Goal: Task Accomplishment & Management: Manage account settings

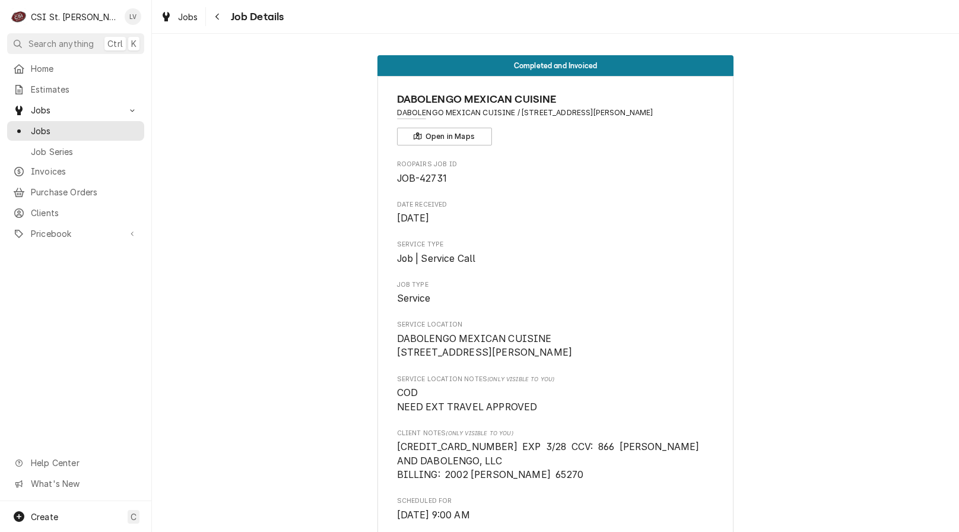
scroll to position [3334, 0]
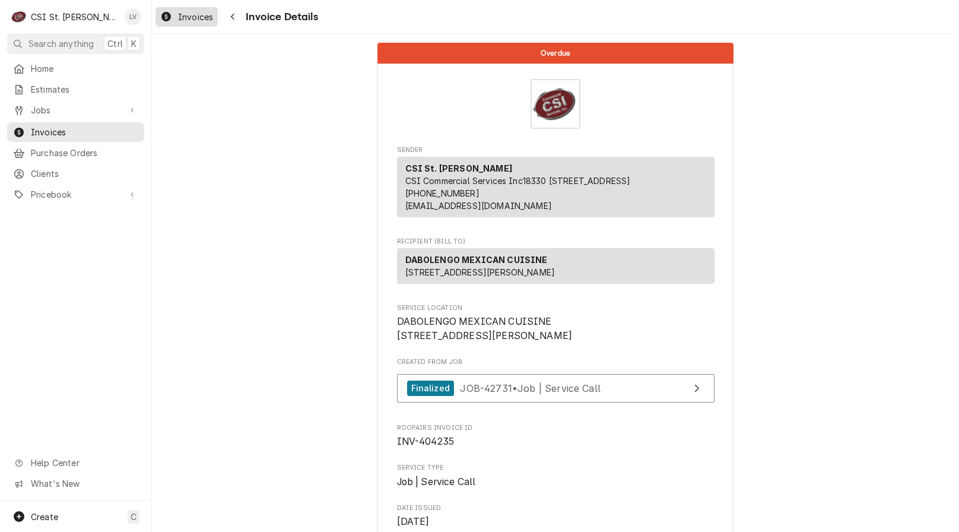
click at [188, 17] on span "Invoices" at bounding box center [195, 17] width 35 height 12
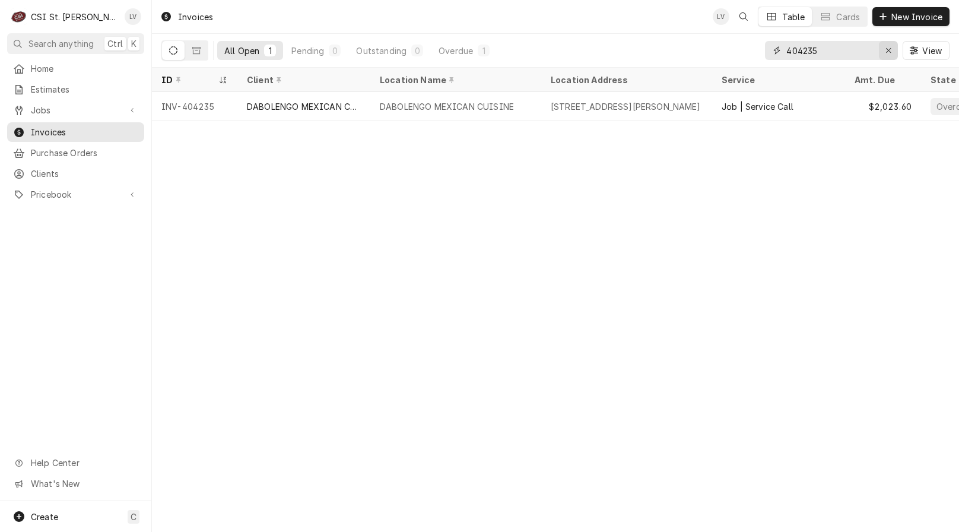
click at [884, 49] on div "Erase input" at bounding box center [888, 51] width 12 height 12
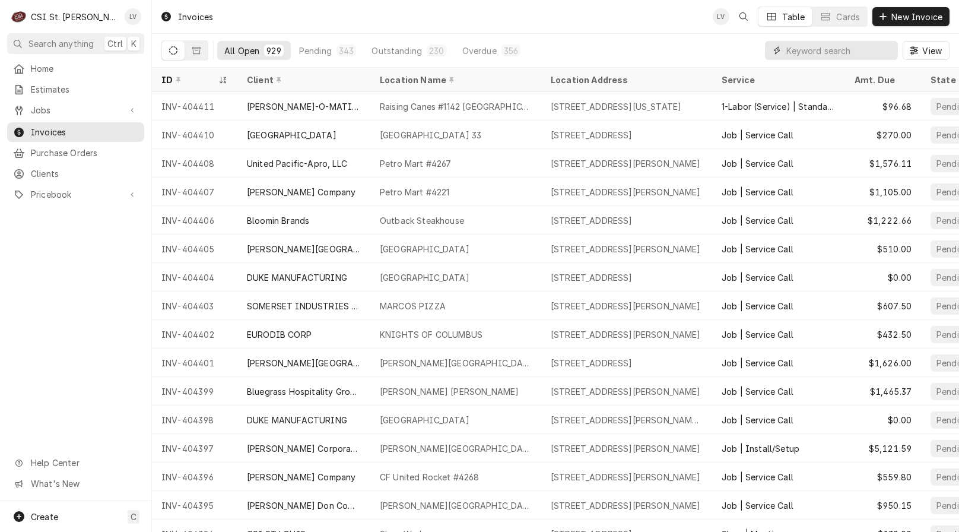
click at [814, 49] on input "Dynamic Content Wrapper" at bounding box center [839, 50] width 106 height 19
type input "404351"
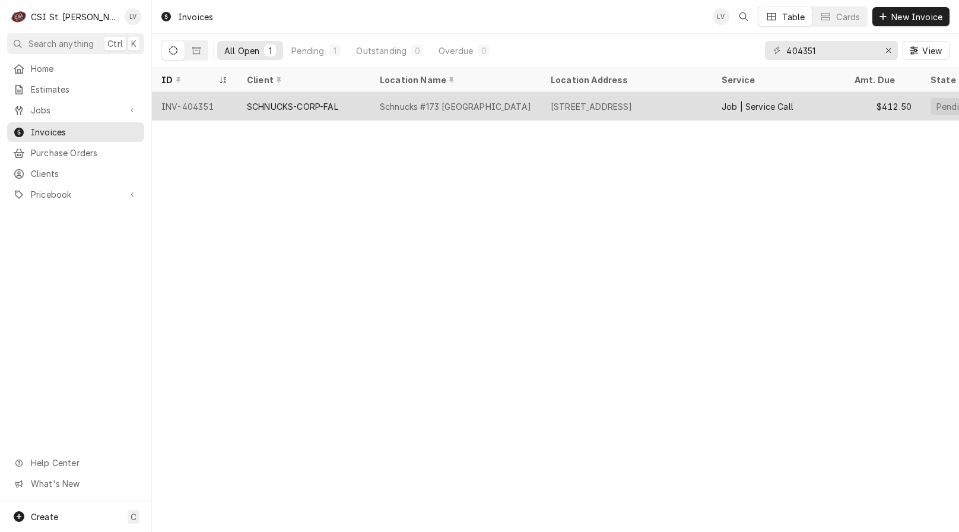
click at [481, 101] on div "Schnucks #173 Twin Oaks" at bounding box center [455, 106] width 151 height 12
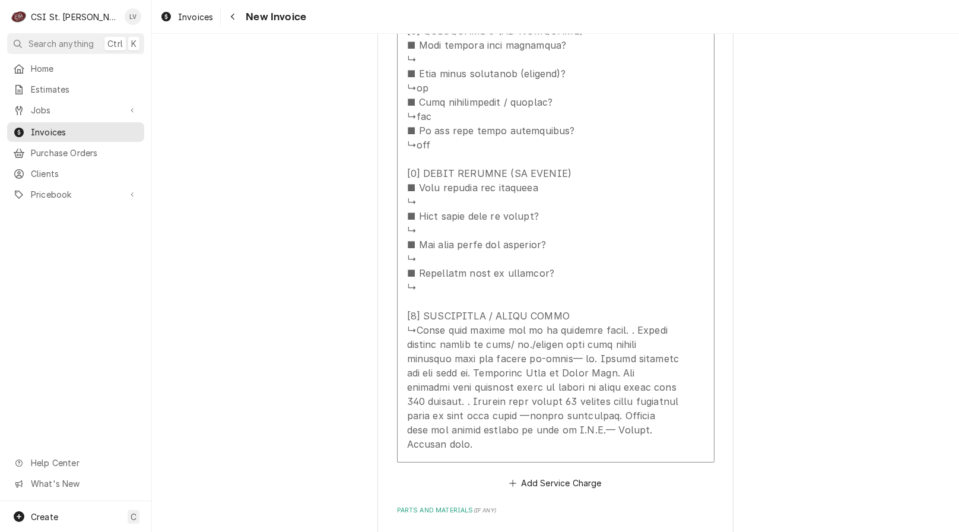
scroll to position [2136, 0]
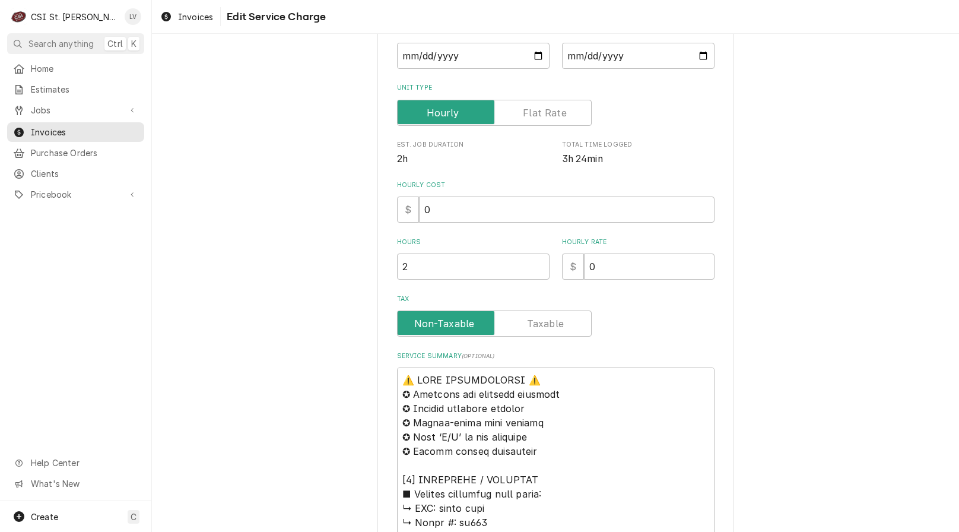
scroll to position [475, 0]
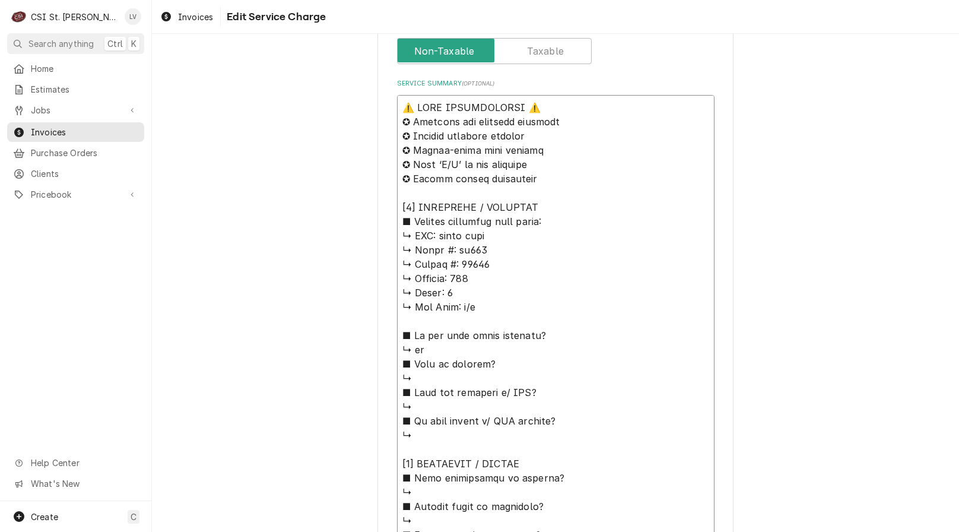
drag, startPoint x: 501, startPoint y: 237, endPoint x: 392, endPoint y: 91, distance: 182.6
click at [390, 92] on div "Use the fields below to edit this service charge Short Description Job | Servic…" at bounding box center [555, 324] width 356 height 1485
type textarea "x"
type textarea "P ↳ 𝗠𝗼𝗱𝗲𝗹 #: ps200 ↳ 𝗦𝗲𝗿𝗶𝗮𝗹 #: 83951 ↳ 𝗩𝗼𝗹𝘁𝗮𝗴𝗲: 208 ↳ 𝗣𝗵𝗮𝘀𝗲: 3 ↳ 𝗚𝗮𝘀 𝗧𝘆𝗽𝗲: n/a …"
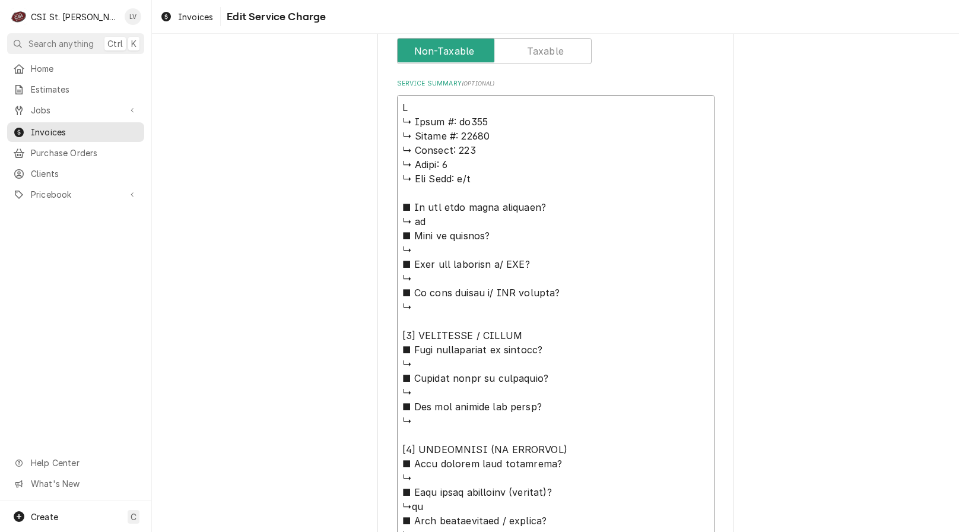
type textarea "x"
type textarea "Po ↳ 𝗠𝗼𝗱𝗲𝗹 #: ps200 ↳ 𝗦𝗲𝗿𝗶𝗮𝗹 #: 83951 ↳ 𝗩𝗼𝗹𝘁𝗮𝗴𝗲: 208 ↳ 𝗣𝗵𝗮𝘀𝗲: 3 ↳ 𝗚𝗮𝘀 𝗧𝘆𝗽𝗲: n/a…"
type textarea "x"
type textarea "Pow ↳ 𝗠𝗼𝗱𝗲𝗹 #: ps200 ↳ 𝗦𝗲𝗿𝗶𝗮𝗹 #: 83951 ↳ 𝗩𝗼𝗹𝘁𝗮𝗴𝗲: 208 ↳ 𝗣𝗵𝗮𝘀𝗲: 3 ↳ 𝗚𝗮𝘀 𝗧𝘆𝗽𝗲: n/…"
type textarea "x"
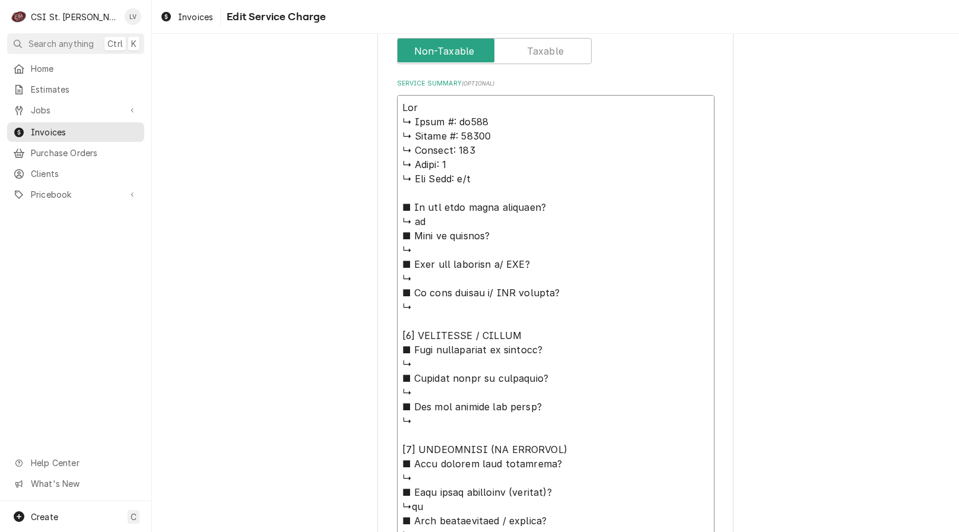
type textarea "Powe ↳ 𝗠𝗼𝗱𝗲𝗹 #: ps200 ↳ 𝗦𝗲𝗿𝗶𝗮𝗹 #: 83951 ↳ 𝗩𝗼𝗹𝘁𝗮𝗴𝗲: 208 ↳ 𝗣𝗵𝗮𝘀𝗲: 3 ↳ 𝗚𝗮𝘀 𝗧𝘆𝗽𝗲: n…"
type textarea "x"
type textarea "Power ↳ 𝗠𝗼𝗱𝗲𝗹 #: ps200 ↳ 𝗦𝗲𝗿𝗶𝗮𝗹 #: 83951 ↳ 𝗩𝗼𝗹𝘁𝗮𝗴𝗲: 208 ↳ 𝗣𝗵𝗮𝘀𝗲: 3 ↳ 𝗚𝗮𝘀 𝗧𝘆𝗽𝗲: …"
type textarea "x"
type textarea "Power ↳ 𝗠𝗼𝗱𝗲𝗹 #: ps200 ↳ 𝗦𝗲𝗿𝗶𝗮𝗹 #: 83951 ↳ 𝗩𝗼𝗹𝘁𝗮𝗴𝗲: 208 ↳ 𝗣𝗵𝗮𝘀𝗲: 3 ↳ 𝗚𝗮𝘀 𝗧𝘆𝗽𝗲: …"
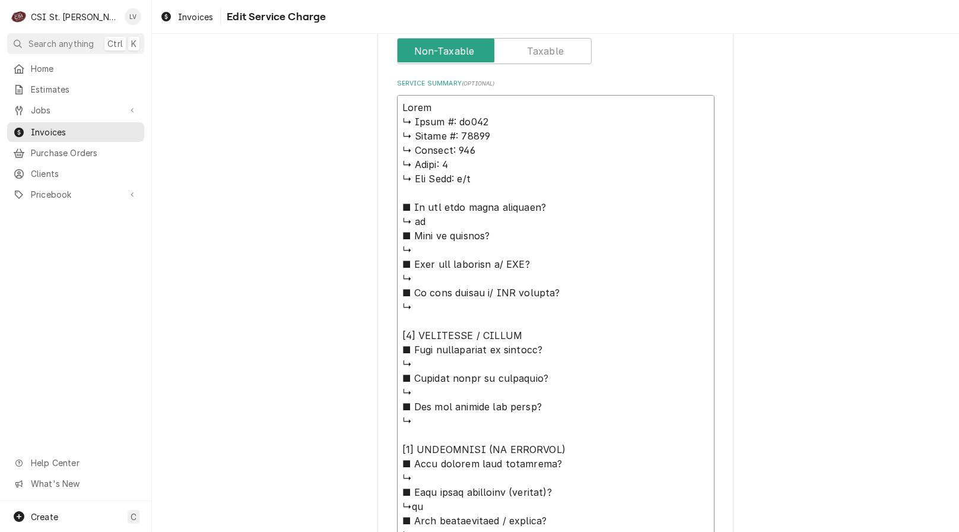
type textarea "x"
type textarea "Power S ↳ 𝗠𝗼𝗱𝗲𝗹 #: ps200 ↳ 𝗦𝗲𝗿𝗶𝗮𝗹 #: 83951 ↳ 𝗩𝗼𝗹𝘁𝗮𝗴𝗲: 208 ↳ 𝗣𝗵𝗮𝘀𝗲: 3 ↳ 𝗚𝗮𝘀 𝗧𝘆𝗽𝗲…"
type textarea "x"
type textarea "Power So ↳ 𝗠𝗼𝗱𝗲𝗹 #: ps200 ↳ 𝗦𝗲𝗿𝗶𝗮𝗹 #: 83951 ↳ 𝗩𝗼𝗹𝘁𝗮𝗴𝗲: 208 ↳ 𝗣𝗵𝗮𝘀𝗲: 3 ↳ 𝗚𝗮𝘀 𝗧𝘆𝗽…"
type textarea "x"
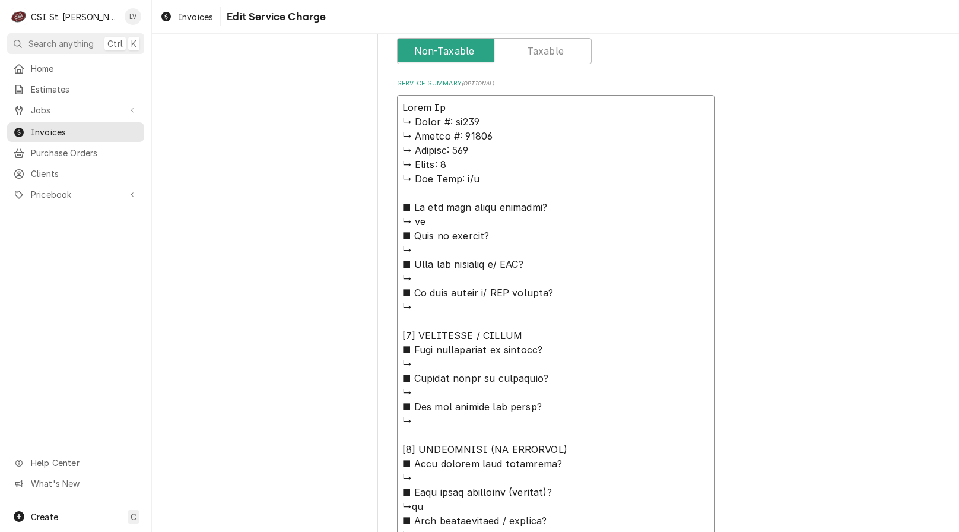
type textarea "Power Soa ↳ 𝗠𝗼𝗱𝗲𝗹 #: ps200 ↳ 𝗦𝗲𝗿𝗶𝗮𝗹 #: 83951 ↳ 𝗩𝗼𝗹𝘁𝗮𝗴𝗲: 208 ↳ 𝗣𝗵𝗮𝘀𝗲: 3 ↳ 𝗚𝗮𝘀 𝗧𝘆…"
type textarea "x"
type textarea "Power Soak ↳ 𝗠𝗼𝗱𝗲𝗹 #: ps200 ↳ 𝗦𝗲𝗿𝗶𝗮𝗹 #: 83951 ↳ 𝗩𝗼𝗹𝘁𝗮𝗴𝗲: 208 ↳ 𝗣𝗵𝗮𝘀𝗲: 3 ↳ 𝗚𝗮𝘀 𝗧…"
type textarea "x"
type textarea "Power Soak ↳ 𝗠𝗼𝗱𝗲𝗹 #: ps200 ↳ 𝗦𝗲𝗿𝗶𝗮𝗹 #: 83951 ↳ 𝗩𝗼𝗹𝘁𝗮𝗴𝗲: 208 ↳ 𝗣𝗵𝗮𝘀𝗲: 3 ↳ 𝗚𝗮𝘀 𝗧…"
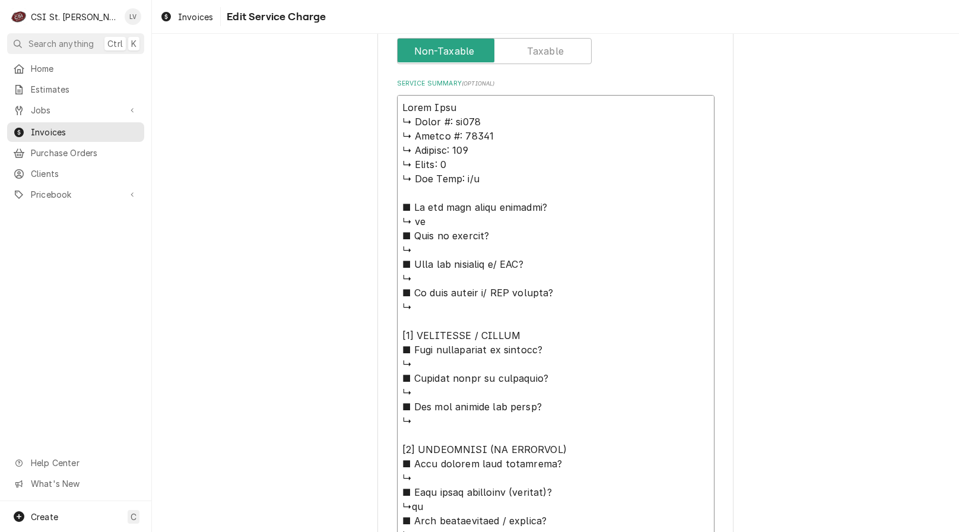
type textarea "x"
type textarea "Power Soak / ↳ 𝗠𝗼𝗱𝗲𝗹 #: ps200 ↳ 𝗦𝗲𝗿𝗶𝗮𝗹 #: 83951 ↳ 𝗩𝗼𝗹𝘁𝗮𝗴𝗲: 208 ↳ 𝗣𝗵𝗮𝘀𝗲: 3 ↳ 𝗚𝗮𝘀…"
type textarea "x"
type textarea "Power Soak / ↳ 𝗠𝗼𝗱𝗲𝗹 #: ps200 ↳ 𝗦𝗲𝗿𝗶𝗮𝗹 #: 83951 ↳ 𝗩𝗼𝗹𝘁𝗮𝗴𝗲: 208 ↳ 𝗣𝗵𝗮𝘀𝗲: 3 ↳ 𝗚𝗮𝘀…"
type textarea "x"
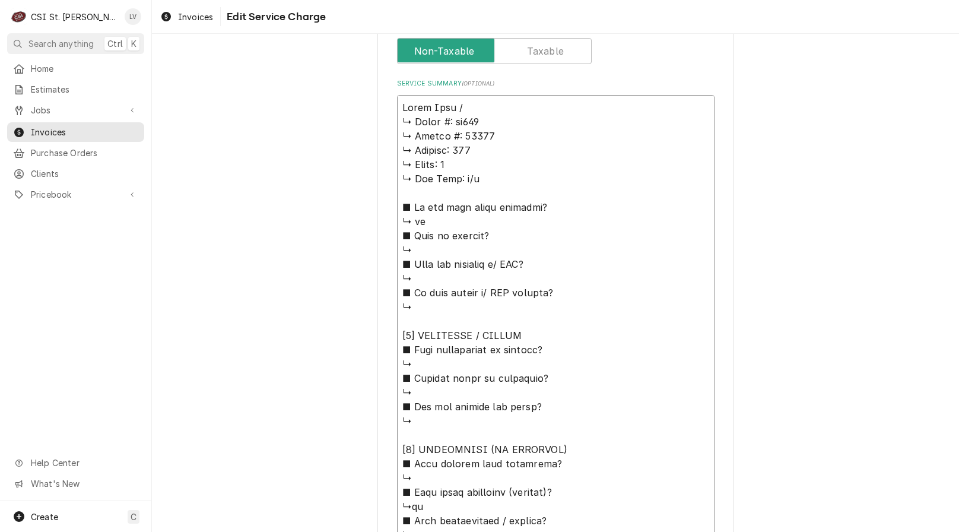
type textarea "Power Soak / M ↳ 𝗠𝗼𝗱𝗲𝗹 #: ps200 ↳ 𝗦𝗲𝗿𝗶𝗮𝗹 #: 83951 ↳ 𝗩𝗼𝗹𝘁𝗮𝗴𝗲: 208 ↳ 𝗣𝗵𝗮𝘀𝗲: 3 ↳ 𝗚…"
type textarea "x"
type textarea "Power Soak / Mo ↳ 𝗠𝗼𝗱𝗲𝗹 #: ps200 ↳ 𝗦𝗲𝗿𝗶𝗮𝗹 #: 83951 ↳ 𝗩𝗼𝗹𝘁𝗮𝗴𝗲: 208 ↳ 𝗣𝗵𝗮𝘀𝗲: 3 ↳ …"
type textarea "x"
type textarea "Power Soak / Mod ↳ 𝗠𝗼𝗱𝗲𝗹 #: ps200 ↳ 𝗦𝗲𝗿𝗶𝗮𝗹 #: 83951 ↳ 𝗩𝗼𝗹𝘁𝗮𝗴𝗲: 208 ↳ 𝗣𝗵𝗮𝘀𝗲: 3 ↳…"
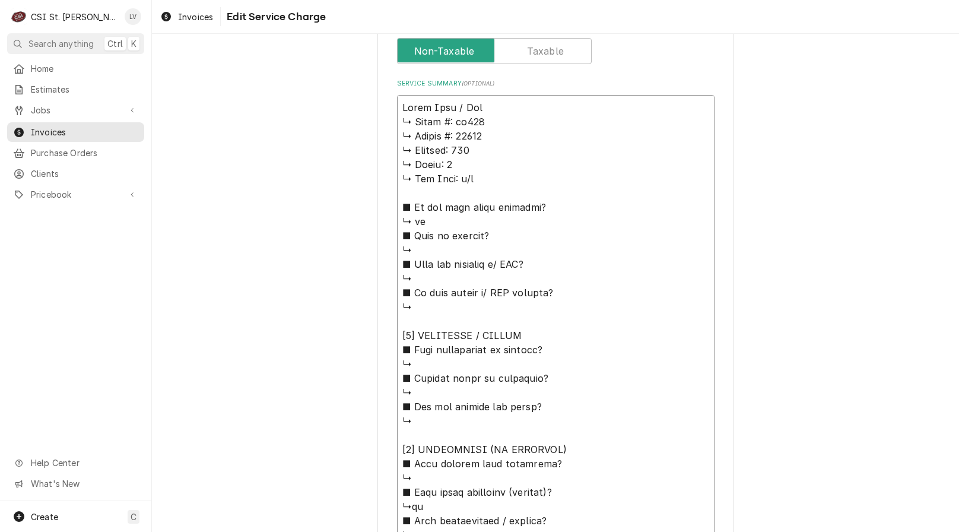
type textarea "x"
type textarea "Power Soak / Mode ↳ 𝗠𝗼𝗱𝗲𝗹 #: ps200 ↳ 𝗦𝗲𝗿𝗶𝗮𝗹 #: 83951 ↳ 𝗩𝗼𝗹𝘁𝗮𝗴𝗲: 208 ↳ 𝗣𝗵𝗮𝘀𝗲: 3 …"
type textarea "x"
type textarea "Power Soak / Model ↳ 𝗠𝗼𝗱𝗲𝗹 #: ps200 ↳ 𝗦𝗲𝗿𝗶𝗮𝗹 #: 83951 ↳ 𝗩𝗼𝗹𝘁𝗮𝗴𝗲: 208 ↳ 𝗣𝗵𝗮𝘀𝗲: 3…"
type textarea "x"
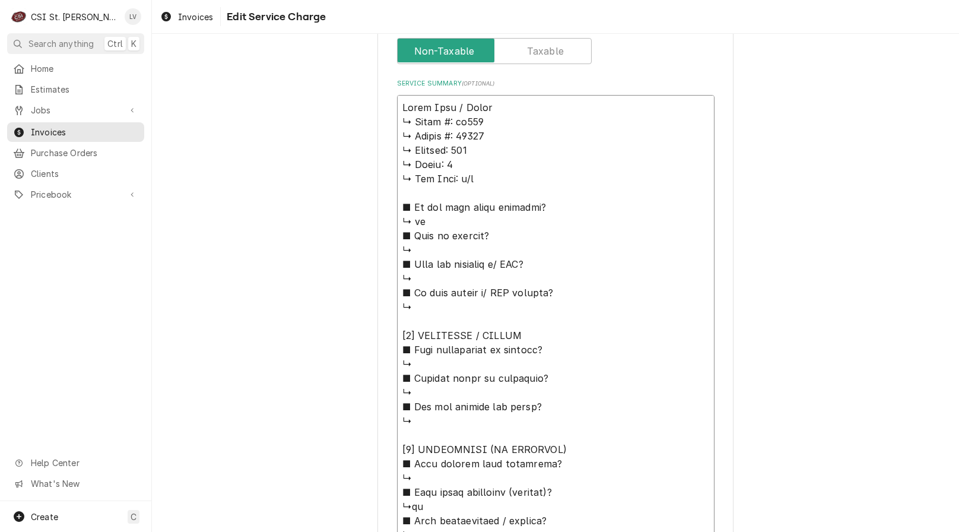
type textarea "Power Soak / Model: ↳ 𝗠𝗼𝗱𝗲𝗹 #: ps200 ↳ 𝗦𝗲𝗿𝗶𝗮𝗹 #: 83951 ↳ 𝗩𝗼𝗹𝘁𝗮𝗴𝗲: 208 ↳ 𝗣𝗵𝗮𝘀𝗲: …"
type textarea "x"
type textarea "Power Soak / Model: ↳ 𝗠𝗼𝗱𝗲𝗹 #: ps200 ↳ 𝗦𝗲𝗿𝗶𝗮𝗹 #: 83951 ↳ 𝗩𝗼𝗹𝘁𝗮𝗴𝗲: 208 ↳ 𝗣𝗵𝗮𝘀𝗲: …"
type textarea "x"
type textarea "Power Soak / Model: P ↳ 𝗠𝗼𝗱𝗲𝗹 #: ps200 ↳ 𝗦𝗲𝗿𝗶𝗮𝗹 #: 83951 ↳ 𝗩𝗼𝗹𝘁𝗮𝗴𝗲: 208 ↳ 𝗣𝗵𝗮𝘀𝗲…"
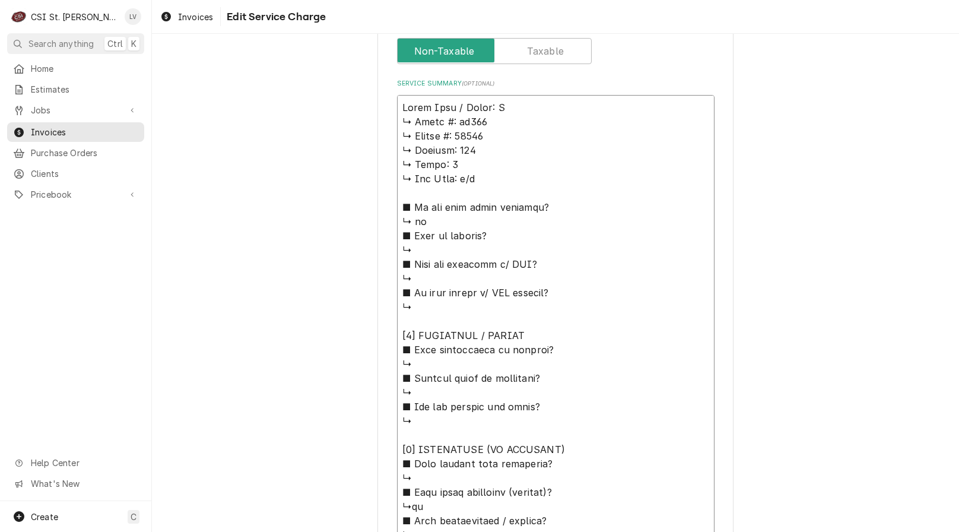
type textarea "x"
type textarea "Power Soak / Model: PS ↳ 𝗠𝗼𝗱𝗲𝗹 #: ps200 ↳ 𝗦𝗲𝗿𝗶𝗮𝗹 #: 83951 ↳ 𝗩𝗼𝗹𝘁𝗮𝗴𝗲: 208 ↳ 𝗣𝗵𝗮𝘀…"
type textarea "x"
type textarea "Power Soak / Model: PS2 ↳ 𝗠𝗼𝗱𝗲𝗹 #: ps200 ↳ 𝗦𝗲𝗿𝗶𝗮𝗹 #: 83951 ↳ 𝗩𝗼𝗹𝘁𝗮𝗴𝗲: 208 ↳ 𝗣𝗵𝗮…"
type textarea "x"
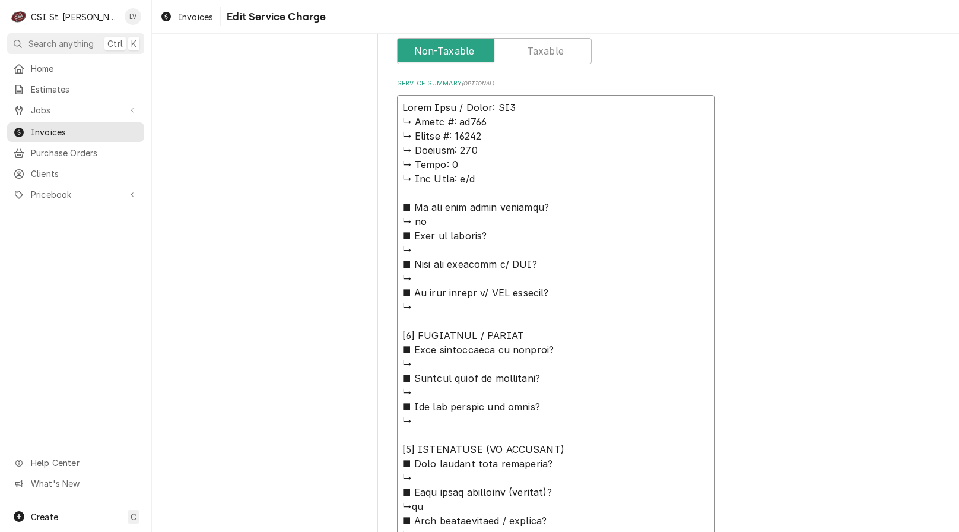
type textarea "Power Soak / Model: PS20 ↳ 𝗠𝗼𝗱𝗲𝗹 #: ps200 ↳ 𝗦𝗲𝗿𝗶𝗮𝗹 #: 83951 ↳ 𝗩𝗼𝗹𝘁𝗮𝗴𝗲: 208 ↳ 𝗣𝗵…"
type textarea "x"
type textarea "Power Soak / Model: PS200 ↳ 𝗠𝗼𝗱𝗲𝗹 #: ps200 ↳ 𝗦𝗲𝗿𝗶𝗮𝗹 #: 83951 ↳ 𝗩𝗼𝗹𝘁𝗮𝗴𝗲: 208 ↳ 𝗣…"
type textarea "x"
type textarea "Power Soak / Model: PS200 ↳ 𝗠𝗼𝗱𝗲𝗹 #: ps200 ↳ 𝗦𝗲𝗿𝗶𝗮𝗹 #: 83951 ↳ 𝗩𝗼𝗹𝘁𝗮𝗴𝗲: 208 ↳ 𝗣…"
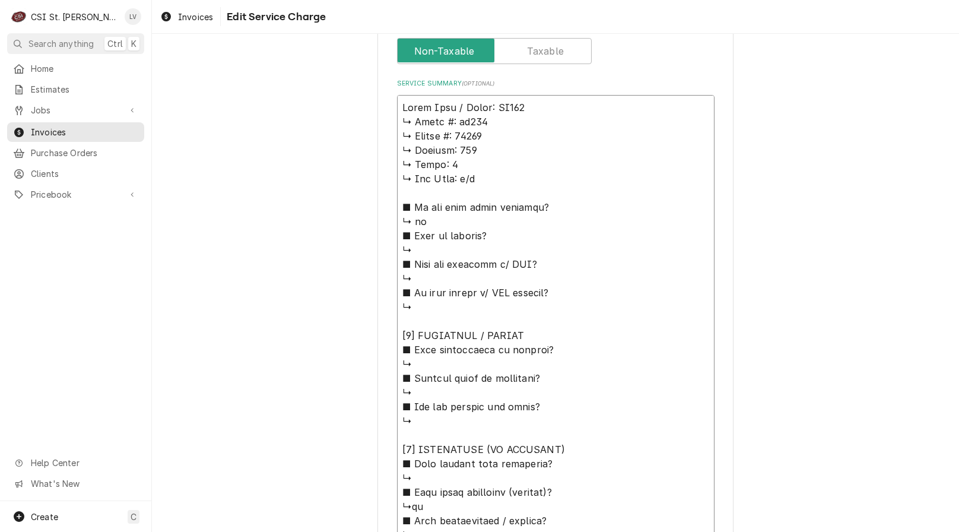
type textarea "x"
type textarea "Power Soak / Model: PS200 / ↳ 𝗠𝗼𝗱𝗲𝗹 #: ps200 ↳ 𝗦𝗲𝗿𝗶𝗮𝗹 #: 83951 ↳ 𝗩𝗼𝗹𝘁𝗮𝗴𝗲: 208 ↳…"
type textarea "x"
type textarea "Power Soak / Model: PS200 / ↳ 𝗠𝗼𝗱𝗲𝗹 #: ps200 ↳ 𝗦𝗲𝗿𝗶𝗮𝗹 #: 83951 ↳ 𝗩𝗼𝗹𝘁𝗮𝗴𝗲: 208 ↳…"
type textarea "x"
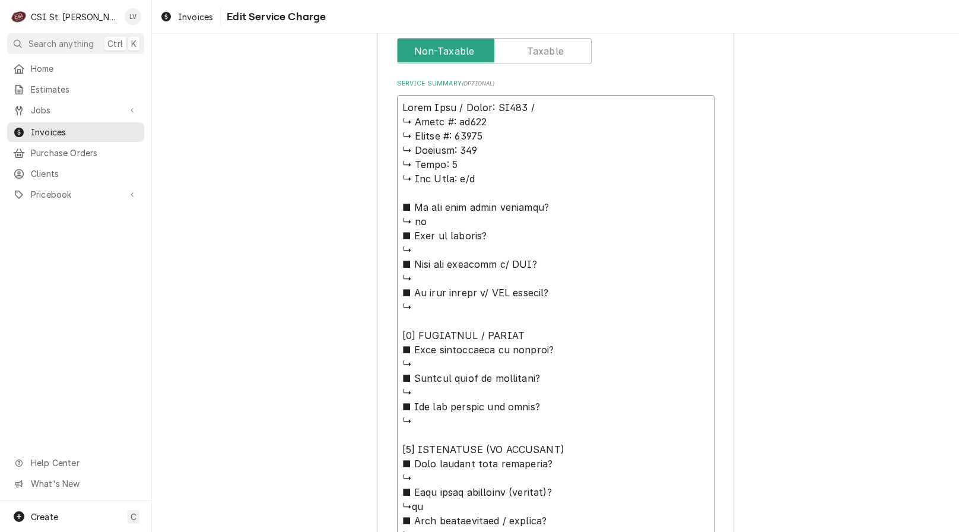
type textarea "Power Soak / Model: PS200 / S ↳ 𝗠𝗼𝗱𝗲𝗹 #: ps200 ↳ 𝗦𝗲𝗿𝗶𝗮𝗹 #: 83951 ↳ 𝗩𝗼𝗹𝘁𝗮𝗴𝗲: 208…"
type textarea "x"
type textarea "Power Soak / Model: PS200 / Se ↳ 𝗠𝗼𝗱𝗲𝗹 #: ps200 ↳ 𝗦𝗲𝗿𝗶𝗮𝗹 #: 83951 ↳ 𝗩𝗼𝗹𝘁𝗮𝗴𝗲: 20…"
type textarea "x"
type textarea "Power Soak / Model: PS200 / Ser ↳ 𝗠𝗼𝗱𝗲𝗹 #: ps200 ↳ 𝗦𝗲𝗿𝗶𝗮𝗹 #: 83951 ↳ 𝗩𝗼𝗹𝘁𝗮𝗴𝗲: 2…"
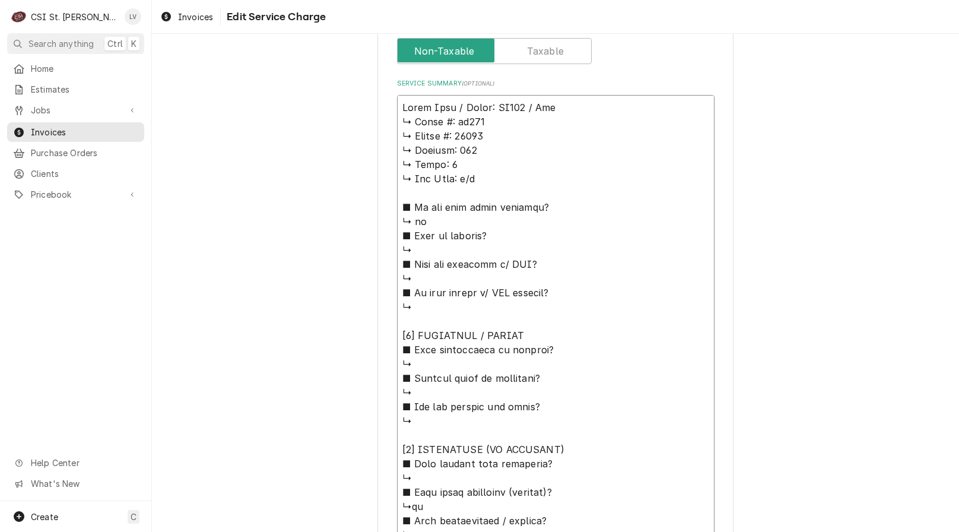
type textarea "x"
type textarea "Power Soak / Model: PS200 / Seri ↳ 𝗠𝗼𝗱𝗲𝗹 #: ps200 ↳ 𝗦𝗲𝗿𝗶𝗮𝗹 #: 83951 ↳ 𝗩𝗼𝗹𝘁𝗮𝗴𝗲: …"
type textarea "x"
type textarea "Power Soak / Model: PS200 / Seria ↳ 𝗠𝗼𝗱𝗲𝗹 #: ps200 ↳ 𝗦𝗲𝗿𝗶𝗮𝗹 #: 83951 ↳ 𝗩𝗼𝗹𝘁𝗮𝗴𝗲:…"
type textarea "x"
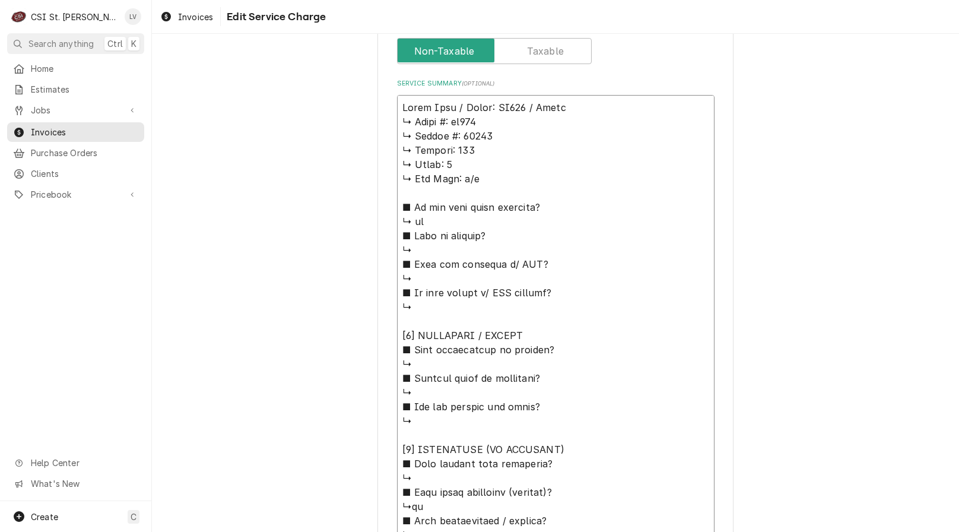
type textarea "Power Soak / Model: PS200 / Serial ↳ 𝗠𝗼𝗱𝗲𝗹 #: ps200 ↳ 𝗦𝗲𝗿𝗶𝗮𝗹 #: 83951 ↳ 𝗩𝗼𝗹𝘁𝗮𝗴𝗲…"
type textarea "x"
type textarea "Power Soak / Model: PS200 / Serial: ↳ 𝗠𝗼𝗱𝗲𝗹 #: ps200 ↳ 𝗦𝗲𝗿𝗶𝗮𝗹 #: 83951 ↳ 𝗩𝗼𝗹𝘁𝗮𝗴…"
type textarea "x"
type textarea "Power Soak / Model: PS200 / Serial: ↳ 𝗠𝗼𝗱𝗲𝗹 #: ps200 ↳ 𝗦𝗲𝗿𝗶𝗮𝗹 #: 83951 ↳ 𝗩𝗼𝗹𝘁𝗮𝗴…"
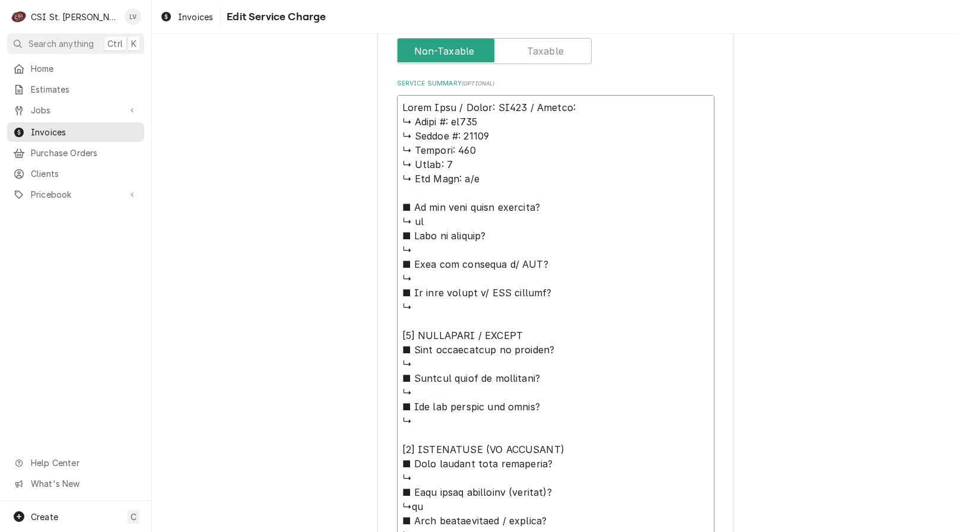
type textarea "x"
type textarea "Power Soak / Model: PS200 / Serial: ↳ 𝗠𝗼𝗱𝗲𝗹 #: ps200 ↳ 𝗦𝗲𝗿𝗶𝗮𝗹 #: 83951 ↳ 𝗩𝗼𝗹𝘁𝗮𝗴…"
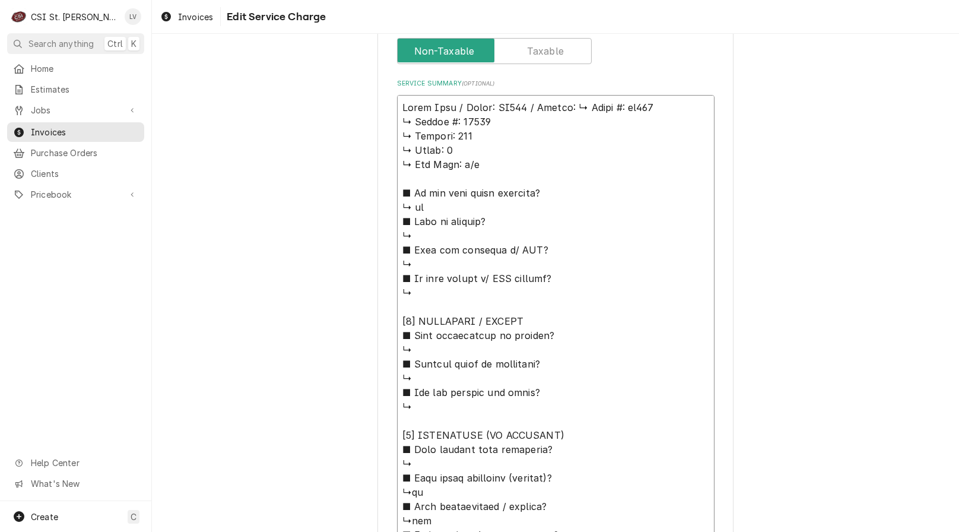
type textarea "x"
type textarea "Power Soak / Model: PS200 / Serial: 𝗠𝗼𝗱𝗲𝗹 #: ps200 ↳ 𝗦𝗲𝗿𝗶𝗮𝗹 #: 83951 ↳ 𝗩𝗼𝗹𝘁𝗮𝗴𝗲:…"
type textarea "x"
type textarea "Power Soak / Model: PS200 / Serial: 𝗠𝗼𝗱𝗲𝗹 #: ps200 ↳ 𝗦𝗲𝗿𝗶𝗮𝗹 #: 83951 ↳ 𝗩𝗼𝗹𝘁𝗮𝗴𝗲:…"
type textarea "x"
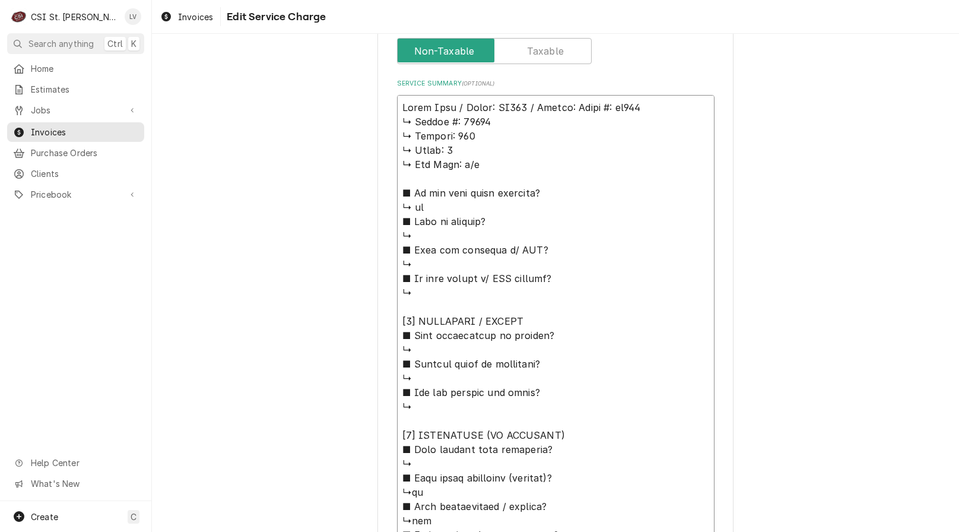
type textarea "Power Soak / Model: PS200 / Serial: 𝗼𝗱𝗲𝗹 #: ps200 ↳ 𝗦𝗲𝗿𝗶𝗮𝗹 #: 83951 ↳ 𝗩𝗼𝗹𝘁𝗮𝗴𝗲: …"
type textarea "x"
type textarea "Power Soak / Model: PS200 / Serial: 𝗱𝗲𝗹 #: ps200 ↳ 𝗦𝗲𝗿𝗶𝗮𝗹 #: 83951 ↳ 𝗩𝗼𝗹𝘁𝗮𝗴𝗲: 2…"
type textarea "x"
type textarea "Power Soak / Model: PS200 / Serial: 𝗲𝗹 #: ps200 ↳ 𝗦𝗲𝗿𝗶𝗮𝗹 #: 83951 ↳ 𝗩𝗼𝗹𝘁𝗮𝗴𝗲: 20…"
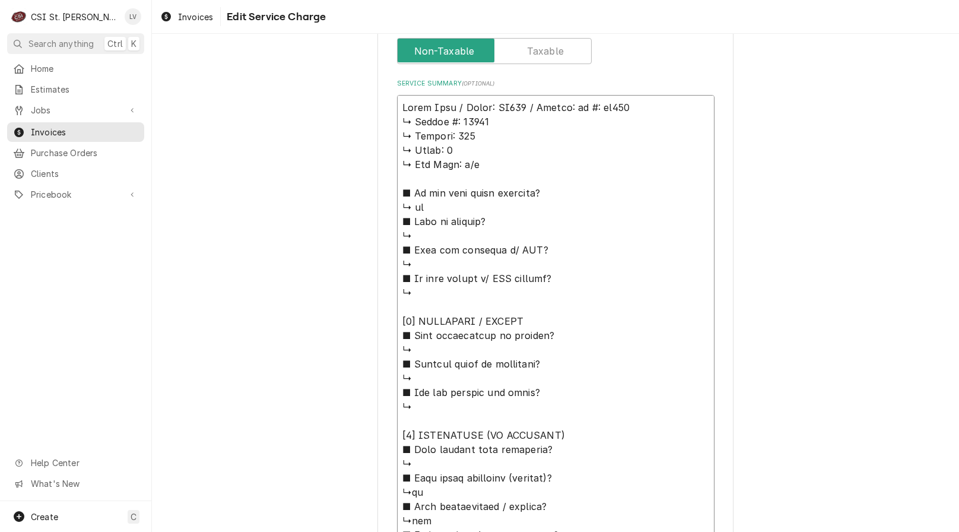
type textarea "x"
type textarea "Power Soak / Model: PS200 / Serial: 𝗹 #: ps200 ↳ 𝗦𝗲𝗿𝗶𝗮𝗹 #: 83951 ↳ 𝗩𝗼𝗹𝘁𝗮𝗴𝗲: 208…"
type textarea "x"
type textarea "Power Soak / Model: PS200 / Serial: #: ps200 ↳ 𝗦𝗲𝗿𝗶𝗮𝗹 #: 83951 ↳ 𝗩𝗼𝗹𝘁𝗮𝗴𝗲: 208 ↳…"
type textarea "x"
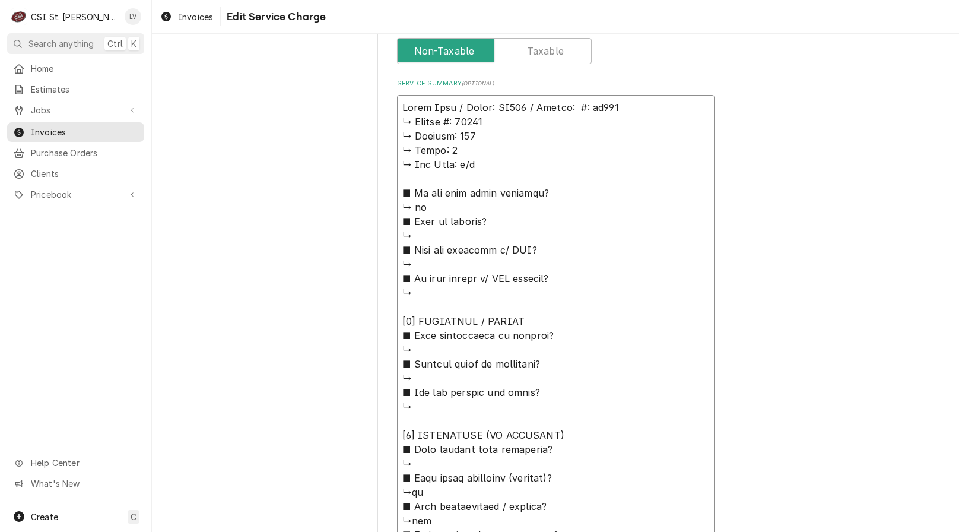
type textarea "Power Soak / Model: PS200 / Serial: #: ps200 ↳ 𝗦𝗲𝗿𝗶𝗮𝗹 #: 83951 ↳ 𝗩𝗼𝗹𝘁𝗮𝗴𝗲: 208 ↳…"
type textarea "x"
type textarea "Power Soak / Model: PS200 / Serial: : ps200 ↳ 𝗦𝗲𝗿𝗶𝗮𝗹 #: 83951 ↳ 𝗩𝗼𝗹𝘁𝗮𝗴𝗲: 208 ↳ …"
type textarea "x"
type textarea "Power Soak / Model: PS200 / Serial: ps200 ↳ 𝗦𝗲𝗿𝗶𝗮𝗹 #: 83951 ↳ 𝗩𝗼𝗹𝘁𝗮𝗴𝗲: 208 ↳ 𝗣𝗵…"
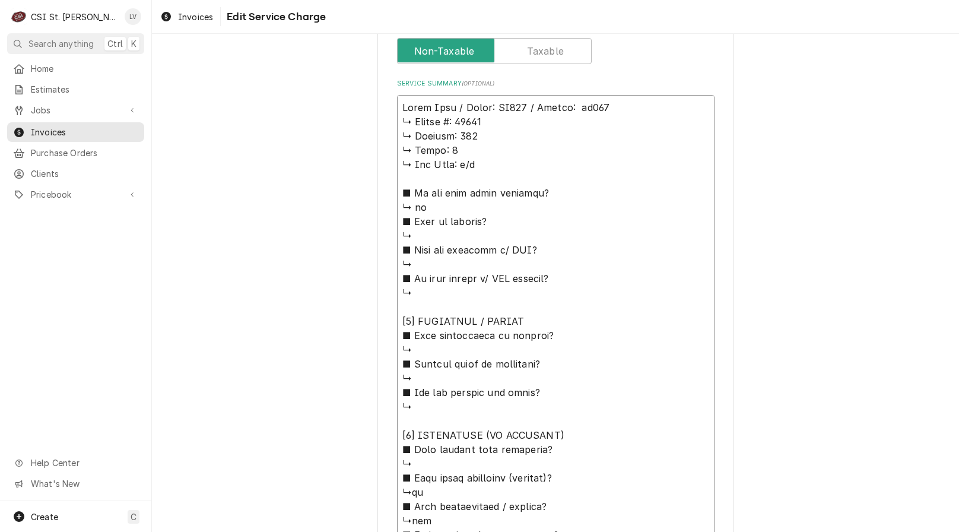
type textarea "x"
type textarea "Power Soak / Model: PS200 / Serial: ps200 ↳ 𝗦𝗲𝗿𝗶𝗮𝗹 #: 83951 ↳ 𝗩𝗼𝗹𝘁𝗮𝗴𝗲: 208 ↳ 𝗣𝗵…"
type textarea "x"
type textarea "Power Soak / Model: PS200 / Serial: s200 ↳ 𝗦𝗲𝗿𝗶𝗮𝗹 #: 83951 ↳ 𝗩𝗼𝗹𝘁𝗮𝗴𝗲: 208 ↳ 𝗣𝗵𝗮…"
type textarea "x"
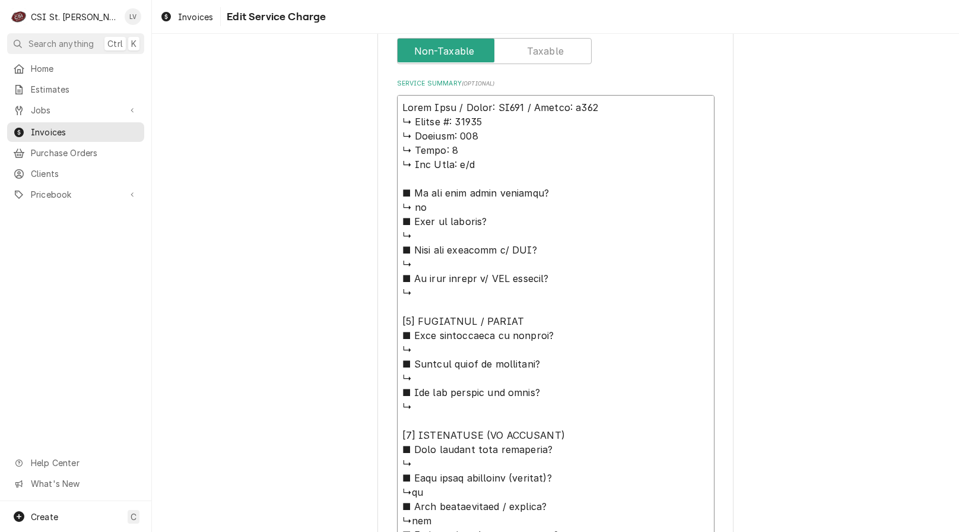
type textarea "Power Soak / Model: PS200 / Serial: 200 ↳ 𝗦𝗲𝗿𝗶𝗮𝗹 #: 83951 ↳ 𝗩𝗼𝗹𝘁𝗮𝗴𝗲: 208 ↳ 𝗣𝗵𝗮𝘀…"
type textarea "x"
type textarea "Power Soak / Model: PS200 / Serial: 00 ↳ 𝗦𝗲𝗿𝗶𝗮𝗹 #: 83951 ↳ 𝗩𝗼𝗹𝘁𝗮𝗴𝗲: 208 ↳ 𝗣𝗵𝗮𝘀𝗲…"
type textarea "x"
type textarea "Power Soak / Model: PS200 / Serial: 0 ↳ 𝗦𝗲𝗿𝗶𝗮𝗹 #: 83951 ↳ 𝗩𝗼𝗹𝘁𝗮𝗴𝗲: 208 ↳ 𝗣𝗵𝗮𝘀𝗲:…"
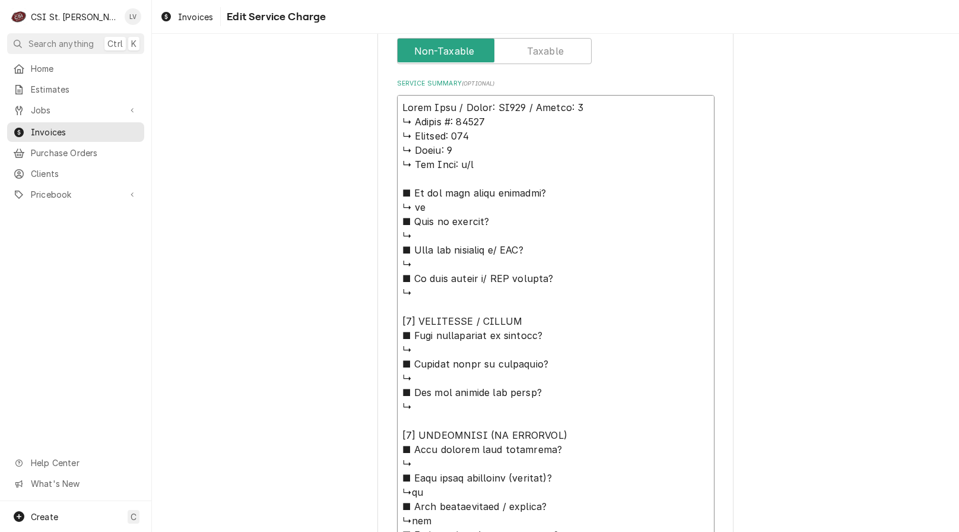
type textarea "x"
type textarea "Power Soak / Model: PS200 / Serial: ↳ 𝗦𝗲𝗿𝗶𝗮𝗹 #: 83951 ↳ 𝗩𝗼𝗹𝘁𝗮𝗴𝗲: 208 ↳ 𝗣𝗵𝗮𝘀𝗲: 3…"
type textarea "x"
type textarea "Power Soak / Model: PS200 / Serial: ↳ 𝗦𝗲𝗿𝗶𝗮𝗹 #: 83951 ↳ 𝗩𝗼𝗹𝘁𝗮𝗴𝗲: 208 ↳ 𝗣𝗵𝗮𝘀𝗲: 3…"
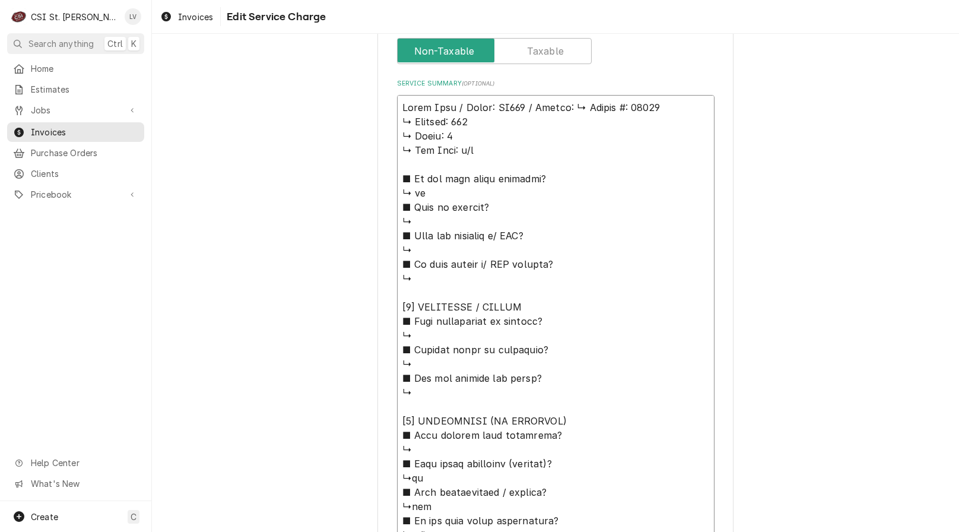
type textarea "x"
type textarea "Power Soak / Model: PS200 / Serial: 𝗦𝗲𝗿𝗶𝗮𝗹 #: 83951 ↳ 𝗩𝗼𝗹𝘁𝗮𝗴𝗲: 208 ↳ 𝗣𝗵𝗮𝘀𝗲: 3 ↳…"
type textarea "x"
type textarea "Power Soak / Model: PS200 / Serial: 𝗦𝗲𝗿𝗶𝗮𝗹 #: 83951 ↳ 𝗩𝗼𝗹𝘁𝗮𝗴𝗲: 208 ↳ 𝗣𝗵𝗮𝘀𝗲: 3 ↳…"
type textarea "x"
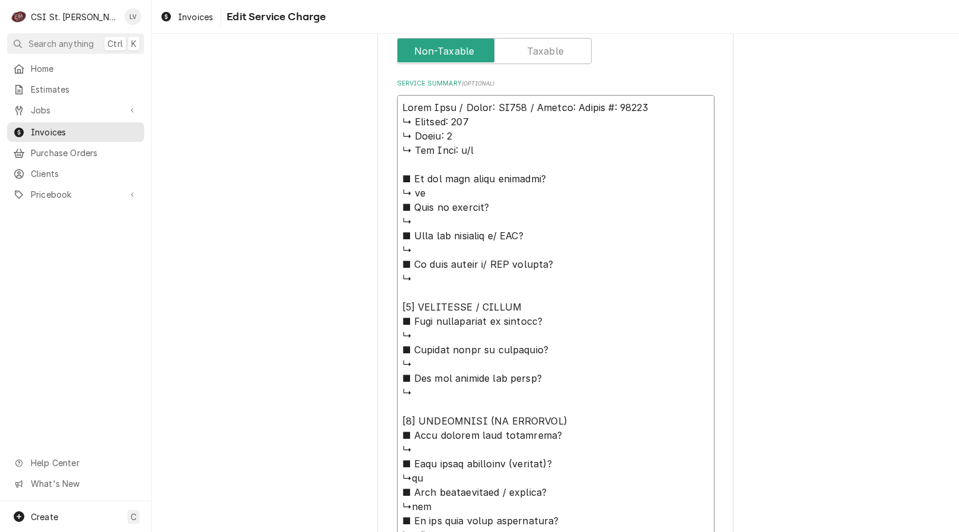
type textarea "Power Soak / Model: PS200 / Serial: 𝗲𝗿𝗶𝗮𝗹 #: 83951 ↳ 𝗩𝗼𝗹𝘁𝗮𝗴𝗲: 208 ↳ 𝗣𝗵𝗮𝘀𝗲: 3 ↳ …"
type textarea "x"
type textarea "Power Soak / Model: PS200 / Serial: 𝗿𝗶𝗮𝗹 #: 83951 ↳ 𝗩𝗼𝗹𝘁𝗮𝗴𝗲: 208 ↳ 𝗣𝗵𝗮𝘀𝗲: 3 ↳ 𝗚…"
type textarea "x"
type textarea "Power Soak / Model: PS200 / Serial: 𝗶𝗮𝗹 #: 83951 ↳ 𝗩𝗼𝗹𝘁𝗮𝗴𝗲: 208 ↳ 𝗣𝗵𝗮𝘀𝗲: 3 ↳ 𝗚𝗮…"
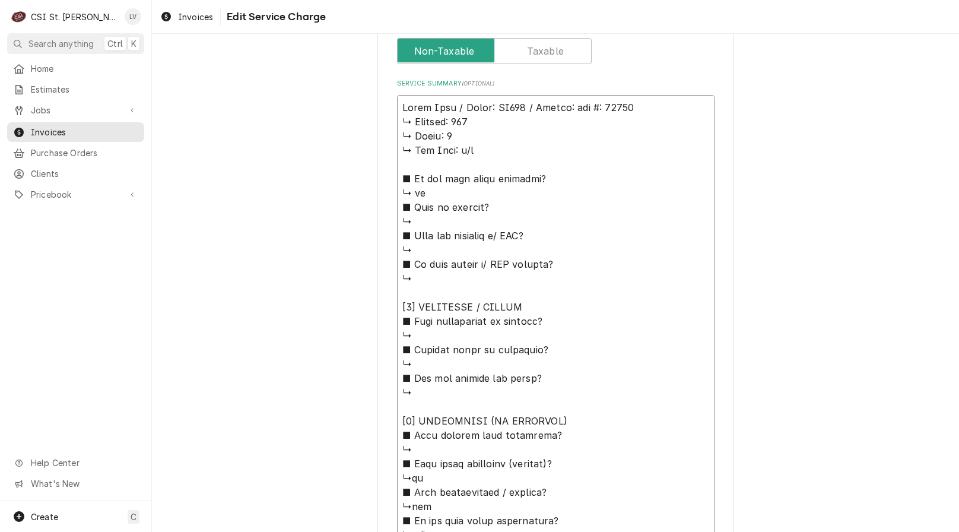
type textarea "x"
type textarea "Power Soak / Model: PS200 / Serial: 𝗮𝗹 #: 83951 ↳ 𝗩𝗼𝗹𝘁𝗮𝗴𝗲: 208 ↳ 𝗣𝗵𝗮𝘀𝗲: 3 ↳ 𝗚𝗮𝘀…"
type textarea "x"
type textarea "Power Soak / Model: PS200 / Serial: 𝗹 #: 83951 ↳ 𝗩𝗼𝗹𝘁𝗮𝗴𝗲: 208 ↳ 𝗣𝗵𝗮𝘀𝗲: 3 ↳ 𝗚𝗮𝘀 …"
type textarea "x"
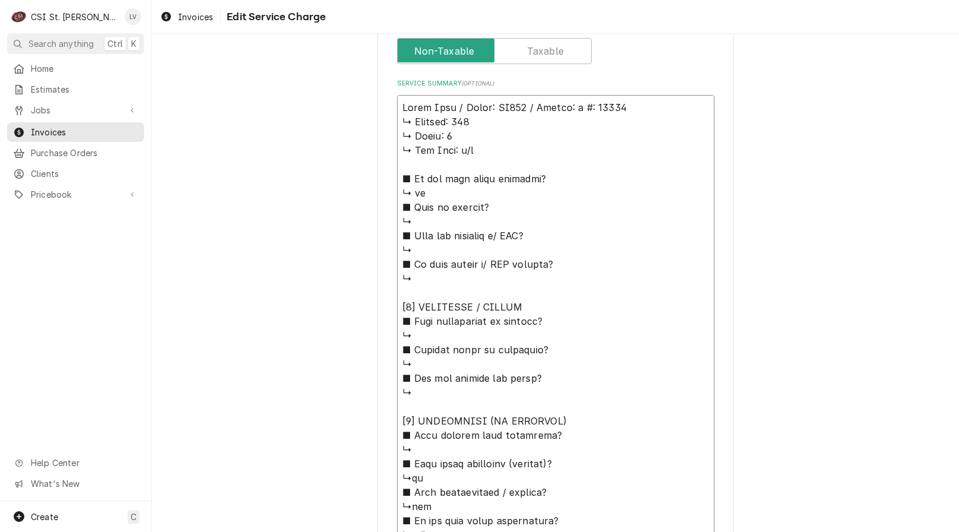
type textarea "Power Soak / Model: PS200 / Serial: #: 83951 ↳ 𝗩𝗼𝗹𝘁𝗮𝗴𝗲: 208 ↳ 𝗣𝗵𝗮𝘀𝗲: 3 ↳ 𝗚𝗮𝘀 𝗧𝘆…"
type textarea "x"
type textarea "Power Soak / Model: PS200 / Serial: #: 83951 ↳ 𝗩𝗼𝗹𝘁𝗮𝗴𝗲: 208 ↳ 𝗣𝗵𝗮𝘀𝗲: 3 ↳ 𝗚𝗮𝘀 𝗧𝘆…"
type textarea "x"
type textarea "Power Soak / Model: PS200 / Serial: : 83951 ↳ 𝗩𝗼𝗹𝘁𝗮𝗴𝗲: 208 ↳ 𝗣𝗵𝗮𝘀𝗲: 3 ↳ 𝗚𝗮𝘀 𝗧𝘆𝗽…"
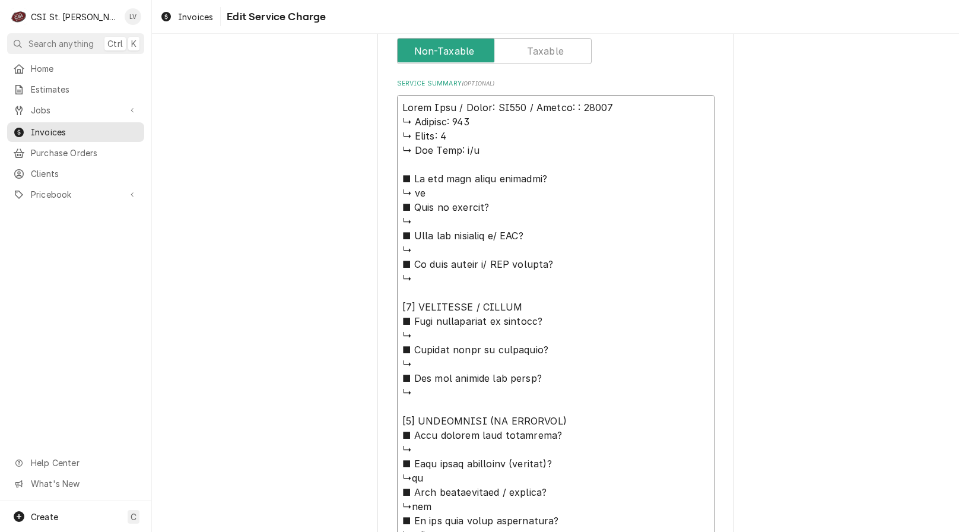
type textarea "x"
type textarea "Power Soak / Model: PS200 / Serial: 83951 ↳ 𝗩𝗼𝗹𝘁𝗮𝗴𝗲: 208 ↳ 𝗣𝗵𝗮𝘀𝗲: 3 ↳ 𝗚𝗮𝘀 𝗧𝘆𝗽𝗲:…"
type textarea "x"
type textarea "Power Soak / Model: PS200 / Serial: 83951 ↳ 𝗩𝗼𝗹𝘁𝗮𝗴𝗲: 208 ↳ 𝗣𝗵𝗮𝘀𝗲: 3 ↳ 𝗚𝗮𝘀 𝗧𝘆𝗽𝗲:…"
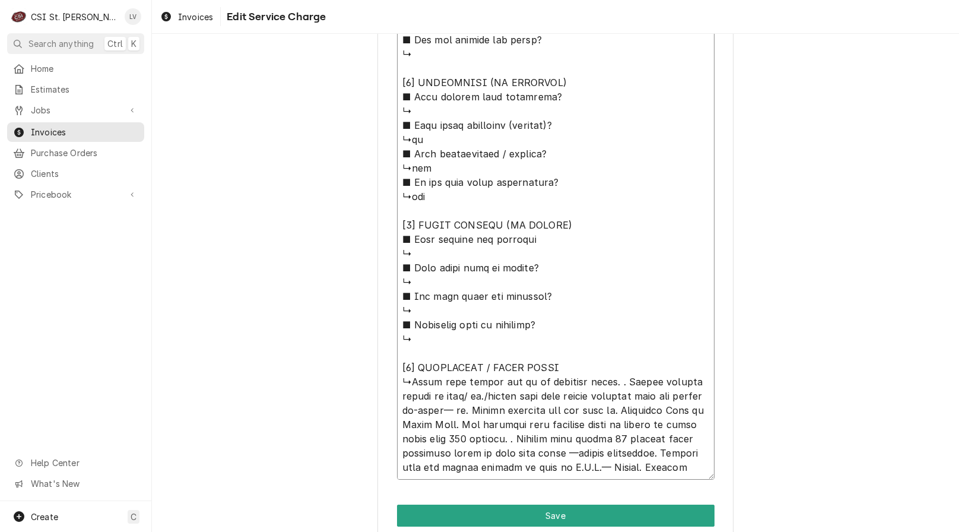
scroll to position [863, 0]
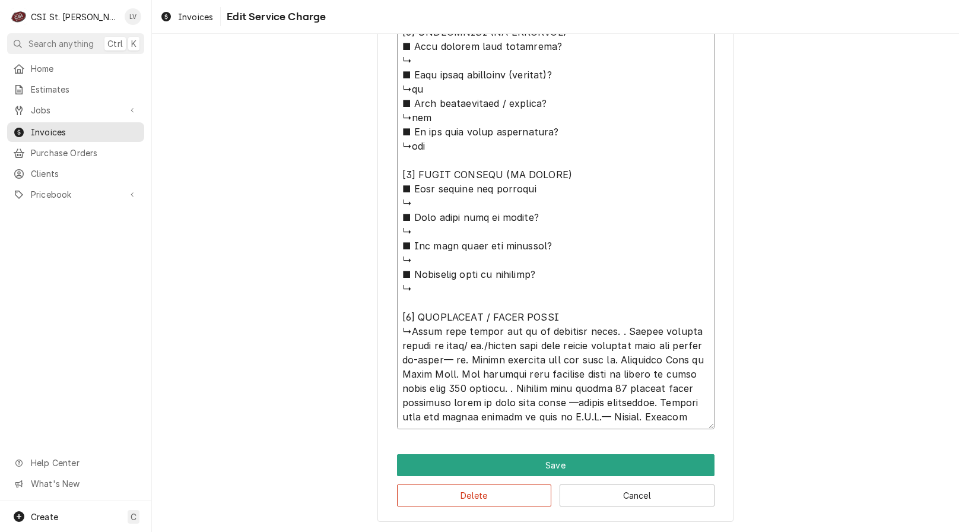
drag, startPoint x: 397, startPoint y: 120, endPoint x: 596, endPoint y: 323, distance: 284.1
click at [596, 323] on textarea "Service Summary ( optional )" at bounding box center [555, 67] width 317 height 723
type textarea "x"
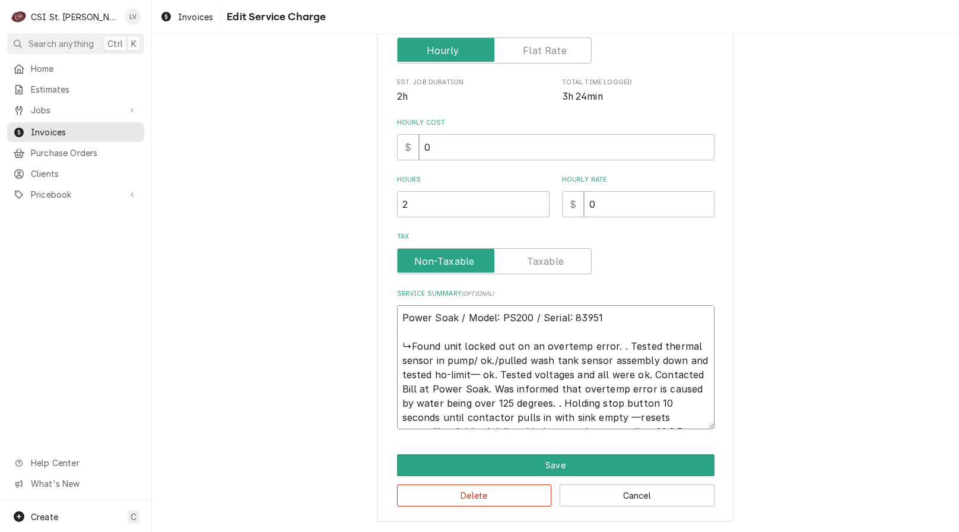
scroll to position [250, 0]
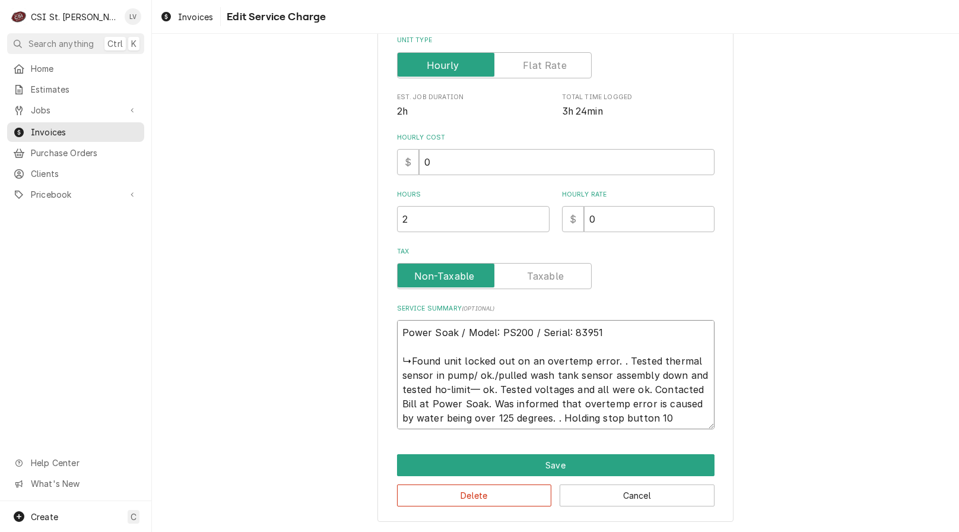
drag, startPoint x: 705, startPoint y: 420, endPoint x: 499, endPoint y: 390, distance: 208.0
click at [499, 390] on textarea "Power Soak / Model: PS200 / Serial: 83951 ↳Found unit locked out on an overtemp…" at bounding box center [555, 374] width 317 height 109
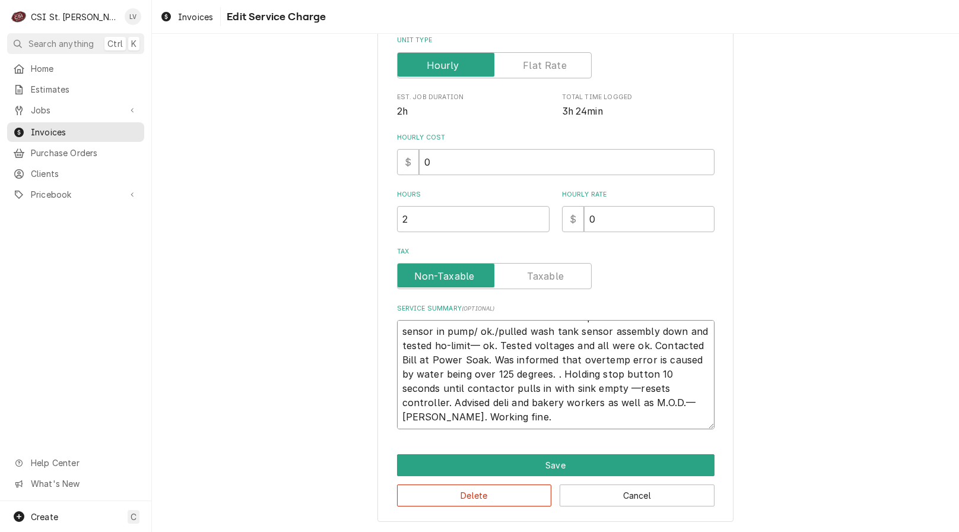
drag, startPoint x: 409, startPoint y: 361, endPoint x: 679, endPoint y: 427, distance: 277.3
click at [679, 427] on textarea "Power Soak / Model: PS200 / Serial: 83951 ↳Found unit locked out on an overtemp…" at bounding box center [555, 374] width 317 height 109
type textarea "Power Soak / Model: PS200 / Serial: 83951 ↳Found unit locked out on an overtemp…"
click at [531, 421] on textarea "Power Soak / Model: PS200 / Serial: 83951 ↳Found unit locked out on an overtemp…" at bounding box center [555, 374] width 317 height 109
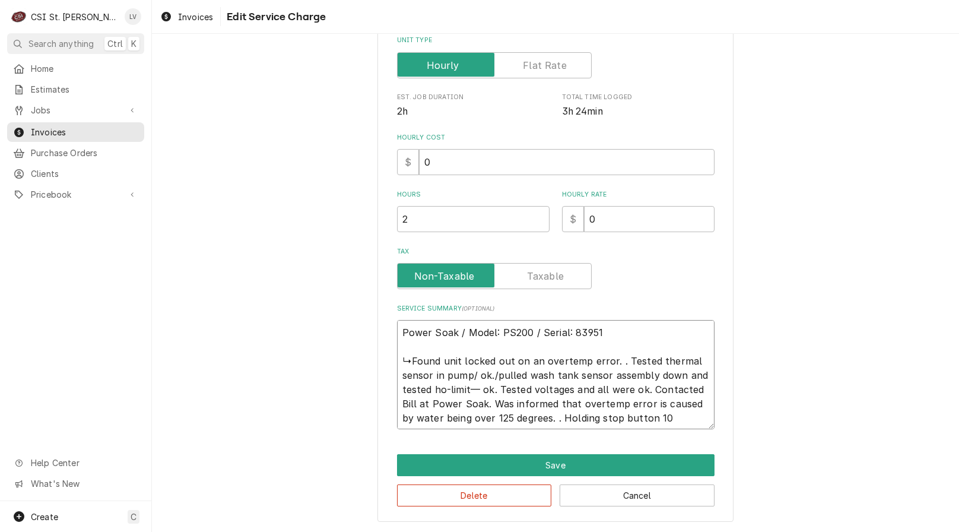
drag, startPoint x: 528, startPoint y: 423, endPoint x: 387, endPoint y: 355, distance: 156.3
click at [387, 355] on div "Use the fields below to edit this service charge Short Description Job | Servic…" at bounding box center [555, 164] width 356 height 714
paste textarea "Found unit locked out on overtemp error. Tested thermal sensor, hi-limit, and v…"
type textarea "x"
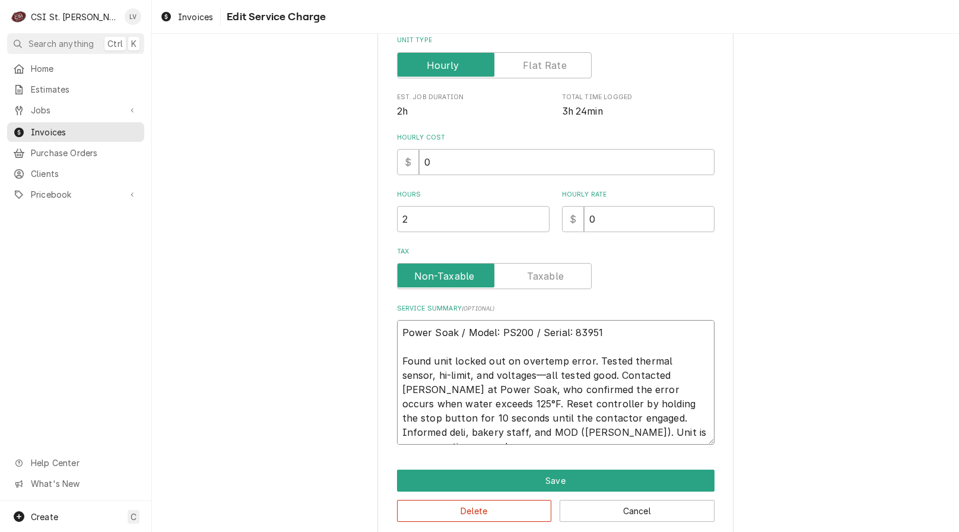
drag, startPoint x: 603, startPoint y: 434, endPoint x: 349, endPoint y: 306, distance: 284.5
click at [349, 306] on div "Use the fields below to edit this service charge Short Description Job | Servic…" at bounding box center [555, 171] width 807 height 751
type textarea "Power Soak / Model: PS200 / Serial: 83951 Found unit locked out on overtemp err…"
click at [428, 505] on button "Delete" at bounding box center [474, 511] width 155 height 22
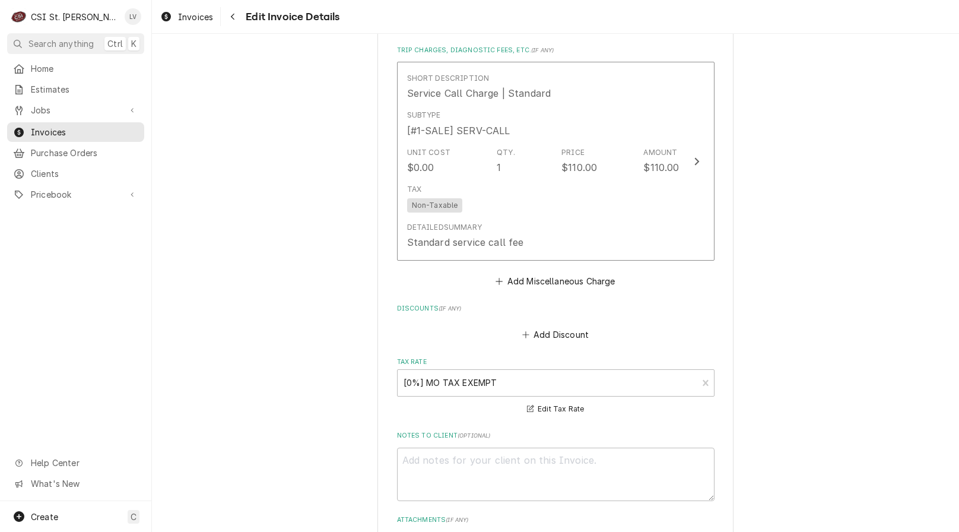
scroll to position [1160, 0]
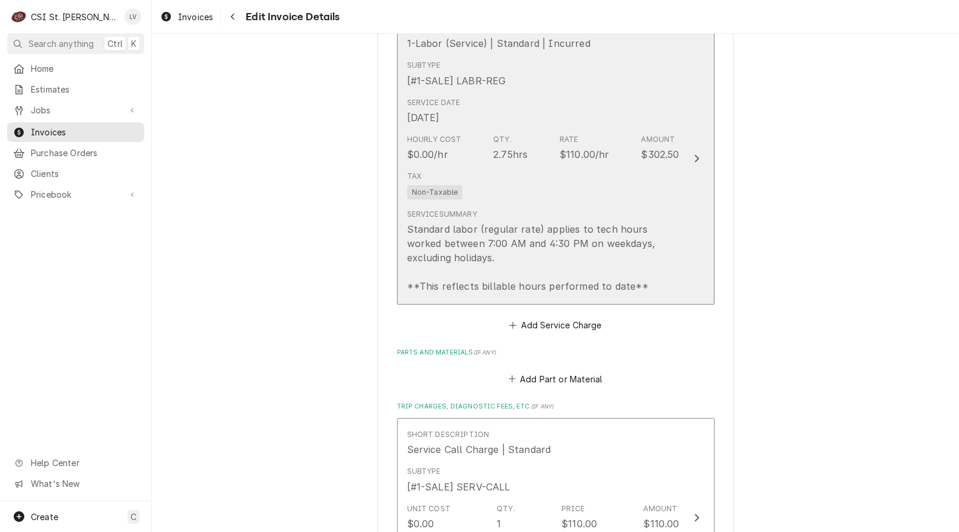
click at [490, 227] on div "Standard labor (regular rate) applies to tech hours worked between 7:00 AM and …" at bounding box center [543, 257] width 272 height 71
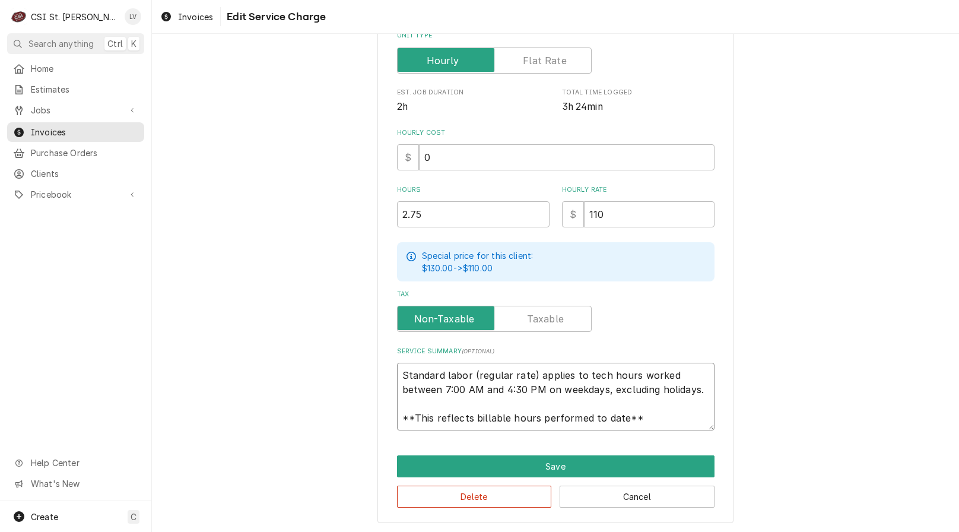
scroll to position [14, 0]
drag, startPoint x: 398, startPoint y: 373, endPoint x: 676, endPoint y: 418, distance: 281.8
click at [677, 430] on div "Use the fields below to edit this service charge Short Description 1-Labor (Ser…" at bounding box center [555, 162] width 356 height 720
paste textarea "Power Soak / Model: PS200 / Serial: 83951 Found unit locked out on overtemp err…"
type textarea "x"
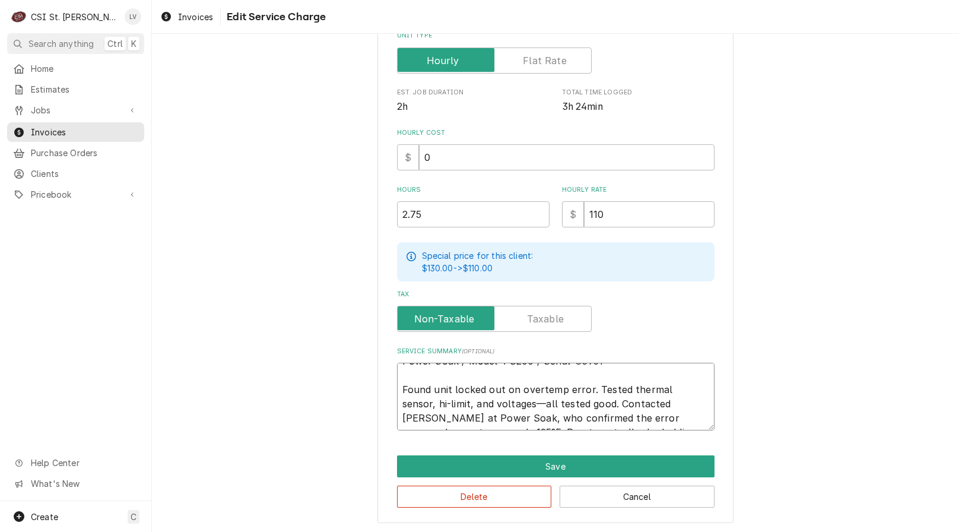
scroll to position [0, 0]
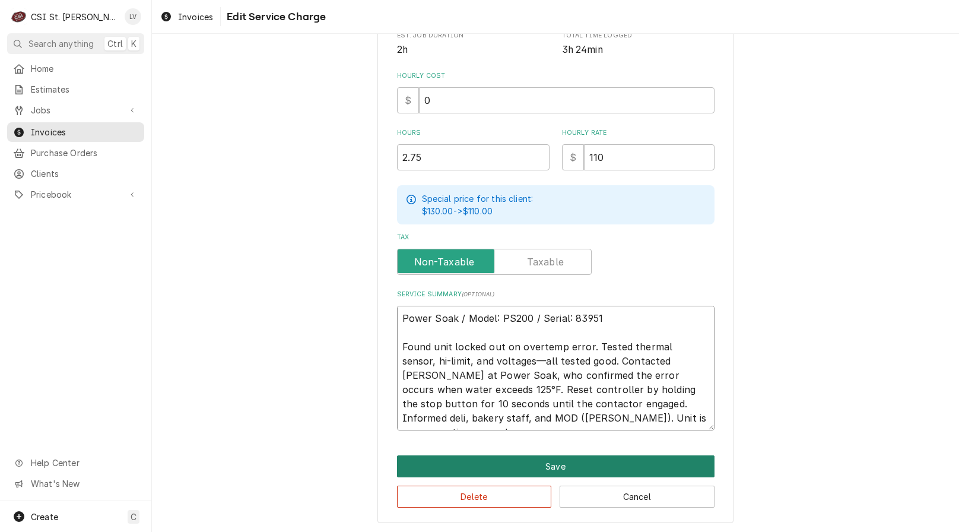
type textarea "Power Soak / Model: PS200 / Serial: 83951 Found unit locked out on overtemp err…"
click at [555, 462] on button "Save" at bounding box center [555, 466] width 317 height 22
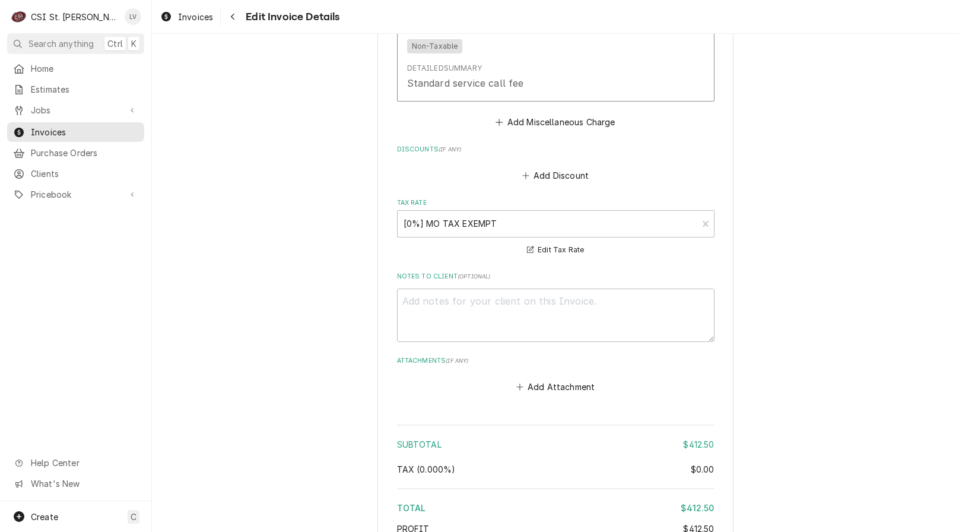
scroll to position [1932, 0]
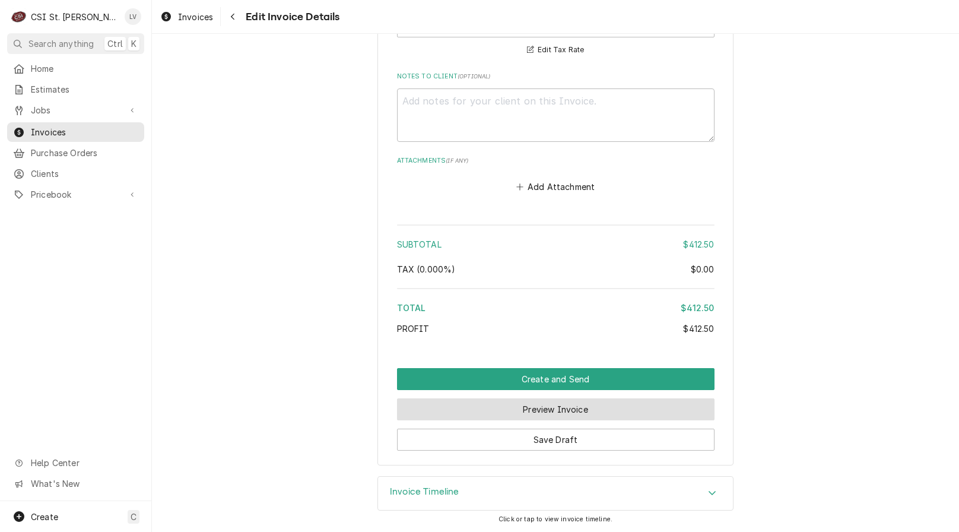
click at [530, 412] on button "Preview Invoice" at bounding box center [555, 409] width 317 height 22
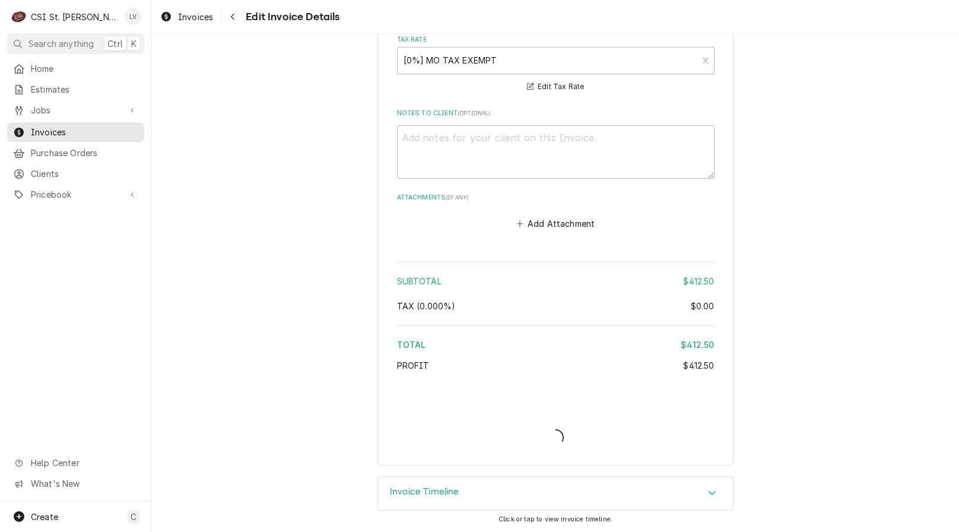
type textarea "x"
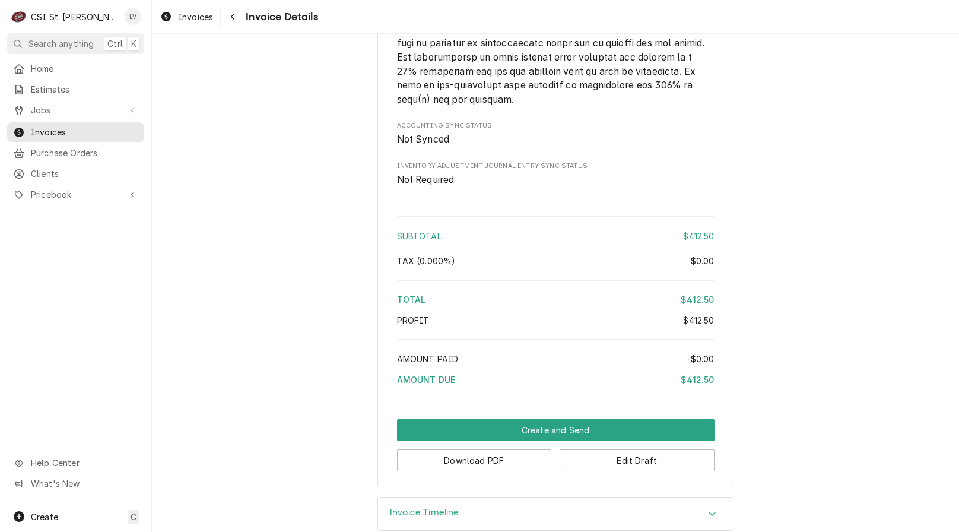
scroll to position [1846, 0]
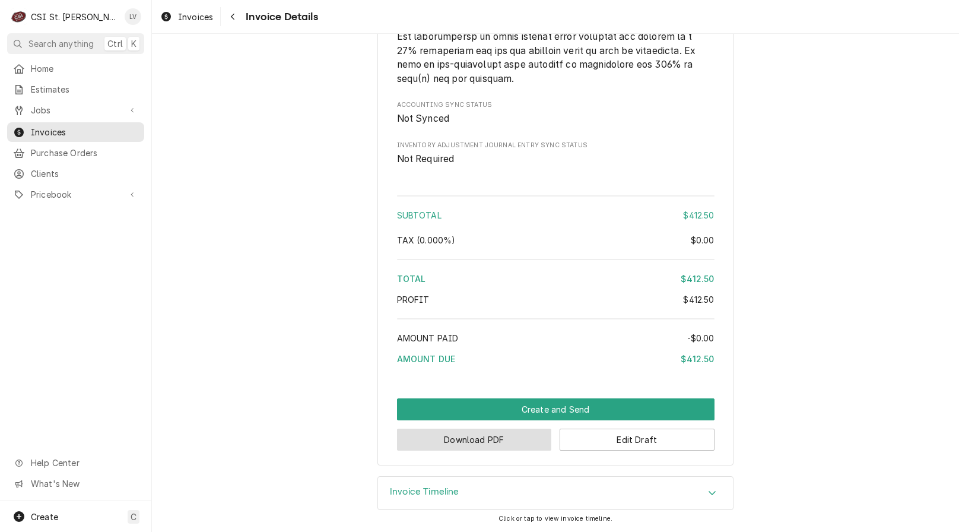
click at [509, 437] on button "Download PDF" at bounding box center [474, 439] width 155 height 22
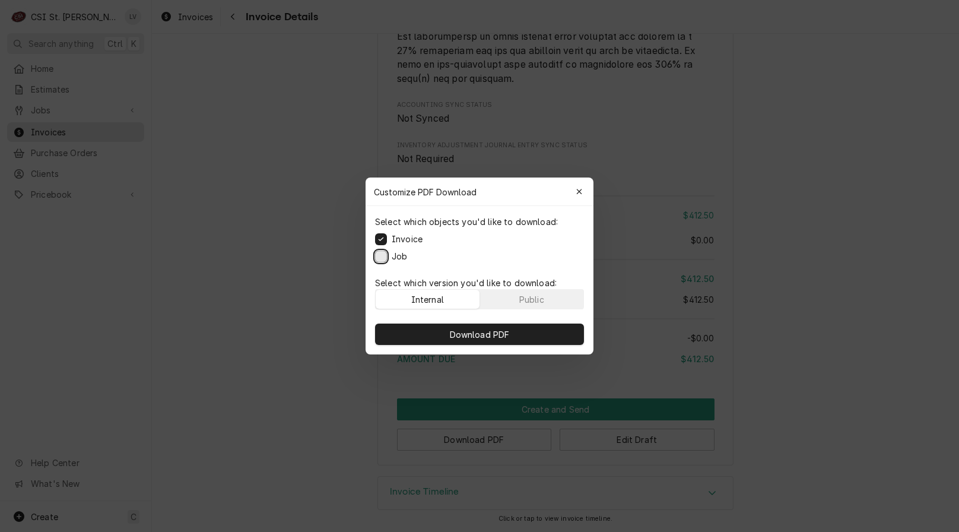
click at [382, 255] on button "Job" at bounding box center [381, 256] width 12 height 12
click at [444, 329] on button "Download PDF" at bounding box center [479, 333] width 209 height 21
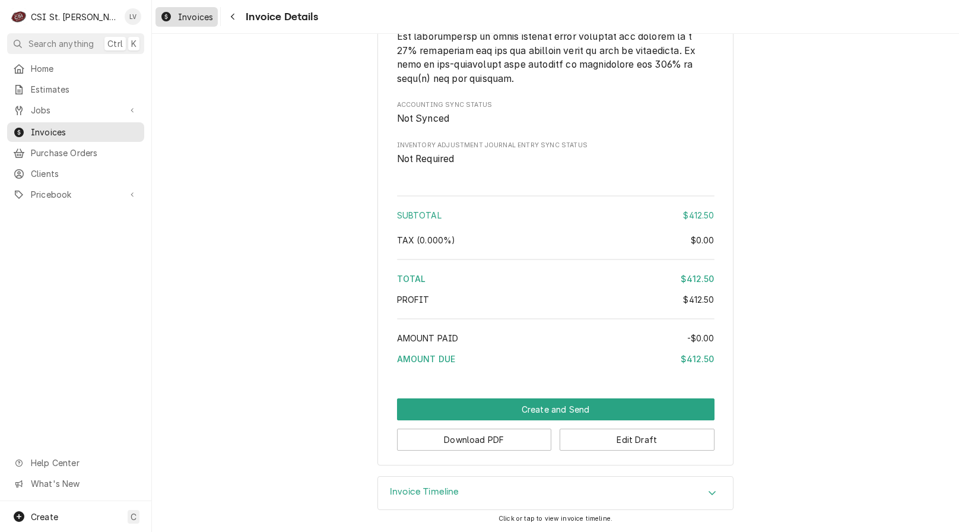
click at [181, 18] on span "Invoices" at bounding box center [195, 17] width 35 height 12
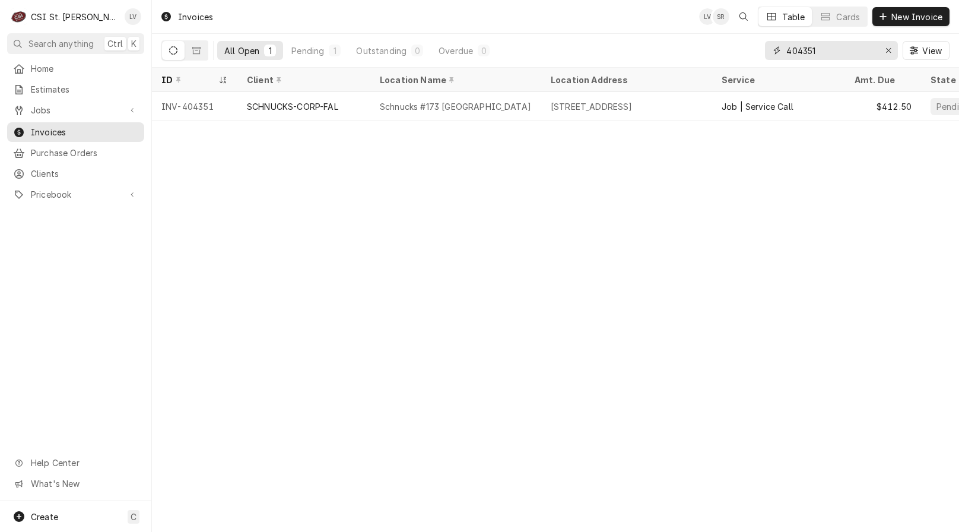
click at [855, 49] on input "404351" at bounding box center [830, 50] width 89 height 19
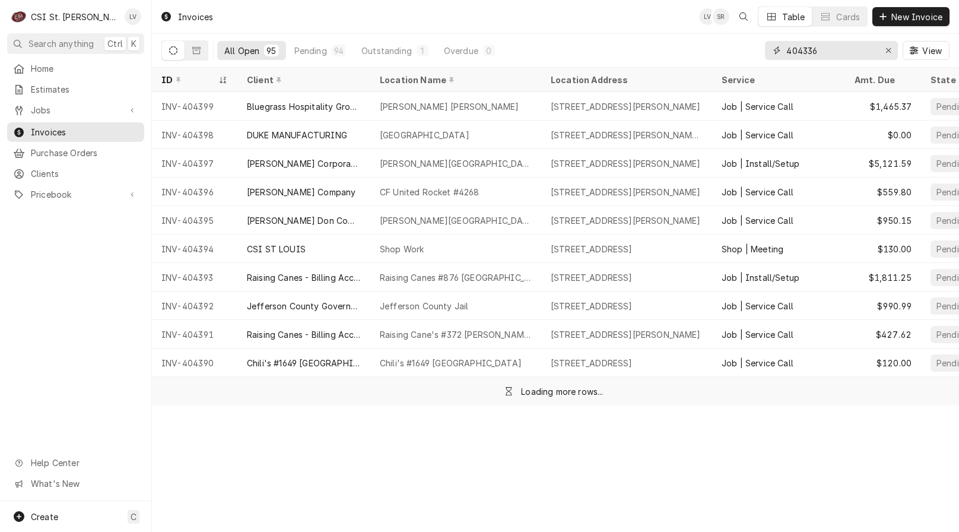
type input "404336"
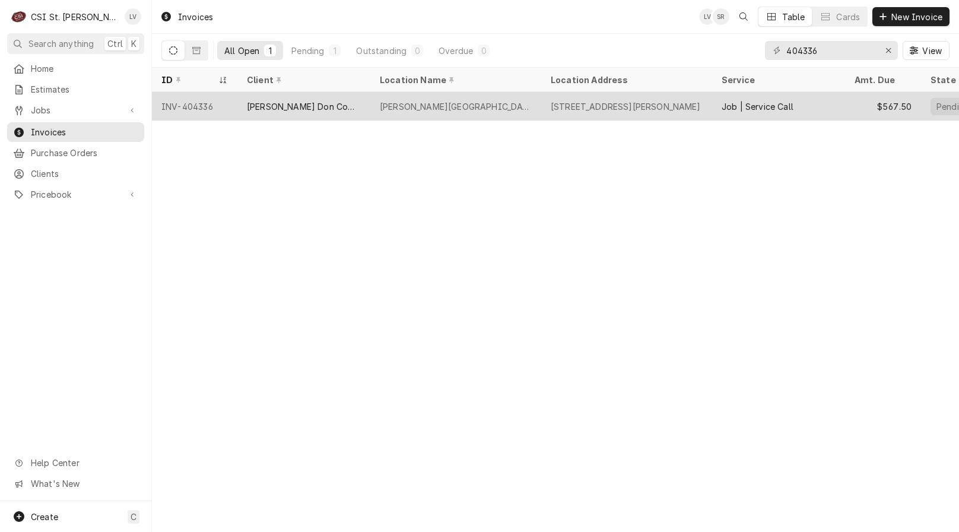
click at [627, 108] on div "825 Ofallon Road, Weldon Spring, MO 63304" at bounding box center [626, 106] width 150 height 12
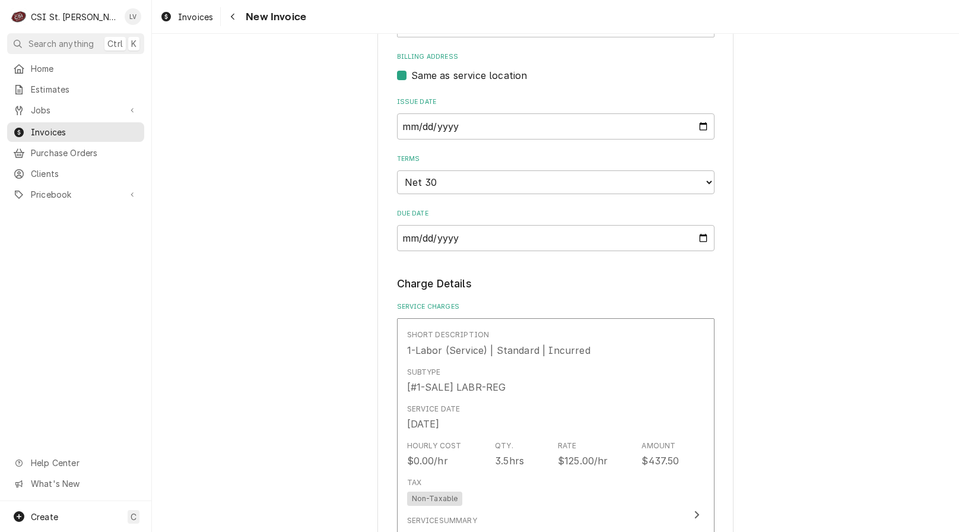
scroll to position [534, 0]
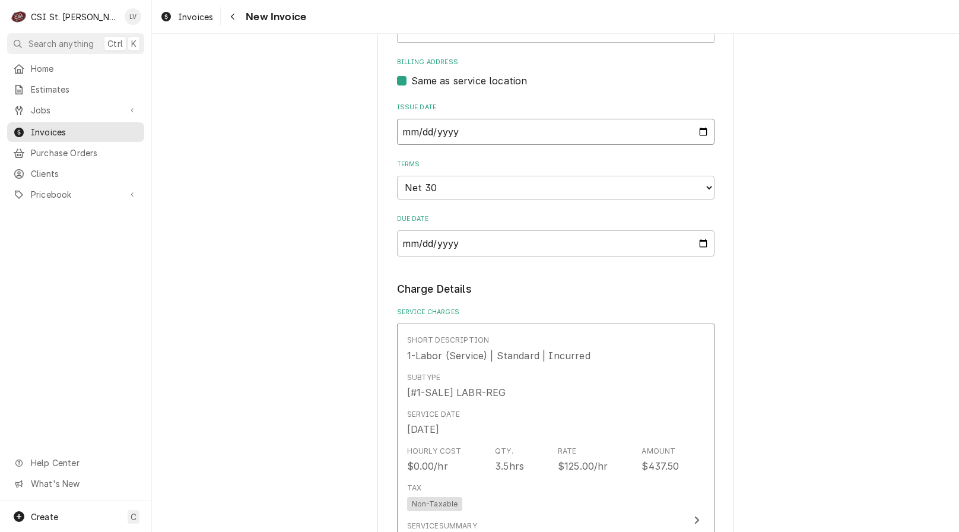
click at [589, 119] on input "[DATE]" at bounding box center [555, 132] width 317 height 26
click at [698, 119] on input "[DATE]" at bounding box center [555, 132] width 317 height 26
type textarea "x"
type input "[DATE]"
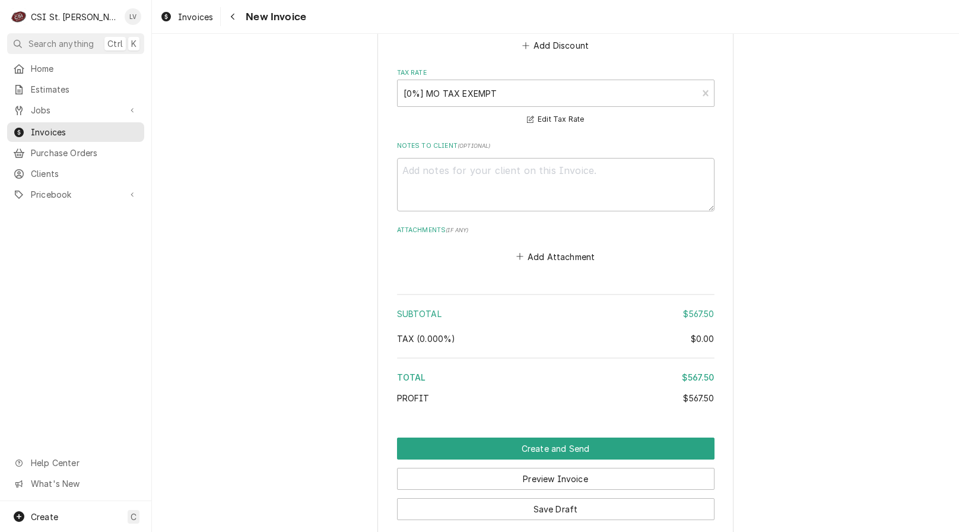
scroll to position [1888, 0]
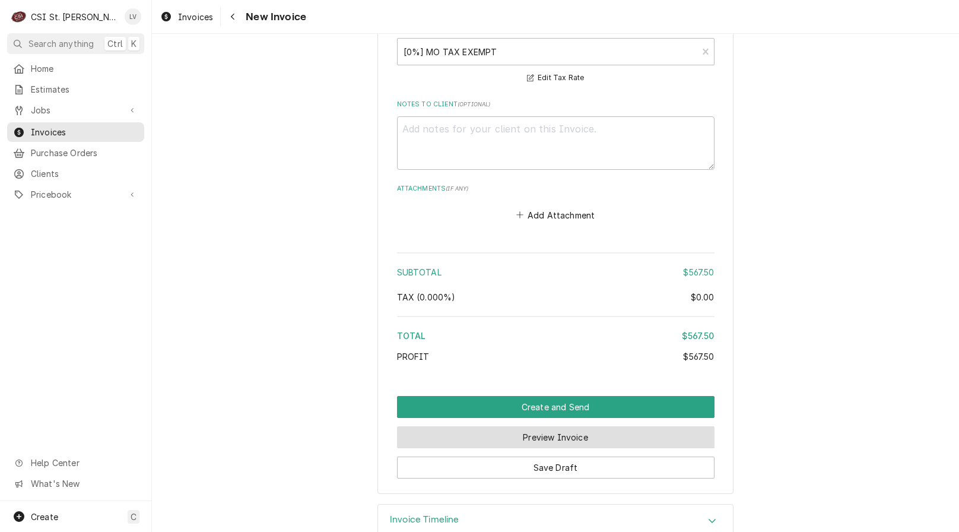
click at [506, 426] on button "Preview Invoice" at bounding box center [555, 437] width 317 height 22
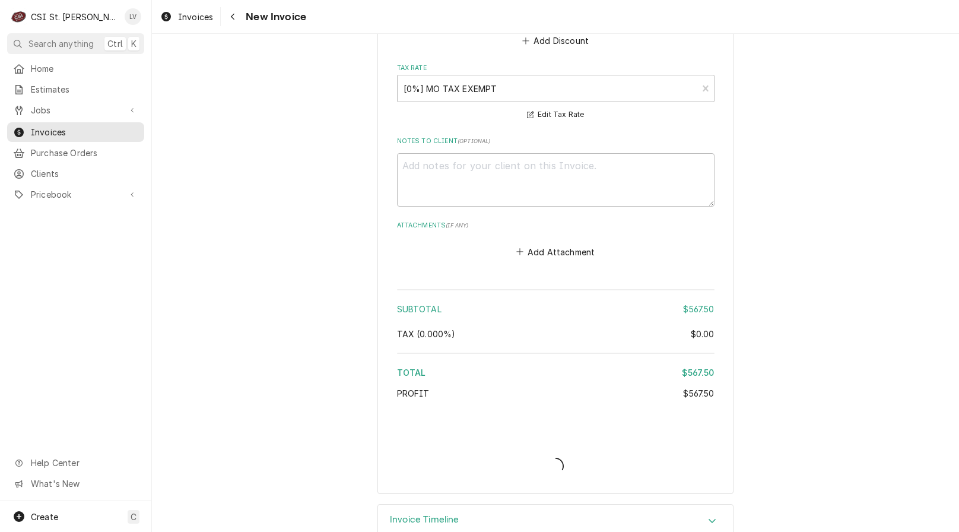
type textarea "x"
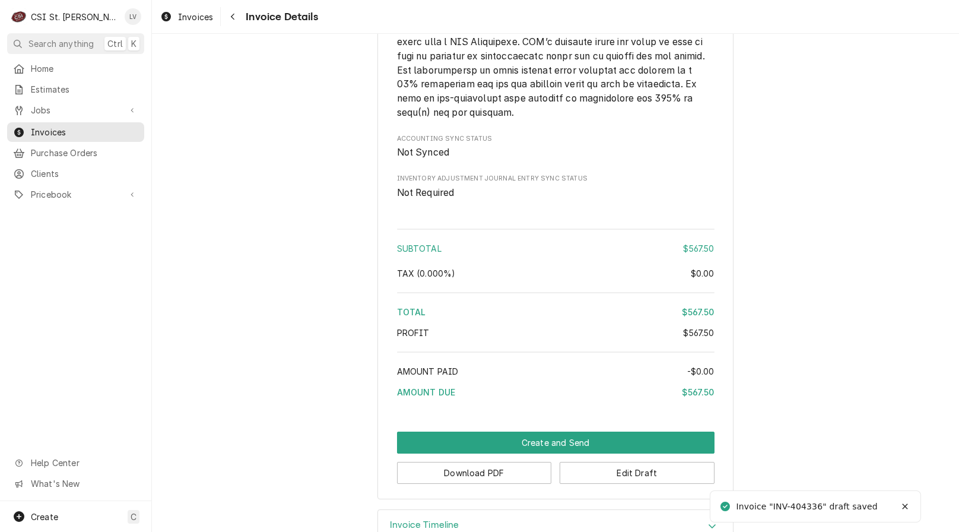
scroll to position [2042, 0]
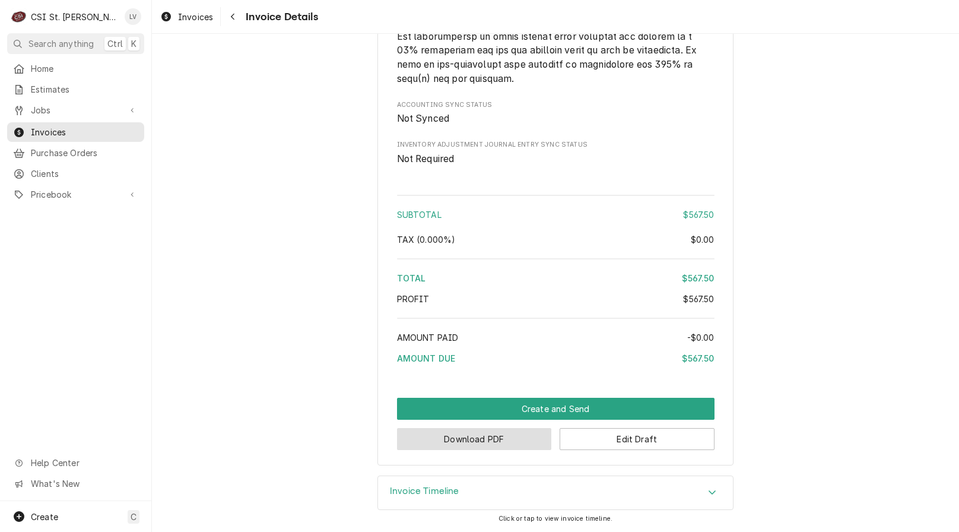
click at [488, 438] on button "Download PDF" at bounding box center [474, 439] width 155 height 22
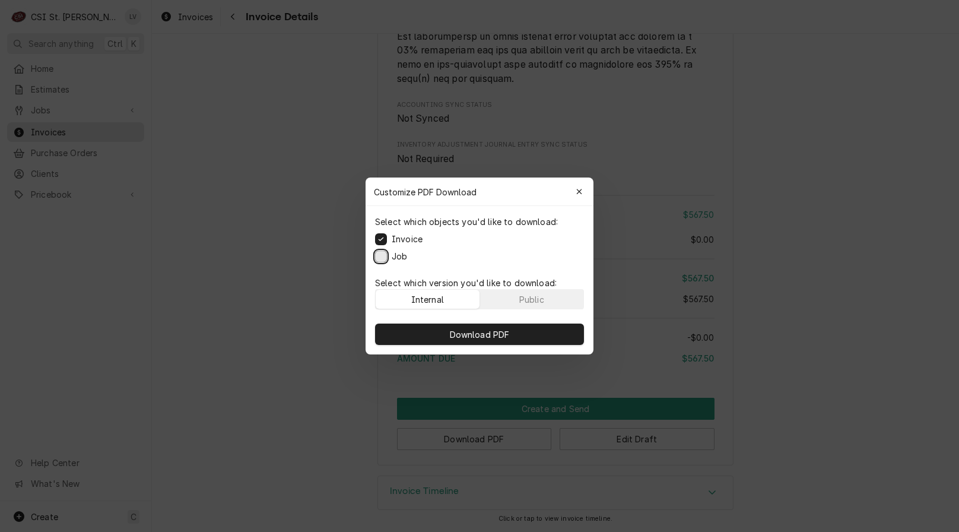
click at [375, 256] on button "Job" at bounding box center [381, 256] width 12 height 12
click at [425, 332] on button "Download PDF" at bounding box center [479, 333] width 209 height 21
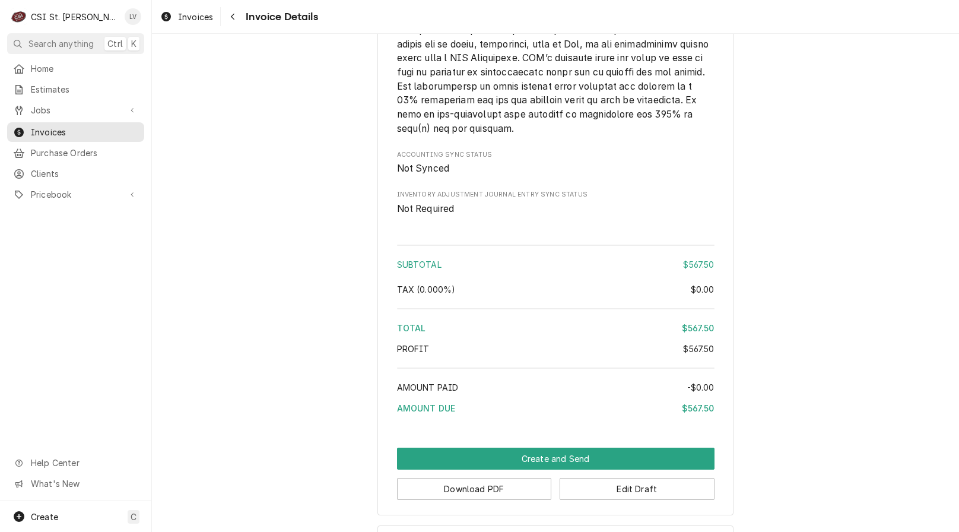
scroll to position [1804, 0]
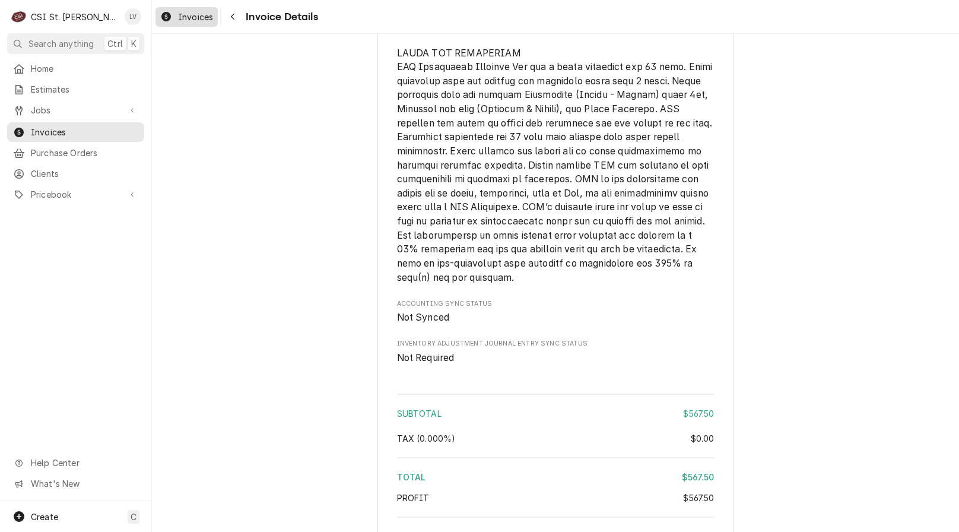
click at [186, 17] on span "Invoices" at bounding box center [195, 17] width 35 height 12
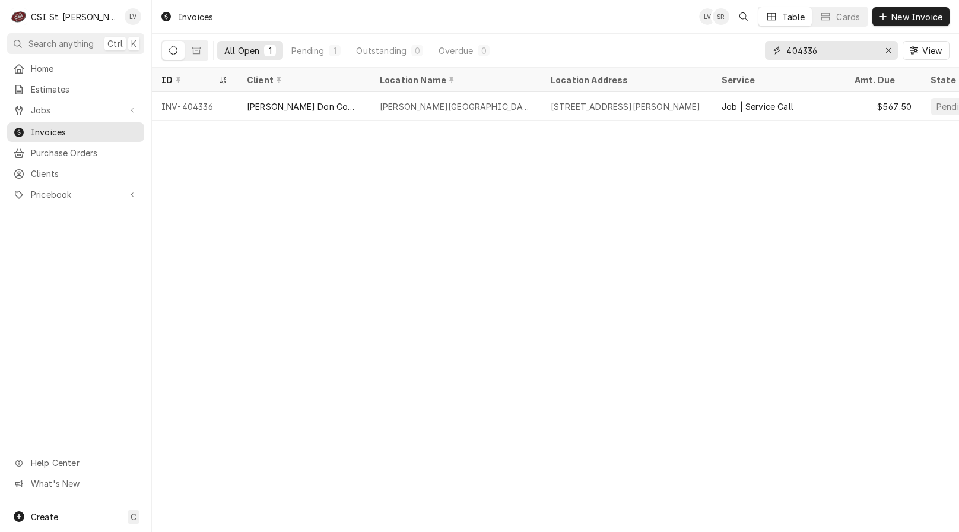
click at [831, 47] on input "404336" at bounding box center [830, 50] width 89 height 19
type input "404337"
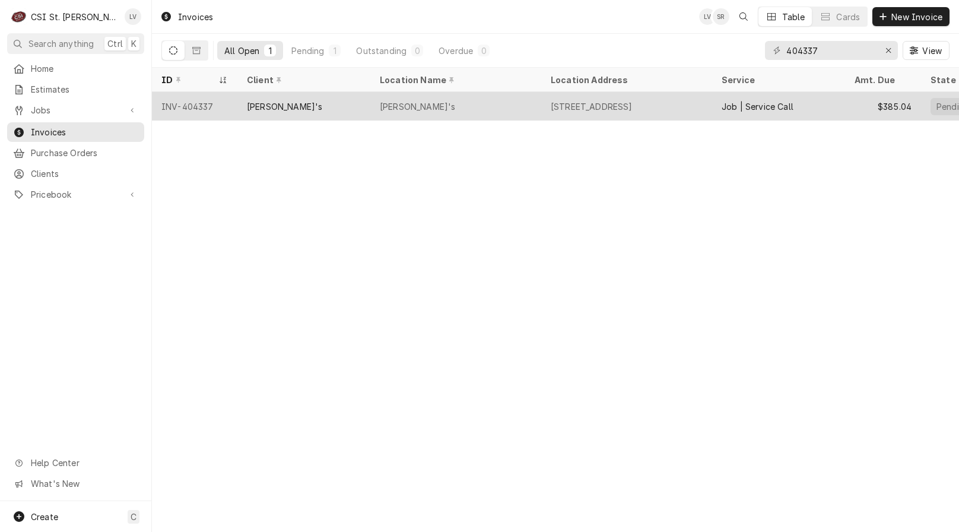
click at [686, 117] on div "4565 Chestnut Park Plz, St Louis, MO 63129" at bounding box center [626, 106] width 171 height 28
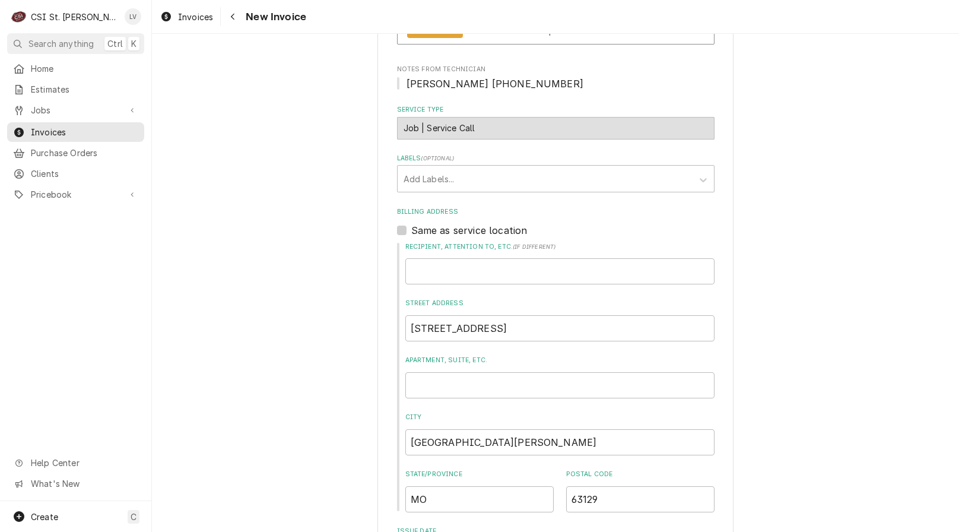
scroll to position [59, 0]
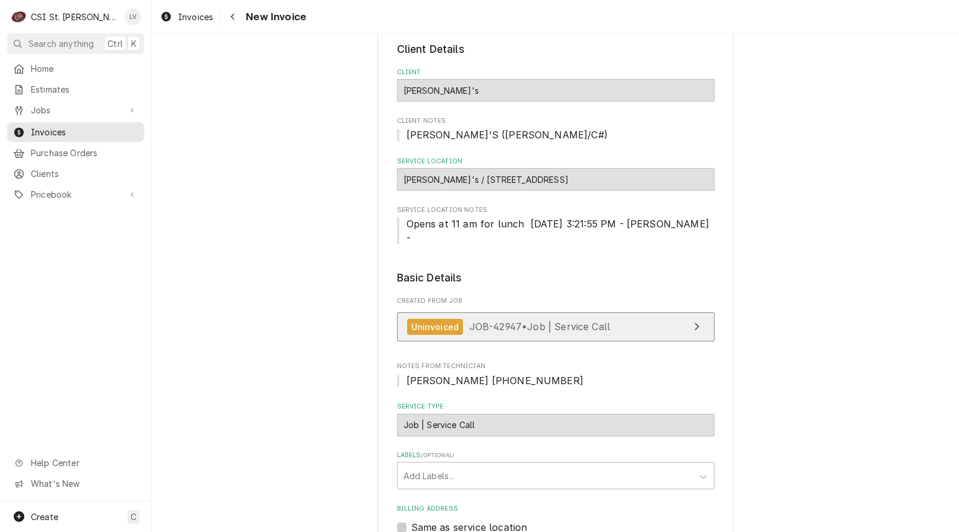
click at [506, 320] on span "JOB-42947 • Job | Service Call" at bounding box center [539, 326] width 141 height 12
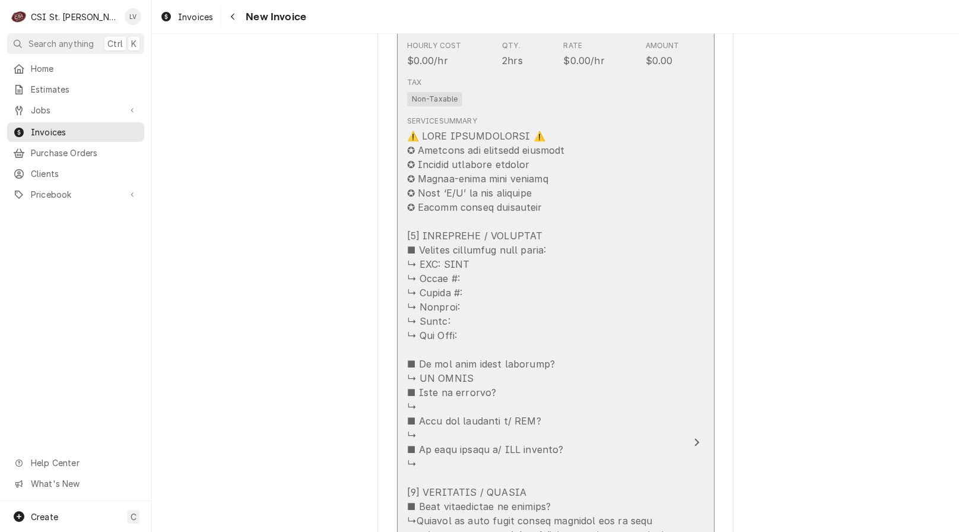
scroll to position [1483, 0]
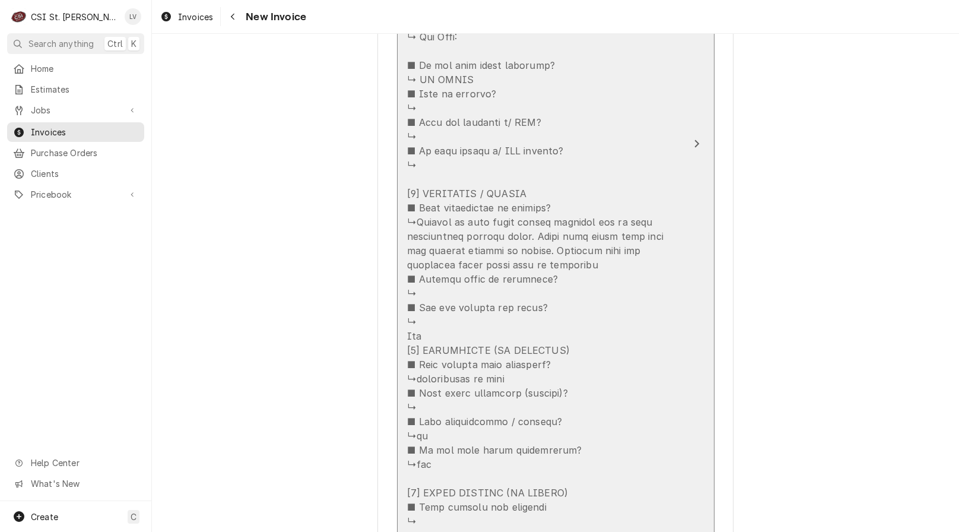
click at [592, 396] on div "Update Line Item" at bounding box center [543, 243] width 272 height 826
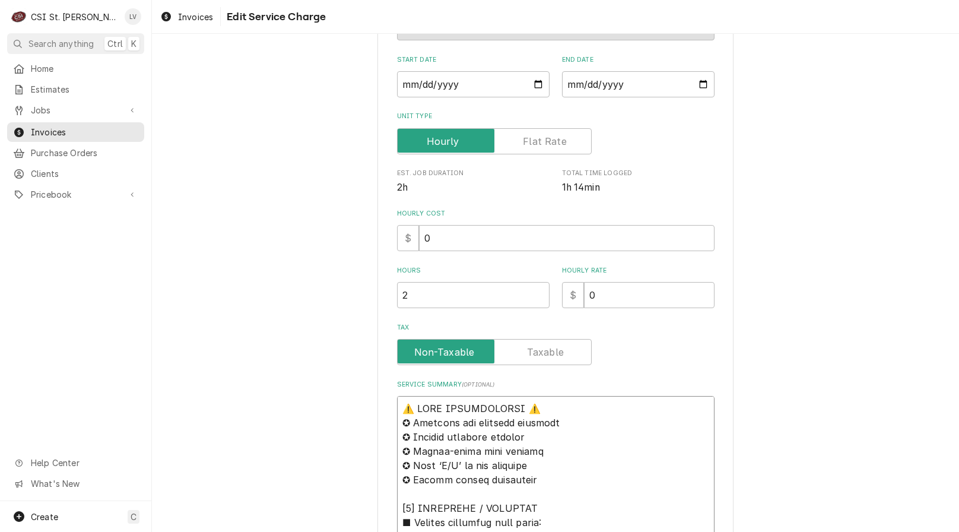
scroll to position [49, 0]
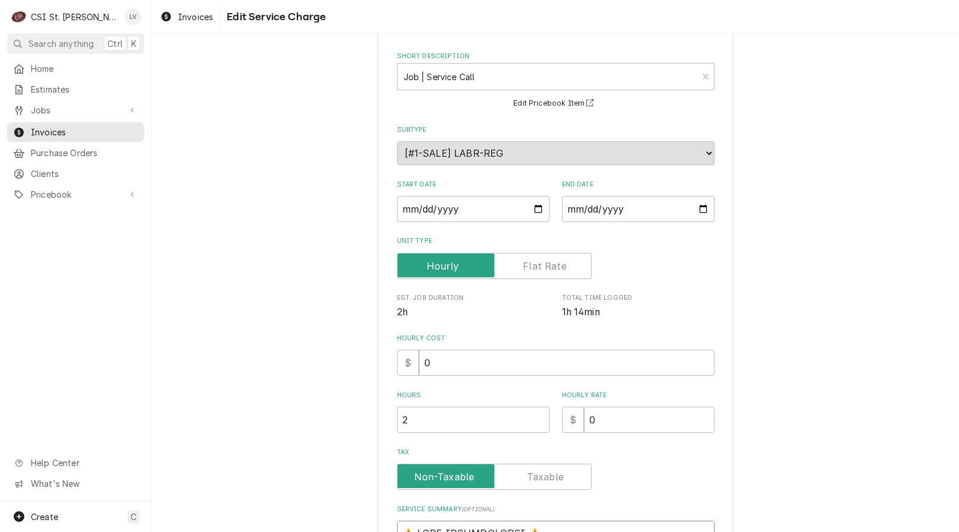
drag, startPoint x: 407, startPoint y: 63, endPoint x: 332, endPoint y: 474, distance: 417.4
type textarea "x"
type textarea "Arrived on site found sparks shooting out of left temperature control panel. Fo…"
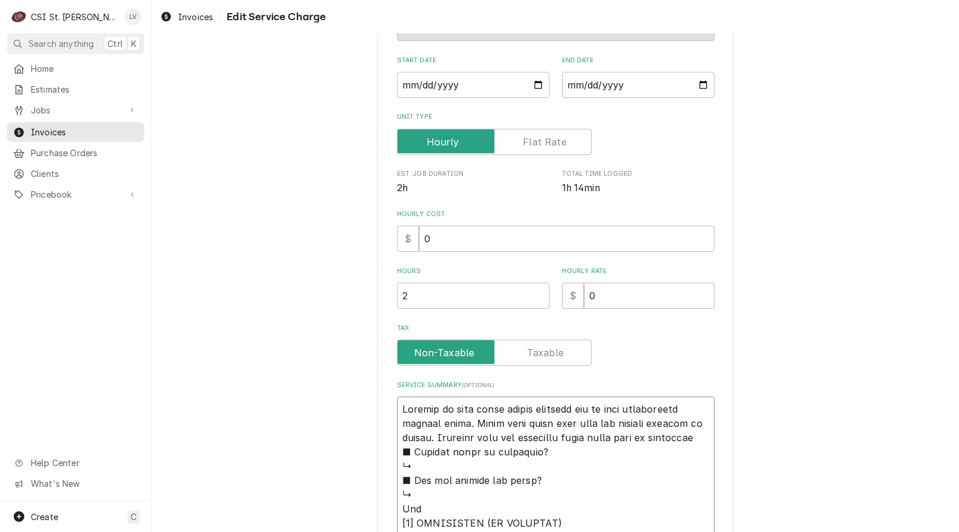
scroll to position [413, 0]
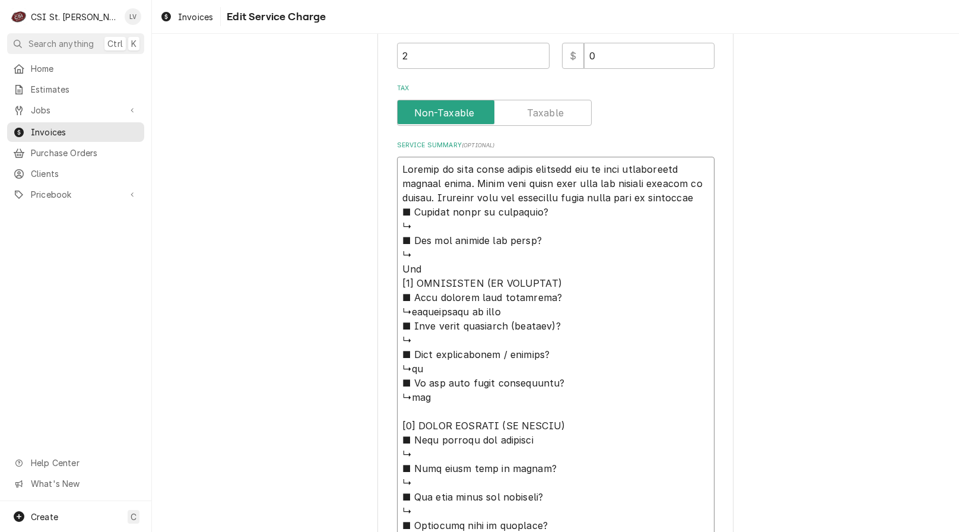
click at [467, 166] on textarea "Service Summary ( optional )" at bounding box center [555, 376] width 317 height 438
type textarea "x"
type textarea "Arrived on sitefound sparks shooting out of left temperature control panel. Fou…"
type textarea "x"
type textarea "Arrived on site,found sparks shooting out of left temperature control panel. Fo…"
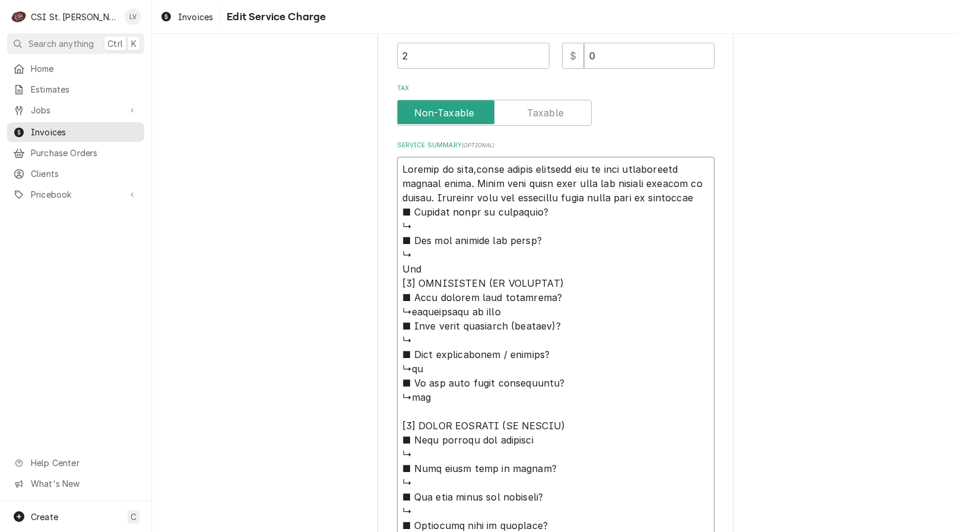
type textarea "x"
type textarea "Arrived on site, found sparks shooting out of left temperature control panel. F…"
click at [700, 198] on textarea "Service Summary ( optional )" at bounding box center [555, 376] width 317 height 438
type textarea "x"
drag, startPoint x: 453, startPoint y: 211, endPoint x: 371, endPoint y: 168, distance: 92.6
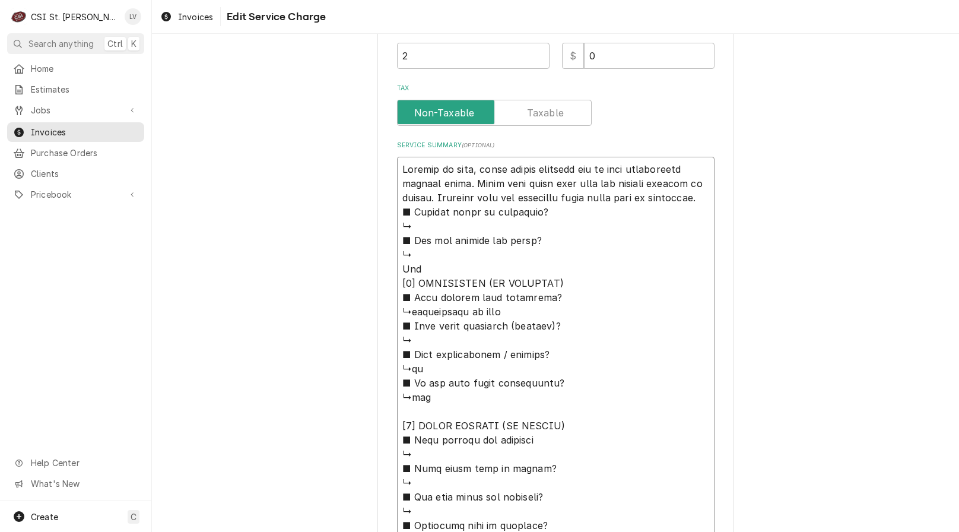
click at [371, 168] on div "Use the fields below to edit this service charge Short Description Job | Servic…" at bounding box center [555, 172] width 807 height 1078
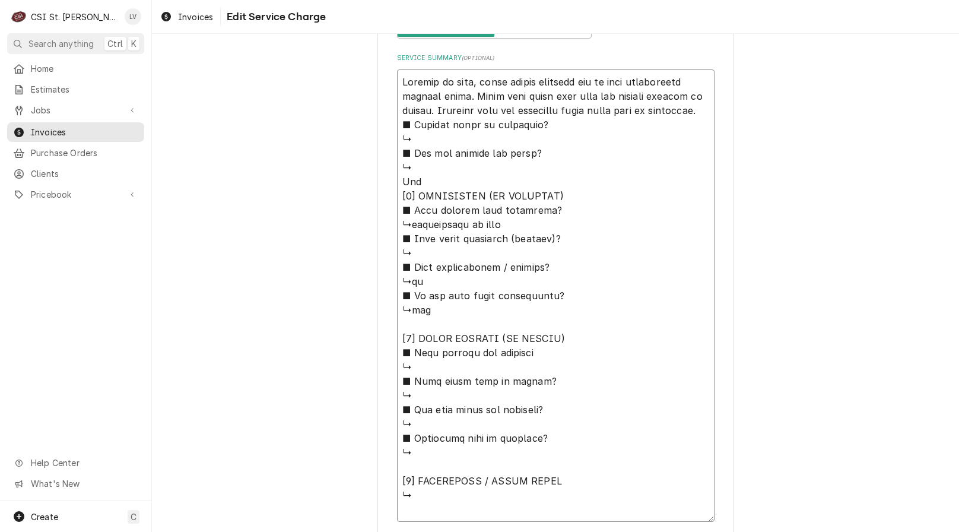
scroll to position [593, 0]
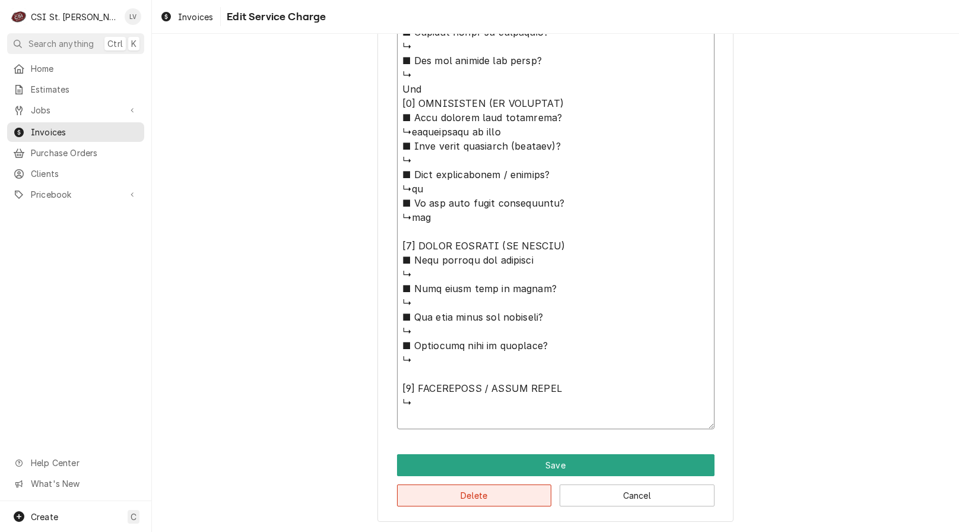
type textarea "Arrived on site, found sparks shooting out of left temperature control panel. F…"
click at [498, 494] on button "Delete" at bounding box center [474, 495] width 155 height 22
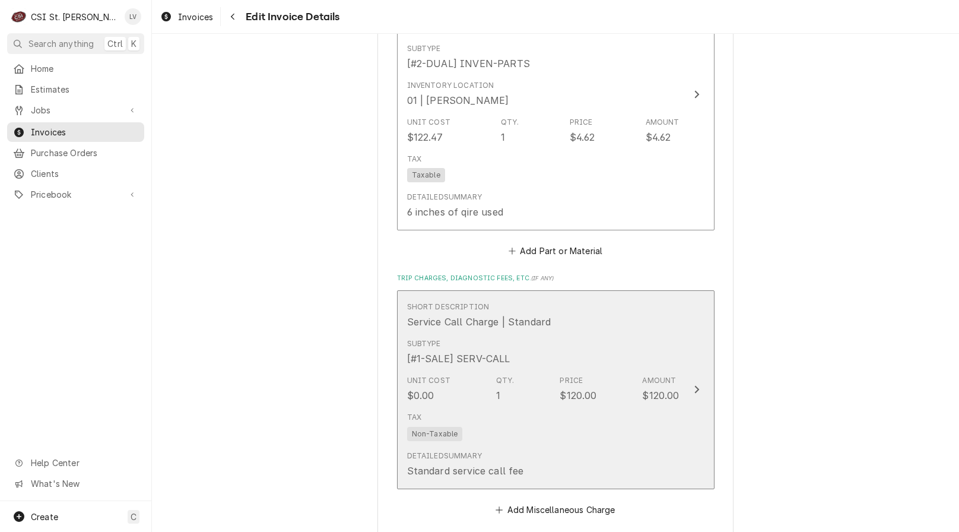
scroll to position [1543, 0]
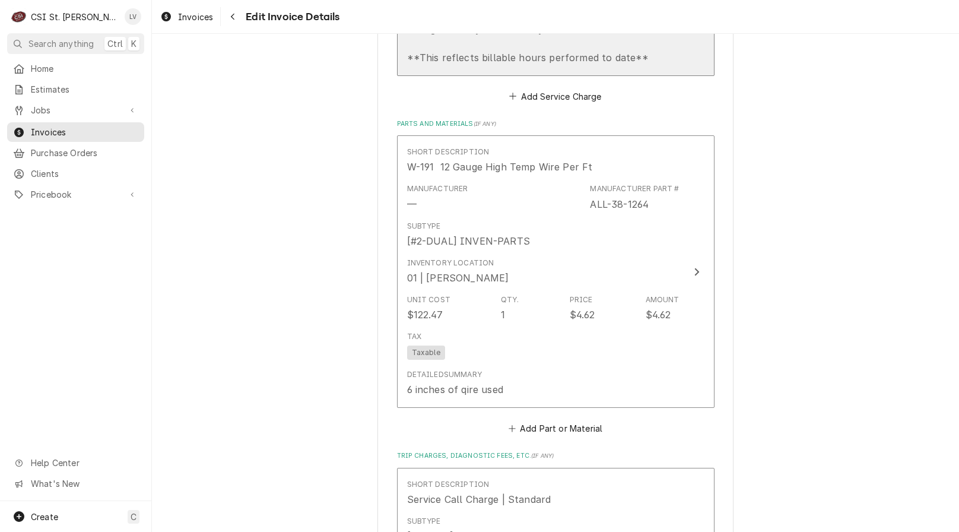
click at [527, 55] on div "Service Summary Double time labor applies to tech hours worked anytime on legal…" at bounding box center [543, 30] width 272 height 80
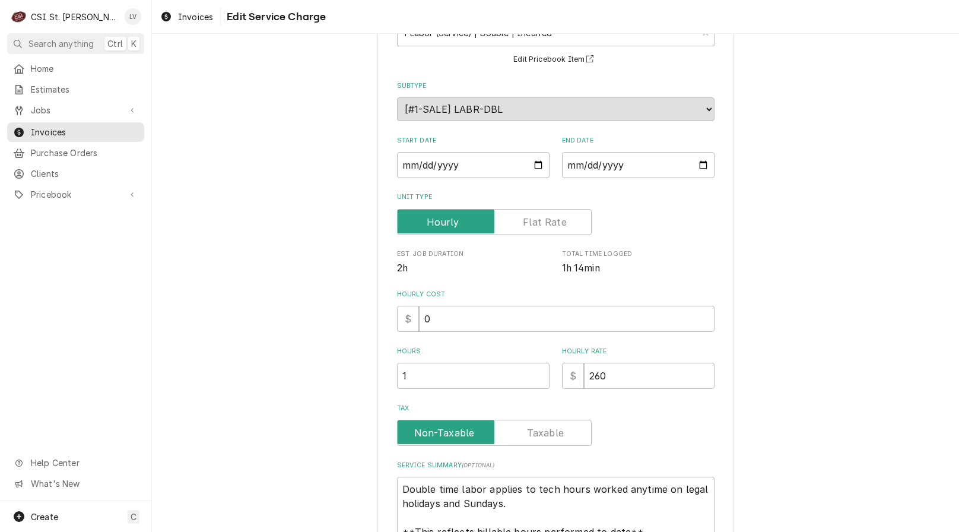
scroll to position [208, 0]
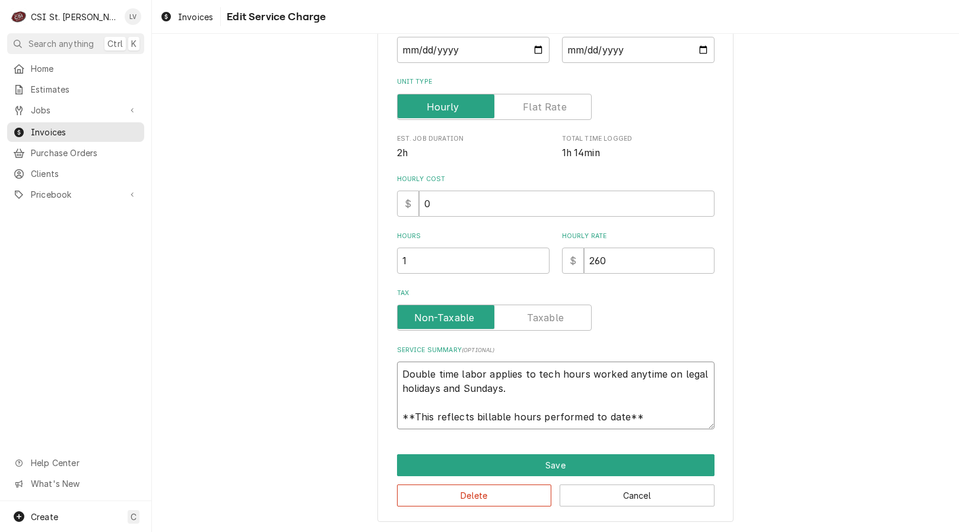
drag, startPoint x: 393, startPoint y: 372, endPoint x: 631, endPoint y: 417, distance: 241.6
click at [630, 417] on textarea "Double time labor applies to tech hours worked anytime on legal holidays and Su…" at bounding box center [555, 395] width 317 height 68
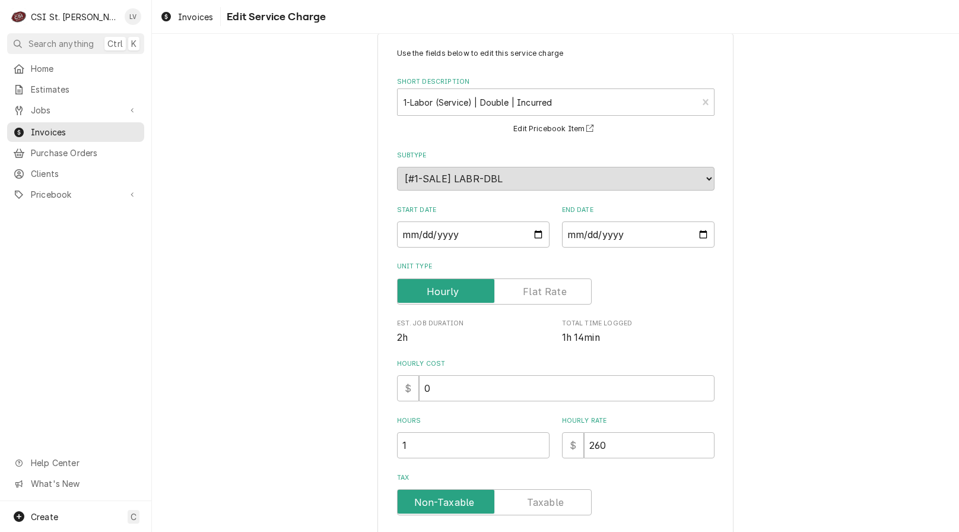
scroll to position [0, 0]
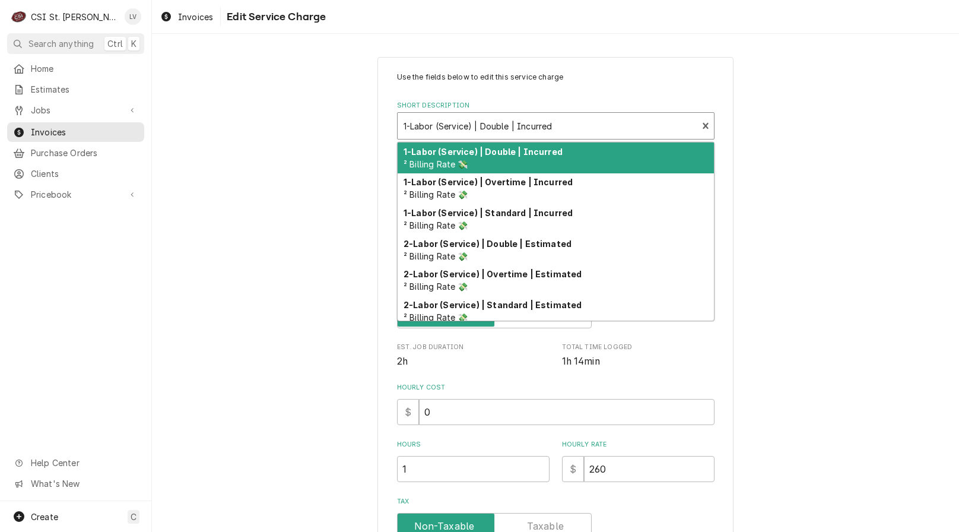
click at [450, 125] on div "Short Description" at bounding box center [547, 125] width 288 height 21
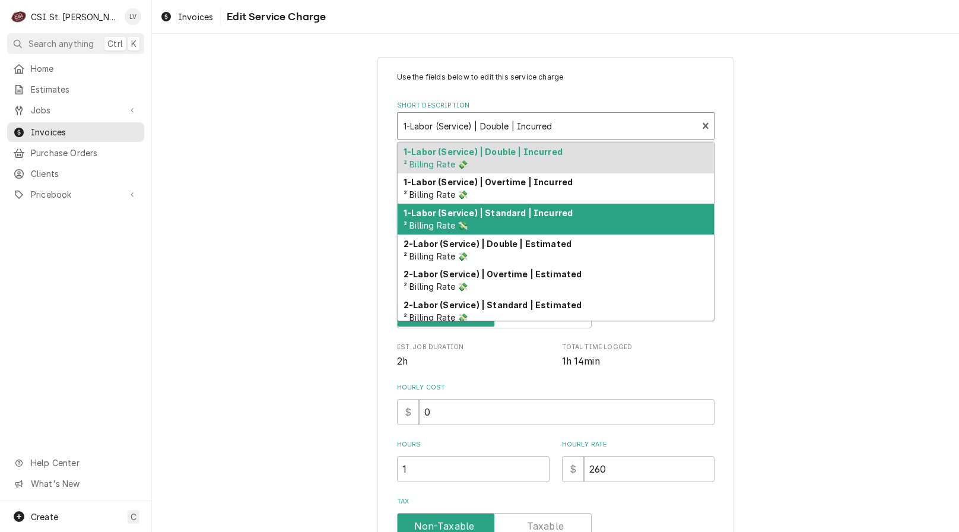
click at [432, 218] on div "1-Labor (Service) | Standard | Incurred ² Billing Rate 💸" at bounding box center [556, 219] width 316 height 31
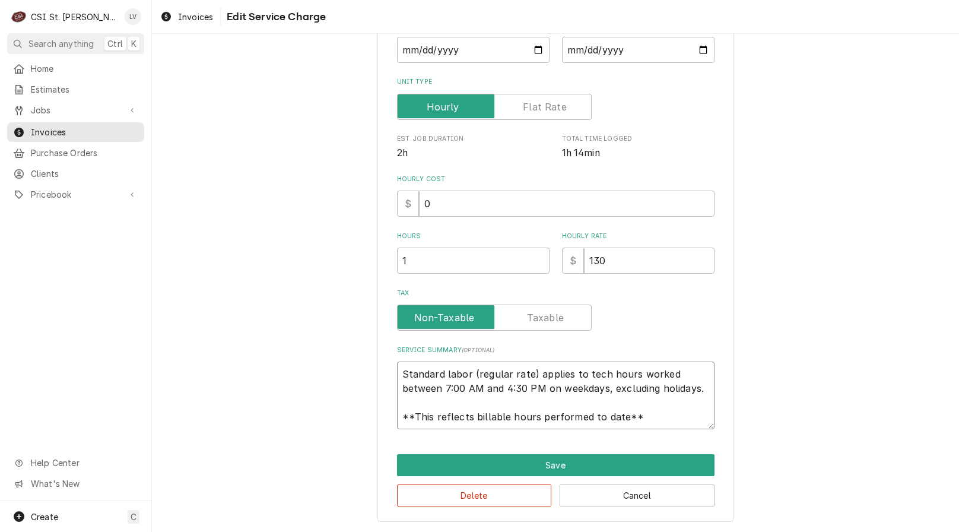
scroll to position [14, 0]
drag, startPoint x: 413, startPoint y: 378, endPoint x: 664, endPoint y: 423, distance: 255.0
click at [664, 423] on textarea "Standard labor (regular rate) applies to tech hours worked between 7:00 AM and …" at bounding box center [555, 395] width 317 height 68
paste textarea "Arrived on site, found sparks shooting out of left temperature control panel. F…"
type textarea "x"
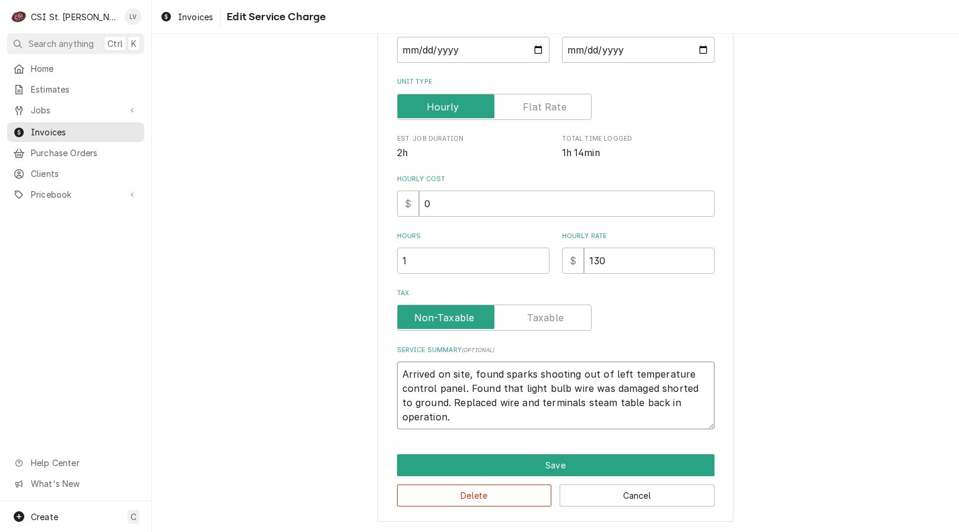
scroll to position [0, 0]
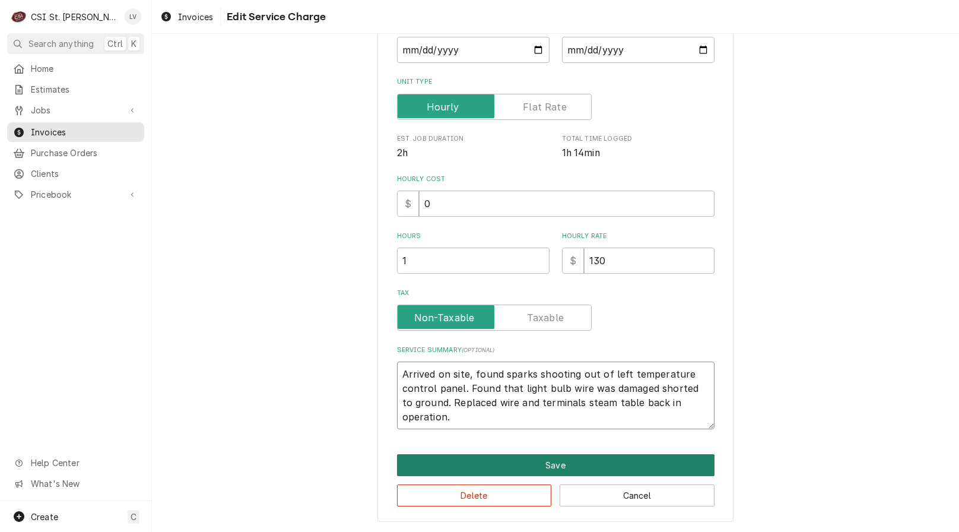
type textarea "Arrived on site, found sparks shooting out of left temperature control panel. F…"
click at [534, 465] on button "Save" at bounding box center [555, 465] width 317 height 22
type textarea "x"
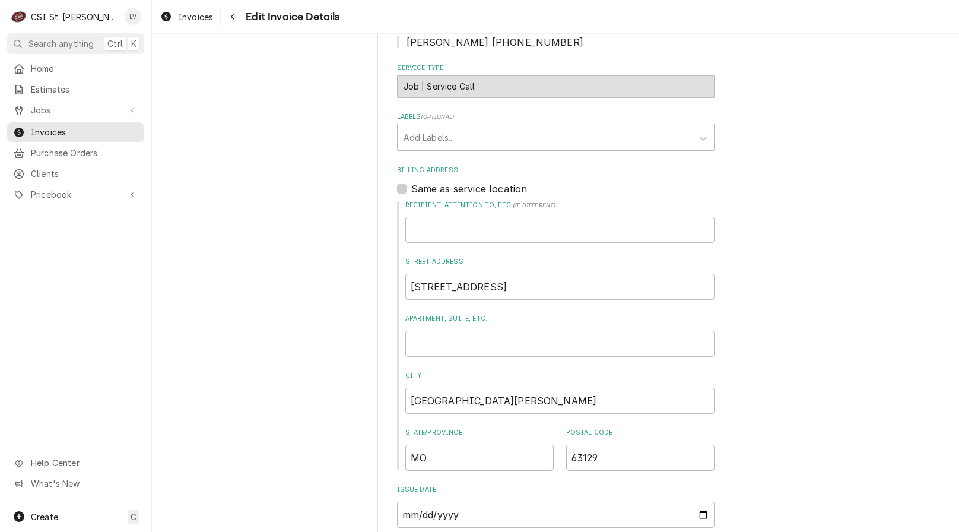
scroll to position [283, 0]
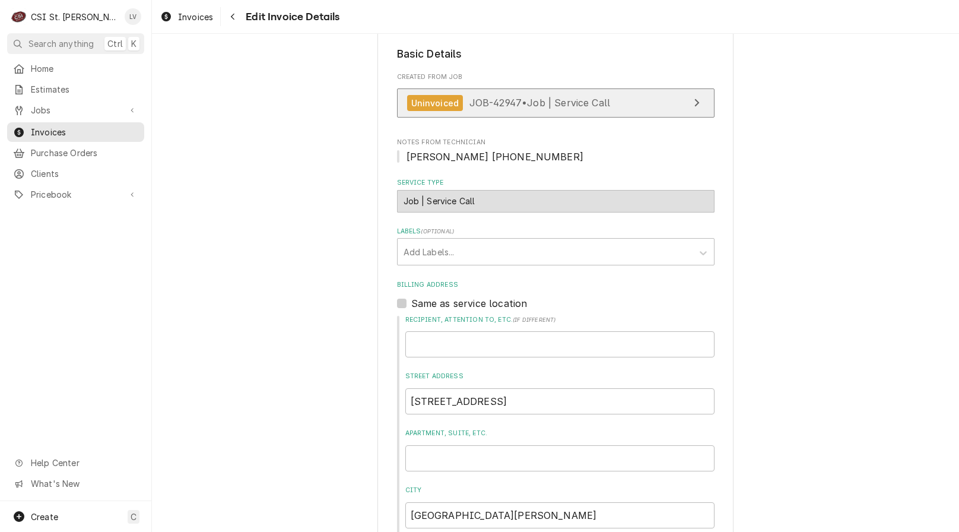
click at [495, 97] on span "JOB-42947 • Job | Service Call" at bounding box center [539, 103] width 141 height 12
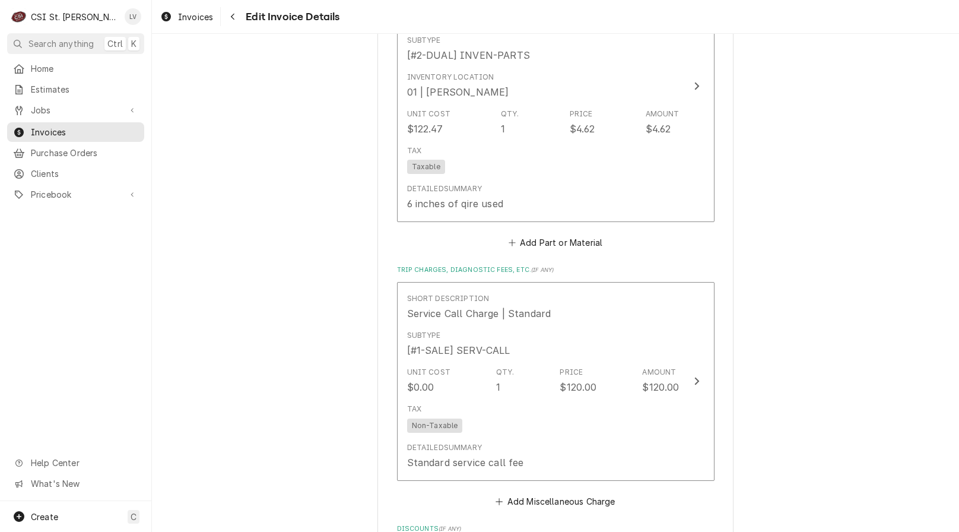
scroll to position [1766, 0]
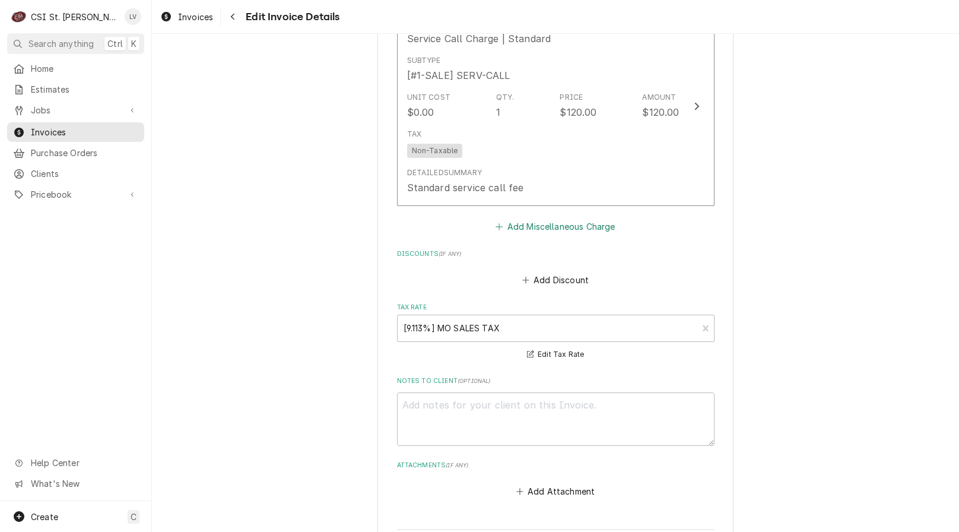
click at [552, 218] on button "Add Miscellaneous Charge" at bounding box center [555, 226] width 123 height 17
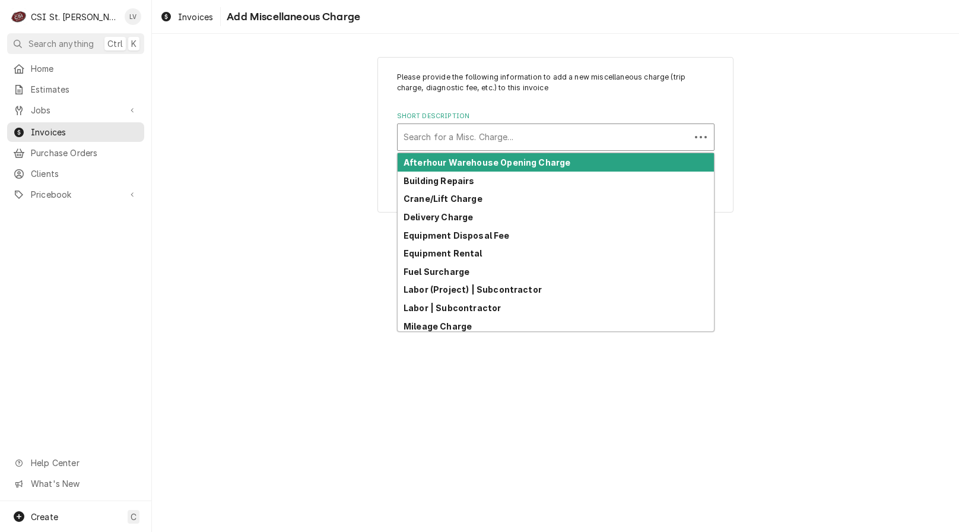
click at [434, 139] on div "Short Description" at bounding box center [543, 136] width 281 height 21
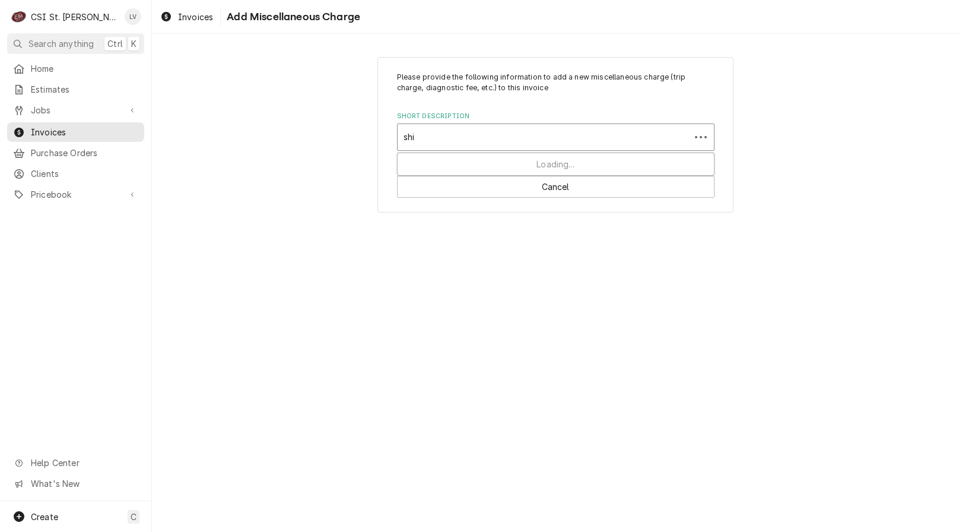
type input "ship"
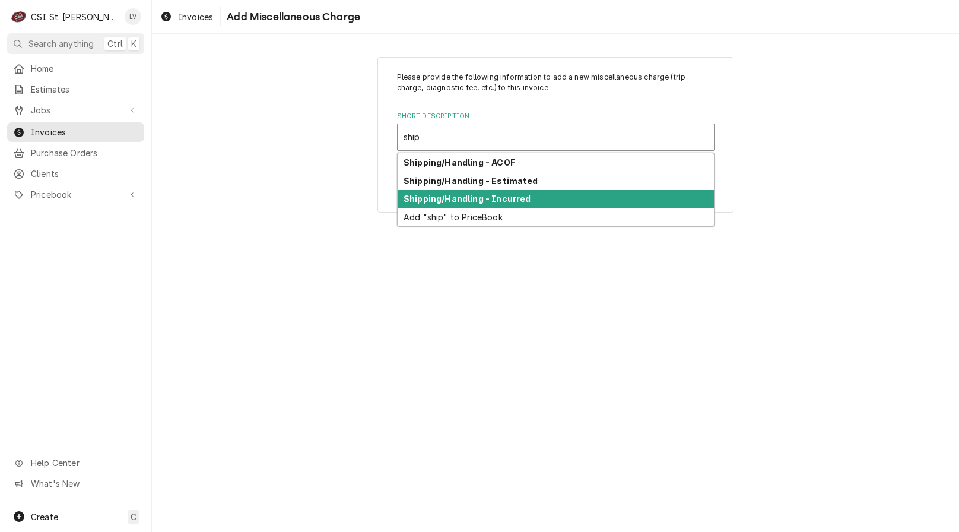
click at [417, 200] on strong "Shipping/Handling - Incurred" at bounding box center [466, 198] width 127 height 10
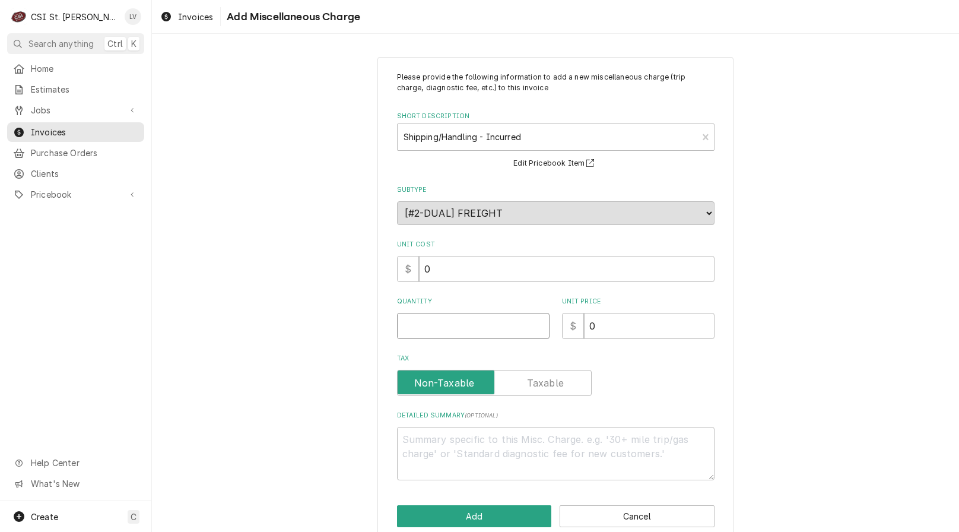
click at [409, 330] on input "Quantity" at bounding box center [473, 326] width 152 height 26
type textarea "x"
type input "1"
type textarea "x"
type input "7"
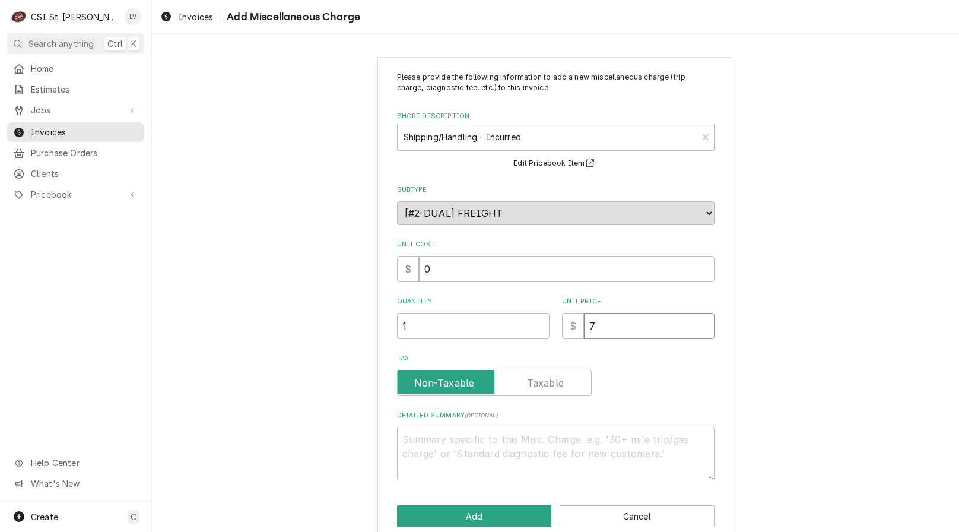
type textarea "x"
type input "7.2"
type textarea "x"
type input "7.24"
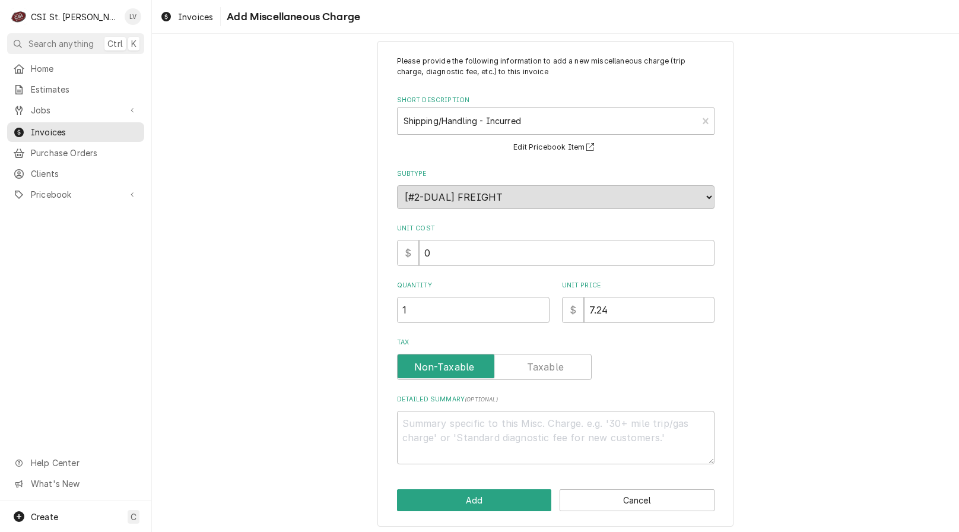
scroll to position [21, 0]
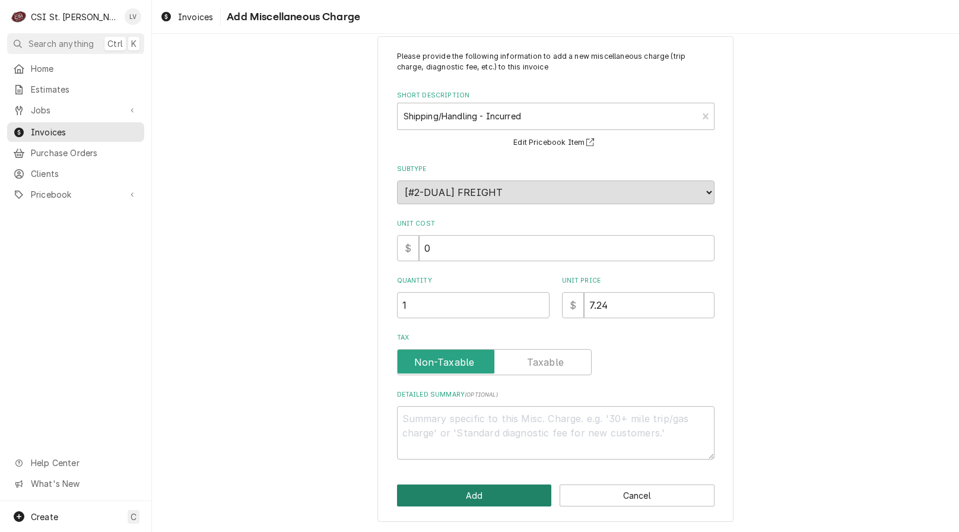
click at [458, 491] on button "Add" at bounding box center [474, 495] width 155 height 22
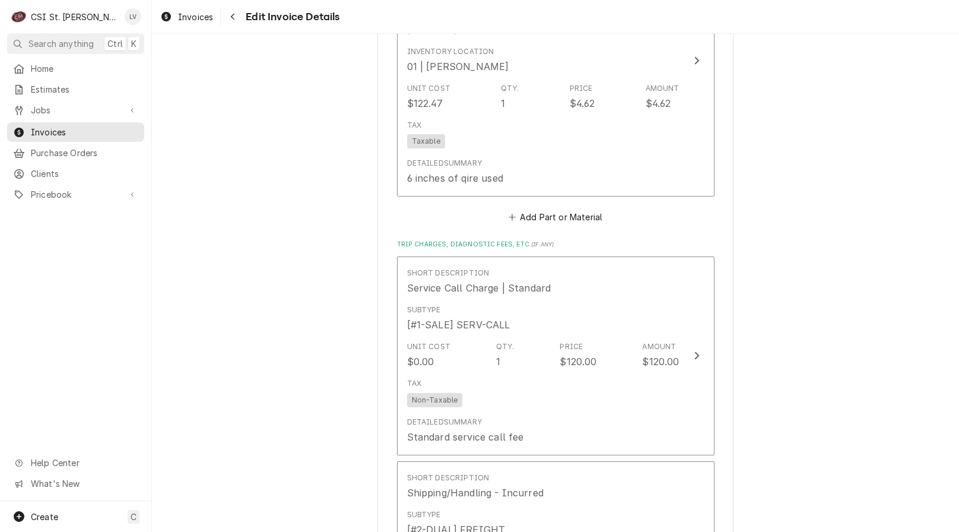
scroll to position [1507, 0]
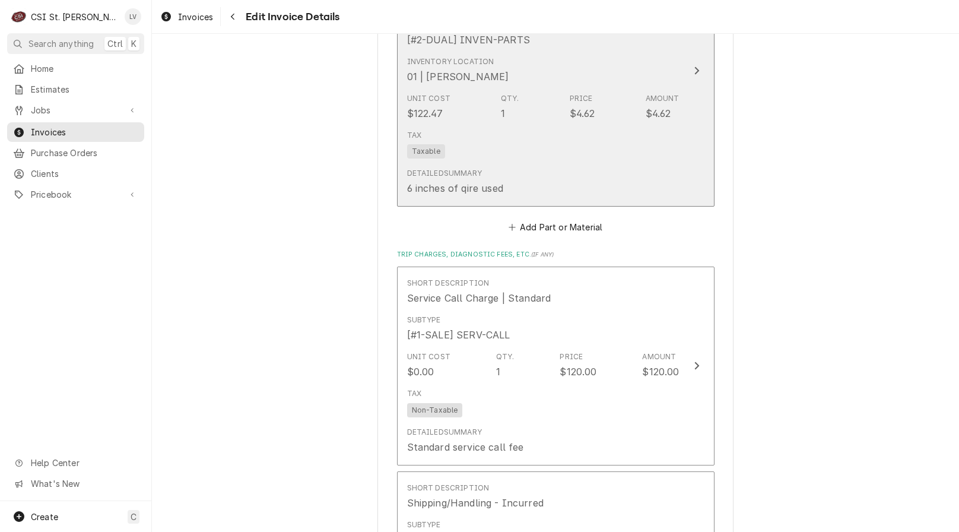
click at [535, 169] on div "Detailed Summary 6 inches of qire used" at bounding box center [543, 181] width 272 height 37
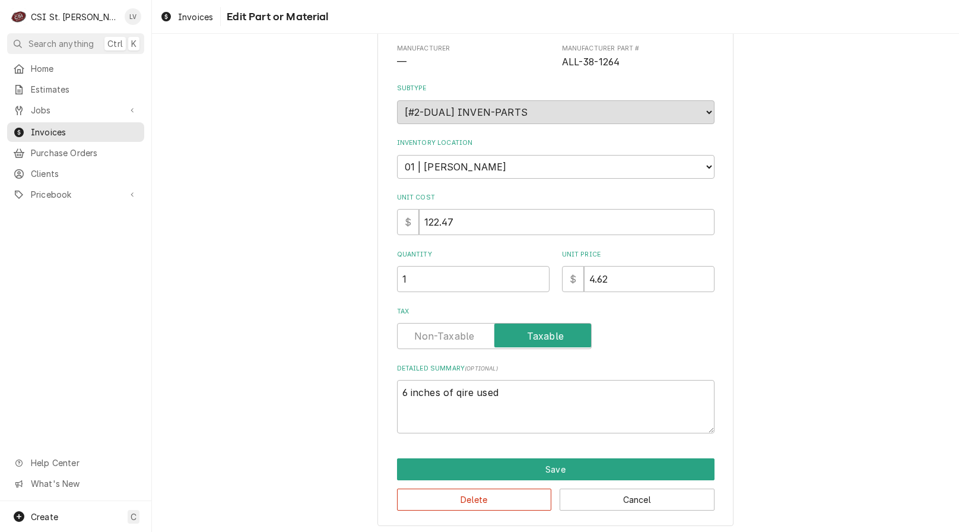
scroll to position [135, 0]
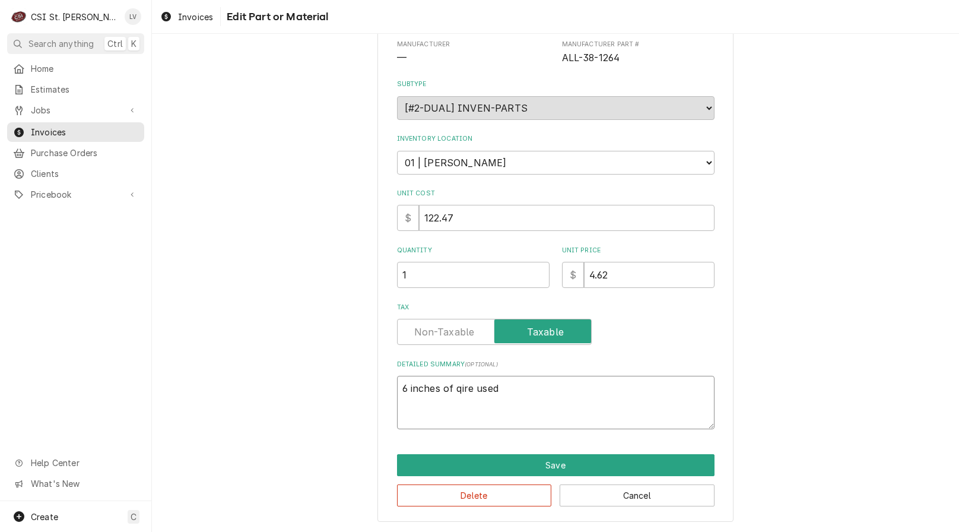
drag, startPoint x: 520, startPoint y: 389, endPoint x: 395, endPoint y: 387, distance: 124.6
click at [397, 387] on textarea "6 inches of qire used" at bounding box center [555, 402] width 317 height 53
type textarea "x"
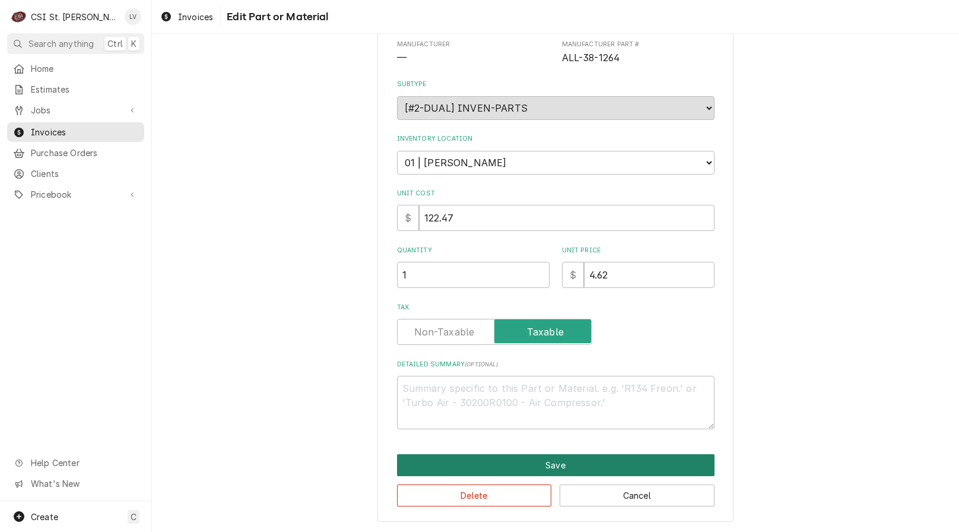
click at [539, 457] on button "Save" at bounding box center [555, 465] width 317 height 22
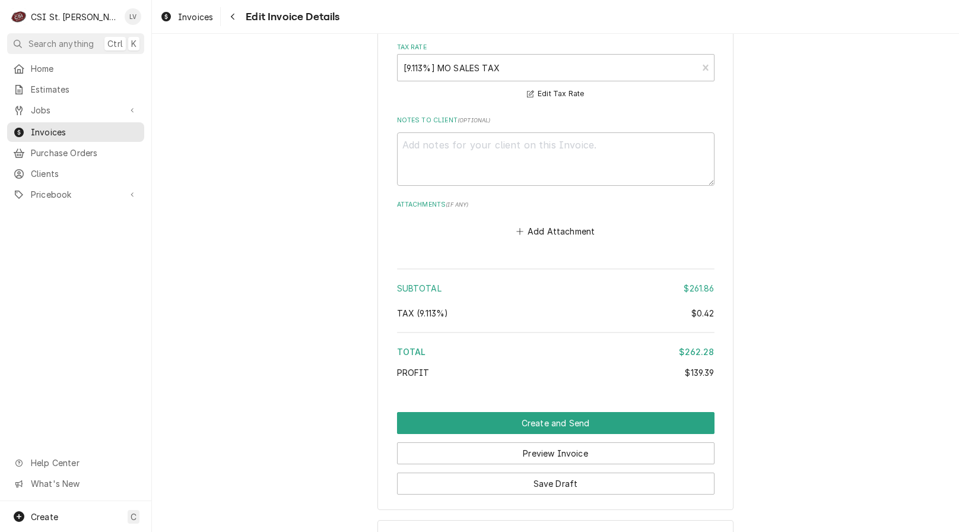
scroll to position [2188, 0]
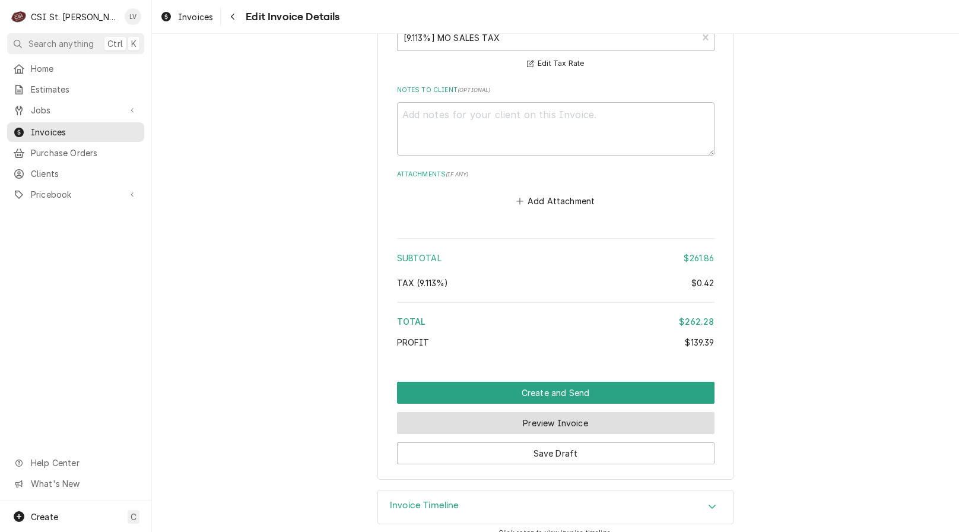
click at [549, 412] on button "Preview Invoice" at bounding box center [555, 423] width 317 height 22
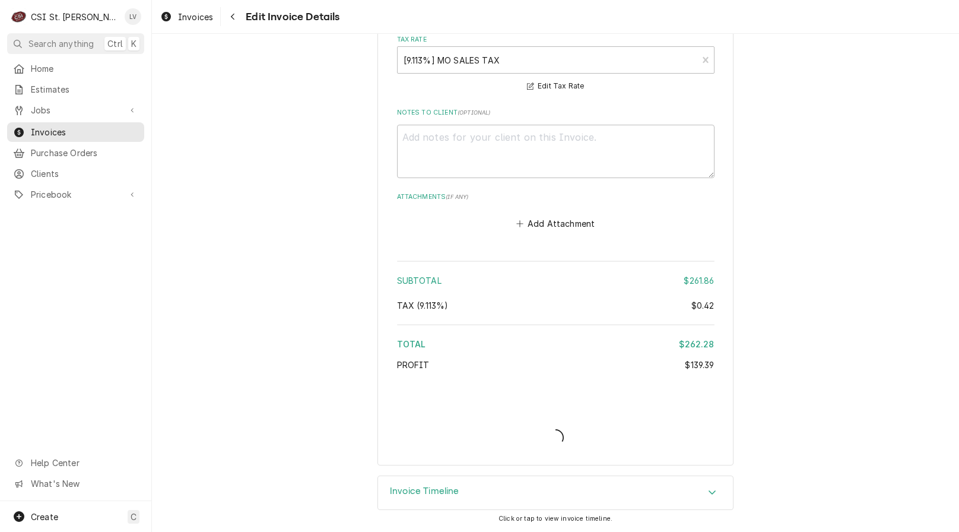
scroll to position [2151, 0]
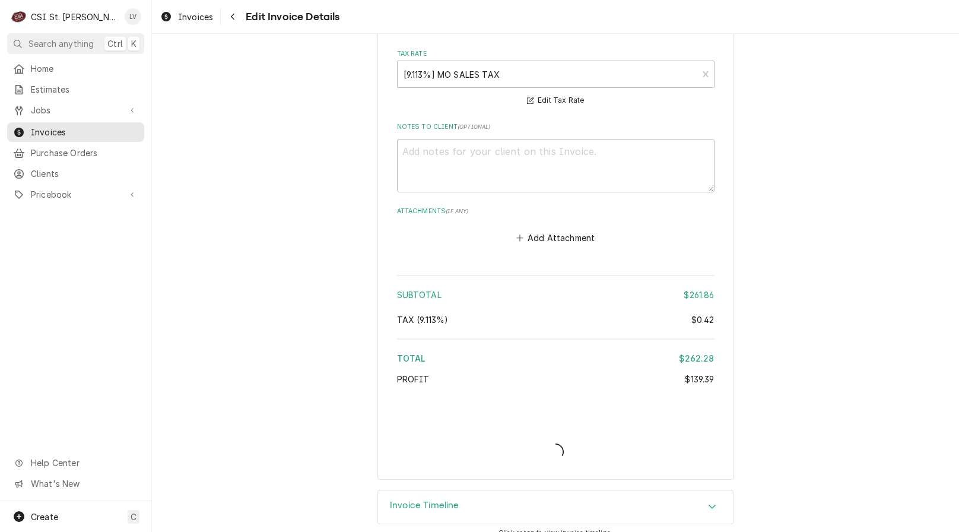
type textarea "x"
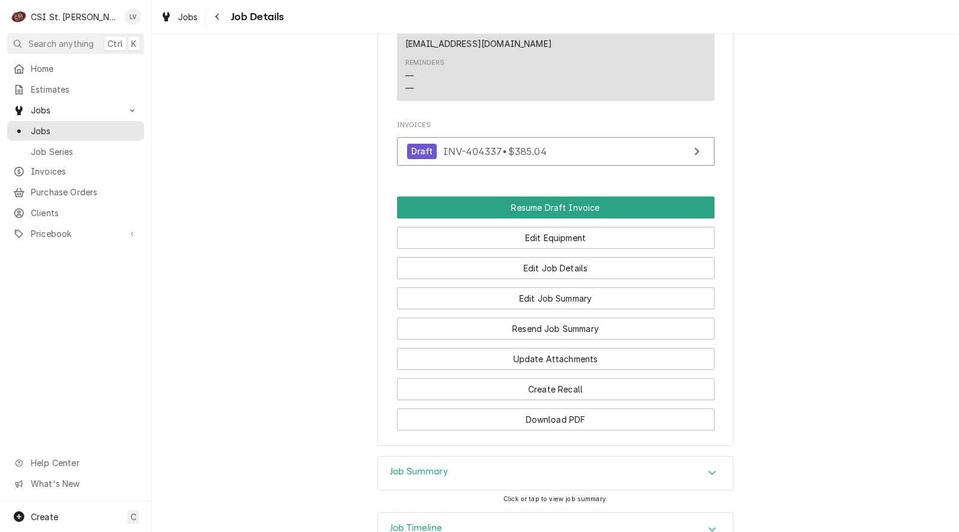
scroll to position [1260, 0]
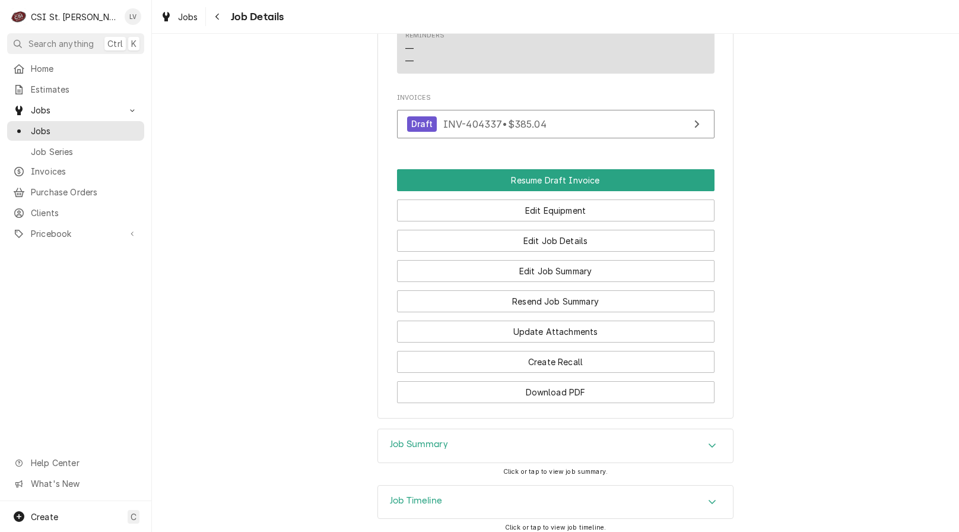
click at [531, 485] on div "Job Timeline" at bounding box center [555, 501] width 355 height 33
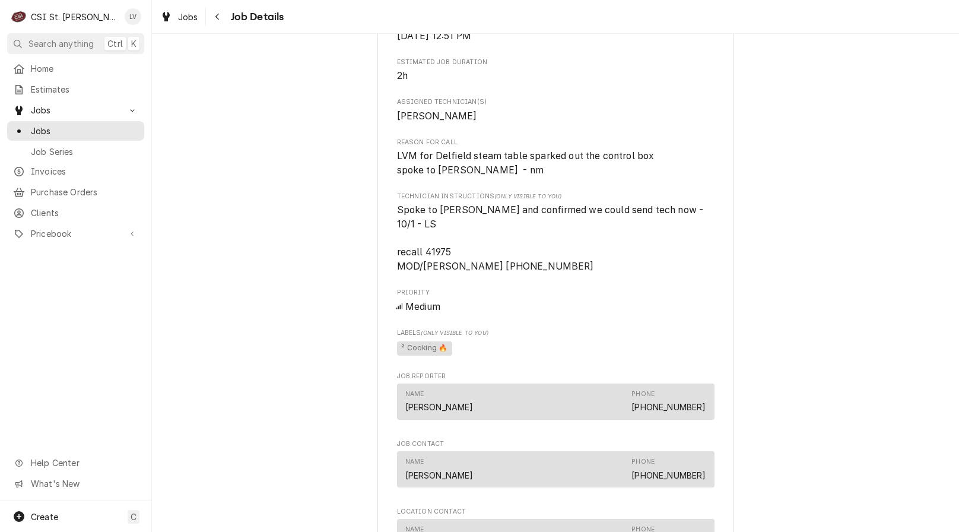
scroll to position [548, 0]
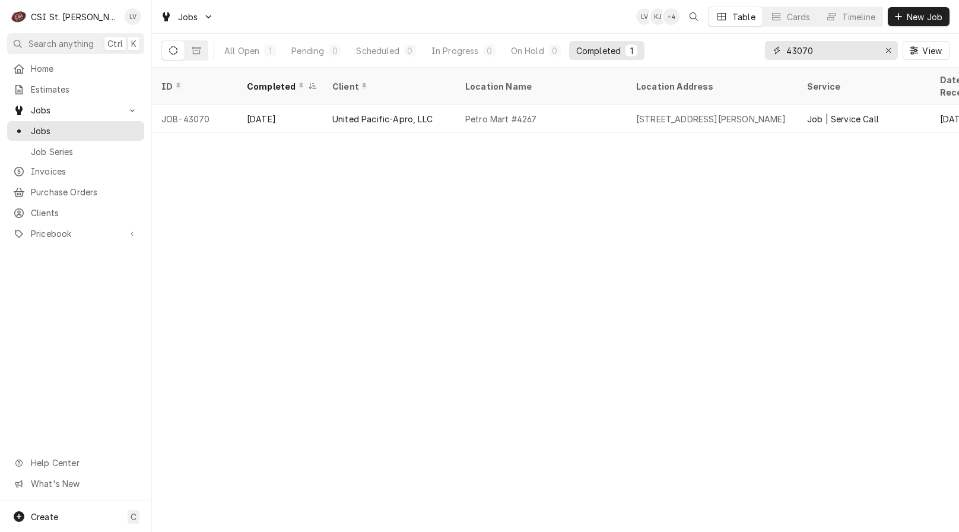
drag, startPoint x: 818, startPoint y: 53, endPoint x: 732, endPoint y: 58, distance: 86.1
click at [732, 58] on div "All Open 1 Pending 0 Scheduled 0 In Progress 0 On Hold 0 Completed 1 43070 View" at bounding box center [555, 50] width 788 height 33
type input "41975"
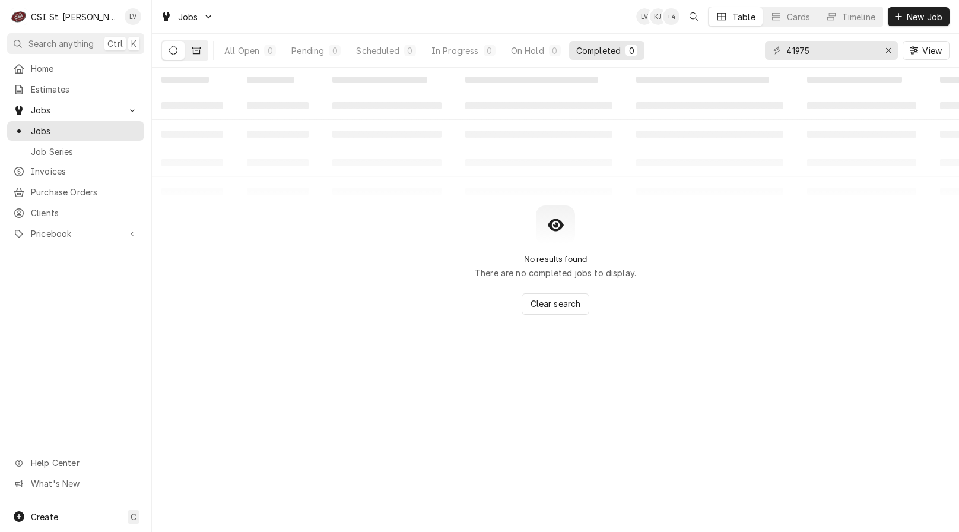
click at [202, 49] on button "Dynamic Content Wrapper" at bounding box center [196, 50] width 23 height 19
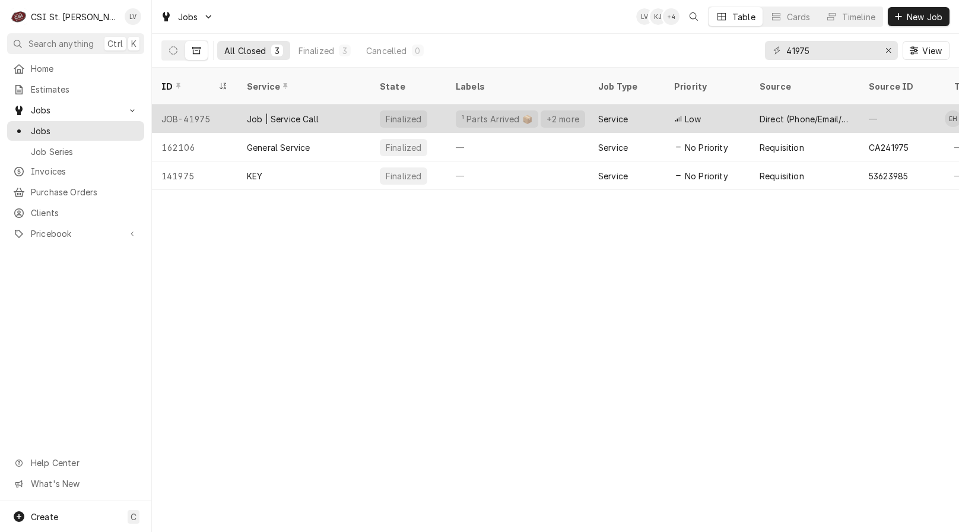
click at [253, 113] on div "Job | Service Call" at bounding box center [283, 119] width 72 height 12
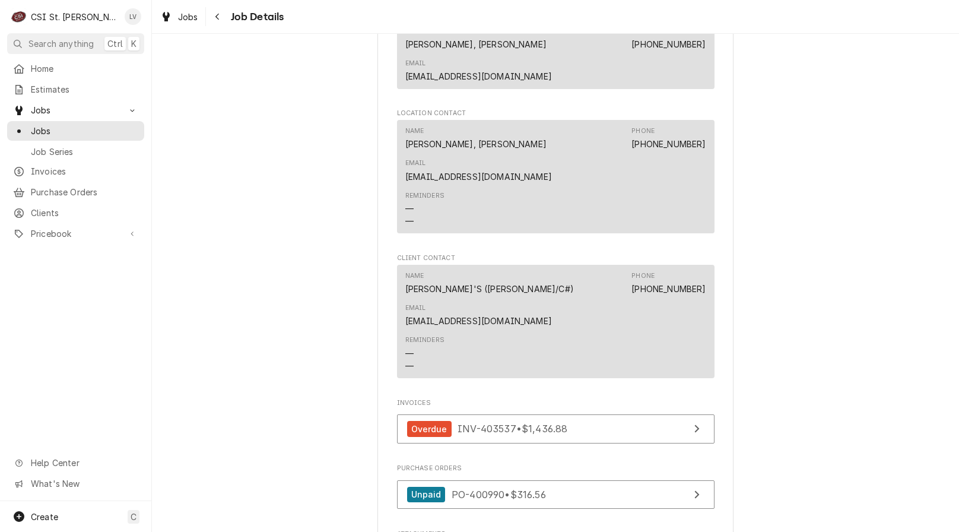
scroll to position [1187, 0]
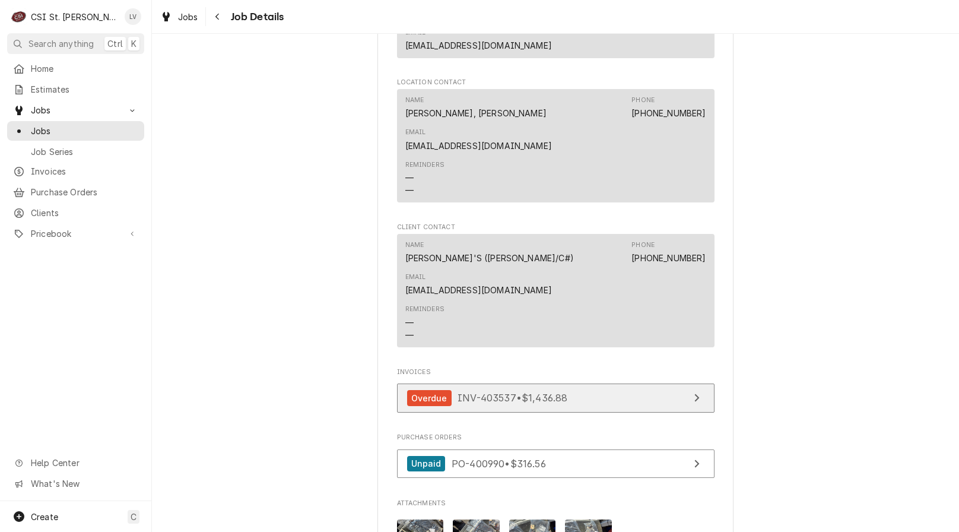
click at [538, 392] on span "INV-403537 • $1,436.88" at bounding box center [512, 398] width 110 height 12
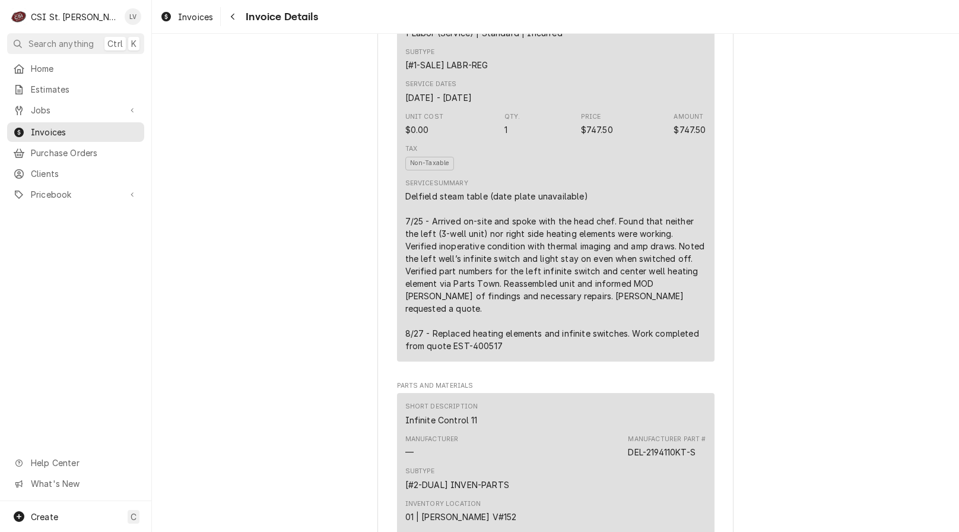
scroll to position [771, 0]
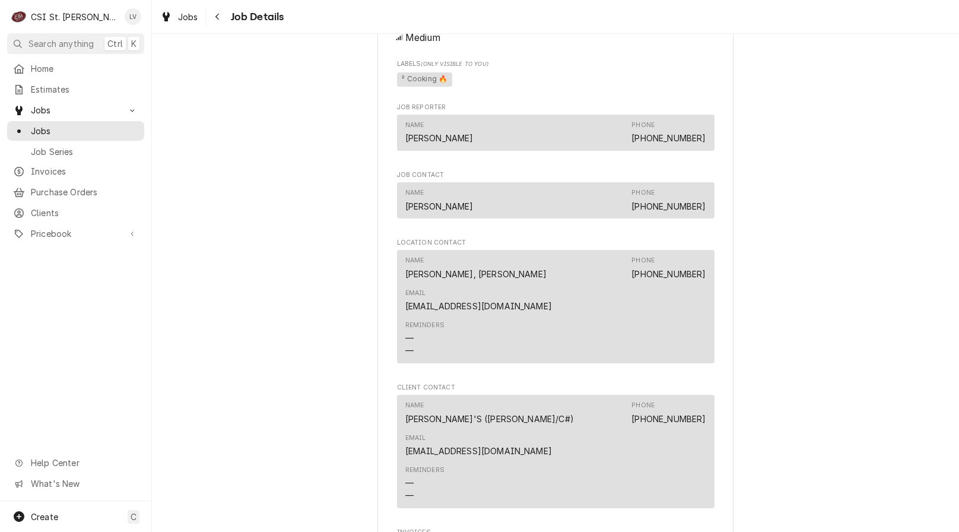
scroll to position [1187, 0]
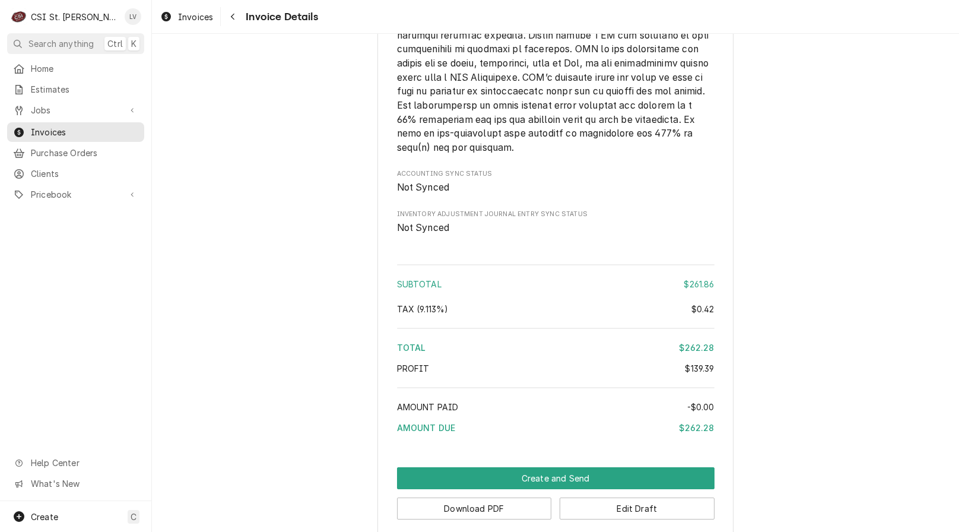
scroll to position [2102, 0]
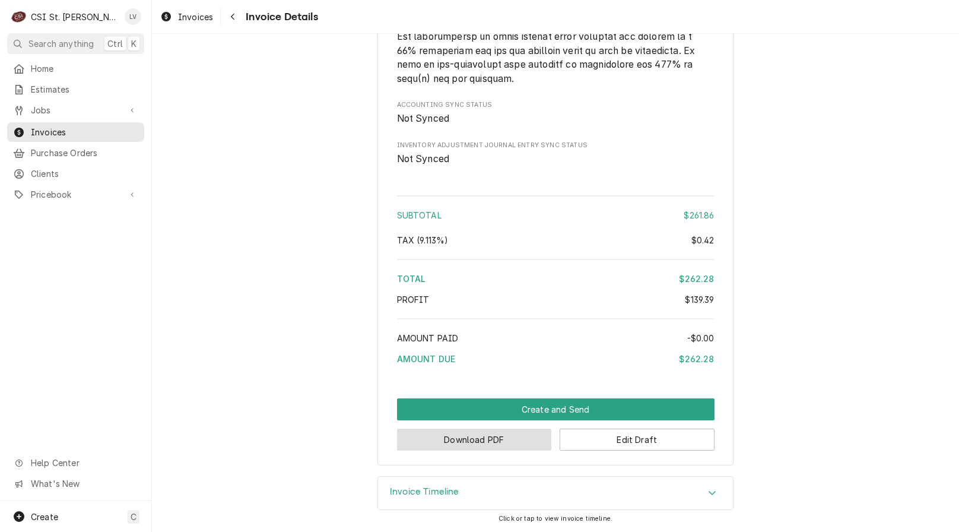
click at [461, 437] on button "Download PDF" at bounding box center [474, 439] width 155 height 22
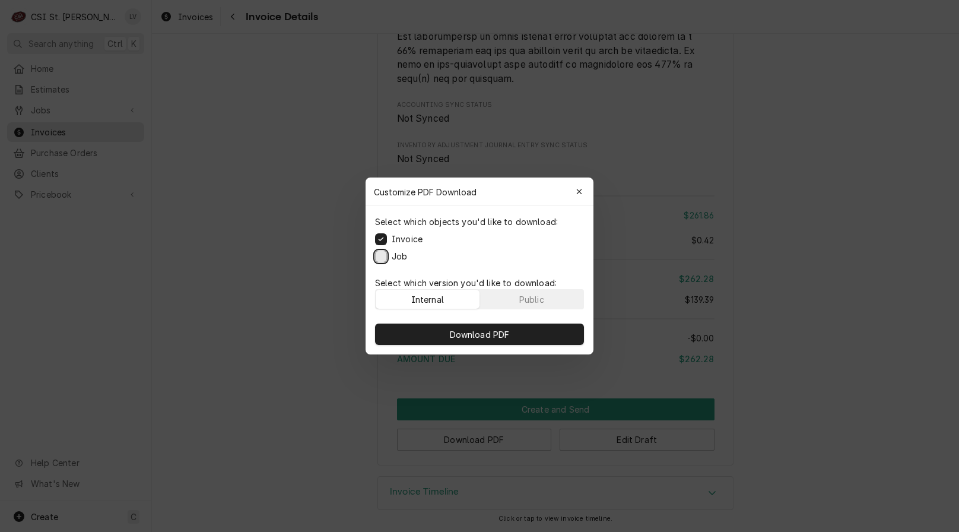
click at [384, 253] on button "Job" at bounding box center [381, 256] width 12 height 12
click at [474, 333] on span "Download PDF" at bounding box center [479, 334] width 65 height 12
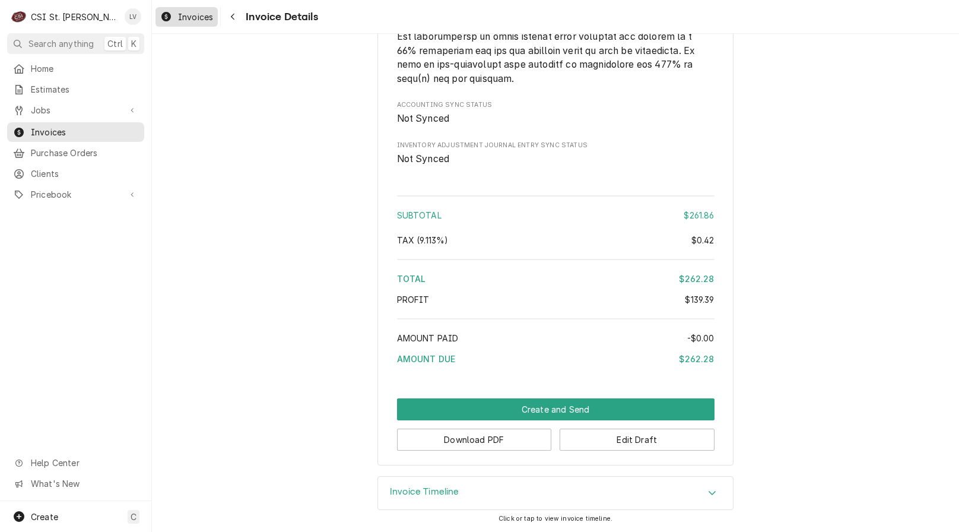
click at [183, 9] on div "Invoices" at bounding box center [187, 16] width 58 height 15
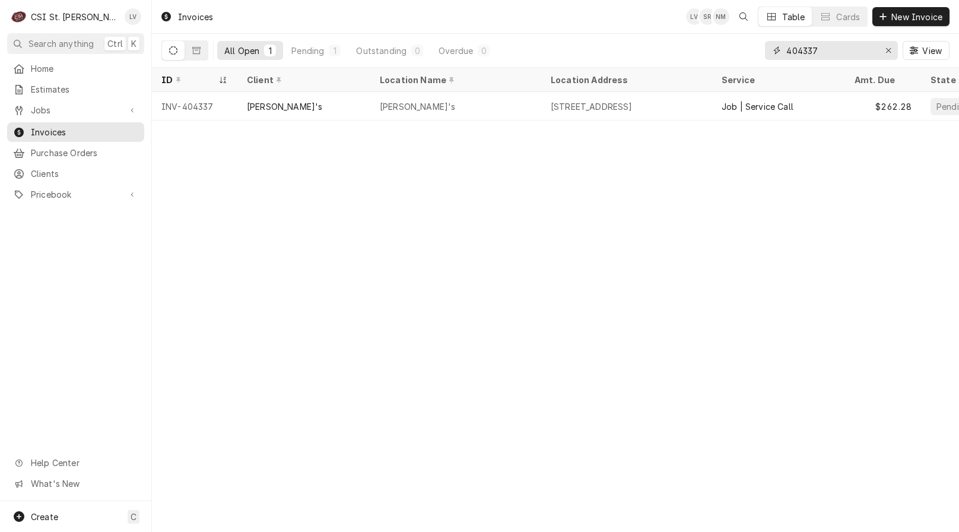
click at [830, 51] on input "404337" at bounding box center [830, 50] width 89 height 19
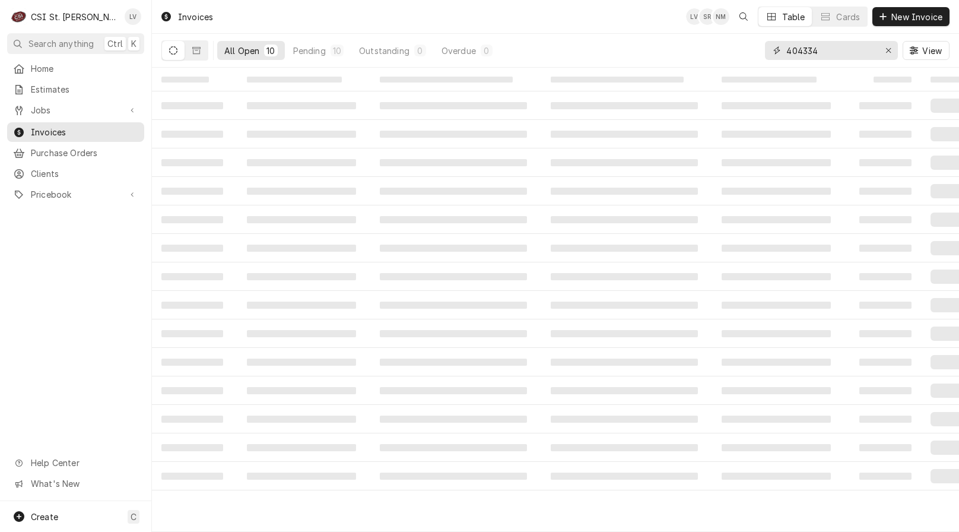
type input "404334"
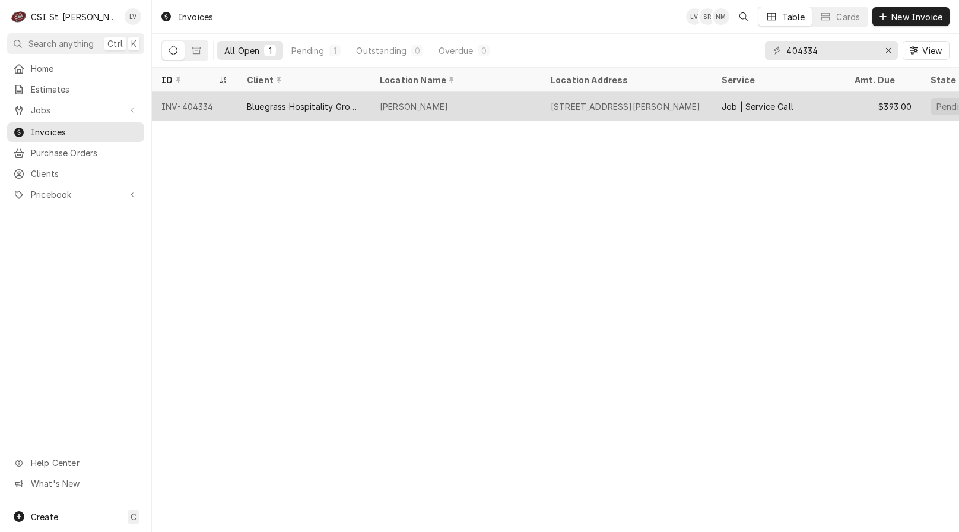
click at [333, 106] on div "Bluegrass Hospitality Group - BHG" at bounding box center [304, 106] width 114 height 12
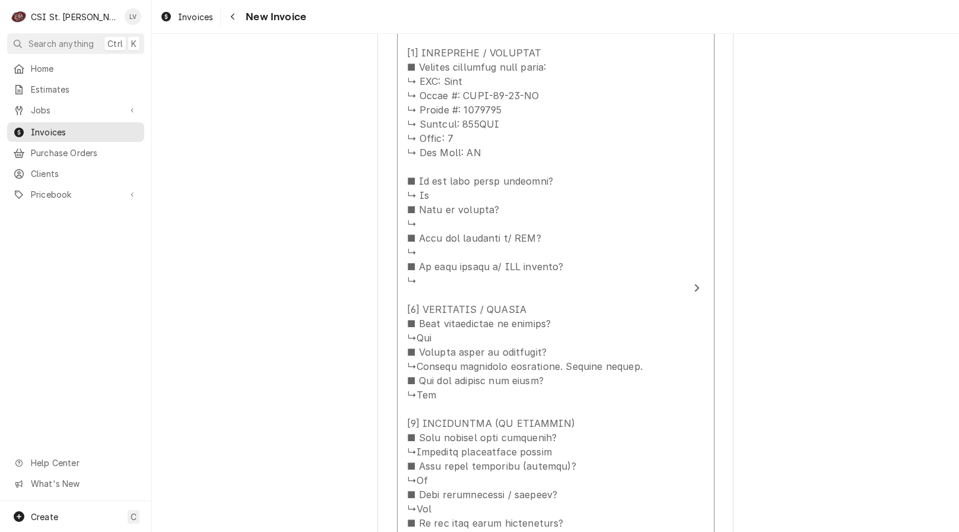
scroll to position [1305, 0]
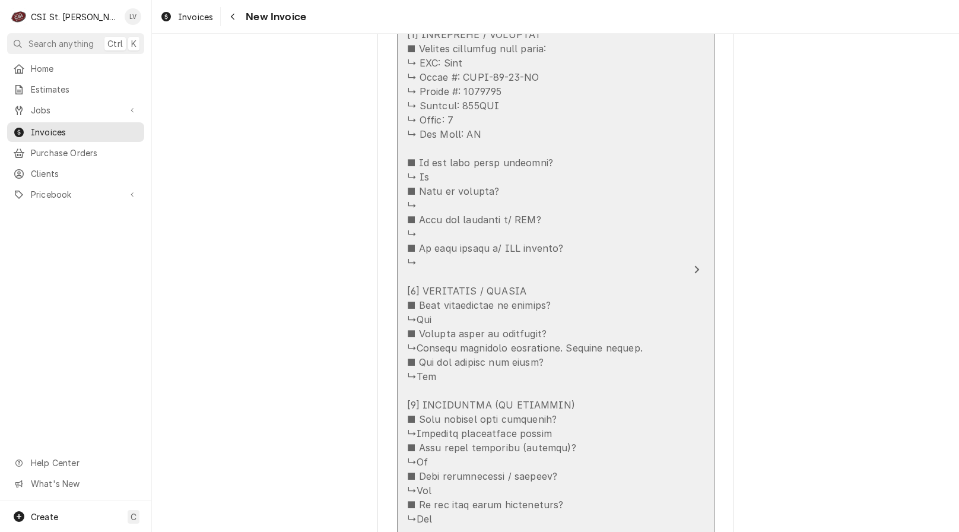
click at [613, 262] on div "Update Line Item" at bounding box center [543, 369] width 272 height 883
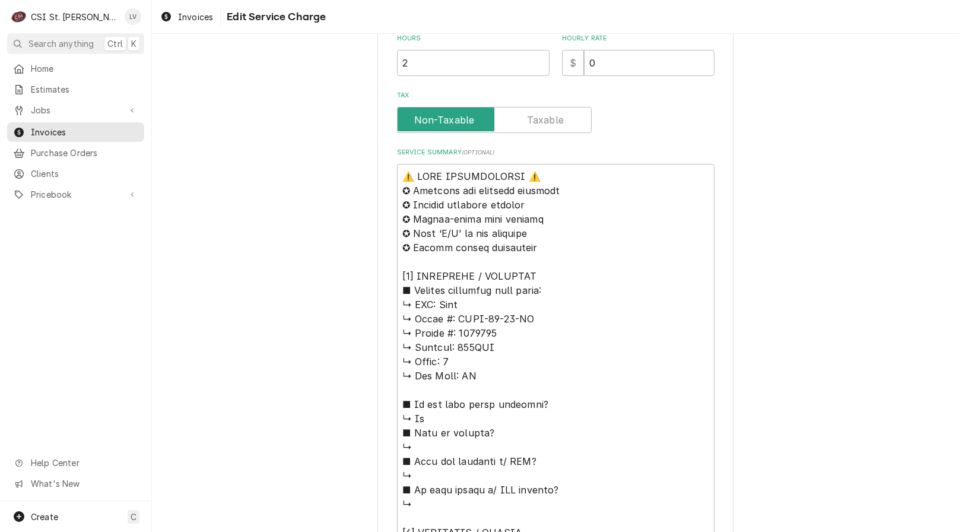
scroll to position [475, 0]
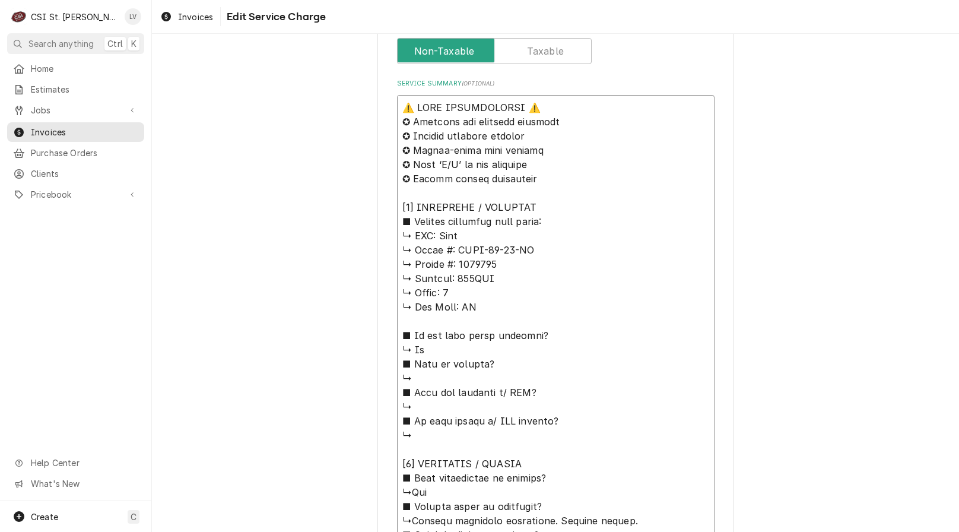
drag, startPoint x: 434, startPoint y: 235, endPoint x: 368, endPoint y: 104, distance: 146.5
click at [368, 104] on div "Use the fields below to edit this service charge Short Description Job | Servic…" at bounding box center [555, 332] width 807 height 1520
type textarea "x"
type textarea "Lore ↳ Ipsum #: DOLO-57-11-SI ↳ Ametco #: 4717476 ↳ Adipisc: 603ELI ↳ Seddo: 1 …"
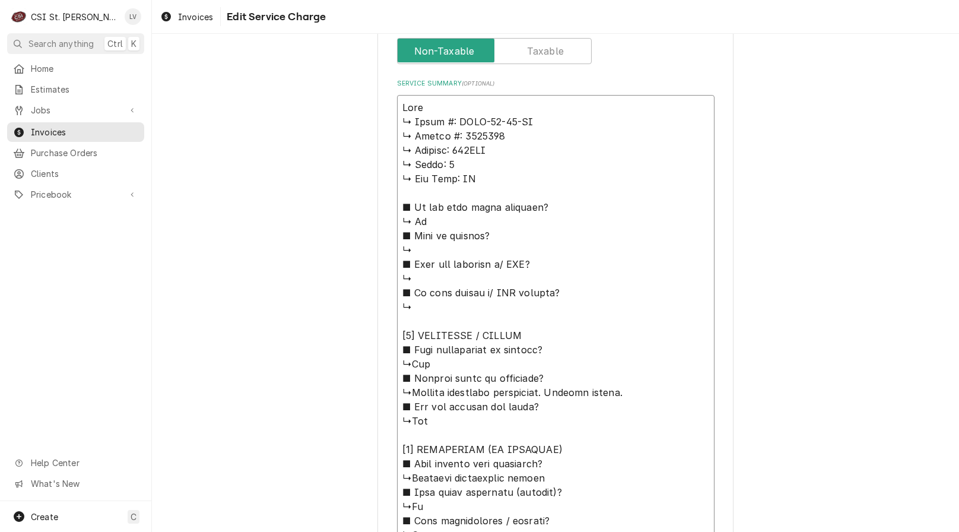
click at [426, 109] on textarea "Service Summary ( optional )" at bounding box center [555, 477] width 317 height 765
type textarea "x"
type textarea "Lore ↳ Ipsum #: DOLO-89-95-SI ↳ Ametco #: 0625163 ↳ Adipisc: 173ELI ↳ Seddo: 3 …"
type textarea "x"
type textarea "Lore / ↳ Ipsum #: DOLO-05-28-SI ↳ Ametco #: 8908847 ↳ Adipisc: 772ELI ↳ Seddo: …"
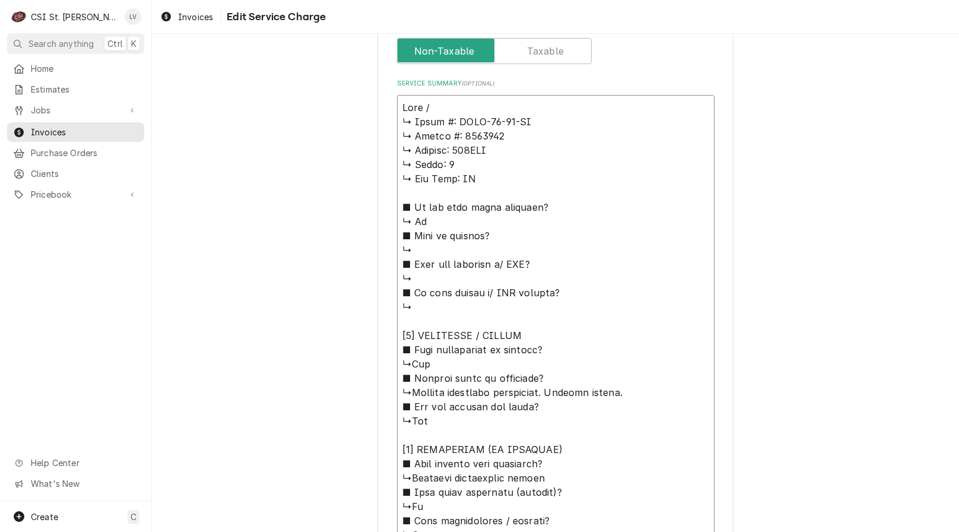
type textarea "x"
type textarea "Lore / ↳ Ipsum #: DOLO-45-17-SI ↳ Ametco #: 4607704 ↳ Adipisc: 483ELI ↳ Seddo: …"
type textarea "x"
type textarea "Lore / I ↳ Dolor #: SITA-71-31-CO ↳ Adipis #: 0554843 ↳ Elitsed: 968DOE ↳ Tempo…"
type textarea "x"
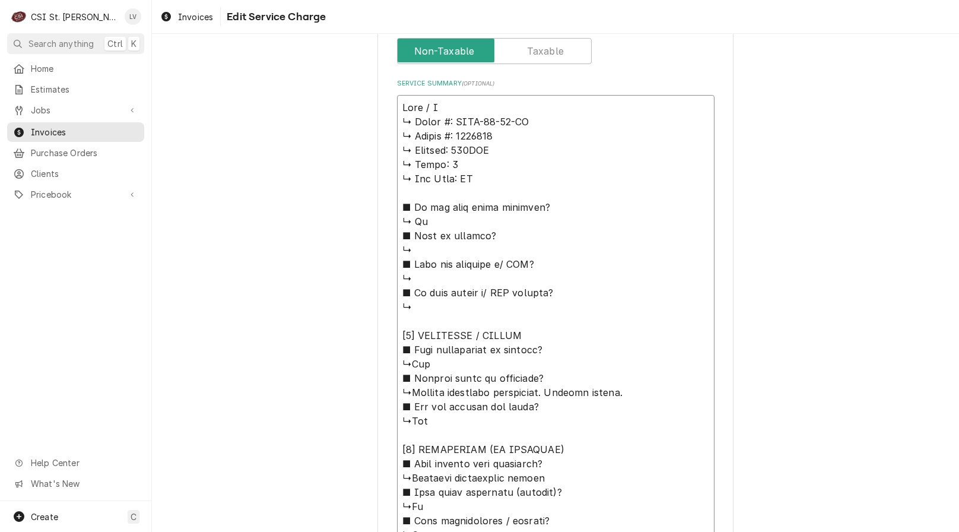
type textarea "Lore / Ip ↳ Dolor #: SITA-10-90-CO ↳ Adipis #: 2760712 ↳ Elitsed: 407DOE ↳ Temp…"
type textarea "x"
type textarea "Lore / Ips ↳ Dolor #: SITA-41-31-CO ↳ Adipis #: 8301934 ↳ Elitsed: 597DOE ↳ Tem…"
type textarea "x"
type textarea "Lore / Ipsu ↳ Dolor #: SITA-83-76-CO ↳ Adipis #: 6369295 ↳ Elitsed: 518DOE ↳ Te…"
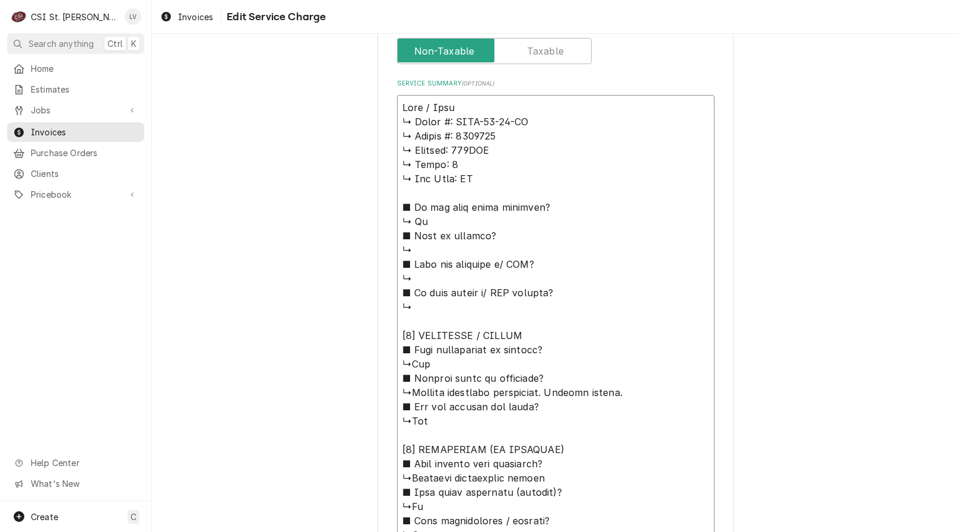
type textarea "x"
type textarea "Lore / Ipsum ↳ Dolor #: SITA-05-90-CO ↳ Adipis #: 5946097 ↳ Elitsed: 271DOE ↳ T…"
type textarea "x"
type textarea "Lore / Ipsum: ↳ Dolor #: SITA-47-50-CO ↳ Adipis #: 4066256 ↳ Elitsed: 030DOE ↳ …"
type textarea "x"
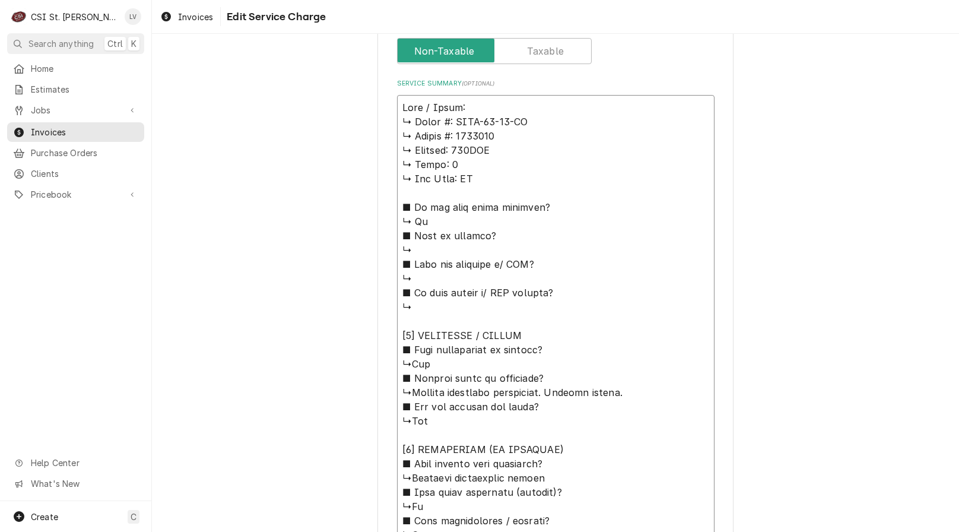
type textarea "Lore / Ipsum: ↳ Dolor #: SITA-87-45-CO ↳ Adipis #: 7274600 ↳ Elitsed: 766DOE ↳ …"
type textarea "x"
type textarea "True / Model: ↳ 𝗠𝗼𝗱𝗲𝗹 #: TSSU-60-16-HC ↳ 𝗦𝗲𝗿𝗶𝗮𝗹 #: 9839862 ↳ 𝗩𝗼𝗹𝘁𝗮𝗴𝗲: 120VAC ↳ …"
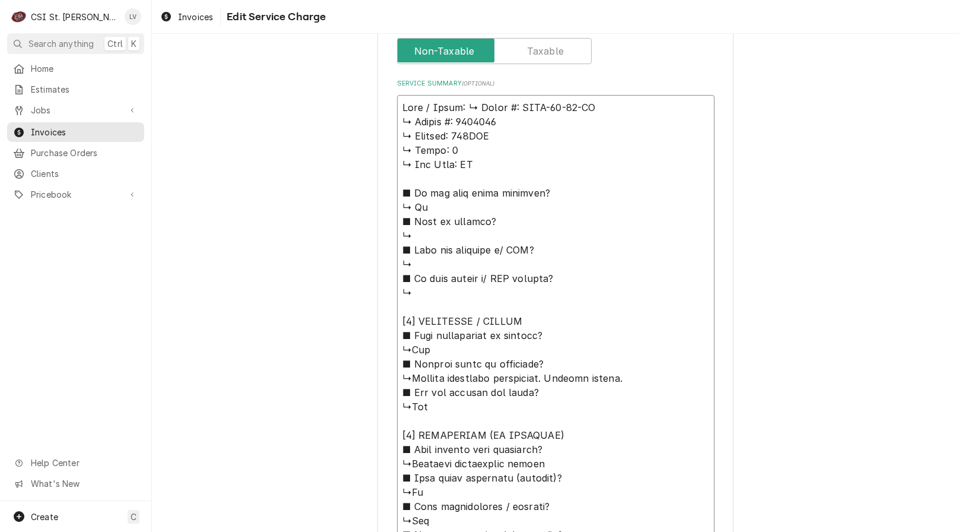
type textarea "x"
type textarea "True / Model: 𝗠𝗼𝗱𝗲𝗹 #: TSSU-60-16-HC ↳ 𝗦𝗲𝗿𝗶𝗮𝗹 #: 9839862 ↳ 𝗩𝗼𝗹𝘁𝗮𝗴𝗲: 120VAC ↳ 𝗣𝗵…"
type textarea "x"
type textarea "True / Model: 𝗠𝗼𝗱𝗲𝗹 #: TSSU-60-16-HC ↳ 𝗦𝗲𝗿𝗶𝗮𝗹 #: 9839862 ↳ 𝗩𝗼𝗹𝘁𝗮𝗴𝗲: 120VAC ↳ 𝗣𝗵…"
type textarea "x"
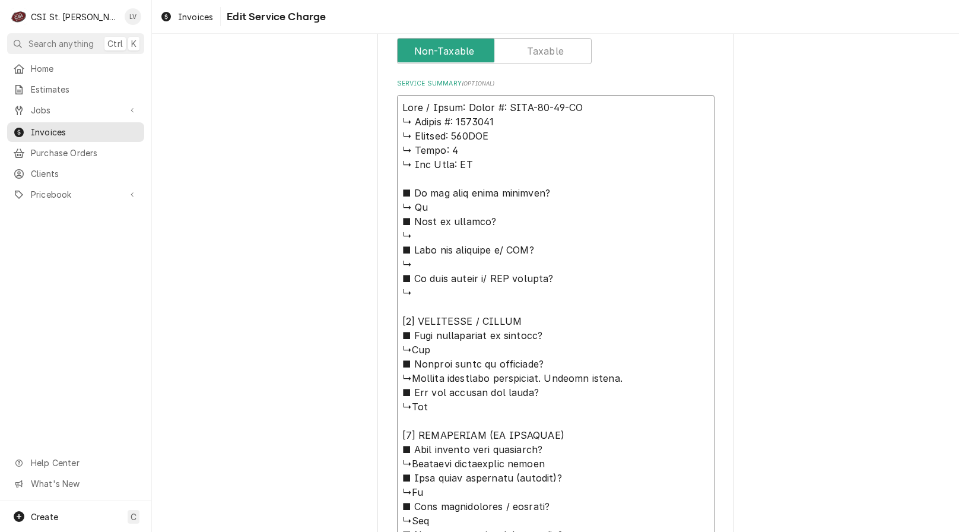
type textarea "True / Model: 𝗼𝗱𝗲𝗹 #: TSSU-60-16-HC ↳ 𝗦𝗲𝗿𝗶𝗮𝗹 #: 9839862 ↳ 𝗩𝗼𝗹𝘁𝗮𝗴𝗲: 120VAC ↳ 𝗣𝗵𝗮…"
type textarea "x"
type textarea "True / Model: 𝗱𝗲𝗹 #: TSSU-60-16-HC ↳ 𝗦𝗲𝗿𝗶𝗮𝗹 #: 9839862 ↳ 𝗩𝗼𝗹𝘁𝗮𝗴𝗲: 120VAC ↳ 𝗣𝗵𝗮𝘀…"
type textarea "x"
type textarea "True / Model: 𝗲𝗹 #: TSSU-60-16-HC ↳ 𝗦𝗲𝗿𝗶𝗮𝗹 #: 9839862 ↳ 𝗩𝗼𝗹𝘁𝗮𝗴𝗲: 120VAC ↳ 𝗣𝗵𝗮𝘀𝗲…"
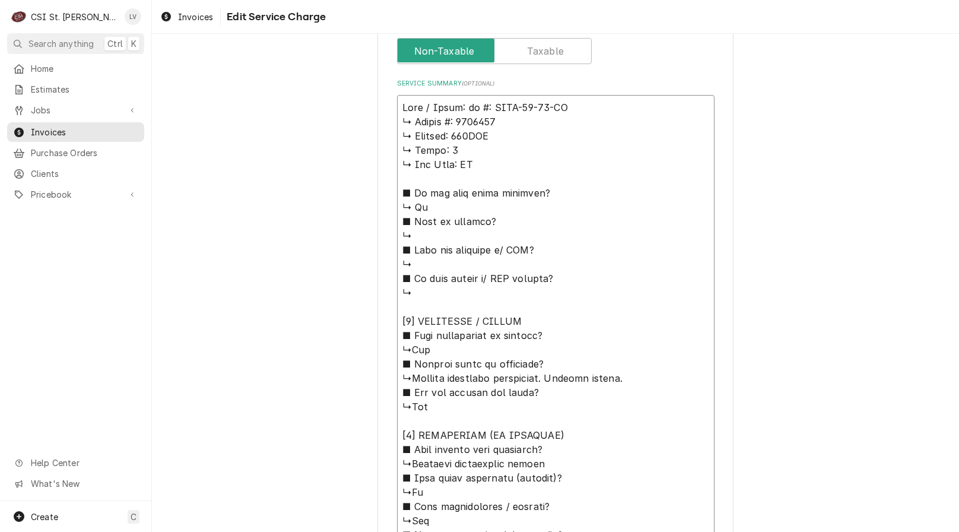
type textarea "x"
type textarea "True / Model: 𝗹 #: TSSU-60-16-HC ↳ 𝗦𝗲𝗿𝗶𝗮𝗹 #: 9839862 ↳ 𝗩𝗼𝗹𝘁𝗮𝗴𝗲: 120VAC ↳ 𝗣𝗵𝗮𝘀𝗲:…"
type textarea "x"
type textarea "True / Model: #: TSSU-60-16-HC ↳ 𝗦𝗲𝗿𝗶𝗮𝗹 #: 9839862 ↳ 𝗩𝗼𝗹𝘁𝗮𝗴𝗲: 120VAC ↳ 𝗣𝗵𝗮𝘀𝗲: 1…"
type textarea "x"
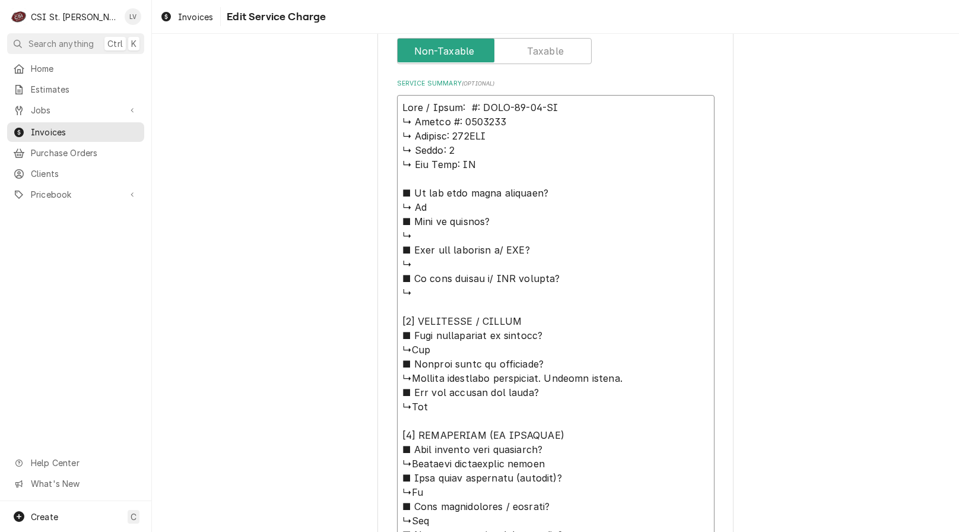
type textarea "True / Model: #: TSSU-60-16-HC ↳ 𝗦𝗲𝗿𝗶𝗮𝗹 #: 9839862 ↳ 𝗩𝗼𝗹𝘁𝗮𝗴𝗲: 120VAC ↳ 𝗣𝗵𝗮𝘀𝗲: 1…"
type textarea "x"
type textarea "True / Model: : TSSU-60-16-HC ↳ 𝗦𝗲𝗿𝗶𝗮𝗹 #: 9839862 ↳ 𝗩𝗼𝗹𝘁𝗮𝗴𝗲: 120VAC ↳ 𝗣𝗵𝗮𝘀𝗲: 1 …"
type textarea "x"
type textarea "True / Model: TSSU-60-16-HC ↳ 𝗦𝗲𝗿𝗶𝗮𝗹 #: 9839862 ↳ 𝗩𝗼𝗹𝘁𝗮𝗴𝗲: 120VAC ↳ 𝗣𝗵𝗮𝘀𝗲: 1 ↳ …"
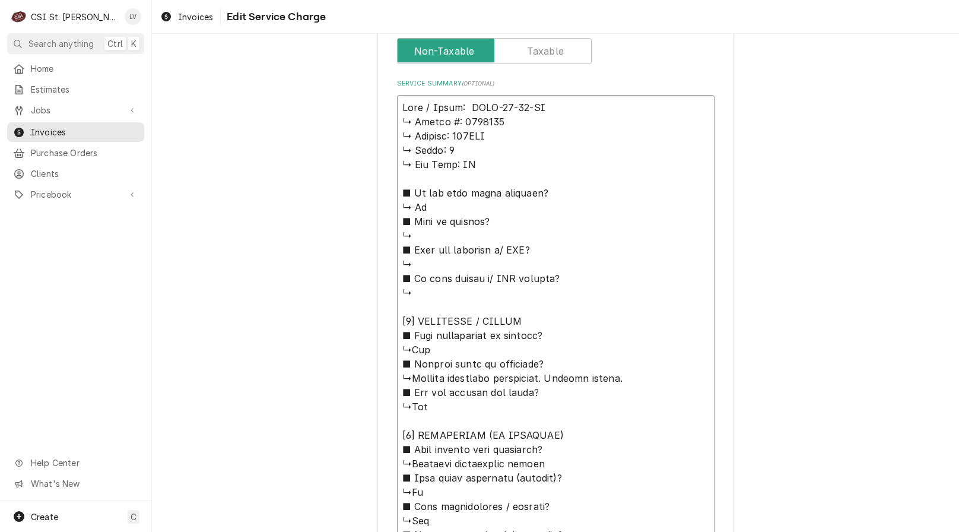
type textarea "x"
type textarea "True / Model: TSSU-60-16-HC ↳ 𝗦𝗲𝗿𝗶𝗮𝗹 #: 9839862 ↳ 𝗩𝗼𝗹𝘁𝗮𝗴𝗲: 120VAC ↳ 𝗣𝗵𝗮𝘀𝗲: 1 ↳ …"
click at [558, 113] on textarea "Service Summary ( optional )" at bounding box center [555, 470] width 317 height 751
type textarea "x"
type textarea "True / Model: TSSU-60-16-HC ↳ 𝗦𝗲𝗿𝗶𝗮𝗹 #: 9839862 ↳ 𝗩𝗼𝗹𝘁𝗮𝗴𝗲: 120VAC ↳ 𝗣𝗵𝗮𝘀𝗲: 1 ↳ …"
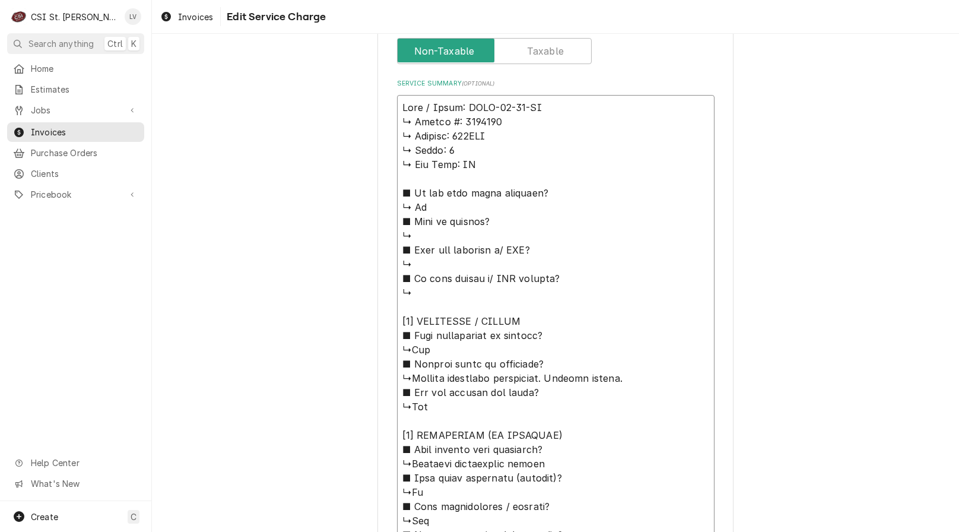
type textarea "x"
type textarea "True / Model: TSSU-60-16-HC / ↳ 𝗦𝗲𝗿𝗶𝗮𝗹 #: 9839862 ↳ 𝗩𝗼𝗹𝘁𝗮𝗴𝗲: 120VAC ↳ 𝗣𝗵𝗮𝘀𝗲: 1 …"
type textarea "x"
type textarea "True / Model: TSSU-60-16-HC / ↳ 𝗦𝗲𝗿𝗶𝗮𝗹 #: 9839862 ↳ 𝗩𝗼𝗹𝘁𝗮𝗴𝗲: 120VAC ↳ 𝗣𝗵𝗮𝘀𝗲: 1 …"
type textarea "x"
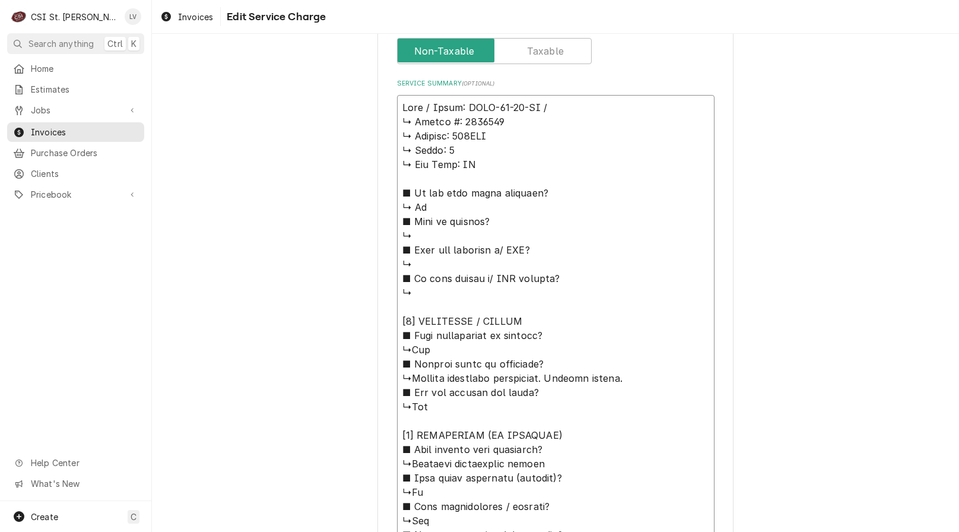
type textarea "True / Model: TSSU-60-16-HC / S ↳ 𝗦𝗲𝗿𝗶𝗮𝗹 #: 9839862 ↳ 𝗩𝗼𝗹𝘁𝗮𝗴𝗲: 120VAC ↳ 𝗣𝗵𝗮𝘀𝗲: …"
type textarea "x"
type textarea "True / Model: TSSU-60-16-HC / Se ↳ 𝗦𝗲𝗿𝗶𝗮𝗹 #: 9839862 ↳ 𝗩𝗼𝗹𝘁𝗮𝗴𝗲: 120VAC ↳ 𝗣𝗵𝗮𝘀𝗲:…"
type textarea "x"
type textarea "True / Model: TSSU-60-16-HC / Ser ↳ 𝗦𝗲𝗿𝗶𝗮𝗹 #: 9839862 ↳ 𝗩𝗼𝗹𝘁𝗮𝗴𝗲: 120VAC ↳ 𝗣𝗵𝗮𝘀𝗲…"
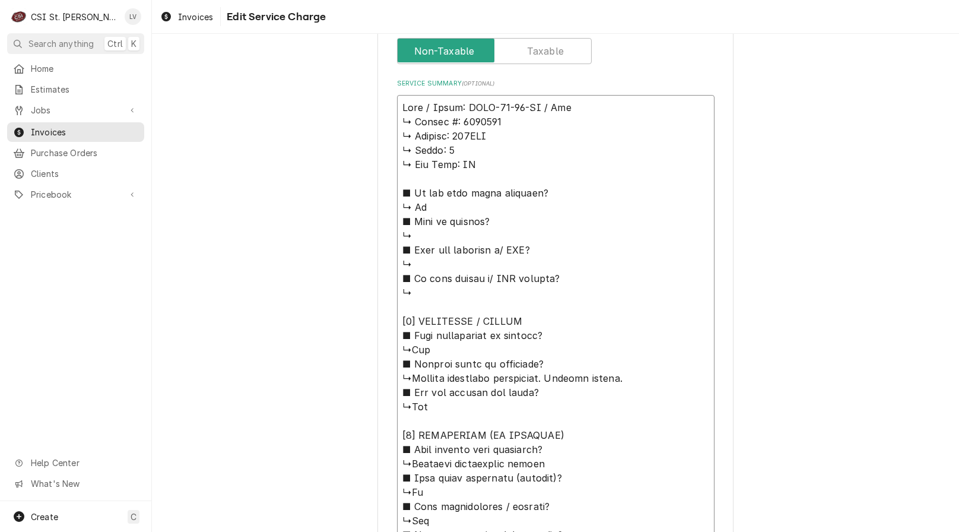
type textarea "x"
type textarea "True / Model: TSSU-60-16-HC / Seri ↳ 𝗦𝗲𝗿𝗶𝗮𝗹 #: 9839862 ↳ 𝗩𝗼𝗹𝘁𝗮𝗴𝗲: 120VAC ↳ 𝗣𝗵𝗮𝘀…"
type textarea "x"
type textarea "True / Model: TSSU-60-16-HC / Seria ↳ 𝗦𝗲𝗿𝗶𝗮𝗹 #: 9839862 ↳ 𝗩𝗼𝗹𝘁𝗮𝗴𝗲: 120VAC ↳ 𝗣𝗵𝗮…"
type textarea "x"
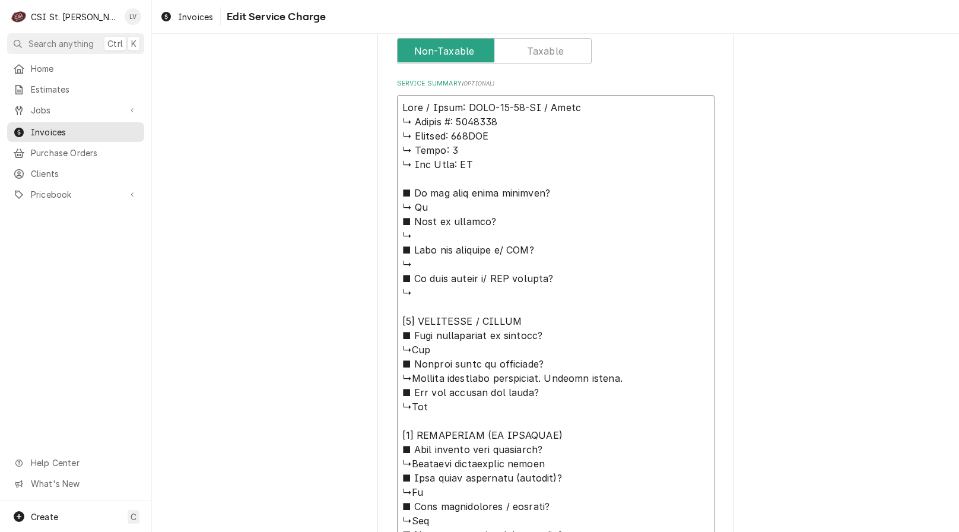
type textarea "True / Model: TSSU-60-16-HC / Serial ↳ 𝗦𝗲𝗿𝗶𝗮𝗹 #: 9839862 ↳ 𝗩𝗼𝗹𝘁𝗮𝗴𝗲: 120VAC ↳ 𝗣𝗵…"
type textarea "x"
type textarea "True / Model: TSSU-60-16-HC / Serial: ↳ 𝗦𝗲𝗿𝗶𝗮𝗹 #: 9839862 ↳ 𝗩𝗼𝗹𝘁𝗮𝗴𝗲: 120VAC ↳ 𝗣…"
type textarea "x"
type textarea "True / Model: TSSU-60-16-HC / Serial: ↳ 𝗦𝗲𝗿𝗶𝗮𝗹 #: 9839862 ↳ 𝗩𝗼𝗹𝘁𝗮𝗴𝗲: 120VAC ↳ 𝗣…"
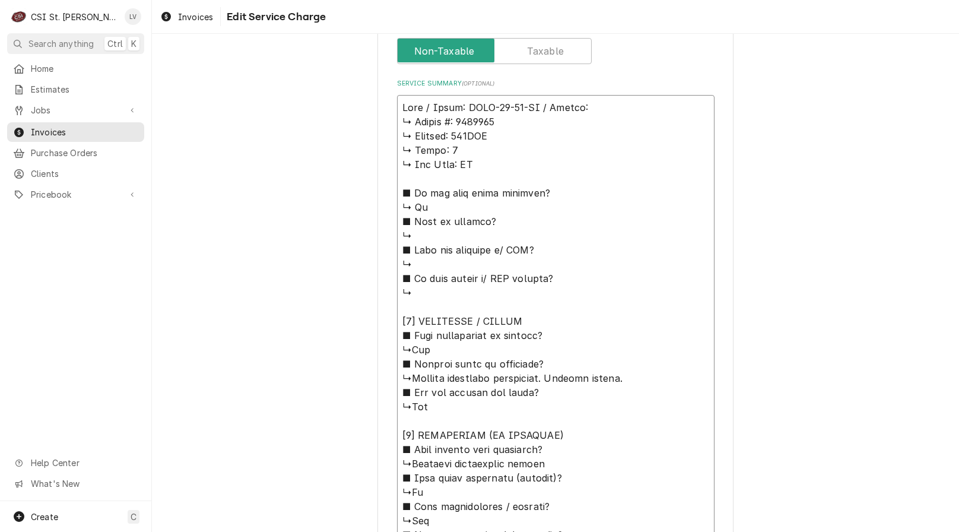
type textarea "x"
type textarea "True / Model: TSSU-60-16-HC / Serial: ↳ 𝗦𝗲𝗿𝗶𝗮𝗹 #: 9839862 ↳ 𝗩𝗼𝗹𝘁𝗮𝗴𝗲: 120VAC ↳ 𝗣…"
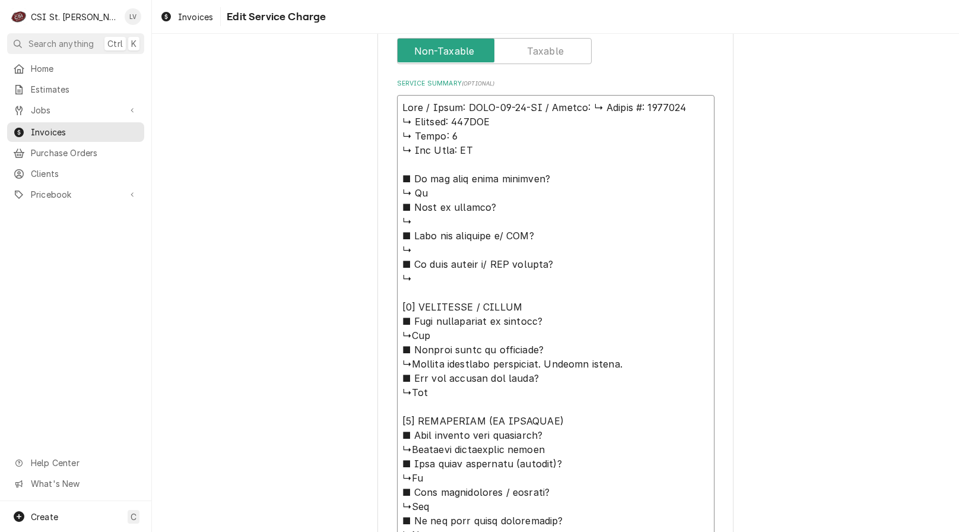
type textarea "x"
type textarea "True / Model: TSSU-60-16-HC / Serial: 𝗦𝗲𝗿𝗶𝗮𝗹 #: 9839862 ↳ 𝗩𝗼𝗹𝘁𝗮𝗴𝗲: 120VAC ↳ 𝗣𝗵𝗮…"
type textarea "x"
type textarea "True / Model: TSSU-60-16-HC / Serial: 𝗦𝗲𝗿𝗶𝗮𝗹 #: 9839862 ↳ 𝗩𝗼𝗹𝘁𝗮𝗴𝗲: 120VAC ↳ 𝗣𝗵𝗮…"
type textarea "x"
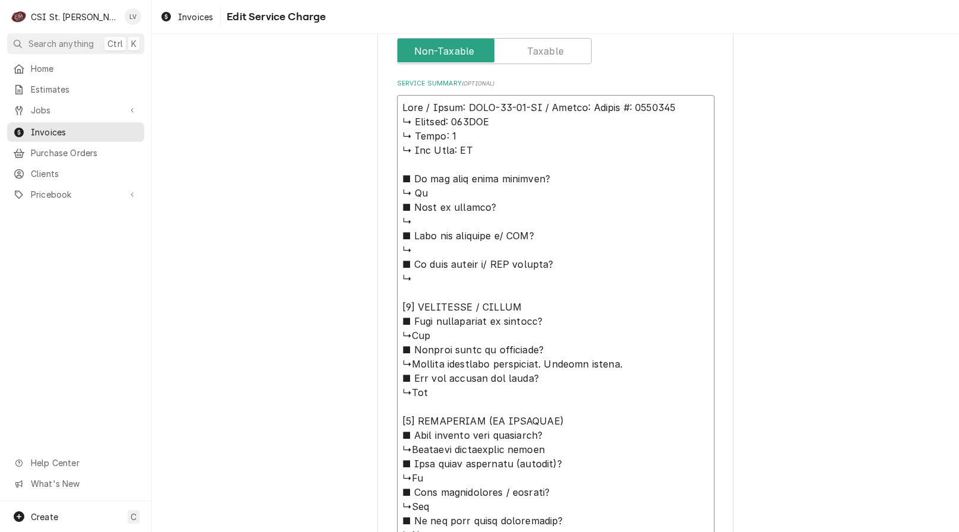
type textarea "True / Model: TSSU-60-16-HC / Serial: 𝗲𝗿𝗶𝗮𝗹 #: 9839862 ↳ 𝗩𝗼𝗹𝘁𝗮𝗴𝗲: 120VAC ↳ 𝗣𝗵𝗮𝘀…"
type textarea "x"
type textarea "True / Model: TSSU-60-16-HC / Serial: 𝗿𝗶𝗮𝗹 #: 9839862 ↳ 𝗩𝗼𝗹𝘁𝗮𝗴𝗲: 120VAC ↳ 𝗣𝗵𝗮𝘀𝗲…"
type textarea "x"
type textarea "True / Model: TSSU-60-16-HC / Serial: 𝗶𝗮𝗹 #: 9839862 ↳ 𝗩𝗼𝗹𝘁𝗮𝗴𝗲: 120VAC ↳ 𝗣𝗵𝗮𝘀𝗲:…"
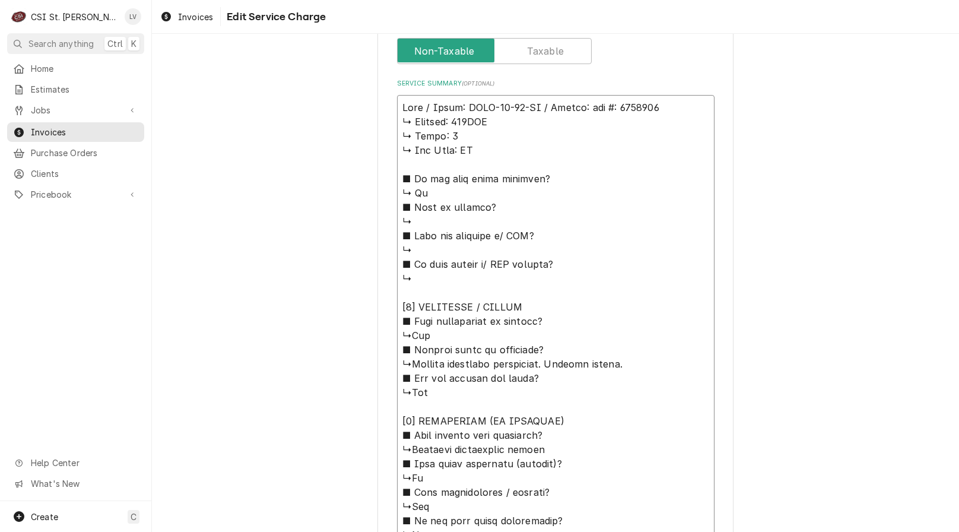
type textarea "x"
type textarea "True / Model: TSSU-60-16-HC / Serial: 𝗮𝗹 #: 9839862 ↳ 𝗩𝗼𝗹𝘁𝗮𝗴𝗲: 120VAC ↳ 𝗣𝗵𝗮𝘀𝗲: …"
type textarea "x"
type textarea "True / Model: TSSU-60-16-HC / Serial: 𝗹 #: 9839862 ↳ 𝗩𝗼𝗹𝘁𝗮𝗴𝗲: 120VAC ↳ 𝗣𝗵𝗮𝘀𝗲: 1…"
type textarea "x"
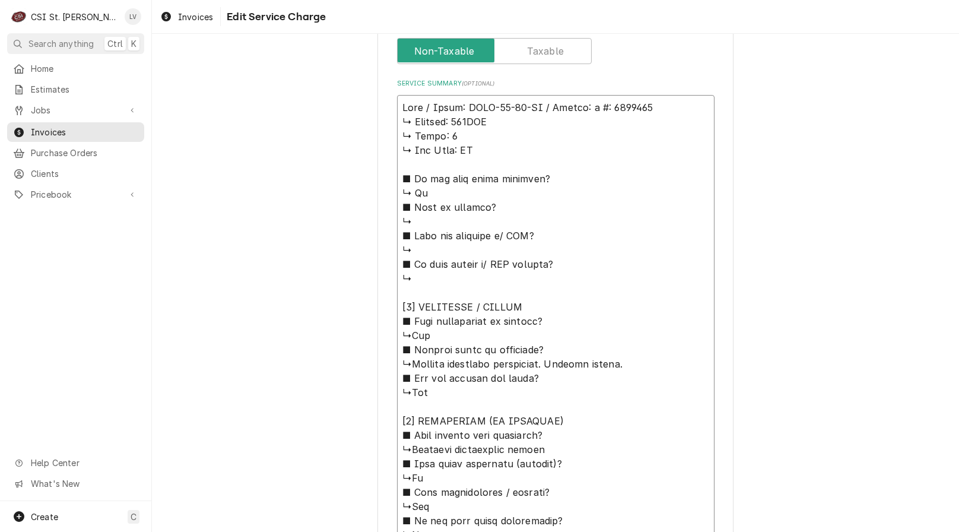
type textarea "True / Model: TSSU-60-16-HC / Serial: #: 9839862 ↳ 𝗩𝗼𝗹𝘁𝗮𝗴𝗲: 120VAC ↳ 𝗣𝗵𝗮𝘀𝗲: 1 ↳…"
type textarea "x"
type textarea "True / Model: TSSU-60-16-HC / Serial: #: 9839862 ↳ 𝗩𝗼𝗹𝘁𝗮𝗴𝗲: 120VAC ↳ 𝗣𝗵𝗮𝘀𝗲: 1 ↳…"
type textarea "x"
type textarea "True / Model: TSSU-60-16-HC / Serial: : 9839862 ↳ 𝗩𝗼𝗹𝘁𝗮𝗴𝗲: 120VAC ↳ 𝗣𝗵𝗮𝘀𝗲: 1 ↳ …"
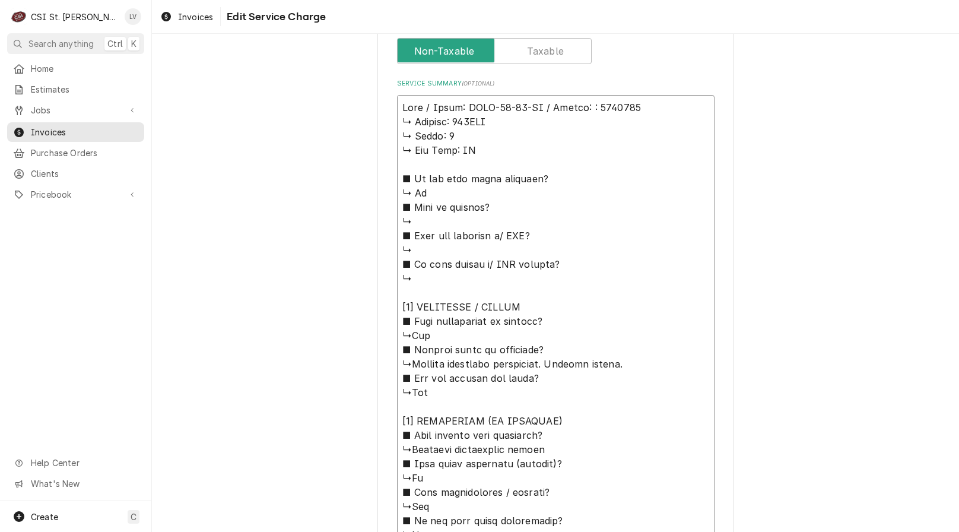
type textarea "x"
type textarea "True / Model: TSSU-60-16-HC / Serial: 9839862 ↳ 𝗩𝗼𝗹𝘁𝗮𝗴𝗲: 120VAC ↳ 𝗣𝗵𝗮𝘀𝗲: 1 ↳ 𝗚𝗮…"
type textarea "x"
type textarea "True / Model: TSSU-60-16-HC / Serial: 9839862 ↳ 𝗩𝗼𝗹𝘁𝗮𝗴𝗲: 120VAC ↳ 𝗣𝗵𝗮𝘀𝗲: 1 ↳ 𝗚𝗮…"
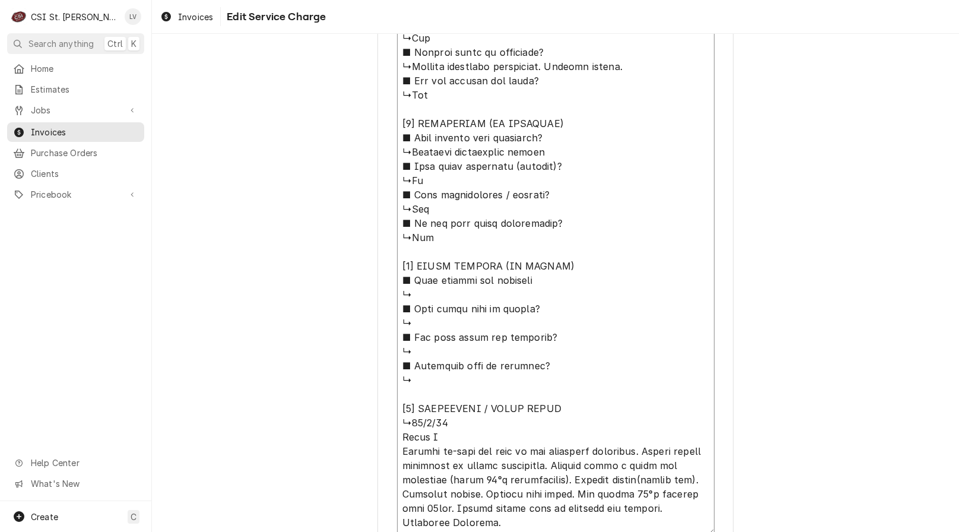
scroll to position [815, 0]
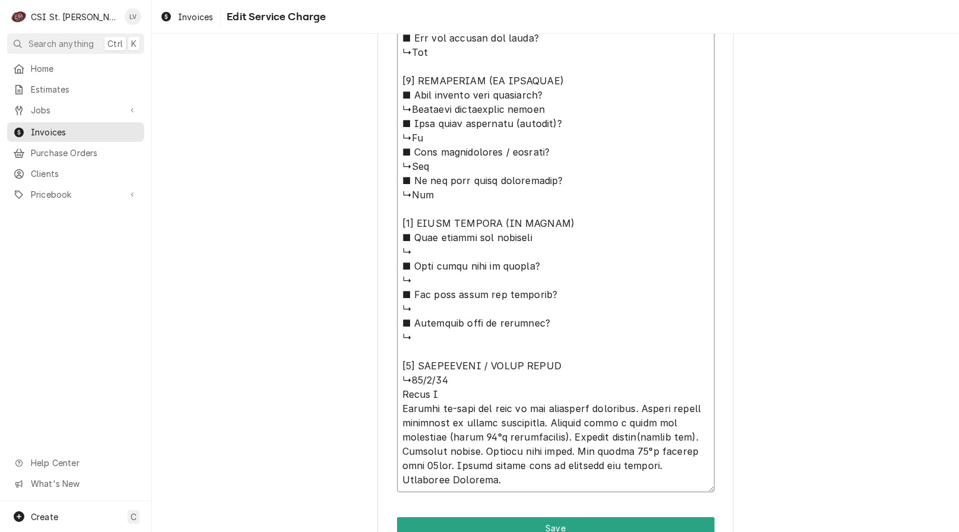
drag, startPoint x: 396, startPoint y: 123, endPoint x: 602, endPoint y: 395, distance: 340.8
click at [602, 395] on textarea "Service Summary ( optional )" at bounding box center [555, 123] width 317 height 737
type textarea "x"
type textarea "True / Model: TSSU-60-16-HC / Serial: 9839862 Arrived on-site and went to the o…"
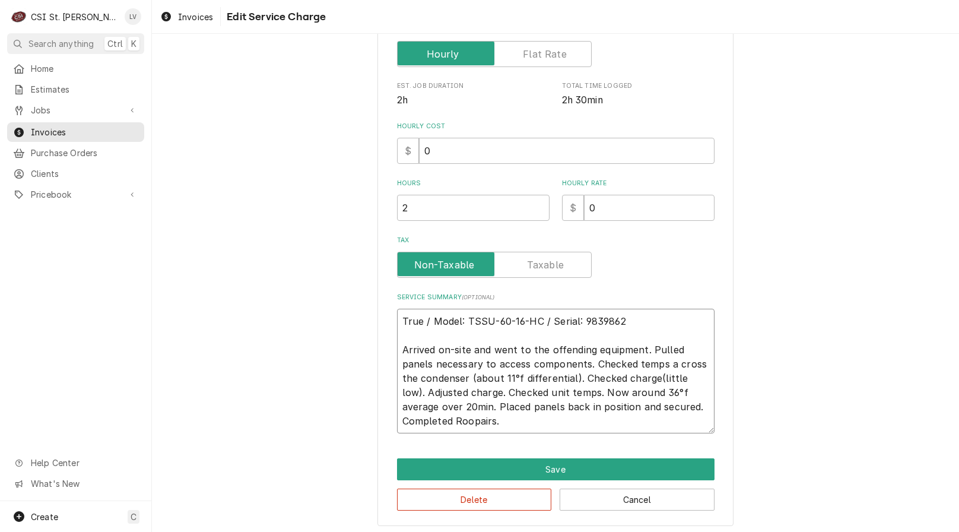
scroll to position [265, 0]
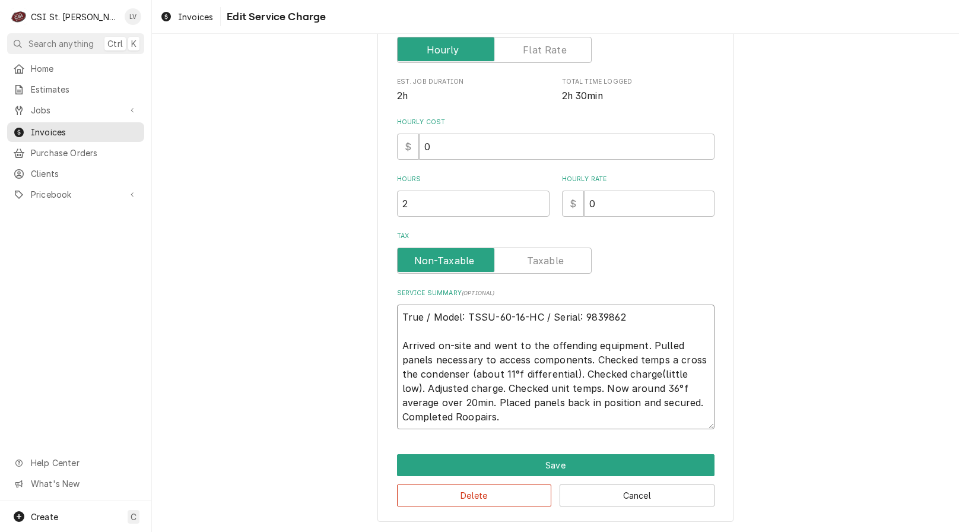
click at [657, 360] on textarea "True / Model: TSSU-60-16-HC / Serial: 9839862 Arrived on-site and went to the o…" at bounding box center [555, 366] width 317 height 125
type textarea "x"
type textarea "True / Model: TSSU-60-16-HC / Serial: 9839862 Arrived on-site and went to the o…"
type textarea "x"
type textarea "True / Model: TSSU-60-16-HC / Serial: 9839862 Arrived on-site and went to the o…"
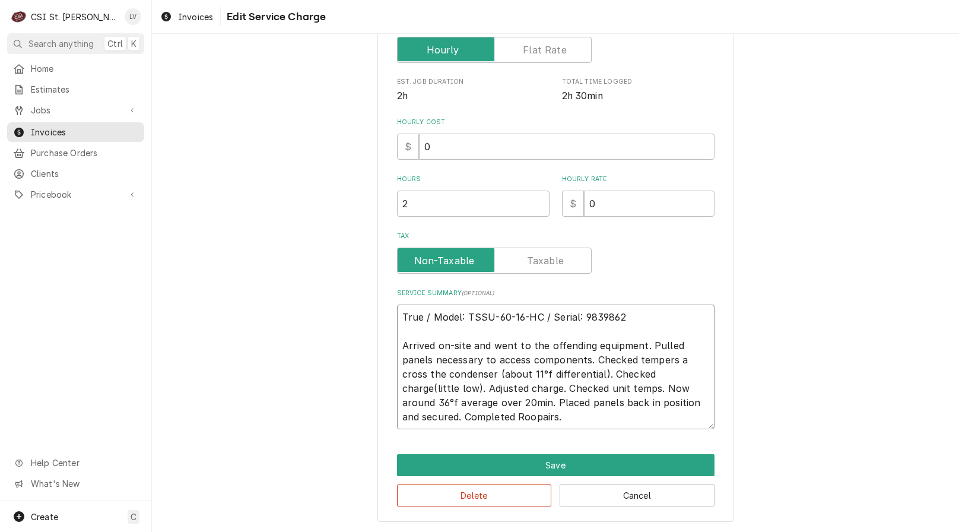
type textarea "x"
type textarea "True / Model: TSSU-60-16-HC / Serial: 9839862 Arrived on-site and went to the o…"
type textarea "x"
type textarea "True / Model: TSSU-60-16-HC / Serial: 9839862 Arrived on-site and went to the o…"
type textarea "x"
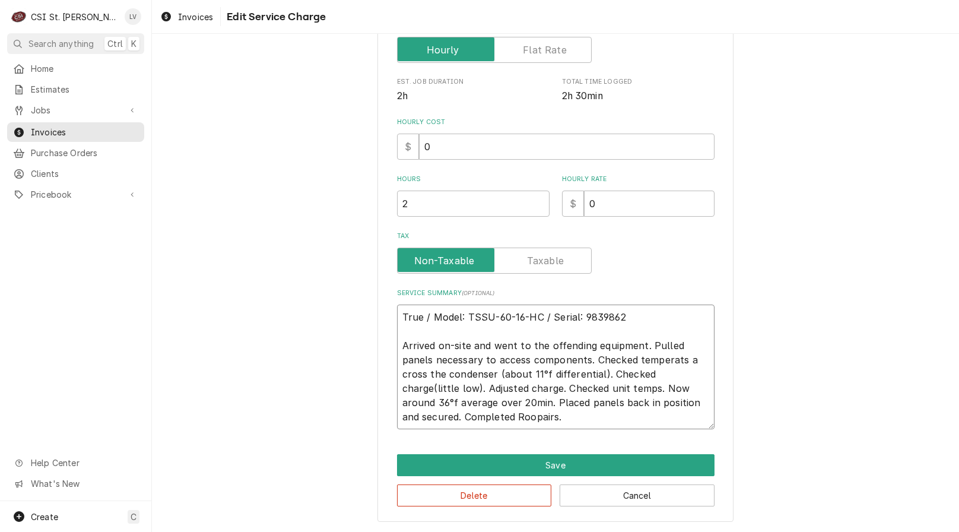
type textarea "True / Model: TSSU-60-16-HC / Serial: 9839862 Arrived on-site and went to the o…"
type textarea "x"
type textarea "True / Model: TSSU-60-16-HC / Serial: 9839862 Arrived on-site and went to the o…"
type textarea "x"
type textarea "True / Model: TSSU-60-16-HC / Serial: 9839862 Arrived on-site and went to the o…"
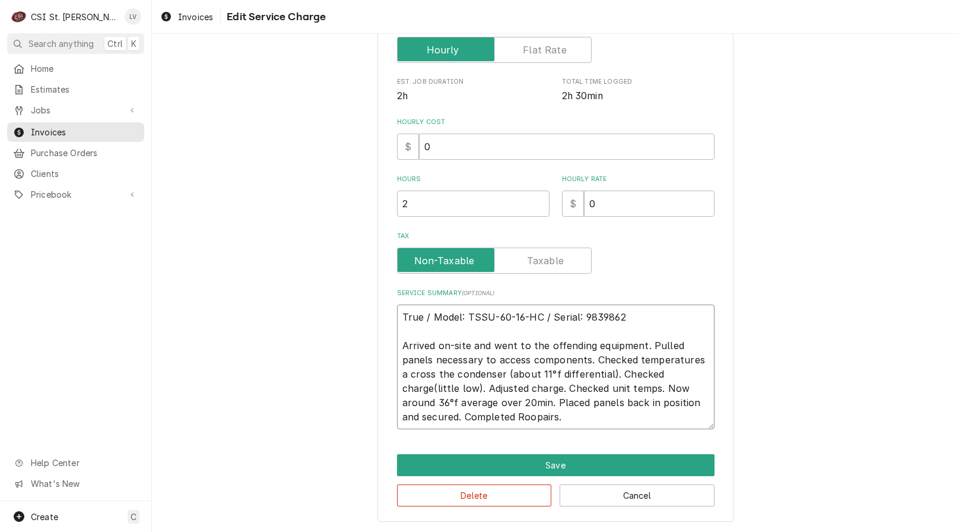
click at [703, 360] on textarea "True / Model: TSSU-60-16-HC / Serial: 9839862 Arrived on-site and went to the o…" at bounding box center [555, 366] width 317 height 125
type textarea "x"
type textarea "True / Model: TSSU-60-16-HC / Serial: 9839862 Arrived on-site and went to the o…"
click at [429, 388] on textarea "True / Model: TSSU-60-16-HC / Serial: 9839862 Arrived on-site and went to the o…" at bounding box center [555, 366] width 317 height 125
type textarea "x"
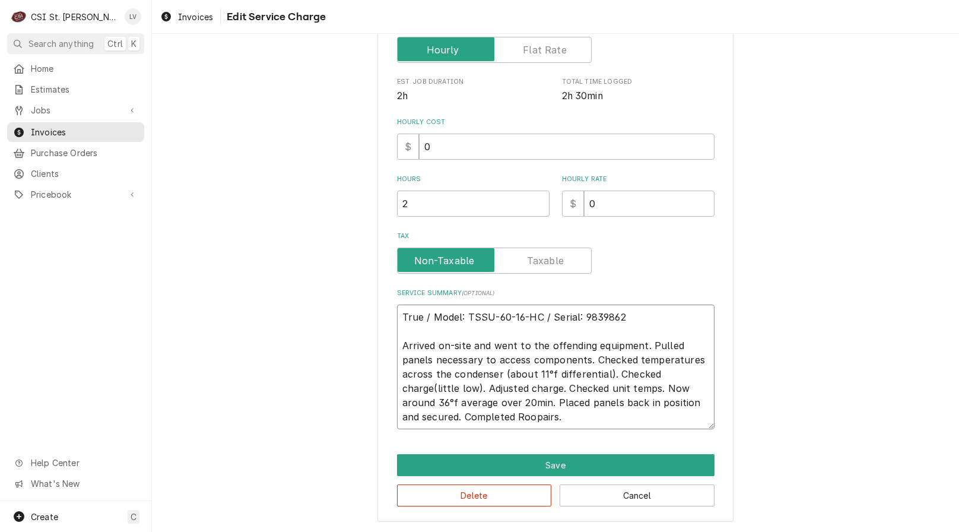
type textarea "True / Model: TSSU-60-16-HC / Serial: 9839862 Arrived on-site and went to the o…"
drag, startPoint x: 629, startPoint y: 387, endPoint x: 643, endPoint y: 421, distance: 36.2
click at [643, 421] on textarea "True / Model: TSSU-60-16-HC / Serial: 9839862 Arrived on-site and went to the o…" at bounding box center [555, 366] width 317 height 125
type textarea "x"
type textarea "True / Model: TSSU-60-16-HC / Serial: 9839862 Arrived on-site and went to the o…"
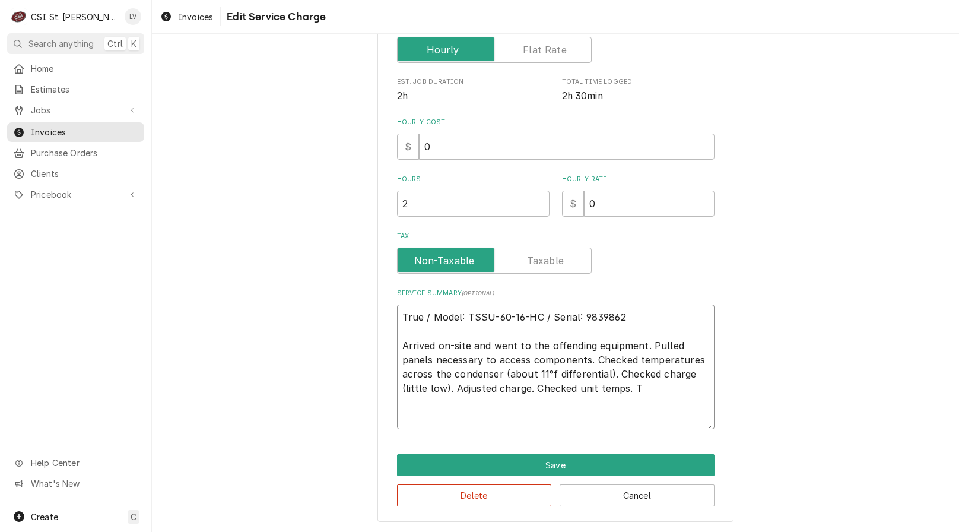
scroll to position [237, 0]
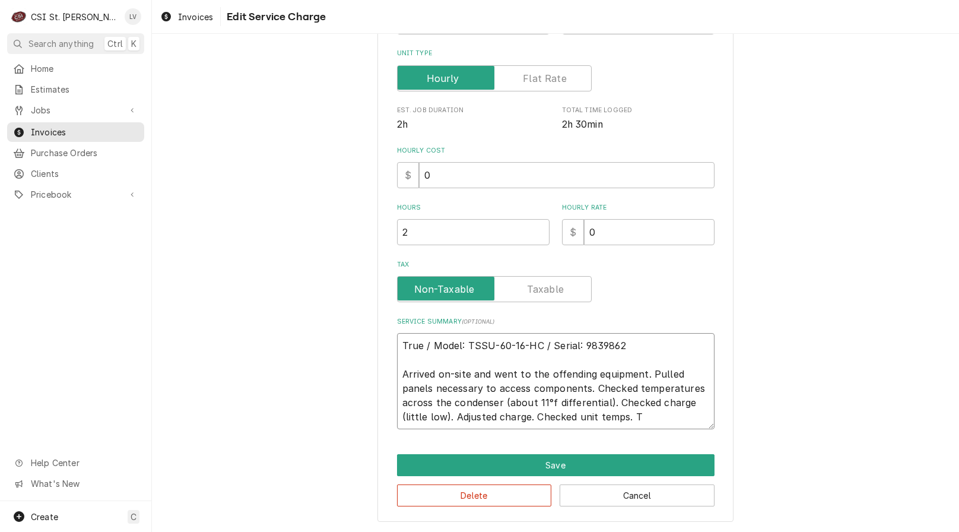
type textarea "x"
type textarea "True / Model: TSSU-60-16-HC / Serial: 9839862 Arrived on-site and went to the o…"
type textarea "x"
type textarea "True / Model: TSSU-60-16-HC / Serial: 9839862 Arrived on-site and went to the o…"
type textarea "x"
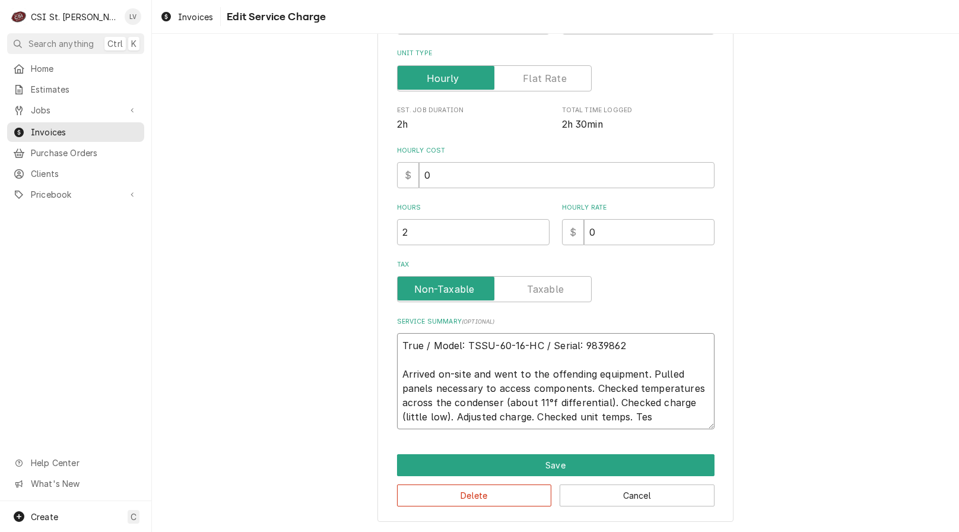
type textarea "True / Model: TSSU-60-16-HC / Serial: 9839862 Arrived on-site and went to the o…"
type textarea "x"
type textarea "True / Model: TSSU-60-16-HC / Serial: 9839862 Arrived on-site and went to the o…"
type textarea "x"
type textarea "True / Model: TSSU-60-16-HC / Serial: 9839862 Arrived on-site and went to the o…"
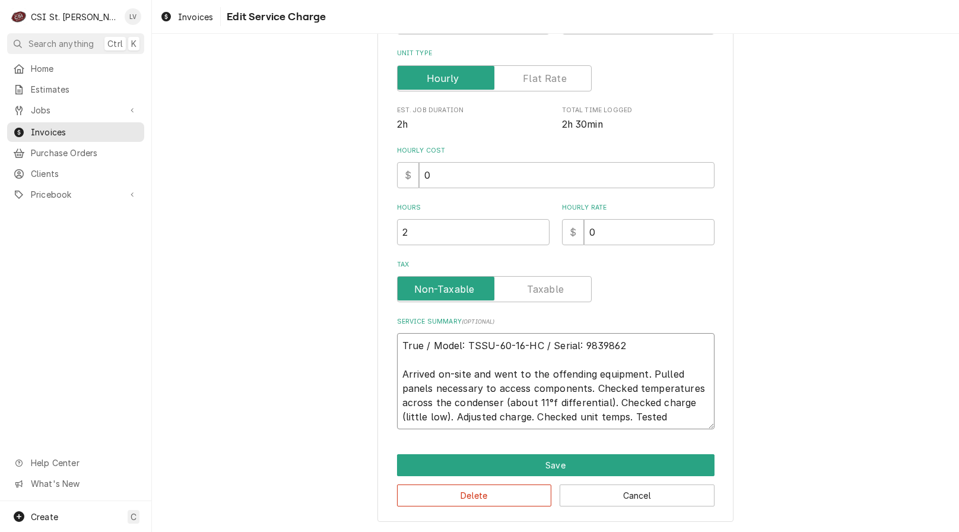
type textarea "x"
type textarea "True / Model: TSSU-60-16-HC / Serial: 9839862 Arrived on-site and went to the o…"
type textarea "x"
type textarea "True / Model: TSSU-60-16-HC / Serial: 9839862 Arrived on-site and went to the o…"
type textarea "x"
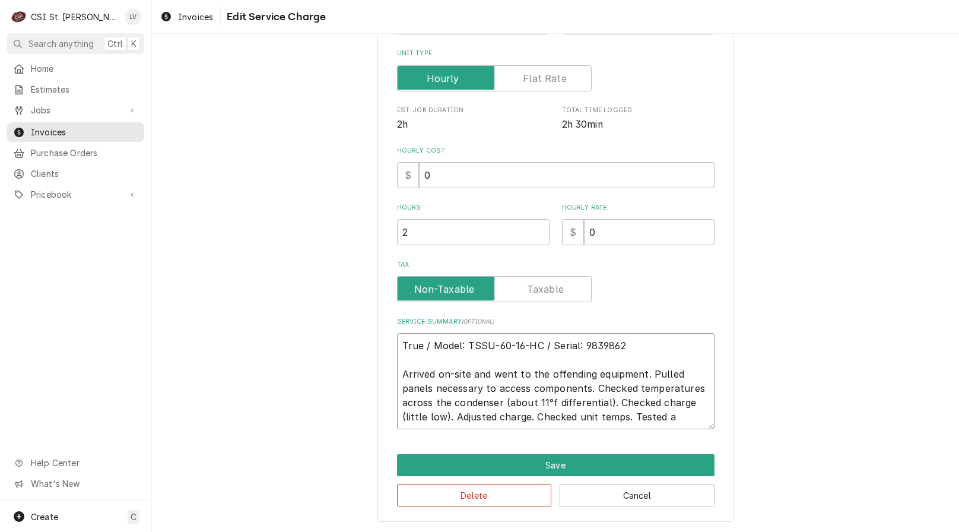
type textarea "True / Model: TSSU-60-16-HC / Serial: 9839862 Arrived on-site and went to the o…"
type textarea "x"
type textarea "True / Model: TSSU-60-16-HC / Serial: 9839862 Arrived on-site and went to the o…"
type textarea "x"
type textarea "True / Model: TSSU-60-16-HC / Serial: 9839862 Arrived on-site and went to the o…"
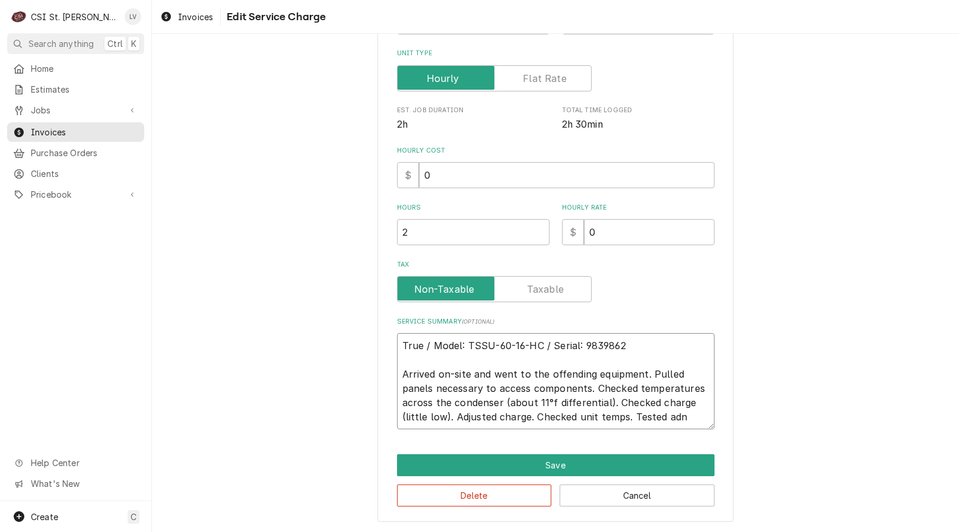
type textarea "x"
type textarea "True / Model: TSSU-60-16-HC / Serial: 9839862 Arrived on-site and went to the o…"
type textarea "x"
type textarea "True / Model: TSSU-60-16-HC / Serial: 9839862 Arrived on-site and went to the o…"
type textarea "x"
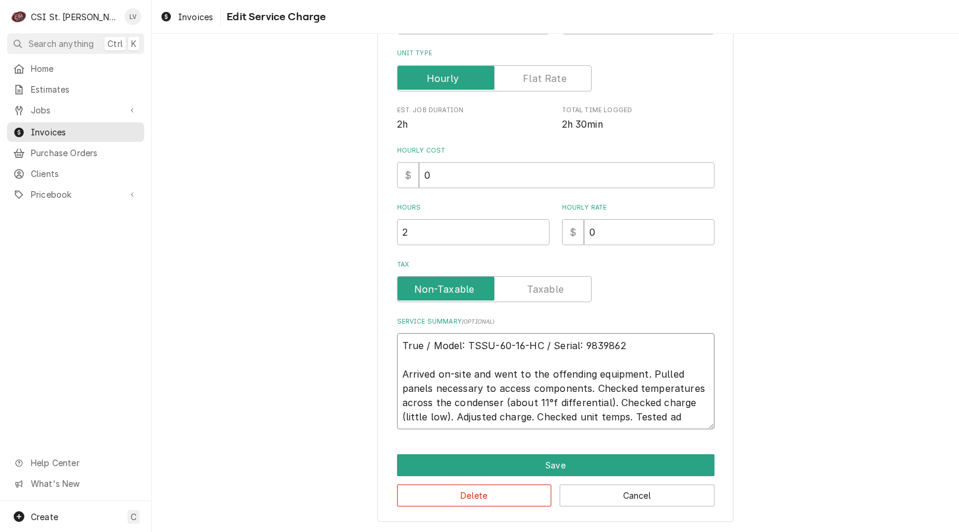
type textarea "True / Model: TSSU-60-16-HC / Serial: 9839862 Arrived on-site and went to the o…"
type textarea "x"
type textarea "True / Model: TSSU-60-16-HC / Serial: 9839862 Arrived on-site and went to the o…"
type textarea "x"
type textarea "True / Model: TSSU-60-16-HC / Serial: 9839862 Arrived on-site and went to the o…"
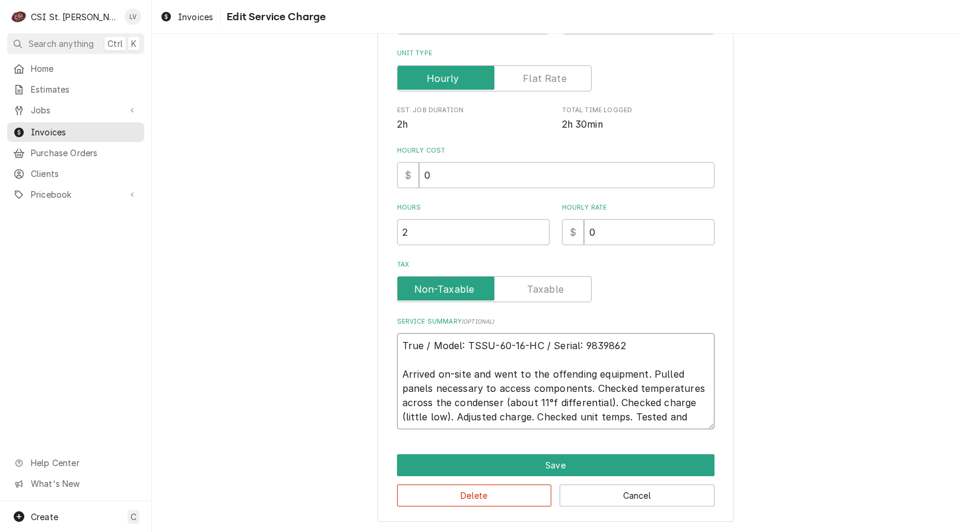
type textarea "x"
type textarea "True / Model: TSSU-60-16-HC / Serial: 9839862 Arrived on-site and went to the o…"
type textarea "x"
type textarea "True / Model: TSSU-60-16-HC / Serial: 9839862 Arrived on-site and went to the o…"
type textarea "x"
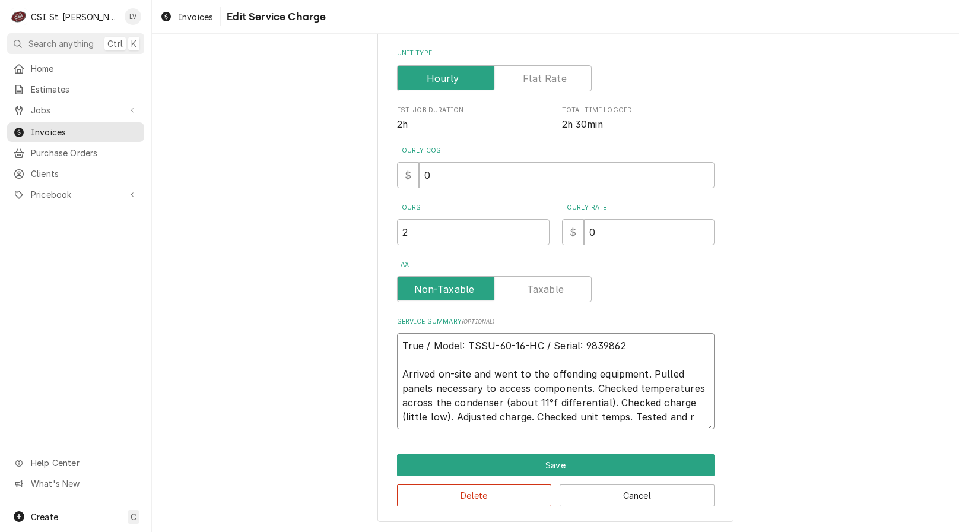
type textarea "True / Model: TSSU-60-16-HC / Serial: 9839862 Arrived on-site and went to the o…"
type textarea "x"
type textarea "True / Model: TSSU-60-16-HC / Serial: 9839862 Arrived on-site and went to the o…"
type textarea "x"
type textarea "True / Model: TSSU-60-16-HC / Serial: 9839862 Arrived on-site and went to the o…"
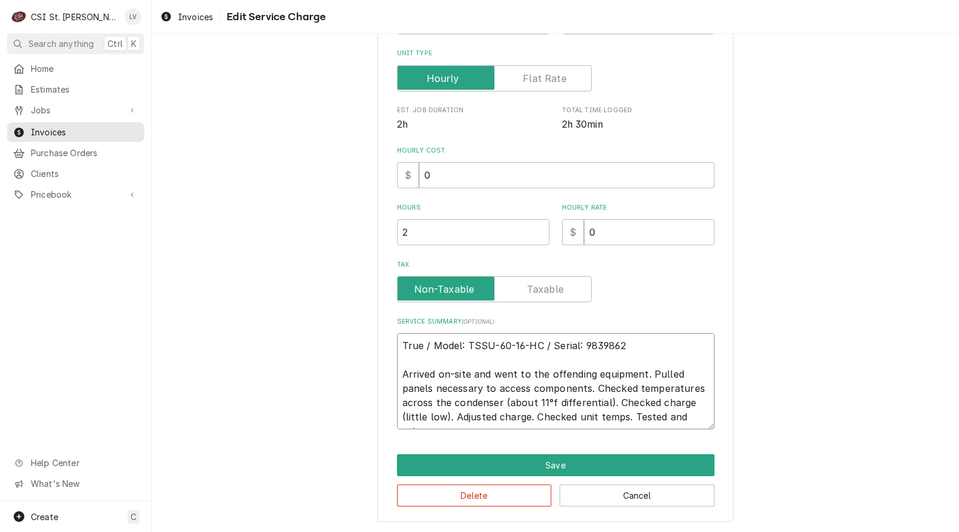
type textarea "x"
type textarea "True / Model: TSSU-60-16-HC / Serial: 9839862 Arrived on-site and went to the o…"
type textarea "x"
type textarea "True / Model: TSSU-60-16-HC / Serial: 9839862 Arrived on-site and went to the o…"
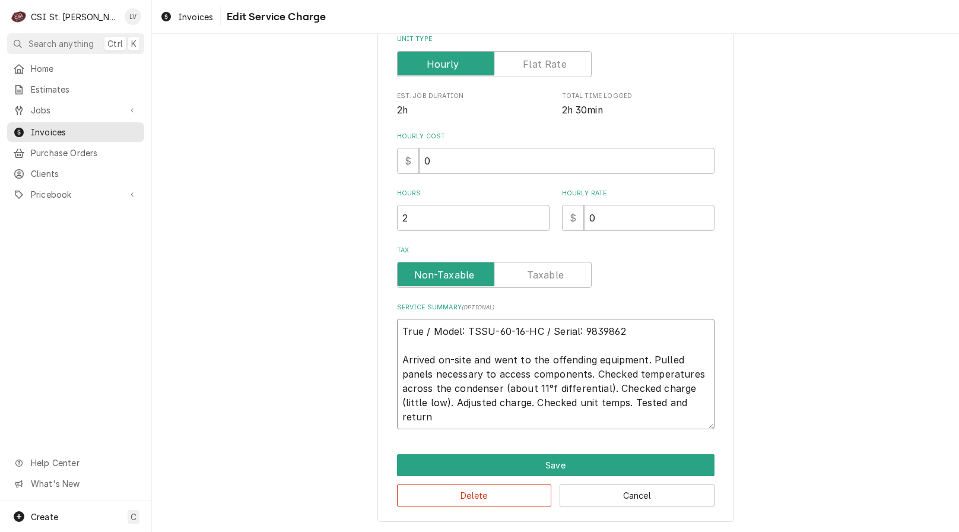
type textarea "x"
type textarea "True / Model: TSSU-60-16-HC / Serial: 9839862 Arrived on-site and went to the o…"
type textarea "x"
type textarea "True / Model: TSSU-60-16-HC / Serial: 9839862 Arrived on-site and went to the o…"
type textarea "x"
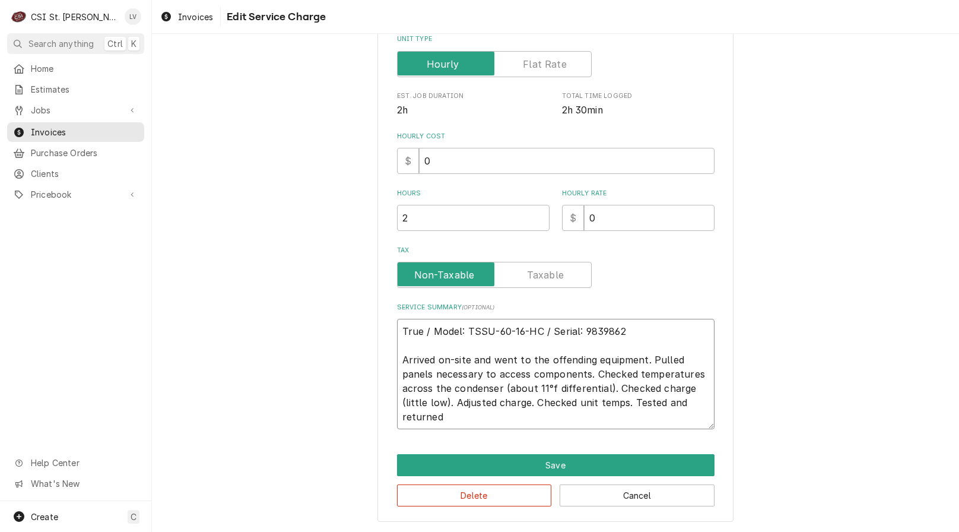
type textarea "True / Model: TSSU-60-16-HC / Serial: 9839862 Arrived on-site and went to the o…"
type textarea "x"
type textarea "True / Model: TSSU-60-16-HC / Serial: 9839862 Arrived on-site and went to the o…"
type textarea "x"
type textarea "True / Model: TSSU-60-16-HC / Serial: 9839862 Arrived on-site and went to the o…"
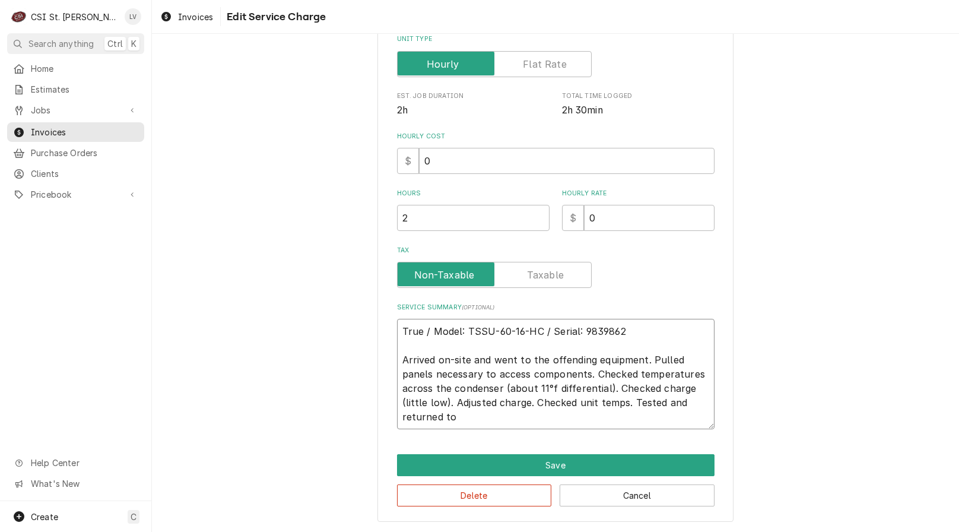
type textarea "x"
type textarea "True / Model: TSSU-60-16-HC / Serial: 9839862 Arrived on-site and went to the o…"
type textarea "x"
type textarea "True / Model: TSSU-60-16-HC / Serial: 9839862 Arrived on-site and went to the o…"
type textarea "x"
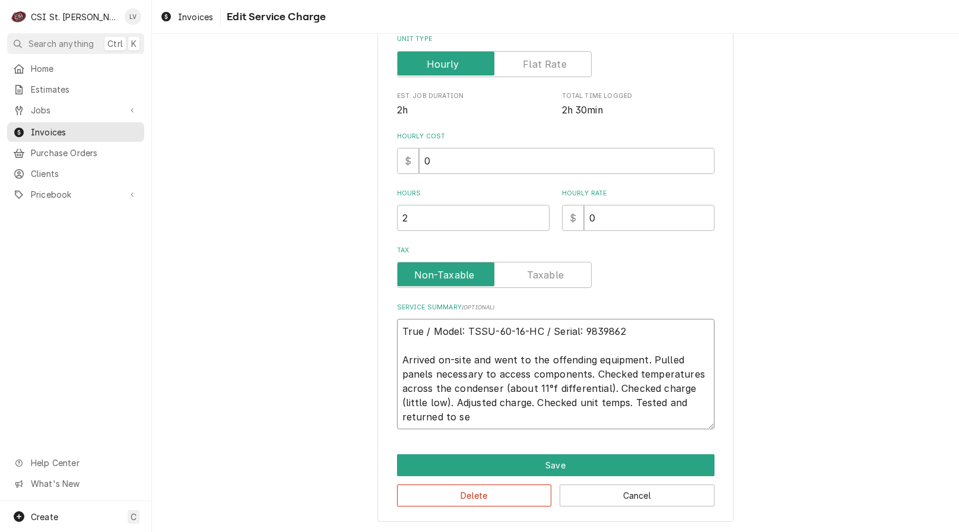
type textarea "True / Model: TSSU-60-16-HC / Serial: 9839862 Arrived on-site and went to the o…"
type textarea "x"
type textarea "True / Model: TSSU-60-16-HC / Serial: 9839862 Arrived on-site and went to the o…"
type textarea "x"
type textarea "True / Model: TSSU-60-16-HC / Serial: 9839862 Arrived on-site and went to the o…"
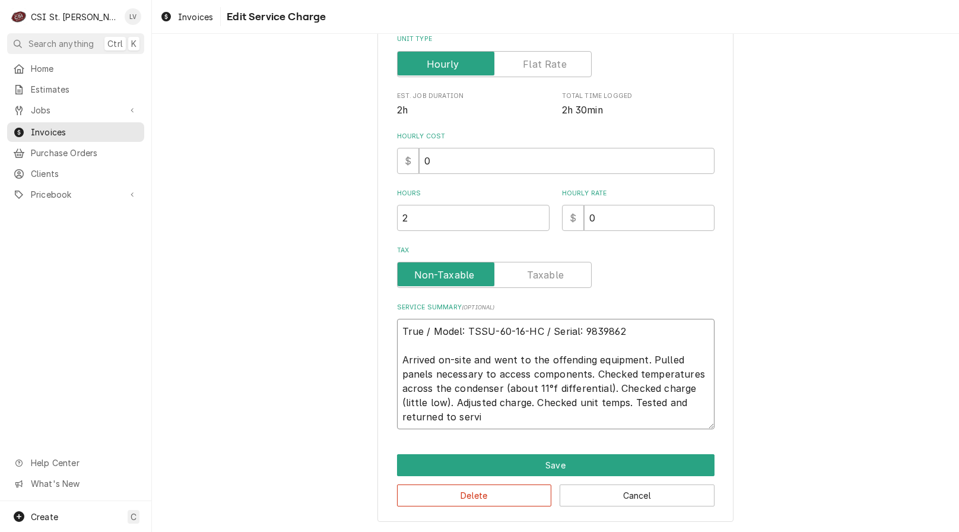
type textarea "x"
type textarea "True / Model: TSSU-60-16-HC / Serial: 9839862 Arrived on-site and went to the o…"
type textarea "x"
type textarea "True / Model: TSSU-60-16-HC / Serial: 9839862 Arrived on-site and went to the o…"
type textarea "x"
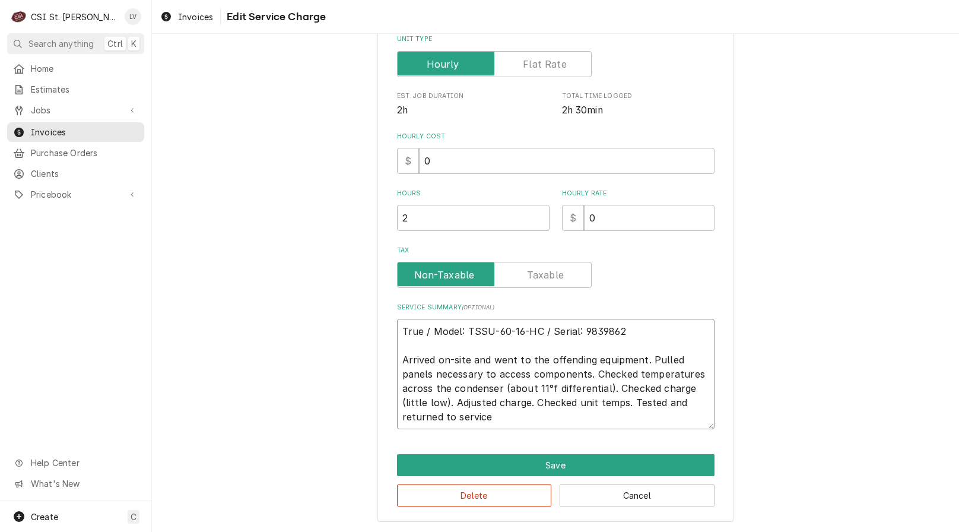
type textarea "True / Model: TSSU-60-16-HC / Serial: 9839862 Arrived on-site and went to the o…"
drag, startPoint x: 501, startPoint y: 421, endPoint x: 390, endPoint y: 304, distance: 160.8
click at [397, 304] on div "Service Summary ( optional ) True / Model: TSSU-60-16-HC / Serial: 9839862 Arri…" at bounding box center [555, 366] width 317 height 126
type textarea "x"
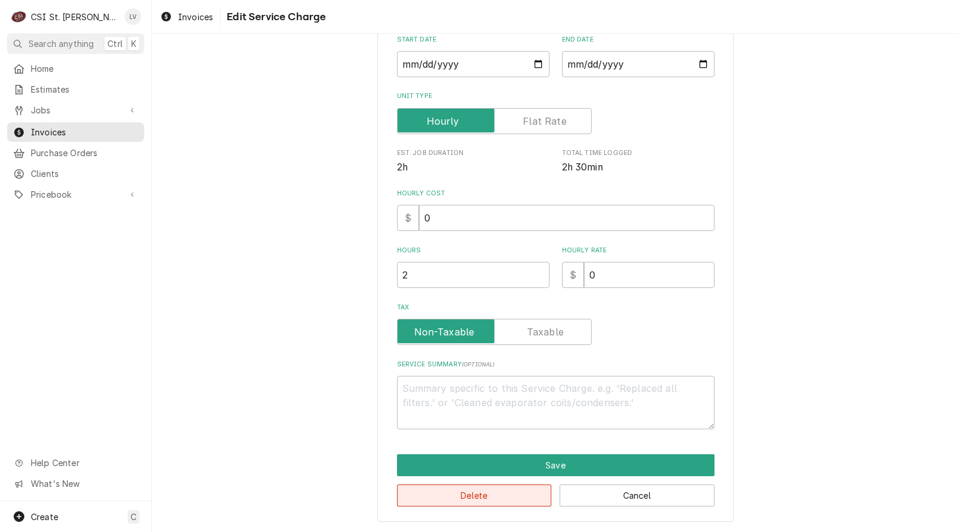
click at [438, 500] on button "Delete" at bounding box center [474, 495] width 155 height 22
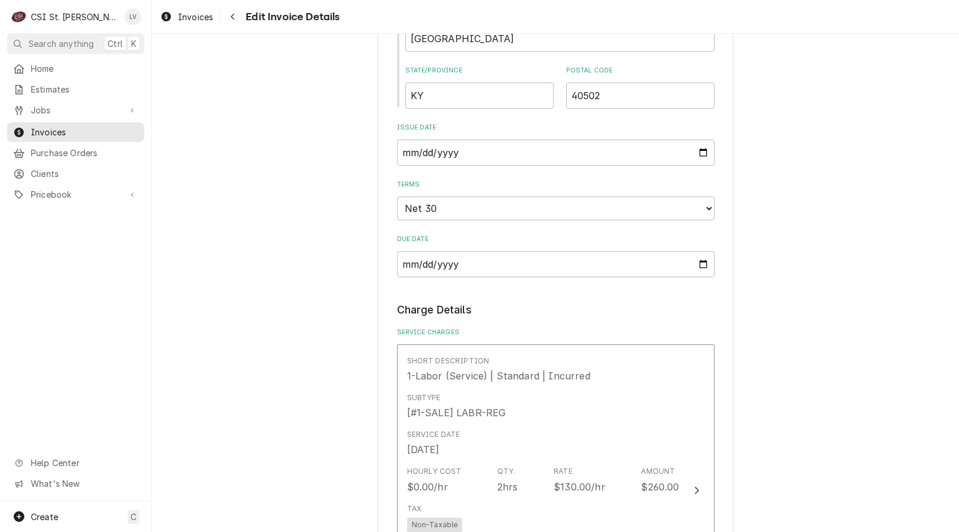
scroll to position [890, 0]
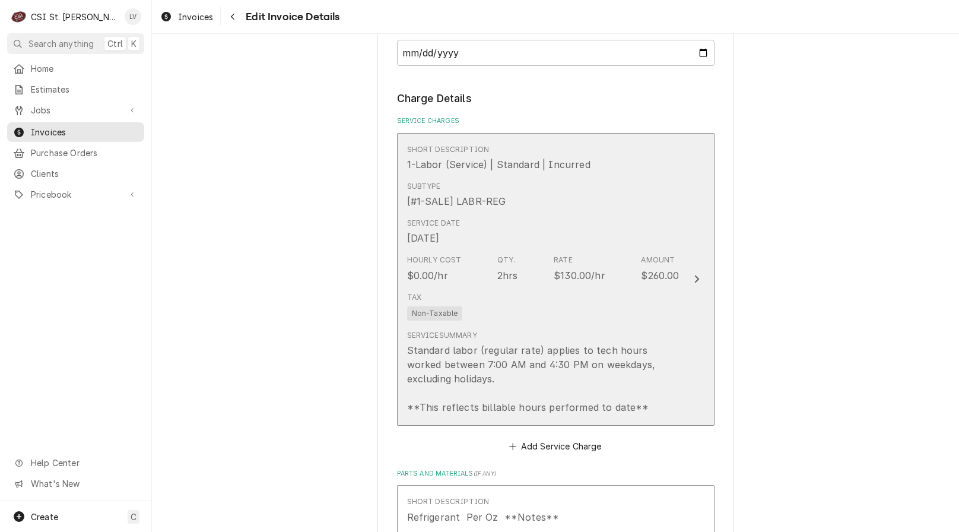
click at [500, 390] on div "Standard labor (regular rate) applies to tech hours worked between 7:00 AM and …" at bounding box center [543, 378] width 272 height 71
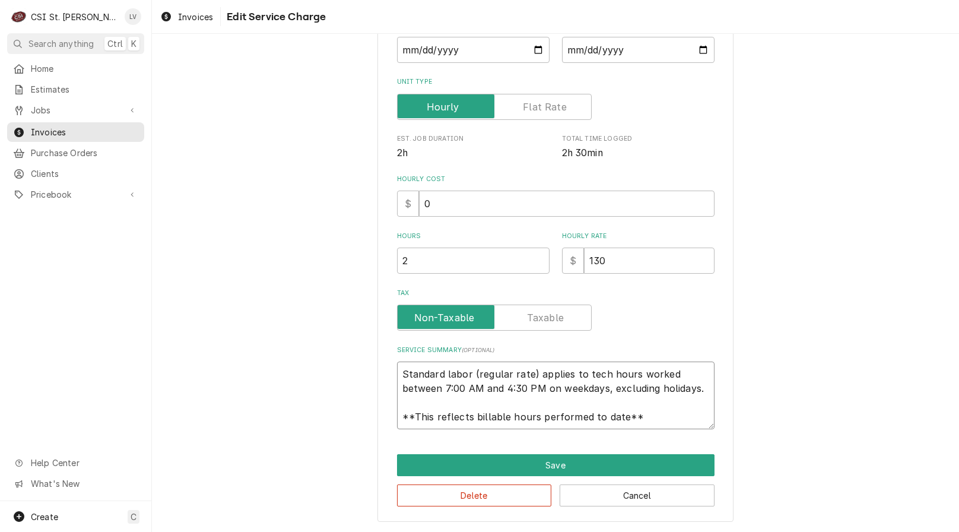
scroll to position [14, 0]
drag, startPoint x: 395, startPoint y: 374, endPoint x: 650, endPoint y: 428, distance: 260.8
click at [650, 428] on textarea "Standard labor (regular rate) applies to tech hours worked between 7:00 AM and …" at bounding box center [555, 395] width 317 height 68
paste textarea "True / Model: TSSU-60-16-HC / Serial: 9839862 Arrived on-site and went to the o…"
type textarea "x"
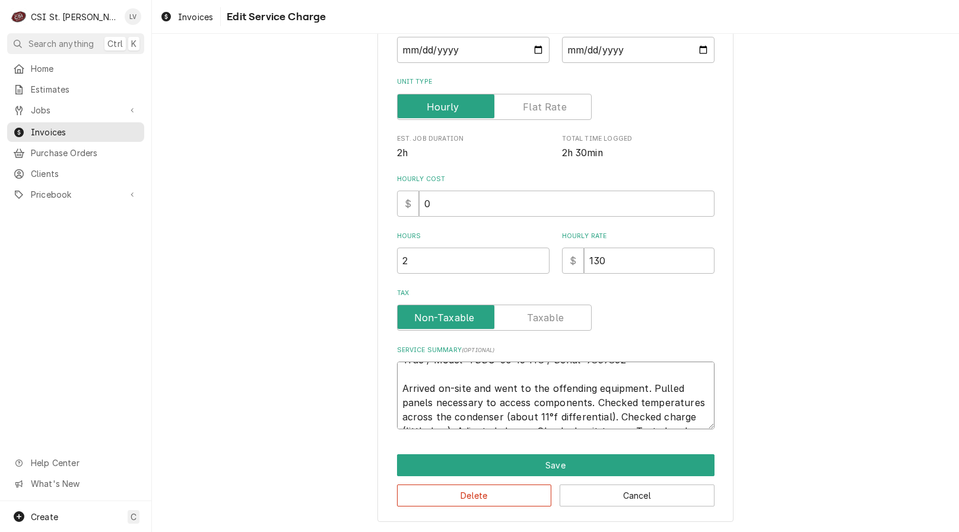
scroll to position [0, 0]
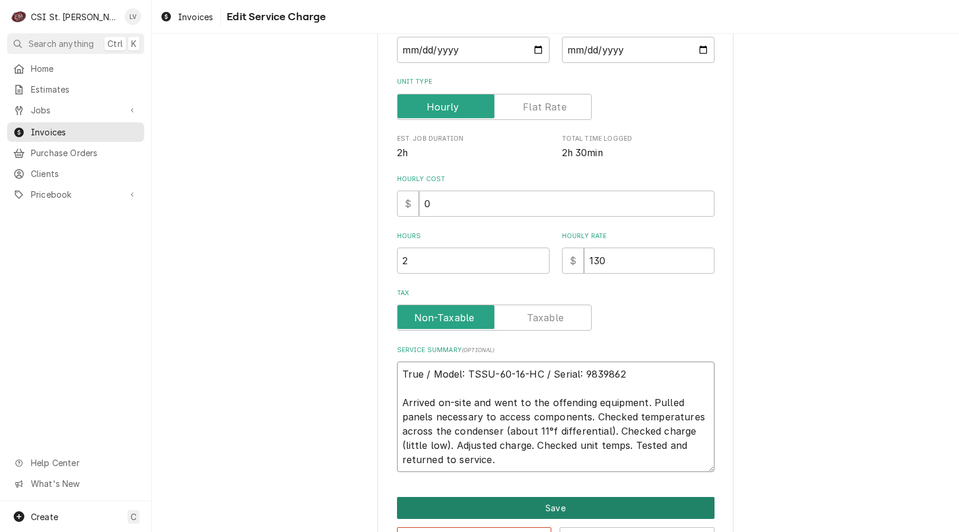
type textarea "True / Model: TSSU-60-16-HC / Serial: 9839862 Arrived on-site and went to the o…"
click at [567, 503] on button "Save" at bounding box center [555, 508] width 317 height 22
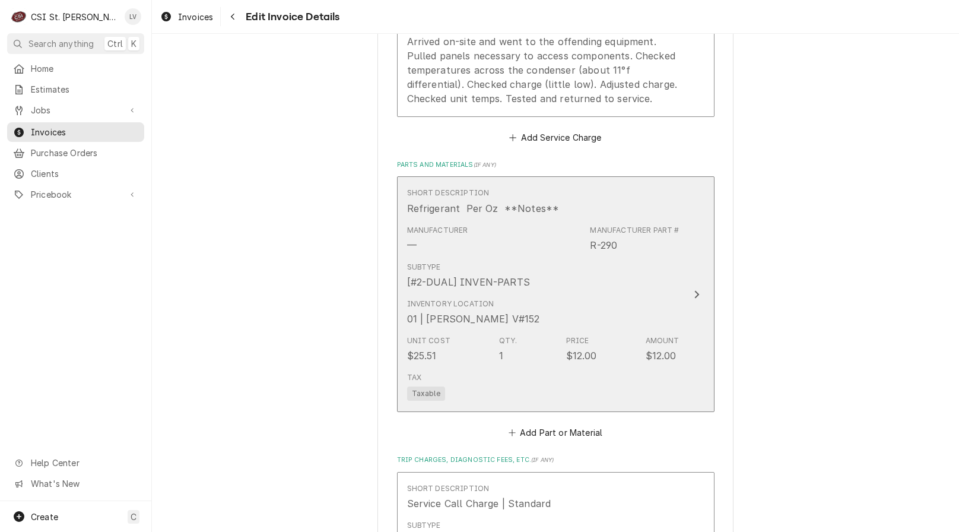
scroll to position [1291, 0]
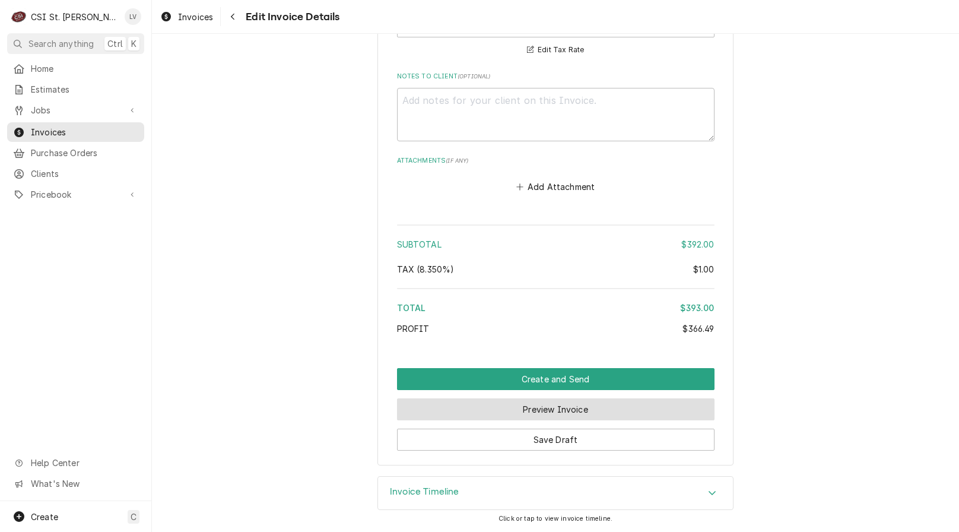
click at [537, 411] on button "Preview Invoice" at bounding box center [555, 409] width 317 height 22
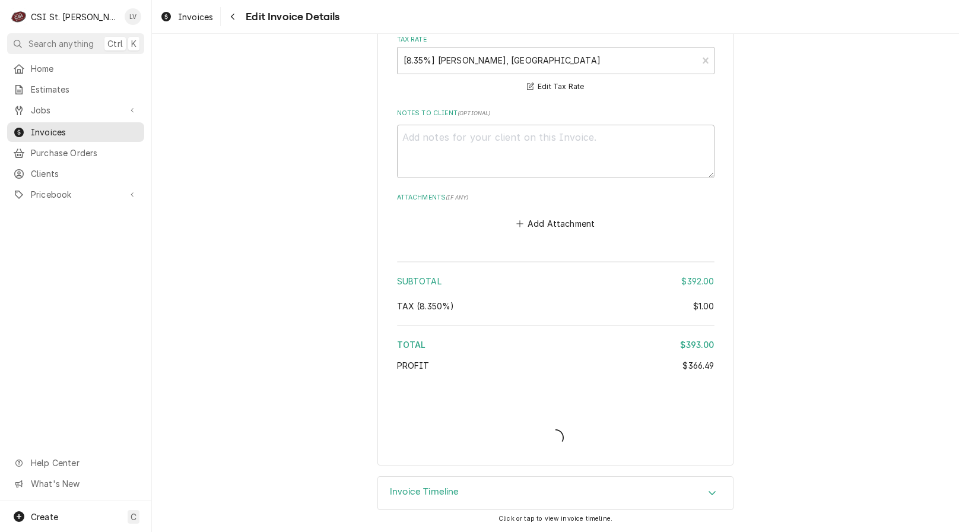
type textarea "x"
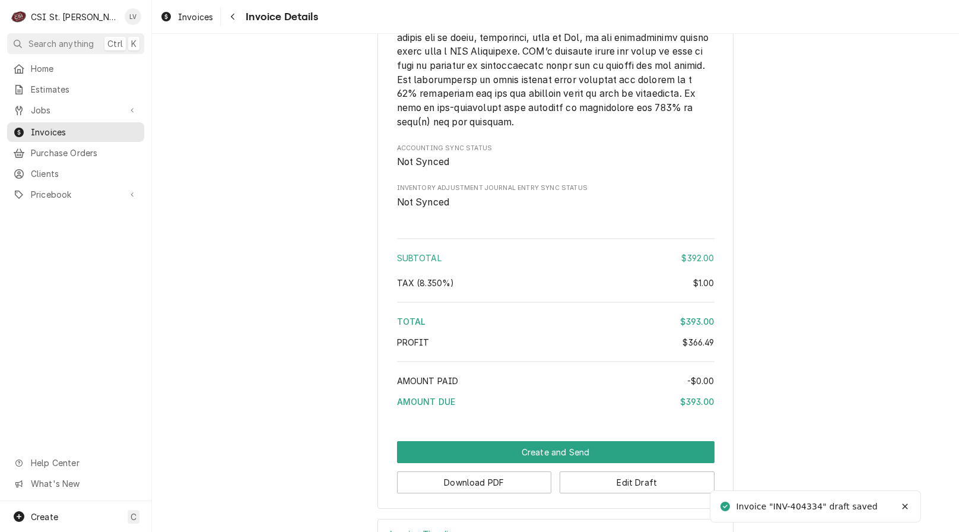
scroll to position [1992, 0]
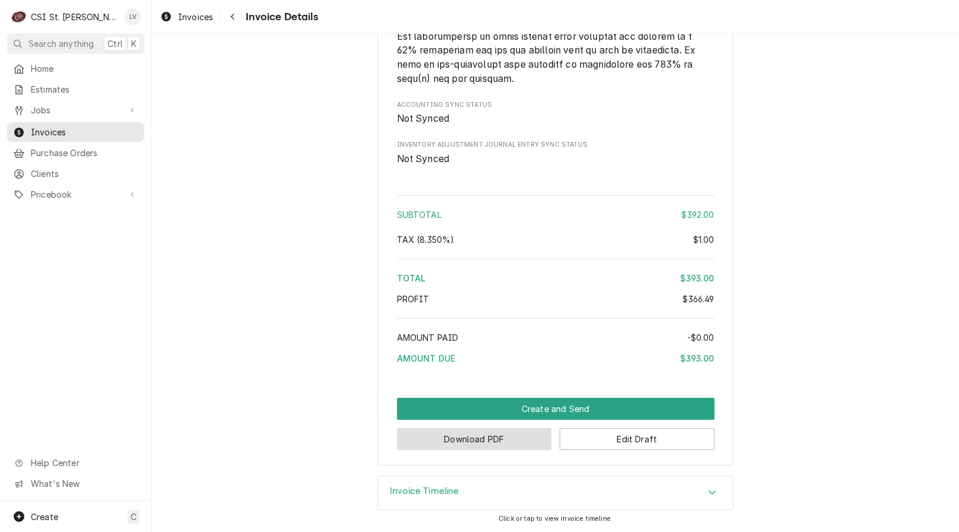
click at [479, 444] on button "Download PDF" at bounding box center [474, 439] width 155 height 22
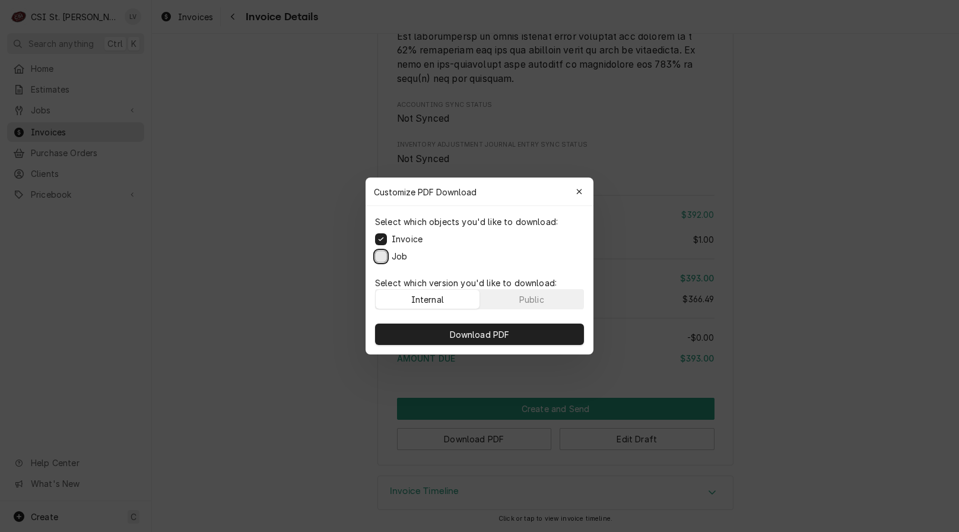
click at [380, 259] on button "Job" at bounding box center [381, 256] width 12 height 12
click at [438, 336] on button "Download PDF" at bounding box center [479, 333] width 209 height 21
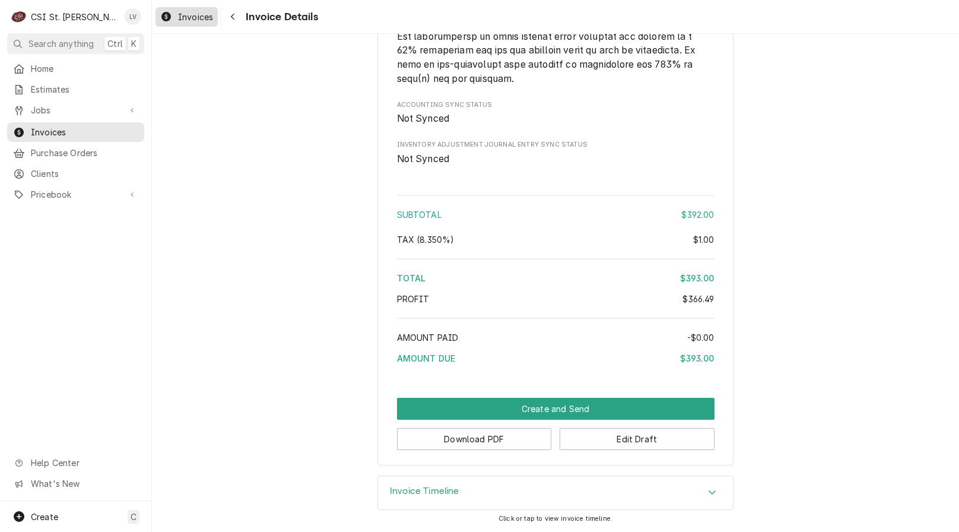
click at [185, 15] on span "Invoices" at bounding box center [195, 17] width 35 height 12
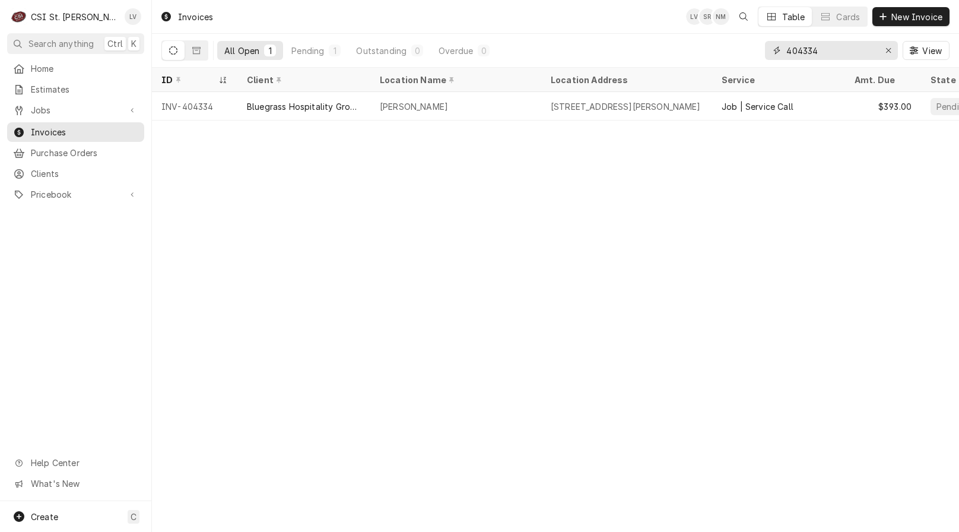
click at [826, 53] on input "404334" at bounding box center [830, 50] width 89 height 19
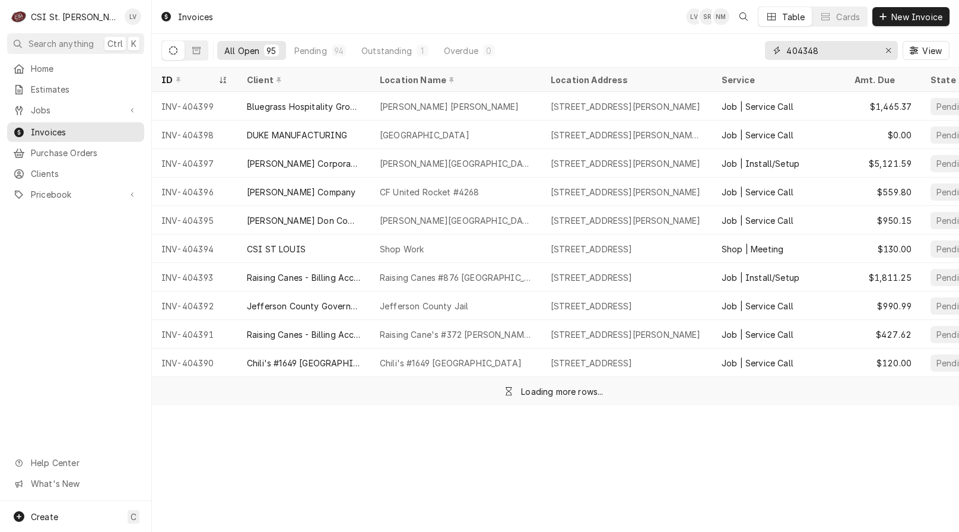
type input "404348"
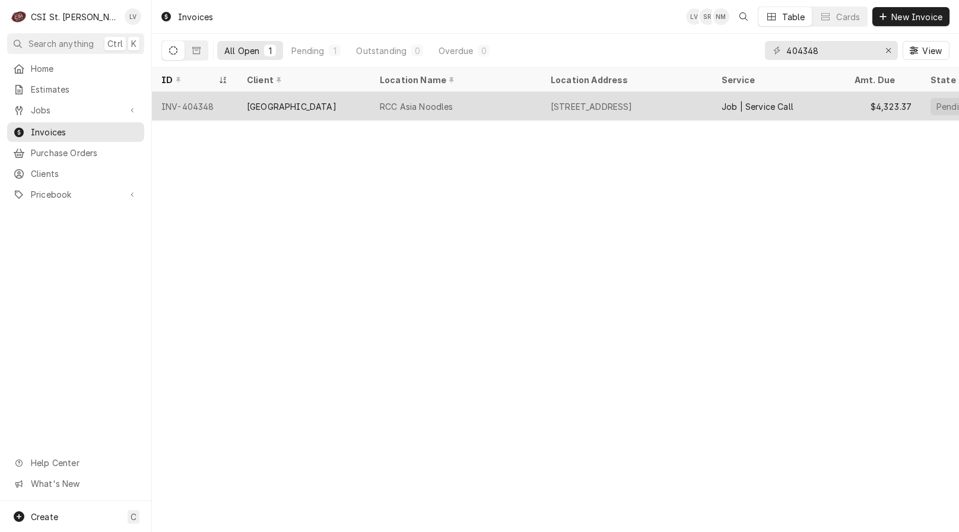
click at [194, 110] on div "INV-404348" at bounding box center [194, 106] width 85 height 28
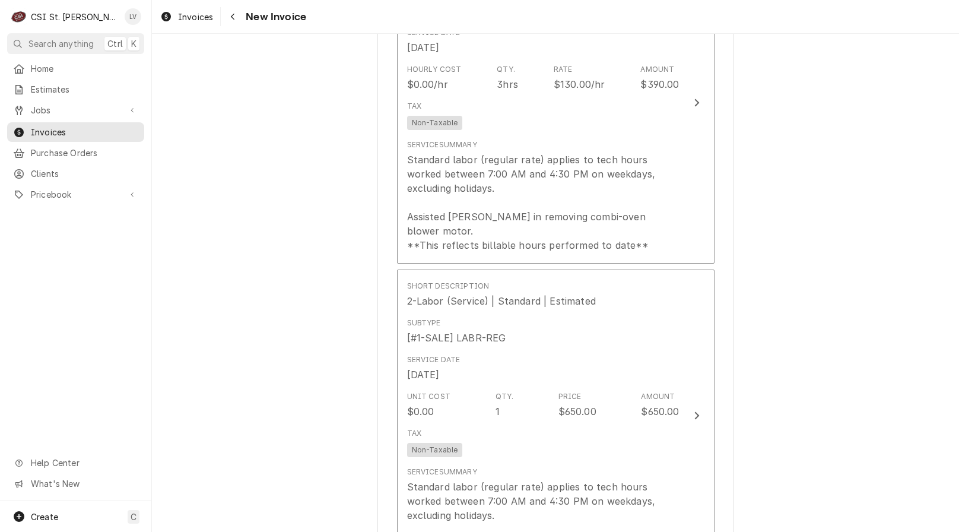
scroll to position [1305, 0]
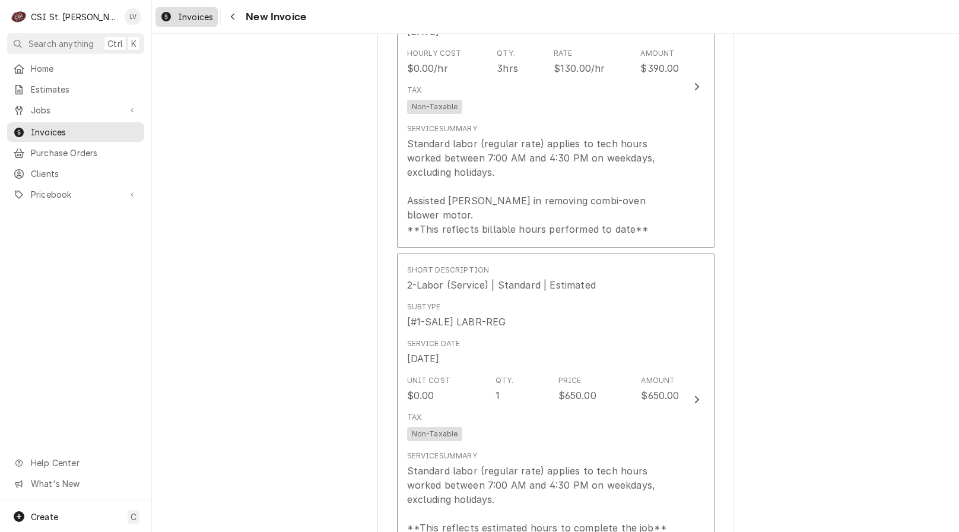
click at [185, 22] on div "Invoices" at bounding box center [187, 16] width 58 height 15
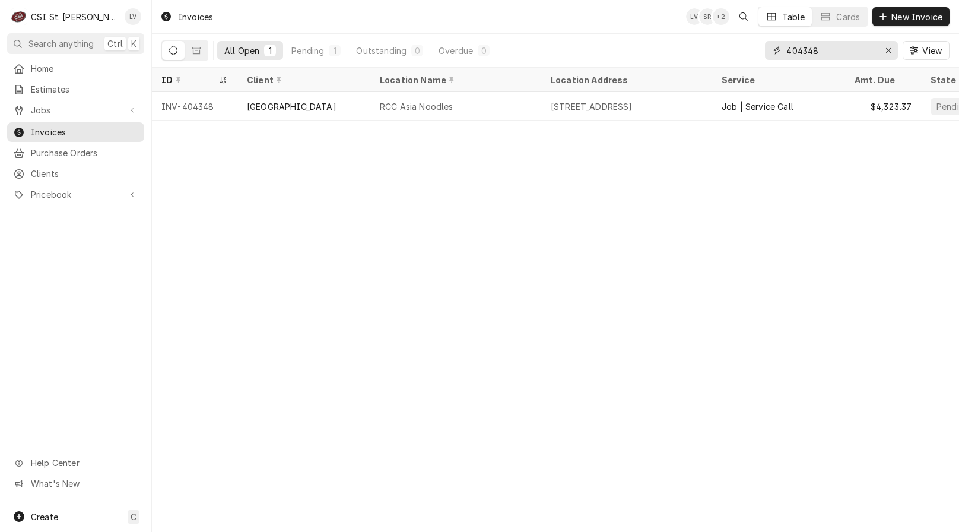
click at [834, 52] on input "404348" at bounding box center [830, 50] width 89 height 19
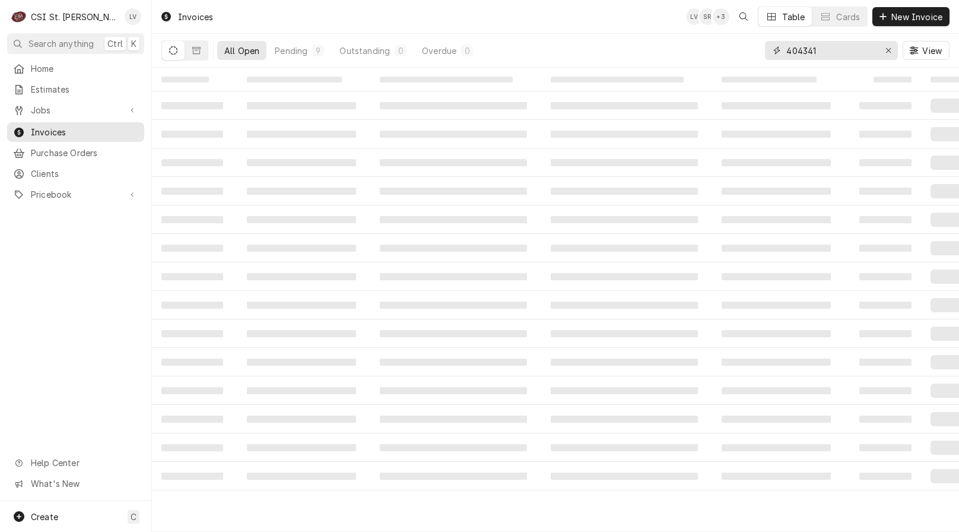
type input "404341"
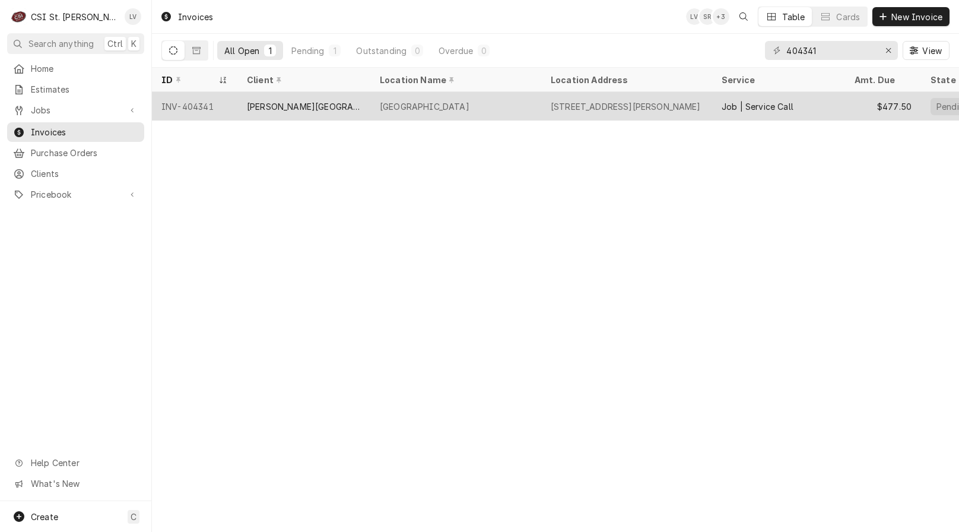
click at [462, 104] on div "[GEOGRAPHIC_DATA]" at bounding box center [425, 106] width 90 height 12
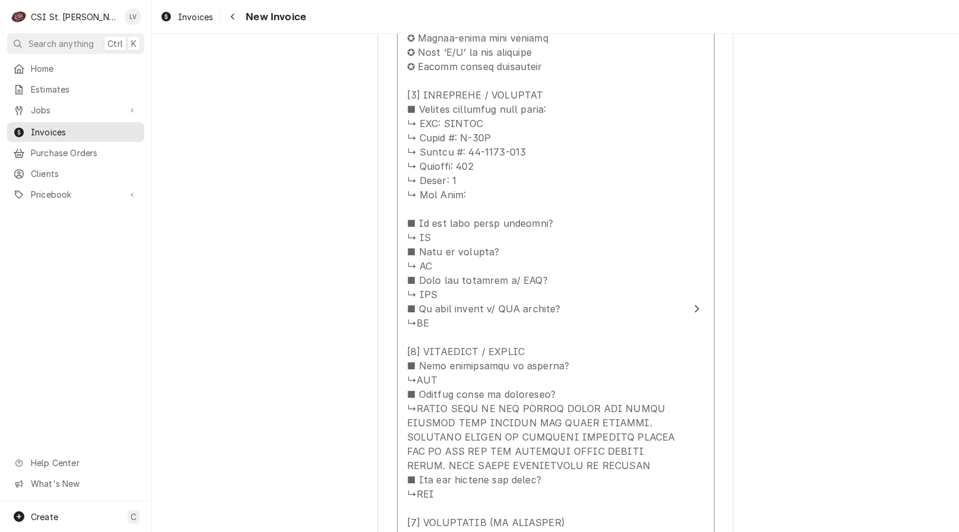
scroll to position [1127, 0]
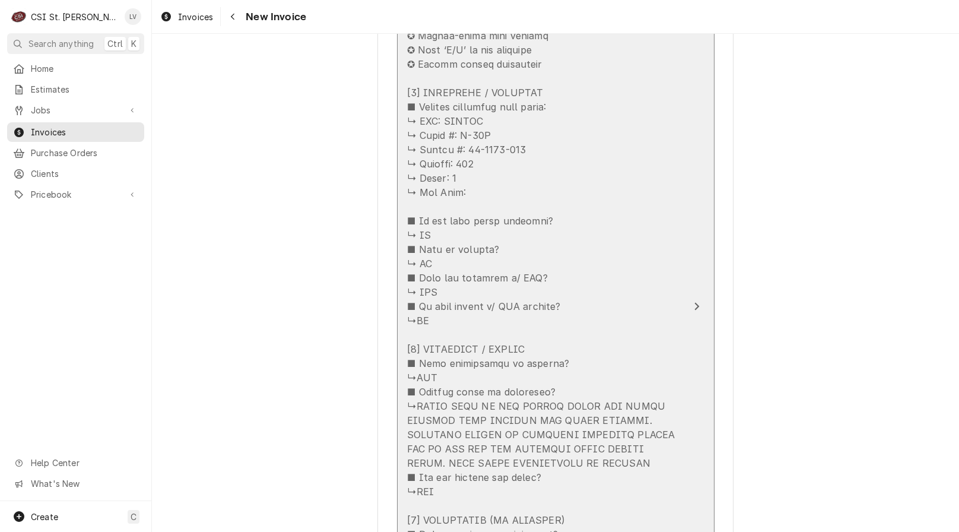
click at [512, 334] on div "Update Line Item" at bounding box center [543, 406] width 272 height 840
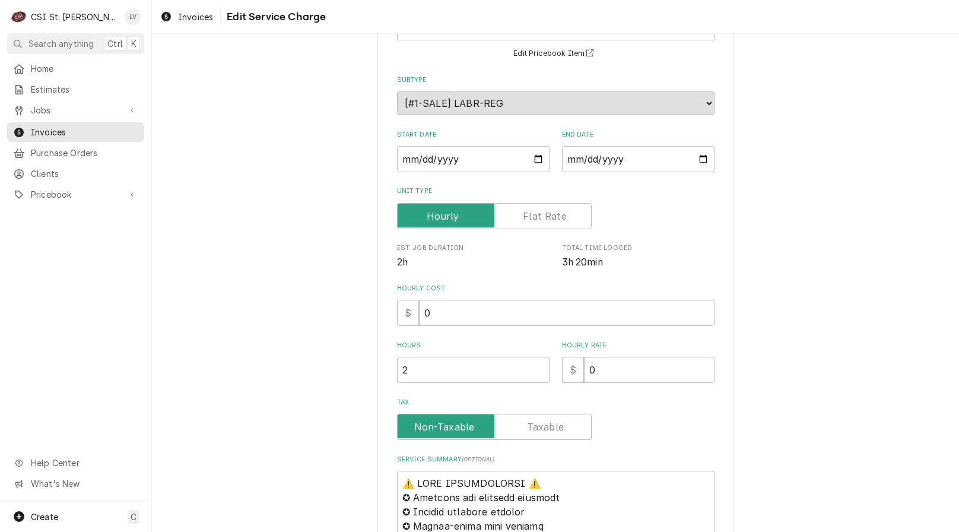
scroll to position [356, 0]
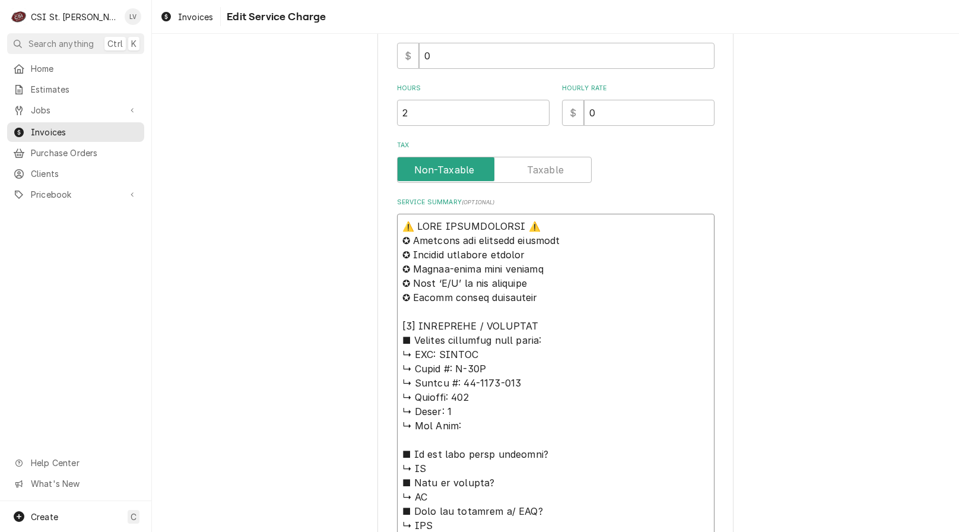
drag, startPoint x: 491, startPoint y: 354, endPoint x: 370, endPoint y: 188, distance: 205.2
click at [370, 188] on div "Use the fields below to edit this service charge Short Description Job | Servic…" at bounding box center [555, 428] width 807 height 1477
type textarea "x"
type textarea "h ↳ 𝗠𝗼𝗱𝗲𝗹 #: C-64A ↳ 𝗦𝗲𝗿𝗶𝗮𝗹 #: 12-1006-719 ↳ 𝗩𝗼𝗹𝘁𝗮𝗴𝗲: 208 ↳ 𝗣𝗵𝗮𝘀𝗲: 3 ↳ 𝗚𝗮𝘀 𝗧𝘆𝗽𝗲…"
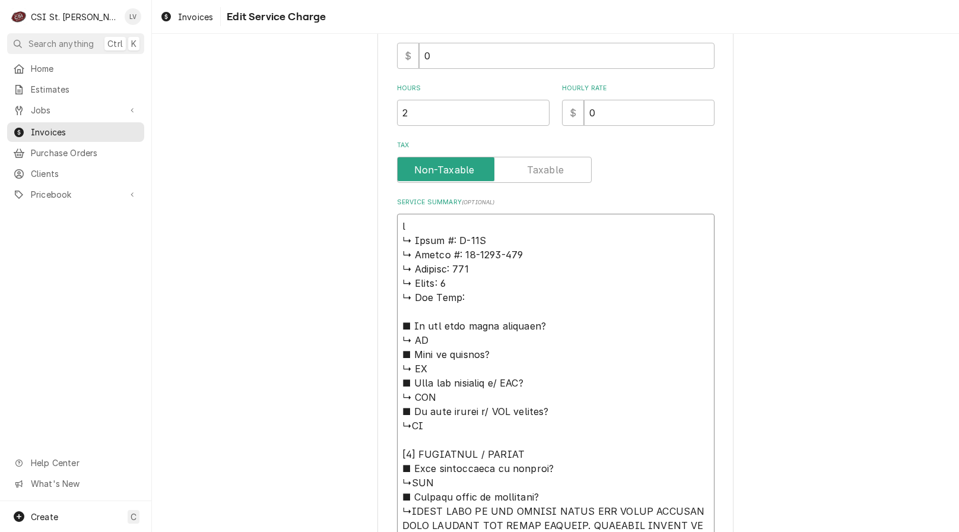
type textarea "x"
type textarea "hO ↳ 𝗠𝗼𝗱𝗲𝗹 #: C-64A ↳ 𝗦𝗲𝗿𝗶𝗮𝗹 #: 12-1006-719 ↳ 𝗩𝗼𝗹𝘁𝗮𝗴𝗲: 208 ↳ 𝗣𝗵𝗮𝘀𝗲: 3 ↳ 𝗚𝗮𝘀 𝗧𝘆𝗽…"
type textarea "x"
type textarea "hOB ↳ 𝗠𝗼𝗱𝗲𝗹 #: C-64A ↳ 𝗦𝗲𝗿𝗶𝗮𝗹 #: 12-1006-719 ↳ 𝗩𝗼𝗹𝘁𝗮𝗴𝗲: 208 ↳ 𝗣𝗵𝗮𝘀𝗲: 3 ↳ 𝗚𝗮𝘀 𝗧𝘆…"
type textarea "x"
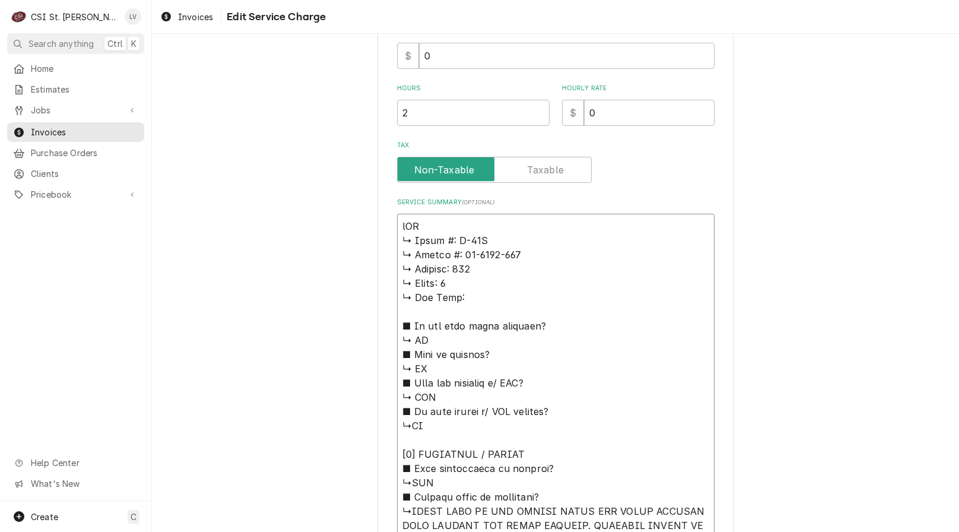
type textarea "hOBA ↳ 𝗠𝗼𝗱𝗲𝗹 #: C-64A ↳ 𝗦𝗲𝗿𝗶𝗮𝗹 #: 12-1006-719 ↳ 𝗩𝗼𝗹𝘁𝗮𝗴𝗲: 208 ↳ 𝗣𝗵𝗮𝘀𝗲: 3 ↳ 𝗚𝗮𝘀 𝗧…"
type textarea "x"
type textarea "hOBAR ↳ 𝗠𝗼𝗱𝗲𝗹 #: C-64A ↳ 𝗦𝗲𝗿𝗶𝗮𝗹 #: 12-1006-719 ↳ 𝗩𝗼𝗹𝘁𝗮𝗴𝗲: 208 ↳ 𝗣𝗵𝗮𝘀𝗲: 3 ↳ 𝗚𝗮𝘀 …"
type textarea "x"
type textarea "hOBART ↳ 𝗠𝗼𝗱𝗲𝗹 #: C-64A ↳ 𝗦𝗲𝗿𝗶𝗮𝗹 #: 12-1006-719 ↳ 𝗩𝗼𝗹𝘁𝗮𝗴𝗲: 208 ↳ 𝗣𝗵𝗮𝘀𝗲: 3 ↳ 𝗚𝗮𝘀…"
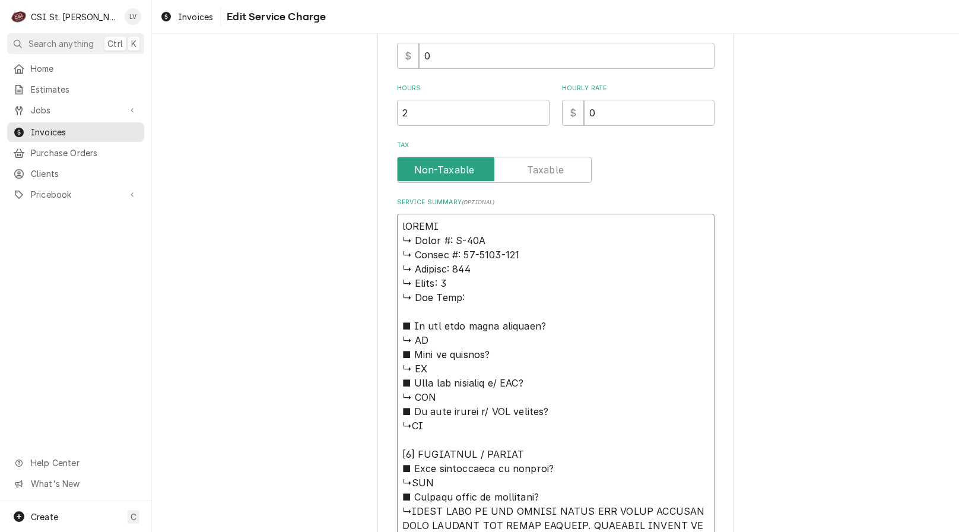
drag, startPoint x: 452, startPoint y: 225, endPoint x: 348, endPoint y: 215, distance: 104.4
click at [348, 215] on div "Use the fields below to edit this service charge Short Description Job | Servic…" at bounding box center [555, 364] width 807 height 1349
type textarea "x"
type textarea "H ↳ 𝗠𝗼𝗱𝗲𝗹 #: C-64A ↳ 𝗦𝗲𝗿𝗶𝗮𝗹 #: 12-1006-719 ↳ 𝗩𝗼𝗹𝘁𝗮𝗴𝗲: 208 ↳ 𝗣𝗵𝗮𝘀𝗲: 3 ↳ 𝗚𝗮𝘀 𝗧𝘆𝗽𝗲…"
type textarea "x"
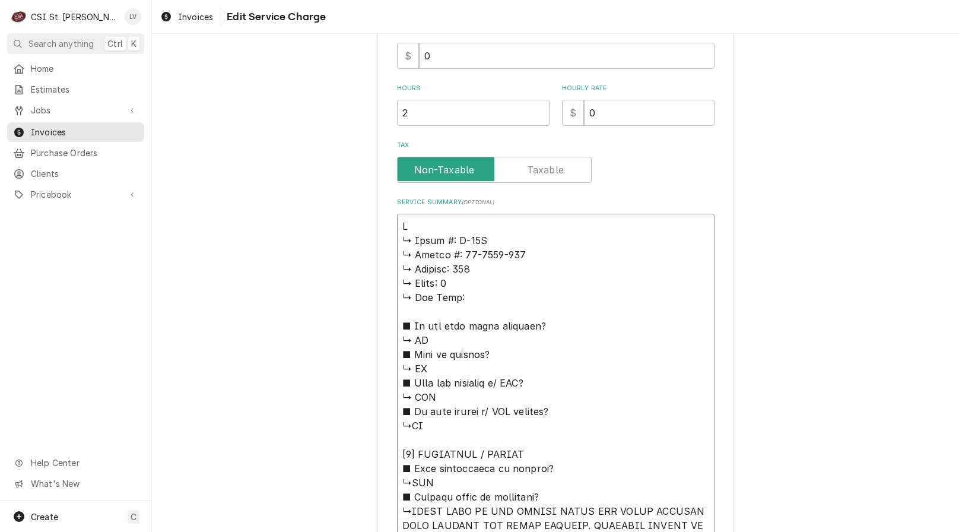
type textarea "Ho ↳ 𝗠𝗼𝗱𝗲𝗹 #: C-64A ↳ 𝗦𝗲𝗿𝗶𝗮𝗹 #: 12-1006-719 ↳ 𝗩𝗼𝗹𝘁𝗮𝗴𝗲: 208 ↳ 𝗣𝗵𝗮𝘀𝗲: 3 ↳ 𝗚𝗮𝘀 𝗧𝘆𝗽…"
type textarea "x"
type textarea "Hob ↳ 𝗠𝗼𝗱𝗲𝗹 #: C-64A ↳ 𝗦𝗲𝗿𝗶𝗮𝗹 #: 12-1006-719 ↳ 𝗩𝗼𝗹𝘁𝗮𝗴𝗲: 208 ↳ 𝗣𝗵𝗮𝘀𝗲: 3 ↳ 𝗚𝗮𝘀 𝗧𝘆…"
type textarea "x"
type textarea "Hoba ↳ 𝗠𝗼𝗱𝗲𝗹 #: C-64A ↳ 𝗦𝗲𝗿𝗶𝗮𝗹 #: 12-1006-719 ↳ 𝗩𝗼𝗹𝘁𝗮𝗴𝗲: 208 ↳ 𝗣𝗵𝗮𝘀𝗲: 3 ↳ 𝗚𝗮𝘀 𝗧…"
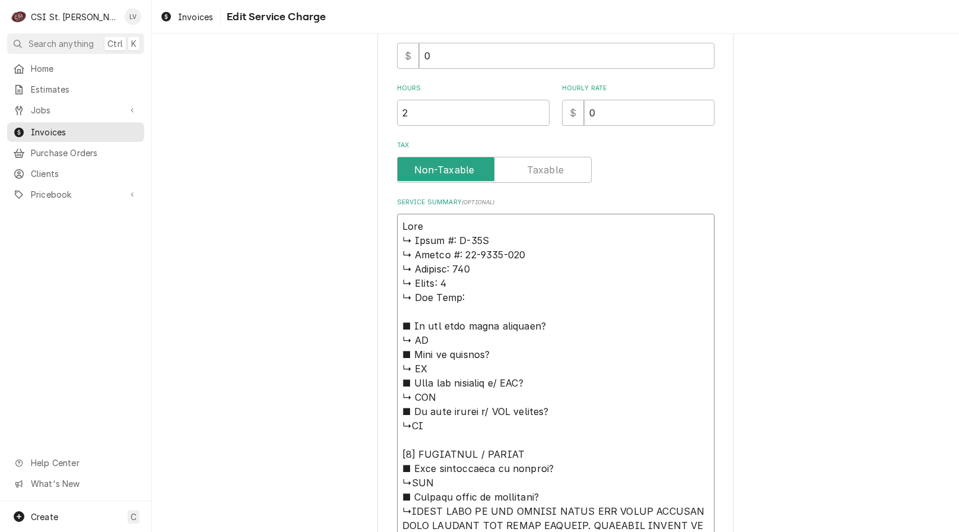
type textarea "x"
type textarea "Hobar ↳ 𝗠𝗼𝗱𝗲𝗹 #: C-64A ↳ 𝗦𝗲𝗿𝗶𝗮𝗹 #: 12-1006-719 ↳ 𝗩𝗼𝗹𝘁𝗮𝗴𝗲: 208 ↳ 𝗣𝗵𝗮𝘀𝗲: 3 ↳ 𝗚𝗮𝘀 …"
type textarea "x"
type textarea "Hobart ↳ 𝗠𝗼𝗱𝗲𝗹 #: C-64A ↳ 𝗦𝗲𝗿𝗶𝗮𝗹 #: 12-1006-719 ↳ 𝗩𝗼𝗹𝘁𝗮𝗴𝗲: 208 ↳ 𝗣𝗵𝗮𝘀𝗲: 3 ↳ 𝗚𝗮𝘀…"
type textarea "x"
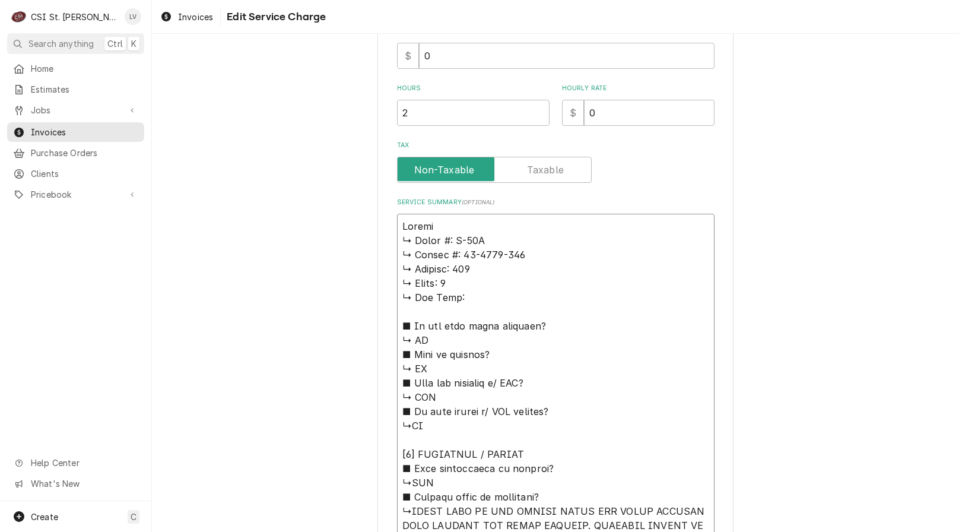
type textarea "Hobart ↳ 𝗠𝗼𝗱𝗲𝗹 #: C-64A ↳ 𝗦𝗲𝗿𝗶𝗮𝗹 #: 12-1006-719 ↳ 𝗩𝗼𝗹𝘁𝗮𝗴𝗲: 208 ↳ 𝗣𝗵𝗮𝘀𝗲: 3 ↳ 𝗚𝗮𝘀…"
type textarea "x"
type textarea "Hobart / ↳ 𝗠𝗼𝗱𝗲𝗹 #: C-64A ↳ 𝗦𝗲𝗿𝗶𝗮𝗹 #: 12-1006-719 ↳ 𝗩𝗼𝗹𝘁𝗮𝗴𝗲: 208 ↳ 𝗣𝗵𝗮𝘀𝗲: 3 ↳ 𝗚…"
type textarea "x"
type textarea "Hobart / ↳ 𝗠𝗼𝗱𝗲𝗹 #: C-64A ↳ 𝗦𝗲𝗿𝗶𝗮𝗹 #: 12-1006-719 ↳ 𝗩𝗼𝗹𝘁𝗮𝗴𝗲: 208 ↳ 𝗣𝗵𝗮𝘀𝗲: 3 ↳ 𝗚…"
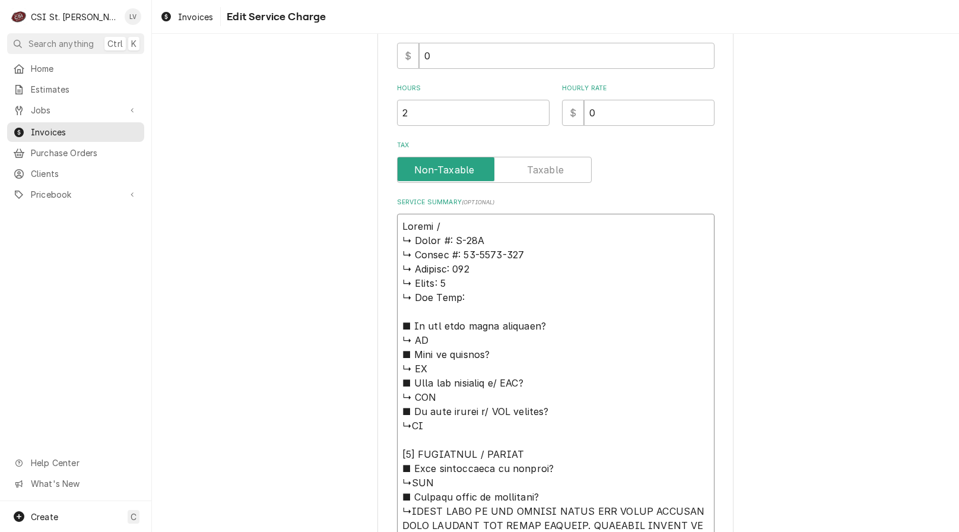
type textarea "x"
type textarea "Hobart / M ↳ 𝗠𝗼𝗱𝗲𝗹 #: C-64A ↳ 𝗦𝗲𝗿𝗶𝗮𝗹 #: 12-1006-719 ↳ 𝗩𝗼𝗹𝘁𝗮𝗴𝗲: 208 ↳ 𝗣𝗵𝗮𝘀𝗲: 3 ↳…"
type textarea "x"
type textarea "Hobart / Mo ↳ 𝗠𝗼𝗱𝗲𝗹 #: C-64A ↳ 𝗦𝗲𝗿𝗶𝗮𝗹 #: 12-1006-719 ↳ 𝗩𝗼𝗹𝘁𝗮𝗴𝗲: 208 ↳ 𝗣𝗵𝗮𝘀𝗲: 3 …"
type textarea "x"
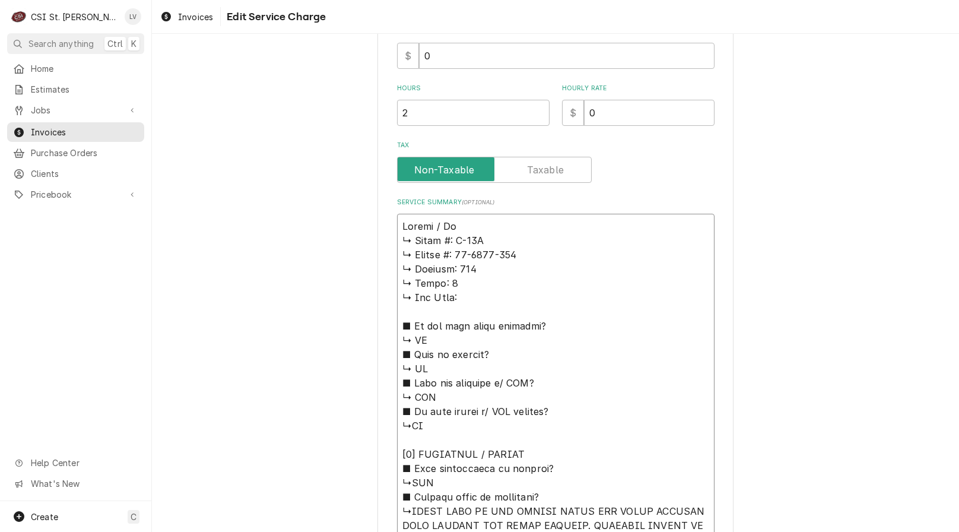
type textarea "Hobart / Mod ↳ 𝗠𝗼𝗱𝗲𝗹 #: C-64A ↳ 𝗦𝗲𝗿𝗶𝗮𝗹 #: 12-1006-719 ↳ 𝗩𝗼𝗹𝘁𝗮𝗴𝗲: 208 ↳ 𝗣𝗵𝗮𝘀𝗲: 3…"
type textarea "x"
type textarea "Hobart / Mode ↳ 𝗠𝗼𝗱𝗲𝗹 #: C-64A ↳ 𝗦𝗲𝗿𝗶𝗮𝗹 #: 12-1006-719 ↳ 𝗩𝗼𝗹𝘁𝗮𝗴𝗲: 208 ↳ 𝗣𝗵𝗮𝘀𝗲: …"
type textarea "x"
type textarea "Hobart / Model ↳ 𝗠𝗼𝗱𝗲𝗹 #: C-64A ↳ 𝗦𝗲𝗿𝗶𝗮𝗹 #: 12-1006-719 ↳ 𝗩𝗼𝗹𝘁𝗮𝗴𝗲: 208 ↳ 𝗣𝗵𝗮𝘀𝗲:…"
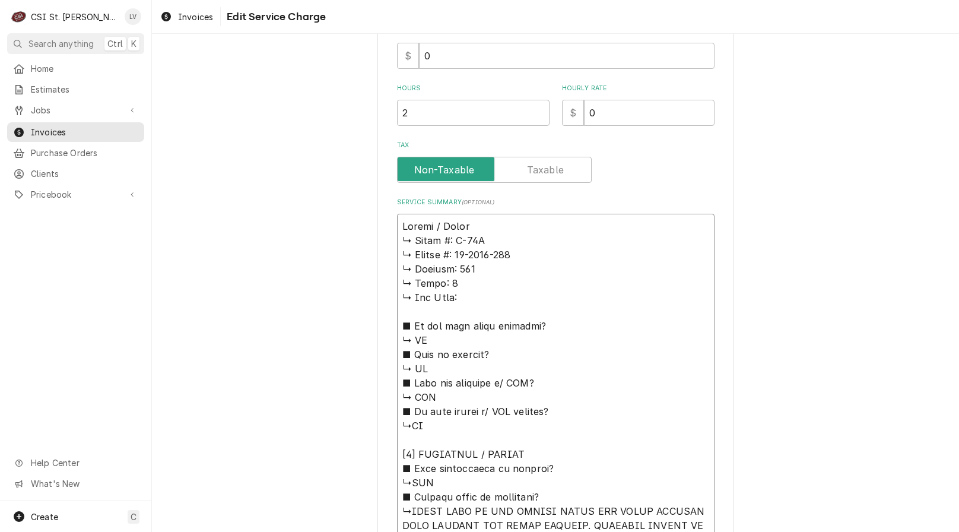
type textarea "x"
type textarea "Hobart / Model: ↳ 𝗠𝗼𝗱𝗲𝗹 #: C-64A ↳ 𝗦𝗲𝗿𝗶𝗮𝗹 #: 12-1006-719 ↳ 𝗩𝗼𝗹𝘁𝗮𝗴𝗲: 208 ↳ 𝗣𝗵𝗮𝘀𝗲…"
type textarea "x"
type textarea "Hobart / Model: ↳ 𝗠𝗼𝗱𝗲𝗹 #: C-64A ↳ 𝗦𝗲𝗿𝗶𝗮𝗹 #: 12-1006-719 ↳ 𝗩𝗼𝗹𝘁𝗮𝗴𝗲: 208 ↳ 𝗣𝗵𝗮𝘀𝗲…"
type textarea "x"
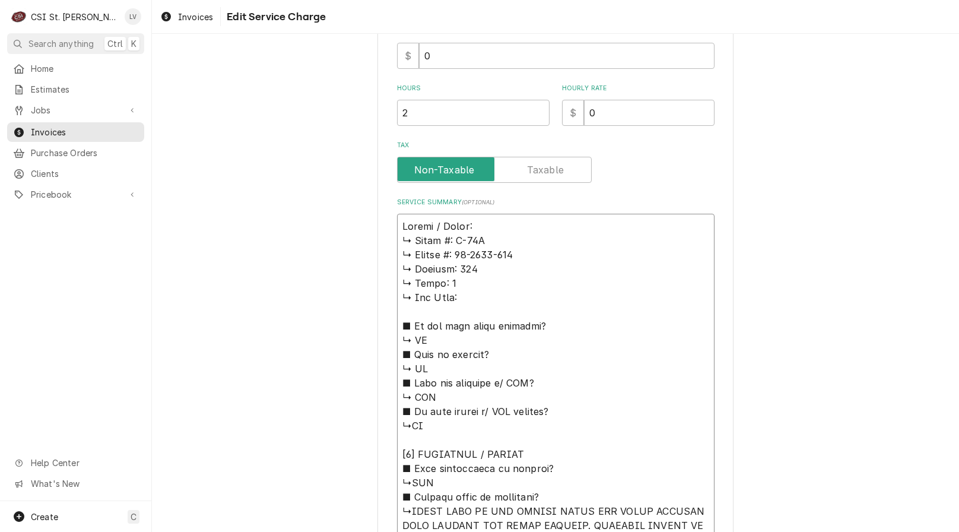
type textarea "Hobart / Model: C ↳ 𝗠𝗼𝗱𝗲𝗹 #: C-64A ↳ 𝗦𝗲𝗿𝗶𝗮𝗹 #: 12-1006-719 ↳ 𝗩𝗼𝗹𝘁𝗮𝗴𝗲: 208 ↳ 𝗣𝗵𝗮…"
type textarea "x"
type textarea "Hobart / Model: C6 ↳ 𝗠𝗼𝗱𝗲𝗹 #: C-64A ↳ 𝗦𝗲𝗿𝗶𝗮𝗹 #: 12-1006-719 ↳ 𝗩𝗼𝗹𝘁𝗮𝗴𝗲: 208 ↳ 𝗣𝗵…"
type textarea "x"
type textarea "Hobart / Model: C64 ↳ 𝗠𝗼𝗱𝗲𝗹 #: C-64A ↳ 𝗦𝗲𝗿𝗶𝗮𝗹 #: 12-1006-719 ↳ 𝗩𝗼𝗹𝘁𝗮𝗴𝗲: 208 ↳ 𝗣…"
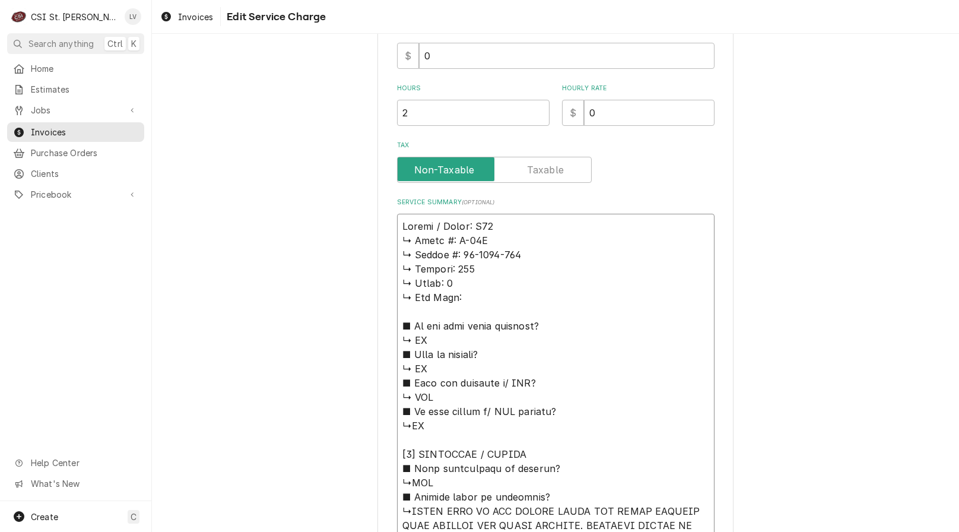
type textarea "x"
type textarea "Hobart / Model: C64A ↳ 𝗠𝗼𝗱𝗲𝗹 #: C-64A ↳ 𝗦𝗲𝗿𝗶𝗮𝗹 #: 12-1006-719 ↳ 𝗩𝗼𝗹𝘁𝗮𝗴𝗲: 208 ↳ …"
type textarea "x"
type textarea "Hobart / Model: C64A ↳ 𝗠𝗼𝗱𝗲𝗹 #: C-64A ↳ 𝗦𝗲𝗿𝗶𝗮𝗹 #: 12-1006-719 ↳ 𝗩𝗼𝗹𝘁𝗮𝗴𝗲: 208 ↳ …"
type textarea "x"
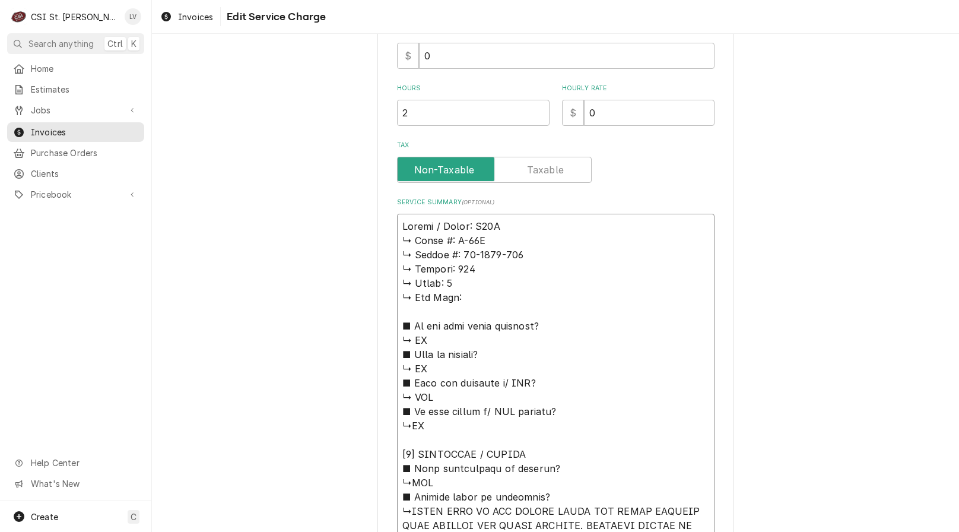
type textarea "Hobart / Model: C64A / ↳ 𝗠𝗼𝗱𝗲𝗹 #: C-64A ↳ 𝗦𝗲𝗿𝗶𝗮𝗹 #: 12-1006-719 ↳ 𝗩𝗼𝗹𝘁𝗮𝗴𝗲: 208 …"
type textarea "x"
type textarea "Hobart / Model: C64A / ↳ 𝗠𝗼𝗱𝗲𝗹 #: C-64A ↳ 𝗦𝗲𝗿𝗶𝗮𝗹 #: 12-1006-719 ↳ 𝗩𝗼𝗹𝘁𝗮𝗴𝗲: 208 …"
type textarea "x"
type textarea "Hobart / Model: C64A / S ↳ 𝗠𝗼𝗱𝗲𝗹 #: C-64A ↳ 𝗦𝗲𝗿𝗶𝗮𝗹 #: 12-1006-719 ↳ 𝗩𝗼𝗹𝘁𝗮𝗴𝗲: 20…"
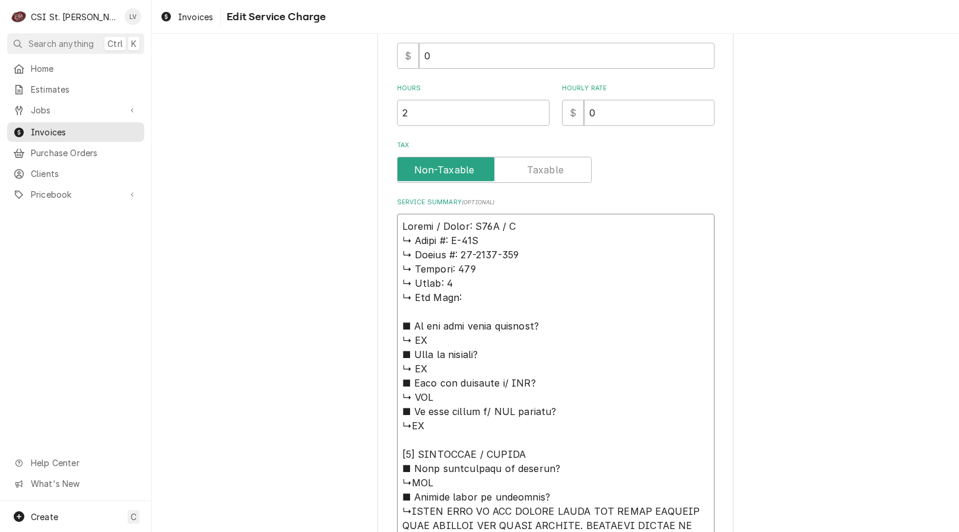
type textarea "x"
type textarea "Hobart / Model: C64A / Se ↳ 𝗠𝗼𝗱𝗲𝗹 #: C-64A ↳ 𝗦𝗲𝗿𝗶𝗮𝗹 #: 12-1006-719 ↳ 𝗩𝗼𝗹𝘁𝗮𝗴𝗲: 2…"
type textarea "x"
type textarea "Hobart / Model: C64A / Ser ↳ 𝗠𝗼𝗱𝗲𝗹 #: C-64A ↳ 𝗦𝗲𝗿𝗶𝗮𝗹 #: 12-1006-719 ↳ 𝗩𝗼𝗹𝘁𝗮𝗴𝗲: …"
type textarea "x"
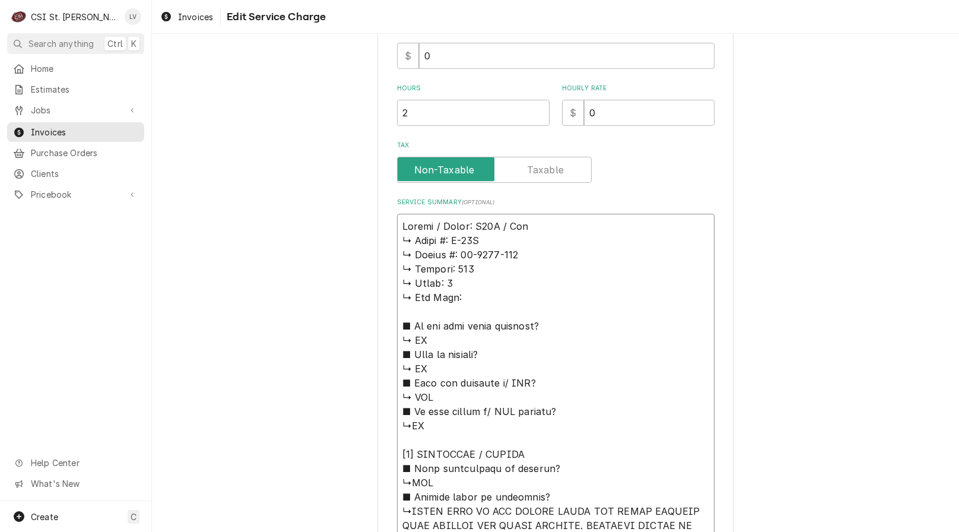
type textarea "Hobart / Model: C64A / Seri ↳ 𝗠𝗼𝗱𝗲𝗹 #: C-64A ↳ 𝗦𝗲𝗿𝗶𝗮𝗹 #: 12-1006-719 ↳ 𝗩𝗼𝗹𝘁𝗮𝗴𝗲:…"
type textarea "x"
type textarea "Hobart / Model: C64A / Seria ↳ 𝗠𝗼𝗱𝗲𝗹 #: C-64A ↳ 𝗦𝗲𝗿𝗶𝗮𝗹 #: 12-1006-719 ↳ 𝗩𝗼𝗹𝘁𝗮𝗴𝗲…"
type textarea "x"
type textarea "Hobart / Model: C64A / Serial ↳ 𝗠𝗼𝗱𝗲𝗹 #: C-64A ↳ 𝗦𝗲𝗿𝗶𝗮𝗹 #: 12-1006-719 ↳ 𝗩𝗼𝗹𝘁𝗮𝗴…"
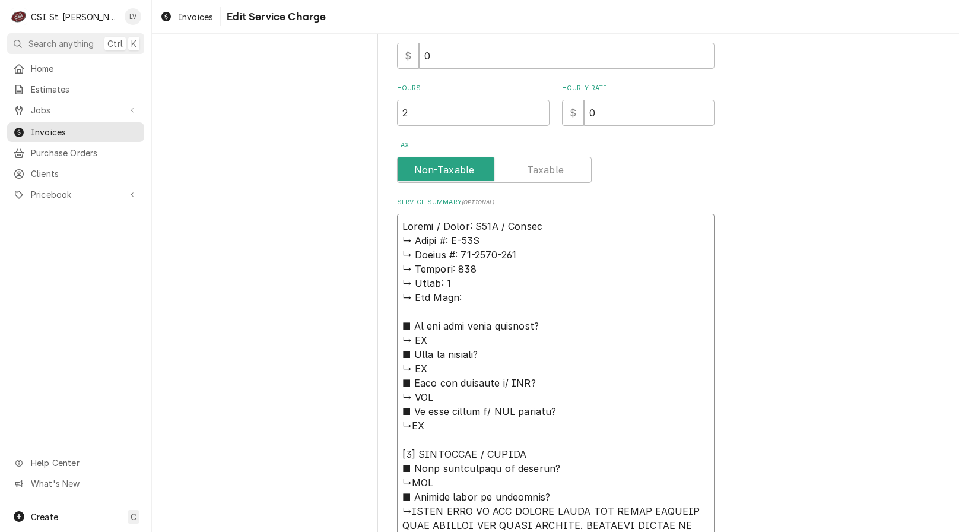
type textarea "x"
type textarea "Hobart / Model: C64A / Serial: ↳ 𝗠𝗼𝗱𝗲𝗹 #: C-64A ↳ 𝗦𝗲𝗿𝗶𝗮𝗹 #: 12-1006-719 ↳ 𝗩𝗼𝗹𝘁𝗮…"
type textarea "x"
type textarea "Hobart / Model: C64A / Serial: ↳ 𝗠𝗼𝗱𝗲𝗹 #: C-64A ↳ 𝗦𝗲𝗿𝗶𝗮𝗹 #: 12-1006-719 ↳ 𝗩𝗼𝗹𝘁𝗮…"
type textarea "x"
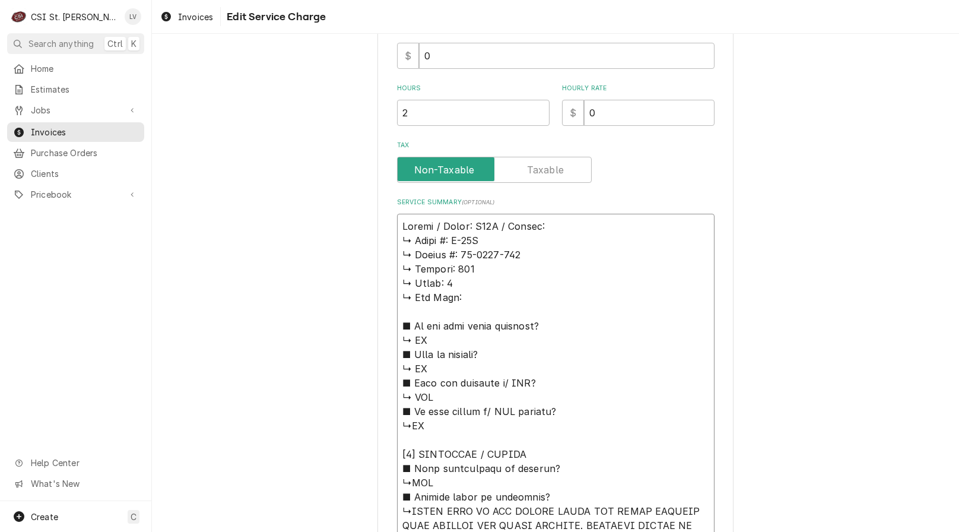
type textarea "Hobart / Model: C64A / Serial: ↳ 𝗠𝗼𝗱𝗲𝗹 #: C-64A ↳ 𝗦𝗲𝗿𝗶𝗮𝗹 #: 12-1006-719 ↳ 𝗩𝗼𝗹𝘁𝗮…"
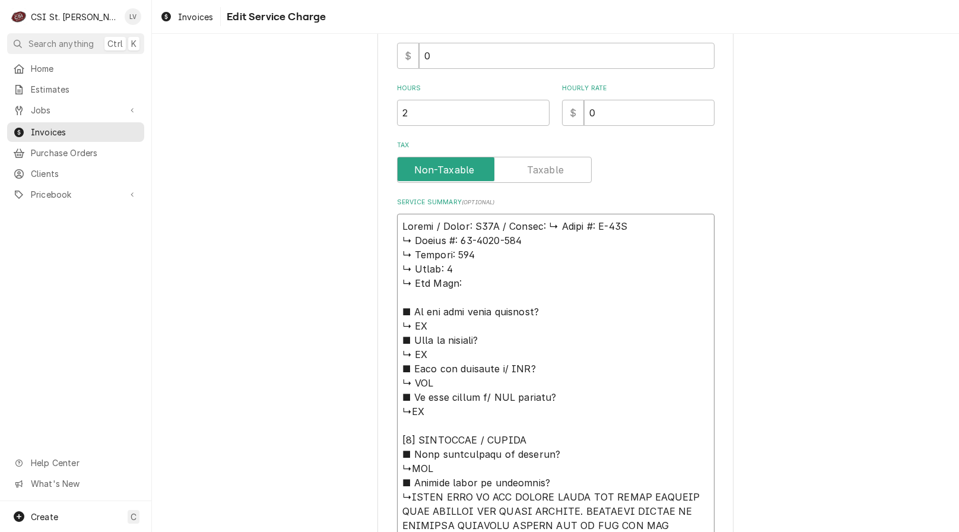
type textarea "x"
type textarea "Hobart / Model: C64A / Serial: 𝗠𝗼𝗱𝗲𝗹 #: C-64A ↳ 𝗦𝗲𝗿𝗶𝗮𝗹 #: 12-1006-719 ↳ 𝗩𝗼𝗹𝘁𝗮𝗴𝗲…"
type textarea "x"
type textarea "Hobart / Model: C64A / Serial: 𝗠𝗼𝗱𝗲𝗹 #: C-64A ↳ 𝗦𝗲𝗿𝗶𝗮𝗹 #: 12-1006-719 ↳ 𝗩𝗼𝗹𝘁𝗮𝗴𝗲…"
type textarea "x"
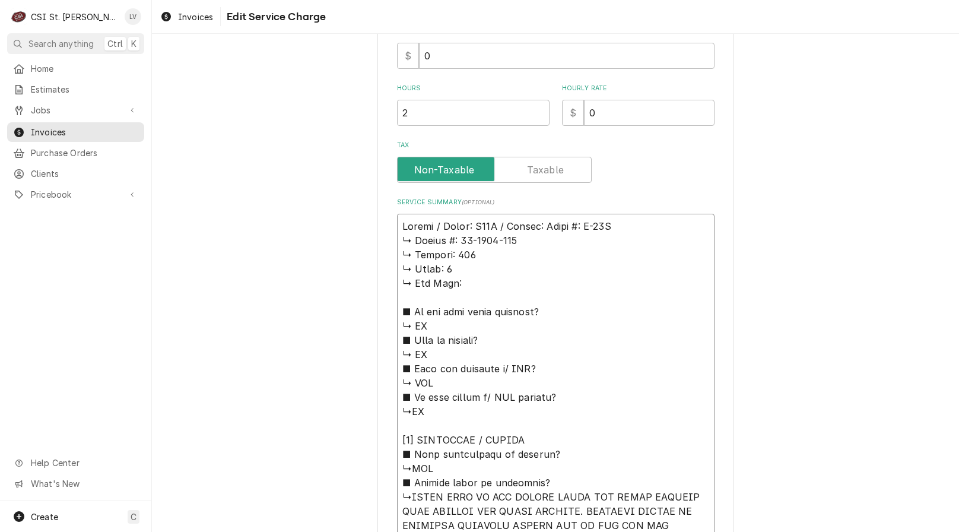
type textarea "Hobart / Model: C64A / Serial: 𝗼𝗱𝗲𝗹 #: C-64A ↳ 𝗦𝗲𝗿𝗶𝗮𝗹 #: 12-1006-719 ↳ 𝗩𝗼𝗹𝘁𝗮𝗴𝗲:…"
type textarea "x"
type textarea "Hobart / Model: C64A / Serial: 𝗱𝗲𝗹 #: C-64A ↳ 𝗦𝗲𝗿𝗶𝗮𝗹 #: 12-1006-719 ↳ 𝗩𝗼𝗹𝘁𝗮𝗴𝗲: …"
type textarea "x"
type textarea "Hobart / Model: C64A / Serial: 𝗲𝗹 #: C-64A ↳ 𝗦𝗲𝗿𝗶𝗮𝗹 #: 12-1006-719 ↳ 𝗩𝗼𝗹𝘁𝗮𝗴𝗲: 2…"
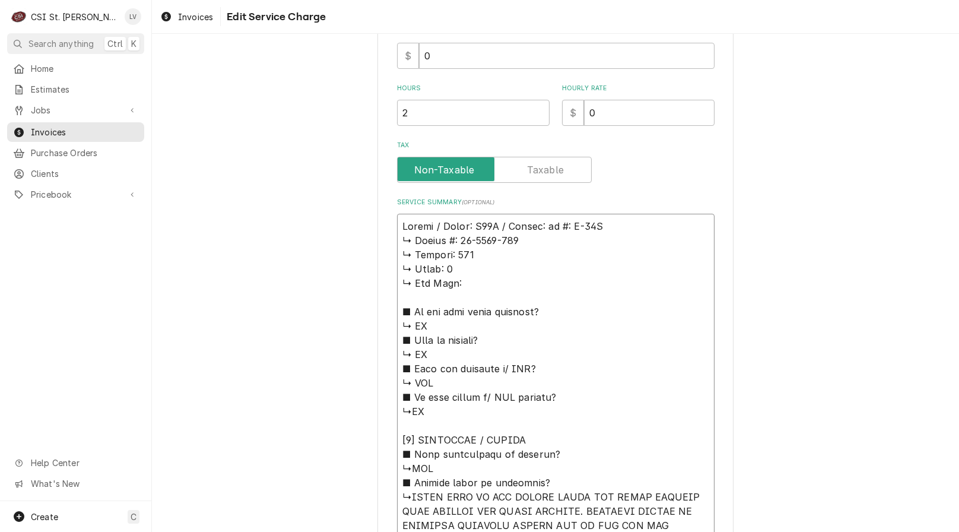
type textarea "x"
type textarea "Hobart / Model: C64A / Serial: 𝗹 #: C-64A ↳ 𝗦𝗲𝗿𝗶𝗮𝗹 #: 12-1006-719 ↳ 𝗩𝗼𝗹𝘁𝗮𝗴𝗲: 20…"
type textarea "x"
type textarea "Hobart / Model: C64A / Serial: #: C-64A ↳ 𝗦𝗲𝗿𝗶𝗮𝗹 #: 12-1006-719 ↳ 𝗩𝗼𝗹𝘁𝗮𝗴𝗲: 208 …"
type textarea "x"
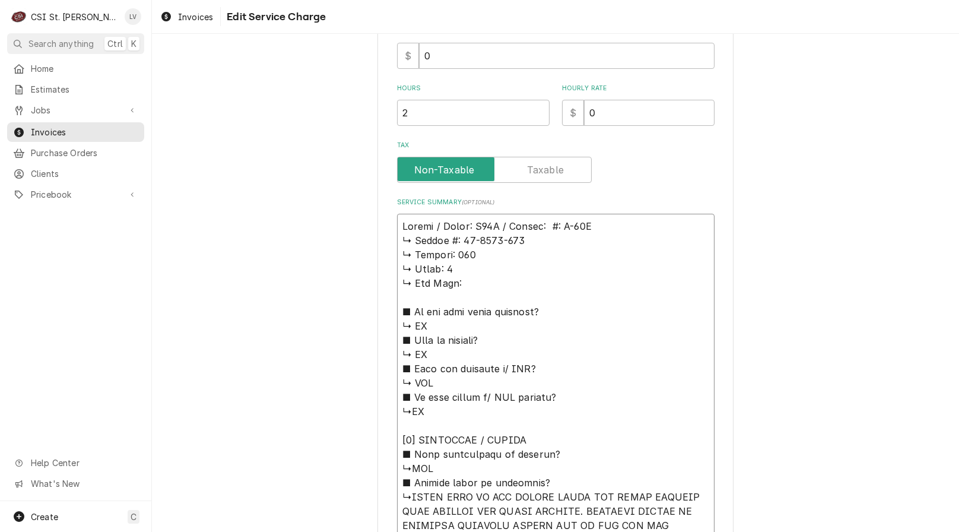
type textarea "Hobart / Model: C64A / Serial: #: C-64A ↳ 𝗦𝗲𝗿𝗶𝗮𝗹 #: 12-1006-719 ↳ 𝗩𝗼𝗹𝘁𝗮𝗴𝗲: 208 …"
type textarea "x"
type textarea "Hobart / Model: C64A / Serial: : C-64A ↳ 𝗦𝗲𝗿𝗶𝗮𝗹 #: 12-1006-719 ↳ 𝗩𝗼𝗹𝘁𝗮𝗴𝗲: 208 ↳…"
type textarea "x"
type textarea "Hobart / Model: C64A / Serial: C-64A ↳ 𝗦𝗲𝗿𝗶𝗮𝗹 #: 12-1006-719 ↳ 𝗩𝗼𝗹𝘁𝗮𝗴𝗲: 208 ↳ 𝗣…"
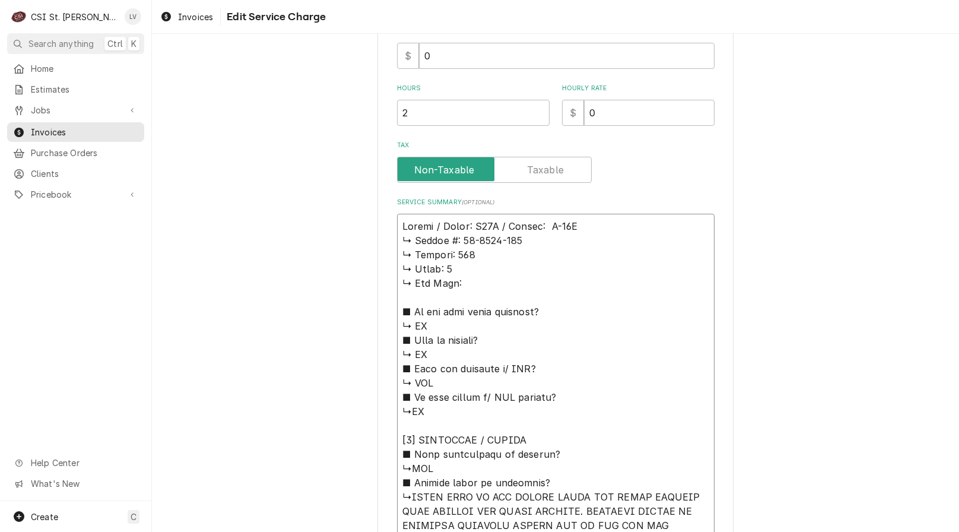
type textarea "x"
type textarea "Hobart / Model: C64A / Serial: C-64A ↳ 𝗦𝗲𝗿𝗶𝗮𝗹 #: 12-1006-719 ↳ 𝗩𝗼𝗹𝘁𝗮𝗴𝗲: 208 ↳ 𝗣…"
type textarea "x"
type textarea "Hobart / Model: C64A / Serial: -64A ↳ 𝗦𝗲𝗿𝗶𝗮𝗹 #: 12-1006-719 ↳ 𝗩𝗼𝗹𝘁𝗮𝗴𝗲: 208 ↳ 𝗣𝗵…"
type textarea "x"
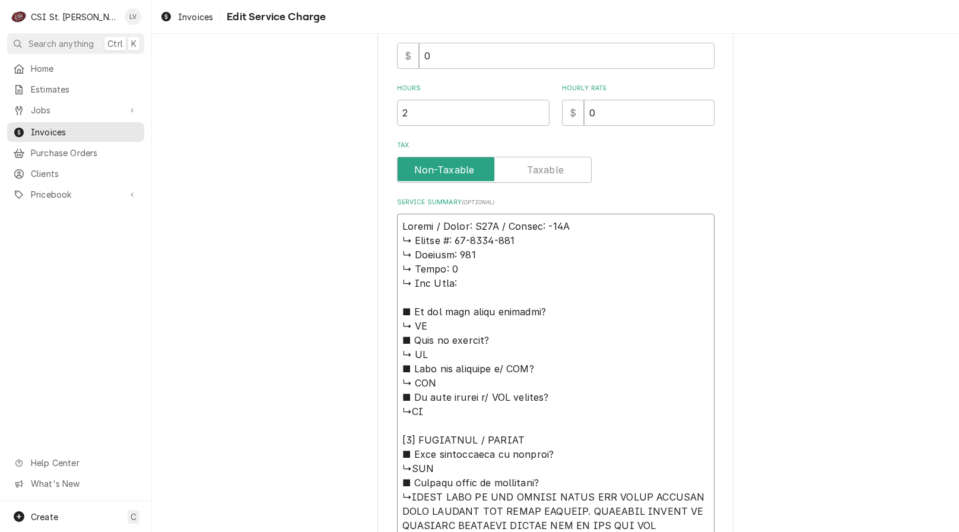
type textarea "Hobart / Model: C64A / Serial: 64A ↳ 𝗦𝗲𝗿𝗶𝗮𝗹 #: 12-1006-719 ↳ 𝗩𝗼𝗹𝘁𝗮𝗴𝗲: 208 ↳ 𝗣𝗵𝗮…"
type textarea "x"
type textarea "Hobart / Model: C64A / Serial: 4A ↳ 𝗦𝗲𝗿𝗶𝗮𝗹 #: 12-1006-719 ↳ 𝗩𝗼𝗹𝘁𝗮𝗴𝗲: 208 ↳ 𝗣𝗵𝗮𝘀…"
type textarea "x"
type textarea "Hobart / Model: C64A / Serial: A ↳ 𝗦𝗲𝗿𝗶𝗮𝗹 #: 12-1006-719 ↳ 𝗩𝗼𝗹𝘁𝗮𝗴𝗲: 208 ↳ 𝗣𝗵𝗮𝘀𝗲…"
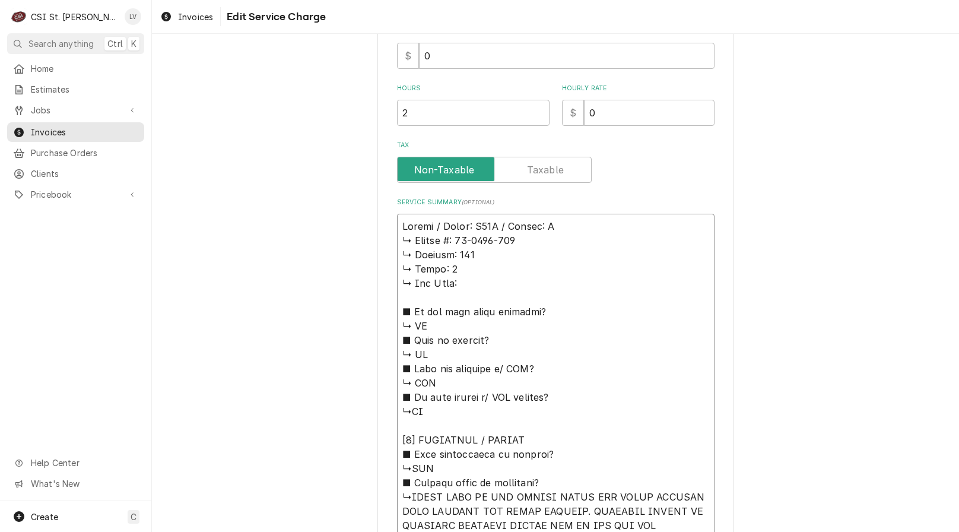
type textarea "x"
type textarea "Hobart / Model: C64A / Serial: ↳ 𝗦𝗲𝗿𝗶𝗮𝗹 #: 12-1006-719 ↳ 𝗩𝗼𝗹𝘁𝗮𝗴𝗲: 208 ↳ 𝗣𝗵𝗮𝘀𝗲: …"
type textarea "x"
type textarea "Hobart / Model: C64A / Serial: ↳ 𝗦𝗲𝗿𝗶𝗮𝗹 #: 12-1006-719 ↳ 𝗩𝗼𝗹𝘁𝗮𝗴𝗲: 208 ↳ 𝗣𝗵𝗮𝘀𝗲: …"
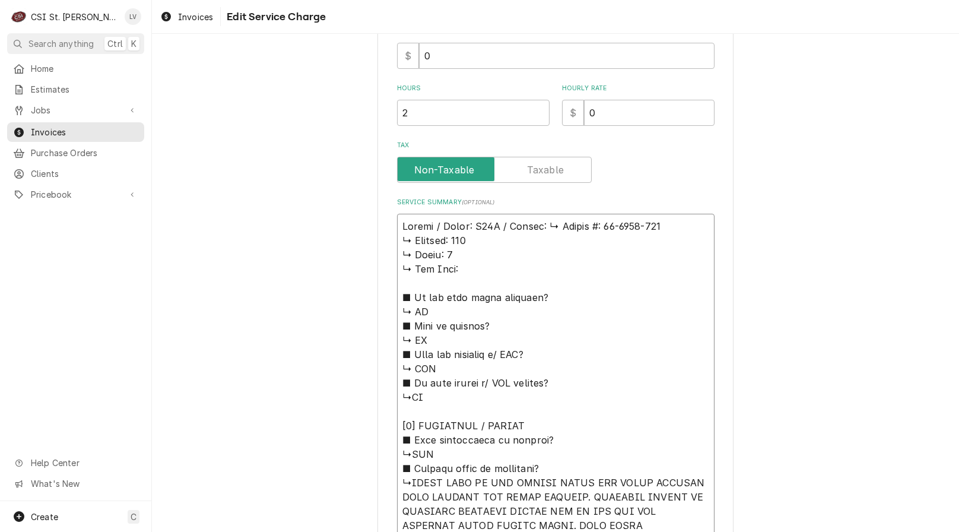
type textarea "x"
type textarea "Hobart / Model: C64A / Serial: 𝗦𝗲𝗿𝗶𝗮𝗹 #: 12-1006-719 ↳ 𝗩𝗼𝗹𝘁𝗮𝗴𝗲: 208 ↳ 𝗣𝗵𝗮𝘀𝗲: 3 …"
type textarea "x"
type textarea "Hobart / Model: C64A / Serial: 𝗦𝗲𝗿𝗶𝗮𝗹 #: 12-1006-719 ↳ 𝗩𝗼𝗹𝘁𝗮𝗴𝗲: 208 ↳ 𝗣𝗵𝗮𝘀𝗲: 3 …"
type textarea "x"
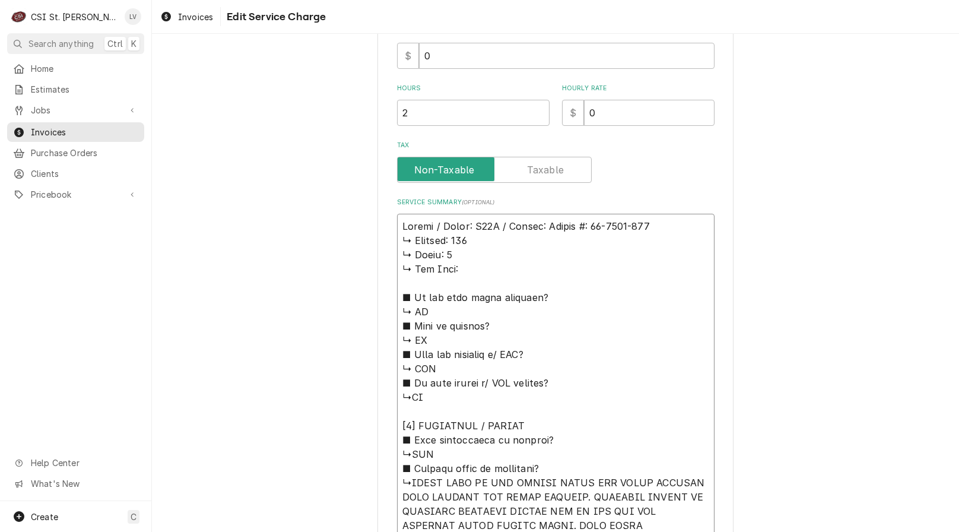
type textarea "Hobart / Model: C64A / Serial: 𝗲𝗿𝗶𝗮𝗹 #: 12-1006-719 ↳ 𝗩𝗼𝗹𝘁𝗮𝗴𝗲: 208 ↳ 𝗣𝗵𝗮𝘀𝗲: 3 ↳…"
type textarea "x"
type textarea "Hobart / Model: C64A / Serial: 𝗿𝗶𝗮𝗹 #: 12-1006-719 ↳ 𝗩𝗼𝗹𝘁𝗮𝗴𝗲: 208 ↳ 𝗣𝗵𝗮𝘀𝗲: 3 ↳ …"
type textarea "x"
type textarea "Hobart / Model: C64A / Serial: 𝗶𝗮𝗹 #: 12-1006-719 ↳ 𝗩𝗼𝗹𝘁𝗮𝗴𝗲: 208 ↳ 𝗣𝗵𝗮𝘀𝗲: 3 ↳ 𝗚…"
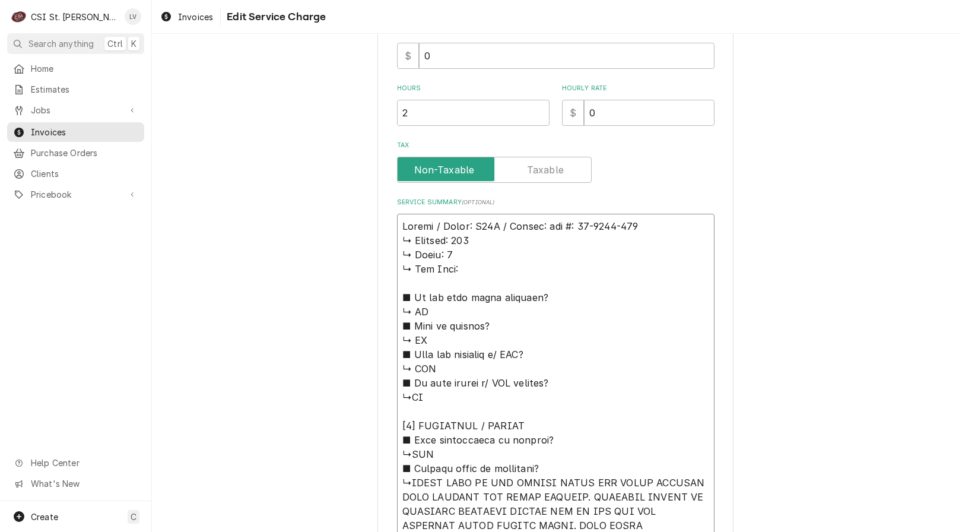
type textarea "x"
type textarea "Hobart / Model: C64A / Serial: 𝗮𝗹 #: 12-1006-719 ↳ 𝗩𝗼𝗹𝘁𝗮𝗴𝗲: 208 ↳ 𝗣𝗵𝗮𝘀𝗲: 3 ↳ 𝗚𝗮…"
type textarea "x"
type textarea "Hobart / Model: C64A / Serial: #: 12-1006-719 ↳ 𝗩𝗼𝗹𝘁𝗮𝗴𝗲: 208 ↳ 𝗣𝗵𝗮𝘀𝗲: 3 ↳ 𝗚𝗮𝘀 𝗧…"
type textarea "x"
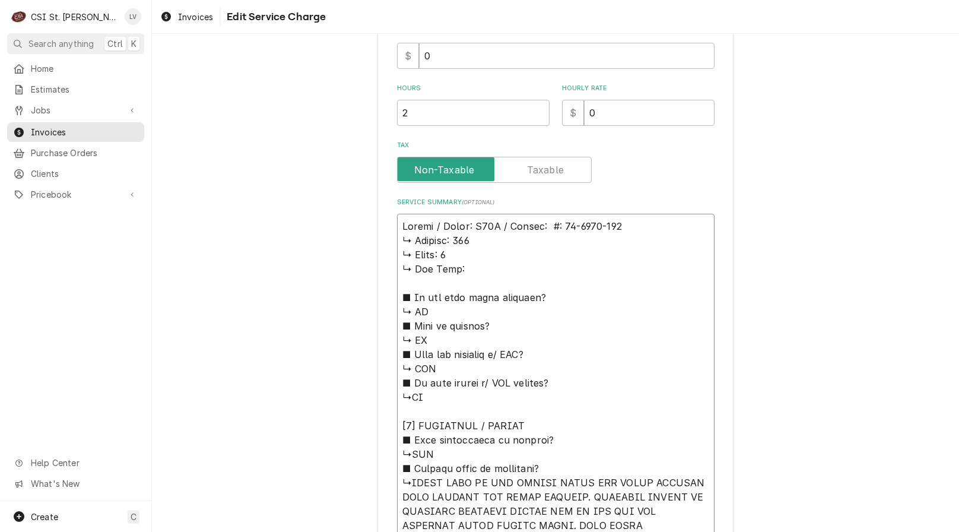
type textarea "Hobart / Model: C64A / Serial: #: 12-1006-719 ↳ 𝗩𝗼𝗹𝘁𝗮𝗴𝗲: 208 ↳ 𝗣𝗵𝗮𝘀𝗲: 3 ↳ 𝗚𝗮𝘀 𝗧…"
type textarea "x"
type textarea "Hobart / Model: C64A / Serial: : 12-1006-719 ↳ 𝗩𝗼𝗹𝘁𝗮𝗴𝗲: 208 ↳ 𝗣𝗵𝗮𝘀𝗲: 3 ↳ 𝗚𝗮𝘀 𝗧𝘆…"
type textarea "x"
type textarea "Hobart / Model: C64A / Serial: 12-1006-719 ↳ 𝗩𝗼𝗹𝘁𝗮𝗴𝗲: 208 ↳ 𝗣𝗵𝗮𝘀𝗲: 3 ↳ 𝗚𝗮𝘀 𝗧𝘆𝗽𝗲…"
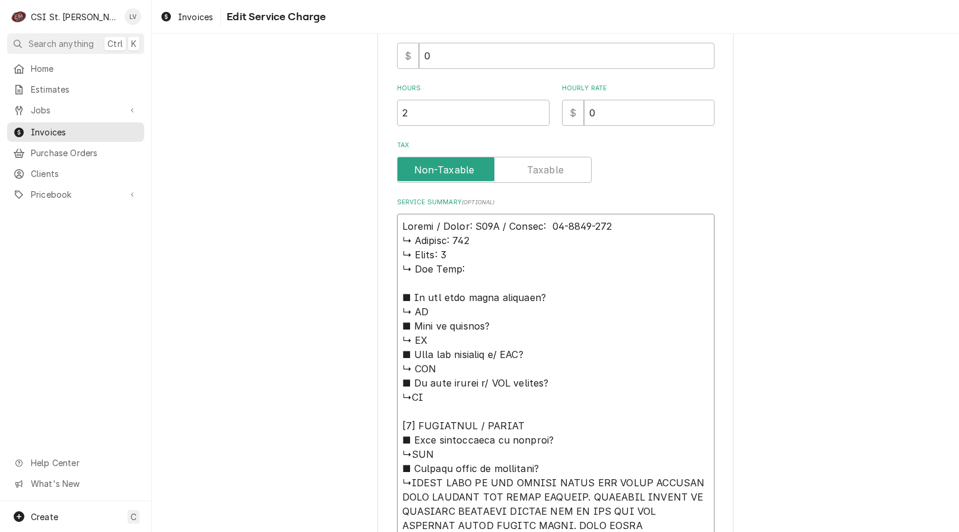
type textarea "x"
type textarea "Hobart / Model: C64A / Serial: 12-1006-719 ↳ 𝗩𝗼𝗹𝘁𝗮𝗴𝗲: 208 ↳ 𝗣𝗵𝗮𝘀𝗲: 3 ↳ 𝗚𝗮𝘀 𝗧𝘆𝗽𝗲…"
drag, startPoint x: 395, startPoint y: 243, endPoint x: 547, endPoint y: 455, distance: 261.5
type textarea "x"
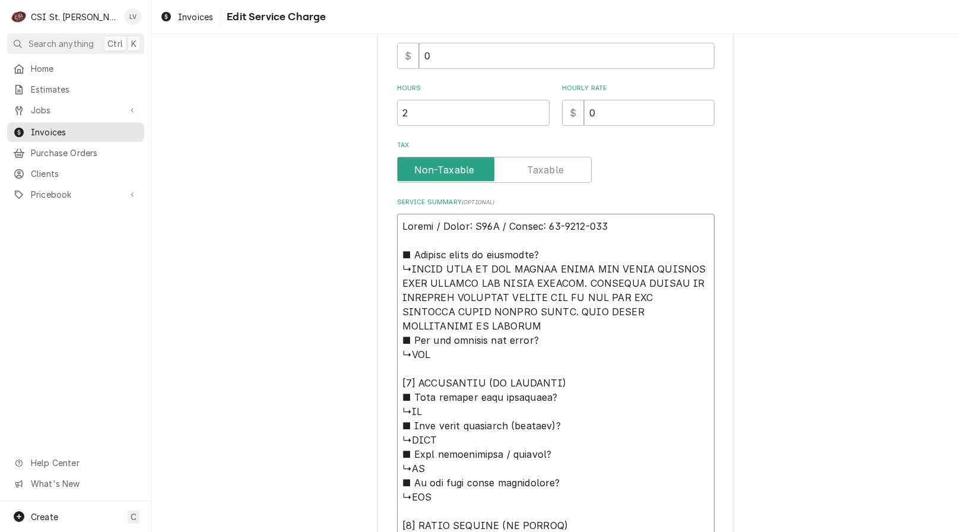
drag, startPoint x: 453, startPoint y: 325, endPoint x: 410, endPoint y: 267, distance: 72.0
click at [410, 267] on textarea "Service Summary ( optional )" at bounding box center [555, 454] width 317 height 481
type textarea "Hobart / Model: C64A / Serial: 12-1006-719 ■ 𝗘𝘅𝗽𝗹𝗮𝗶𝗻 𝘀𝘁𝗲𝗽𝘀 𝘁𝗼 𝗱𝗶𝗮𝗴𝗻𝗼𝘀𝗶𝘀? ↳FOUND…"
click at [555, 414] on textarea "Service Summary ( optional )" at bounding box center [555, 454] width 317 height 481
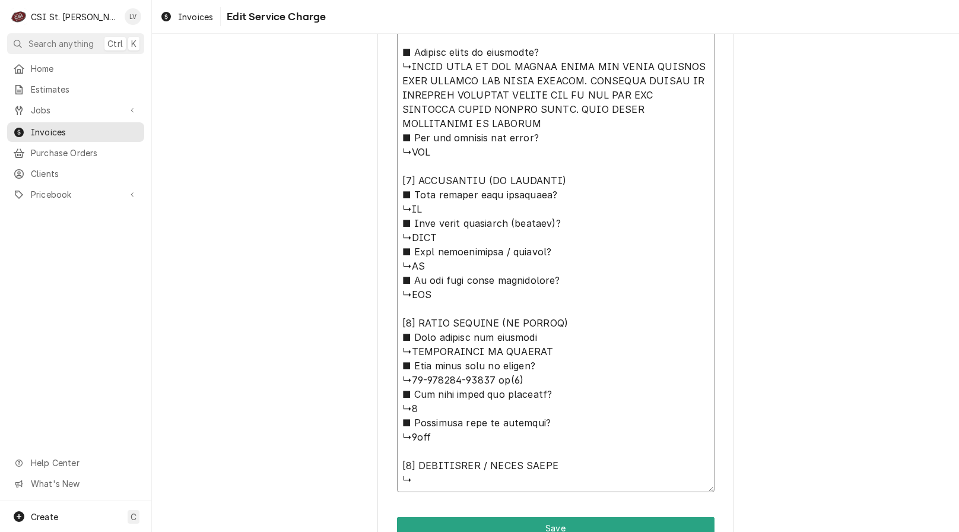
scroll to position [353, 0]
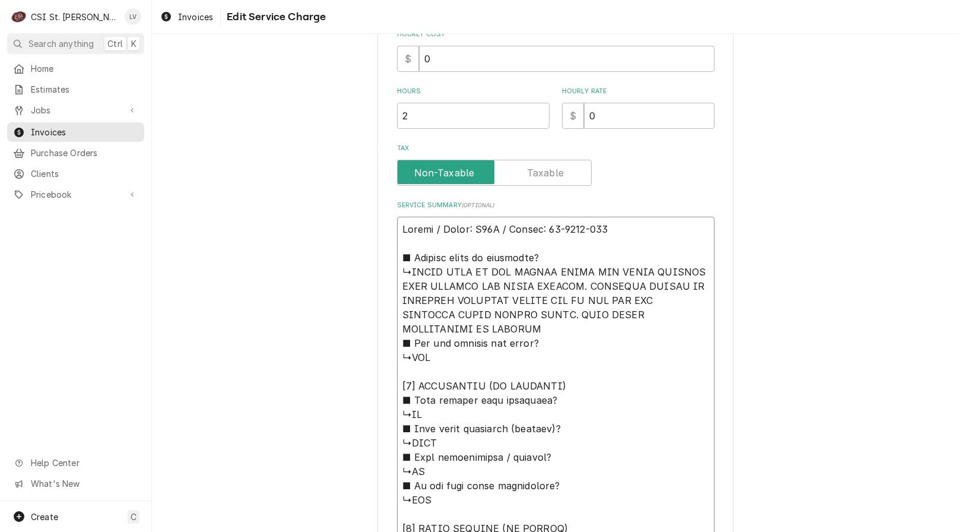
drag, startPoint x: 446, startPoint y: 422, endPoint x: 339, endPoint y: 264, distance: 190.7
click at [339, 264] on div "Use the fields below to edit this service charge Short Description Job | Servic…" at bounding box center [555, 246] width 807 height 1107
paste textarea "Found leak at the gasket where the motor gasket seals against the motor housing…"
type textarea "x"
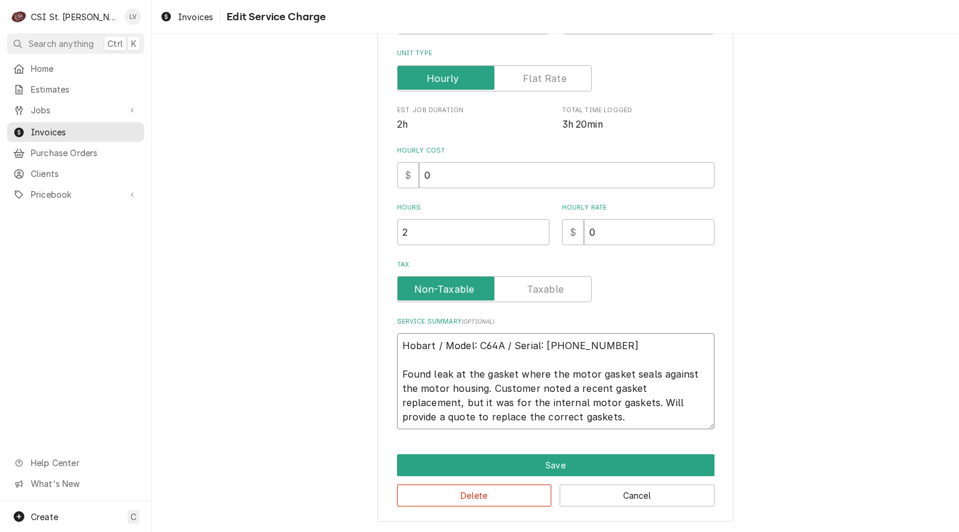
scroll to position [237, 0]
type textarea "Hobart / Model: C64A / Serial: 12-1006-719 Found leak at the gasket where the m…"
click at [790, 303] on div "Use the fields below to edit this service charge Short Description Job | Servic…" at bounding box center [555, 171] width 807 height 722
drag, startPoint x: 550, startPoint y: 421, endPoint x: 360, endPoint y: 332, distance: 209.5
click at [360, 332] on div "Use the fields below to edit this service charge Short Description Job | Servic…" at bounding box center [555, 171] width 807 height 722
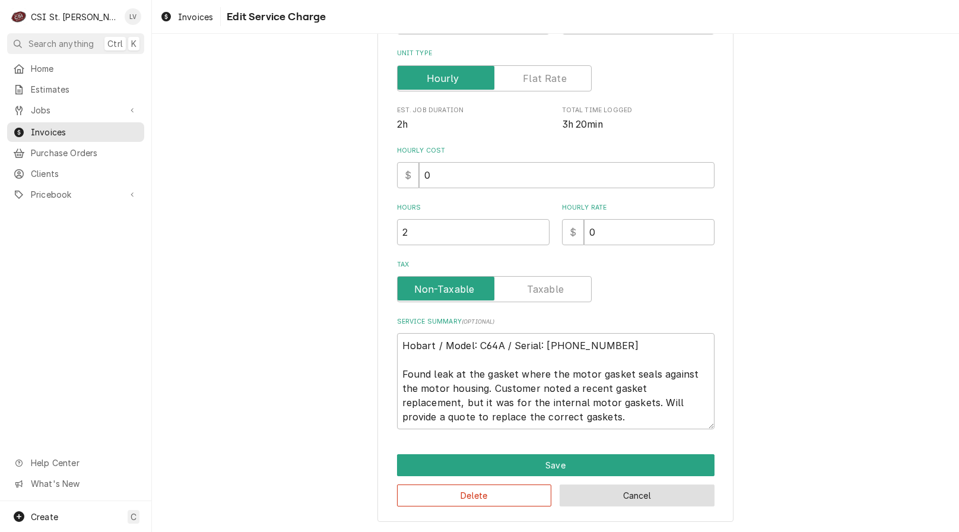
click at [606, 500] on button "Cancel" at bounding box center [637, 495] width 155 height 22
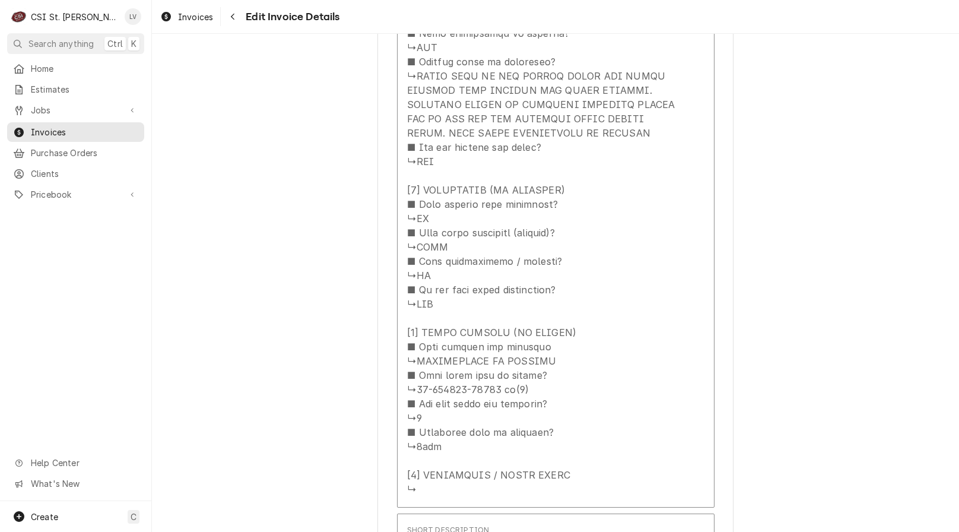
scroll to position [1803, 0]
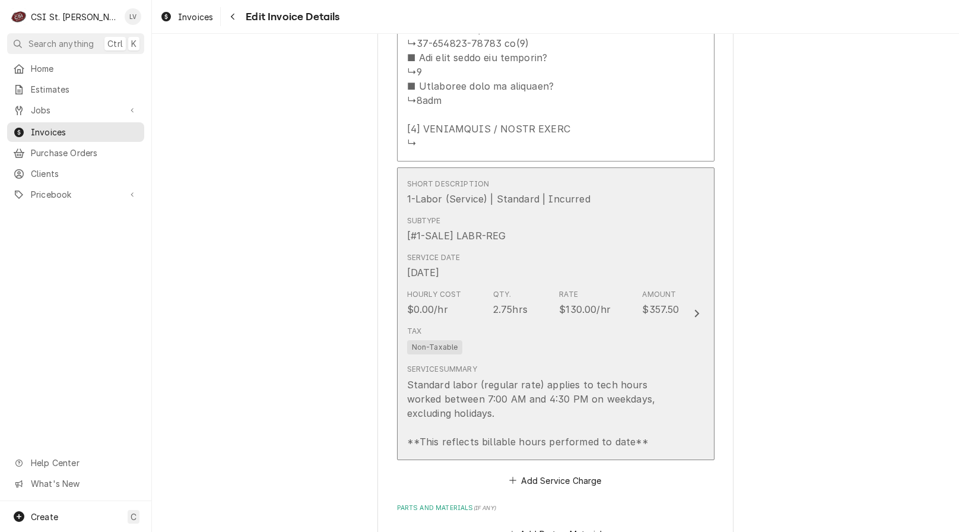
click at [628, 385] on div "Standard labor (regular rate) applies to tech hours worked between 7:00 AM and …" at bounding box center [543, 412] width 272 height 71
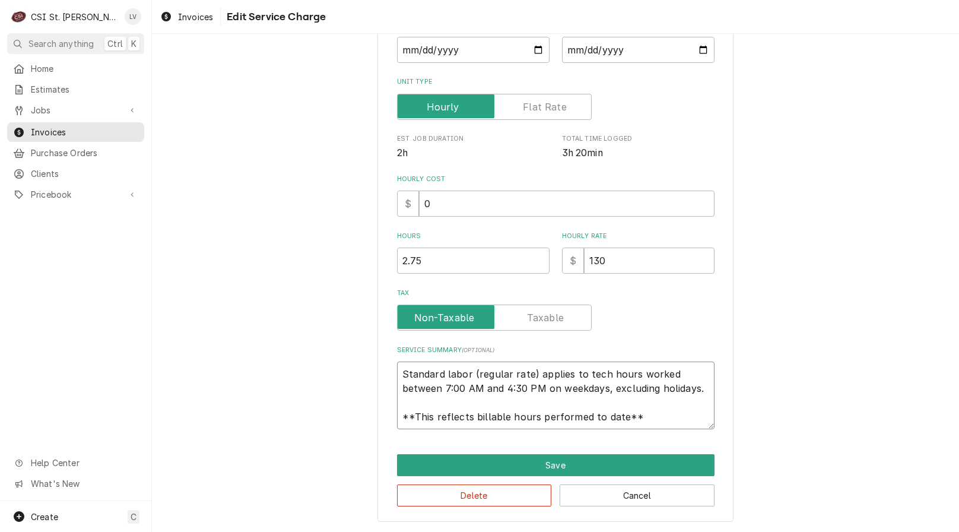
scroll to position [14, 0]
drag, startPoint x: 399, startPoint y: 372, endPoint x: 672, endPoint y: 431, distance: 279.9
click at [672, 433] on div "Use the fields below to edit this service charge Short Description 1-Labor (Ser…" at bounding box center [555, 185] width 356 height 673
paste textarea "Hobart / Model: C64A / Serial: 12-1006-719 Found leak at the gasket where the m…"
type textarea "x"
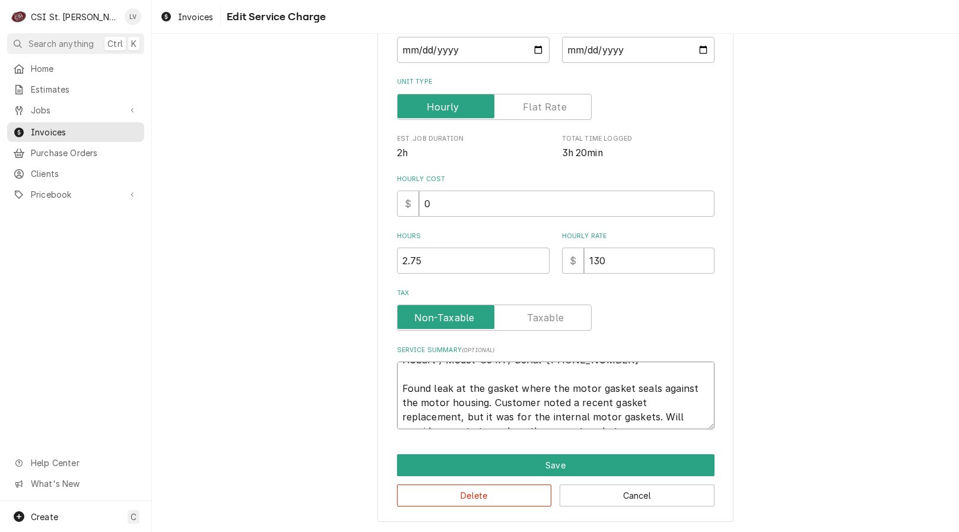
scroll to position [0, 0]
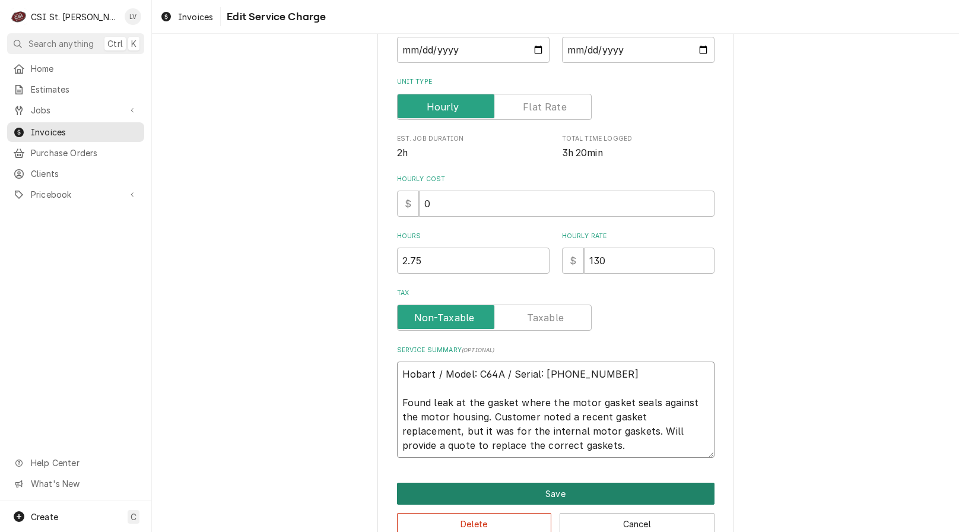
type textarea "Hobart / Model: C64A / Serial: 12-1006-719 Found leak at the gasket where the m…"
click at [639, 490] on button "Save" at bounding box center [555, 493] width 317 height 22
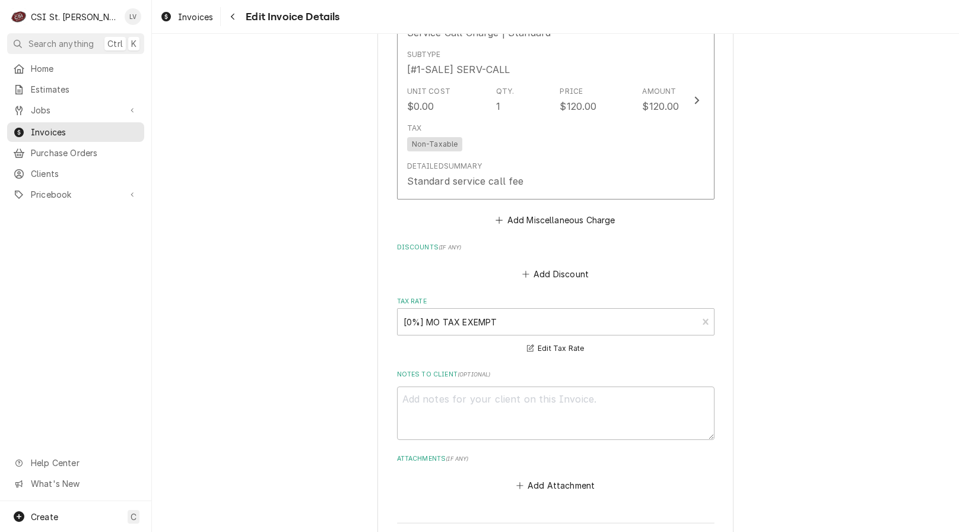
scroll to position [2659, 0]
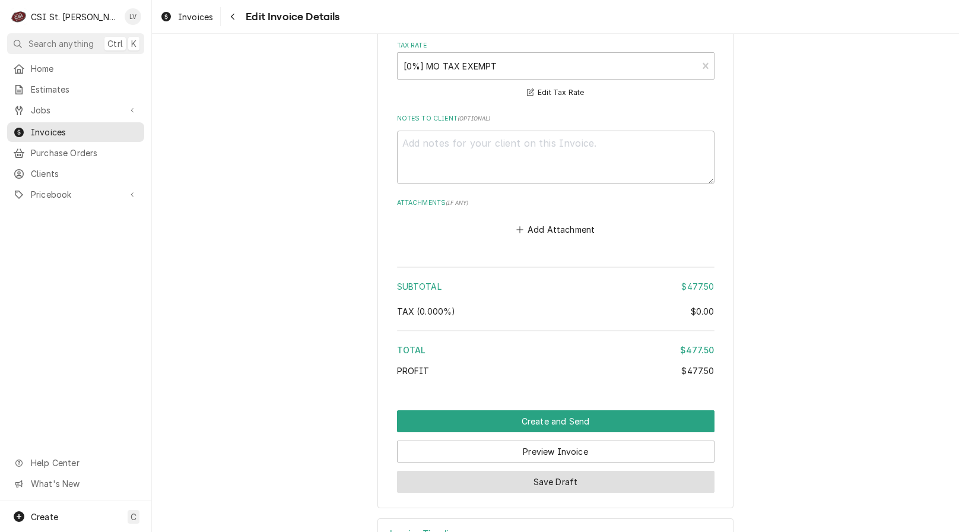
click at [580, 471] on button "Save Draft" at bounding box center [555, 482] width 317 height 22
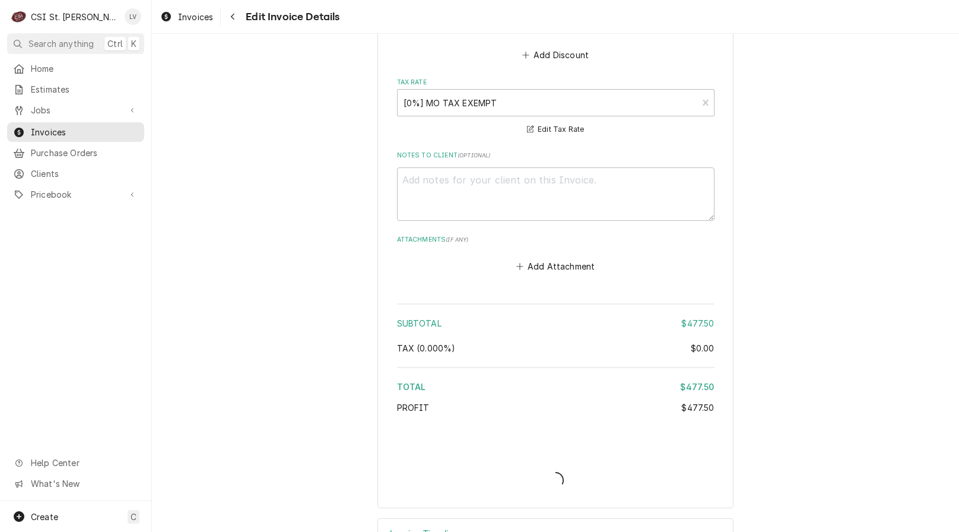
type textarea "x"
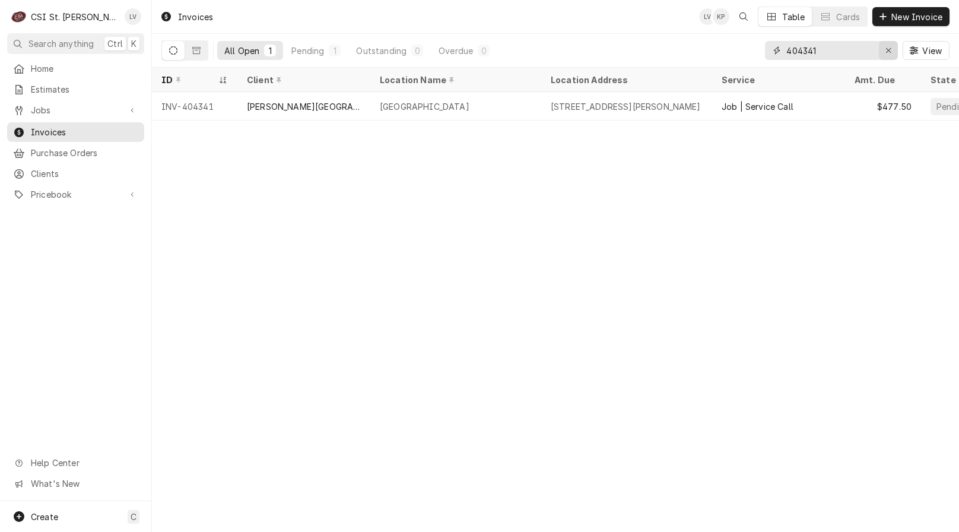
click at [892, 52] on div "Erase input" at bounding box center [888, 51] width 12 height 12
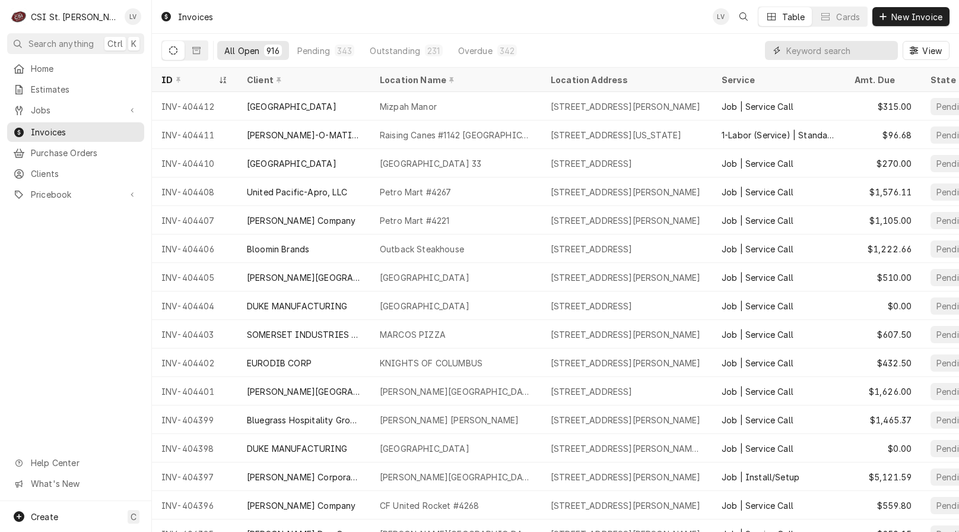
click at [795, 56] on input "Dynamic Content Wrapper" at bounding box center [839, 50] width 106 height 19
type input "404356"
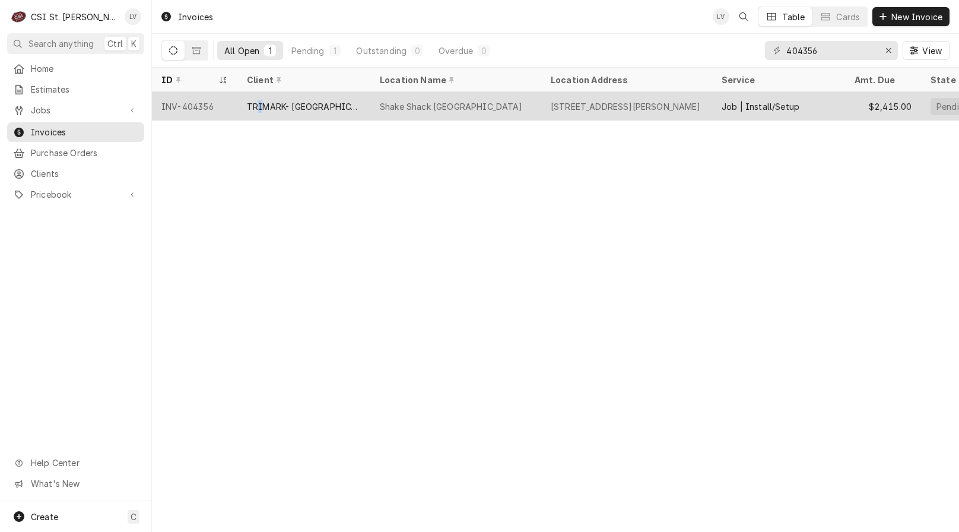
click at [260, 113] on div "TRIMARK- [GEOGRAPHIC_DATA]" at bounding box center [303, 106] width 133 height 28
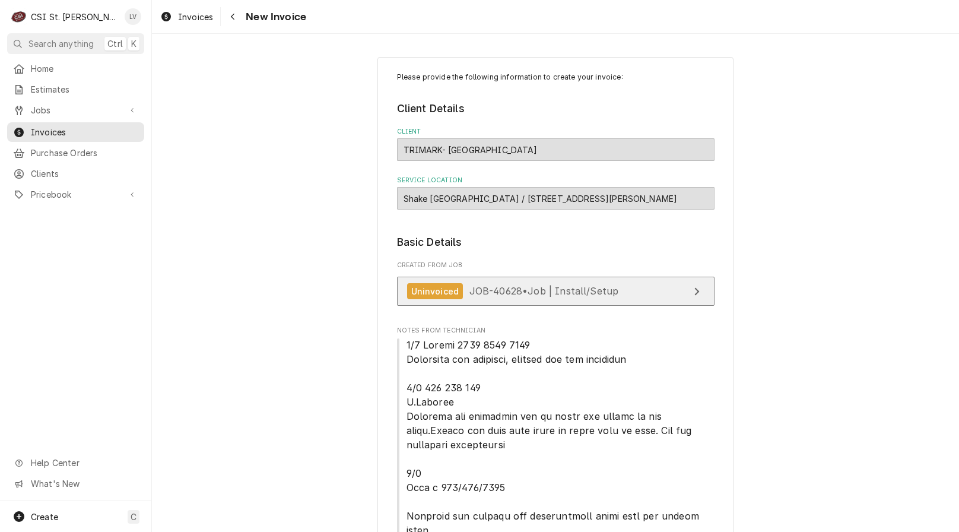
click at [486, 285] on span "JOB-40628 • Job | Install/Setup" at bounding box center [544, 291] width 150 height 12
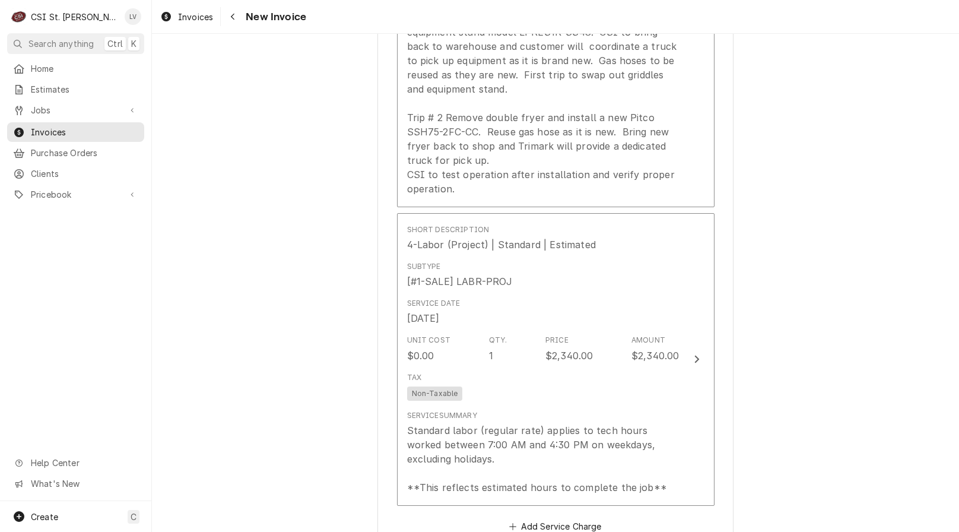
scroll to position [1958, 0]
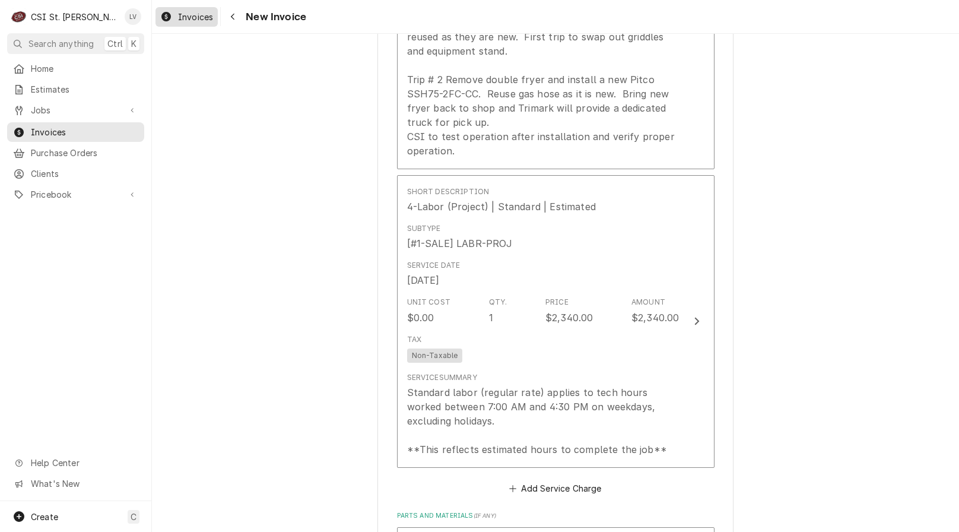
click at [164, 20] on icon "Dynamic Content Wrapper" at bounding box center [165, 16] width 9 height 9
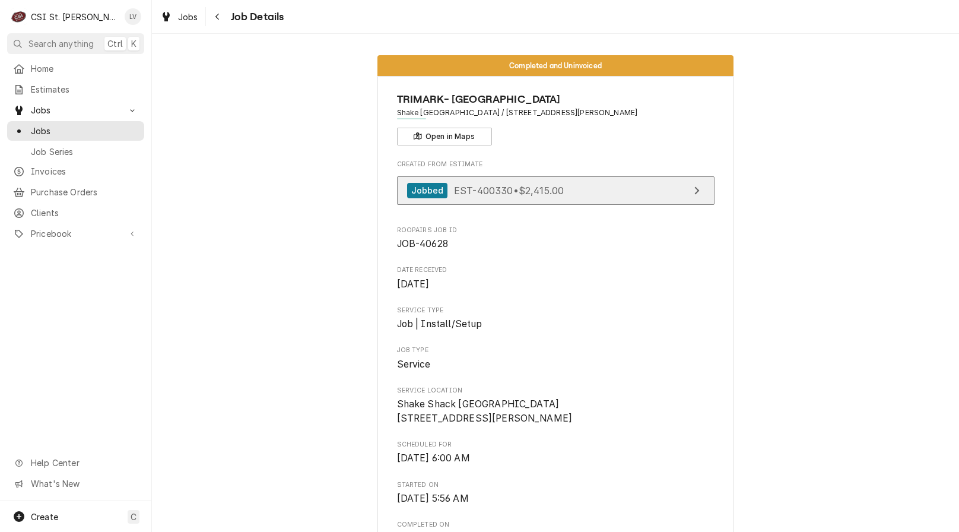
click at [543, 187] on span "EST-400330 • $2,415.00" at bounding box center [509, 190] width 110 height 12
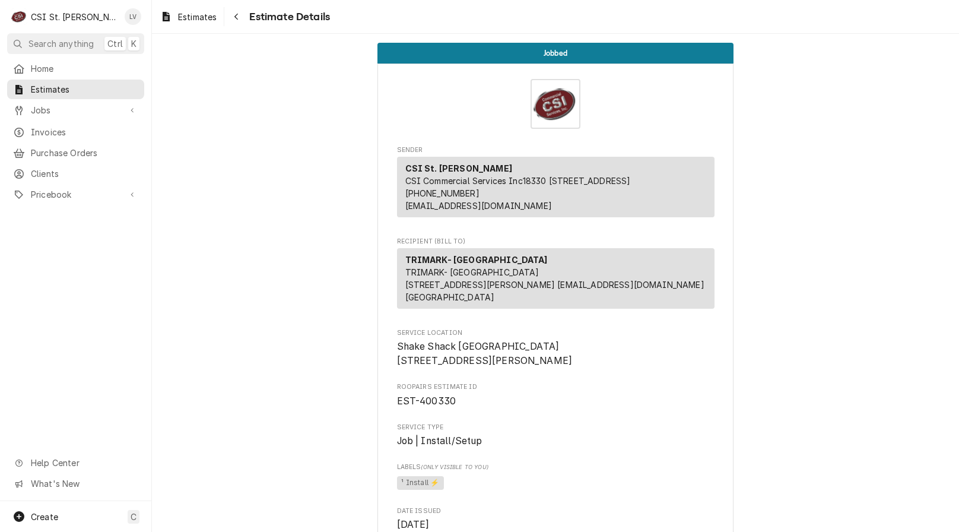
scroll to position [356, 0]
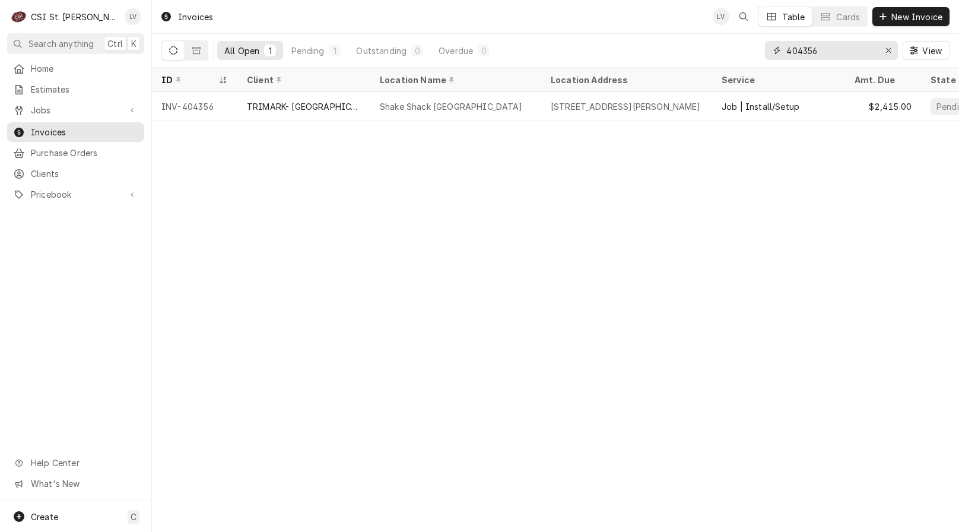
drag, startPoint x: 834, startPoint y: 52, endPoint x: 745, endPoint y: 55, distance: 88.5
click at [745, 55] on div "All Open 1 Pending 1 Outstanding 0 Overdue 0 404356 View" at bounding box center [555, 50] width 788 height 33
type input "404368"
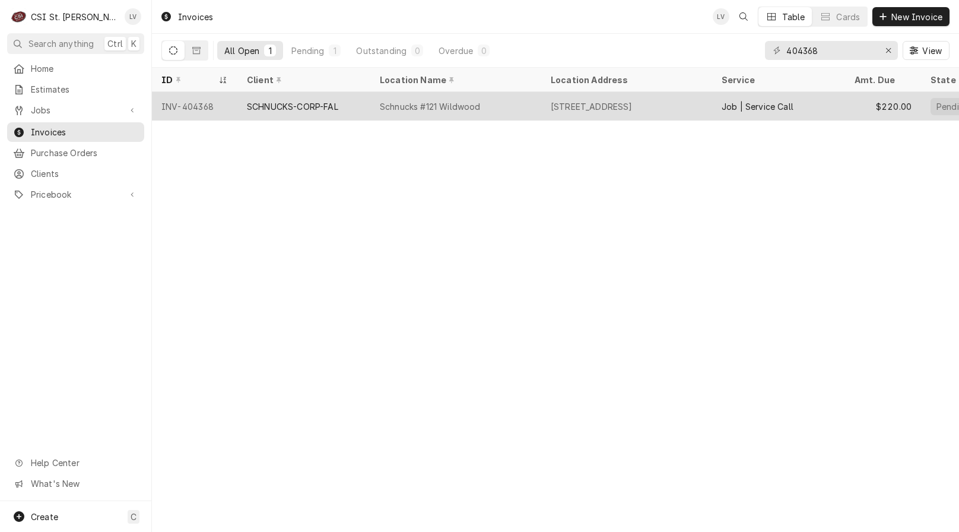
click at [300, 110] on div "SCHNUCKS-CORP-FAL" at bounding box center [292, 106] width 91 height 12
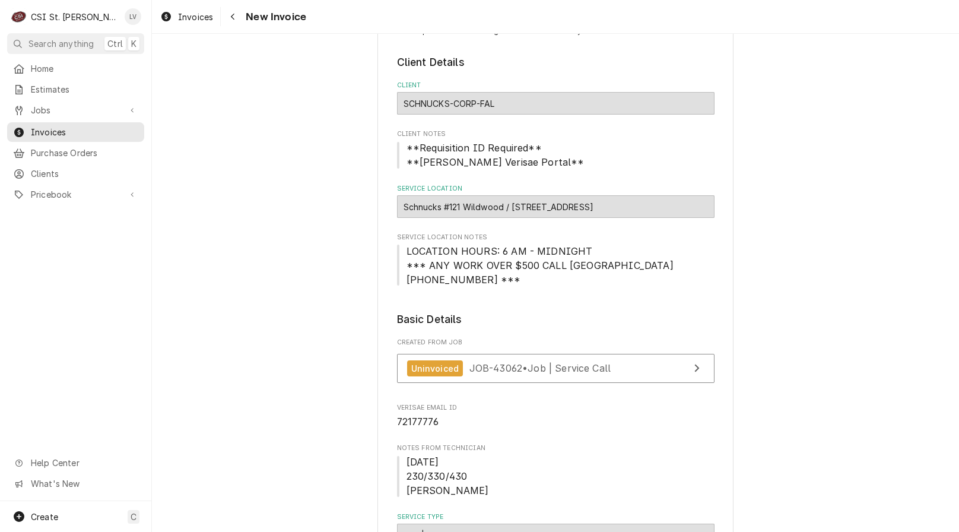
scroll to position [178, 0]
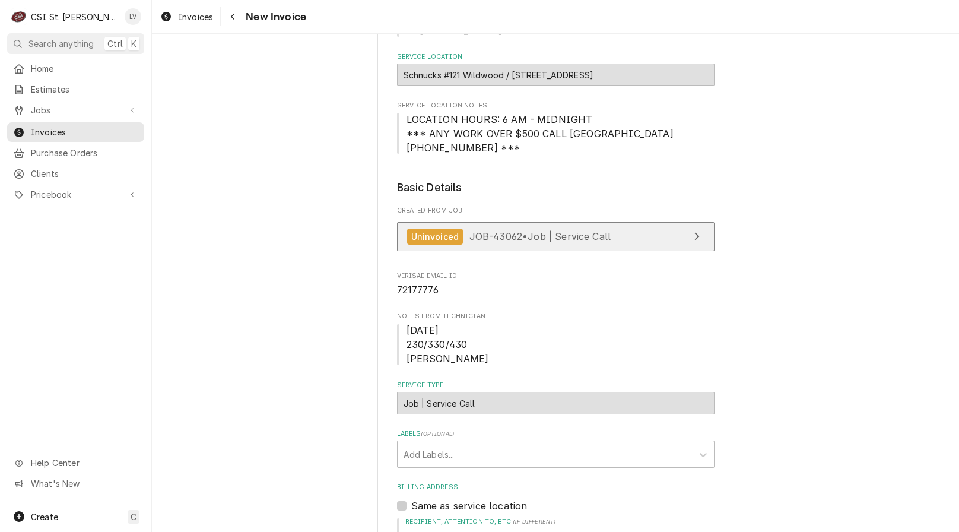
click at [530, 242] on span "JOB-43062 • Job | Service Call" at bounding box center [540, 236] width 142 height 12
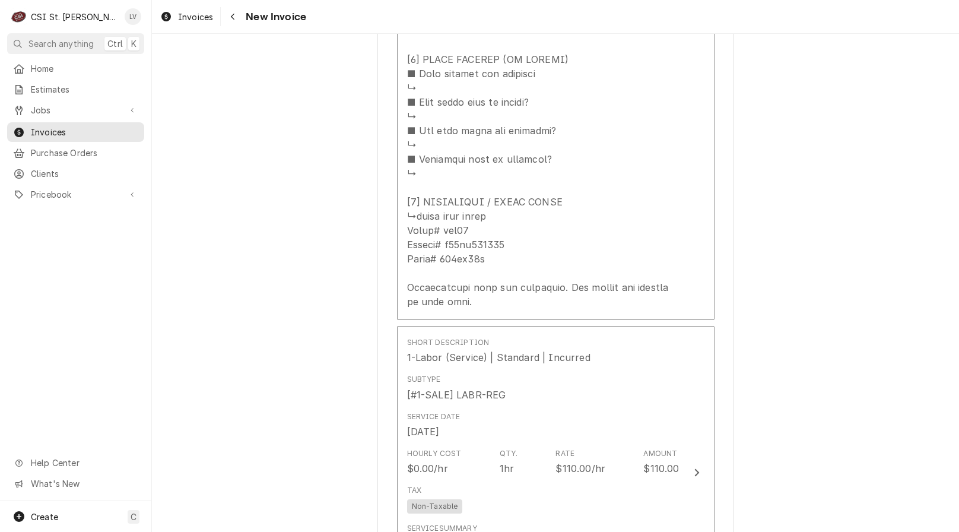
scroll to position [2195, 0]
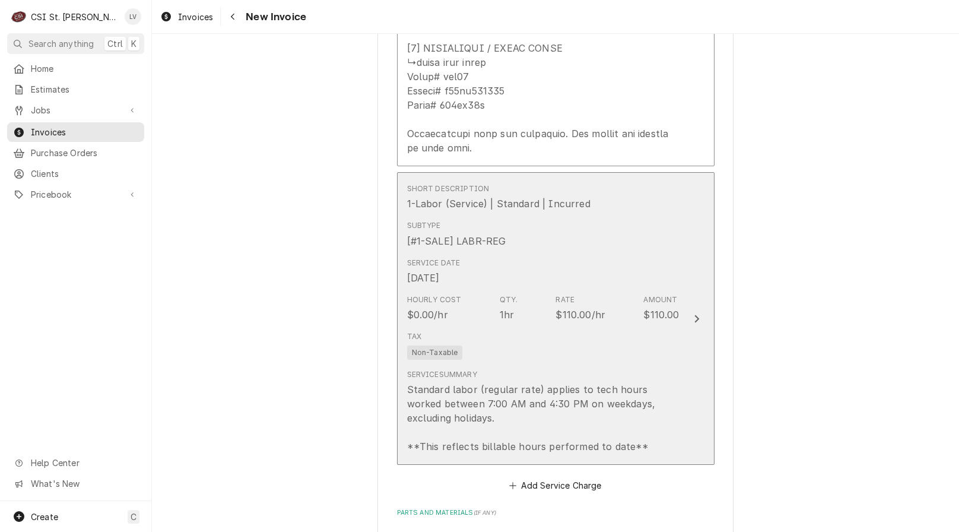
click at [525, 299] on div "Hourly Cost $0.00/hr Qty. 1hr Rate $110.00/hr Amount $110.00" at bounding box center [543, 308] width 272 height 37
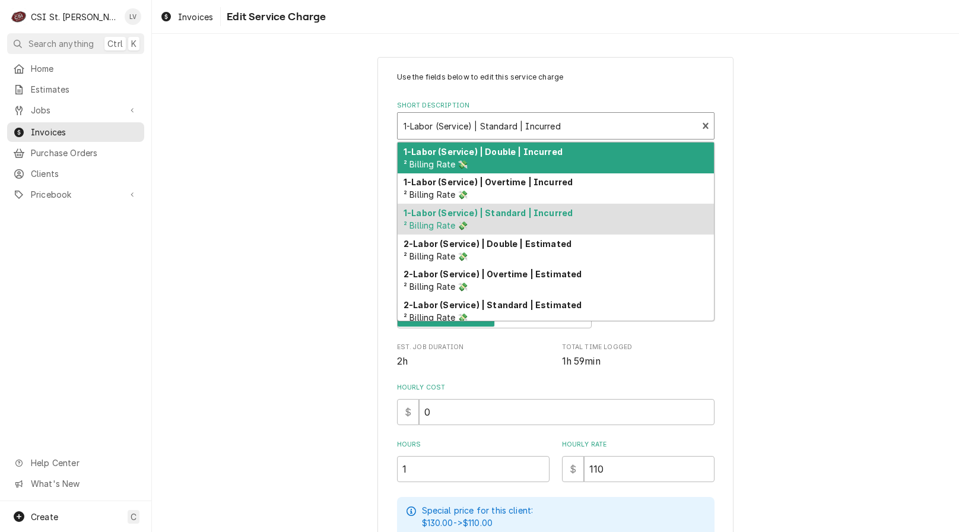
click at [487, 123] on div "Short Description" at bounding box center [547, 125] width 288 height 21
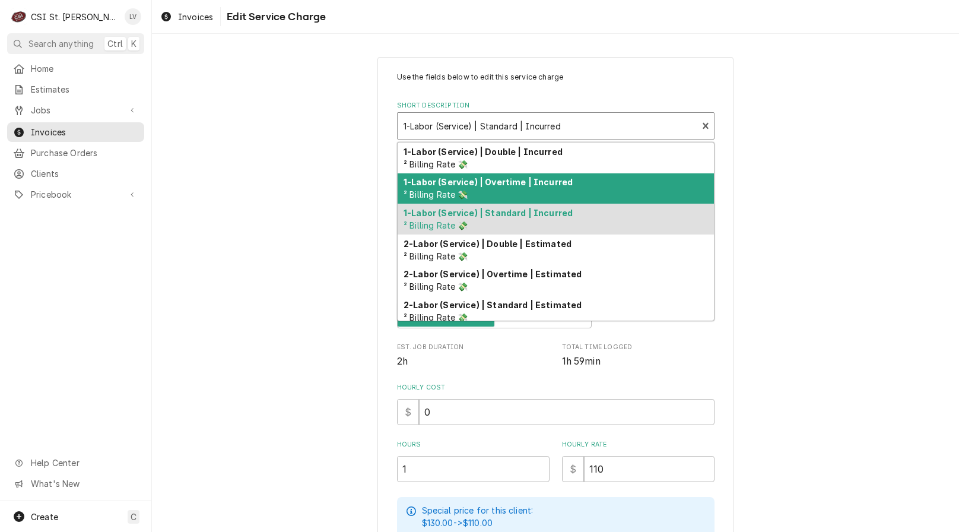
click at [485, 188] on div "1-Labor (Service) | Overtime | Incurred ² Billing Rate 💸" at bounding box center [556, 188] width 316 height 31
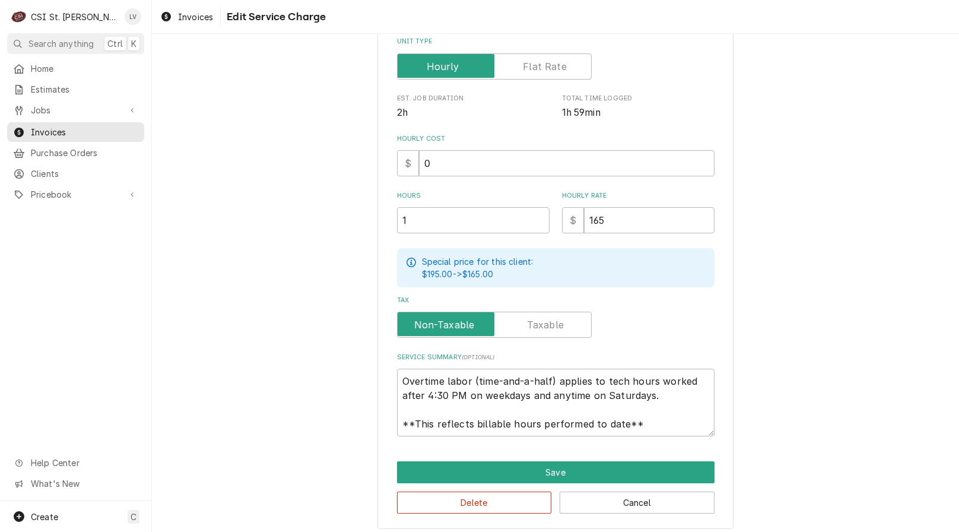
scroll to position [255, 0]
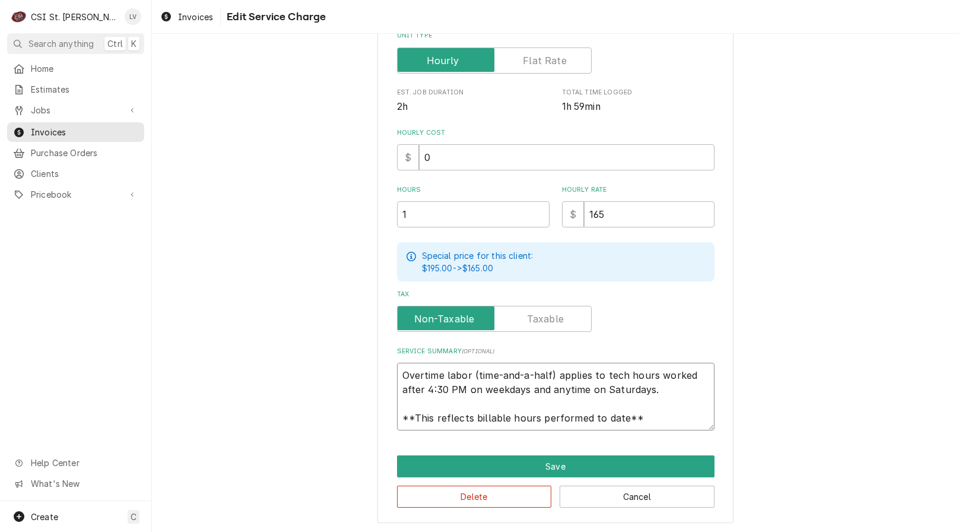
drag, startPoint x: 648, startPoint y: 418, endPoint x: 374, endPoint y: 371, distance: 278.1
click at [377, 372] on div "Use the fields below to edit this service charge Short Description 1-Labor (Ser…" at bounding box center [555, 162] width 356 height 720
type textarea "x"
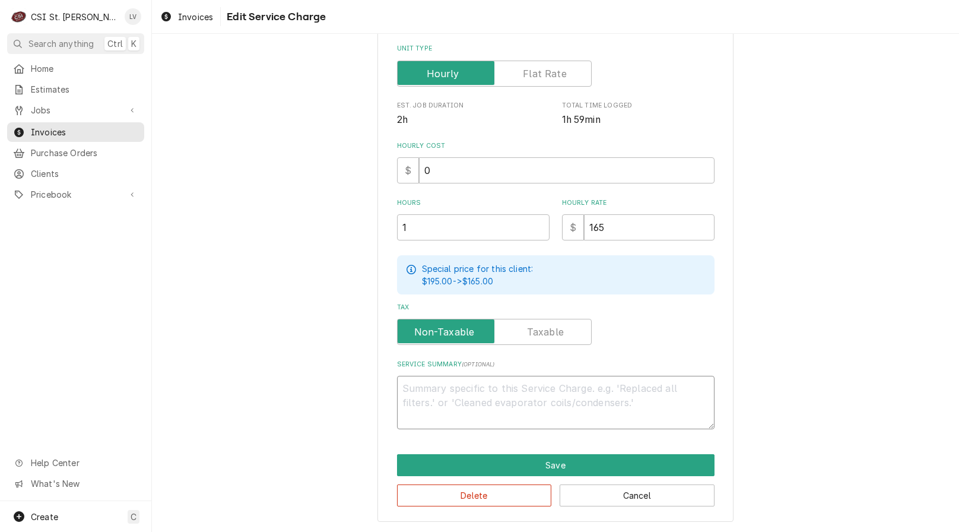
scroll to position [240, 0]
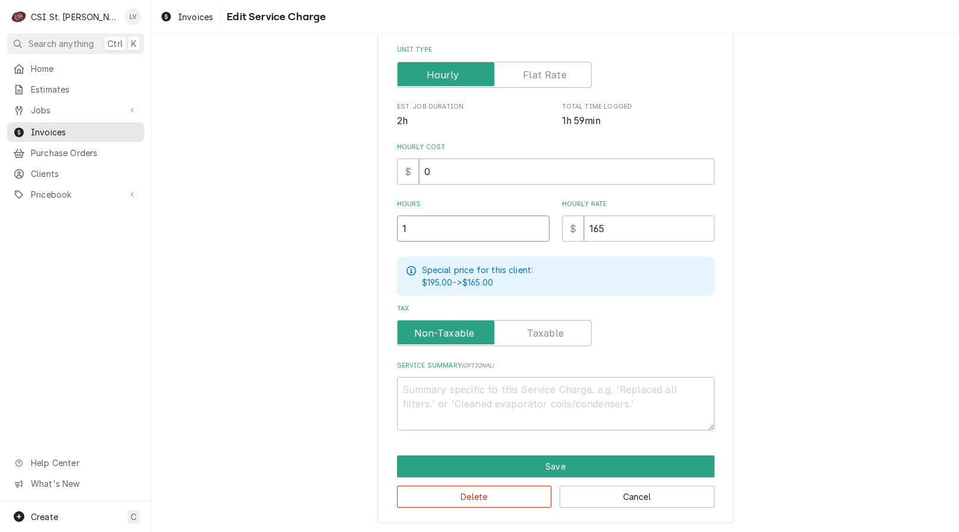
drag, startPoint x: 409, startPoint y: 229, endPoint x: 380, endPoint y: 234, distance: 28.9
click at [380, 234] on div "Use the fields below to edit this service charge Short Description 1-Labor (Ser…" at bounding box center [555, 170] width 356 height 706
type textarea "x"
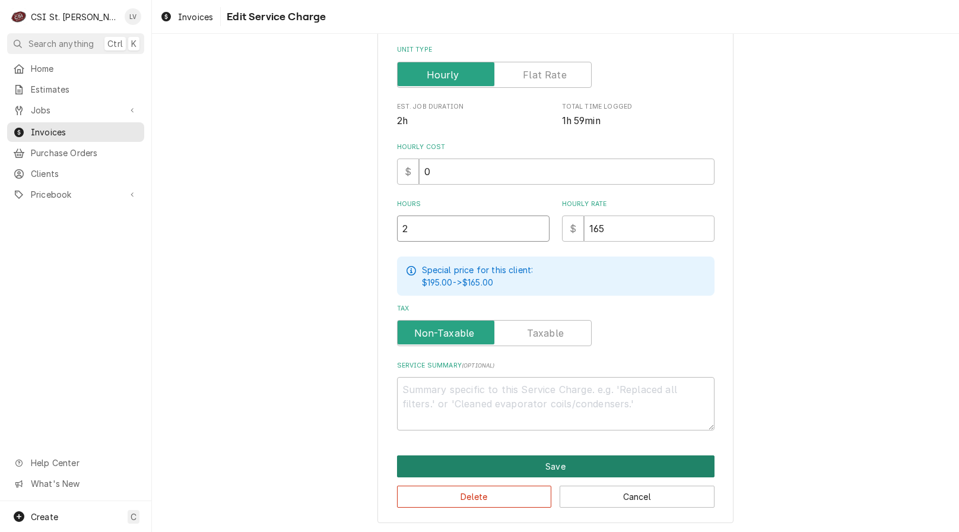
type input "2"
click at [502, 460] on button "Save" at bounding box center [555, 466] width 317 height 22
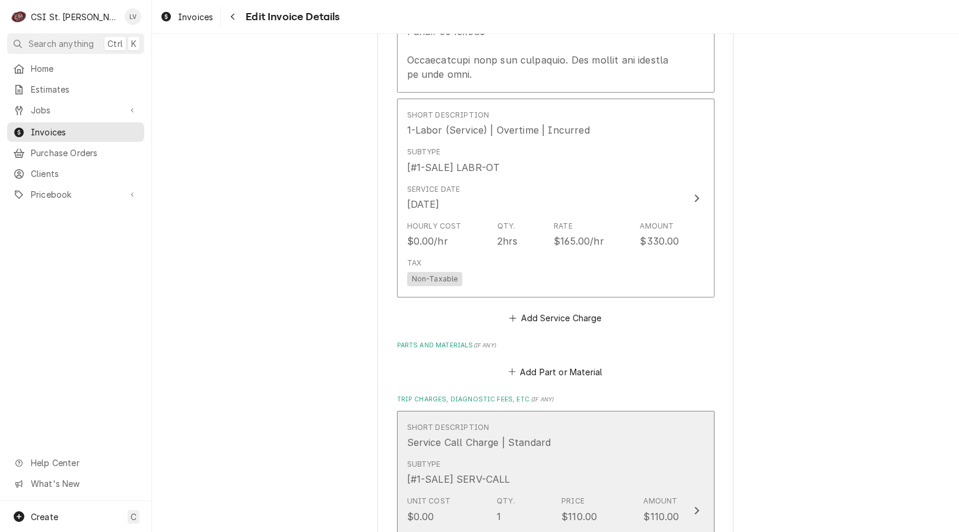
scroll to position [2337, 0]
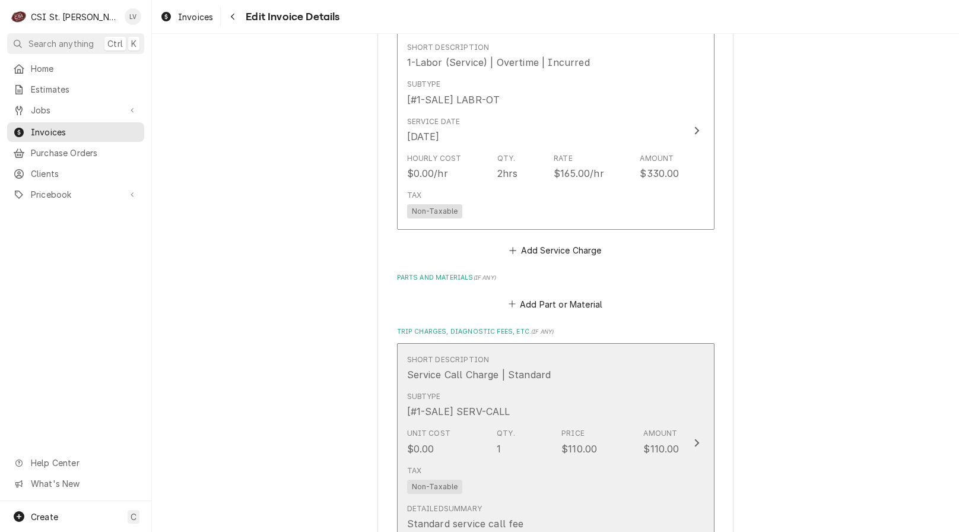
click at [515, 430] on div "Unit Cost $0.00 Qty. 1 Price $110.00 Amount $110.00" at bounding box center [543, 441] width 272 height 37
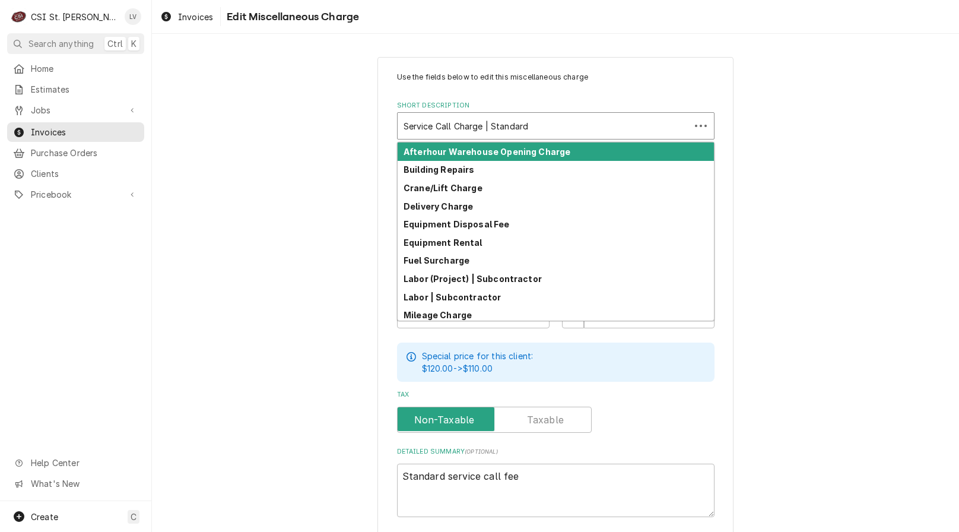
click at [446, 132] on div "Short Description" at bounding box center [543, 125] width 281 height 21
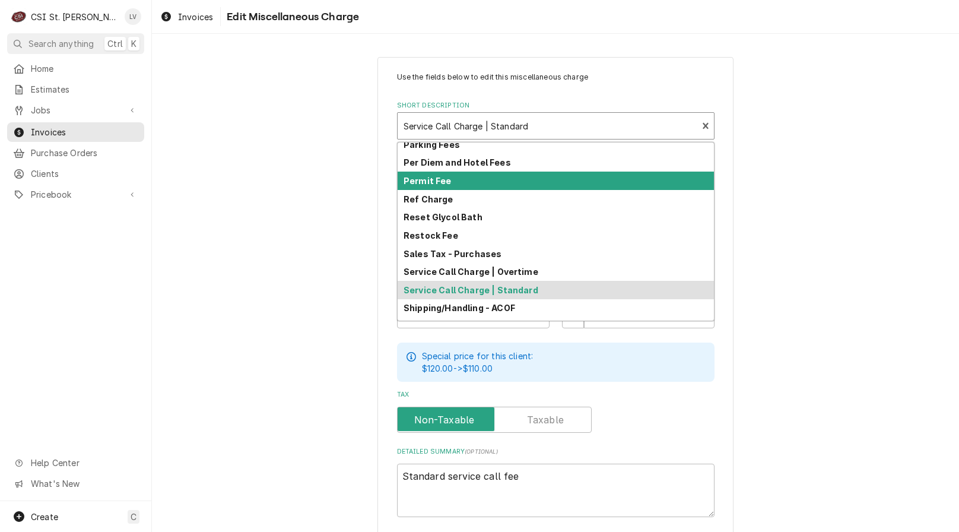
scroll to position [244, 0]
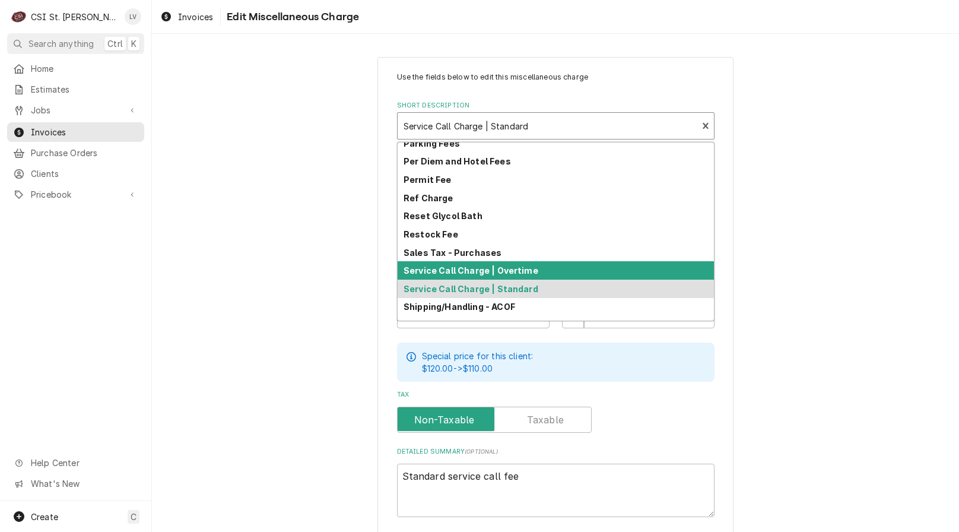
click at [428, 270] on strong "Service Call Charge | Overtime" at bounding box center [470, 270] width 135 height 10
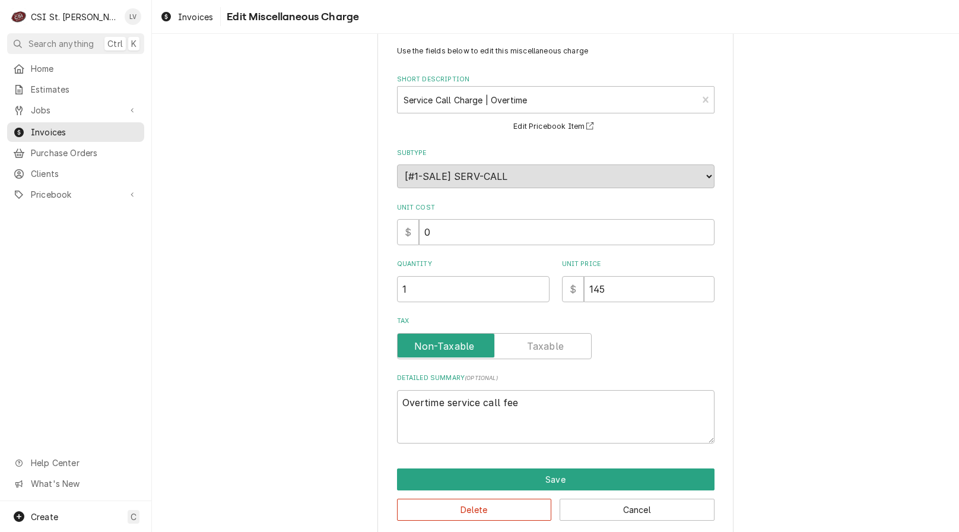
scroll to position [40, 0]
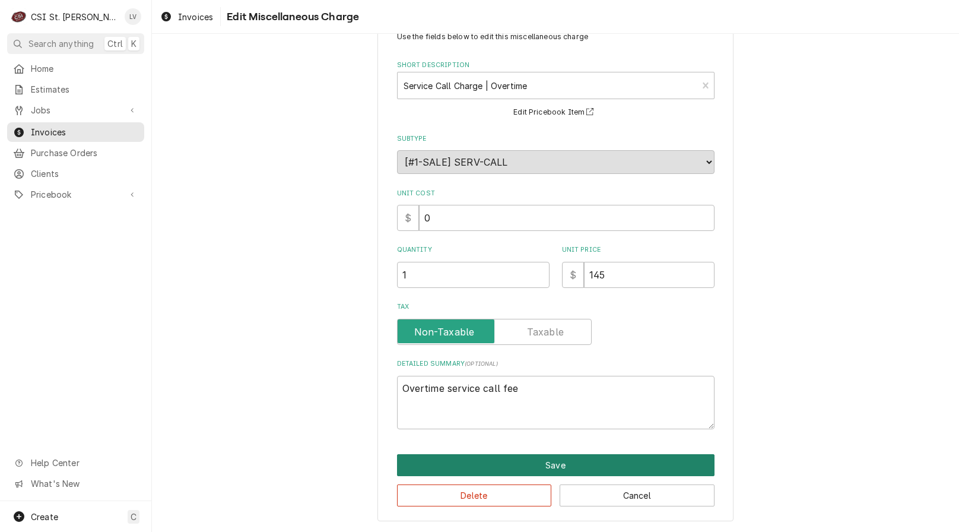
click at [538, 471] on button "Save" at bounding box center [555, 465] width 317 height 22
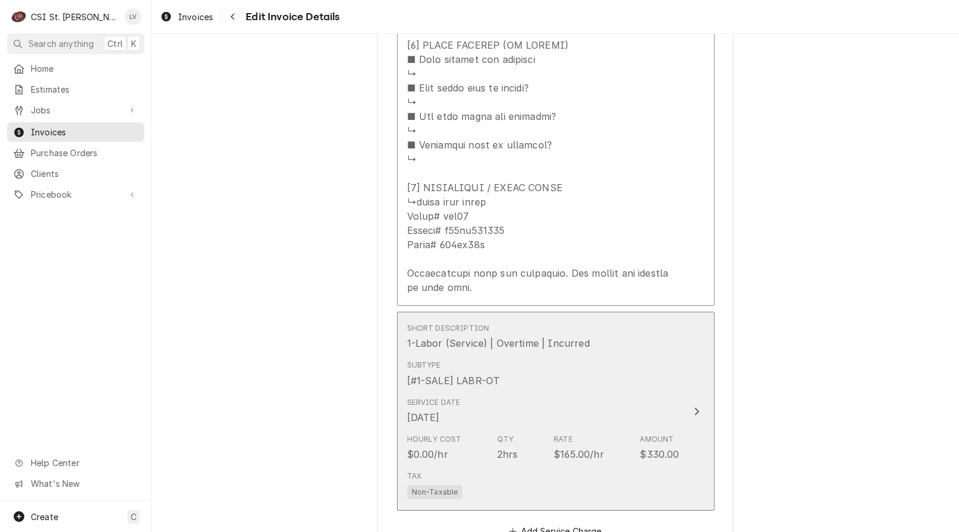
scroll to position [2003, 0]
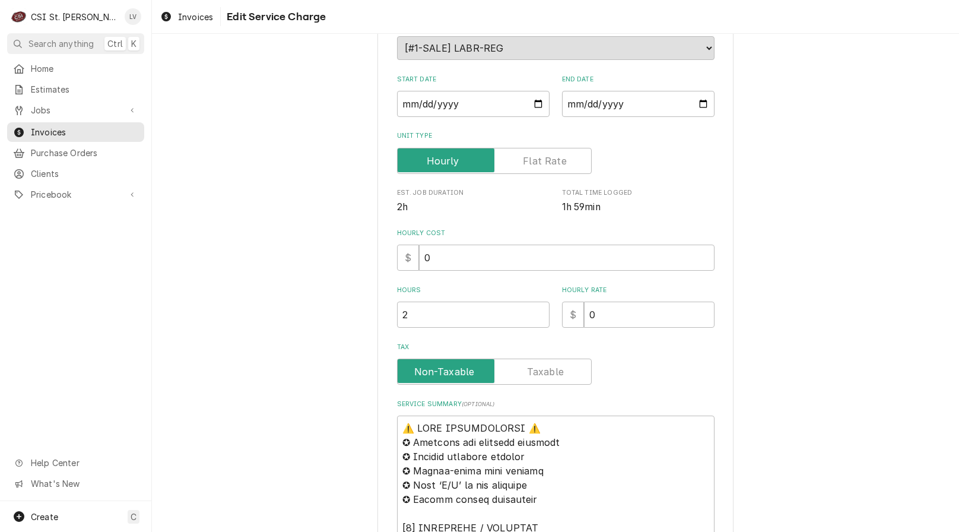
scroll to position [356, 0]
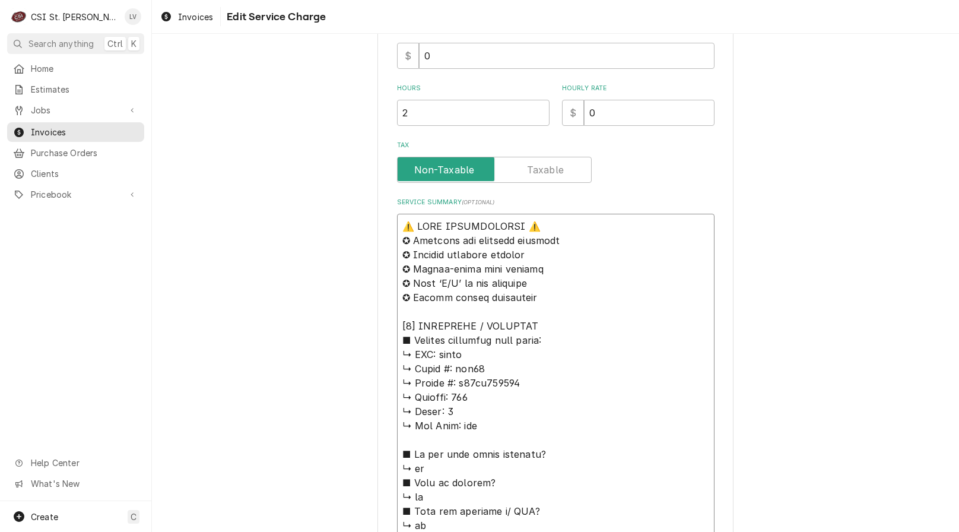
drag, startPoint x: 465, startPoint y: 350, endPoint x: 371, endPoint y: 211, distance: 168.4
click at [371, 210] on div "Use the fields below to edit this service charge Short Description Job | Servic…" at bounding box center [555, 471] width 807 height 1562
type textarea "x"
type textarea "p ↳ 𝗠𝗼𝗱𝗲𝗹 #: ssh75 ↳ 𝗦𝗲𝗿𝗶𝗮𝗹 #: g17jc064712 ↳ 𝗩𝗼𝗹𝘁𝗮𝗴𝗲: 115 ↳ 𝗣𝗵𝗮𝘀𝗲: 1 ↳ 𝗚𝗮𝘀 𝗧𝘆𝗽𝗲…"
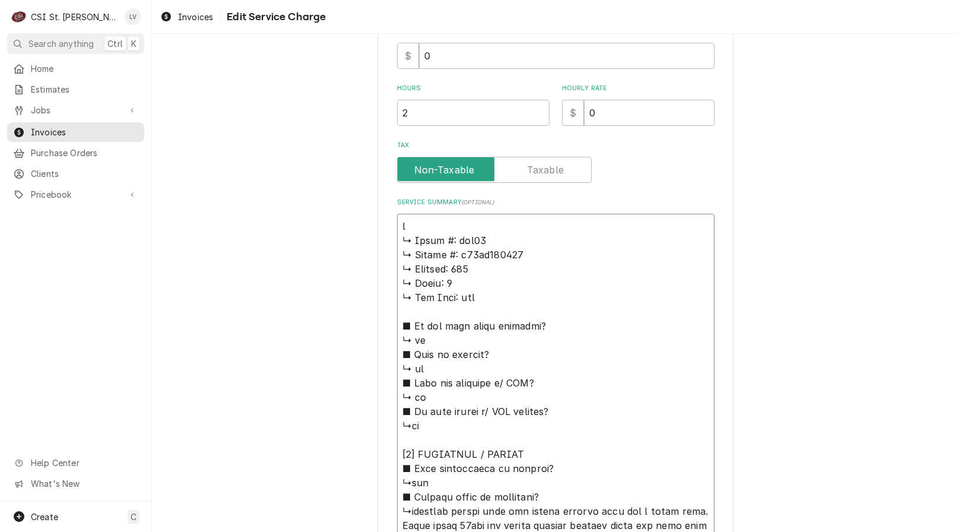
type textarea "x"
type textarea "pI ↳ 𝗠𝗼𝗱𝗲𝗹 #: ssh75 ↳ 𝗦𝗲𝗿𝗶𝗮𝗹 #: g17jc064712 ↳ 𝗩𝗼𝗹𝘁𝗮𝗴𝗲: 115 ↳ 𝗣𝗵𝗮𝘀𝗲: 1 ↳ 𝗚𝗮𝘀 𝗧𝘆𝗽…"
type textarea "x"
type textarea "pIT ↳ 𝗠𝗼𝗱𝗲𝗹 #: ssh75 ↳ 𝗦𝗲𝗿𝗶𝗮𝗹 #: g17jc064712 ↳ 𝗩𝗼𝗹𝘁𝗮𝗴𝗲: 115 ↳ 𝗣𝗵𝗮𝘀𝗲: 1 ↳ 𝗚𝗮𝘀 𝗧𝘆…"
type textarea "x"
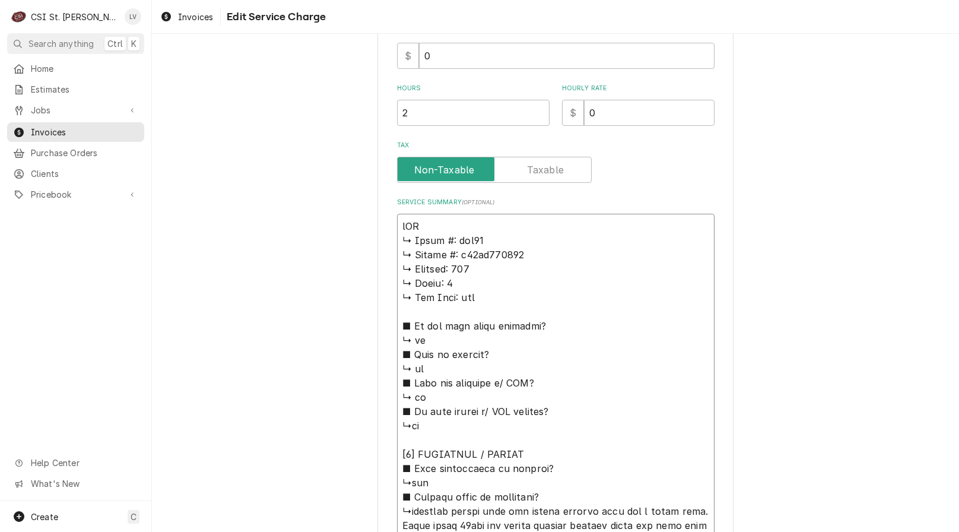
type textarea "pI ↳ 𝗠𝗼𝗱𝗲𝗹 #: ssh75 ↳ 𝗦𝗲𝗿𝗶𝗮𝗹 #: g17jc064712 ↳ 𝗩𝗼𝗹𝘁𝗮𝗴𝗲: 115 ↳ 𝗣𝗵𝗮𝘀𝗲: 1 ↳ 𝗚𝗮𝘀 𝗧𝘆𝗽…"
type textarea "x"
type textarea "p ↳ 𝗠𝗼𝗱𝗲𝗹 #: ssh75 ↳ 𝗦𝗲𝗿𝗶𝗮𝗹 #: g17jc064712 ↳ 𝗩𝗼𝗹𝘁𝗮𝗴𝗲: 115 ↳ 𝗣𝗵𝗮𝘀𝗲: 1 ↳ 𝗚𝗮𝘀 𝗧𝘆𝗽𝗲…"
type textarea "x"
type textarea "↳ 𝗠𝗼𝗱𝗲𝗹 #: ssh75 ↳ 𝗦𝗲𝗿𝗶𝗮𝗹 #: g17jc064712 ↳ 𝗩𝗼𝗹𝘁𝗮𝗴𝗲: 115 ↳ 𝗣𝗵𝗮𝘀𝗲: 1 ↳ 𝗚𝗮𝘀 𝗧𝘆𝗽𝗲: …"
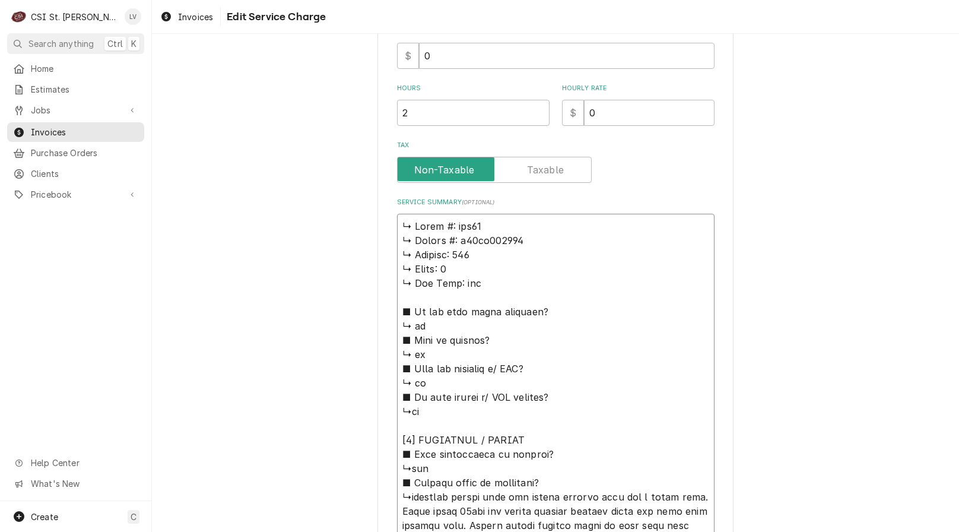
type textarea "x"
type textarea "P ↳ 𝗠𝗼𝗱𝗲𝗹 #: ssh75 ↳ 𝗦𝗲𝗿𝗶𝗮𝗹 #: g17jc064712 ↳ 𝗩𝗼𝗹𝘁𝗮𝗴𝗲: 115 ↳ 𝗣𝗵𝗮𝘀𝗲: 1 ↳ 𝗚𝗮𝘀 𝗧𝘆𝗽𝗲…"
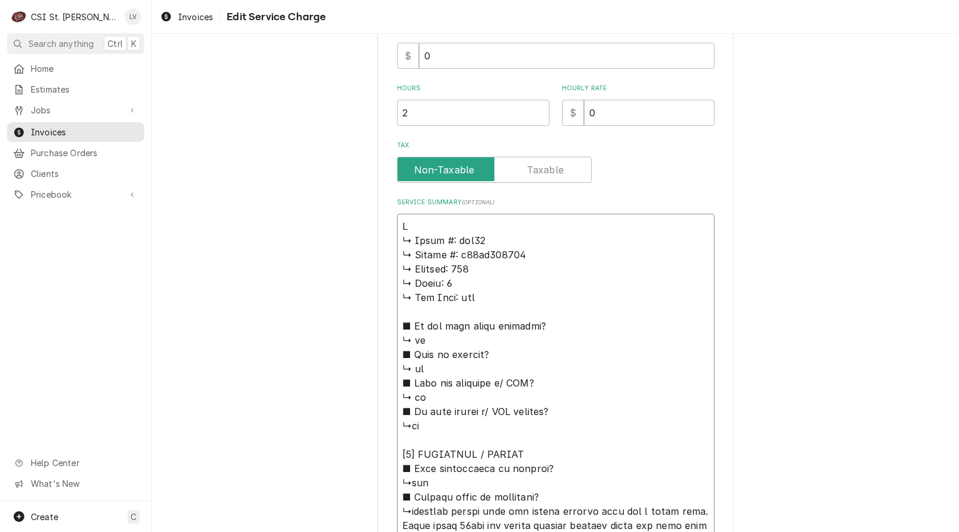
type textarea "x"
type textarea "Pi ↳ 𝗠𝗼𝗱𝗲𝗹 #: ssh75 ↳ 𝗦𝗲𝗿𝗶𝗮𝗹 #: g17jc064712 ↳ 𝗩𝗼𝗹𝘁𝗮𝗴𝗲: 115 ↳ 𝗣𝗵𝗮𝘀𝗲: 1 ↳ 𝗚𝗮𝘀 𝗧𝘆𝗽…"
type textarea "x"
type textarea "Pit ↳ 𝗠𝗼𝗱𝗲𝗹 #: ssh75 ↳ 𝗦𝗲𝗿𝗶𝗮𝗹 #: g17jc064712 ↳ 𝗩𝗼𝗹𝘁𝗮𝗴𝗲: 115 ↳ 𝗣𝗵𝗮𝘀𝗲: 1 ↳ 𝗚𝗮𝘀 𝗧𝘆…"
type textarea "x"
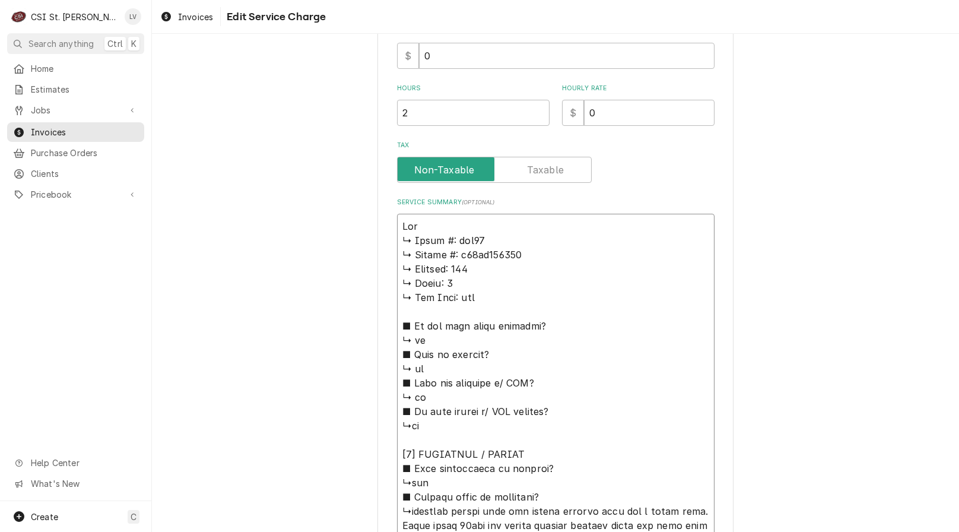
type textarea "Pitc ↳ 𝗠𝗼𝗱𝗲𝗹 #: ssh75 ↳ 𝗦𝗲𝗿𝗶𝗮𝗹 #: g17jc064712 ↳ 𝗩𝗼𝗹𝘁𝗮𝗴𝗲: 115 ↳ 𝗣𝗵𝗮𝘀𝗲: 1 ↳ 𝗚𝗮𝘀 𝗧…"
type textarea "x"
type textarea "Pitco ↳ 𝗠𝗼𝗱𝗲𝗹 #: ssh75 ↳ 𝗦𝗲𝗿𝗶𝗮𝗹 #: g17jc064712 ↳ 𝗩𝗼𝗹𝘁𝗮𝗴𝗲: 115 ↳ 𝗣𝗵𝗮𝘀𝗲: 1 ↳ 𝗚𝗮𝘀 …"
type textarea "x"
type textarea "Pitco ↳ 𝗠𝗼𝗱𝗲𝗹 #: ssh75 ↳ 𝗦𝗲𝗿𝗶𝗮𝗹 #: g17jc064712 ↳ 𝗩𝗼𝗹𝘁𝗮𝗴𝗲: 115 ↳ 𝗣𝗵𝗮𝘀𝗲: 1 ↳ 𝗚𝗮𝘀 …"
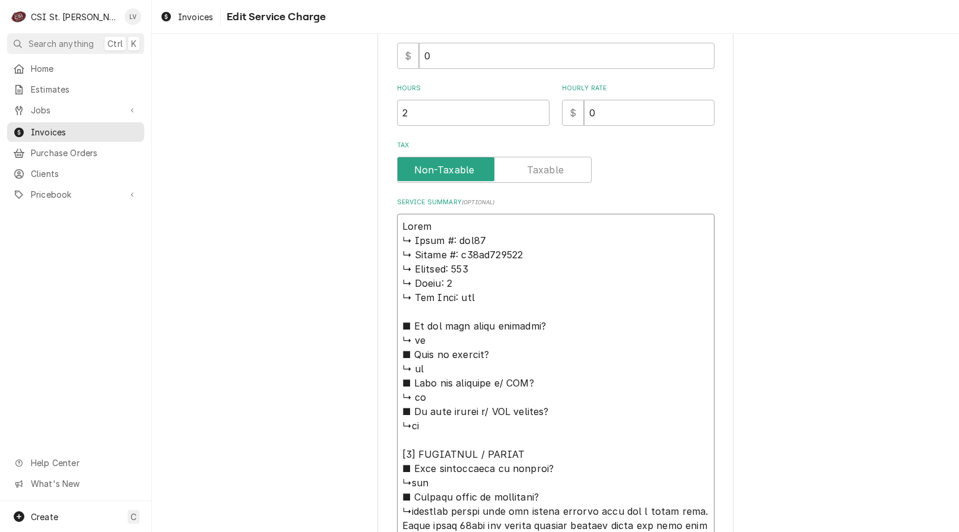
type textarea "x"
type textarea "Pitco / ↳ 𝗠𝗼𝗱𝗲𝗹 #: ssh75 ↳ 𝗦𝗲𝗿𝗶𝗮𝗹 #: g17jc064712 ↳ 𝗩𝗼𝗹𝘁𝗮𝗴𝗲: 115 ↳ 𝗣𝗵𝗮𝘀𝗲: 1 ↳ 𝗚𝗮…"
type textarea "x"
type textarea "Pitco / ↳ 𝗠𝗼𝗱𝗲𝗹 #: ssh75 ↳ 𝗦𝗲𝗿𝗶𝗮𝗹 #: g17jc064712 ↳ 𝗩𝗼𝗹𝘁𝗮𝗴𝗲: 115 ↳ 𝗣𝗵𝗮𝘀𝗲: 1 ↳ 𝗚𝗮…"
type textarea "x"
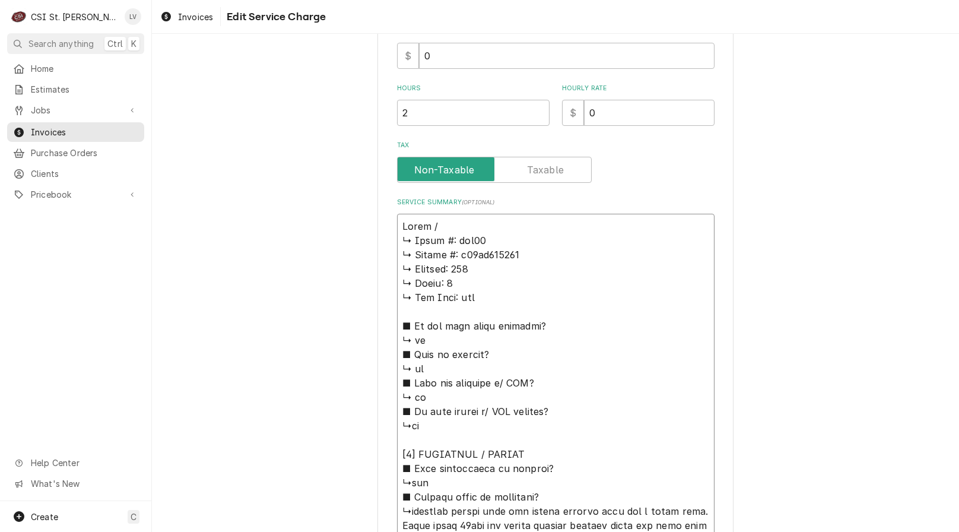
type textarea "Pitco / M ↳ 𝗠𝗼𝗱𝗲𝗹 #: ssh75 ↳ 𝗦𝗲𝗿𝗶𝗮𝗹 #: g17jc064712 ↳ 𝗩𝗼𝗹𝘁𝗮𝗴𝗲: 115 ↳ 𝗣𝗵𝗮𝘀𝗲: 1 ↳ …"
type textarea "x"
type textarea "Pitco / Mo ↳ 𝗠𝗼𝗱𝗲𝗹 #: ssh75 ↳ 𝗦𝗲𝗿𝗶𝗮𝗹 #: g17jc064712 ↳ 𝗩𝗼𝗹𝘁𝗮𝗴𝗲: 115 ↳ 𝗣𝗵𝗮𝘀𝗲: 1 ↳…"
type textarea "x"
type textarea "Pitco / Mod ↳ 𝗠𝗼𝗱𝗲𝗹 #: ssh75 ↳ 𝗦𝗲𝗿𝗶𝗮𝗹 #: g17jc064712 ↳ 𝗩𝗼𝗹𝘁𝗮𝗴𝗲: 115 ↳ 𝗣𝗵𝗮𝘀𝗲: 1 …"
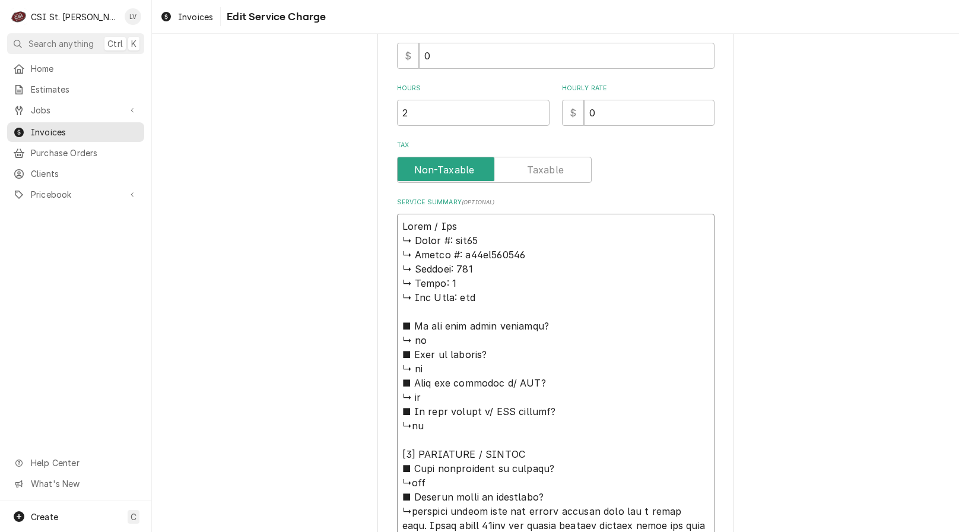
type textarea "x"
type textarea "Pitco / Mode ↳ 𝗠𝗼𝗱𝗲𝗹 #: ssh75 ↳ 𝗦𝗲𝗿𝗶𝗮𝗹 #: g17jc064712 ↳ 𝗩𝗼𝗹𝘁𝗮𝗴𝗲: 115 ↳ 𝗣𝗵𝗮𝘀𝗲: 1…"
type textarea "x"
type textarea "Pitco / Model ↳ 𝗠𝗼𝗱𝗲𝗹 #: ssh75 ↳ 𝗦𝗲𝗿𝗶𝗮𝗹 #: g17jc064712 ↳ 𝗩𝗼𝗹𝘁𝗮𝗴𝗲: 115 ↳ 𝗣𝗵𝗮𝘀𝗲: …"
type textarea "x"
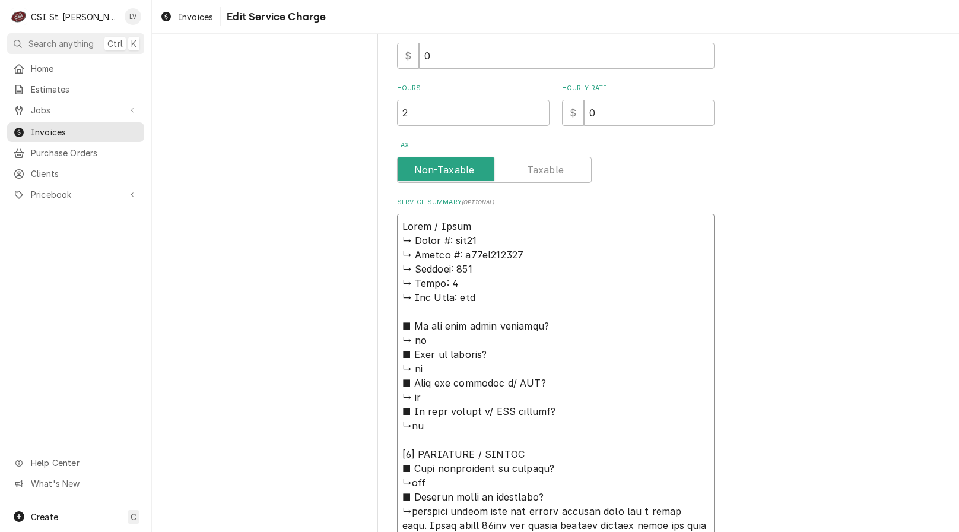
type textarea "Pitco / Model: ↳ 𝗠𝗼𝗱𝗲𝗹 #: ssh75 ↳ 𝗦𝗲𝗿𝗶𝗮𝗹 #: g17jc064712 ↳ 𝗩𝗼𝗹𝘁𝗮𝗴𝗲: 115 ↳ 𝗣𝗵𝗮𝘀𝗲:…"
type textarea "x"
type textarea "Pitco / Model: ↳ 𝗠𝗼𝗱𝗲𝗹 #: ssh75 ↳ 𝗦𝗲𝗿𝗶𝗮𝗹 #: g17jc064712 ↳ 𝗩𝗼𝗹𝘁𝗮𝗴𝗲: 115 ↳ 𝗣𝗵𝗮𝘀𝗲:…"
type textarea "x"
type textarea "Pitco / Model: S ↳ 𝗠𝗼𝗱𝗲𝗹 #: ssh75 ↳ 𝗦𝗲𝗿𝗶𝗮𝗹 #: g17jc064712 ↳ 𝗩𝗼𝗹𝘁𝗮𝗴𝗲: 115 ↳ 𝗣𝗵𝗮𝘀…"
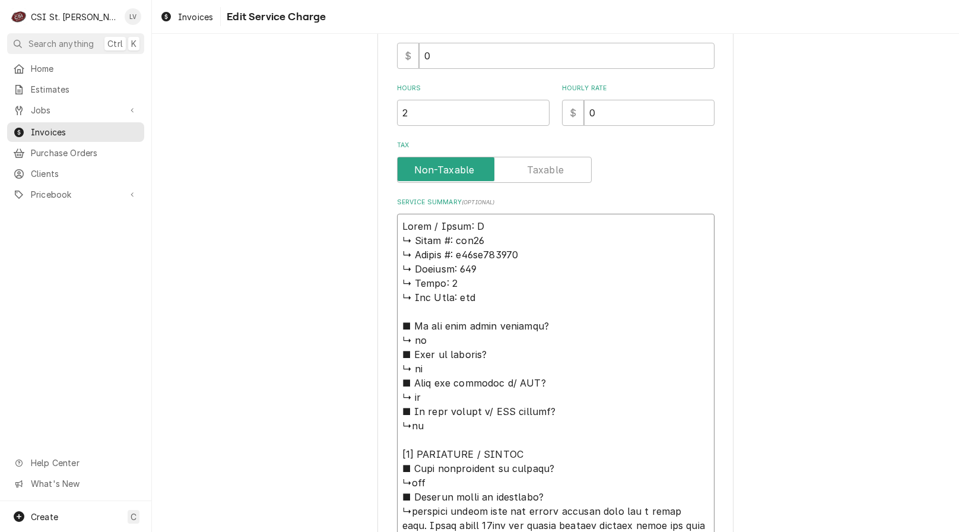
type textarea "x"
type textarea "Pitco / Model: SS ↳ 𝗠𝗼𝗱𝗲𝗹 #: ssh75 ↳ 𝗦𝗲𝗿𝗶𝗮𝗹 #: g17jc064712 ↳ 𝗩𝗼𝗹𝘁𝗮𝗴𝗲: 115 ↳ 𝗣𝗵𝗮…"
type textarea "x"
type textarea "Pitco / Model: SSH ↳ 𝗠𝗼𝗱𝗲𝗹 #: ssh75 ↳ 𝗦𝗲𝗿𝗶𝗮𝗹 #: g17jc064712 ↳ 𝗩𝗼𝗹𝘁𝗮𝗴𝗲: 115 ↳ 𝗣𝗵…"
type textarea "x"
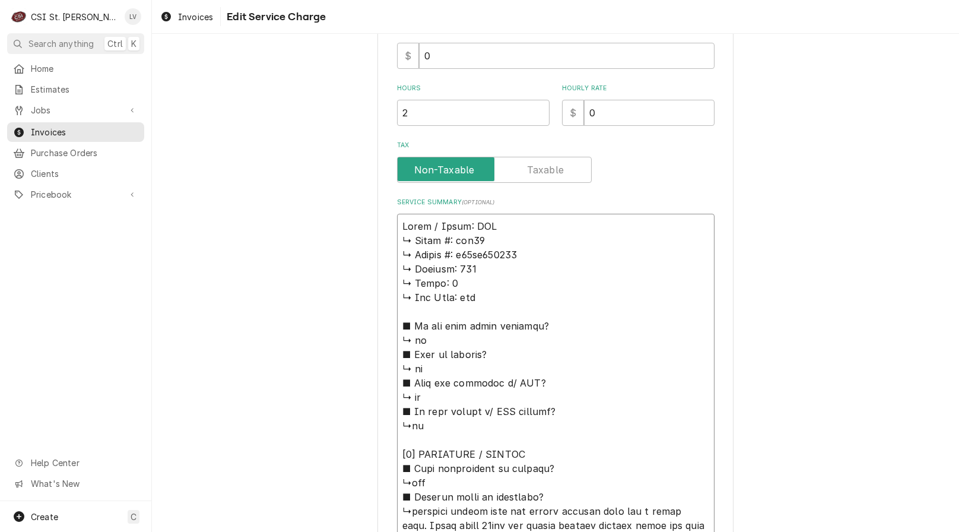
type textarea "Pitco / Model: SSH7 ↳ 𝗠𝗼𝗱𝗲𝗹 #: ssh75 ↳ 𝗦𝗲𝗿𝗶𝗮𝗹 #: g17jc064712 ↳ 𝗩𝗼𝗹𝘁𝗮𝗴𝗲: 115 ↳ 𝗣…"
type textarea "x"
type textarea "Pitco / Model: SSH75 ↳ 𝗠𝗼𝗱𝗲𝗹 #: ssh75 ↳ 𝗦𝗲𝗿𝗶𝗮𝗹 #: g17jc064712 ↳ 𝗩𝗼𝗹𝘁𝗮𝗴𝗲: 115 ↳ …"
type textarea "x"
type textarea "Pitco / Model: SSH75 ↳ 𝗠𝗼𝗱𝗲𝗹 #: ssh75 ↳ 𝗦𝗲𝗿𝗶𝗮𝗹 #: g17jc064712 ↳ 𝗩𝗼𝗹𝘁𝗮𝗴𝗲: 115 ↳ …"
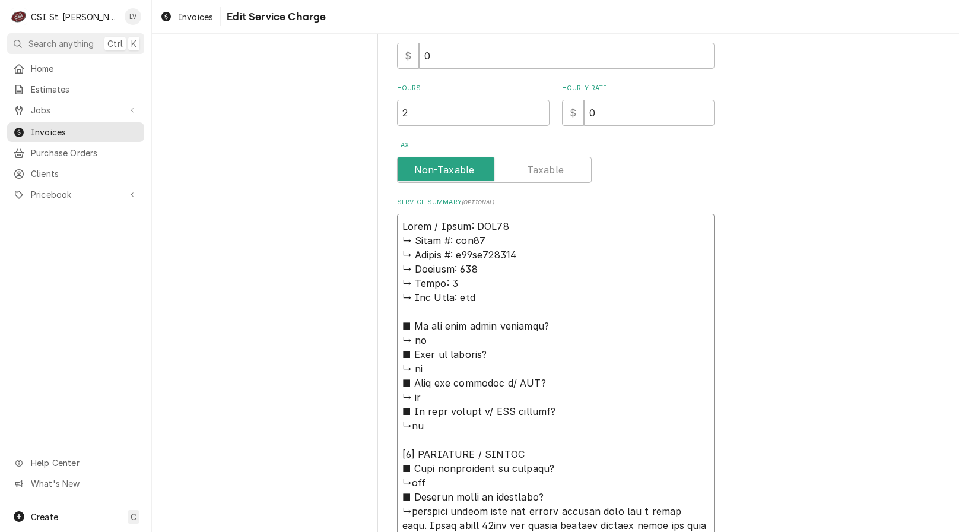
type textarea "x"
type textarea "Pitco / Model: SSH75 / ↳ 𝗠𝗼𝗱𝗲𝗹 #: ssh75 ↳ 𝗦𝗲𝗿𝗶𝗮𝗹 #: g17jc064712 ↳ 𝗩𝗼𝗹𝘁𝗮𝗴𝗲: 115 …"
type textarea "x"
type textarea "Pitco / Model: SSH75 / ↳ 𝗠𝗼𝗱𝗲𝗹 #: ssh75 ↳ 𝗦𝗲𝗿𝗶𝗮𝗹 #: g17jc064712 ↳ 𝗩𝗼𝗹𝘁𝗮𝗴𝗲: 115 …"
type textarea "x"
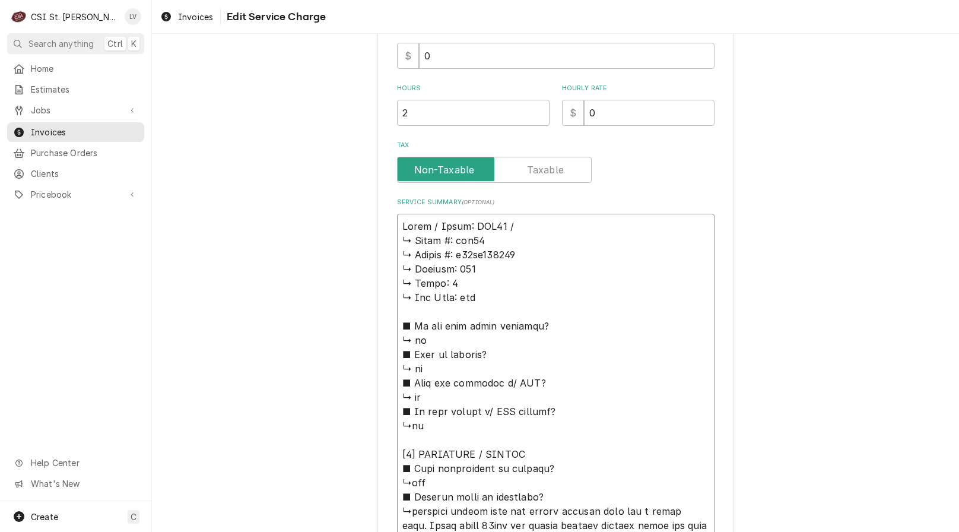
type textarea "Pitco / Model: SSH75 / S ↳ 𝗠𝗼𝗱𝗲𝗹 #: ssh75 ↳ 𝗦𝗲𝗿𝗶𝗮𝗹 #: g17jc064712 ↳ 𝗩𝗼𝗹𝘁𝗮𝗴𝗲: 11…"
type textarea "x"
type textarea "Pitco / Model: SSH75 / Se ↳ 𝗠𝗼𝗱𝗲𝗹 #: ssh75 ↳ 𝗦𝗲𝗿𝗶𝗮𝗹 #: g17jc064712 ↳ 𝗩𝗼𝗹𝘁𝗮𝗴𝗲: 1…"
type textarea "x"
type textarea "Pitco / Model: SSH75 / Ser ↳ 𝗠𝗼𝗱𝗲𝗹 #: ssh75 ↳ 𝗦𝗲𝗿𝗶𝗮𝗹 #: g17jc064712 ↳ 𝗩𝗼𝗹𝘁𝗮𝗴𝗲: …"
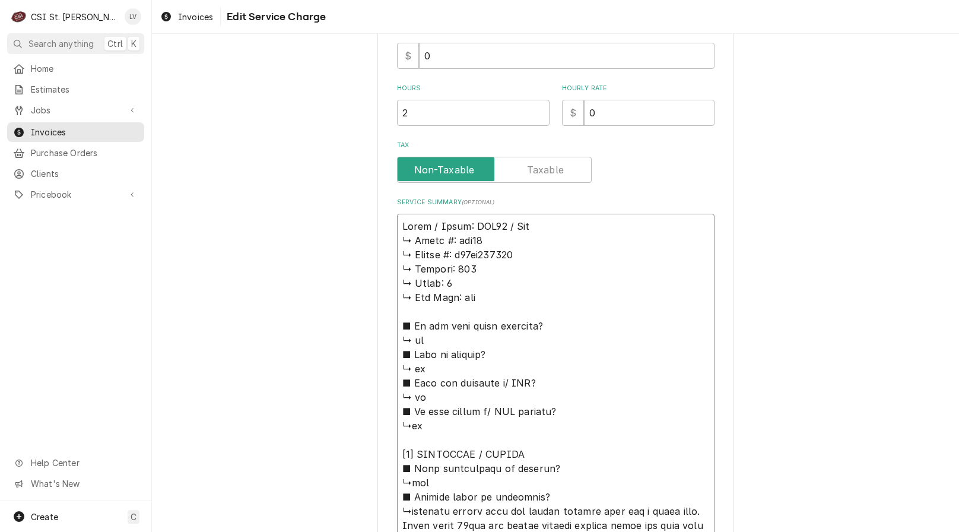
type textarea "x"
type textarea "Pitco / Model: SSH75 / Seri ↳ 𝗠𝗼𝗱𝗲𝗹 #: ssh75 ↳ 𝗦𝗲𝗿𝗶𝗮𝗹 #: g17jc064712 ↳ 𝗩𝗼𝗹𝘁𝗮𝗴𝗲:…"
type textarea "x"
type textarea "Pitco / Model: SSH75 / Seria ↳ 𝗠𝗼𝗱𝗲𝗹 #: ssh75 ↳ 𝗦𝗲𝗿𝗶𝗮𝗹 #: g17jc064712 ↳ 𝗩𝗼𝗹𝘁𝗮𝗴𝗲…"
type textarea "x"
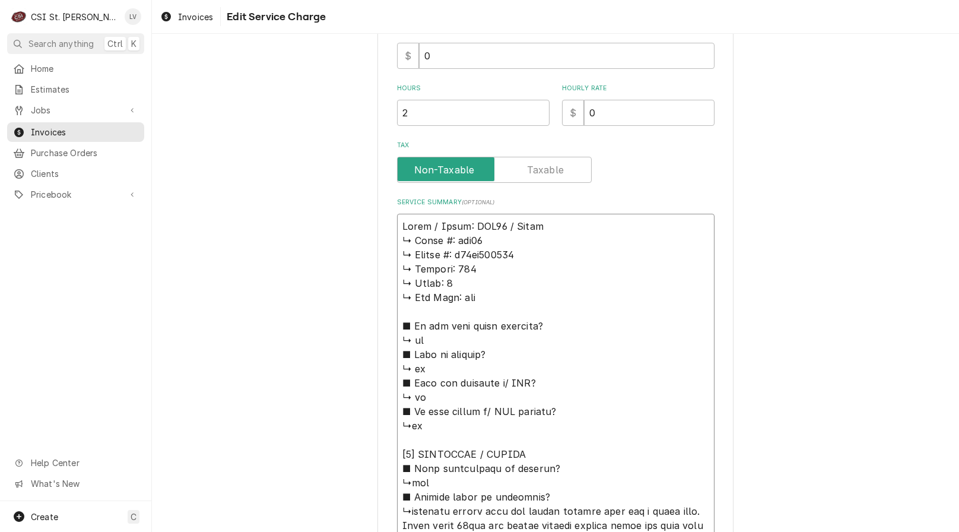
type textarea "Pitco / Model: SSH75 / Serial ↳ 𝗠𝗼𝗱𝗲𝗹 #: ssh75 ↳ 𝗦𝗲𝗿𝗶𝗮𝗹 #: g17jc064712 ↳ 𝗩𝗼𝗹𝘁𝗮𝗴…"
type textarea "x"
type textarea "Pitco / Model: SSH75 / Serial: ↳ 𝗠𝗼𝗱𝗲𝗹 #: ssh75 ↳ 𝗦𝗲𝗿𝗶𝗮𝗹 #: g17jc064712 ↳ 𝗩𝗼𝗹𝘁𝗮…"
type textarea "x"
type textarea "Pitco / Model: SSH75 / Serial: ↳ 𝗠𝗼𝗱𝗲𝗹 #: ssh75 ↳ 𝗦𝗲𝗿𝗶𝗮𝗹 #: g17jc064712 ↳ 𝗩𝗼𝗹𝘁𝗮…"
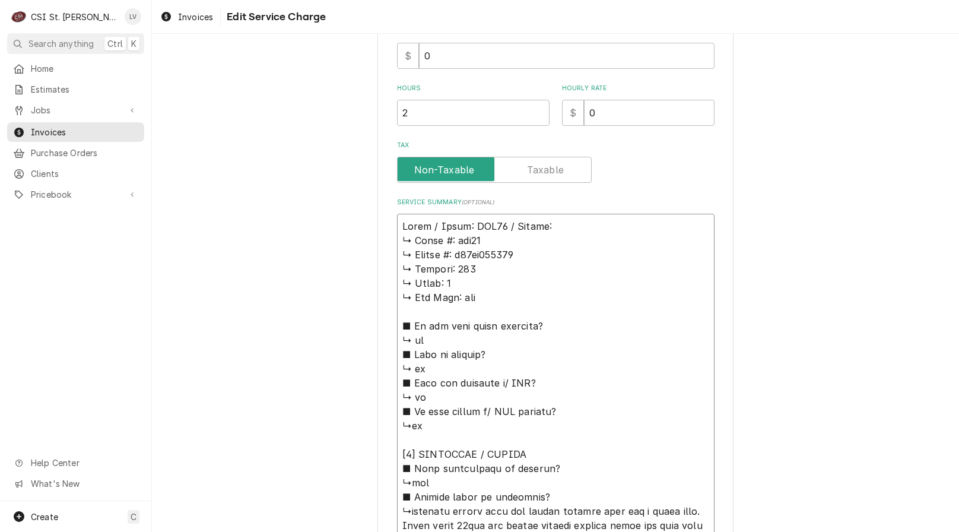
type textarea "x"
type textarea "Pitco / Model: SSH75 / Serial: ↳ 𝗠𝗼𝗱𝗲𝗹 #: ssh75 ↳ 𝗦𝗲𝗿𝗶𝗮𝗹 #: g17jc064712 ↳ 𝗩𝗼𝗹𝘁𝗮…"
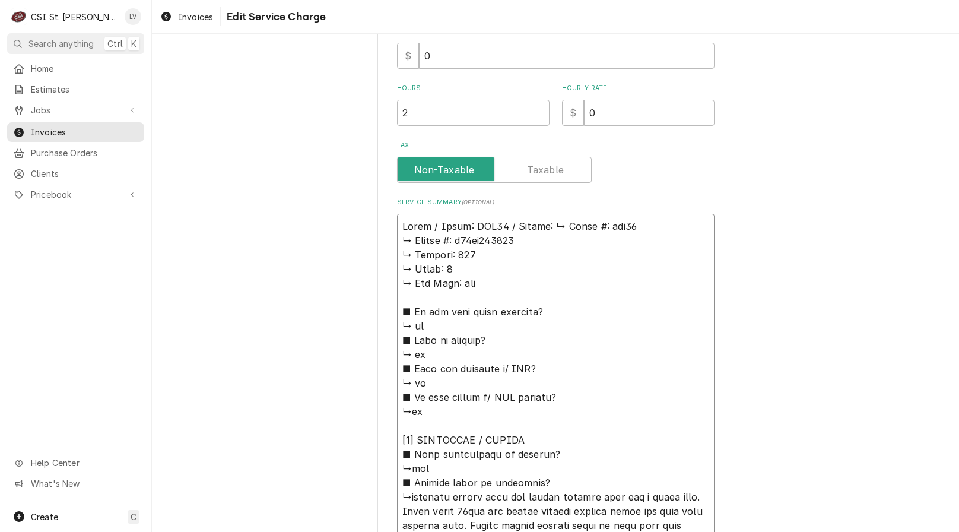
type textarea "x"
type textarea "Pitco / Model: SSH75 / Serial: 𝗠𝗼𝗱𝗲𝗹 #: ssh75 ↳ 𝗦𝗲𝗿𝗶𝗮𝗹 #: g17jc064712 ↳ 𝗩𝗼𝗹𝘁𝗮𝗴𝗲…"
type textarea "x"
type textarea "Pitco / Model: SSH75 / Serial: 𝗠𝗼𝗱𝗲𝗹 #: ssh75 ↳ 𝗦𝗲𝗿𝗶𝗮𝗹 #: g17jc064712 ↳ 𝗩𝗼𝗹𝘁𝗮𝗴𝗲…"
type textarea "x"
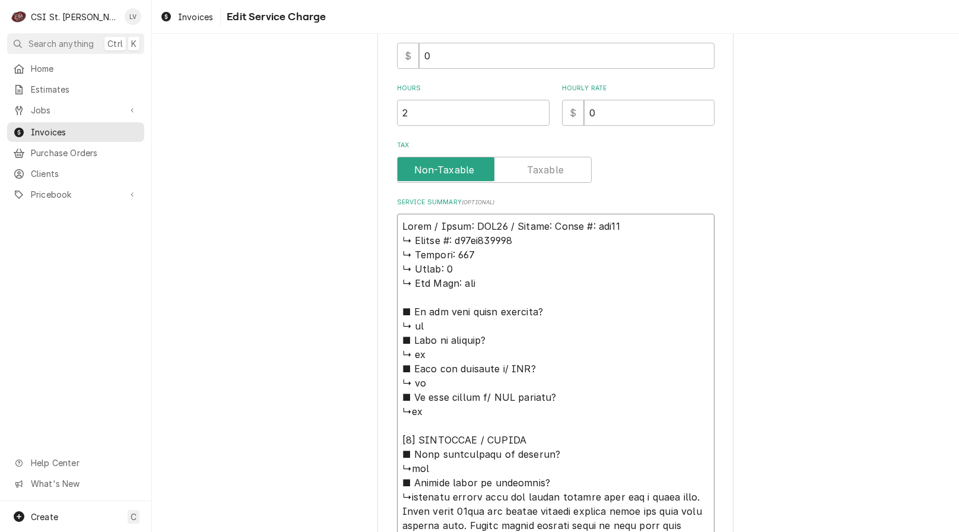
type textarea "Pitco / Model: SSH75 / Serial: 𝗼𝗱𝗲𝗹 #: ssh75 ↳ 𝗦𝗲𝗿𝗶𝗮𝗹 #: g17jc064712 ↳ 𝗩𝗼𝗹𝘁𝗮𝗴𝗲:…"
type textarea "x"
type textarea "Pitco / Model: SSH75 / Serial: 𝗱𝗲𝗹 #: ssh75 ↳ 𝗦𝗲𝗿𝗶𝗮𝗹 #: g17jc064712 ↳ 𝗩𝗼𝗹𝘁𝗮𝗴𝗲: …"
type textarea "x"
type textarea "Pitco / Model: SSH75 / Serial: 𝗲𝗹 #: ssh75 ↳ 𝗦𝗲𝗿𝗶𝗮𝗹 #: g17jc064712 ↳ 𝗩𝗼𝗹𝘁𝗮𝗴𝗲: 1…"
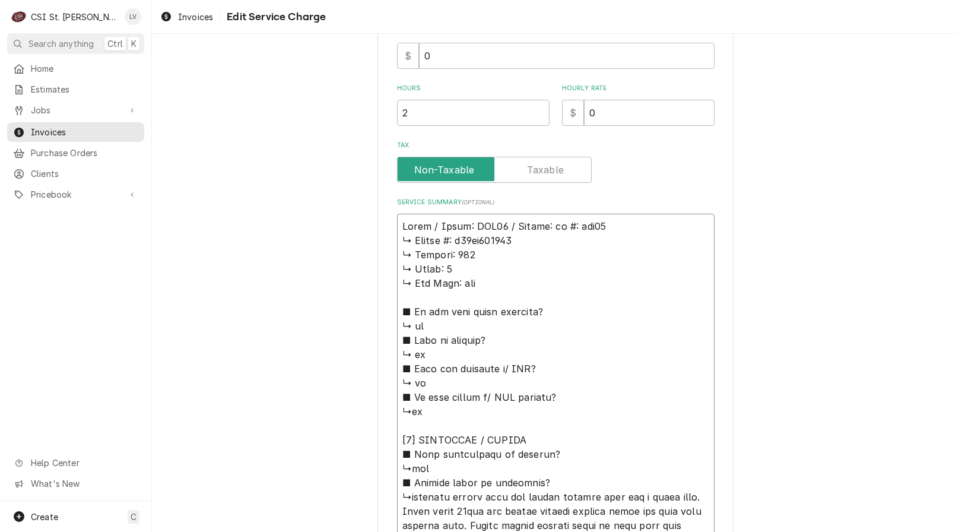
type textarea "x"
type textarea "Pitco / Model: SSH75 / Serial: 𝗹 #: ssh75 ↳ 𝗦𝗲𝗿𝗶𝗮𝗹 #: g17jc064712 ↳ 𝗩𝗼𝗹𝘁𝗮𝗴𝗲: 11…"
type textarea "x"
type textarea "Pitco / Model: SSH75 / Serial: #: ssh75 ↳ 𝗦𝗲𝗿𝗶𝗮𝗹 #: g17jc064712 ↳ 𝗩𝗼𝗹𝘁𝗮𝗴𝗲: 115 …"
type textarea "x"
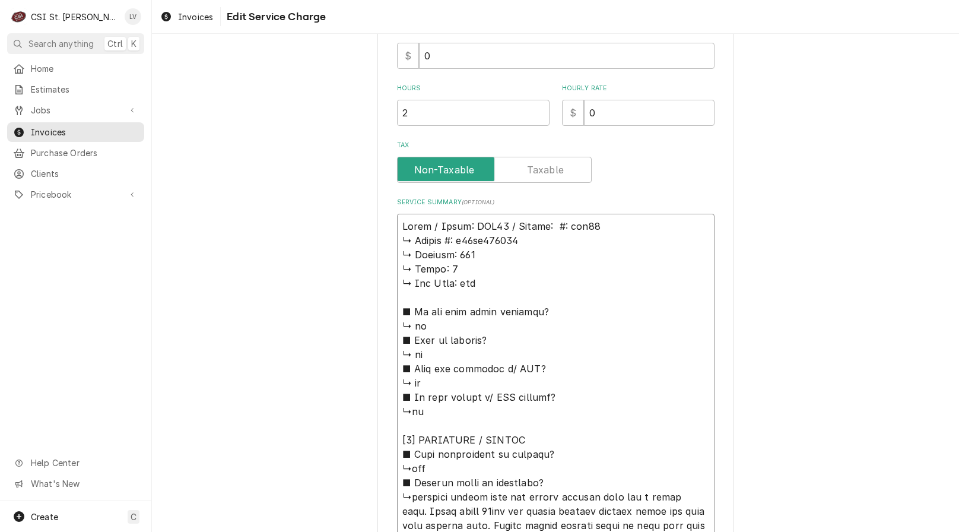
type textarea "Pitco / Model: SSH75 / Serial: #: ssh75 ↳ 𝗦𝗲𝗿𝗶𝗮𝗹 #: g17jc064712 ↳ 𝗩𝗼𝗹𝘁𝗮𝗴𝗲: 115 …"
type textarea "x"
type textarea "Pitco / Model: SSH75 / Serial: : ssh75 ↳ 𝗦𝗲𝗿𝗶𝗮𝗹 #: g17jc064712 ↳ 𝗩𝗼𝗹𝘁𝗮𝗴𝗲: 115 ↳…"
type textarea "x"
type textarea "Pitco / Model: SSH75 / Serial: ssh75 ↳ 𝗦𝗲𝗿𝗶𝗮𝗹 #: g17jc064712 ↳ 𝗩𝗼𝗹𝘁𝗮𝗴𝗲: 115 ↳ 𝗣…"
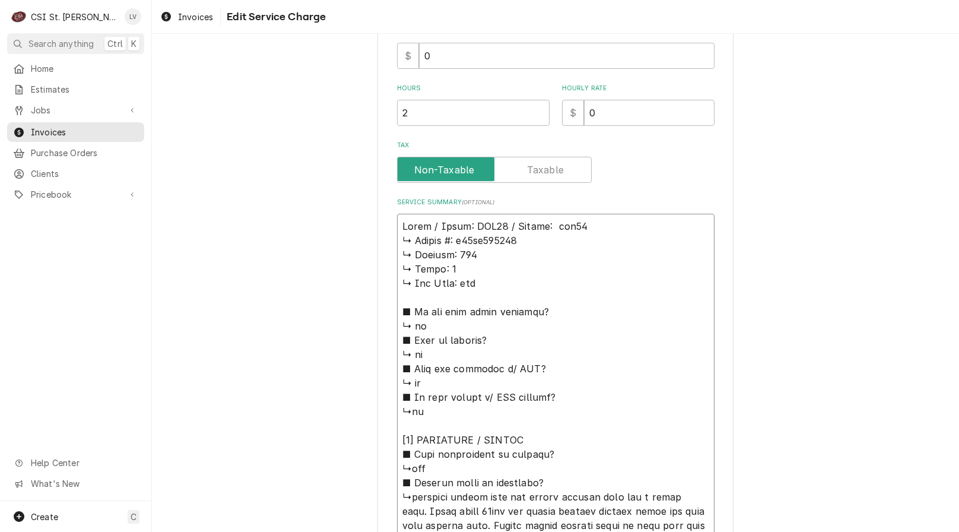
type textarea "x"
type textarea "Pitco / Model: SSH75 / Serial: ssh75 ↳ 𝗦𝗲𝗿𝗶𝗮𝗹 #: g17jc064712 ↳ 𝗩𝗼𝗹𝘁𝗮𝗴𝗲: 115 ↳ 𝗣…"
type textarea "x"
type textarea "Pitco / Model: SSH75 / Serial: sh75 ↳ 𝗦𝗲𝗿𝗶𝗮𝗹 #: g17jc064712 ↳ 𝗩𝗼𝗹𝘁𝗮𝗴𝗲: 115 ↳ 𝗣𝗵…"
type textarea "x"
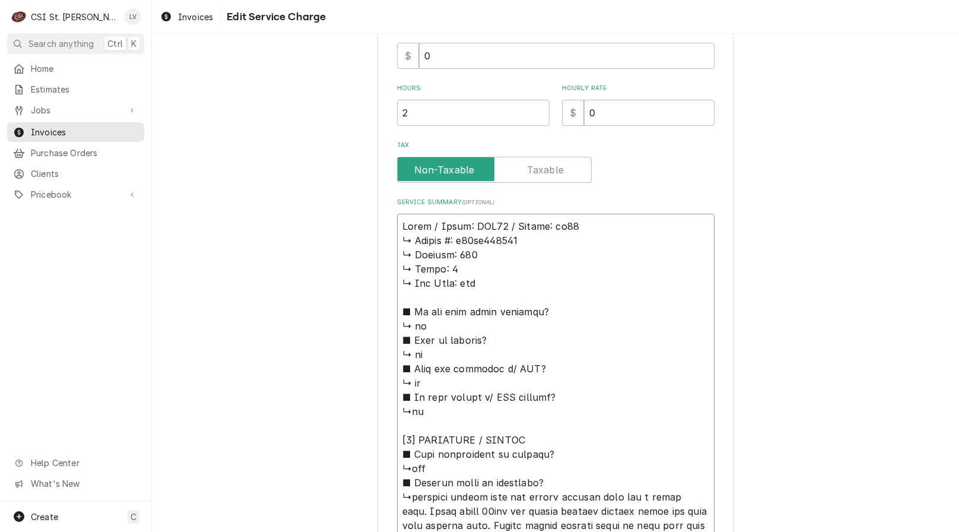
type textarea "Pitco / Model: SSH75 / Serial: h75 ↳ 𝗦𝗲𝗿𝗶𝗮𝗹 #: g17jc064712 ↳ 𝗩𝗼𝗹𝘁𝗮𝗴𝗲: 115 ↳ 𝗣𝗵𝗮…"
type textarea "x"
type textarea "Pitco / Model: SSH75 / Serial: 75 ↳ 𝗦𝗲𝗿𝗶𝗮𝗹 #: g17jc064712 ↳ 𝗩𝗼𝗹𝘁𝗮𝗴𝗲: 115 ↳ 𝗣𝗵𝗮𝘀…"
type textarea "x"
type textarea "Pitco / Model: SSH75 / Serial: 5 ↳ 𝗦𝗲𝗿𝗶𝗮𝗹 #: g17jc064712 ↳ 𝗩𝗼𝗹𝘁𝗮𝗴𝗲: 115 ↳ 𝗣𝗵𝗮𝘀𝗲…"
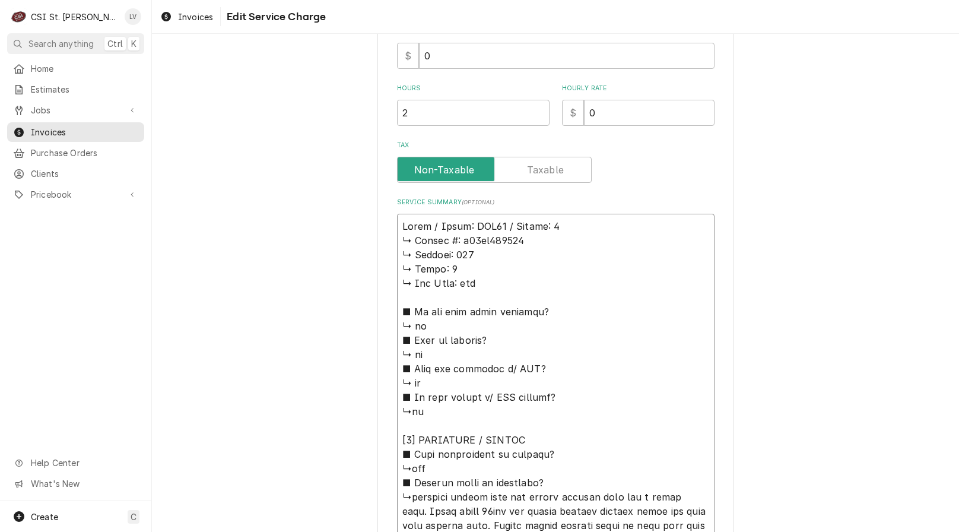
type textarea "x"
type textarea "Pitco / Model: SSH75 / Serial: ↳ 𝗦𝗲𝗿𝗶𝗮𝗹 #: g17jc064712 ↳ 𝗩𝗼𝗹𝘁𝗮𝗴𝗲: 115 ↳ 𝗣𝗵𝗮𝘀𝗲: …"
type textarea "x"
type textarea "Pitco / Model: SSH75 / Serial: ↳ 𝗦𝗲𝗿𝗶𝗮𝗹 #: g17jc064712 ↳ 𝗩𝗼𝗹𝘁𝗮𝗴𝗲: 115 ↳ 𝗣𝗵𝗮𝘀𝗲: …"
type textarea "x"
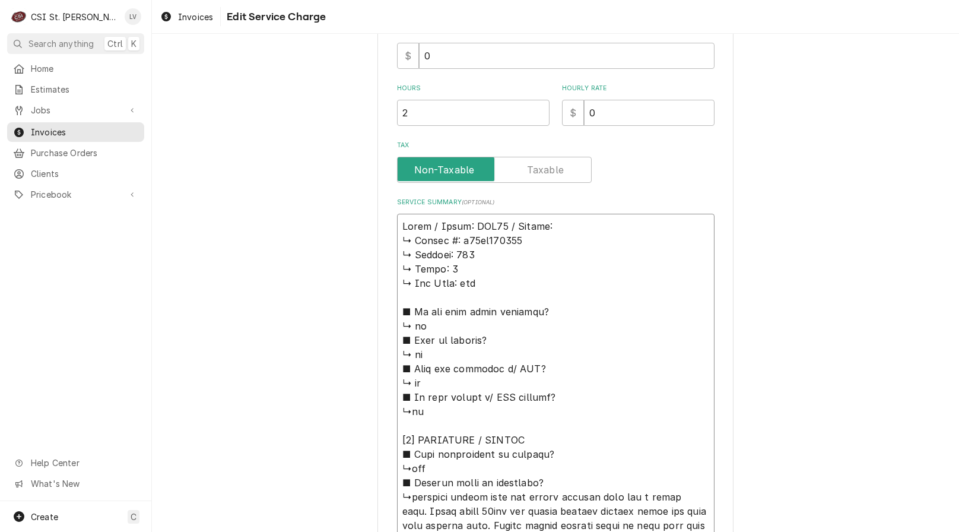
type textarea "Pitco / Model: SSH75 / Serial: ↳ 𝗦𝗲𝗿𝗶𝗮𝗹 #: g17jc064712 ↳ 𝗩𝗼𝗹𝘁𝗮𝗴𝗲: 115 ↳ 𝗣𝗵𝗮𝘀𝗲: …"
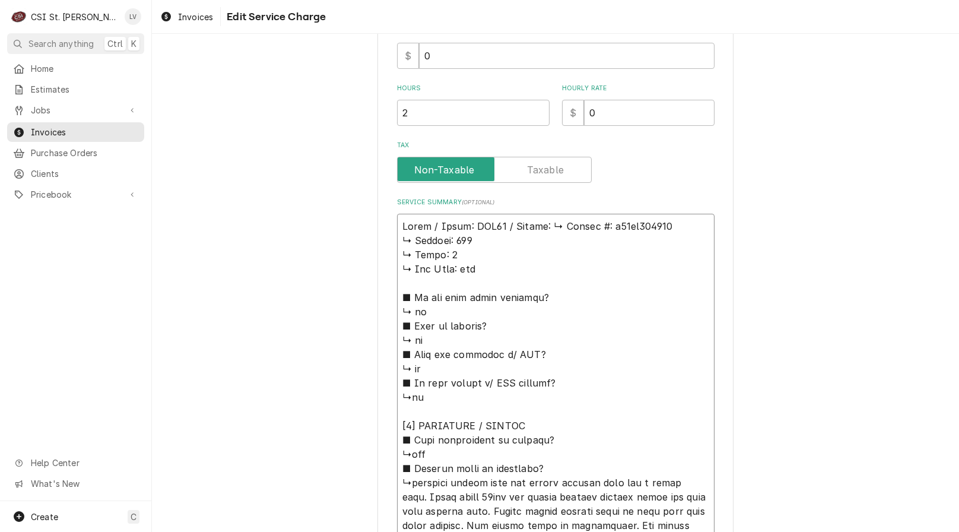
type textarea "x"
type textarea "Pitco / Model: SSH75 / Serial: 𝗦𝗲𝗿𝗶𝗮𝗹 #: g17jc064712 ↳ 𝗩𝗼𝗹𝘁𝗮𝗴𝗲: 115 ↳ 𝗣𝗵𝗮𝘀𝗲: 1 …"
type textarea "x"
type textarea "Pitco / Model: SSH75 / Serial: 𝗦𝗲𝗿𝗶𝗮𝗹 #: g17jc064712 ↳ 𝗩𝗼𝗹𝘁𝗮𝗴𝗲: 115 ↳ 𝗣𝗵𝗮𝘀𝗲: 1 …"
type textarea "x"
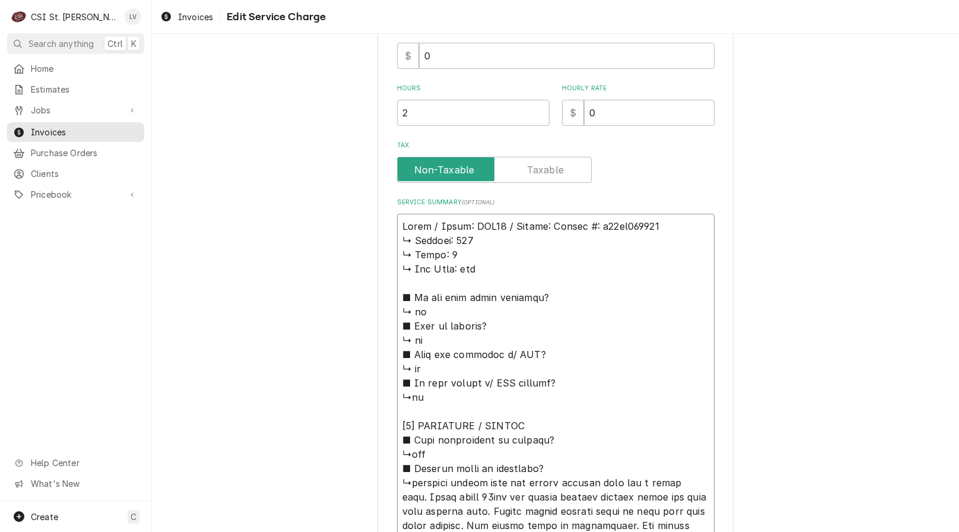
type textarea "Pitco / Model: SSH75 / Serial: 𝗲𝗿𝗶𝗮𝗹 #: g17jc064712 ↳ 𝗩𝗼𝗹𝘁𝗮𝗴𝗲: 115 ↳ 𝗣𝗵𝗮𝘀𝗲: 1 ↳…"
type textarea "x"
type textarea "Pitco / Model: SSH75 / Serial: 𝗿𝗶𝗮𝗹 #: g17jc064712 ↳ 𝗩𝗼𝗹𝘁𝗮𝗴𝗲: 115 ↳ 𝗣𝗵𝗮𝘀𝗲: 1 ↳ …"
type textarea "x"
type textarea "Pitco / Model: SSH75 / Serial: 𝗶𝗮𝗹 #: g17jc064712 ↳ 𝗩𝗼𝗹𝘁𝗮𝗴𝗲: 115 ↳ 𝗣𝗵𝗮𝘀𝗲: 1 ↳ 𝗚…"
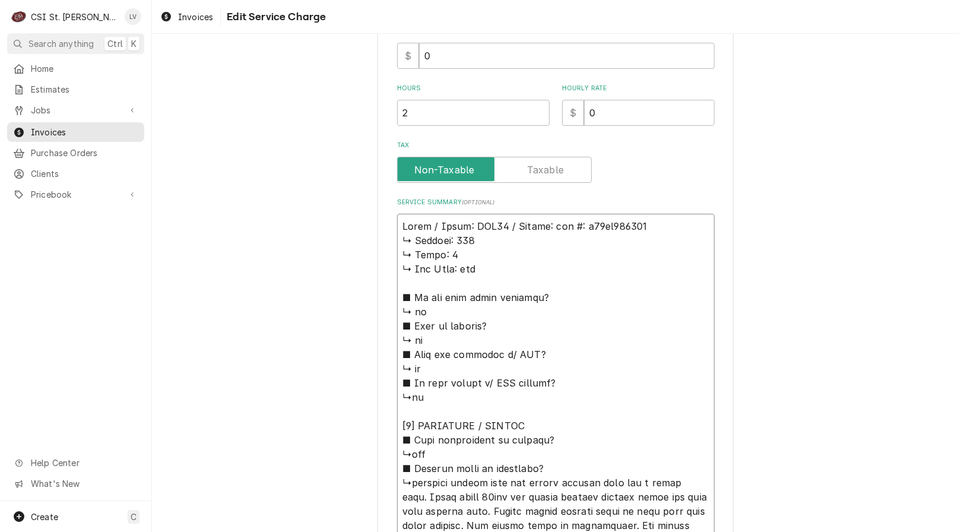
type textarea "x"
type textarea "Pitco / Model: SSH75 / Serial: 𝗮𝗹 #: g17jc064712 ↳ 𝗩𝗼𝗹𝘁𝗮𝗴𝗲: 115 ↳ 𝗣𝗵𝗮𝘀𝗲: 1 ↳ 𝗚𝗮…"
type textarea "x"
type textarea "Pitco / Model: SSH75 / Serial: 𝗹 #: g17jc064712 ↳ 𝗩𝗼𝗹𝘁𝗮𝗴𝗲: 115 ↳ 𝗣𝗵𝗮𝘀𝗲: 1 ↳ 𝗚𝗮𝘀…"
type textarea "x"
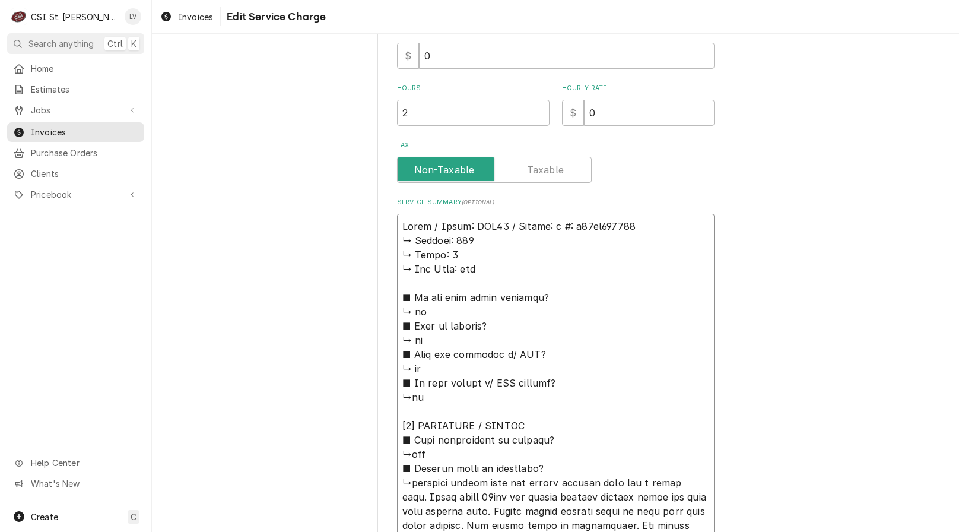
type textarea "Pitco / Model: SSH75 / Serial: #: g17jc064712 ↳ 𝗩𝗼𝗹𝘁𝗮𝗴𝗲: 115 ↳ 𝗣𝗵𝗮𝘀𝗲: 1 ↳ 𝗚𝗮𝘀 𝗧…"
type textarea "x"
type textarea "Pitco / Model: SSH75 / Serial: #: g17jc064712 ↳ 𝗩𝗼𝗹𝘁𝗮𝗴𝗲: 115 ↳ 𝗣𝗵𝗮𝘀𝗲: 1 ↳ 𝗚𝗮𝘀 𝗧…"
type textarea "x"
type textarea "Pitco / Model: SSH75 / Serial: : g17jc064712 ↳ 𝗩𝗼𝗹𝘁𝗮𝗴𝗲: 115 ↳ 𝗣𝗵𝗮𝘀𝗲: 1 ↳ 𝗚𝗮𝘀 𝗧𝘆…"
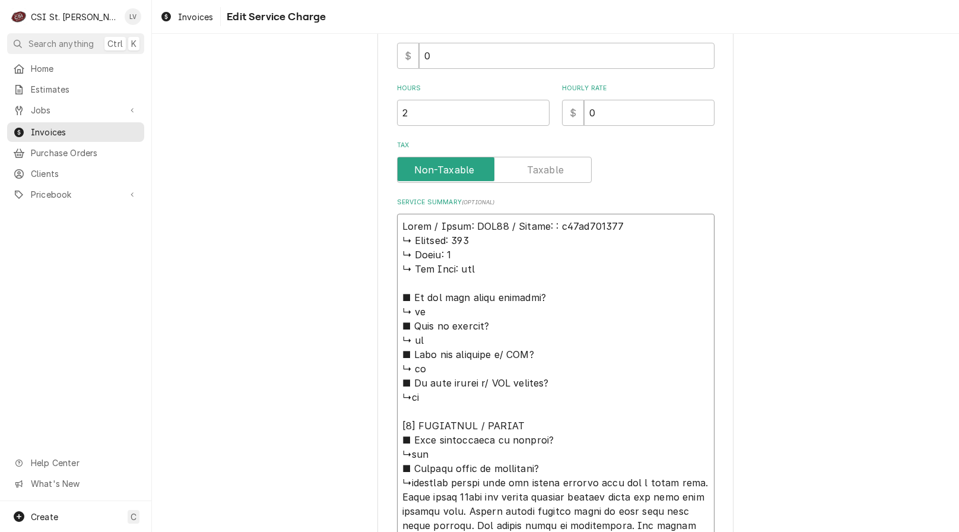
type textarea "x"
type textarea "Pitco / Model: SSH75 / Serial: g17jc064712 ↳ 𝗩𝗼𝗹𝘁𝗮𝗴𝗲: 115 ↳ 𝗣𝗵𝗮𝘀𝗲: 1 ↳ 𝗚𝗮𝘀 𝗧𝘆𝗽𝗲…"
type textarea "x"
type textarea "Pitco / Model: SSH75 / Serial: g17jc064712 ↳ 𝗩𝗼𝗹𝘁𝗮𝗴𝗲: 115 ↳ 𝗣𝗵𝗮𝘀𝗲: 1 ↳ 𝗚𝗮𝘀 𝗧𝘆𝗽𝗲…"
type textarea "x"
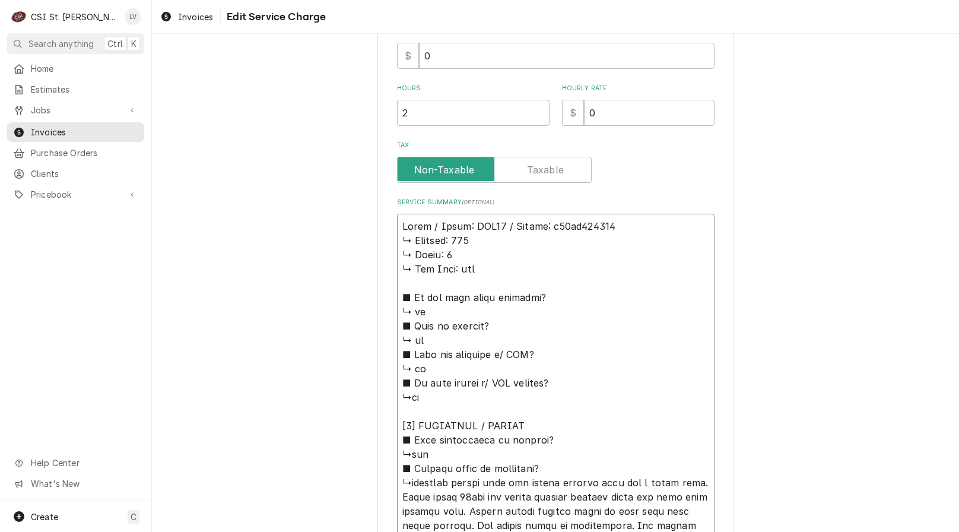
type textarea "Pitco / Model: SSH75 / Serial: Gg17jc064712 ↳ 𝗩𝗼𝗹𝘁𝗮𝗴𝗲: 115 ↳ 𝗣𝗵𝗮𝘀𝗲: 1 ↳ 𝗚𝗮𝘀 𝗧𝘆𝗽…"
type textarea "x"
type textarea "Pitco / Model: SSH75 / Serial: G17jc064712 ↳ 𝗩𝗼𝗹𝘁𝗮𝗴𝗲: 115 ↳ 𝗣𝗵𝗮𝘀𝗲: 1 ↳ 𝗚𝗮𝘀 𝗧𝘆𝗽𝗲…"
type textarea "x"
type textarea "Pitco / Model: SSH75 / Serial: G17c064712 ↳ 𝗩𝗼𝗹𝘁𝗮𝗴𝗲: 115 ↳ 𝗣𝗵𝗮𝘀𝗲: 1 ↳ 𝗚𝗮𝘀 𝗧𝘆𝗽𝗲:…"
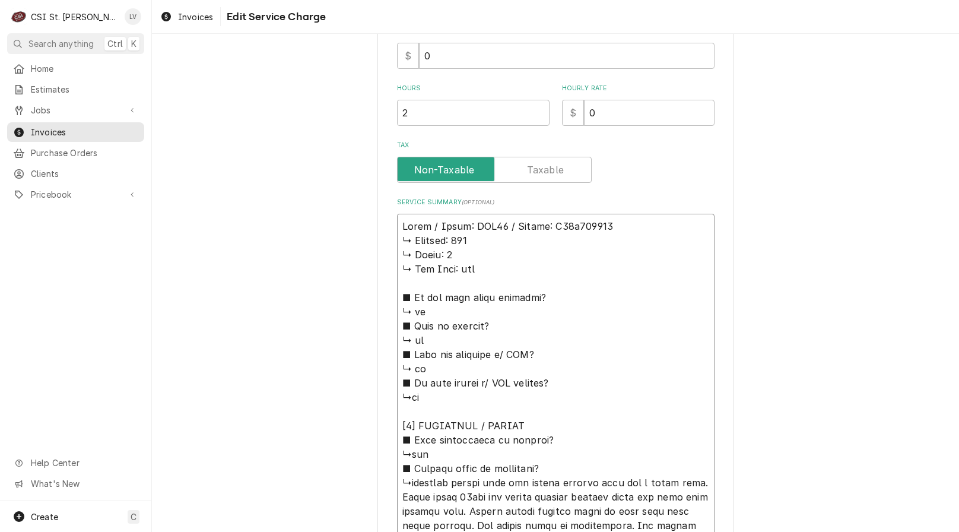
type textarea "x"
type textarea "Pitco / Model: SSH75 / Serial: G17064712 ↳ 𝗩𝗼𝗹𝘁𝗮𝗴𝗲: 115 ↳ 𝗣𝗵𝗮𝘀𝗲: 1 ↳ 𝗚𝗮𝘀 𝗧𝘆𝗽𝗲: …"
type textarea "x"
type textarea "Pitco / Model: SSH75 / Serial: G17J064712 ↳ 𝗩𝗼𝗹𝘁𝗮𝗴𝗲: 115 ↳ 𝗣𝗵𝗮𝘀𝗲: 1 ↳ 𝗚𝗮𝘀 𝗧𝘆𝗽𝗲:…"
type textarea "x"
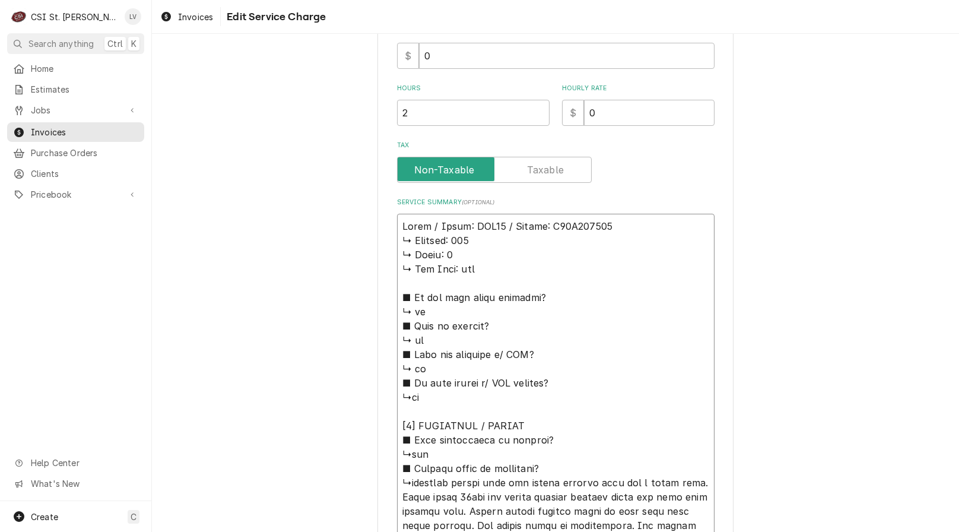
type textarea "Pitco / Model: SSH75 / Serial: G17JC064712 ↳ 𝗩𝗼𝗹𝘁𝗮𝗴𝗲: 115 ↳ 𝗣𝗵𝗮𝘀𝗲: 1 ↳ 𝗚𝗮𝘀 𝗧𝘆𝗽𝗲…"
drag, startPoint x: 398, startPoint y: 241, endPoint x: 573, endPoint y: 466, distance: 285.4
type textarea "x"
type textarea "Pitco / Model: SSH75 / Serial: G17JC064712 ↳customer stated that the fryers dro…"
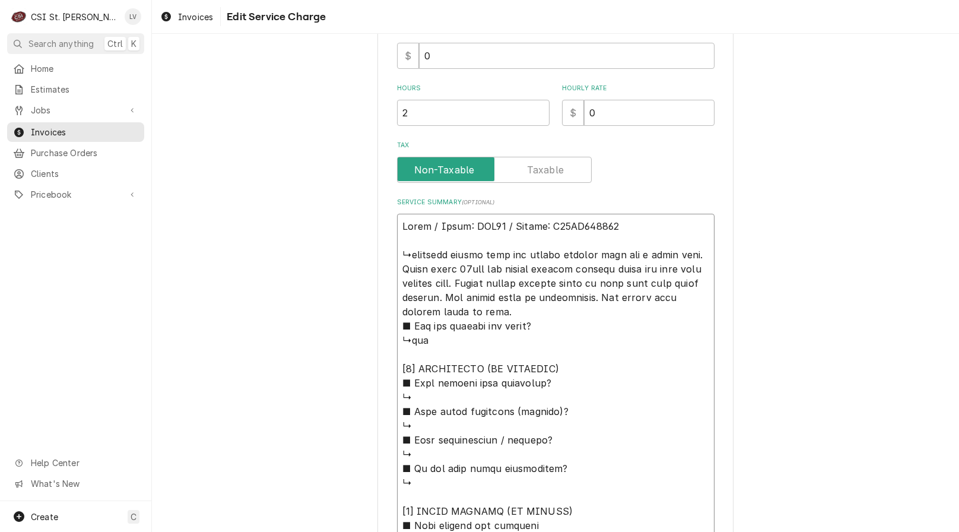
click at [482, 255] on textarea "Service Summary ( optional )" at bounding box center [555, 490] width 317 height 552
drag, startPoint x: 412, startPoint y: 260, endPoint x: 422, endPoint y: 262, distance: 10.9
click at [414, 260] on textarea "Service Summary ( optional )" at bounding box center [555, 490] width 317 height 552
type textarea "x"
type textarea "Pitco / Model: SSH75 / Serial: G17JC064712 ↳ustomer stated that the fryers drop…"
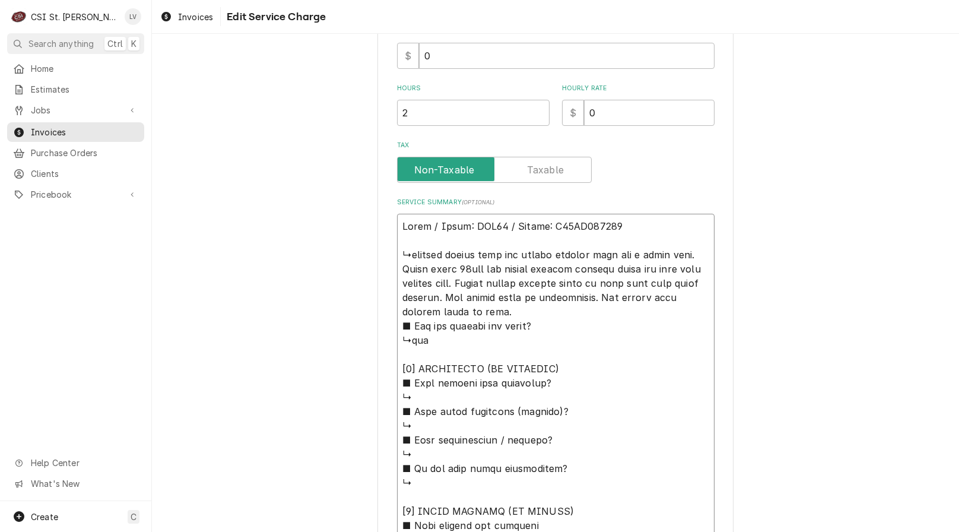
type textarea "x"
type textarea "Pitco / Model: SSH75 / Serial: G17JC064712 ustomer stated that the fryers dropp…"
type textarea "x"
type textarea "Pitco / Model: SSH75 / Serial: G17JC064712 ustomer stated that the fryers dropp…"
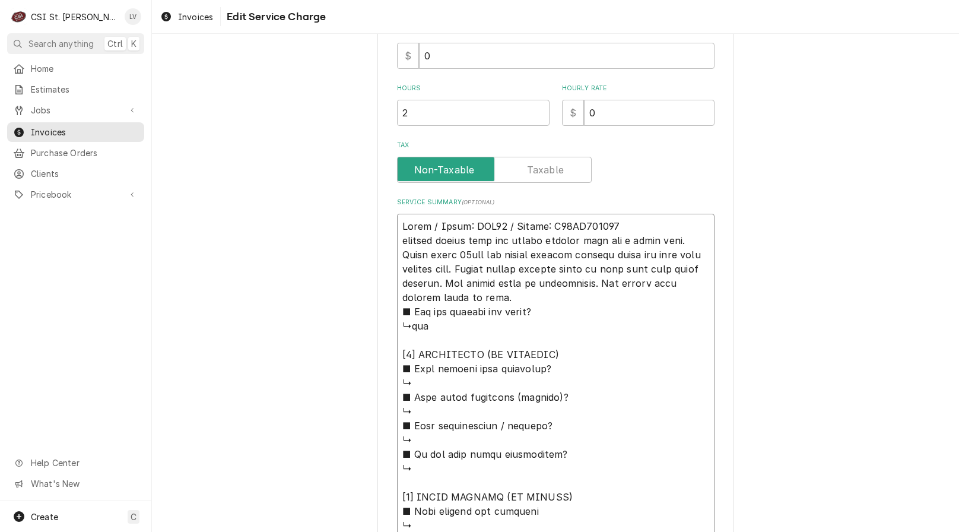
type textarea "x"
type textarea "Pitco / Model: SSH75 / Serial: G17JC064712 customer stated that the fryers drop…"
type textarea "x"
type textarea "Pitco / Model: SSH75 / Serial: G17JC064712 ustomer stated that the fryers dropp…"
type textarea "x"
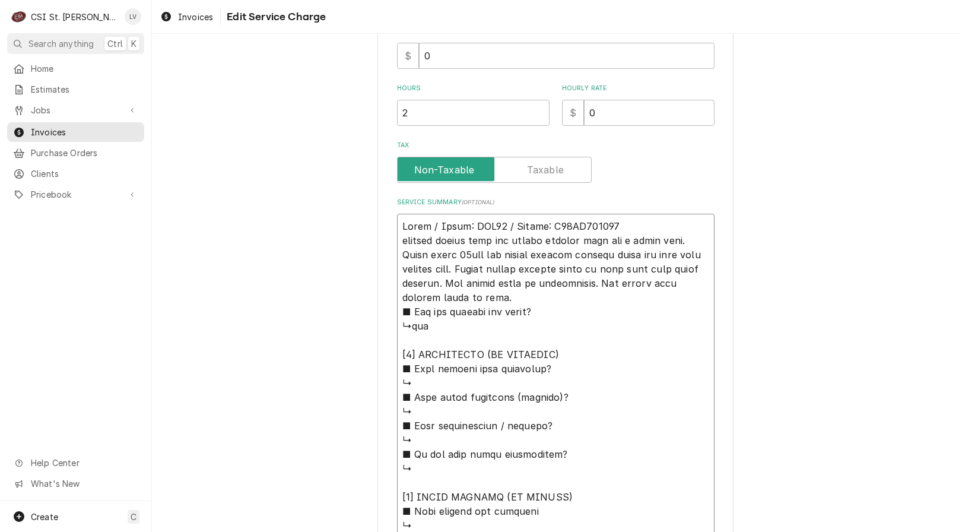
type textarea "Pitco / Model: SSH75 / Serial: G17JC064712 Customer stated that the fryers drop…"
click at [462, 252] on textarea "Service Summary ( optional )" at bounding box center [555, 483] width 317 height 538
type textarea "x"
type textarea "Pitco / Model: SSH75 / Serial: G17JC064712 Customer stated that the fryers drop…"
click at [485, 258] on textarea "Service Summary ( optional )" at bounding box center [555, 483] width 317 height 538
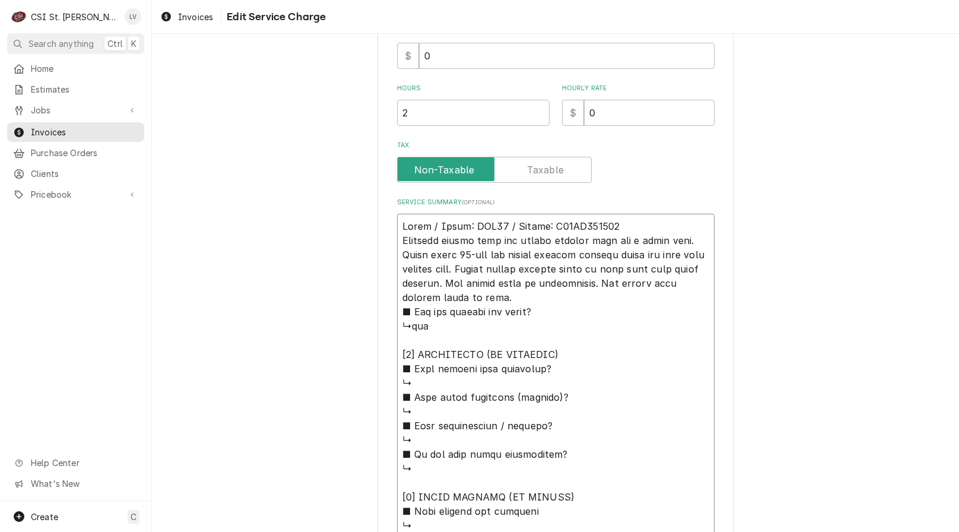
type textarea "x"
type textarea "Pitco / Model: SSH75 / Serial: G17JC064712 Customer stated that the fryers drop…"
type textarea "x"
type textarea "Pitco / Model: SSH75 / Serial: G17JC064712 Customer stated that the fryers drop…"
type textarea "x"
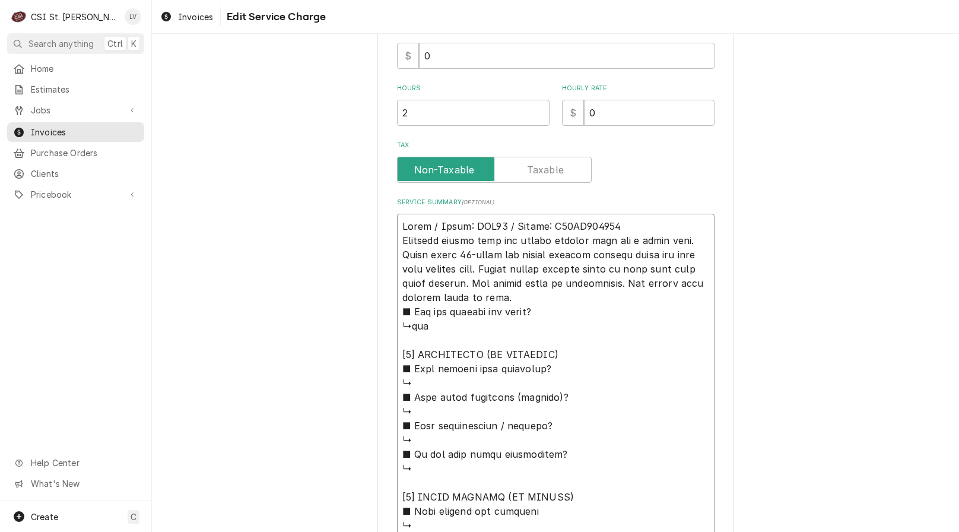
type textarea "Pitco / Model: SSH75 / Serial: G17JC064712 Customer stated that the fryers drop…"
type textarea "x"
drag, startPoint x: 504, startPoint y: 299, endPoint x: 352, endPoint y: 218, distance: 172.0
click at [352, 218] on div "Use the fields below to edit this service charge Short Description Job | Servic…" at bounding box center [555, 272] width 807 height 1164
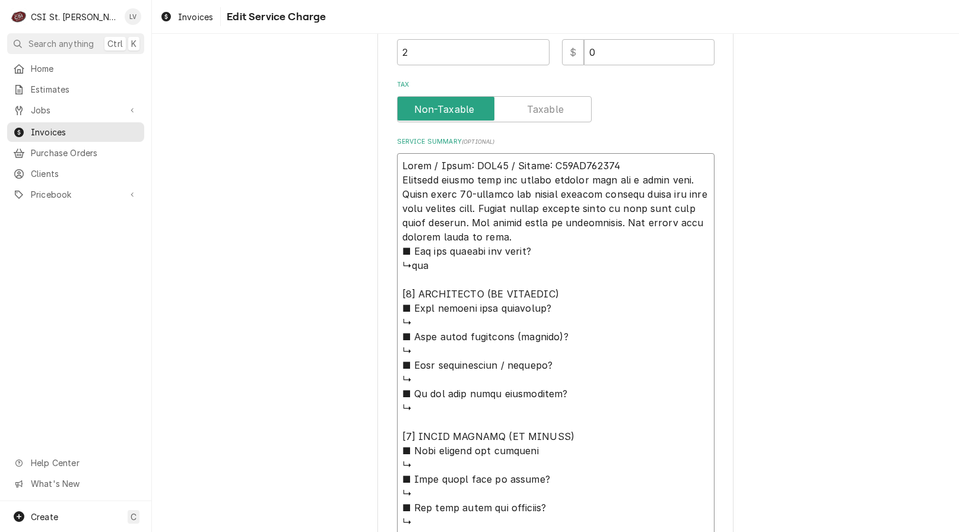
scroll to position [678, 0]
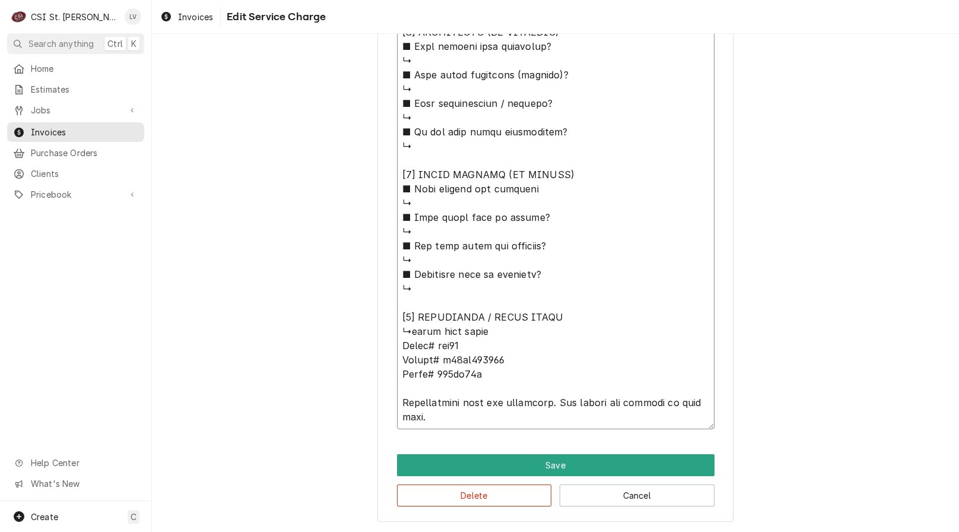
type textarea "Pitco / Model: SSH75 / Serial: G17JC064712 Customer stated that the fryers drop…"
drag, startPoint x: 476, startPoint y: 376, endPoint x: 432, endPoint y: 371, distance: 44.2
click at [431, 371] on textarea "Service Summary ( optional )" at bounding box center [555, 160] width 317 height 538
click at [476, 503] on button "Delete" at bounding box center [474, 495] width 155 height 22
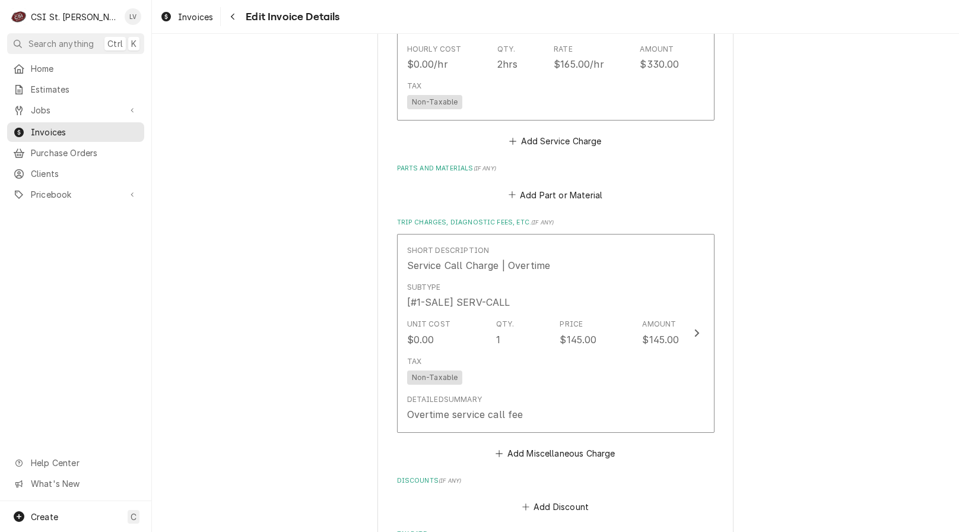
scroll to position [1155, 0]
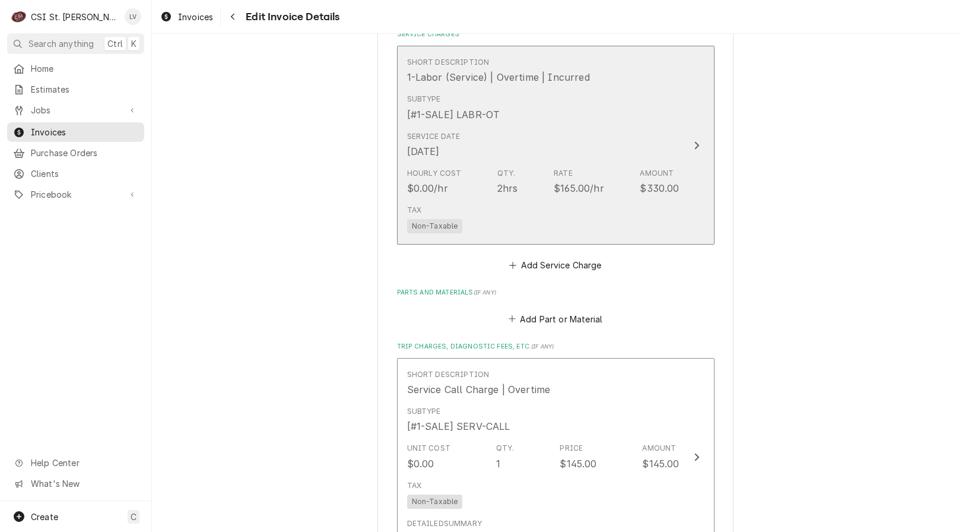
click at [517, 224] on div "Tax Non-Taxable" at bounding box center [543, 219] width 272 height 38
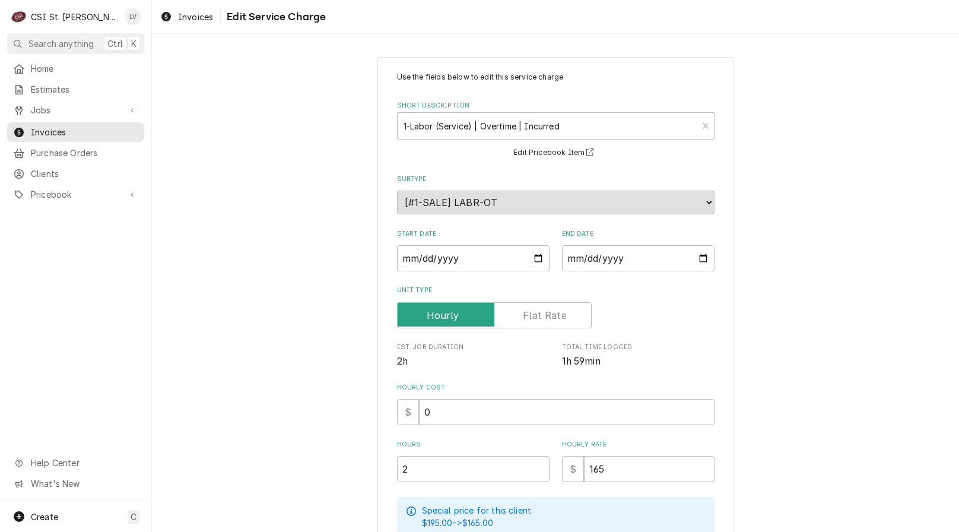
scroll to position [240, 0]
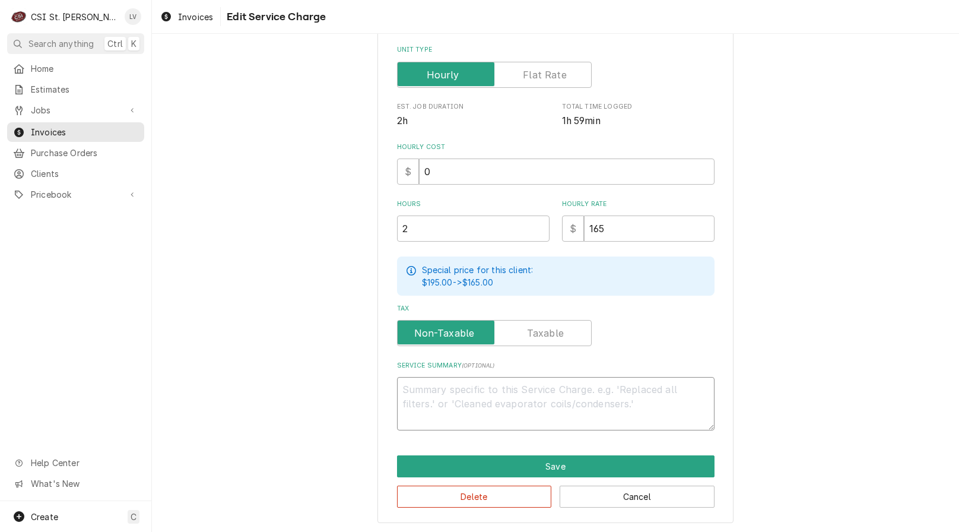
click at [440, 385] on textarea "Service Summary ( optional )" at bounding box center [555, 403] width 317 height 53
paste textarea "Pitco / Model: SSH75 / Serial: G17JC064712 / Tag ID: 121BK33B Customer stated t…"
type textarea "x"
type textarea "Pitco / Model: SSH75 / Serial: G17JC064712 / Tag ID: 121BK33B Customer stated t…"
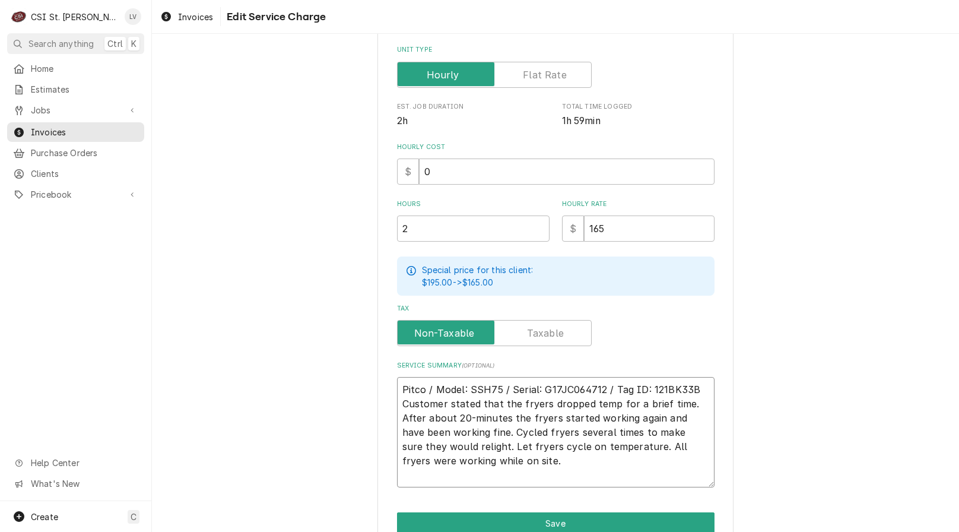
click at [698, 386] on textarea "Pitco / Model: SSH75 / Serial: G17JC064712 / Tag ID: 121BK33B Customer stated t…" at bounding box center [555, 432] width 317 height 110
type textarea "x"
type textarea "Pitco / Model: SSH75 / Serial: G17JC064712 / Tag ID: 121BK33B Customer stated t…"
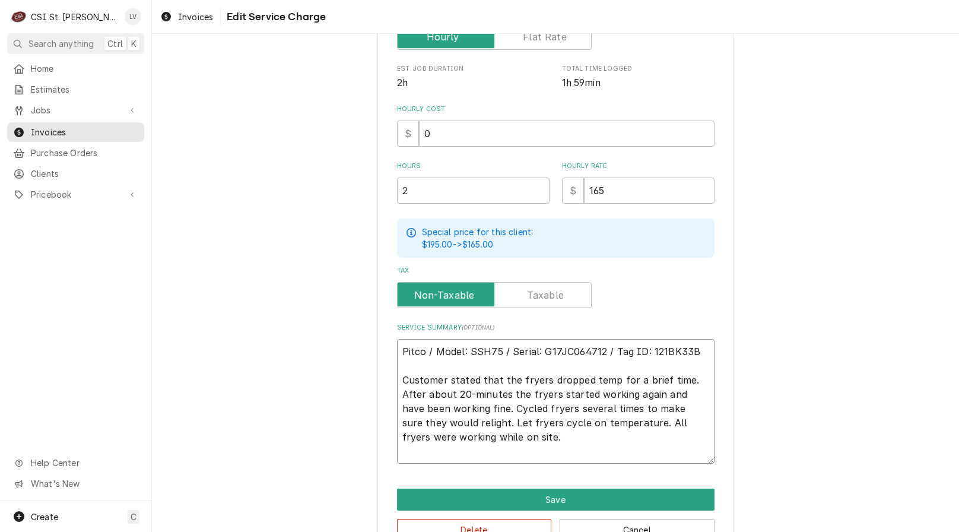
scroll to position [312, 0]
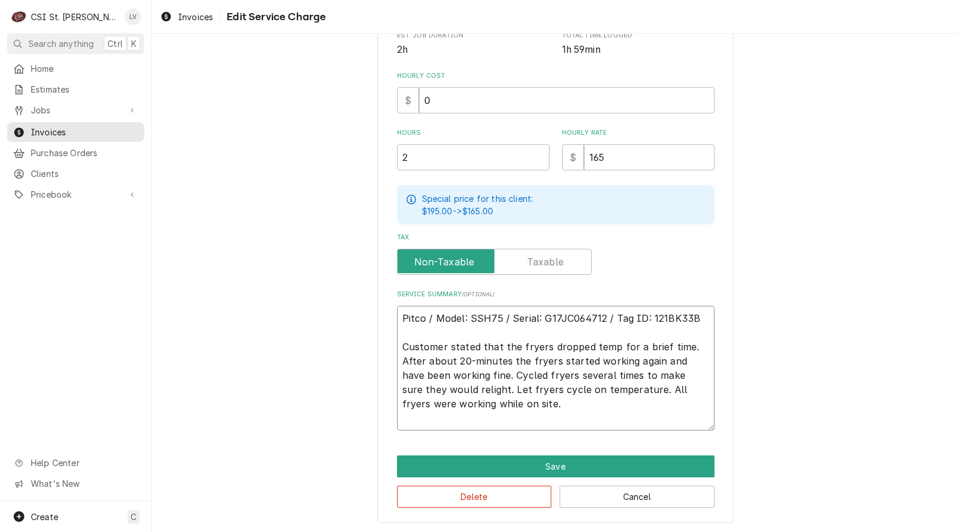
drag, startPoint x: 522, startPoint y: 405, endPoint x: 528, endPoint y: 403, distance: 6.2
click at [527, 404] on textarea "Pitco / Model: SSH75 / Serial: G17JC064712 / Tag ID: 121BK33B Customer stated t…" at bounding box center [555, 368] width 317 height 125
type textarea "x"
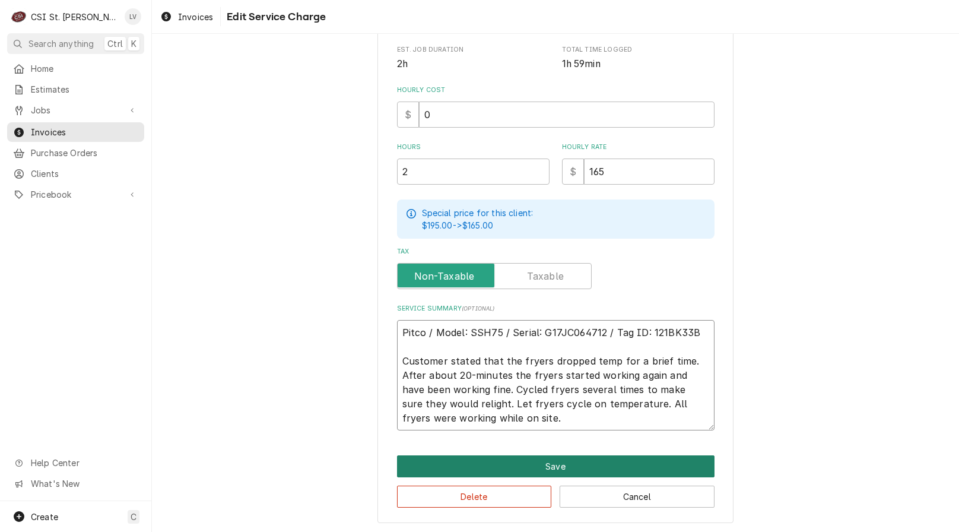
type textarea "Pitco / Model: SSH75 / Serial: G17JC064712 / Tag ID: 121BK33B Customer stated t…"
click at [494, 461] on button "Save" at bounding box center [555, 466] width 317 height 22
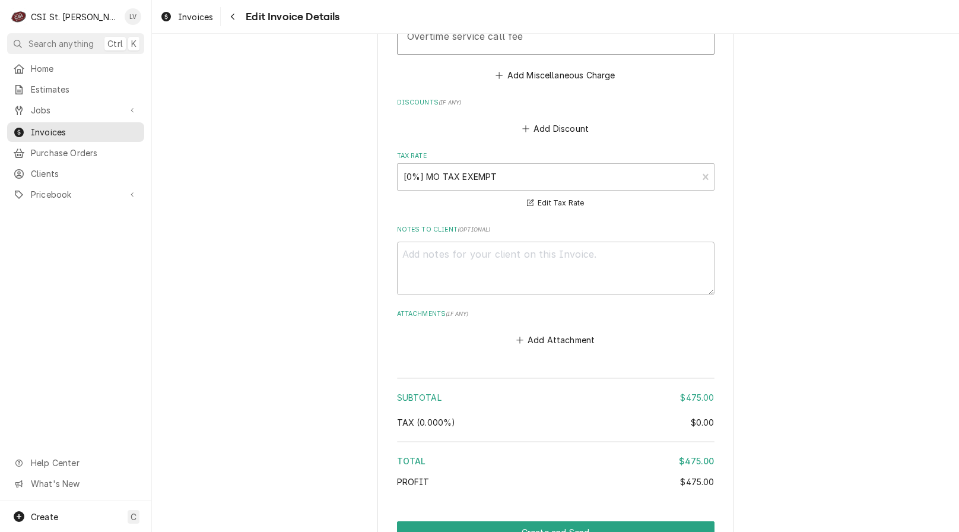
scroll to position [1946, 0]
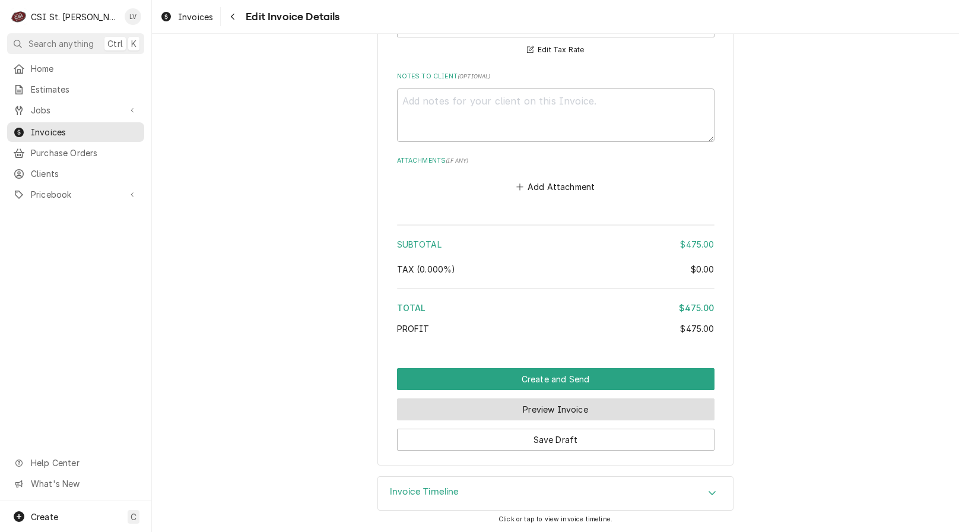
click at [499, 413] on button "Preview Invoice" at bounding box center [555, 409] width 317 height 22
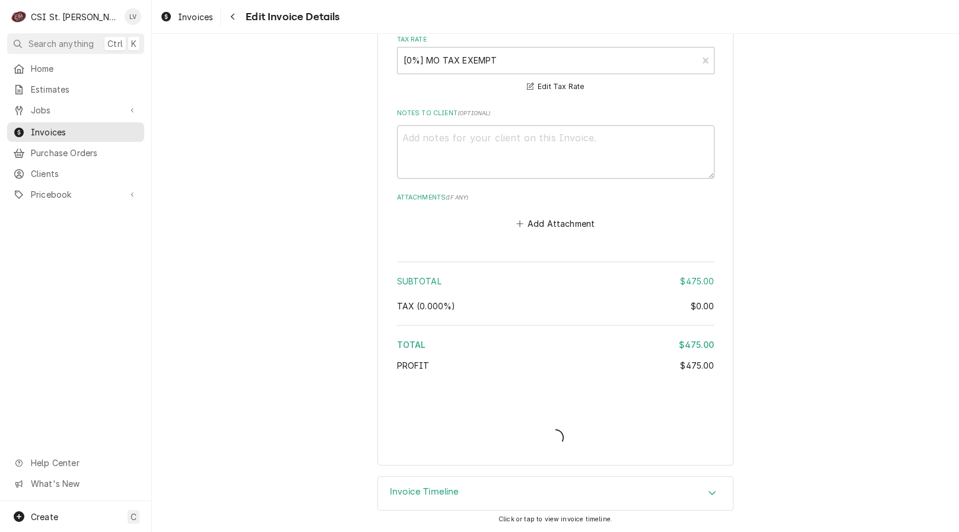
scroll to position [1909, 0]
type textarea "x"
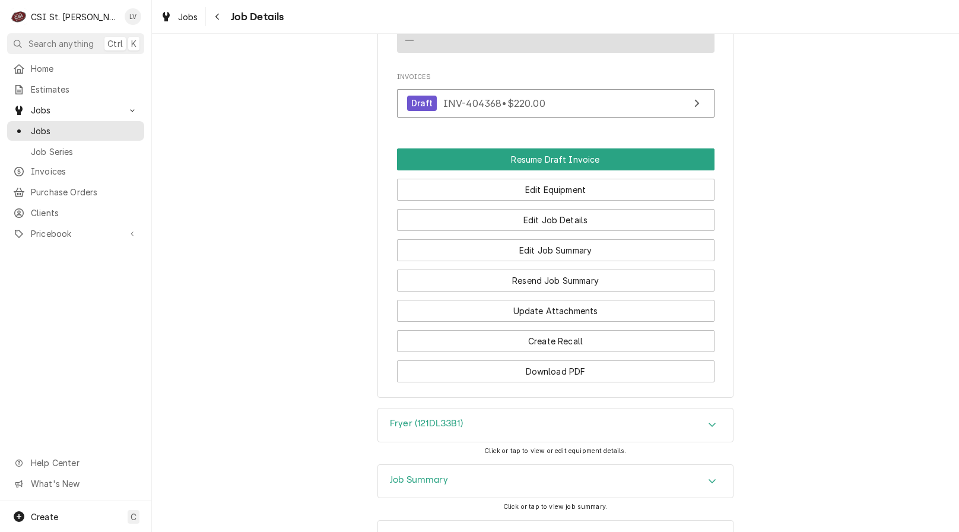
scroll to position [1278, 0]
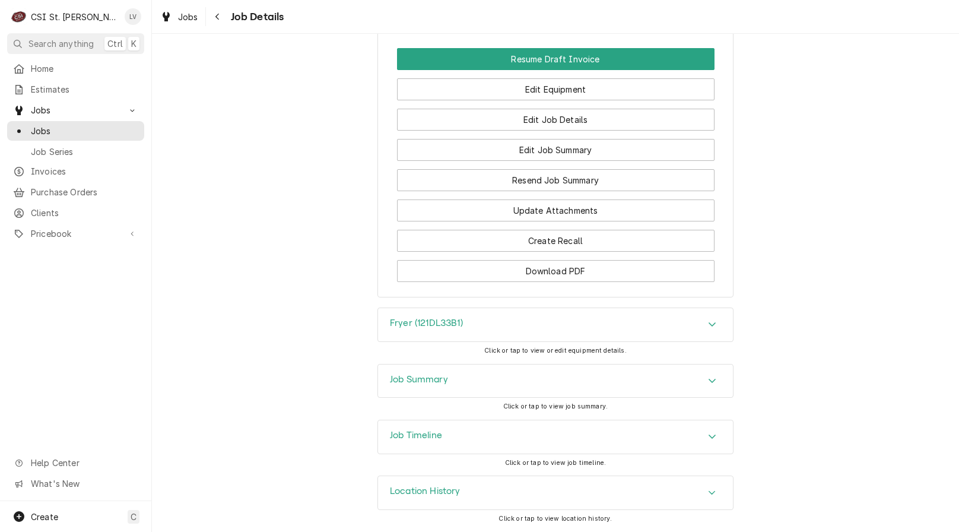
click at [497, 428] on div "Job Timeline" at bounding box center [555, 436] width 355 height 33
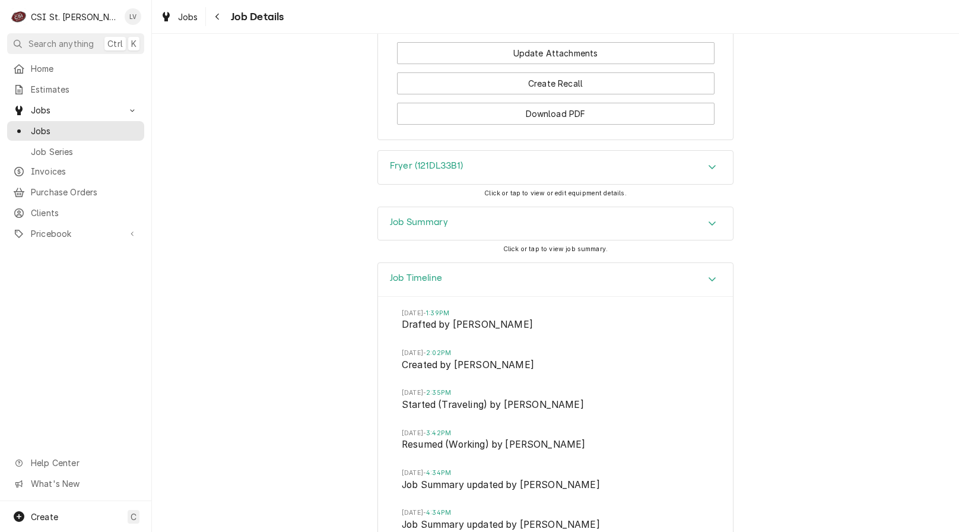
scroll to position [1231, 0]
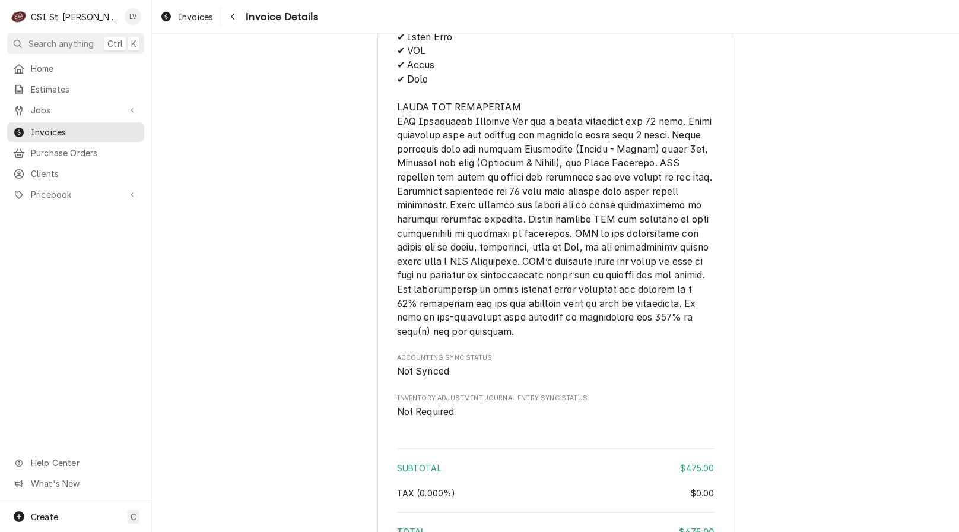
scroll to position [1821, 0]
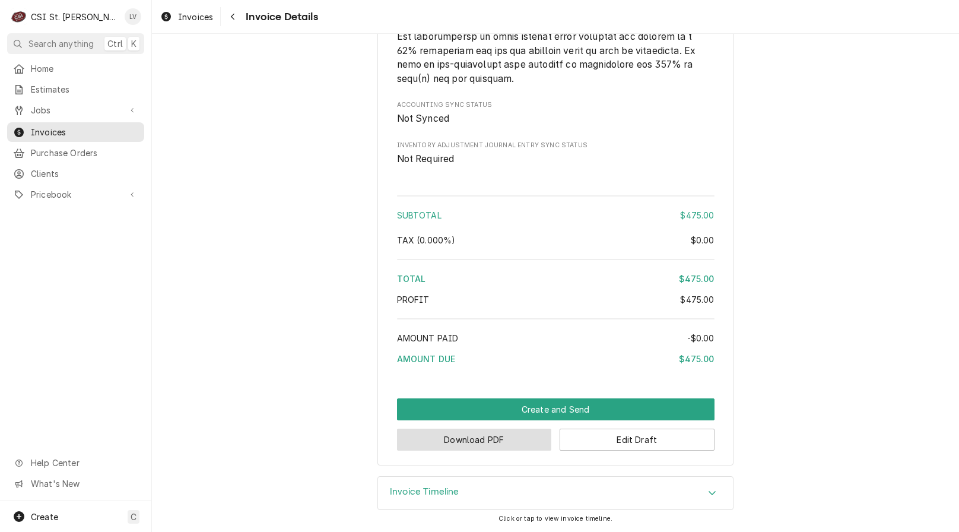
click at [500, 444] on button "Download PDF" at bounding box center [474, 439] width 155 height 22
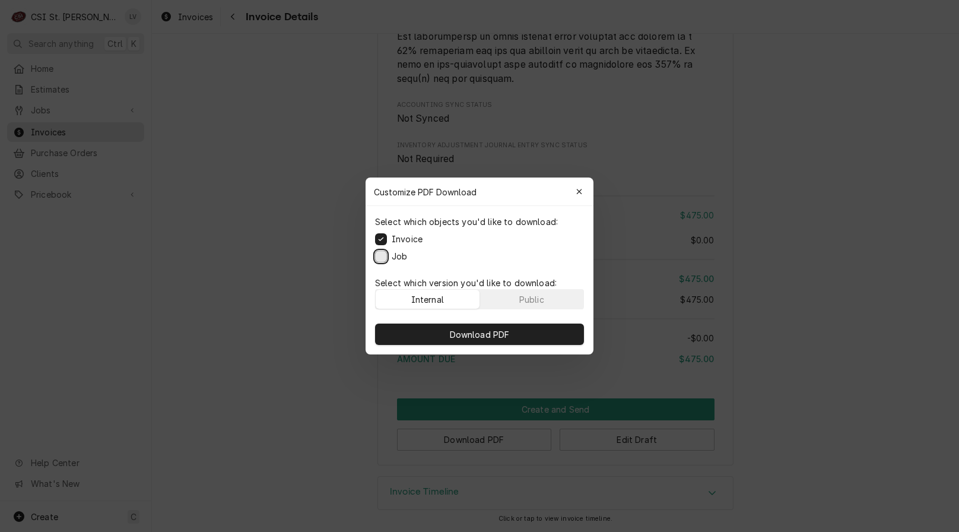
click at [380, 259] on button "Job" at bounding box center [381, 256] width 12 height 12
click at [499, 329] on span "Download PDF" at bounding box center [479, 334] width 65 height 12
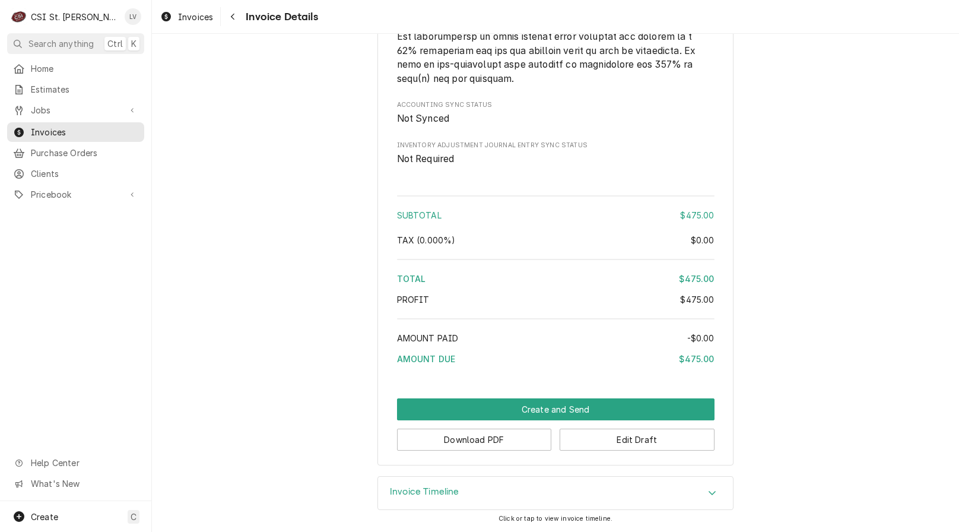
click at [71, 313] on div "Home Estimates Jobs Jobs Job Series Invoices Purchase Orders Clients Pricebook …" at bounding box center [75, 280] width 151 height 442
click at [183, 18] on span "Invoices" at bounding box center [195, 17] width 35 height 12
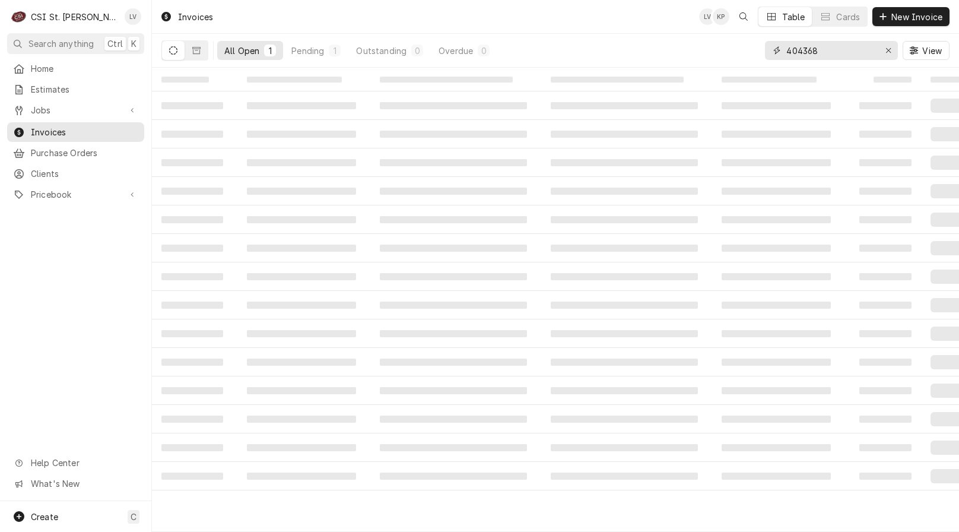
click at [844, 47] on input "404368" at bounding box center [830, 50] width 89 height 19
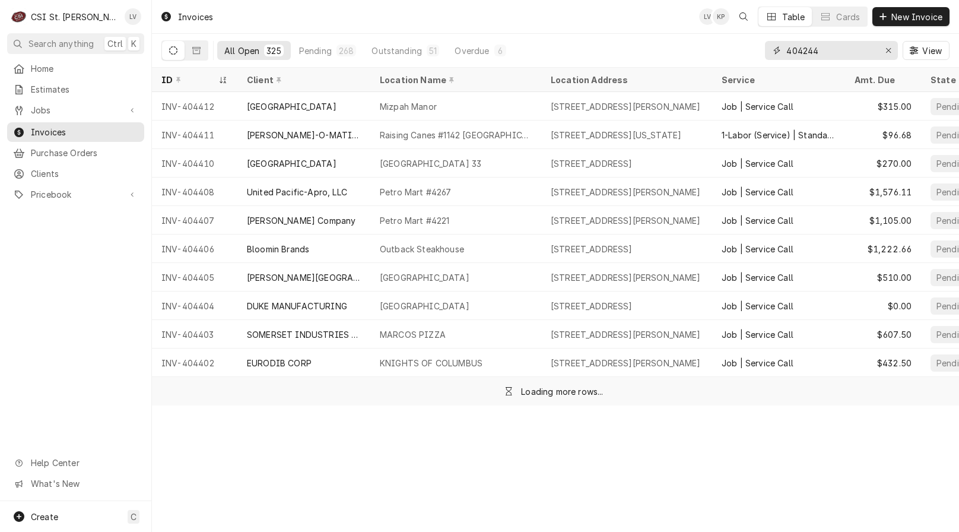
type input "404244"
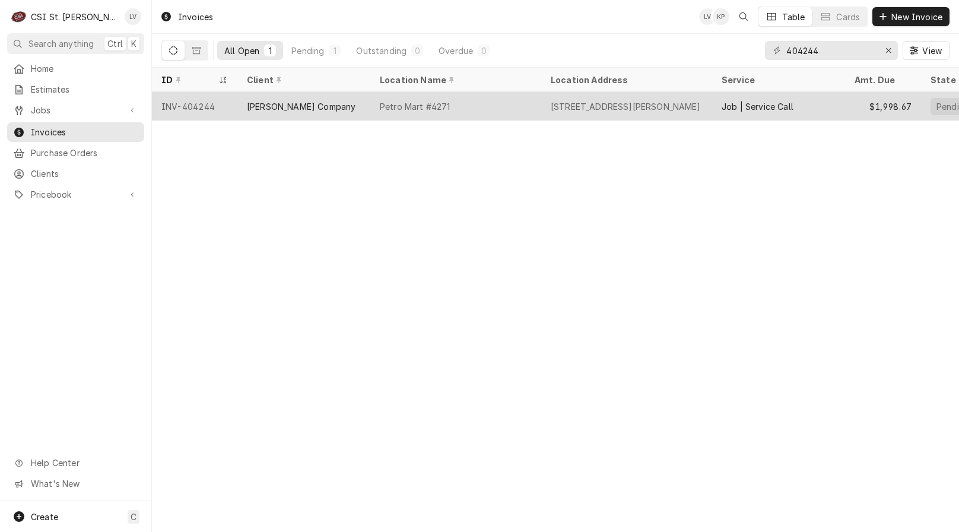
click at [379, 106] on div "Petro Mart #4271" at bounding box center [455, 106] width 171 height 28
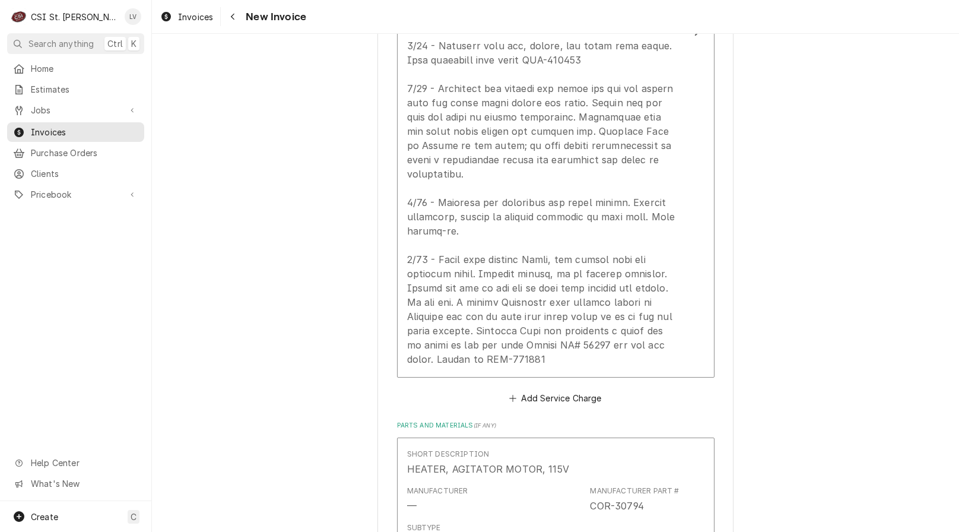
scroll to position [1721, 0]
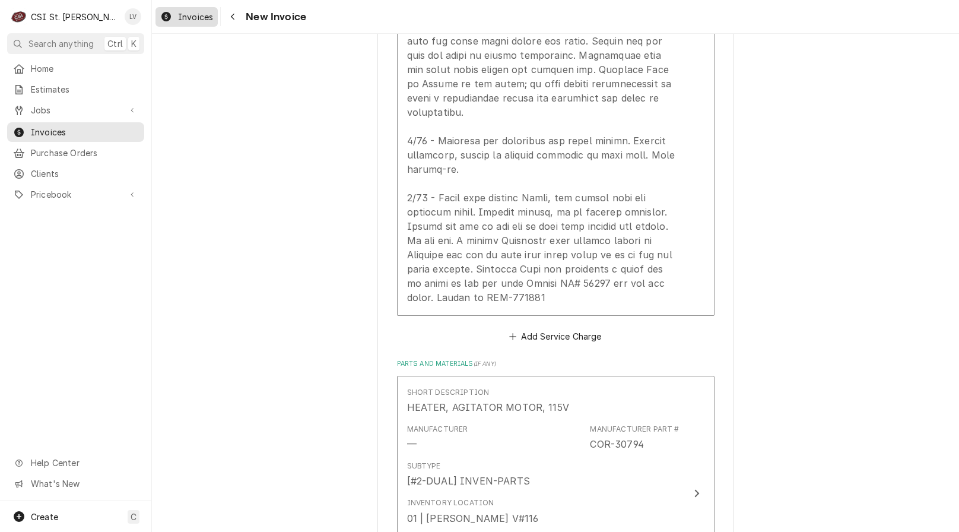
click at [189, 17] on span "Invoices" at bounding box center [195, 17] width 35 height 12
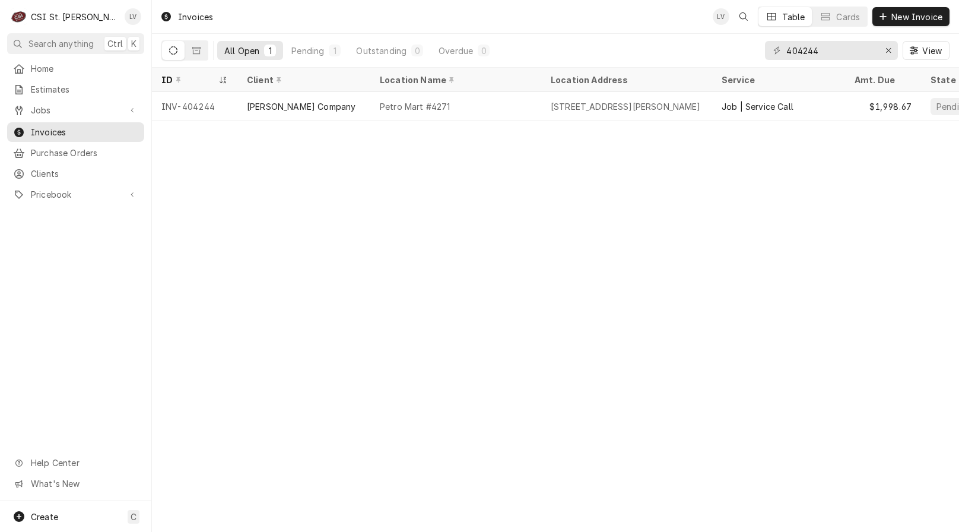
click at [628, 18] on div "Invoices LV Table Cards New Invoice" at bounding box center [555, 16] width 807 height 33
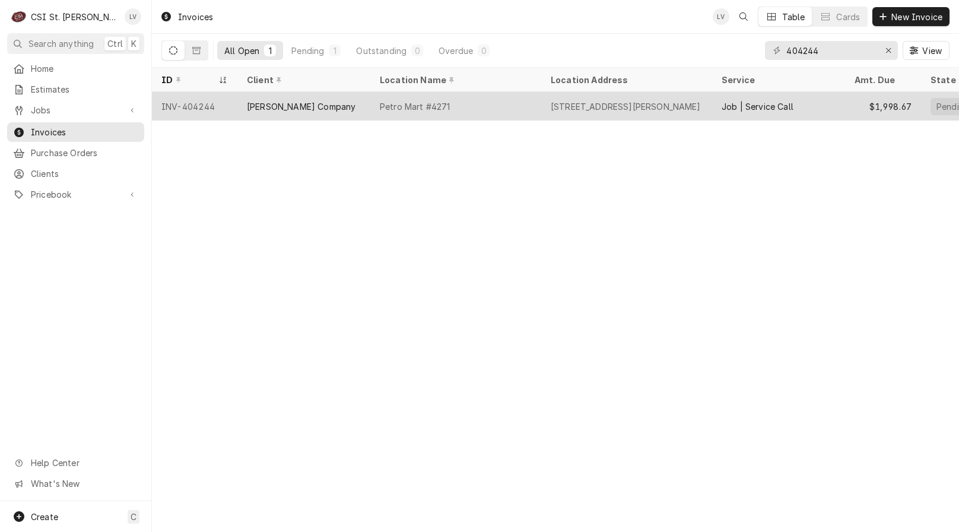
click at [642, 100] on div "[STREET_ADDRESS][PERSON_NAME]" at bounding box center [626, 106] width 150 height 12
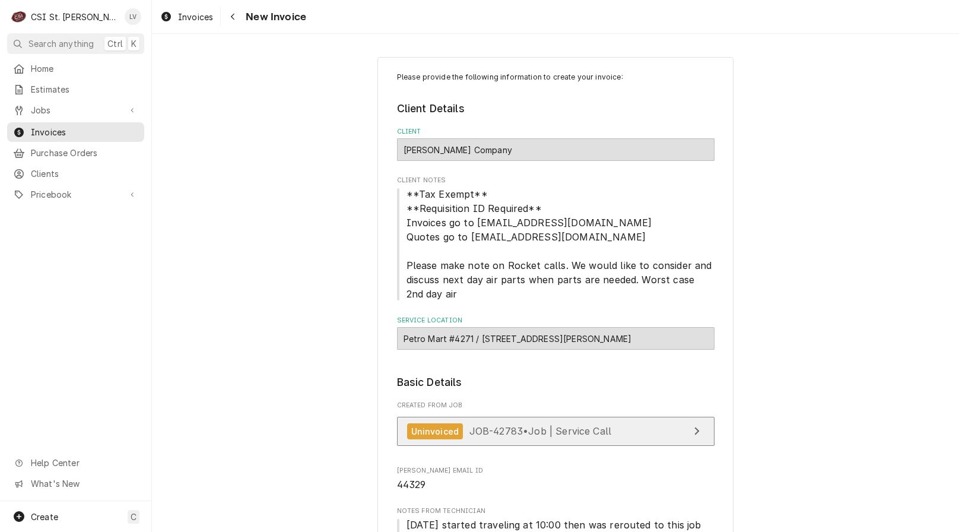
click at [527, 431] on span "JOB-42783 • Job | Service Call" at bounding box center [540, 431] width 142 height 12
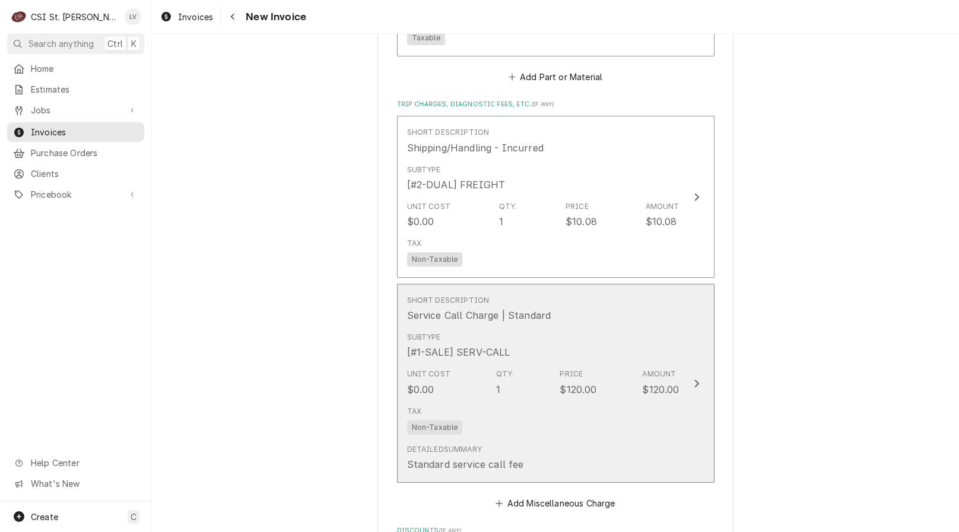
scroll to position [2255, 0]
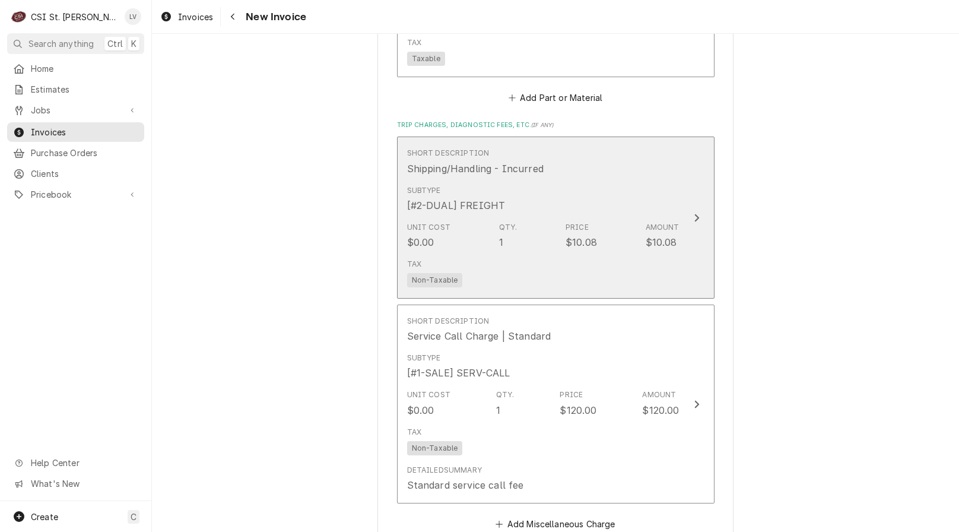
click at [506, 259] on div "Tax Non-Taxable" at bounding box center [543, 273] width 272 height 38
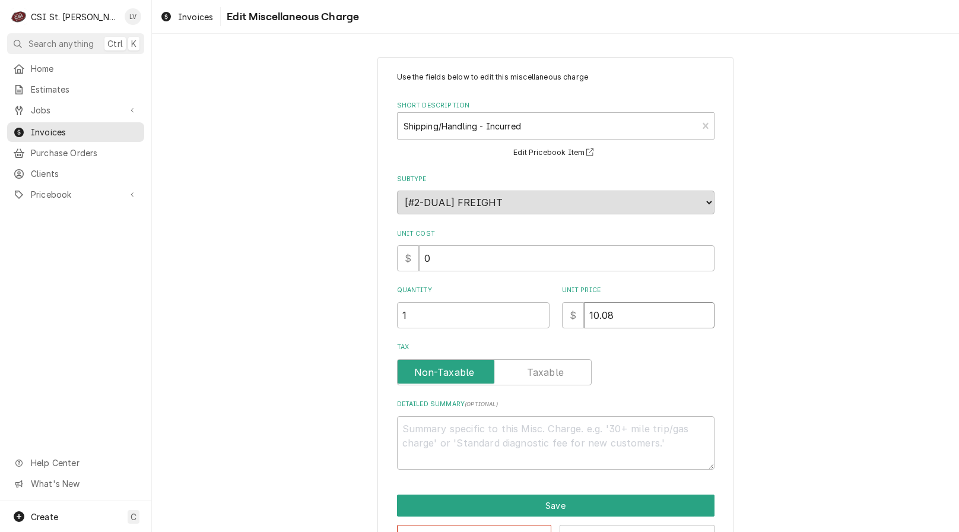
drag, startPoint x: 625, startPoint y: 320, endPoint x: 550, endPoint y: 328, distance: 75.2
click at [550, 328] on div "Quantity 1 Unit Price $ 10.08" at bounding box center [555, 306] width 317 height 42
type textarea "x"
type input "5"
type textarea "x"
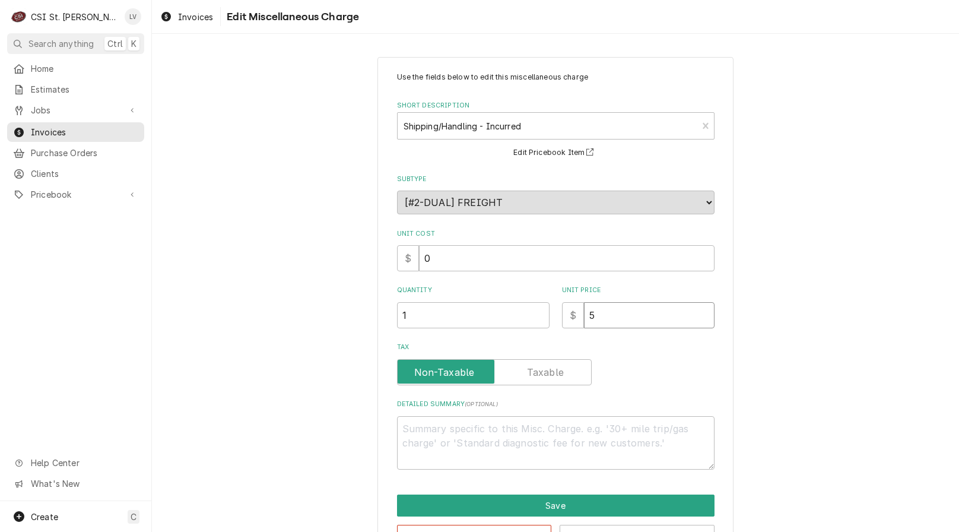
type input "58"
type textarea "x"
type input "58.1"
type textarea "x"
type input "58.17"
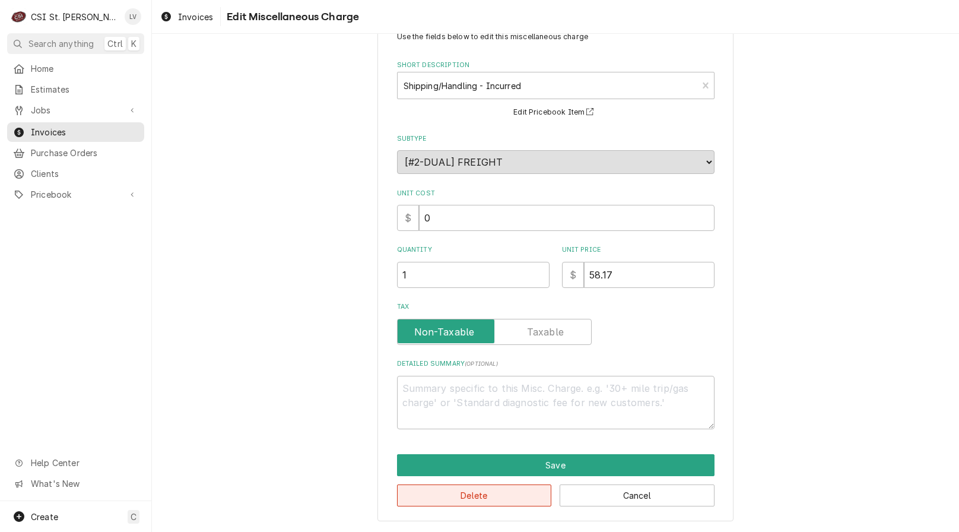
click at [478, 496] on button "Delete" at bounding box center [474, 495] width 155 height 22
type textarea "x"
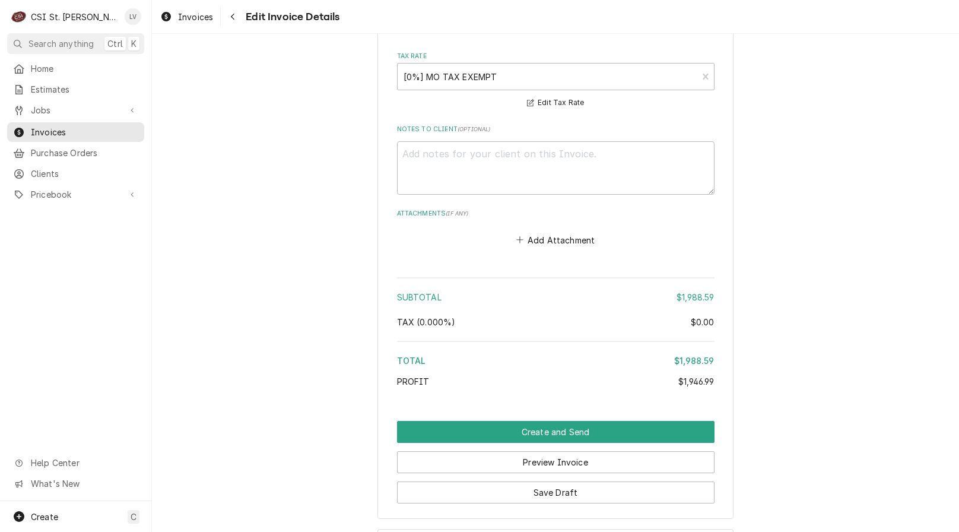
scroll to position [2689, 0]
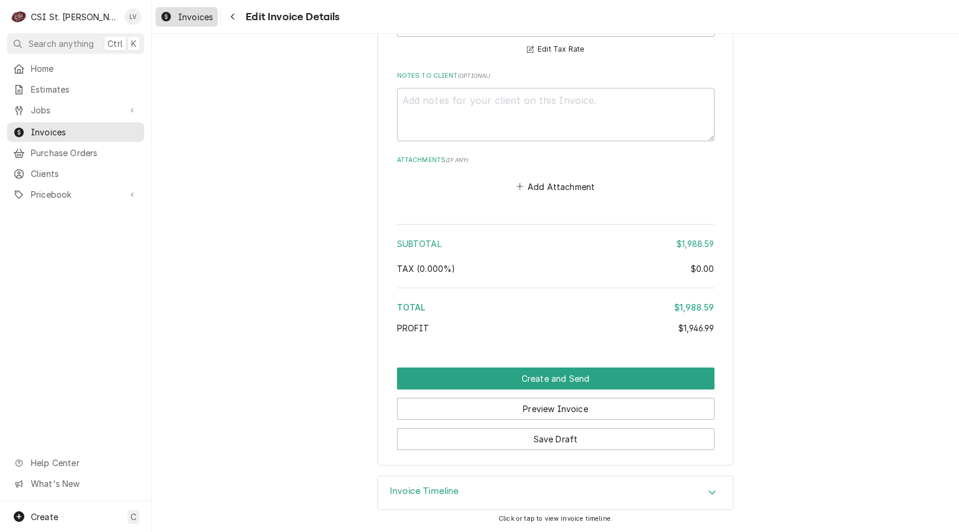
click at [190, 15] on span "Invoices" at bounding box center [195, 17] width 35 height 12
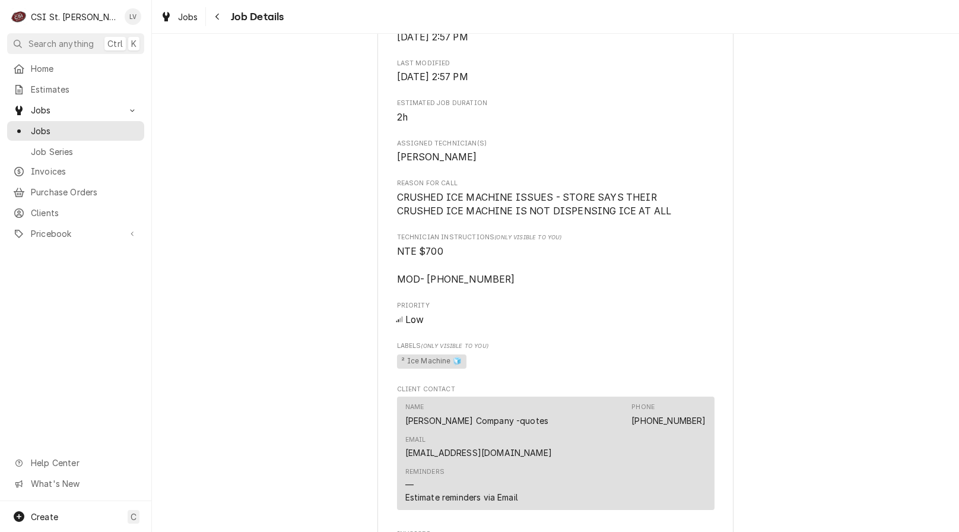
scroll to position [890, 0]
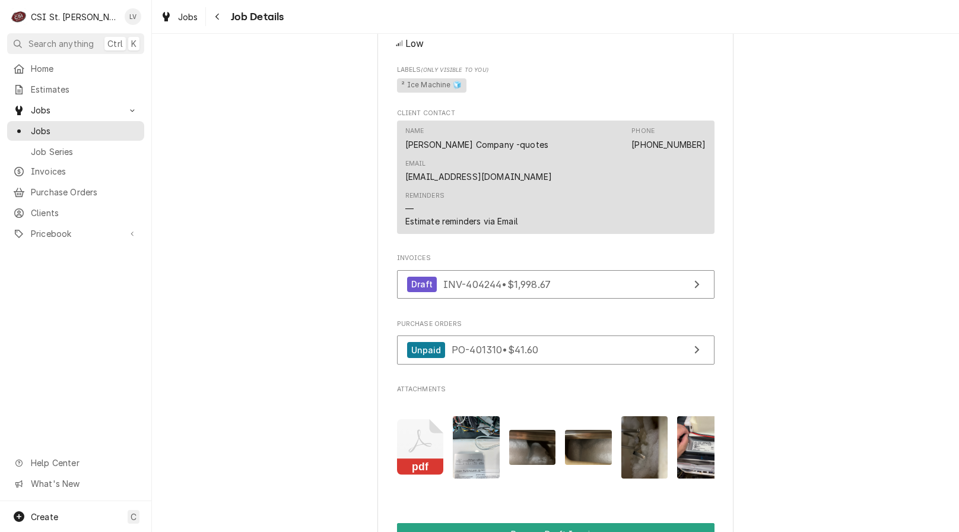
click at [424, 459] on rect "Attachments" at bounding box center [420, 467] width 47 height 17
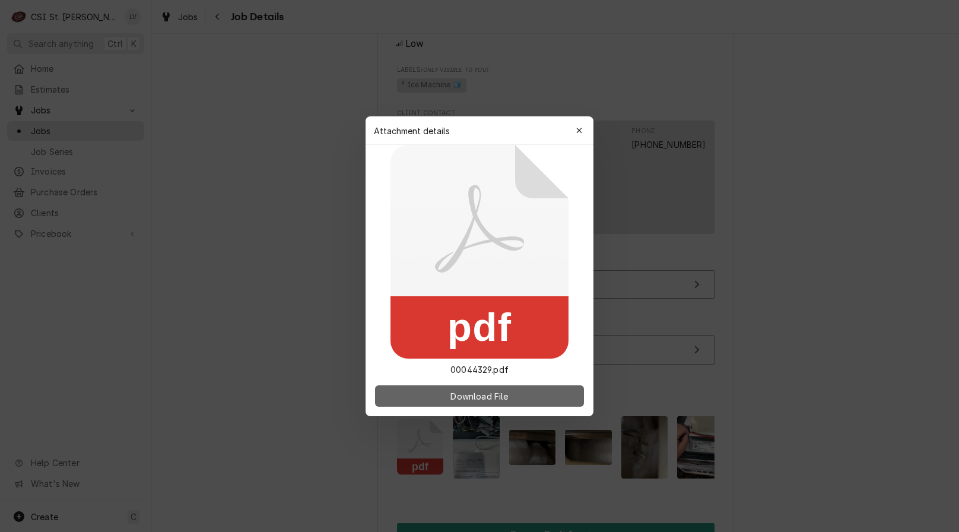
click at [440, 389] on button "Download File" at bounding box center [479, 395] width 209 height 21
click at [825, 171] on div at bounding box center [479, 266] width 959 height 532
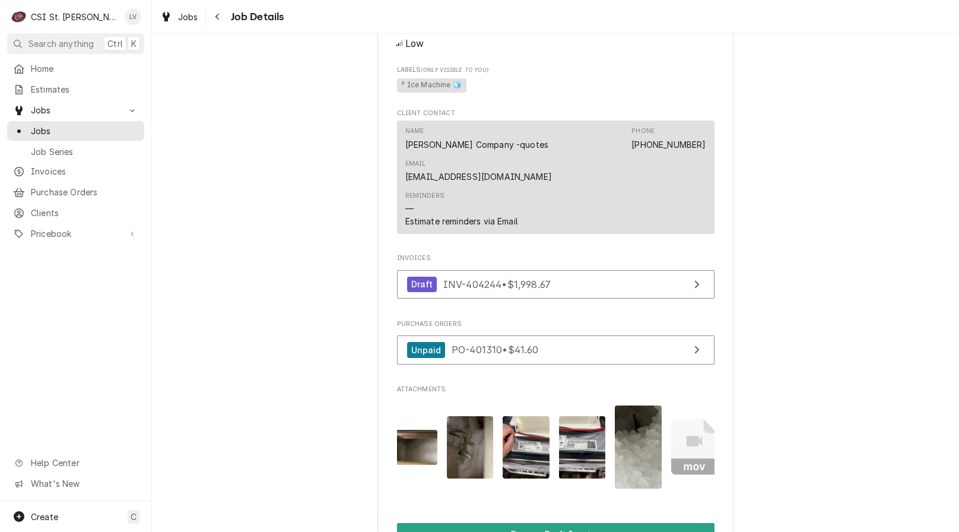
scroll to position [0, 188]
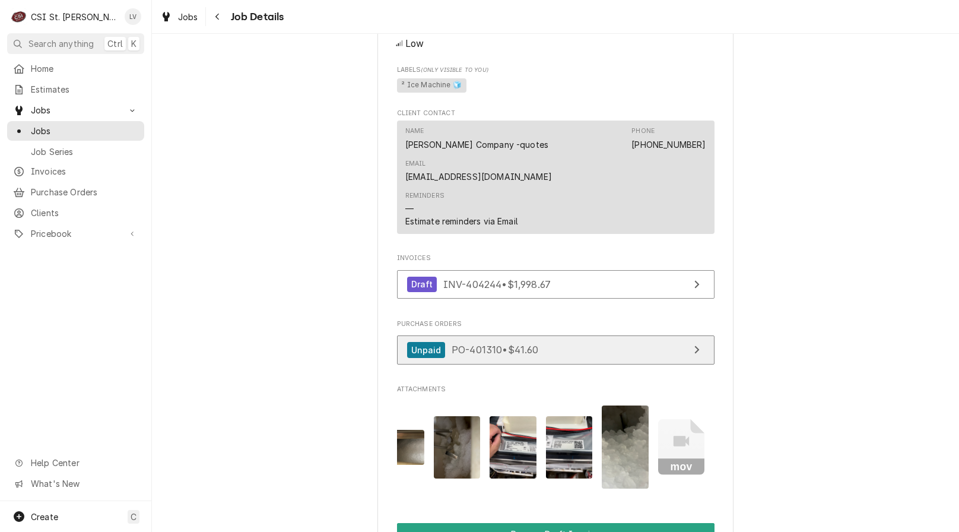
click at [503, 344] on span "PO-401310 • $41.60" at bounding box center [495, 350] width 87 height 12
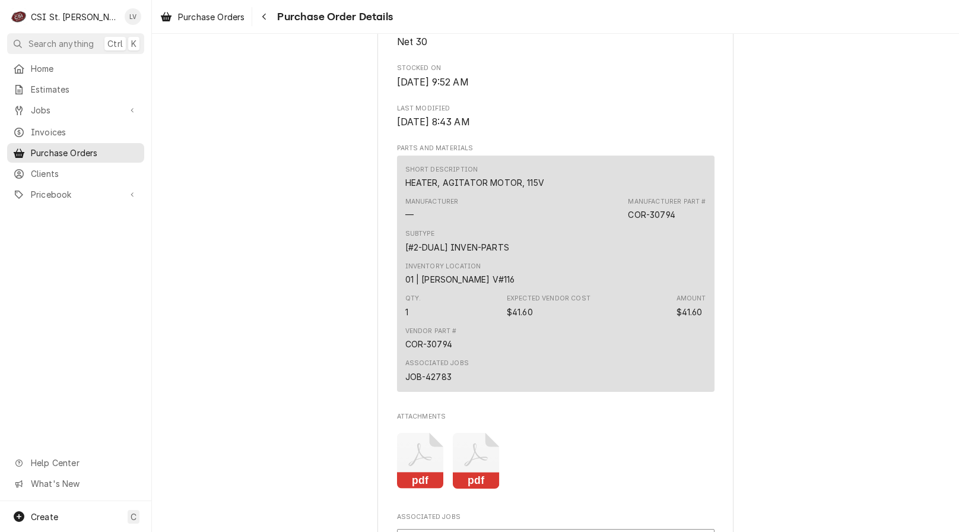
scroll to position [712, 0]
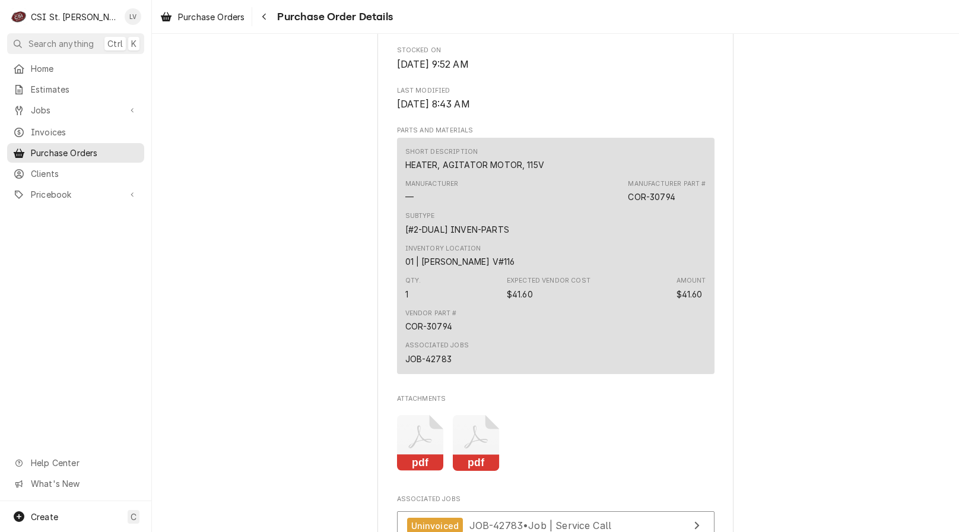
click at [413, 471] on icon "Attachments" at bounding box center [420, 443] width 47 height 56
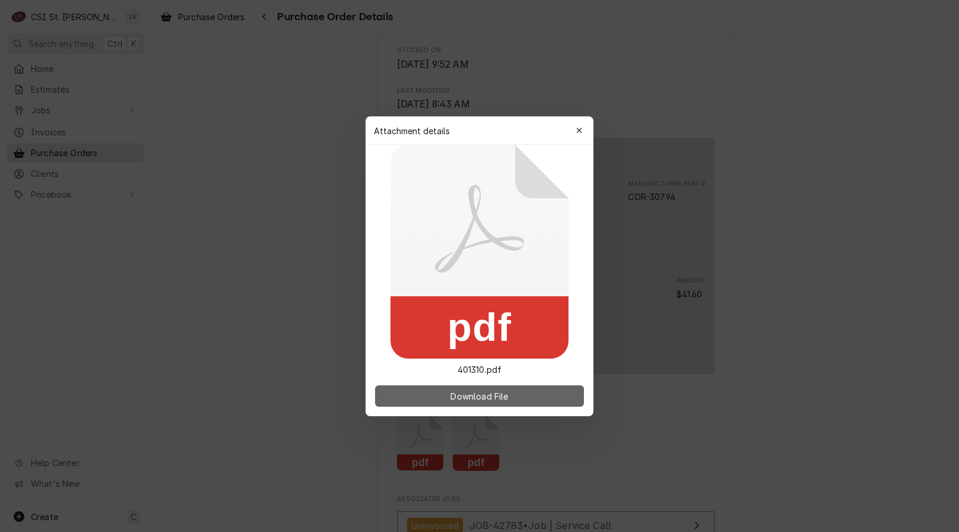
click at [459, 396] on span "Download File" at bounding box center [479, 395] width 62 height 12
click at [252, 129] on div at bounding box center [479, 266] width 959 height 532
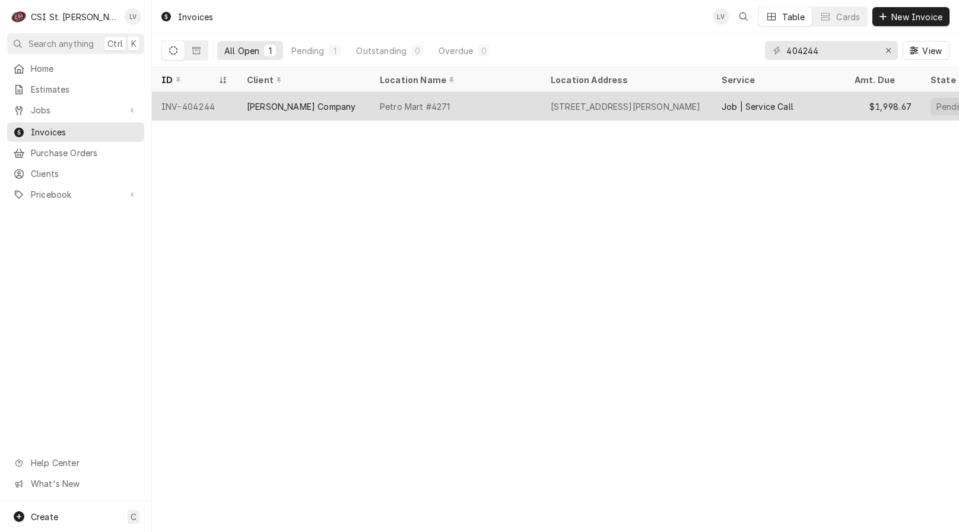
click at [354, 101] on div "[PERSON_NAME] Company" at bounding box center [303, 106] width 133 height 28
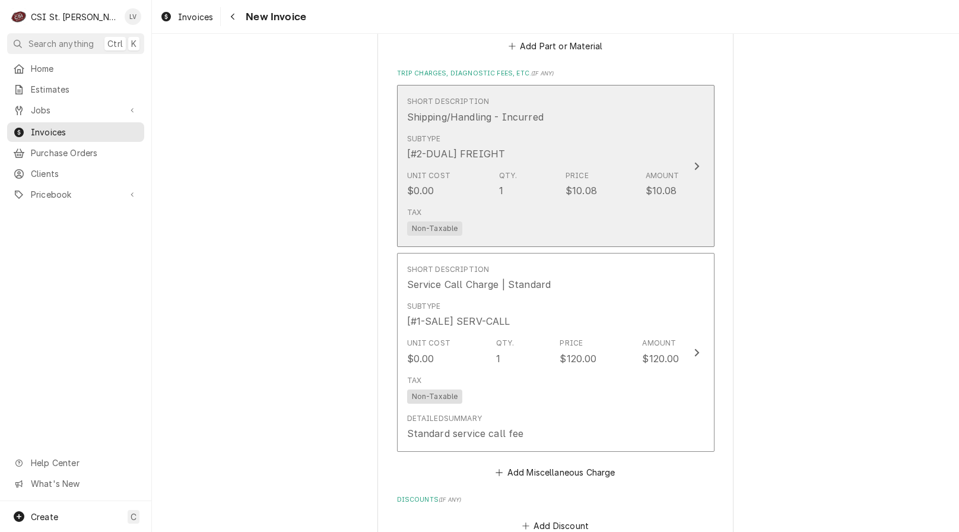
scroll to position [2314, 0]
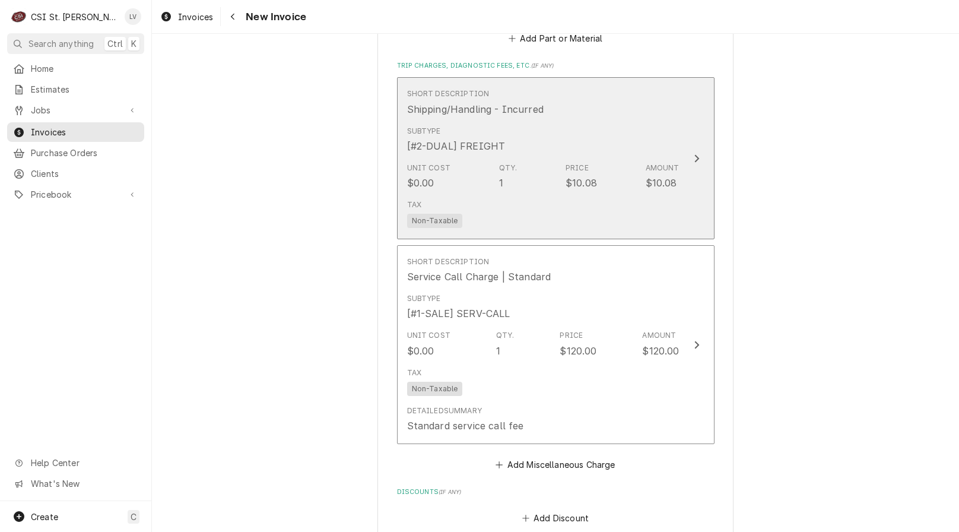
click at [487, 209] on div "Tax Non-Taxable" at bounding box center [543, 214] width 272 height 38
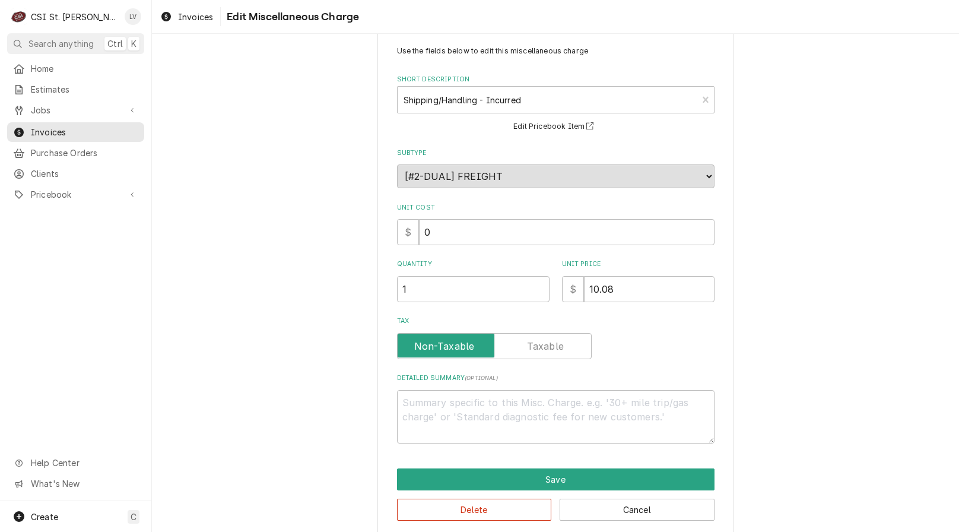
scroll to position [40, 0]
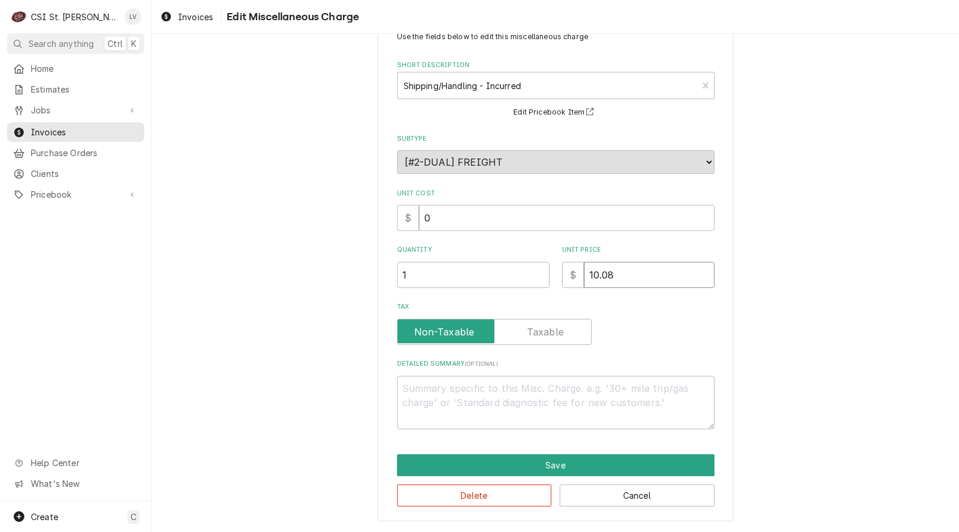
drag, startPoint x: 643, startPoint y: 272, endPoint x: 576, endPoint y: 272, distance: 67.1
click at [576, 272] on div "$ 10.08" at bounding box center [638, 275] width 152 height 26
type textarea "x"
type input "5"
type textarea "x"
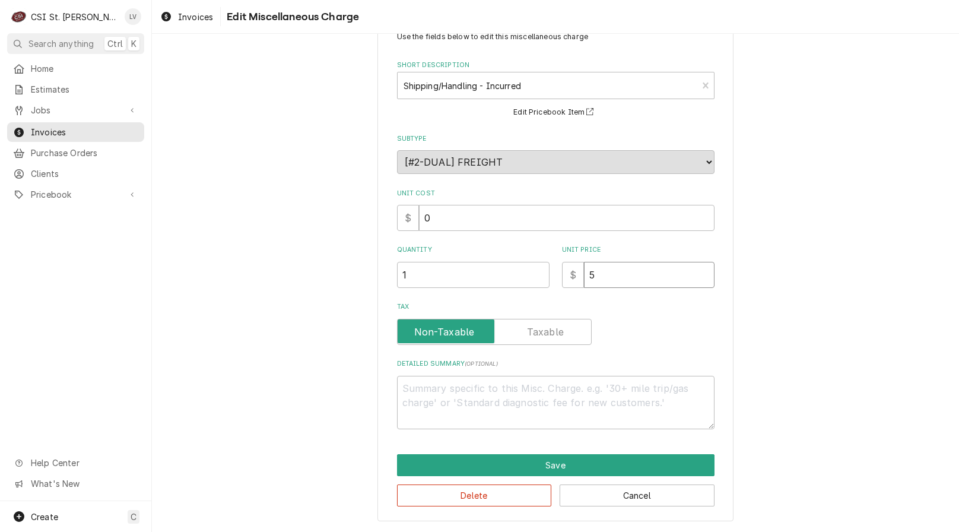
type input "58"
type textarea "x"
type input "58.1"
type textarea "x"
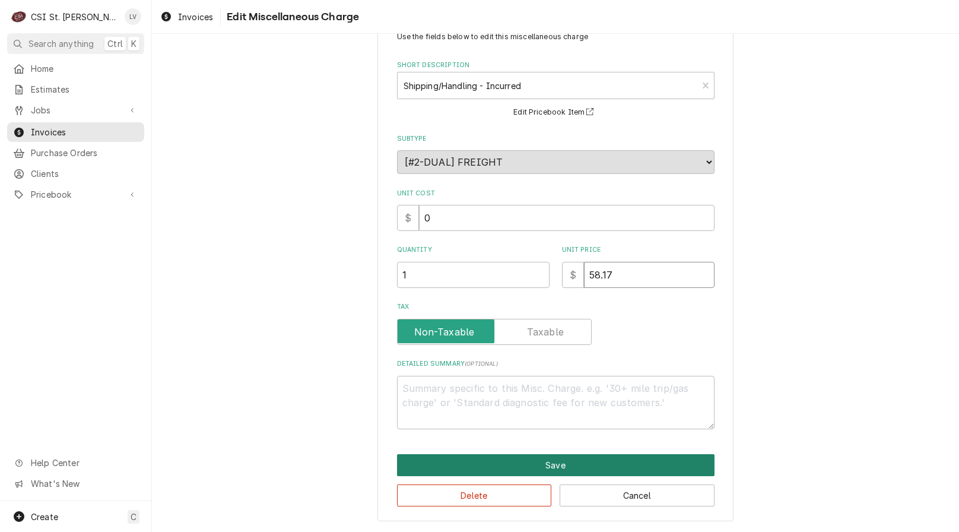
type input "58.17"
click at [543, 458] on button "Save" at bounding box center [555, 465] width 317 height 22
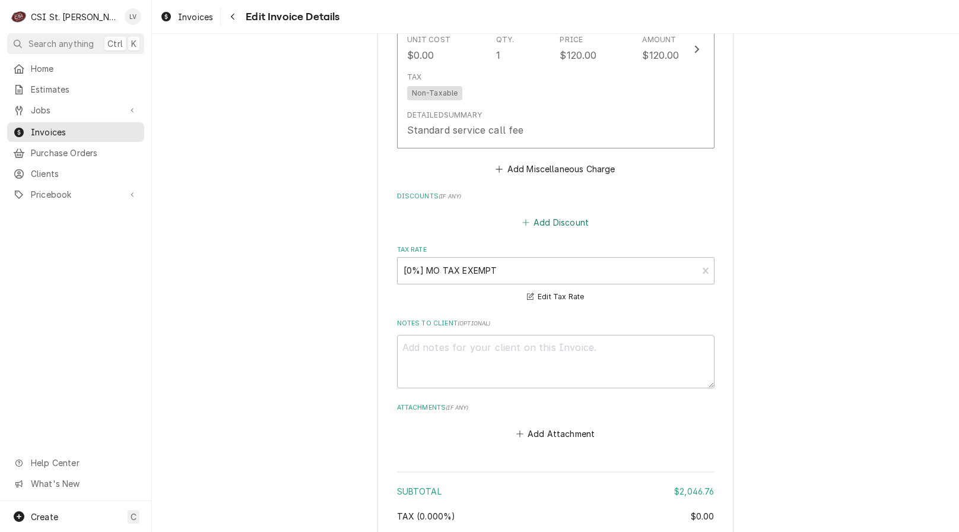
scroll to position [2855, 0]
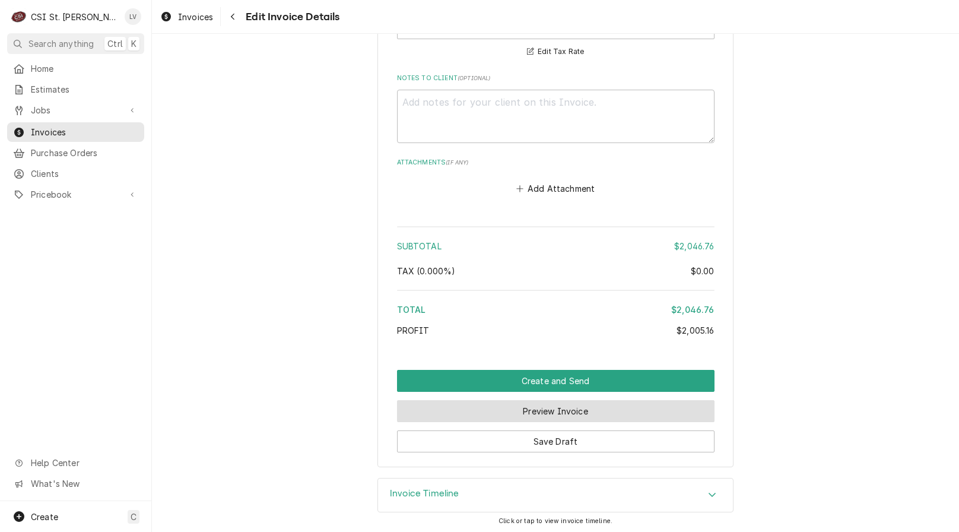
click at [550, 414] on button "Preview Invoice" at bounding box center [555, 411] width 317 height 22
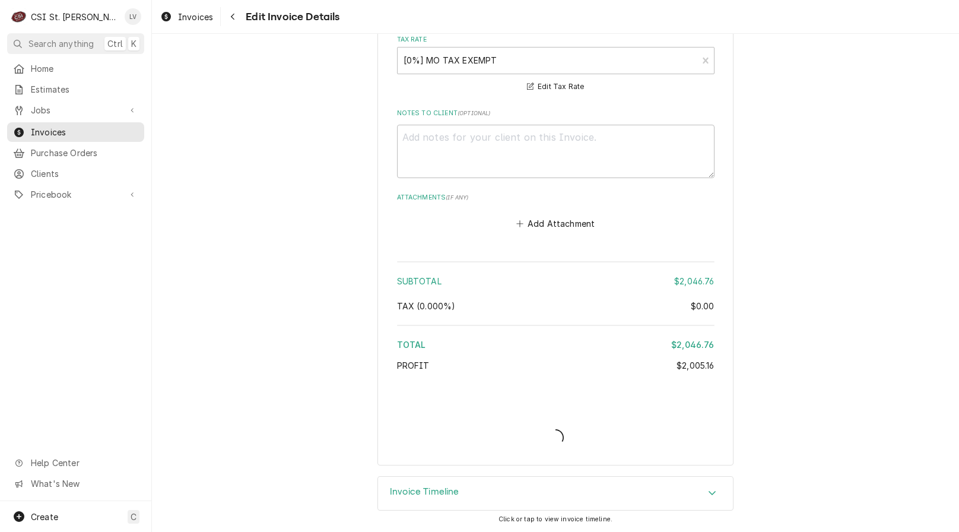
scroll to position [2820, 0]
type textarea "x"
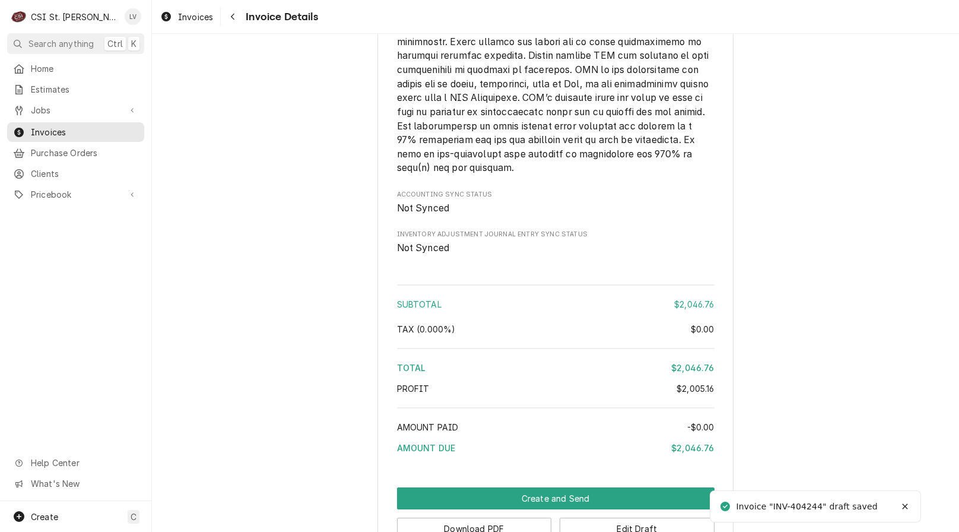
scroll to position [2441, 0]
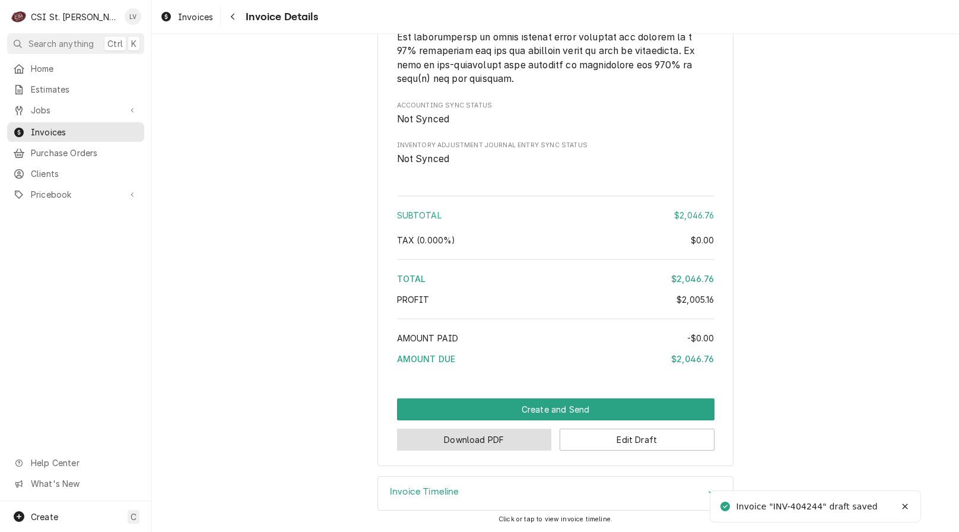
click at [475, 447] on button "Download PDF" at bounding box center [474, 439] width 155 height 22
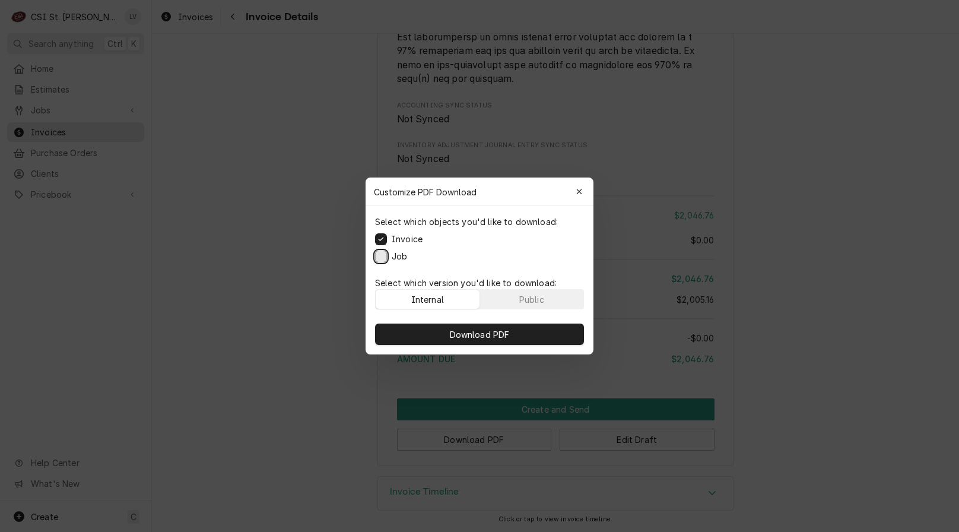
click at [380, 252] on button "Job" at bounding box center [381, 256] width 12 height 12
click at [479, 331] on span "Download PDF" at bounding box center [479, 334] width 65 height 12
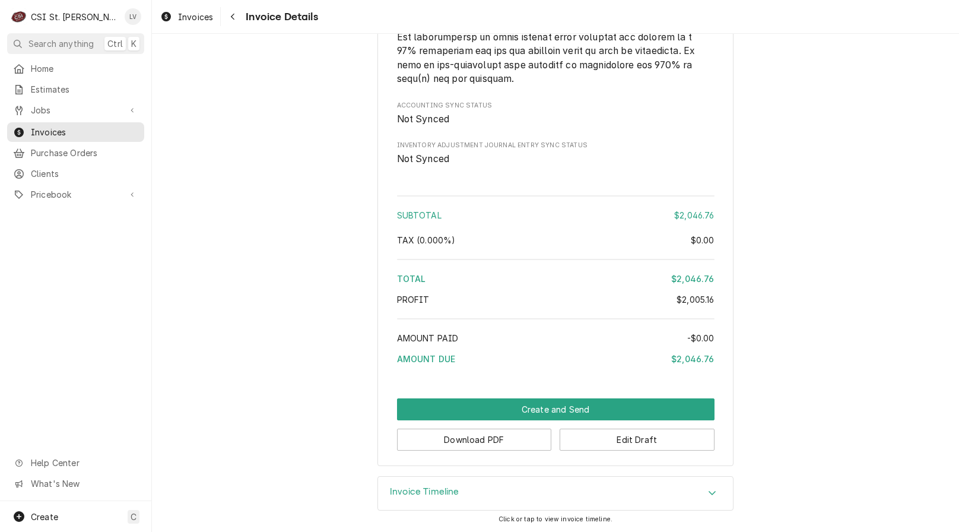
drag, startPoint x: 65, startPoint y: 88, endPoint x: 301, endPoint y: 67, distance: 236.5
click at [195, 15] on span "Invoices" at bounding box center [195, 17] width 35 height 12
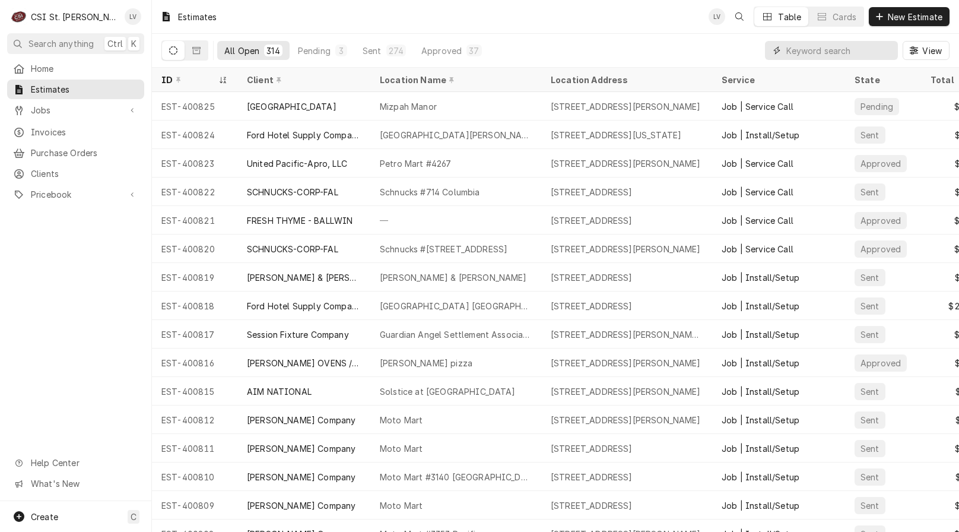
click at [809, 46] on input "Dynamic Content Wrapper" at bounding box center [839, 50] width 106 height 19
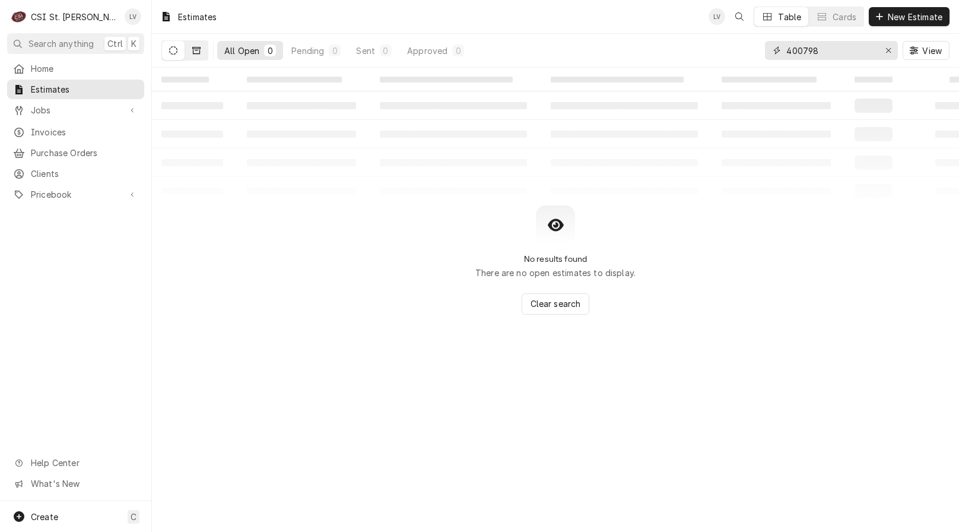
type input "400798"
click at [198, 51] on icon "Dynamic Content Wrapper" at bounding box center [196, 50] width 8 height 8
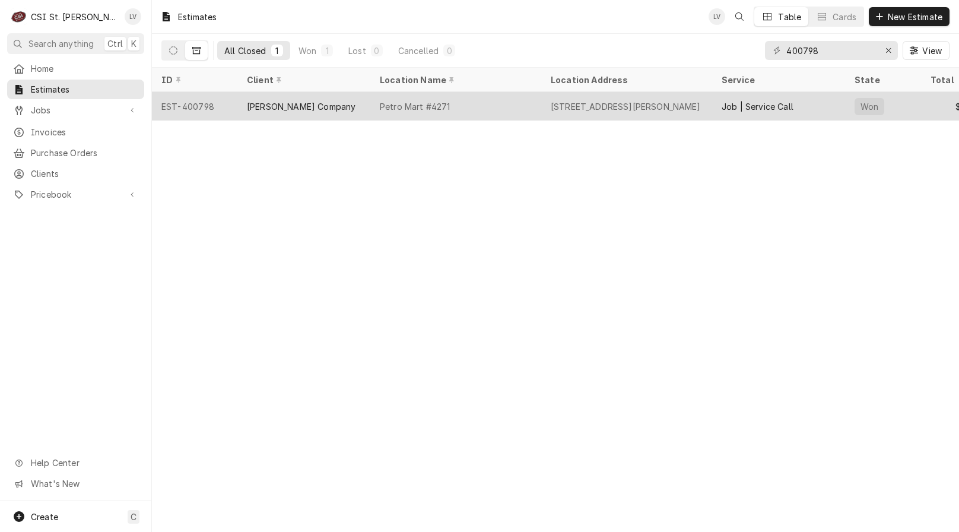
click at [247, 113] on div "[PERSON_NAME] Company" at bounding box center [303, 106] width 133 height 28
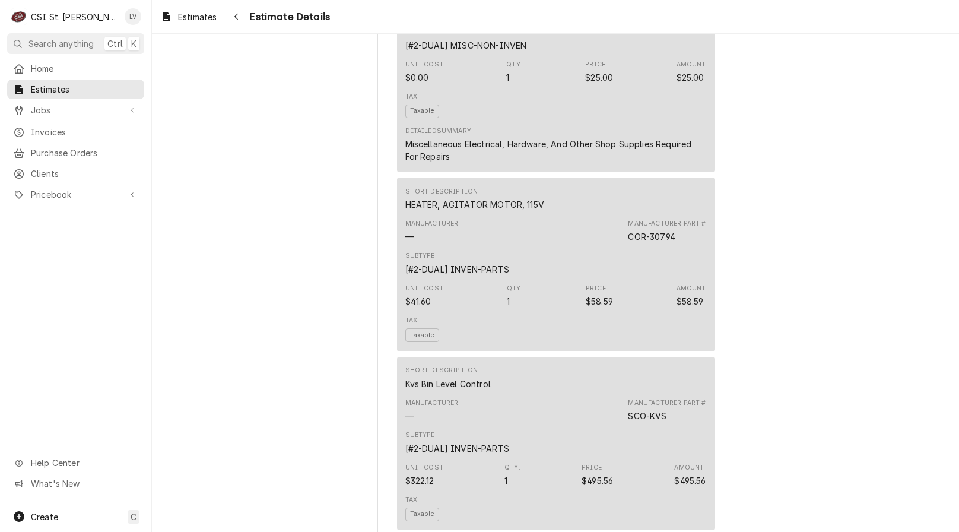
scroll to position [1424, 0]
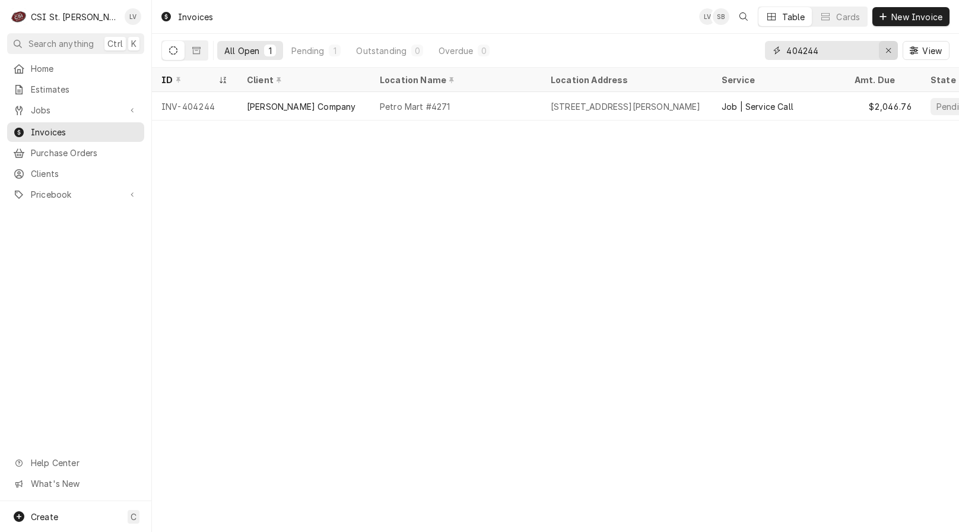
drag, startPoint x: 892, startPoint y: 52, endPoint x: 885, endPoint y: 53, distance: 7.2
click at [891, 51] on div "Erase input" at bounding box center [888, 51] width 12 height 12
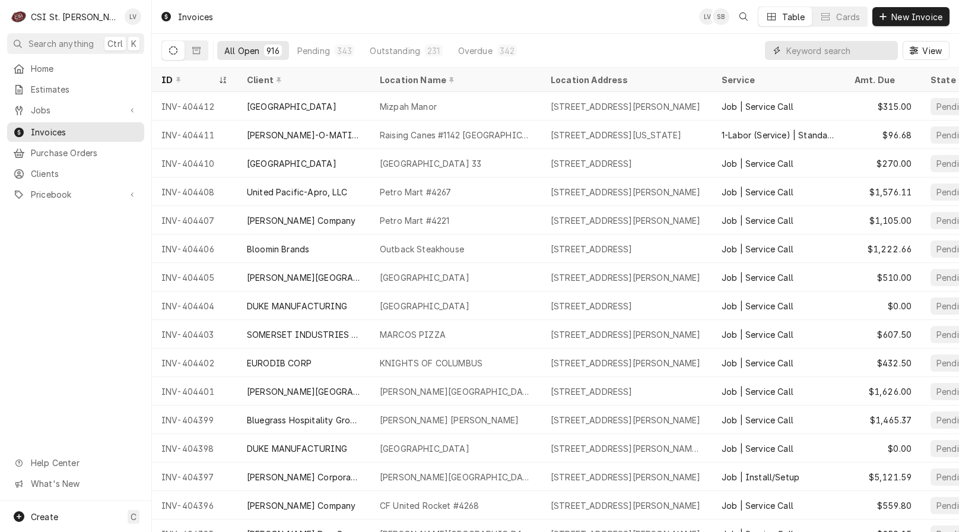
click at [817, 53] on input "Dynamic Content Wrapper" at bounding box center [839, 50] width 106 height 19
type input "402599"
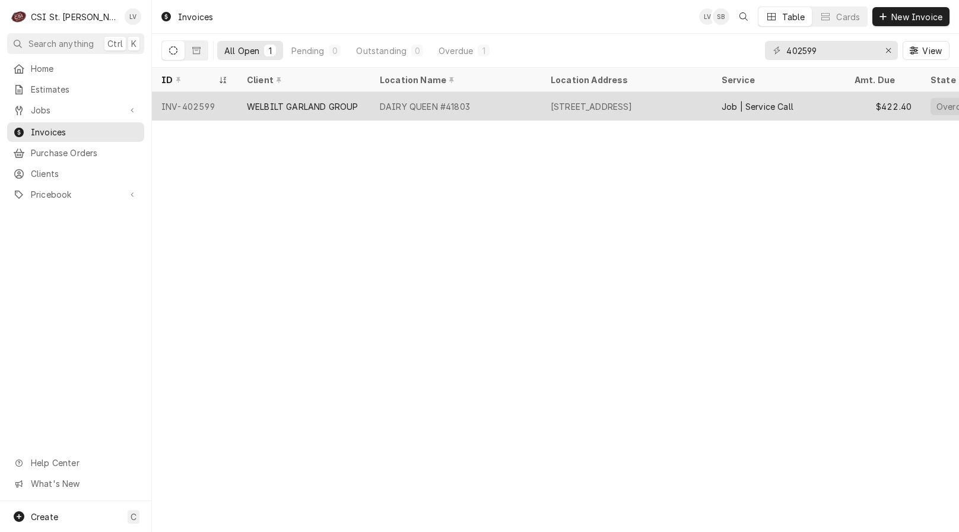
click at [360, 113] on div "WELBILT GARLAND GROUP" at bounding box center [303, 106] width 133 height 28
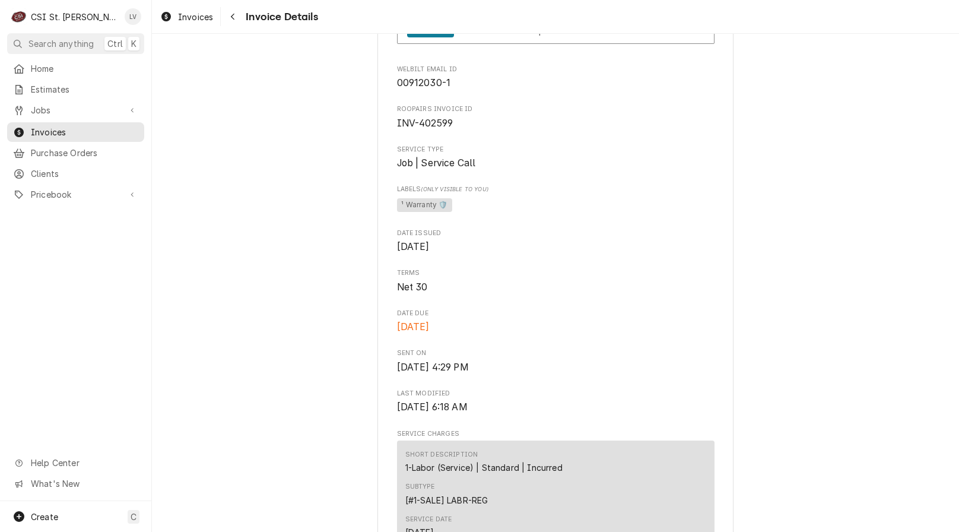
scroll to position [237, 0]
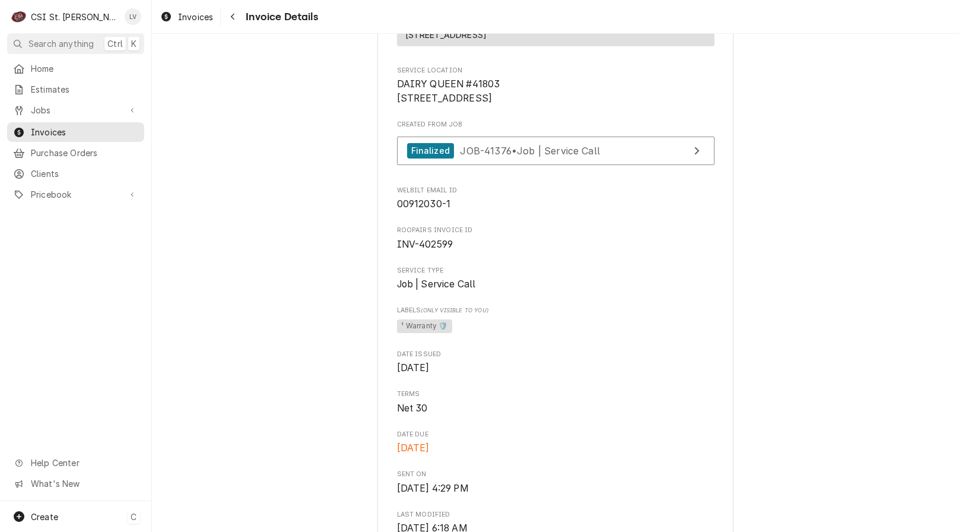
click at [42, 517] on span "Create" at bounding box center [44, 516] width 27 height 10
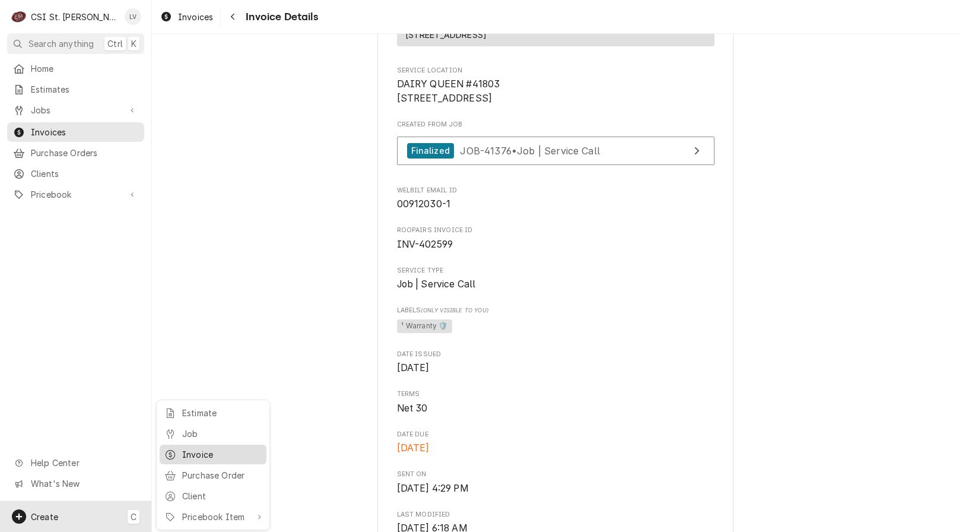
click at [203, 450] on div "Invoice" at bounding box center [222, 454] width 80 height 12
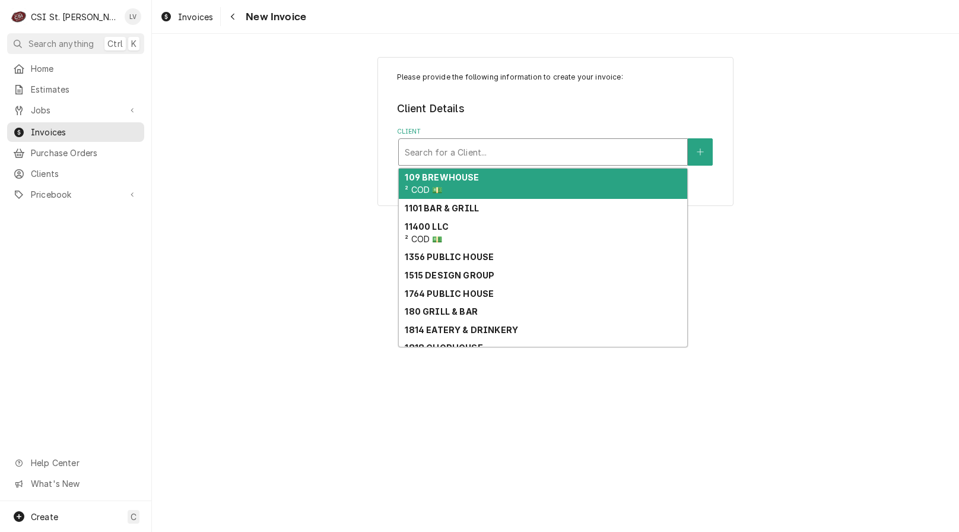
click at [455, 154] on div "Client" at bounding box center [543, 151] width 277 height 21
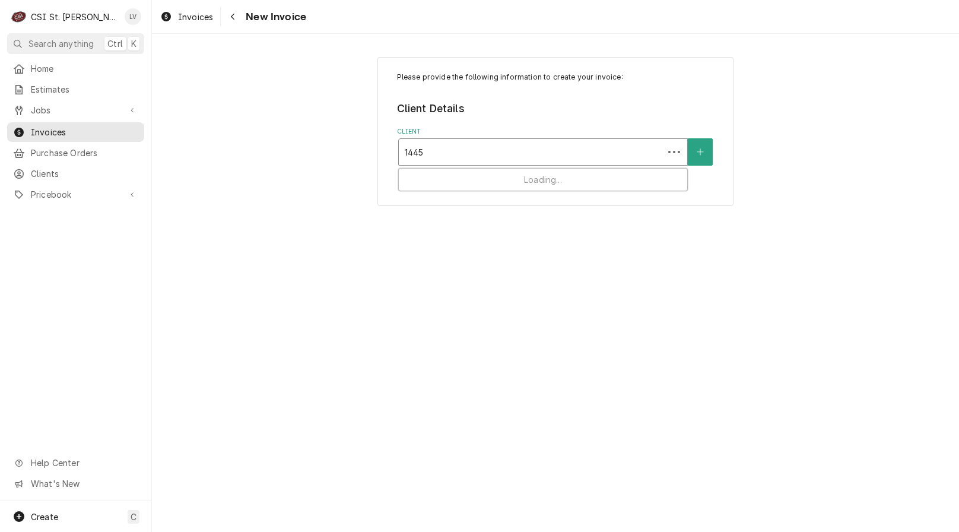
type input "1445"
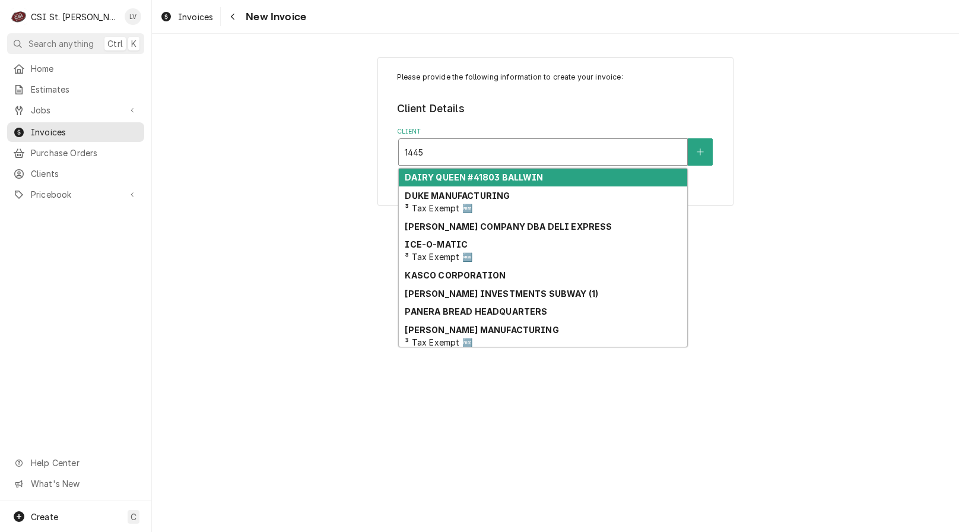
click at [456, 182] on strong "DAIRY QUEEN #41803 BALLWIN" at bounding box center [474, 177] width 138 height 10
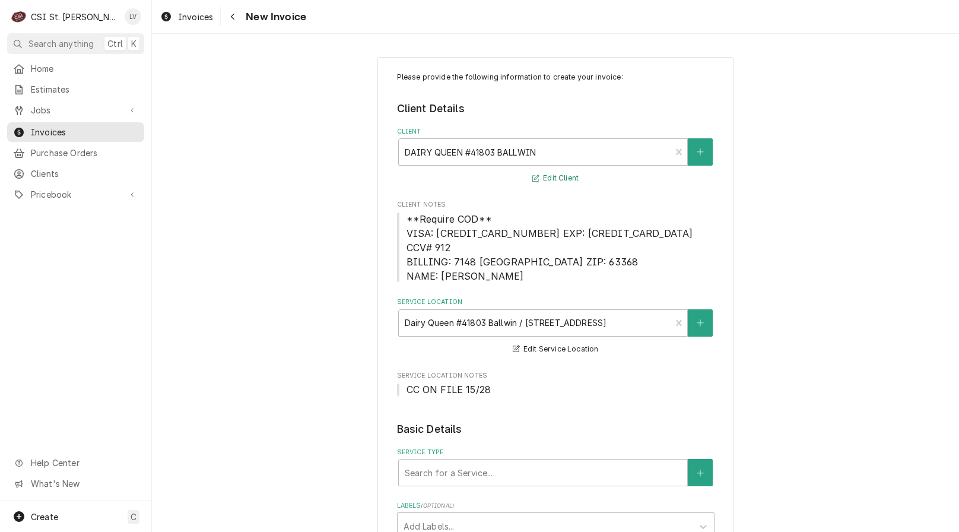
click at [547, 176] on button "Edit Client" at bounding box center [555, 178] width 50 height 15
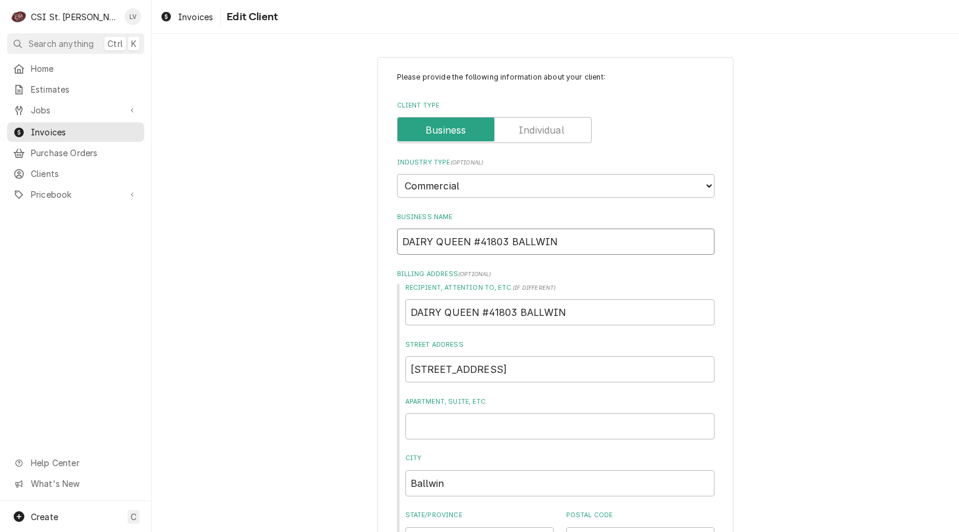
drag, startPoint x: 462, startPoint y: 244, endPoint x: 383, endPoint y: 247, distance: 79.6
type textarea "x"
type input "D #41803 BALLWIN"
type textarea "x"
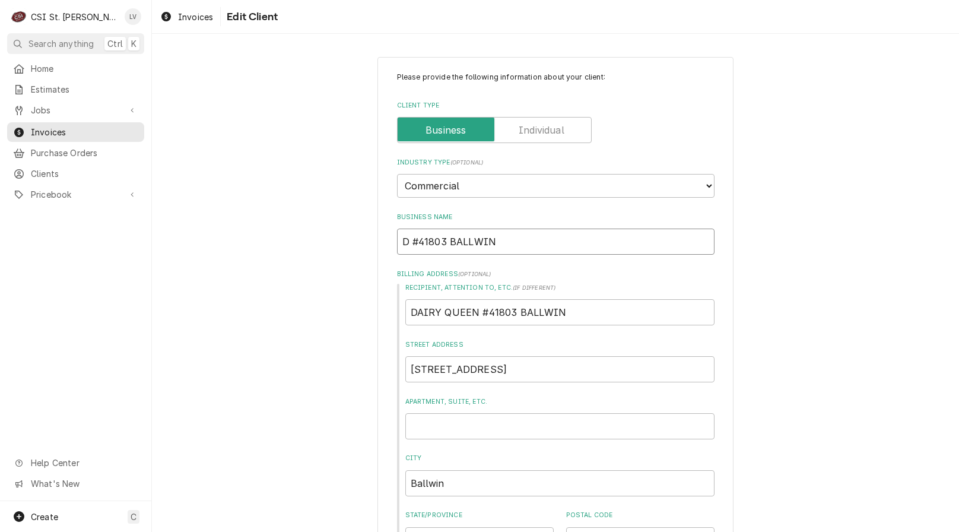
type input "Da #41803 BALLWIN"
type textarea "x"
type input "Dai #41803 BALLWIN"
type textarea "x"
type input "Dair #41803 BALLWIN"
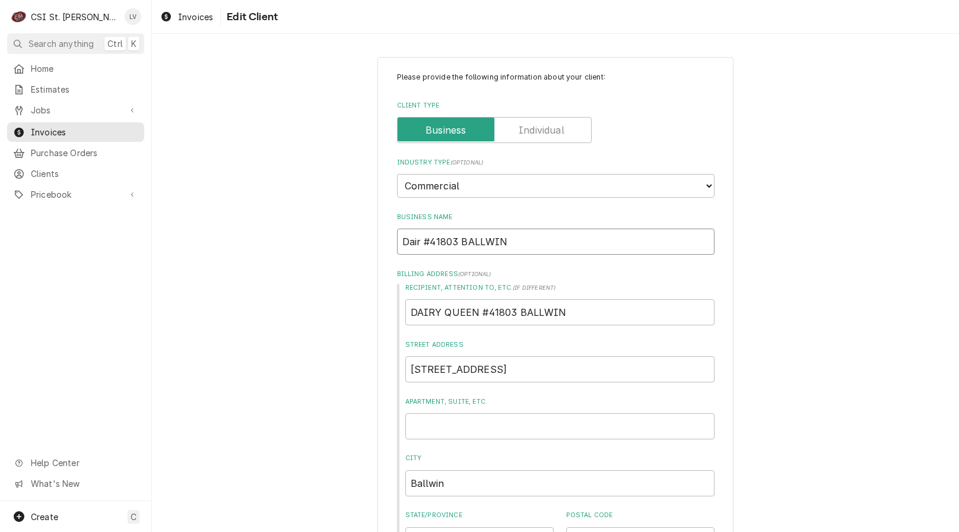
type textarea "x"
type input "Dairy #41803 BALLWIN"
type textarea "x"
type input "Dairy #41803 BALLWIN"
type textarea "x"
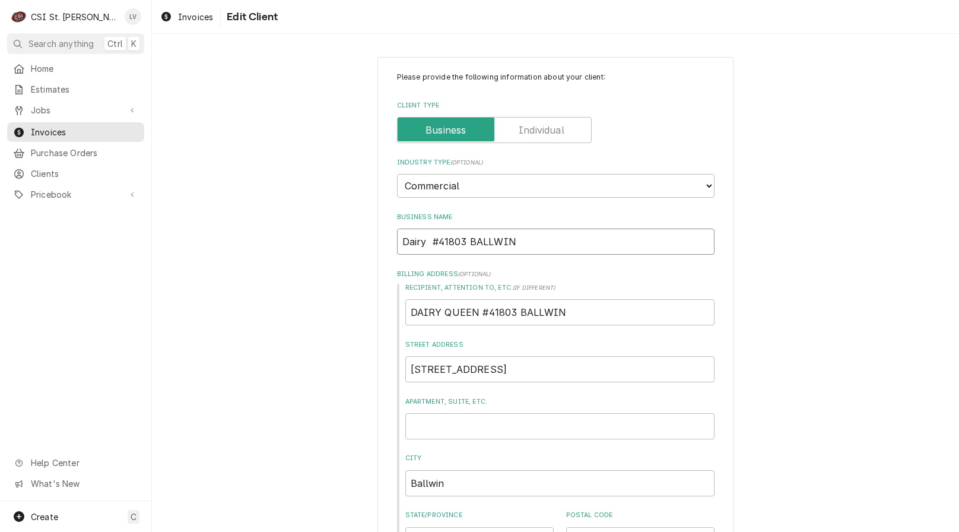
type input "Dairy Q #41803 BALLWIN"
type textarea "x"
type input "Dairy Qu #41803 BALLWIN"
type textarea "x"
type input "Dairy Que #41803 BALLWIN"
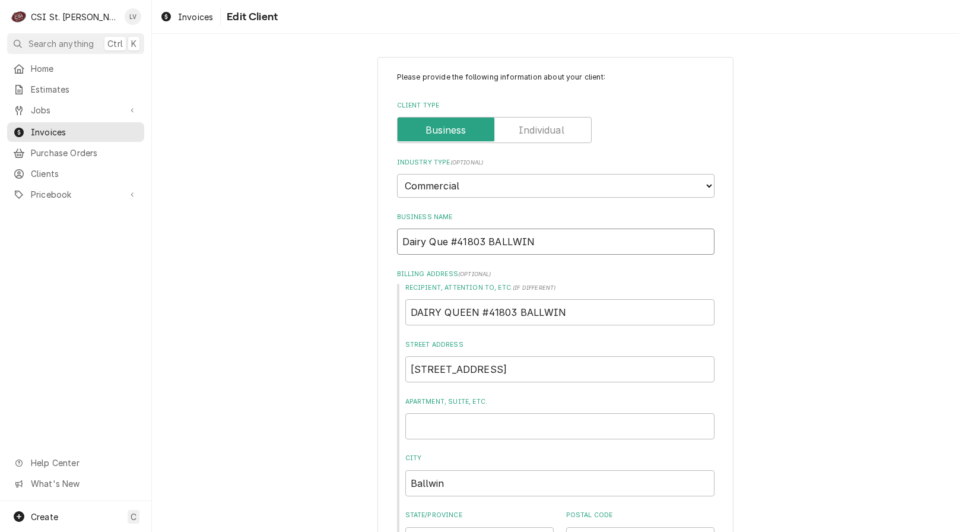
type textarea "x"
type input "Dairy Quee #41803 BALLWIN"
type textarea "x"
type input "Dairy Queen #41803 BALLWIN"
drag, startPoint x: 494, startPoint y: 243, endPoint x: 613, endPoint y: 259, distance: 119.8
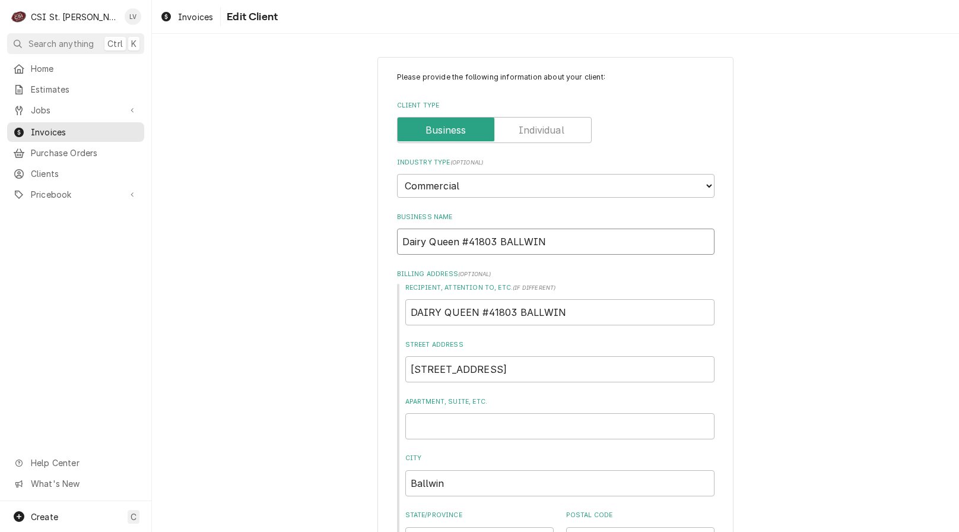
type textarea "x"
type input "Dairy Queen #41803 B"
type textarea "x"
type input "Dairy Queen #41803 Ba"
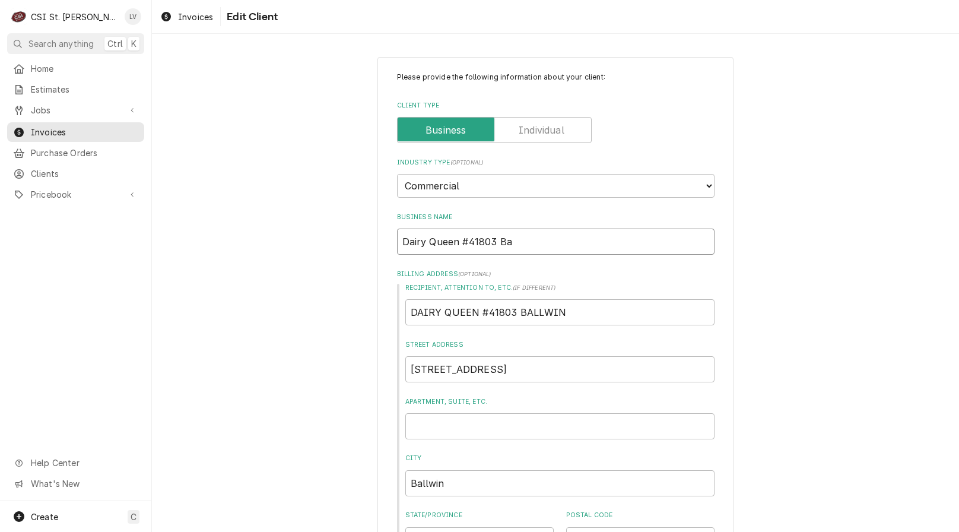
type textarea "x"
type input "Dairy Queen #41803 Bal"
type textarea "x"
type input "Dairy Queen #41803 Ball"
type textarea "x"
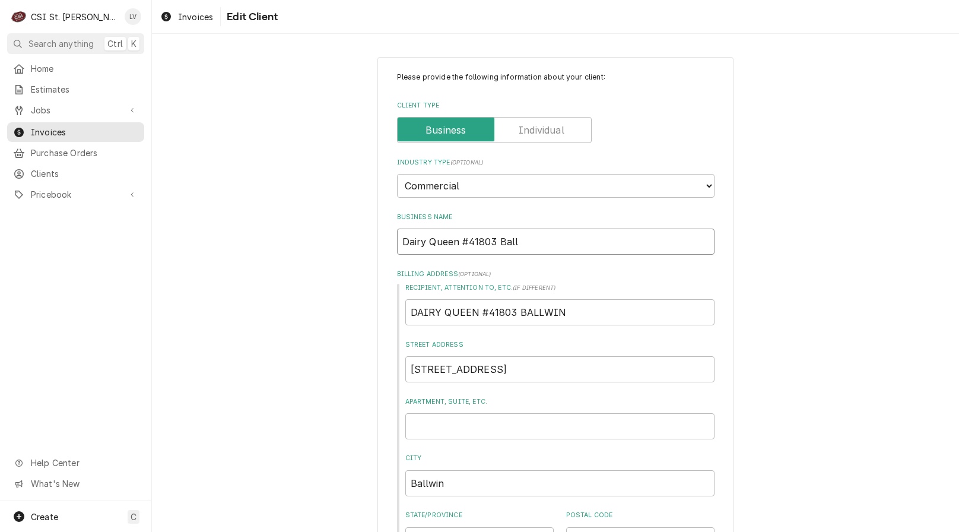
type input "Dairy Queen #41803 Ballw"
type textarea "x"
type input "Dairy Queen #41803 Ballwi"
type textarea "x"
type input "Dairy Queen #41803 Ballwin"
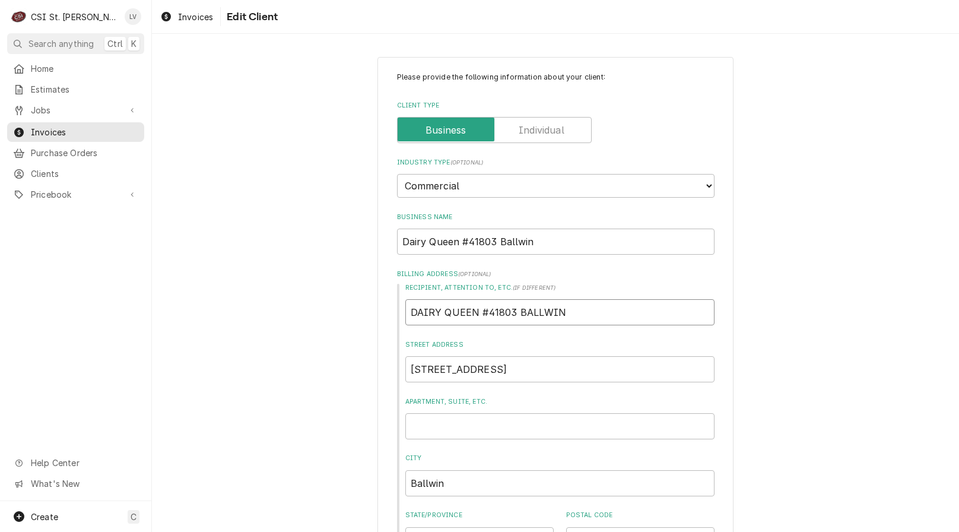
type textarea "x"
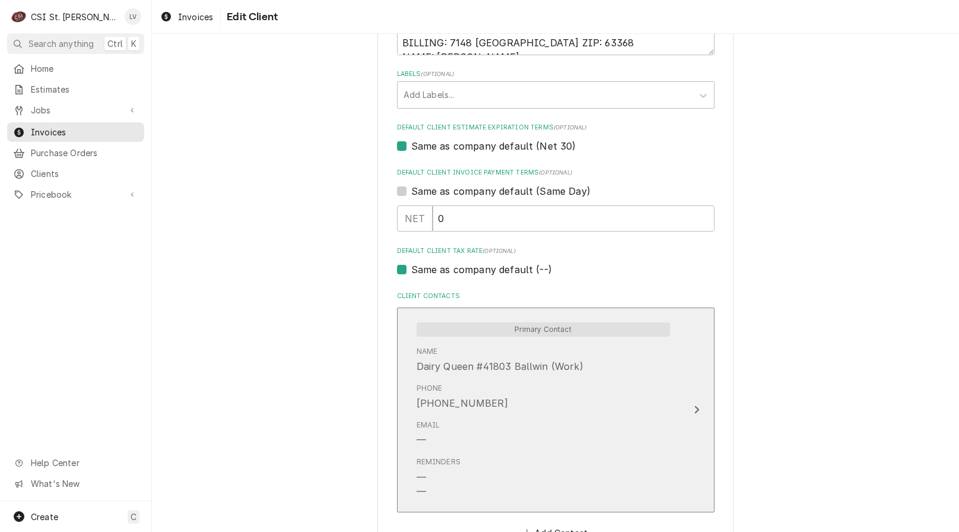
scroll to position [653, 0]
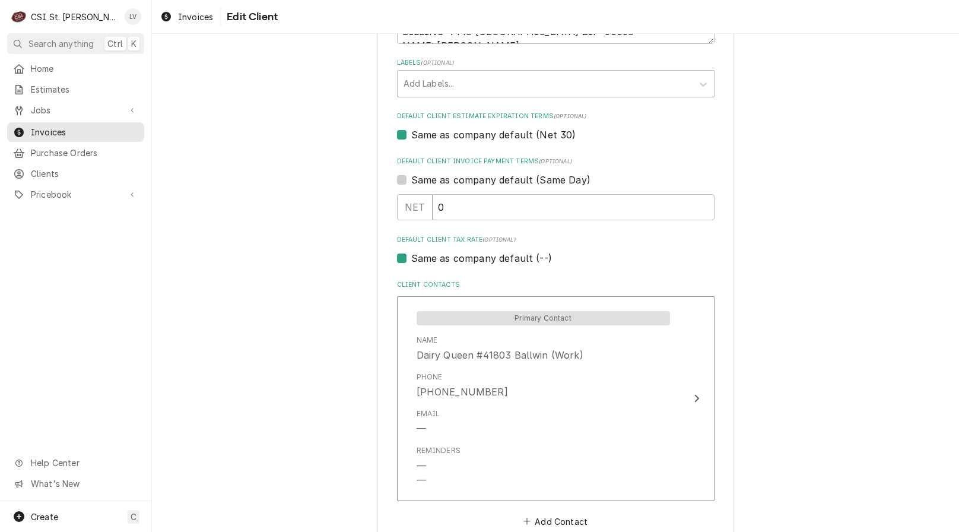
click at [447, 255] on label "Same as company default (--)" at bounding box center [481, 258] width 141 height 14
click at [447, 255] on input "Same as company default (--)" at bounding box center [569, 264] width 317 height 26
checkbox input "false"
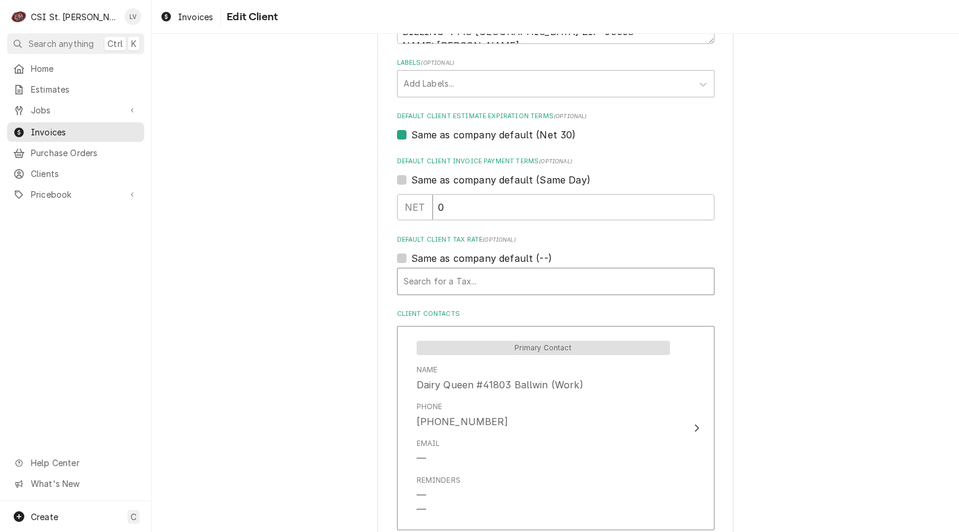
click at [444, 279] on div "Default Client Tax Rate" at bounding box center [555, 281] width 304 height 21
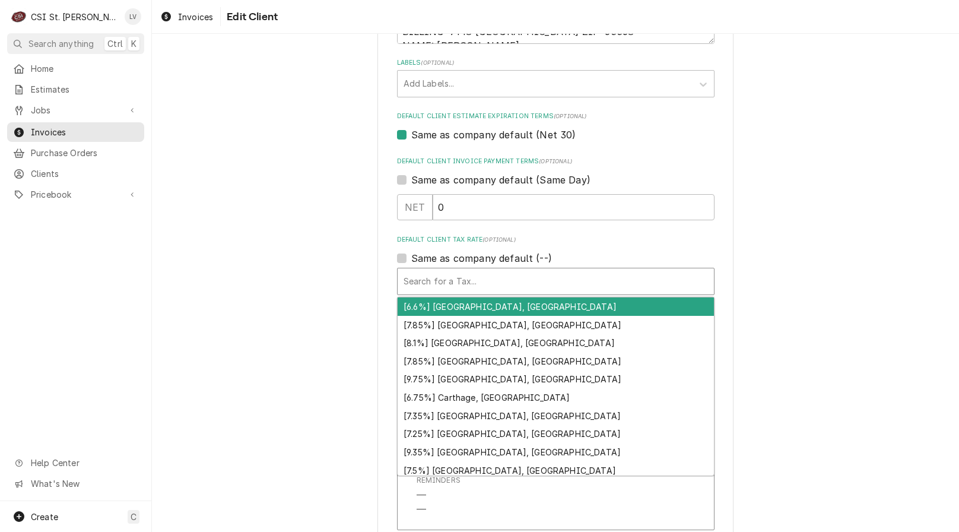
type textarea "x"
type input "m"
type textarea "x"
type input "mo"
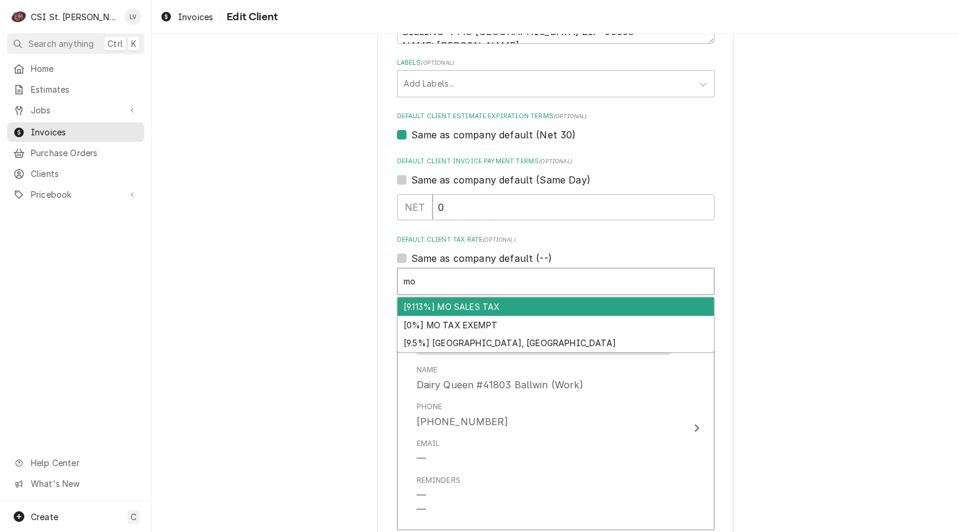
click at [438, 307] on div "[9.113%] MO SALES TAX" at bounding box center [556, 306] width 316 height 18
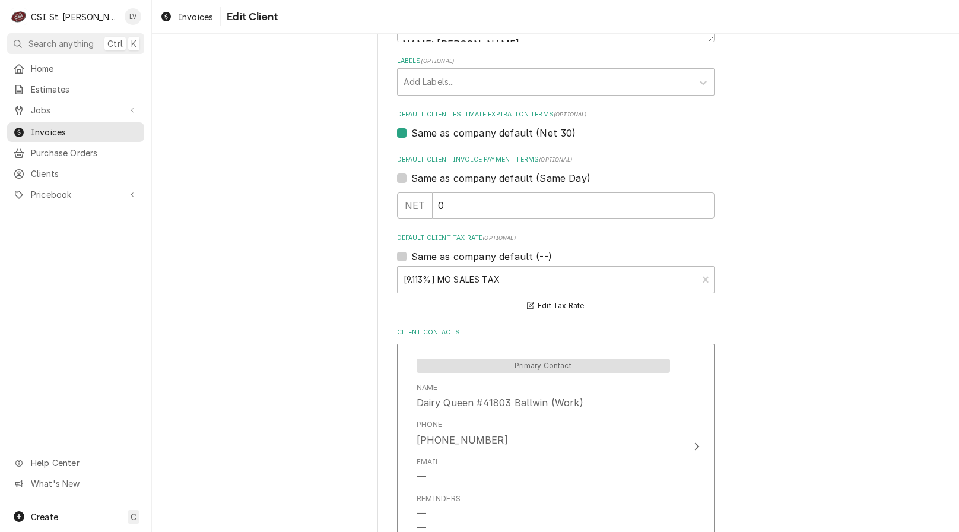
scroll to position [417, 0]
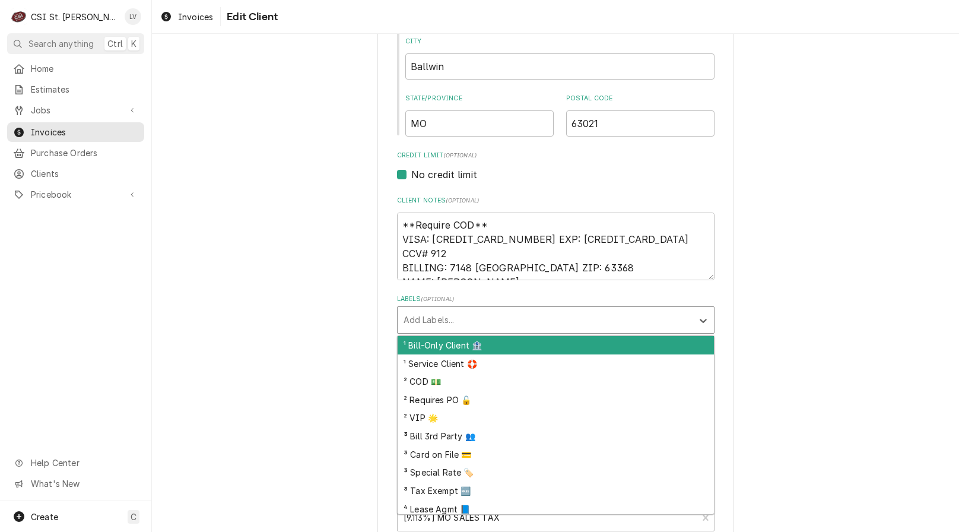
click at [459, 316] on div "Labels" at bounding box center [544, 319] width 283 height 21
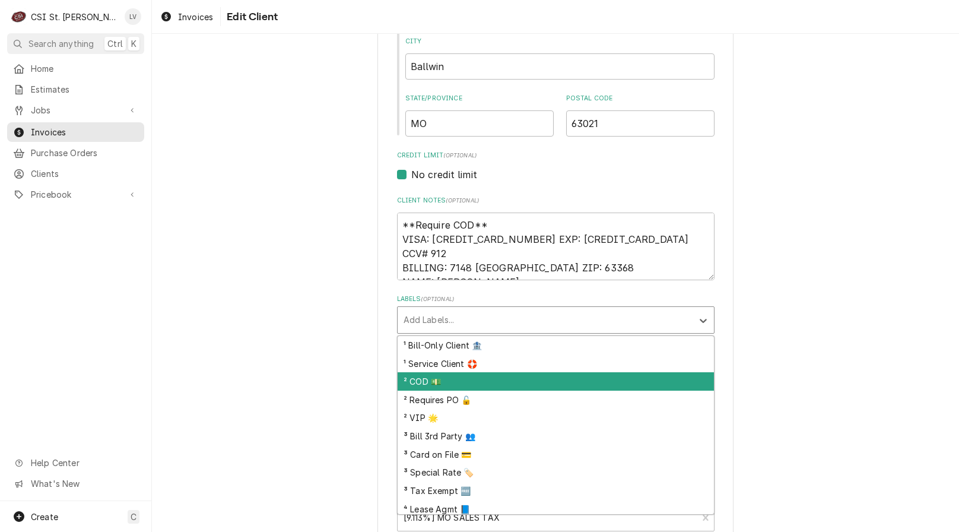
click at [427, 377] on div "² COD 💵" at bounding box center [556, 381] width 316 height 18
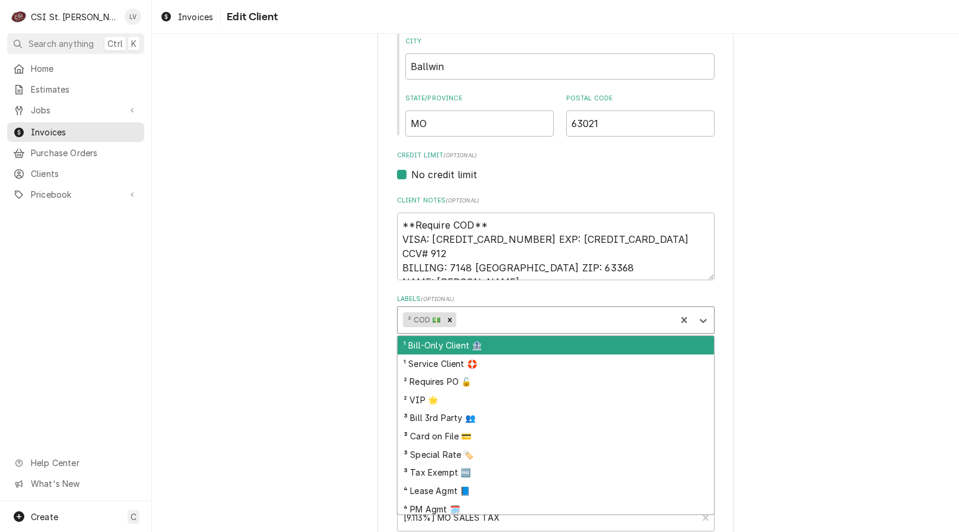
click at [489, 319] on div "Labels" at bounding box center [564, 319] width 211 height 21
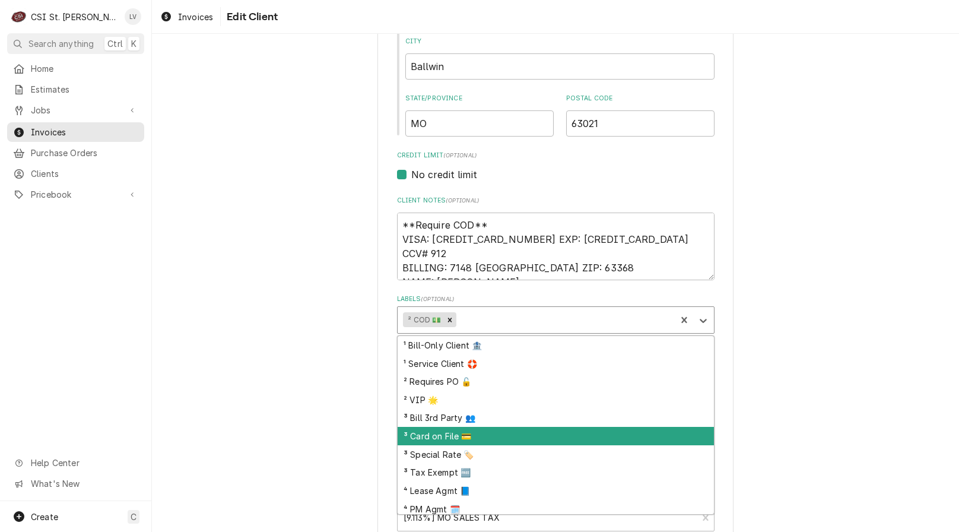
click at [492, 434] on div "³ Card on File 💳" at bounding box center [556, 436] width 316 height 18
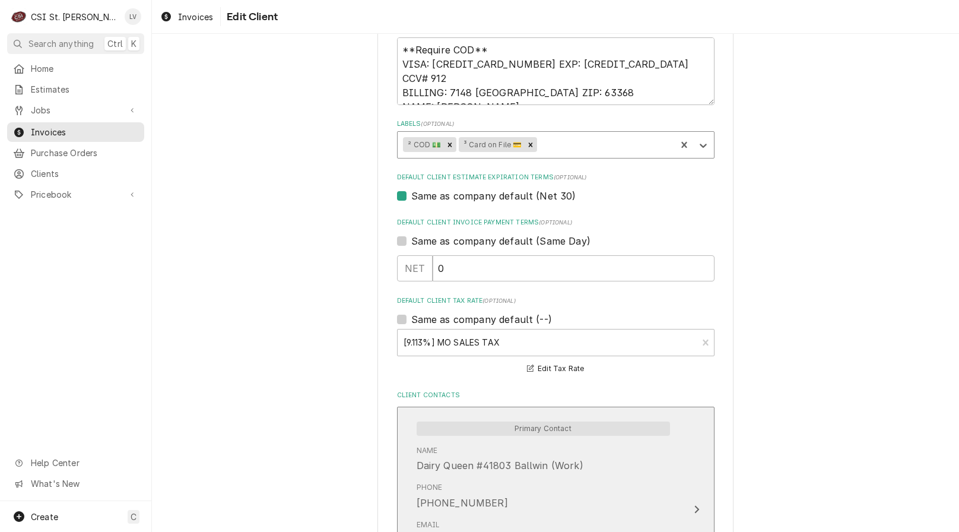
scroll to position [773, 0]
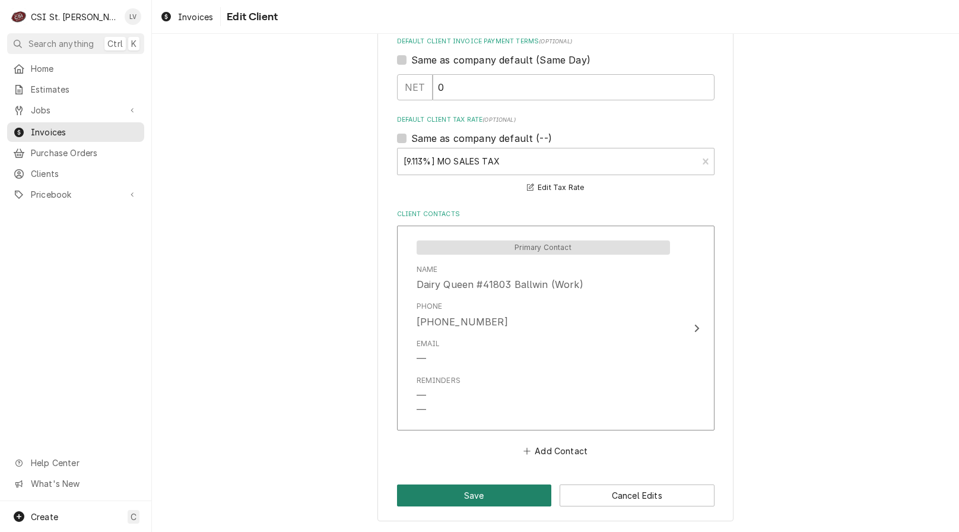
click at [501, 491] on button "Save" at bounding box center [474, 495] width 155 height 22
type textarea "x"
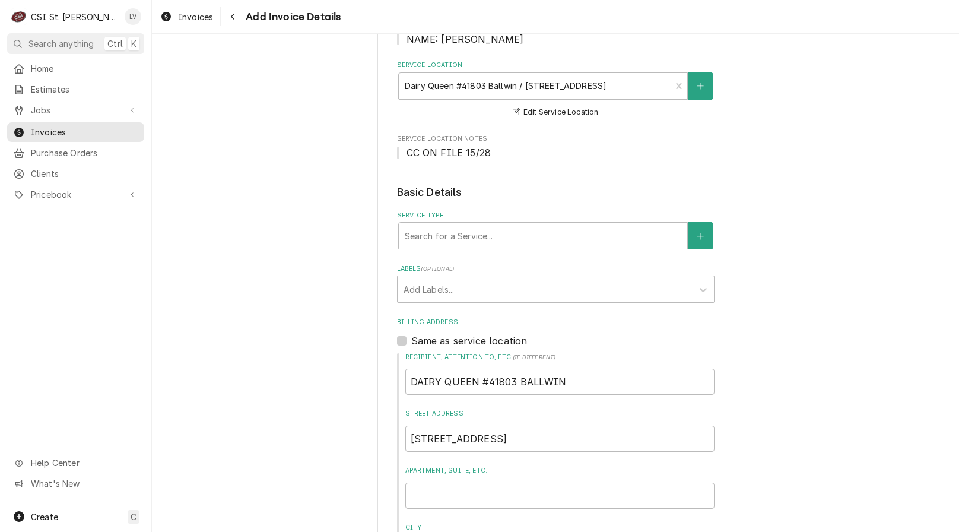
scroll to position [237, 0]
click at [192, 17] on span "Invoices" at bounding box center [195, 17] width 35 height 12
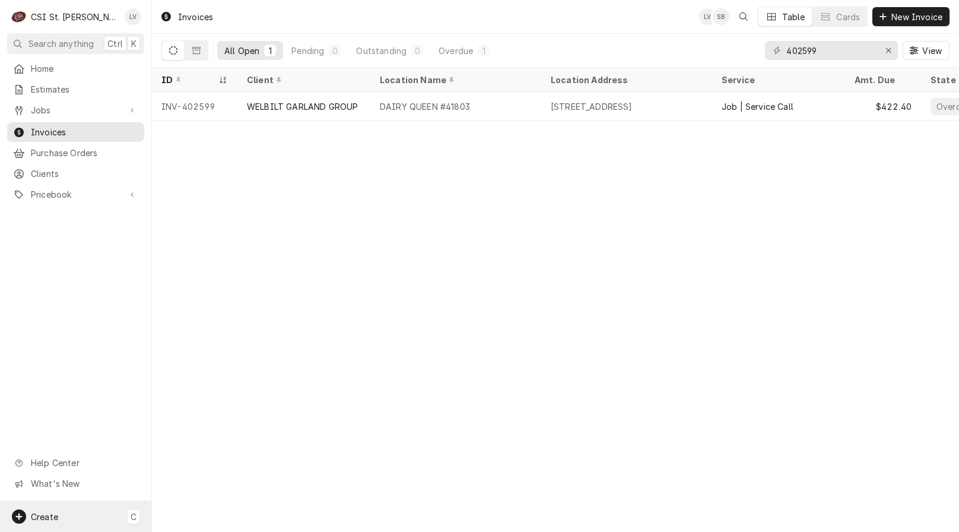
click at [70, 514] on div "Create C" at bounding box center [75, 516] width 151 height 31
click at [204, 450] on div "Invoice" at bounding box center [222, 454] width 80 height 12
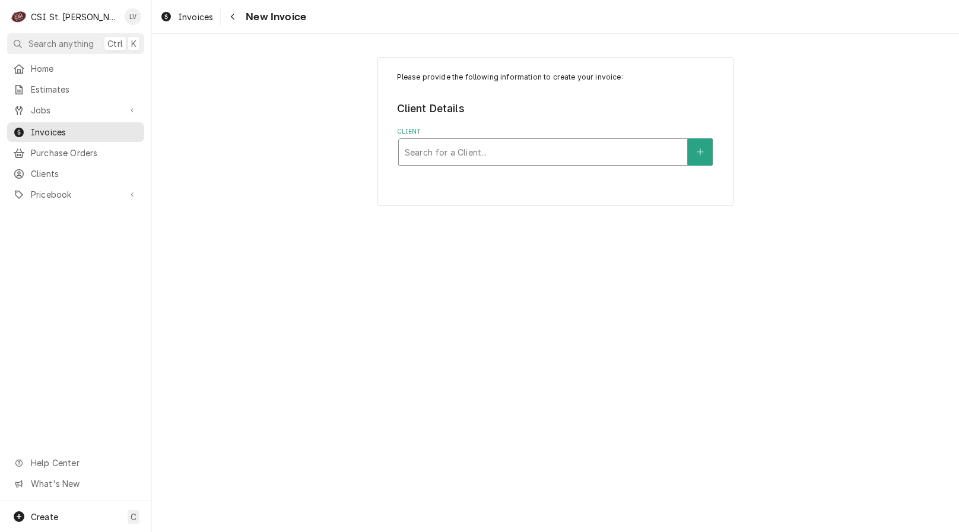
click at [463, 155] on div "Client" at bounding box center [543, 151] width 277 height 21
type input "1445"
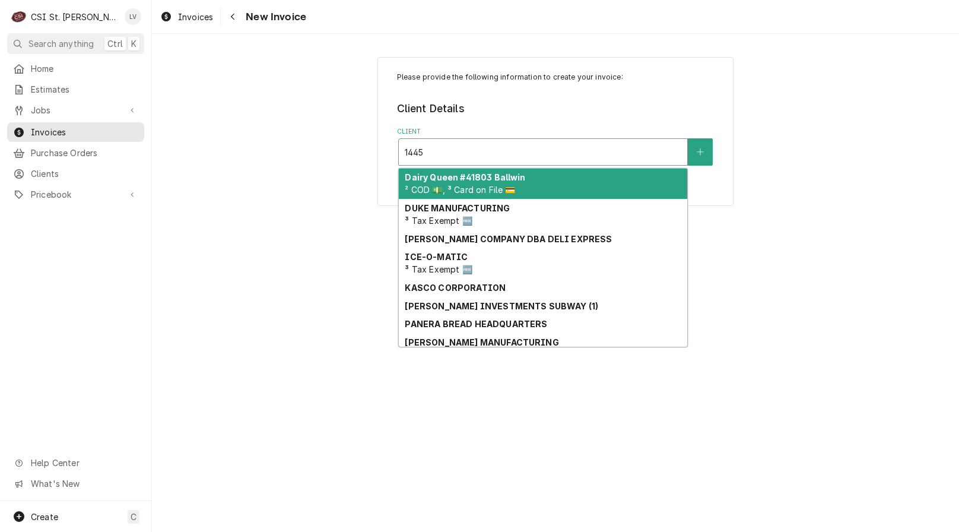
click at [444, 180] on strong "Dairy Queen #41803 Ballwin" at bounding box center [465, 177] width 120 height 10
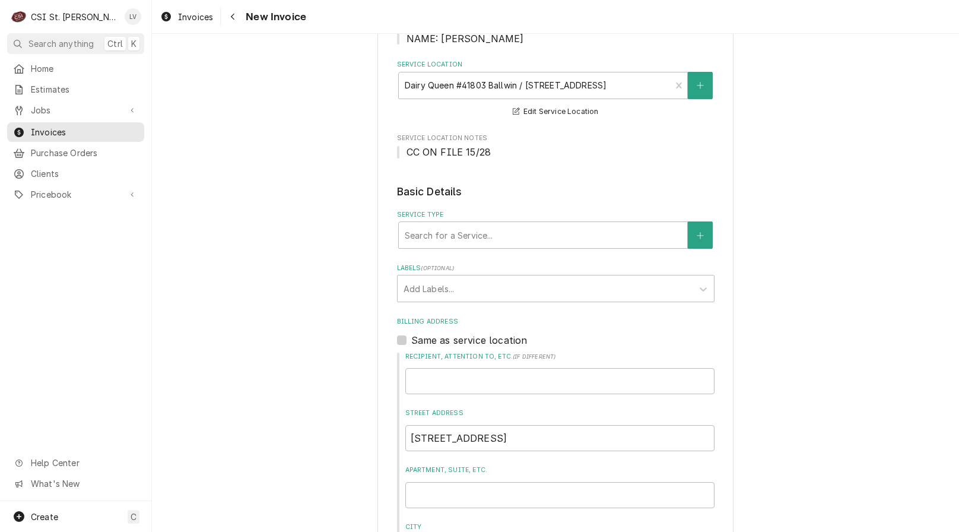
scroll to position [297, 0]
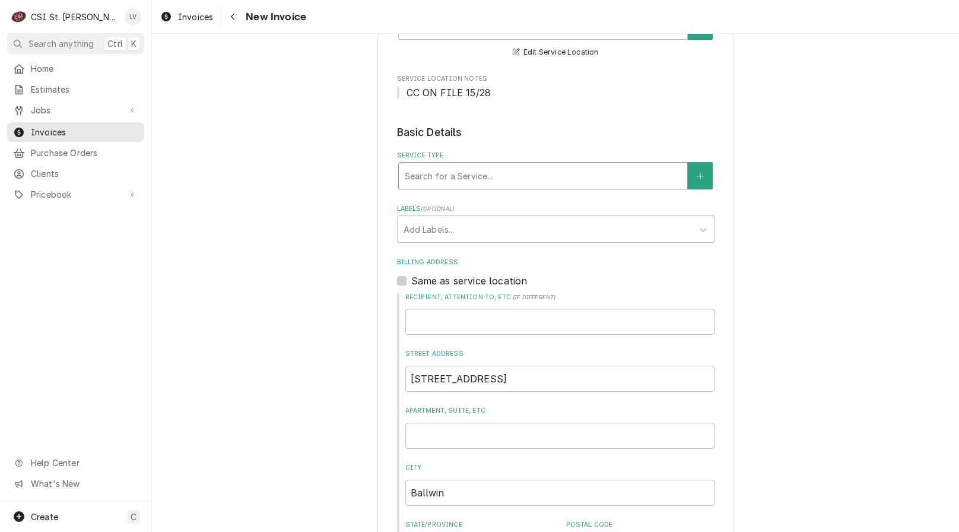
click at [457, 165] on div "Service Type" at bounding box center [543, 175] width 277 height 21
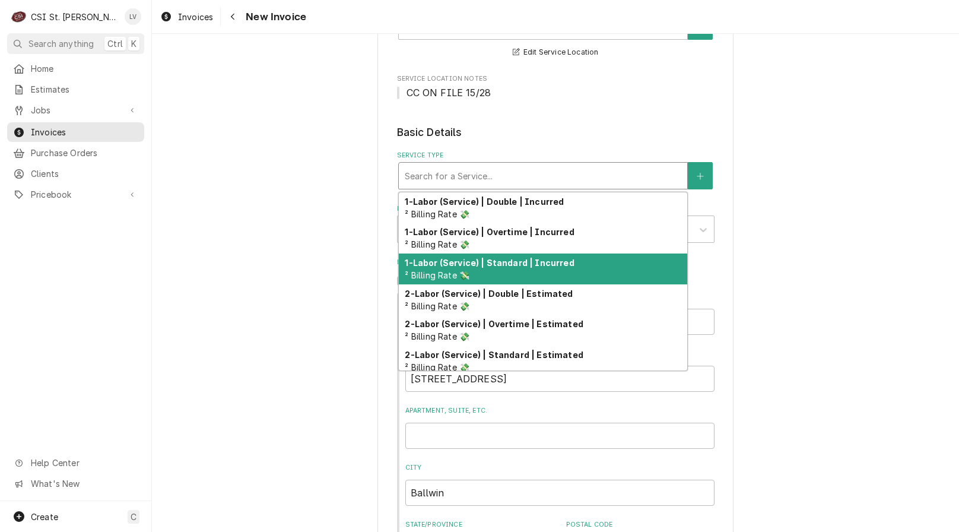
click at [453, 270] on span "² Billing Rate 💸" at bounding box center [437, 275] width 65 height 10
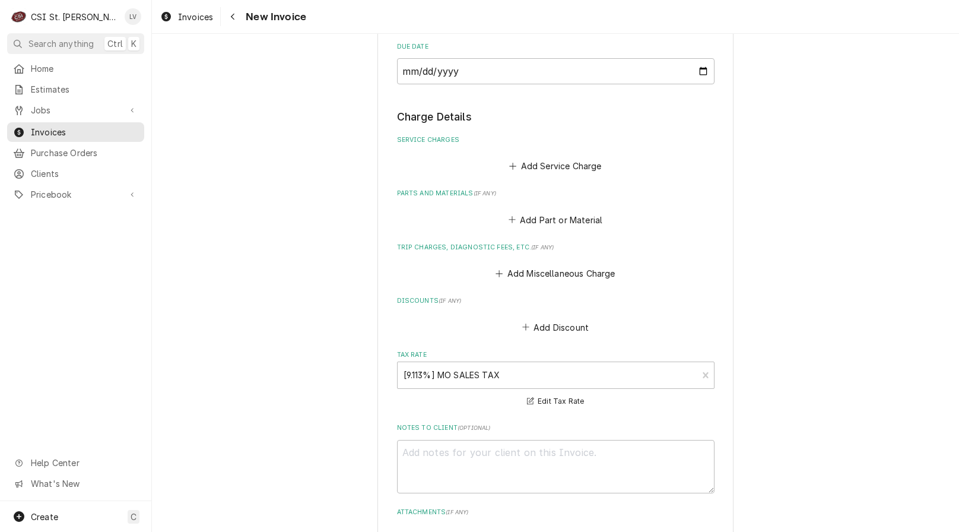
scroll to position [949, 0]
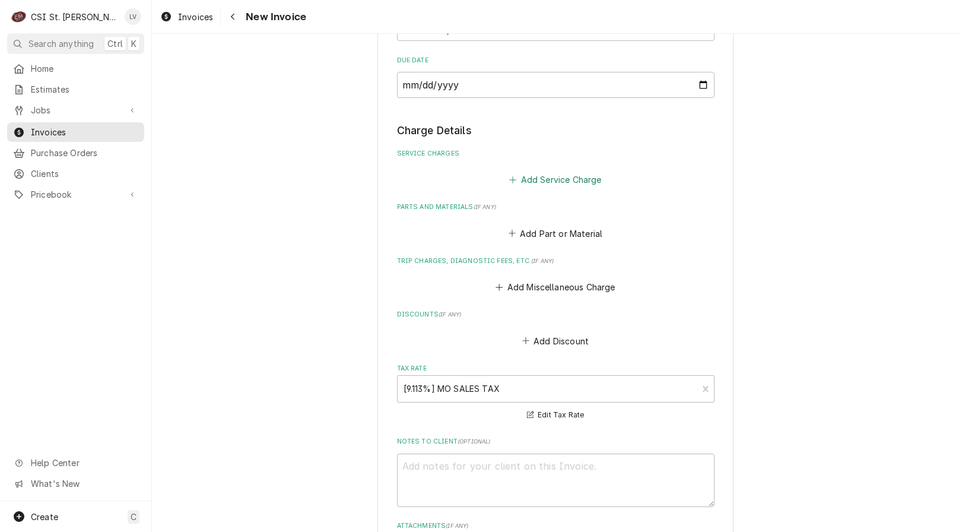
click at [568, 171] on button "Add Service Charge" at bounding box center [555, 179] width 96 height 17
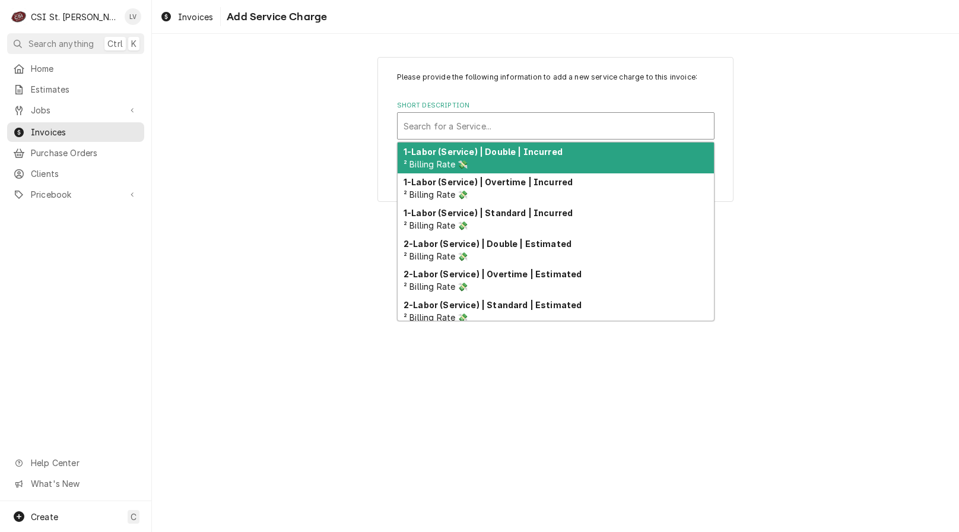
click at [440, 126] on div "Short Description" at bounding box center [555, 125] width 304 height 21
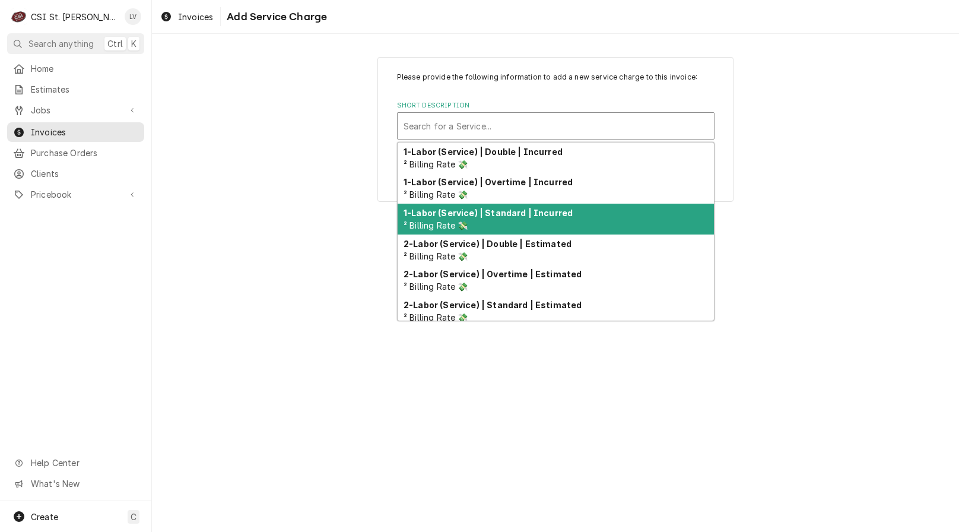
click at [438, 220] on span "² Billing Rate 💸" at bounding box center [435, 225] width 65 height 10
type textarea "x"
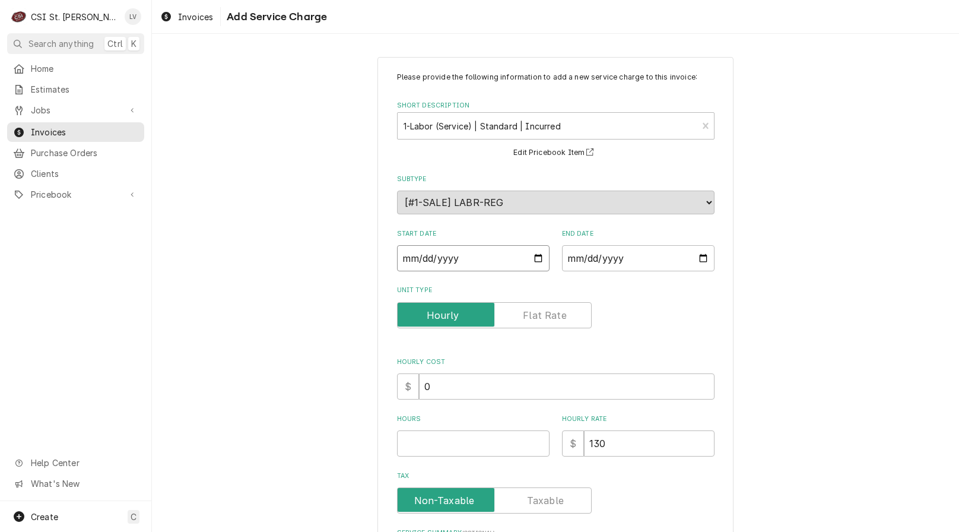
click at [408, 260] on input "Start Date" at bounding box center [473, 258] width 152 height 26
type input "0002-07-18"
type textarea "x"
type input "0020-07-18"
type textarea "x"
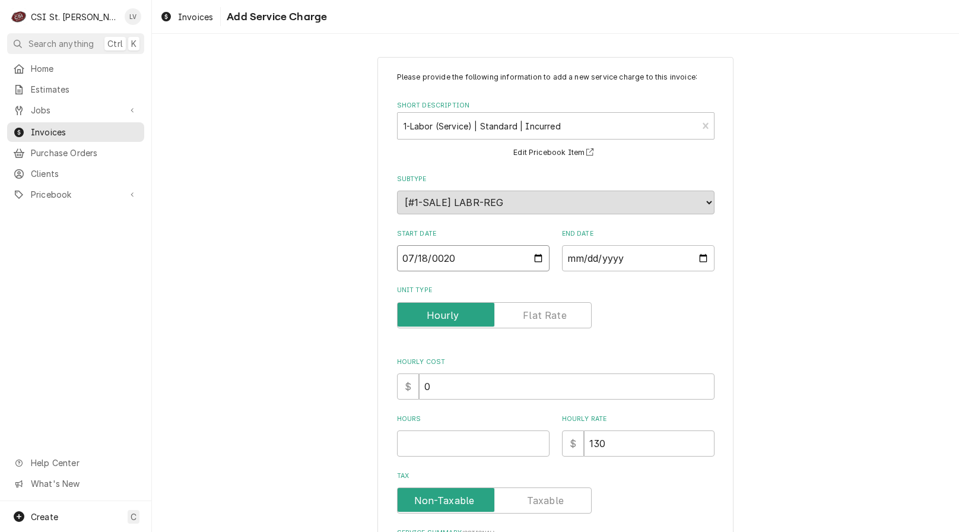
type input "0202-07-18"
type textarea "x"
type input "2025-07-18"
type textarea "x"
type input "0002-07-18"
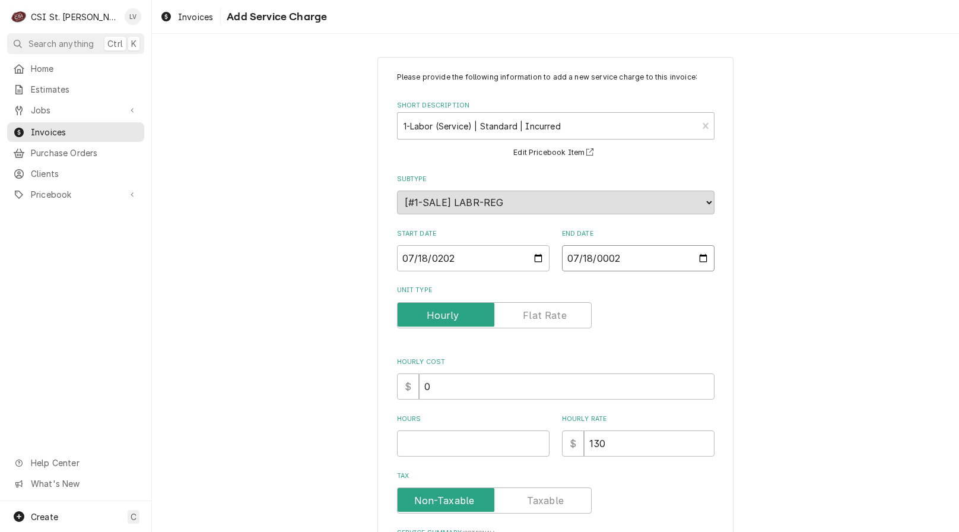
type textarea "x"
type input "0020-07-18"
type textarea "x"
type input "0202-07-18"
type textarea "x"
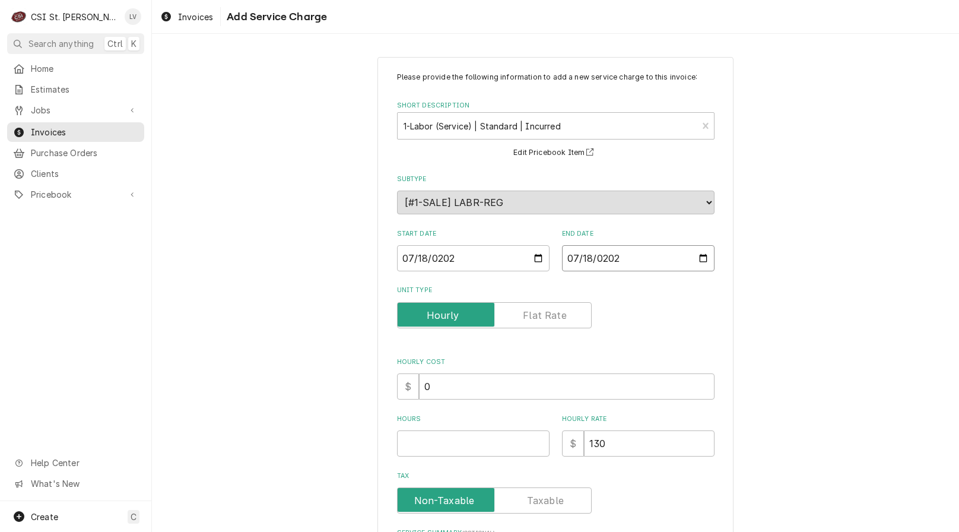
type input "2025-07-18"
click at [408, 441] on input "Hours" at bounding box center [473, 443] width 152 height 26
type textarea "x"
type input "2"
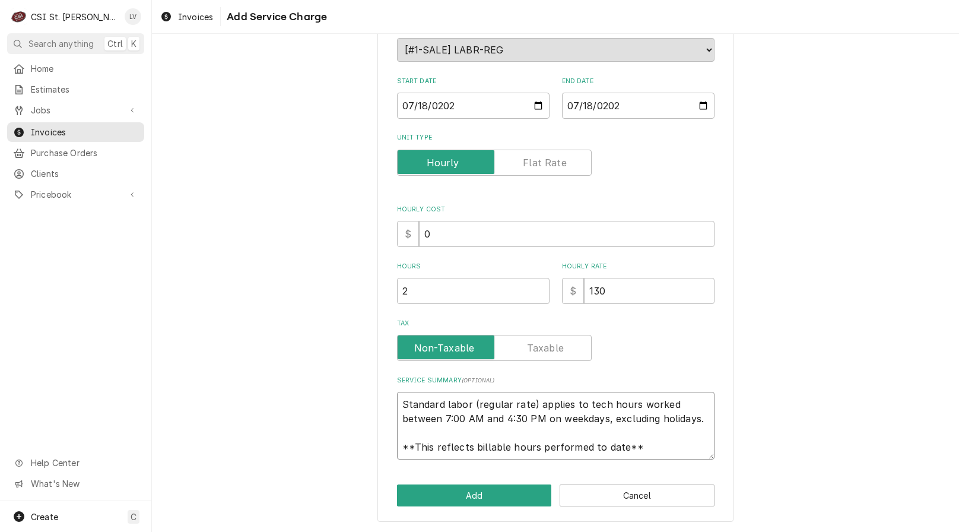
scroll to position [14, 0]
drag, startPoint x: 397, startPoint y: 404, endPoint x: 696, endPoint y: 463, distance: 304.8
click at [696, 463] on div "Please provide the following information to add a new service charge to this in…" at bounding box center [555, 212] width 356 height 617
type textarea "x"
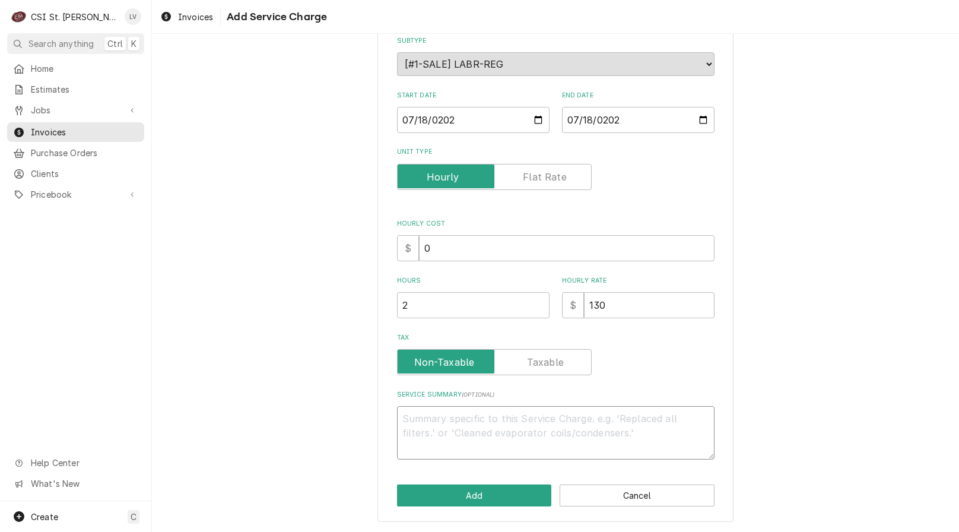
scroll to position [138, 0]
click at [542, 416] on textarea "Service Summary ( optional )" at bounding box center [555, 432] width 317 height 53
paste textarea "Brand: Garland / Model: XPE36 / Serial: 2502100110454 On 7/18 our technician pe…"
type textarea "x"
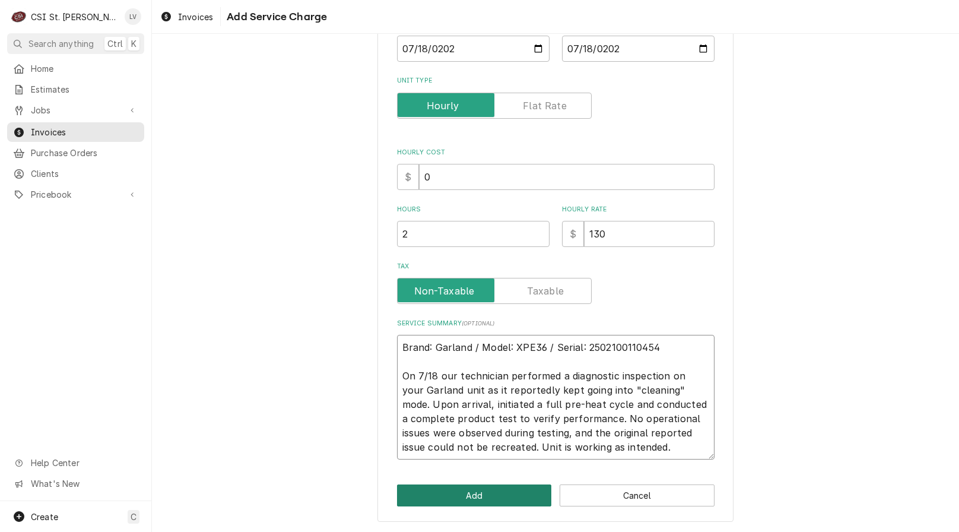
type textarea "Brand: Garland / Model: XPE36 / Serial: 2502100110454 On 7/18 our technician pe…"
click at [494, 498] on button "Add" at bounding box center [474, 495] width 155 height 22
type textarea "x"
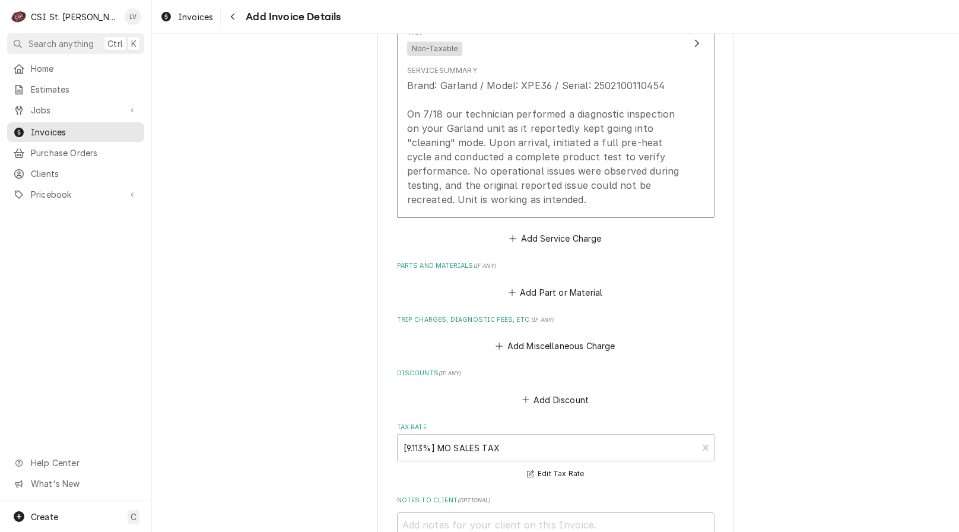
scroll to position [1291, 0]
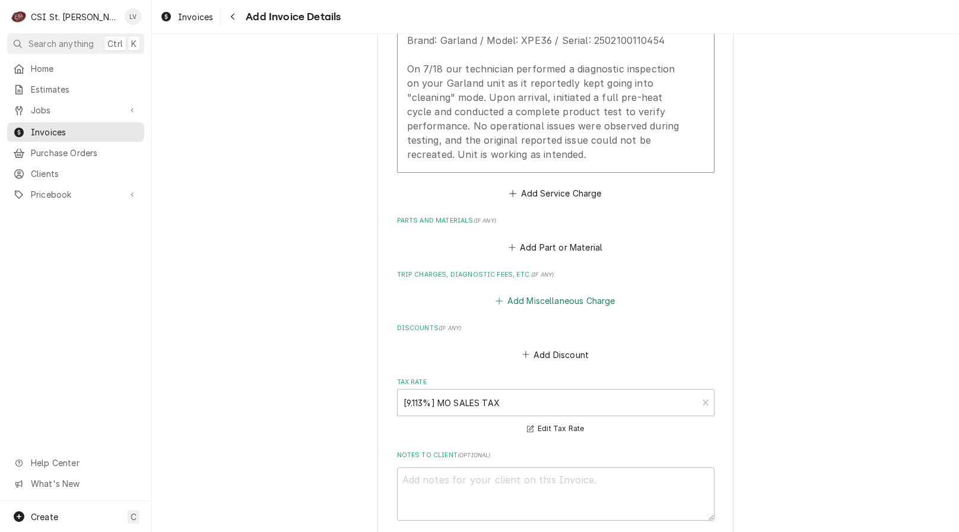
click at [545, 293] on button "Add Miscellaneous Charge" at bounding box center [555, 301] width 123 height 17
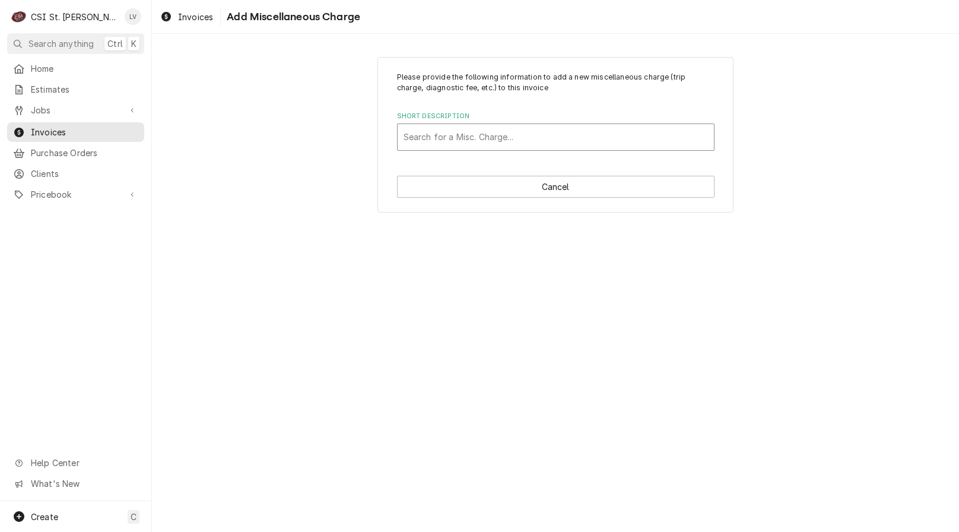
click at [457, 137] on div "Short Description" at bounding box center [555, 136] width 304 height 21
type input "serv"
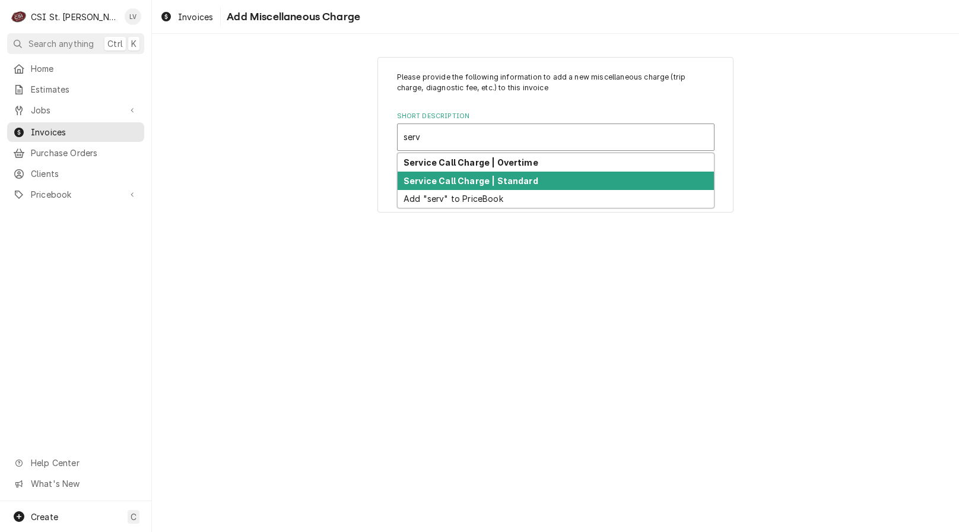
click at [465, 179] on strong "Service Call Charge | Standard" at bounding box center [470, 181] width 135 height 10
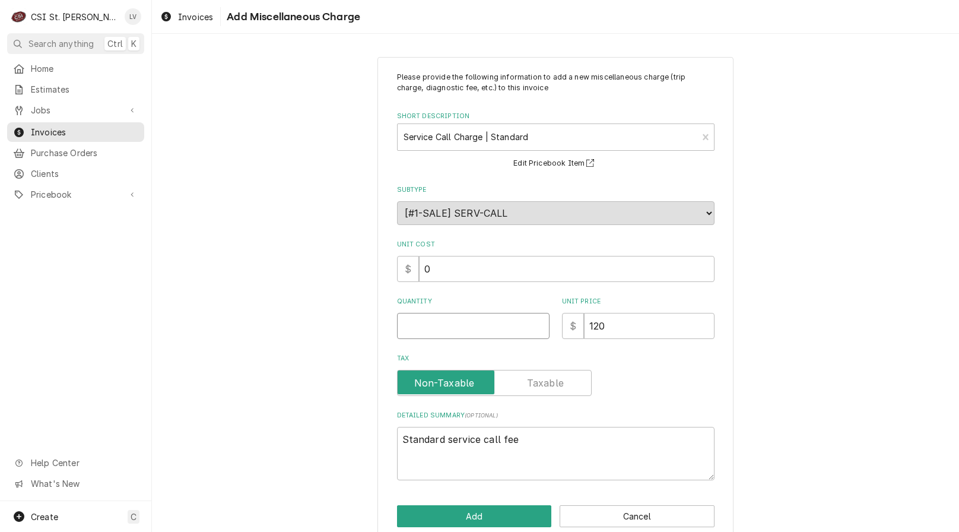
click at [416, 322] on input "Quantity" at bounding box center [473, 326] width 152 height 26
type textarea "x"
type input "1"
click at [468, 514] on button "Add" at bounding box center [474, 516] width 155 height 22
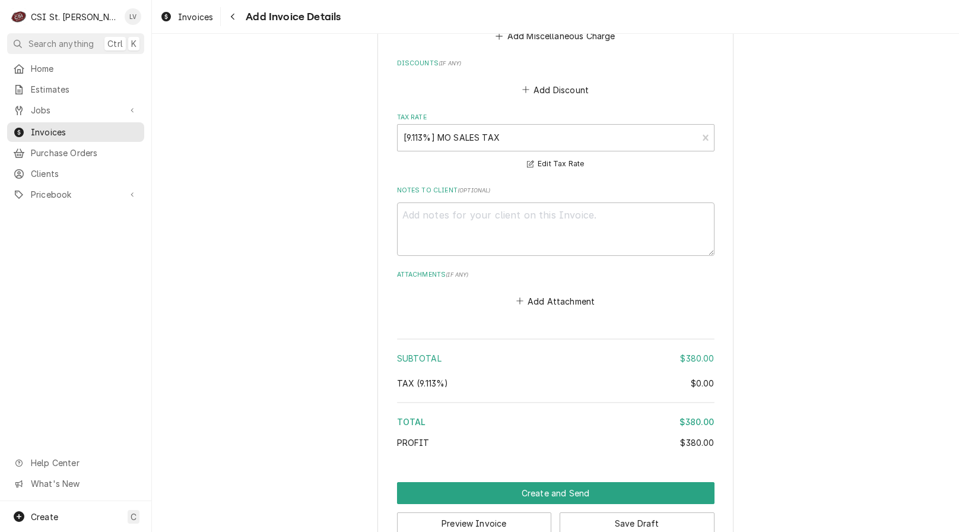
scroll to position [1774, 0]
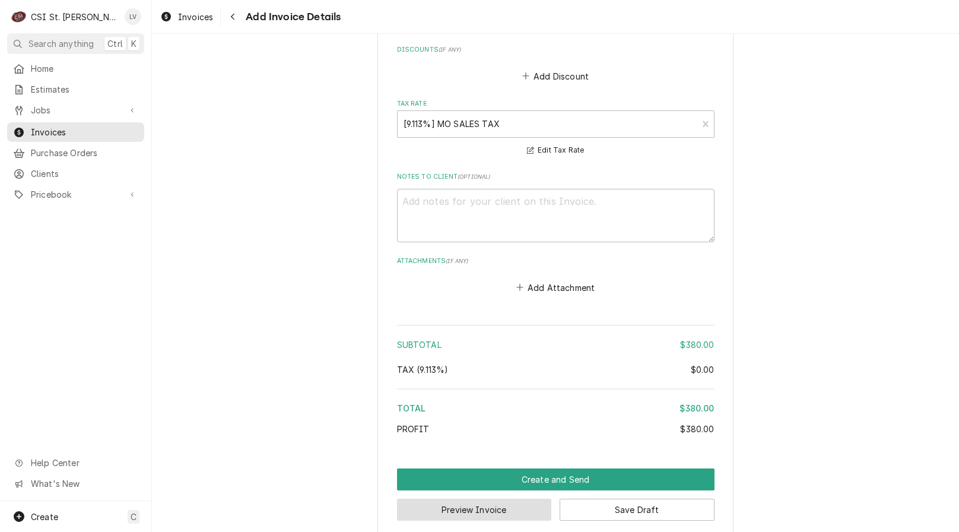
click at [485, 498] on button "Preview Invoice" at bounding box center [474, 509] width 155 height 22
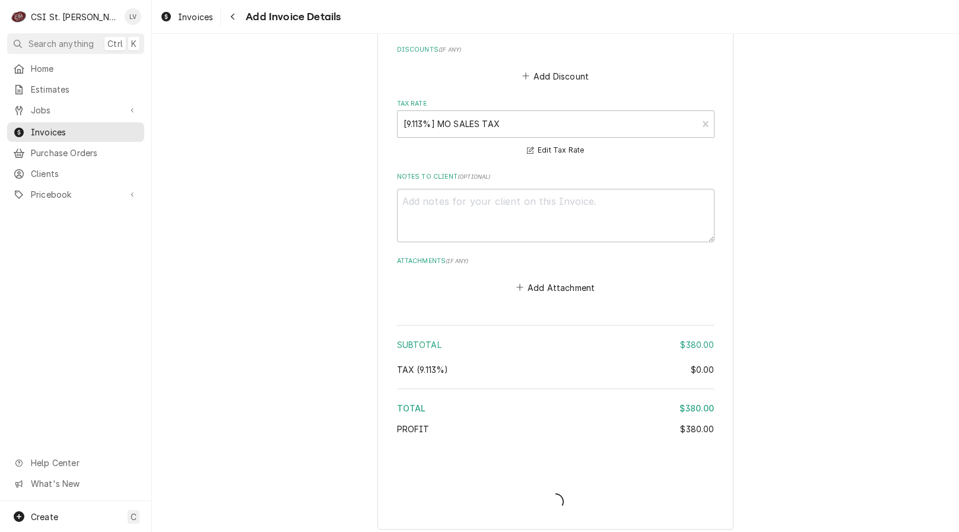
scroll to position [1768, 0]
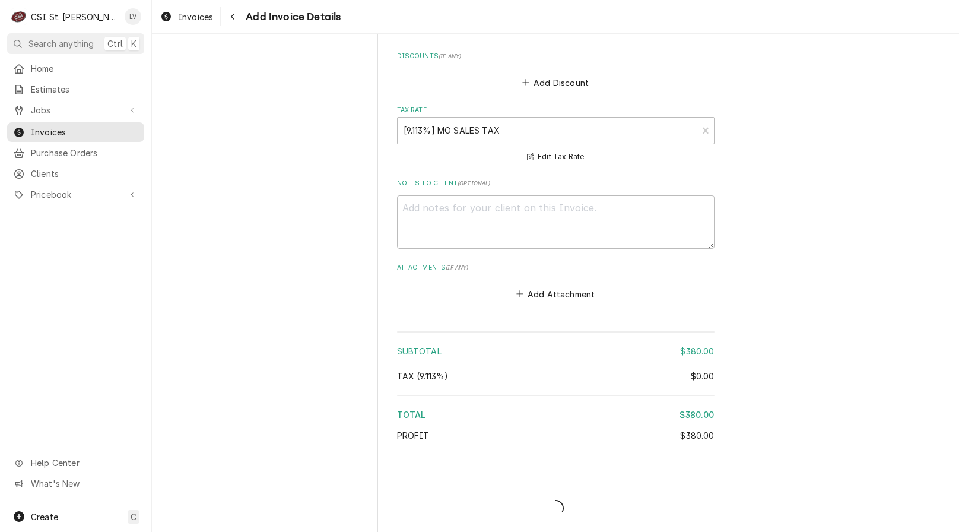
type textarea "x"
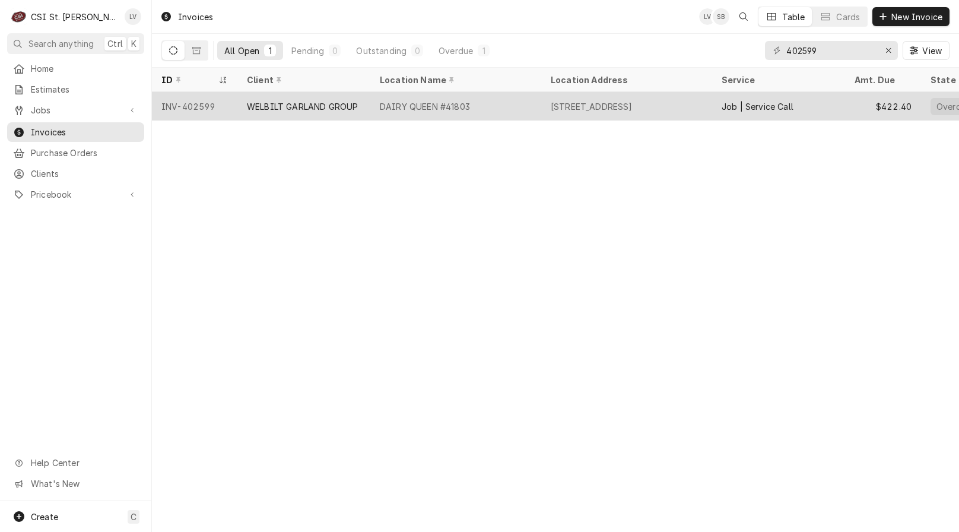
click at [633, 107] on div "1445 Big Bend Rd, Ballwin, MO 63021" at bounding box center [592, 106] width 82 height 12
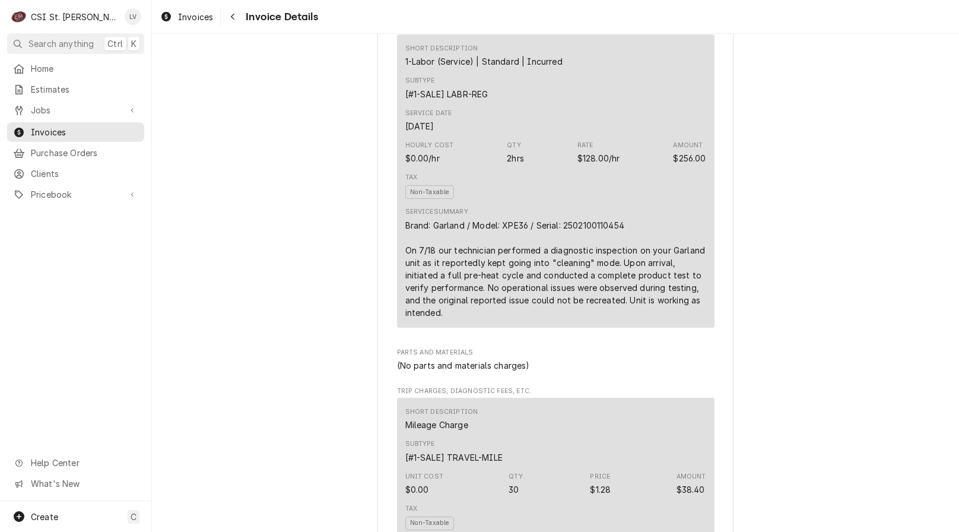
scroll to position [771, 0]
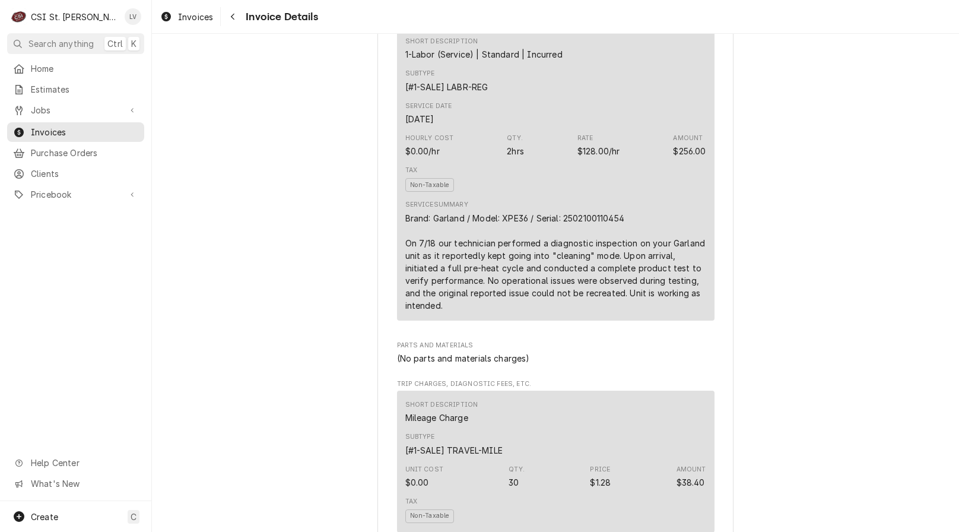
click at [510, 310] on div "Brand: Garland / Model: XPE36 / Serial: 2502100110454 On 7/18 our technician pe…" at bounding box center [555, 262] width 301 height 100
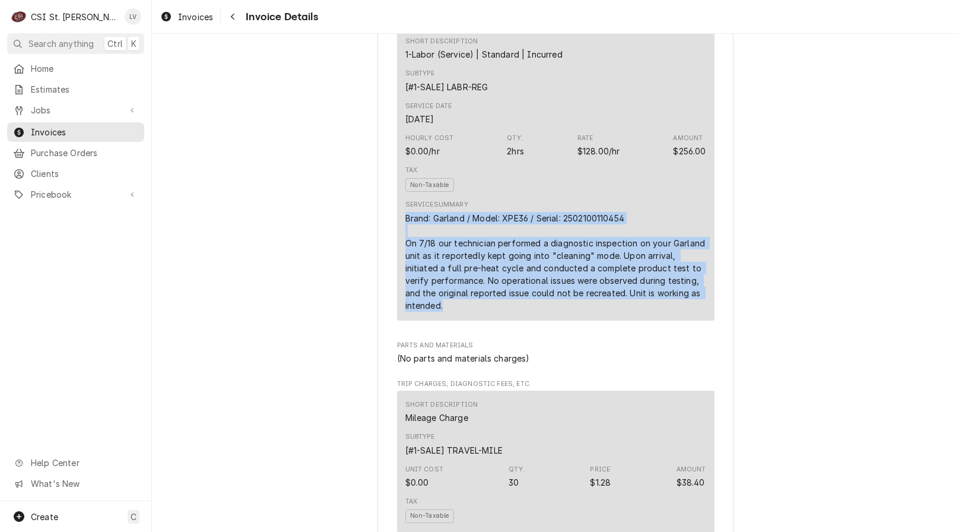
drag, startPoint x: 402, startPoint y: 258, endPoint x: 717, endPoint y: 338, distance: 325.0
click at [717, 338] on div "Sender CSI St. Louis CSI Commercial Services Inc18330 [STREET_ADDRESS] (636) 51…" at bounding box center [555, 521] width 356 height 2458
copy div "Brand: Garland / Model: XPE36 / Serial: 2502100110454 On 7/18 our technician pe…"
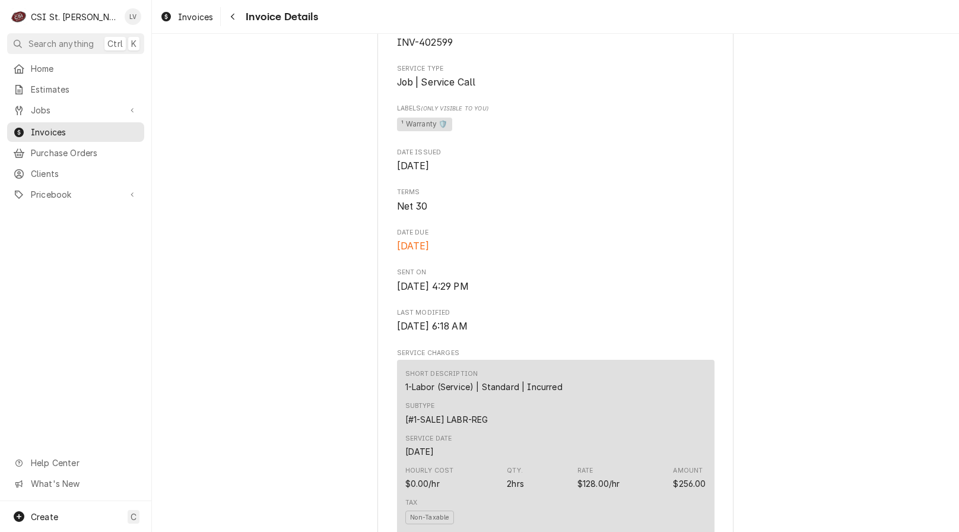
scroll to position [297, 0]
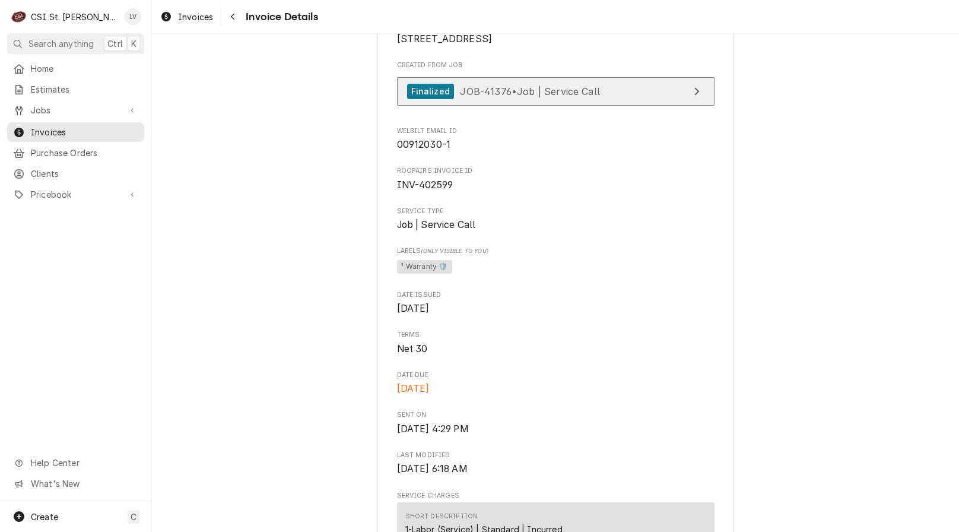
click at [490, 97] on span "JOB-41376 • Job | Service Call" at bounding box center [530, 91] width 140 height 12
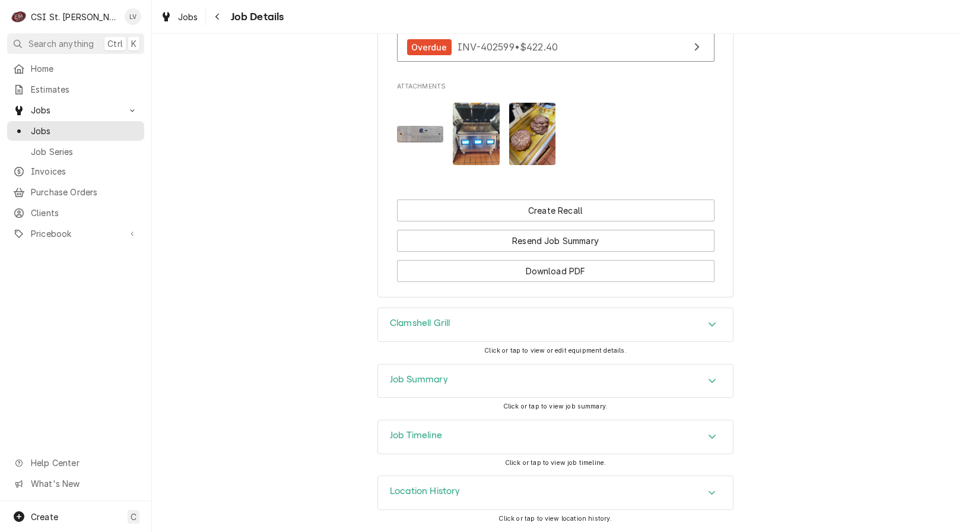
scroll to position [1557, 0]
click at [462, 432] on div "Job Timeline" at bounding box center [555, 436] width 355 height 33
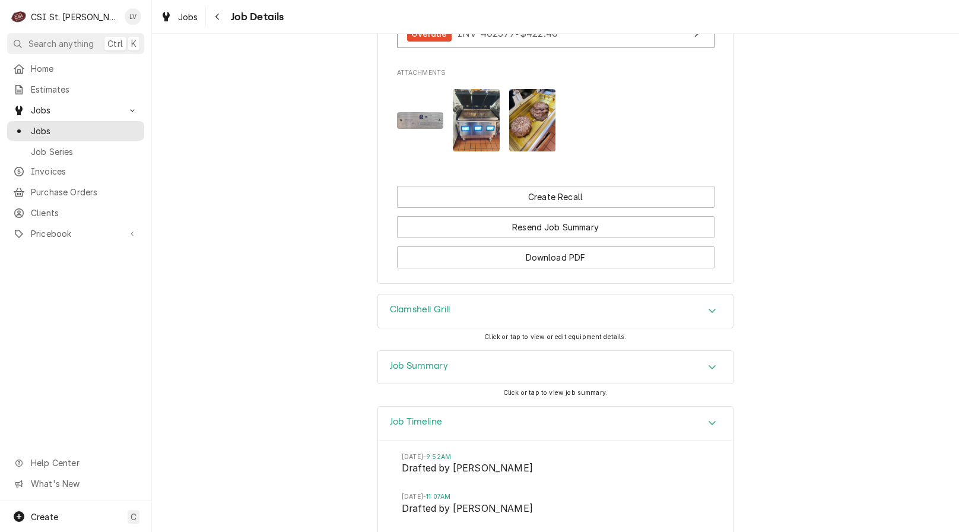
click at [456, 375] on div "Job Summary" at bounding box center [555, 367] width 355 height 33
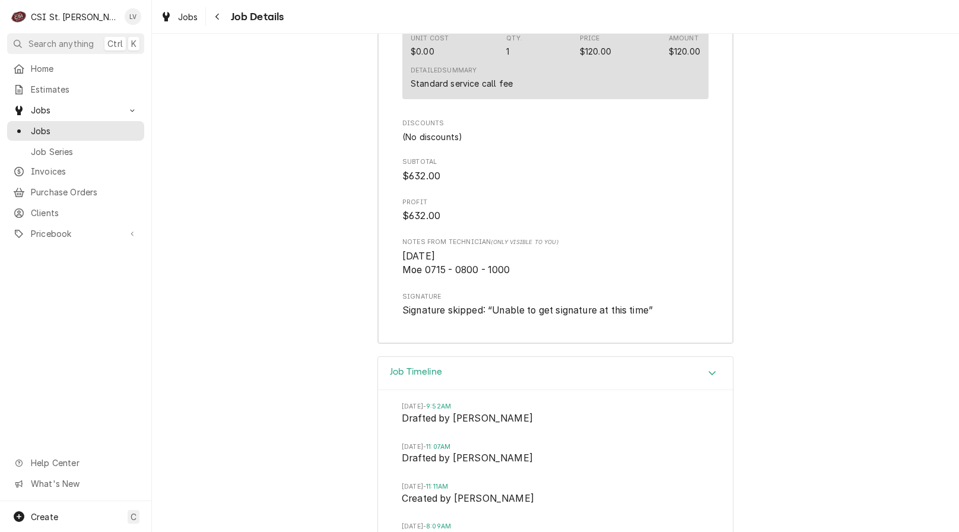
scroll to position [3515, 0]
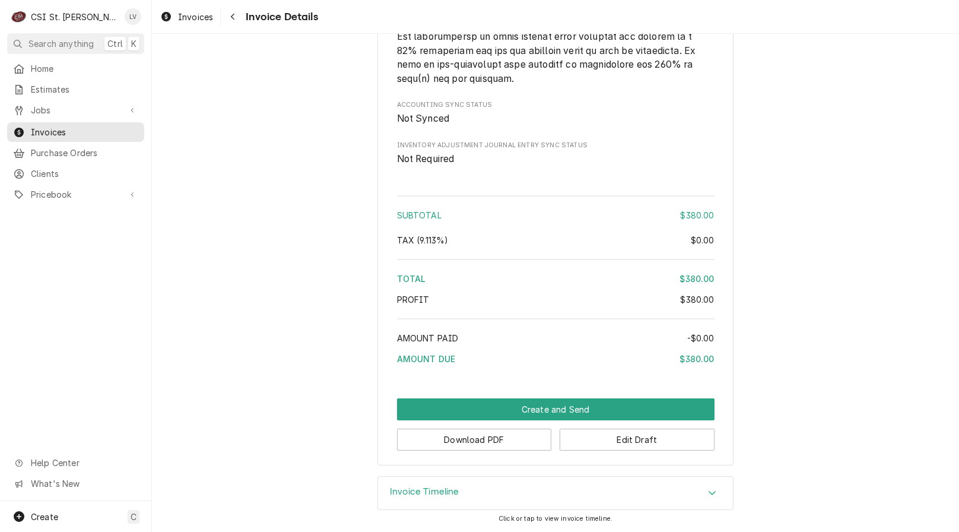
scroll to position [1740, 0]
click at [450, 438] on button "Download PDF" at bounding box center [474, 439] width 155 height 22
click at [85, 247] on div "Home Estimates Jobs Jobs Job Series Invoices Purchase Orders Clients Pricebook …" at bounding box center [75, 280] width 151 height 442
click at [182, 20] on span "Invoices" at bounding box center [195, 17] width 35 height 12
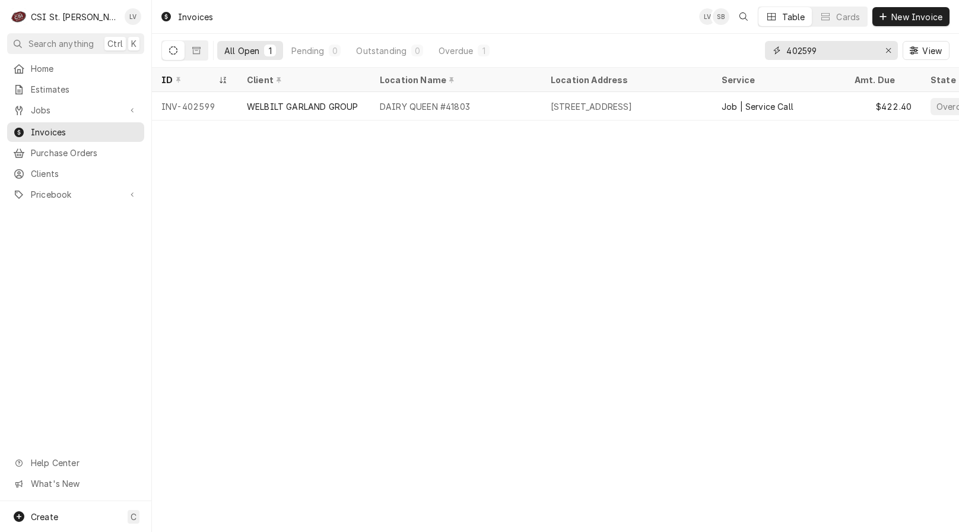
drag, startPoint x: 823, startPoint y: 49, endPoint x: 773, endPoint y: 56, distance: 50.3
click at [772, 56] on div "402599" at bounding box center [831, 50] width 133 height 19
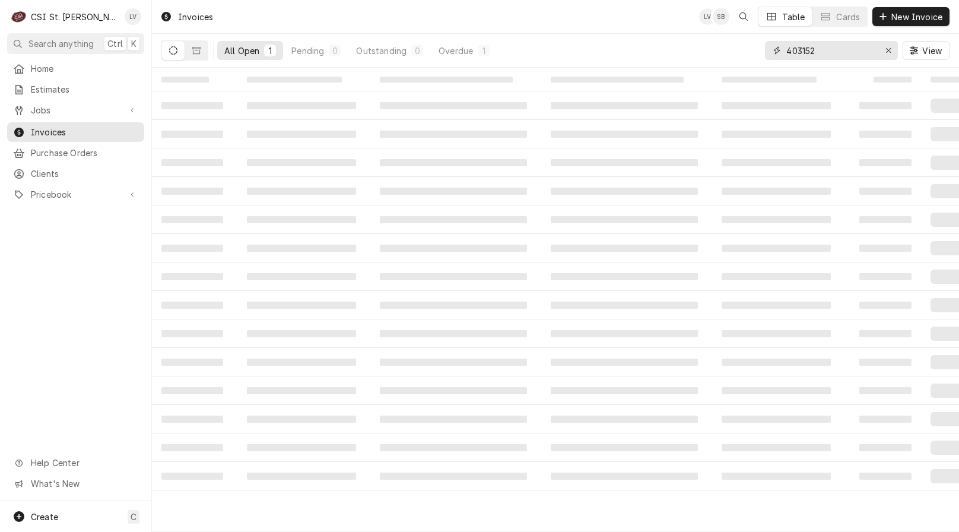
type input "403152"
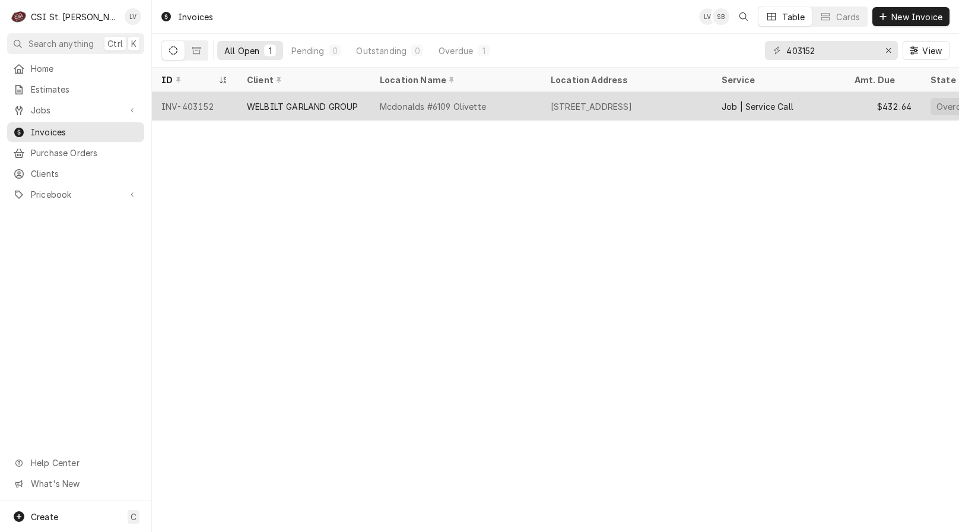
click at [247, 110] on div "WELBILT GARLAND GROUP" at bounding box center [303, 106] width 133 height 28
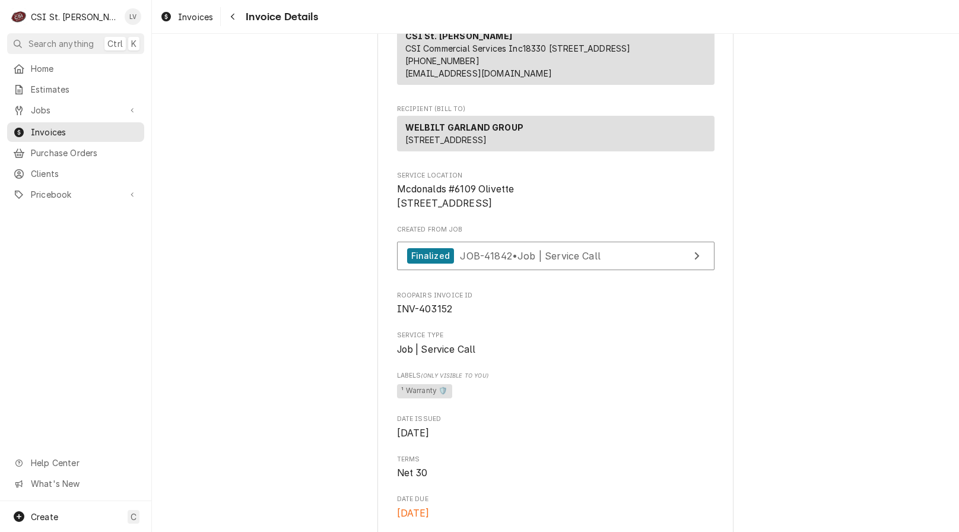
scroll to position [178, 0]
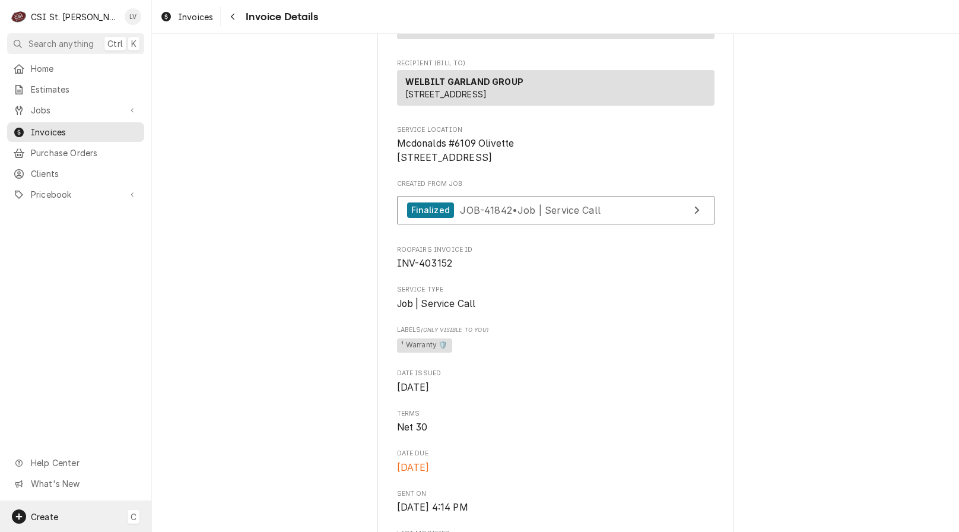
click at [38, 519] on span "Create" at bounding box center [44, 516] width 27 height 10
click at [190, 448] on div "Invoice" at bounding box center [222, 454] width 80 height 12
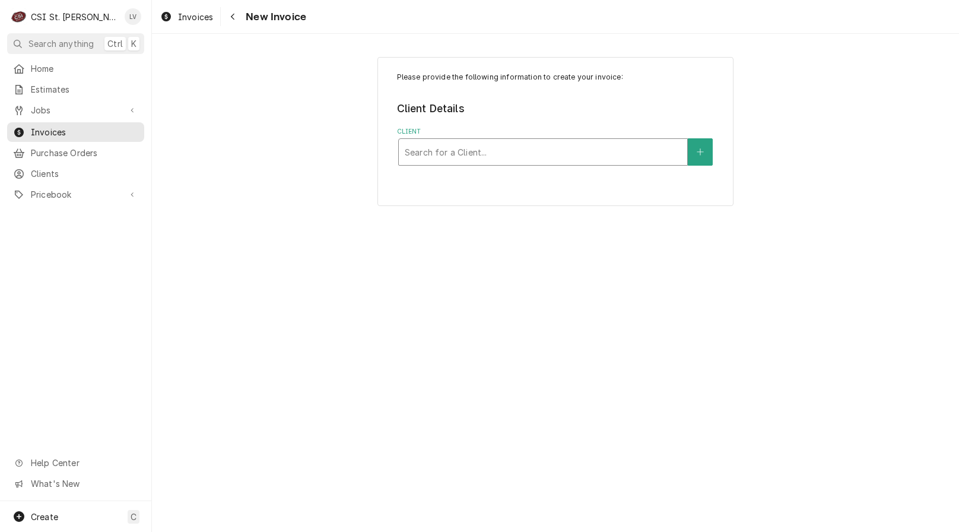
click at [504, 150] on div "Client" at bounding box center [543, 151] width 277 height 21
type input "9406 olive"
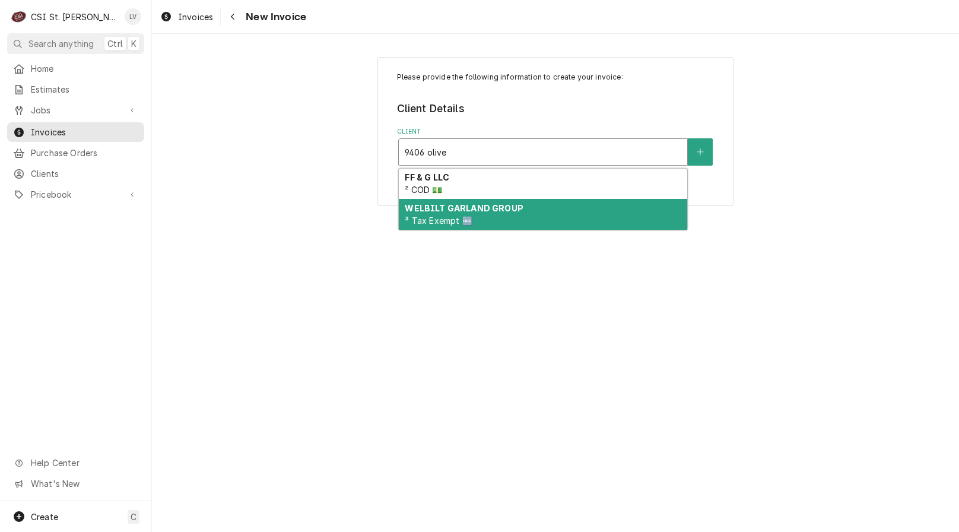
click at [529, 208] on div "WELBILT GARLAND GROUP ³ Tax Exempt 🆓" at bounding box center [543, 214] width 288 height 31
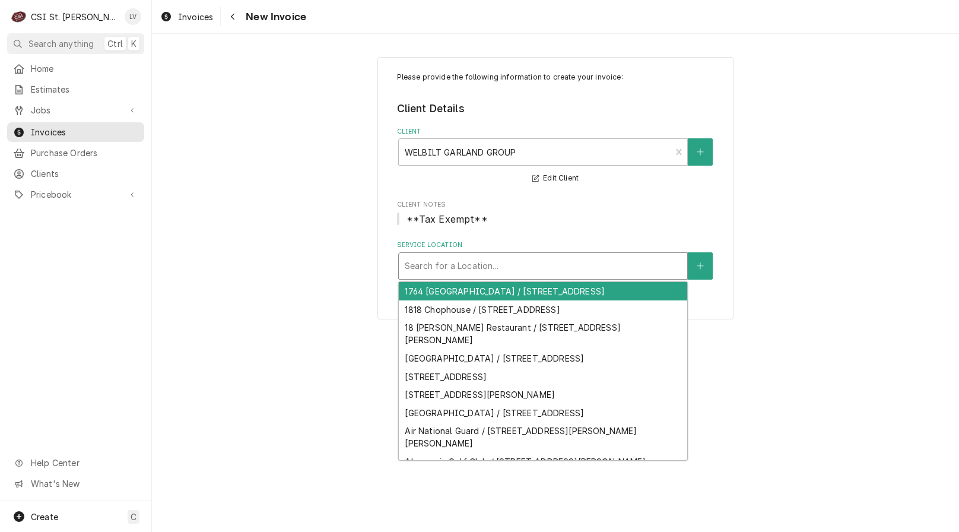
click at [513, 268] on div "Service Location" at bounding box center [543, 265] width 277 height 21
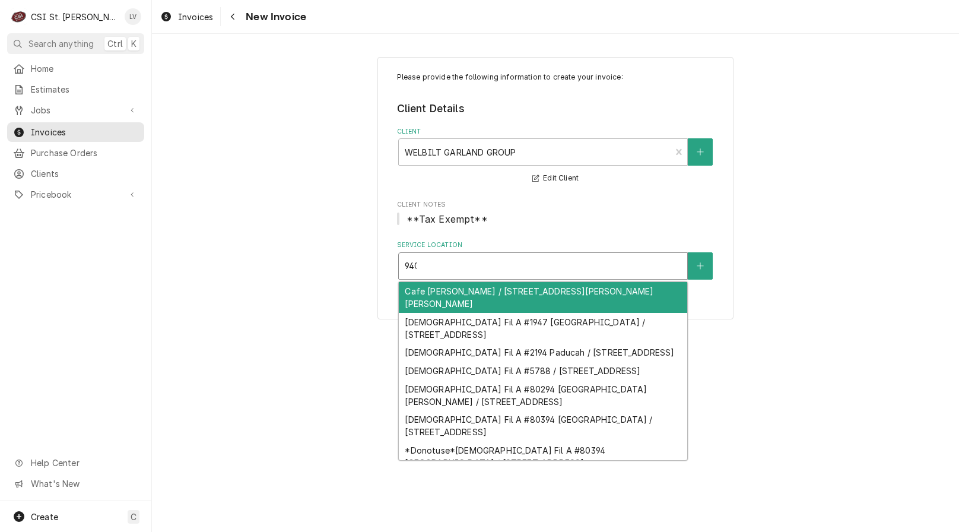
type input "9406"
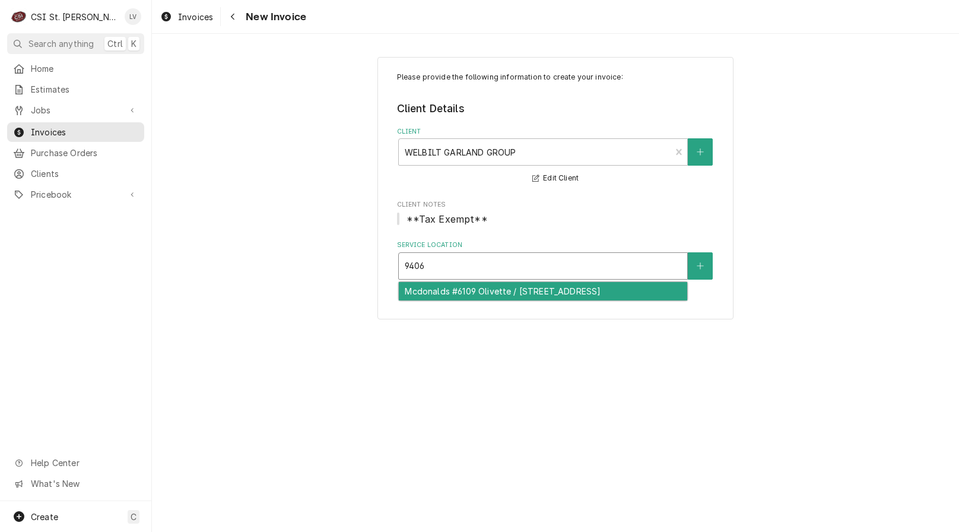
click at [487, 295] on div "Mcdonalds #6109 Olivette / 9406 Olive Blvd, Olivette, MO 63132" at bounding box center [543, 291] width 288 height 18
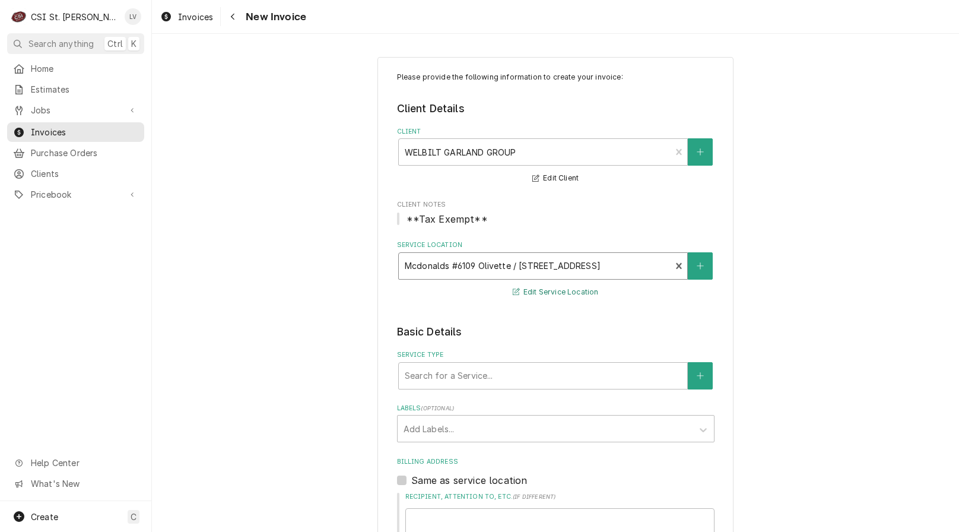
click at [558, 295] on button "Edit Service Location" at bounding box center [556, 292] width 90 height 15
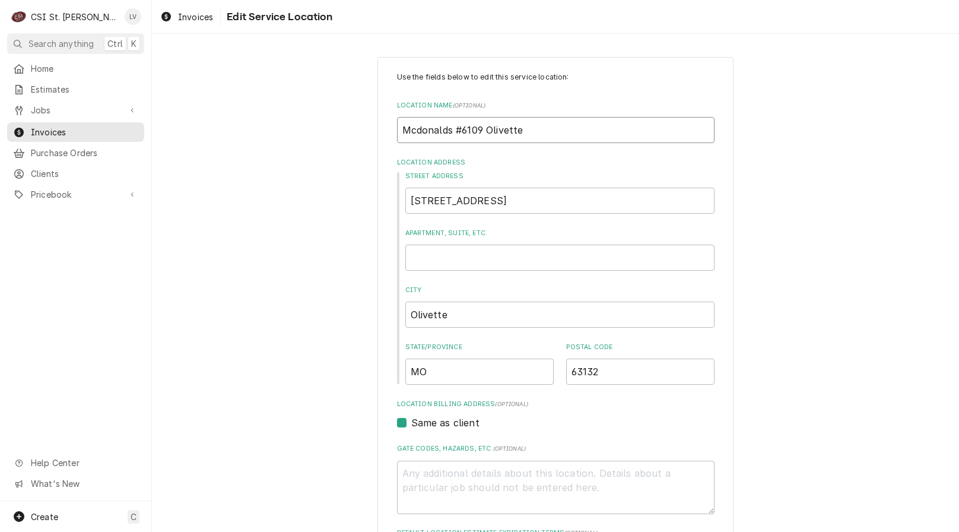
click at [417, 130] on input "Mcdonalds #6109 Olivette" at bounding box center [555, 130] width 317 height 26
type textarea "x"
type input "Mconalds #6109 Olivette"
type textarea "x"
type input "Mc/onalds #6109 Olivette"
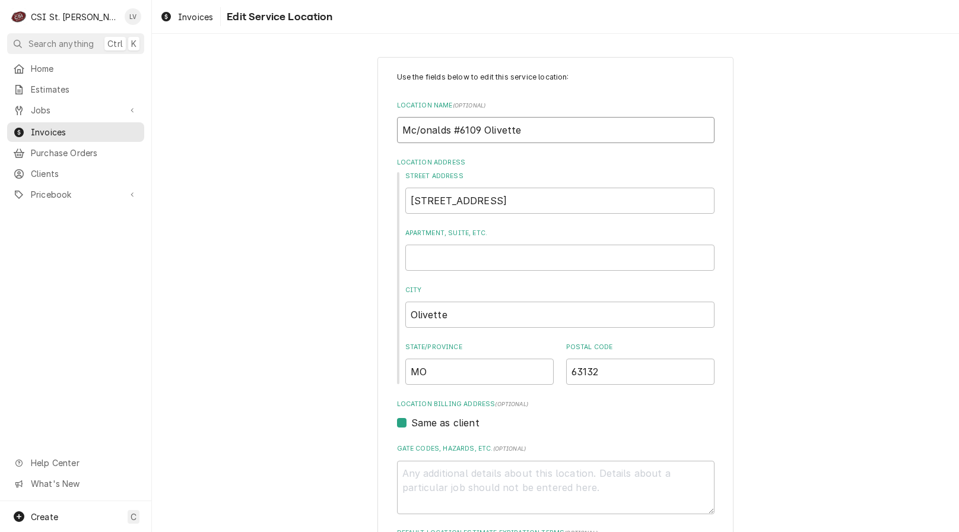
type textarea "x"
type input "Mconalds #6109 Olivette"
type textarea "x"
type input "Mc'onalds #6109 Olivette"
type textarea "x"
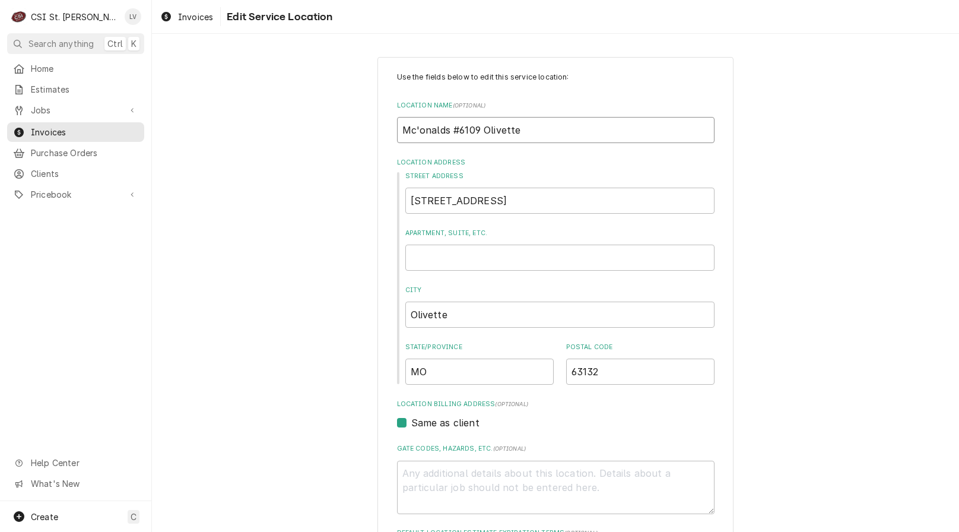
type input "Mc'Donalds #6109 Olivette"
type textarea "x"
type input "Mc'onalds #6109 Olivette"
type textarea "x"
type input "Mconalds #6109 Olivette"
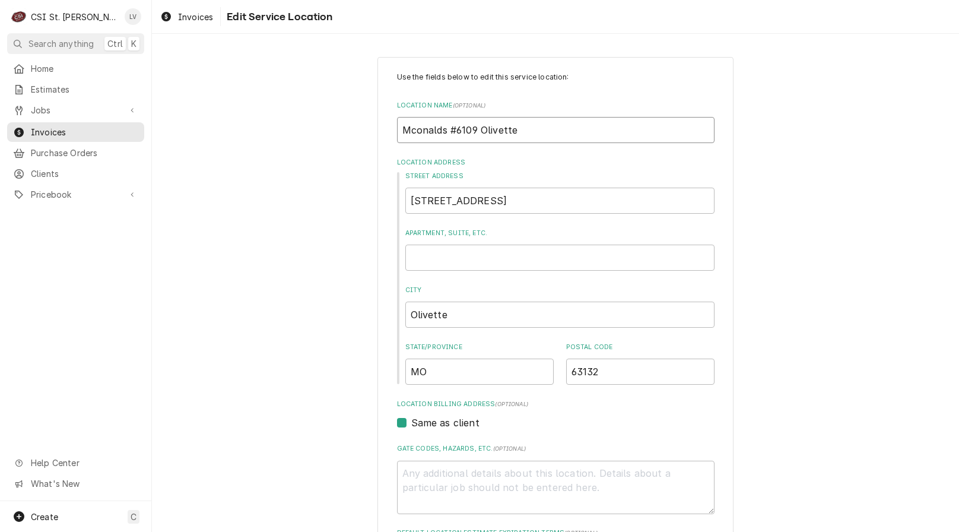
type textarea "x"
type input "McDonalds #6109 Olivette"
click at [445, 134] on input "McDonalds #6109 Olivette" at bounding box center [555, 130] width 317 height 26
type textarea "x"
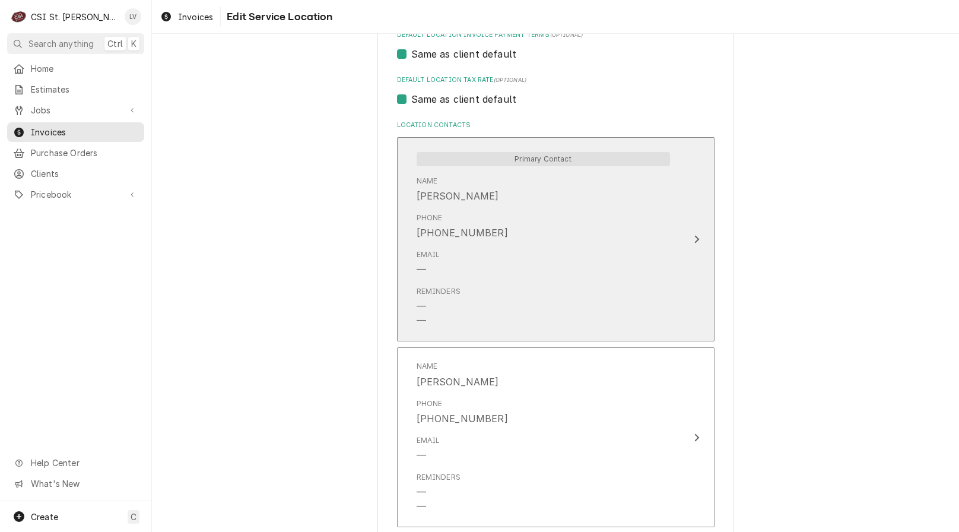
scroll to position [343, 0]
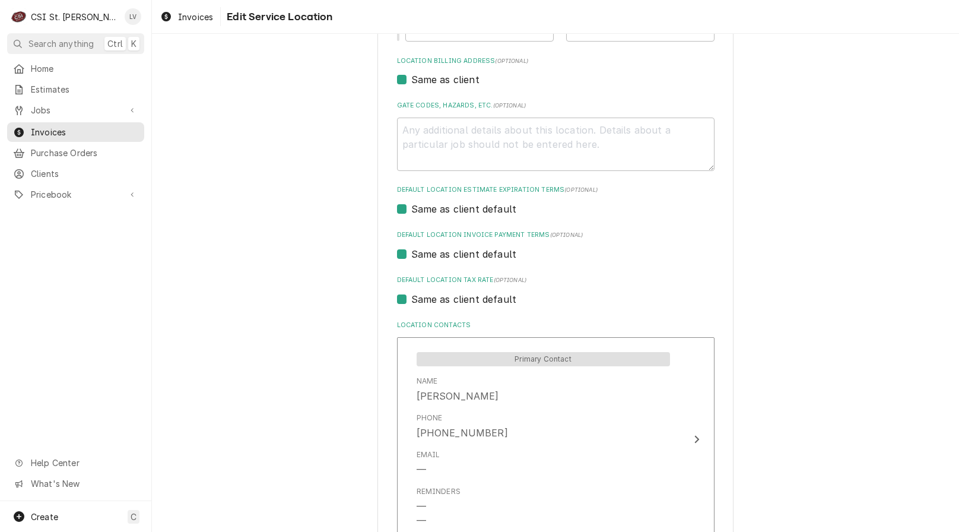
type input "McDonald's #6109 Olivette"
click at [462, 299] on label "Same as client default" at bounding box center [464, 299] width 106 height 14
click at [462, 299] on input "Same as client default" at bounding box center [569, 305] width 317 height 26
checkbox input "false"
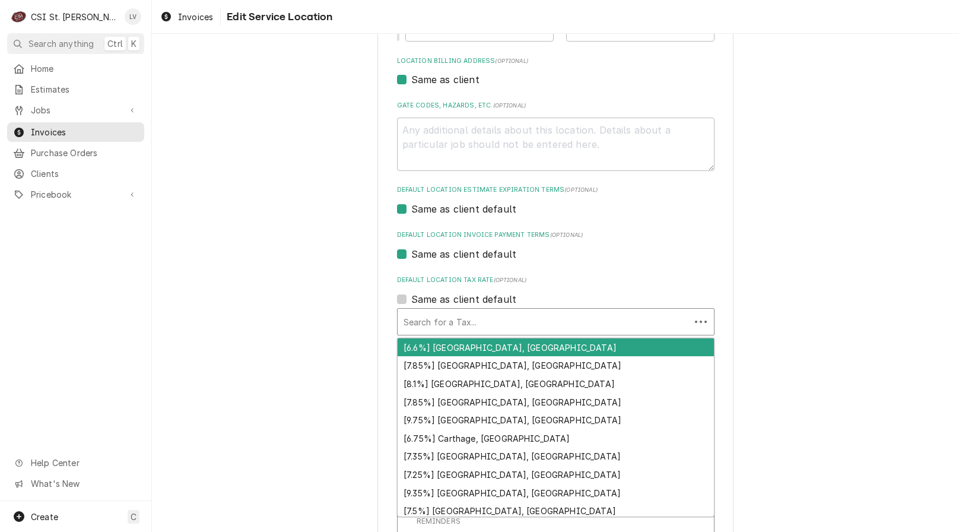
click at [458, 325] on div "Default Location Tax Rate" at bounding box center [543, 321] width 281 height 21
type textarea "x"
type input "e"
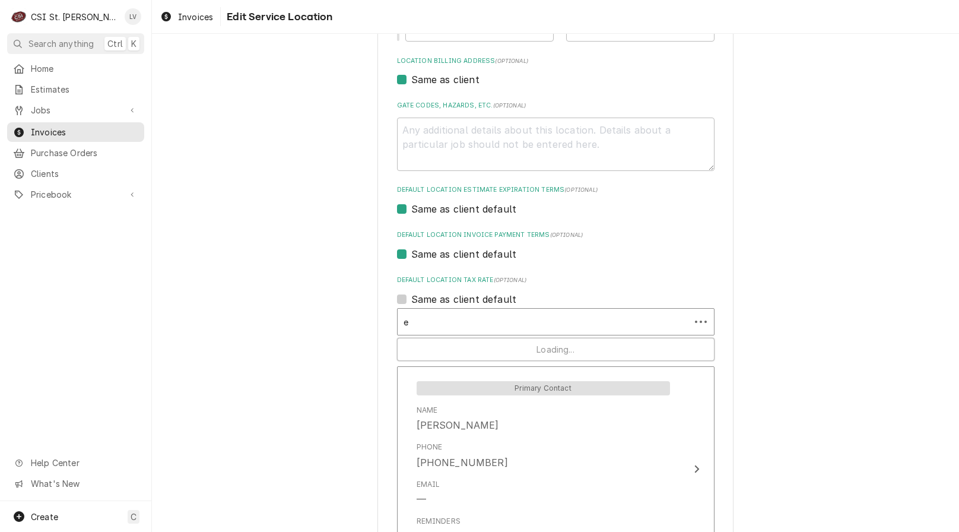
type textarea "x"
type input "ex"
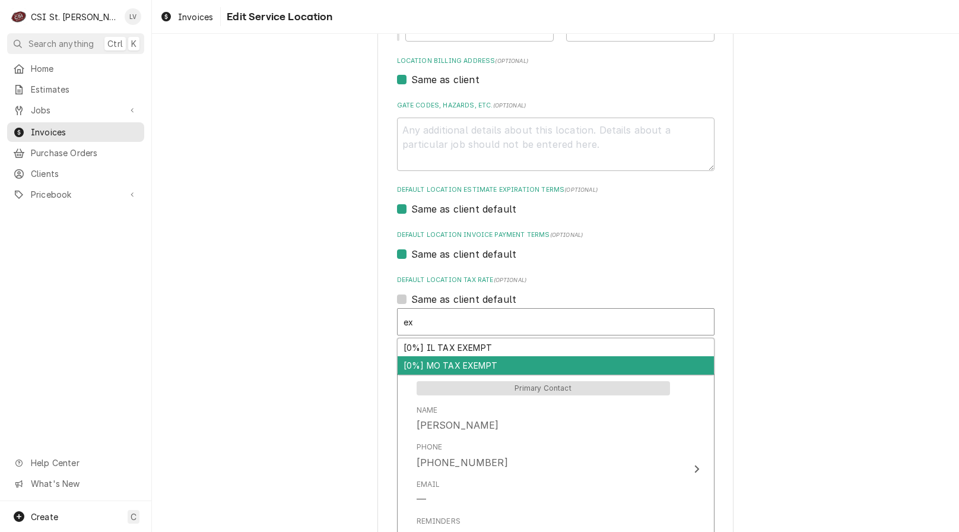
click at [423, 366] on div "[0%] MO TAX EXEMPT" at bounding box center [556, 365] width 316 height 18
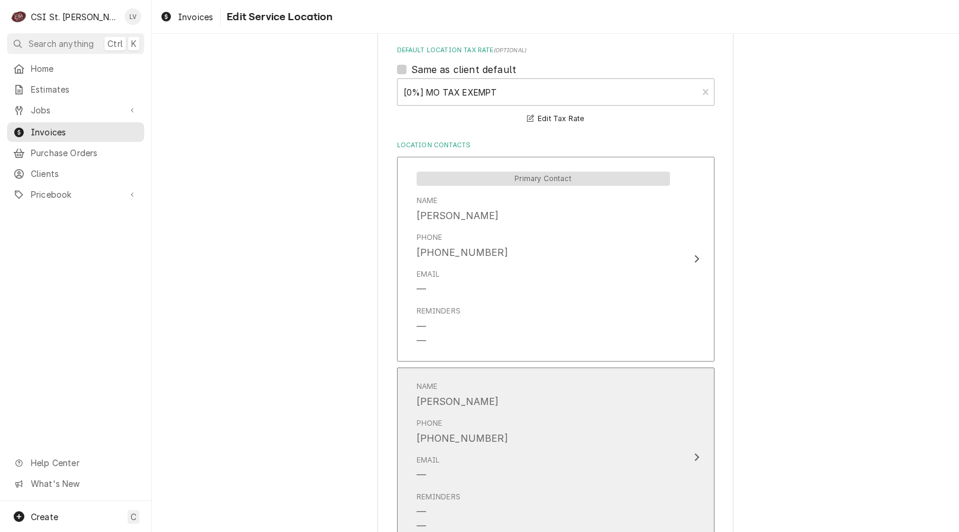
scroll to position [689, 0]
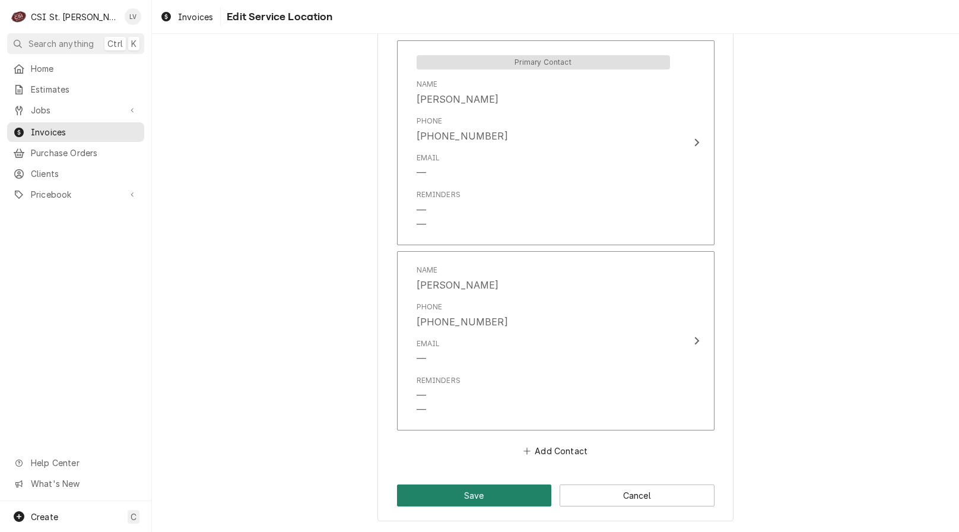
click at [475, 498] on button "Save" at bounding box center [474, 495] width 155 height 22
type textarea "x"
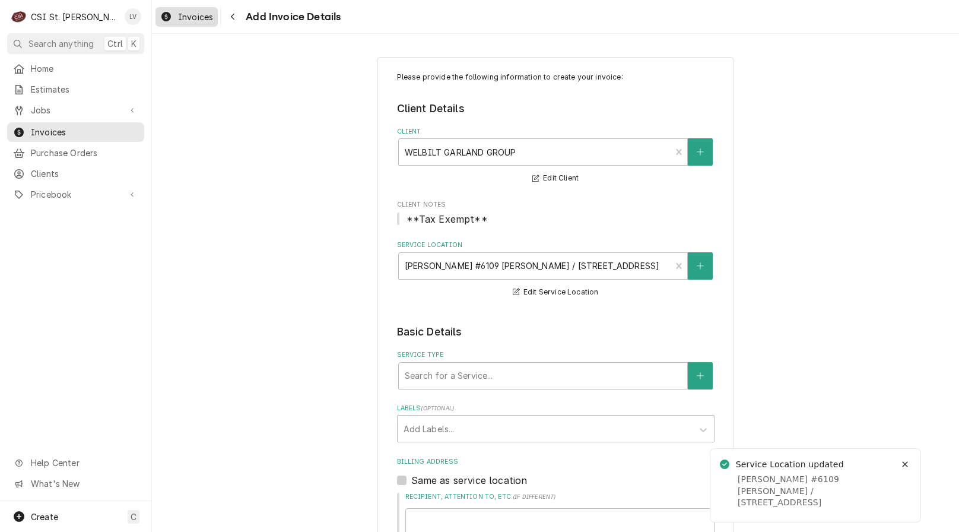
click at [188, 23] on div "Invoices" at bounding box center [187, 16] width 58 height 15
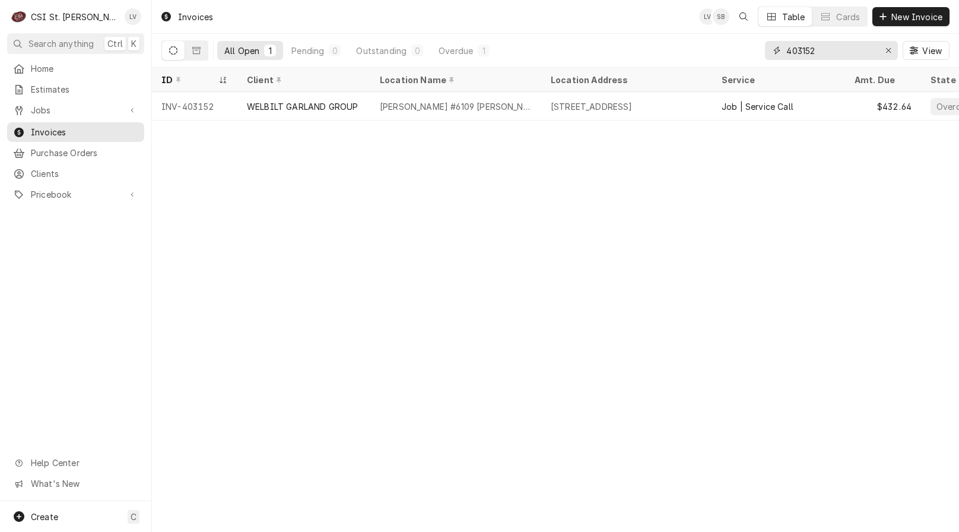
drag, startPoint x: 846, startPoint y: 46, endPoint x: 749, endPoint y: 66, distance: 98.9
click at [749, 66] on div "All Open 1 Pending 0 Outstanding 0 Overdue 1 403152 View" at bounding box center [555, 50] width 788 height 33
type input "404338"
click at [567, 352] on div "Invoices LV SB Table Cards New Invoice All Open 1 Pending 1 Outstanding 0 Overd…" at bounding box center [555, 266] width 807 height 532
click at [62, 85] on span "Estimates" at bounding box center [84, 89] width 107 height 12
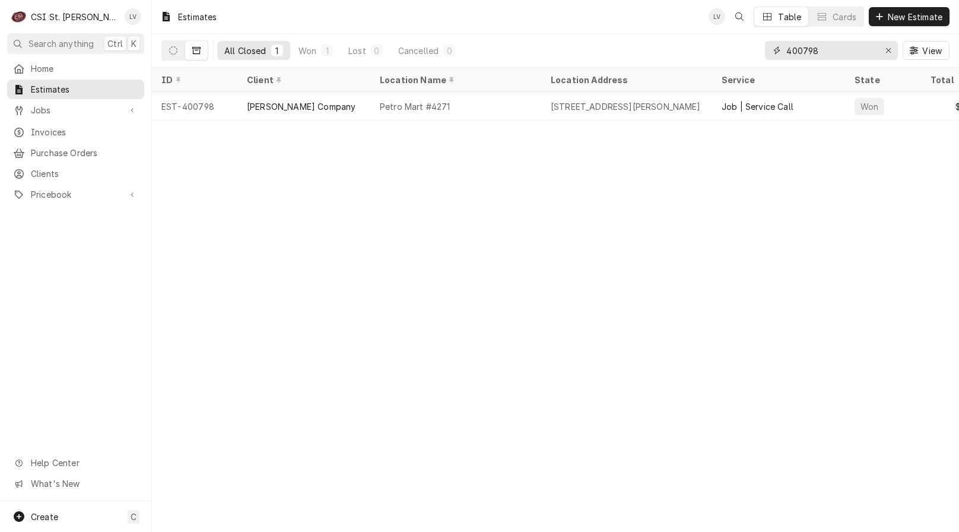
drag, startPoint x: 807, startPoint y: 50, endPoint x: 840, endPoint y: 49, distance: 33.3
click at [838, 49] on input "400798" at bounding box center [830, 50] width 89 height 19
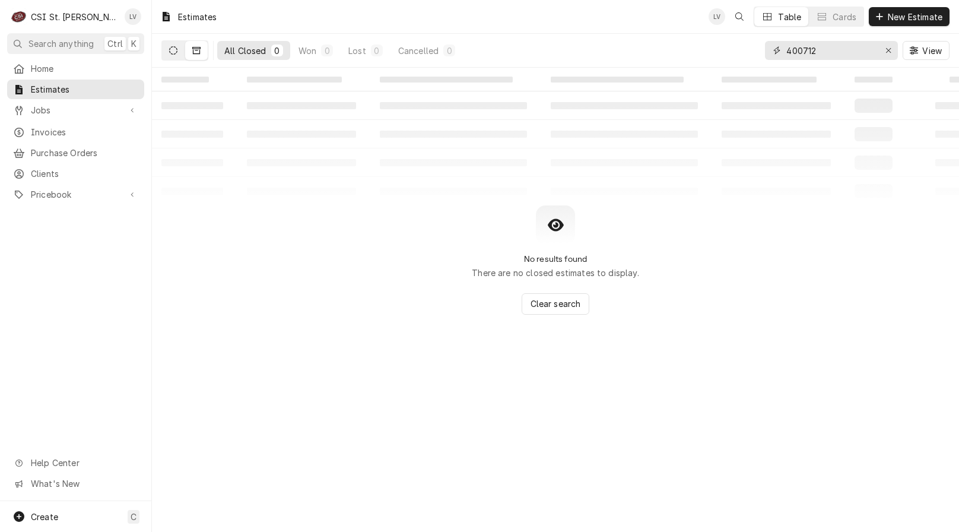
type input "400712"
click at [173, 52] on icon "Dynamic Content Wrapper" at bounding box center [173, 50] width 8 height 8
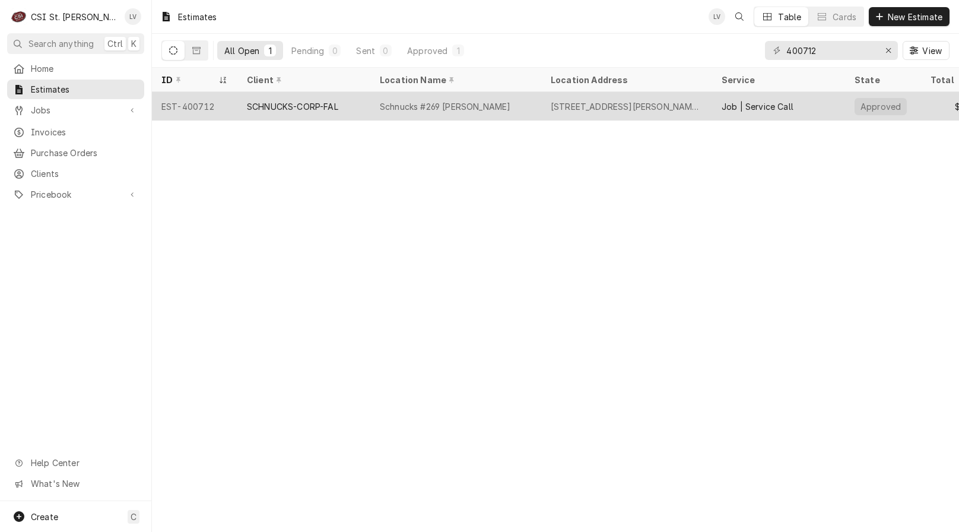
click at [270, 110] on div "SCHNUCKS-CORP-FAL" at bounding box center [292, 106] width 91 height 12
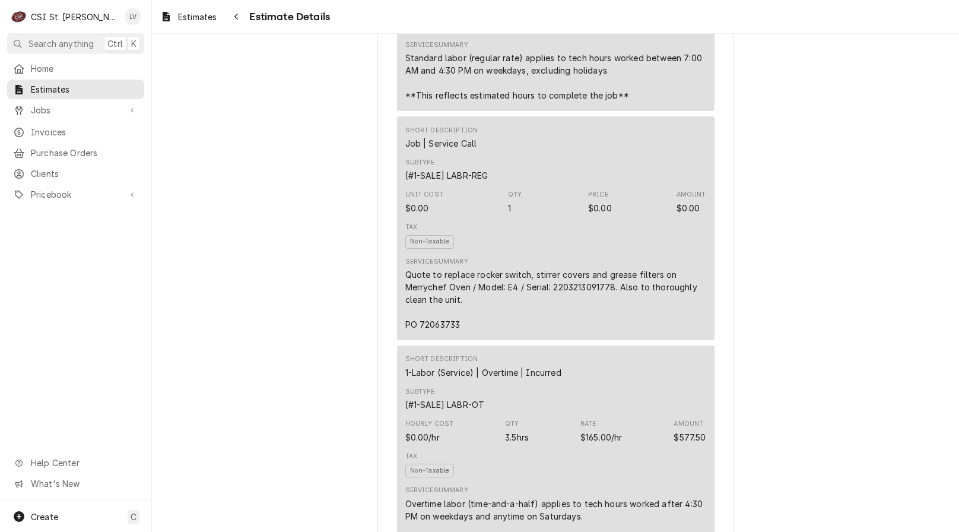
scroll to position [890, 0]
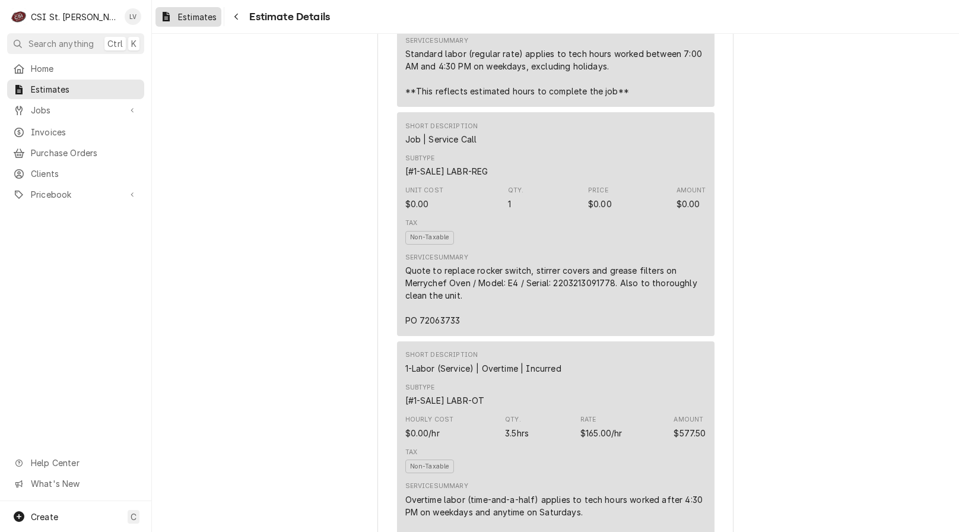
click at [192, 18] on span "Estimates" at bounding box center [197, 17] width 39 height 12
